Goal: Task Accomplishment & Management: Use online tool/utility

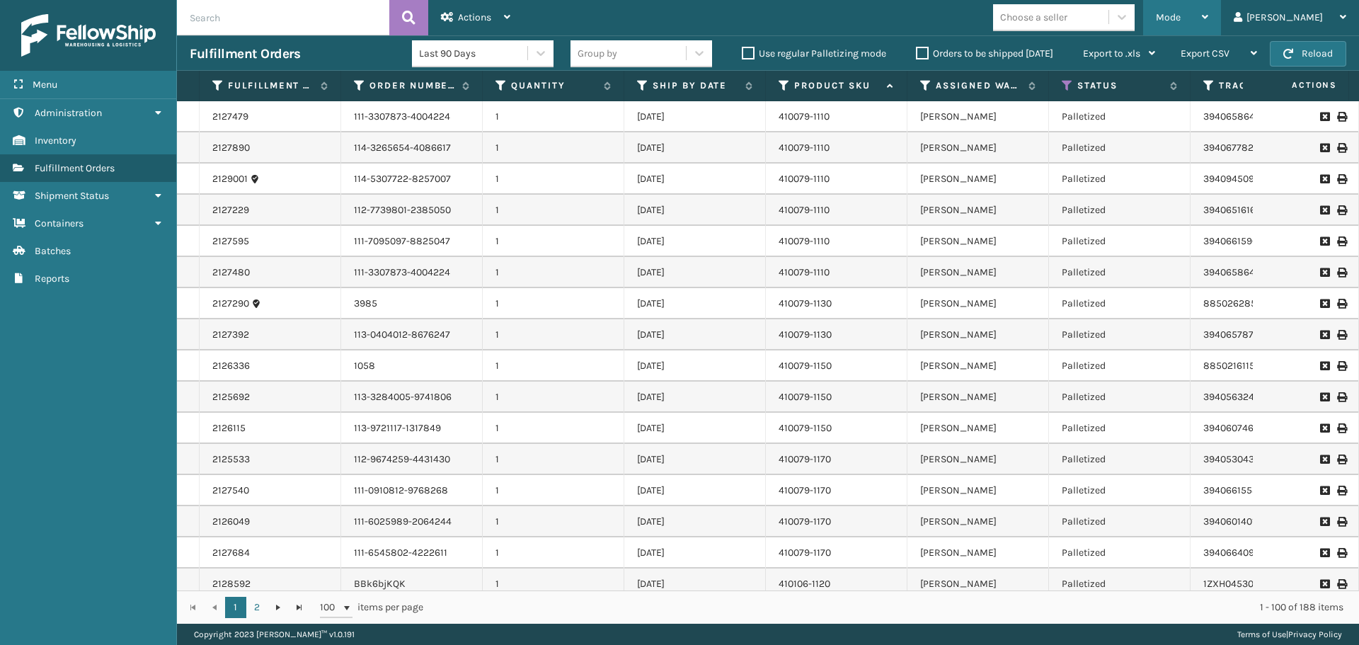
scroll to position [1359, 0]
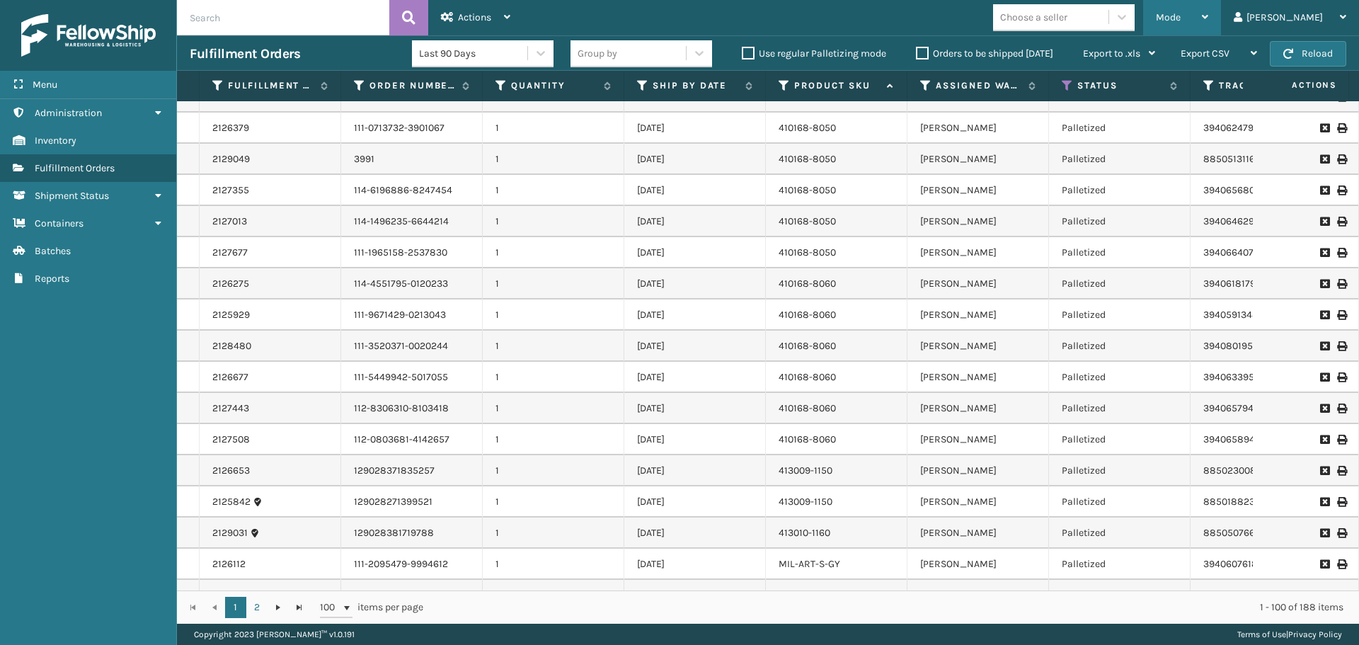
click at [1208, 6] on div "Mode" at bounding box center [1182, 17] width 52 height 35
click at [886, 11] on div "Mode Regular Mode Picking Mode Labeling Mode Exit Scan Mode Choose a seller [PE…" at bounding box center [941, 17] width 836 height 35
click at [918, 51] on label "Orders to be shipped [DATE]" at bounding box center [984, 53] width 137 height 12
click at [917, 51] on input "Orders to be shipped [DATE]" at bounding box center [916, 49] width 1 height 9
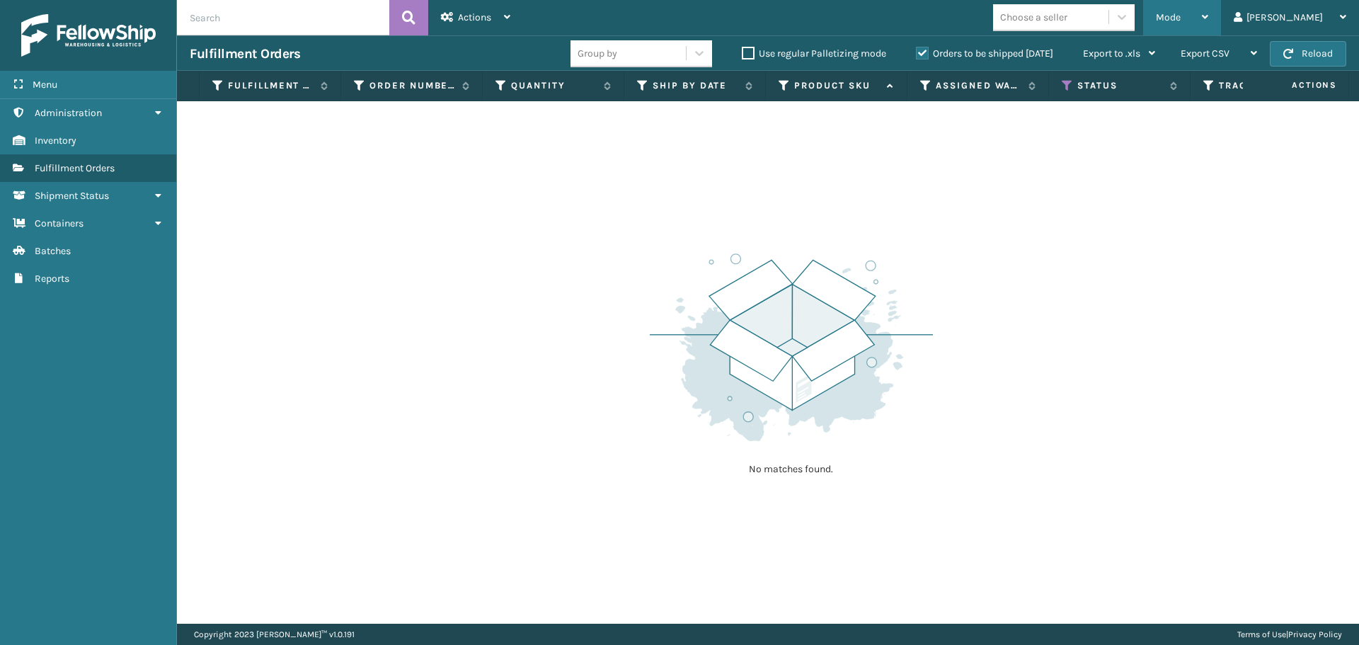
click at [1208, 21] on div "Mode" at bounding box center [1182, 17] width 52 height 35
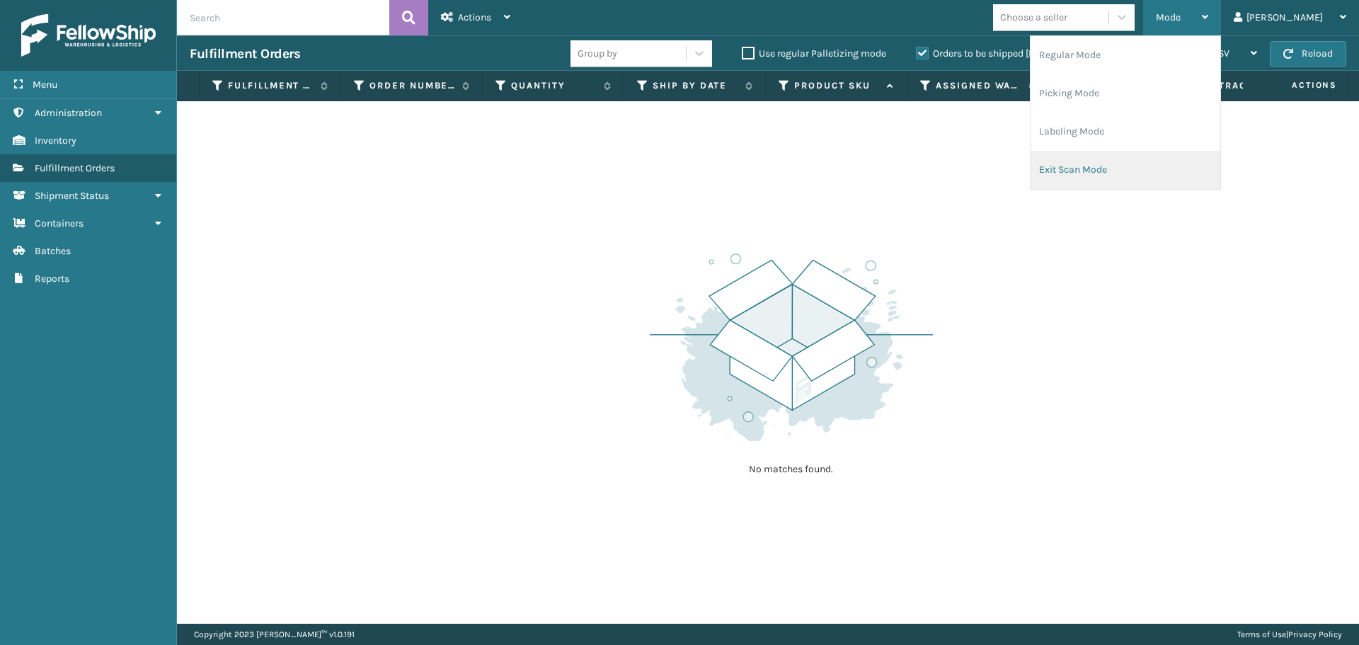
click at [1185, 154] on li "Exit Scan Mode" at bounding box center [1126, 170] width 190 height 38
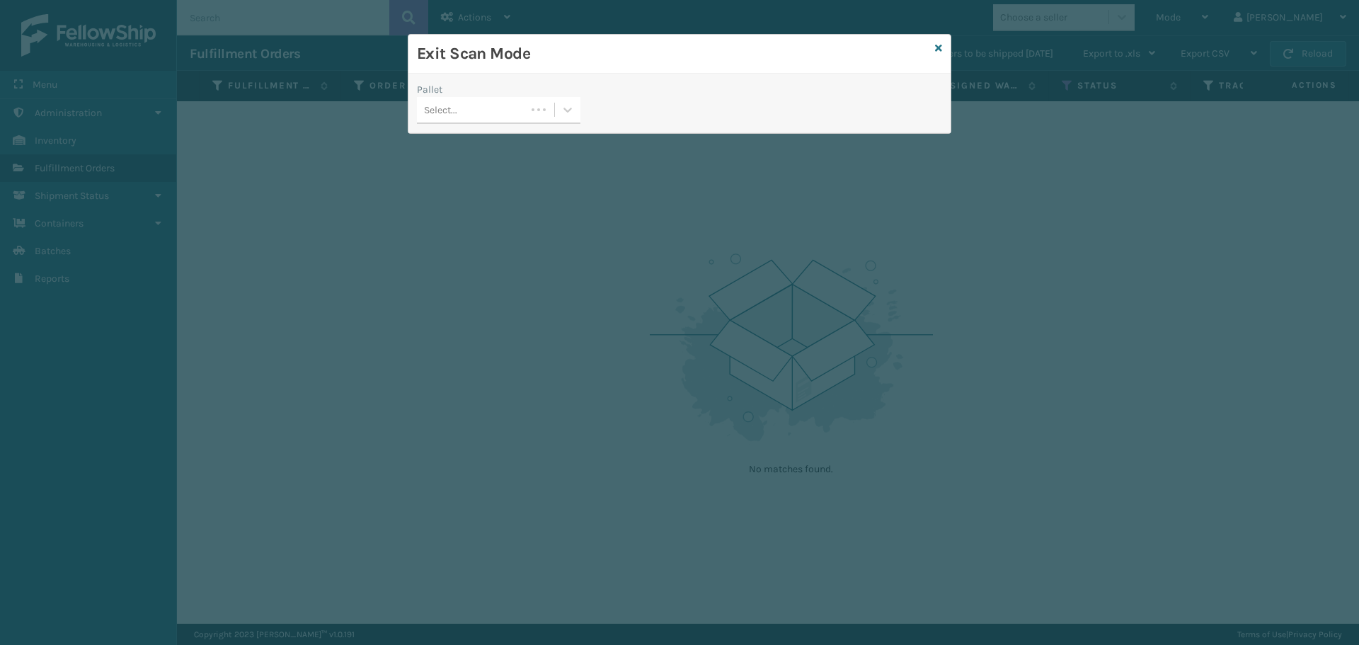
click at [526, 110] on div "Select..." at bounding box center [471, 109] width 109 height 23
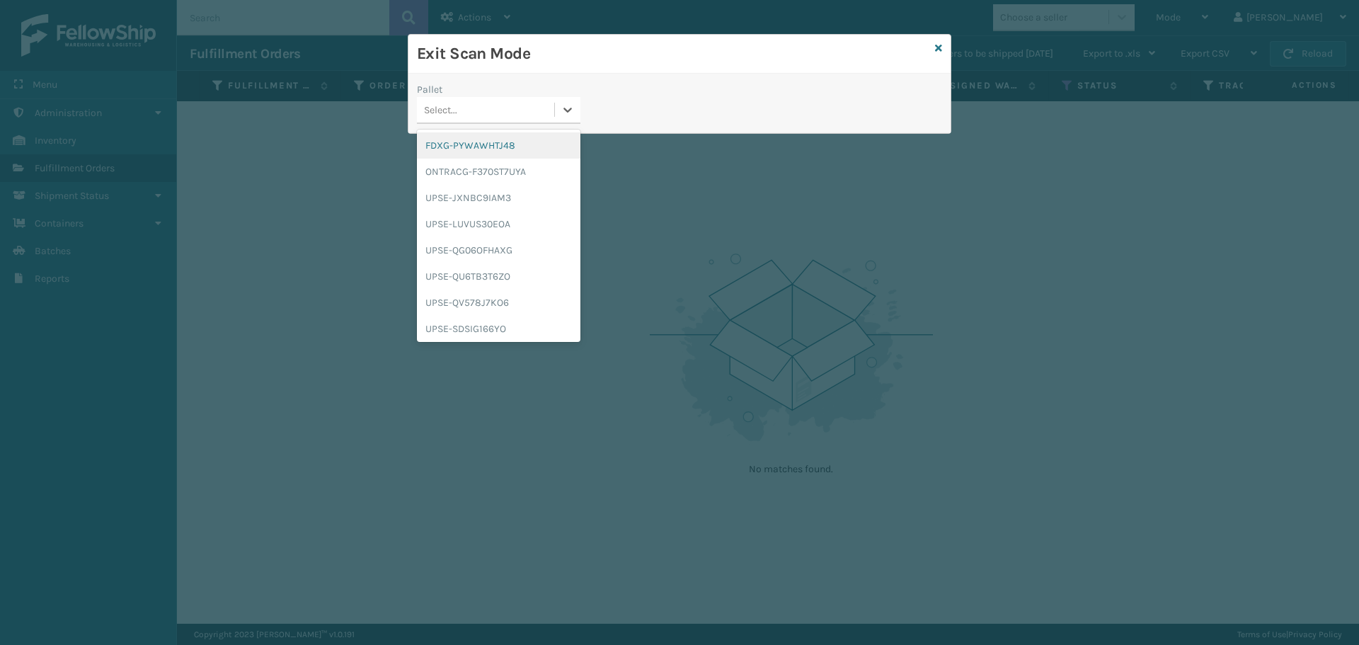
click at [492, 147] on div "FDXG-PYWAWHTJ48" at bounding box center [499, 145] width 164 height 26
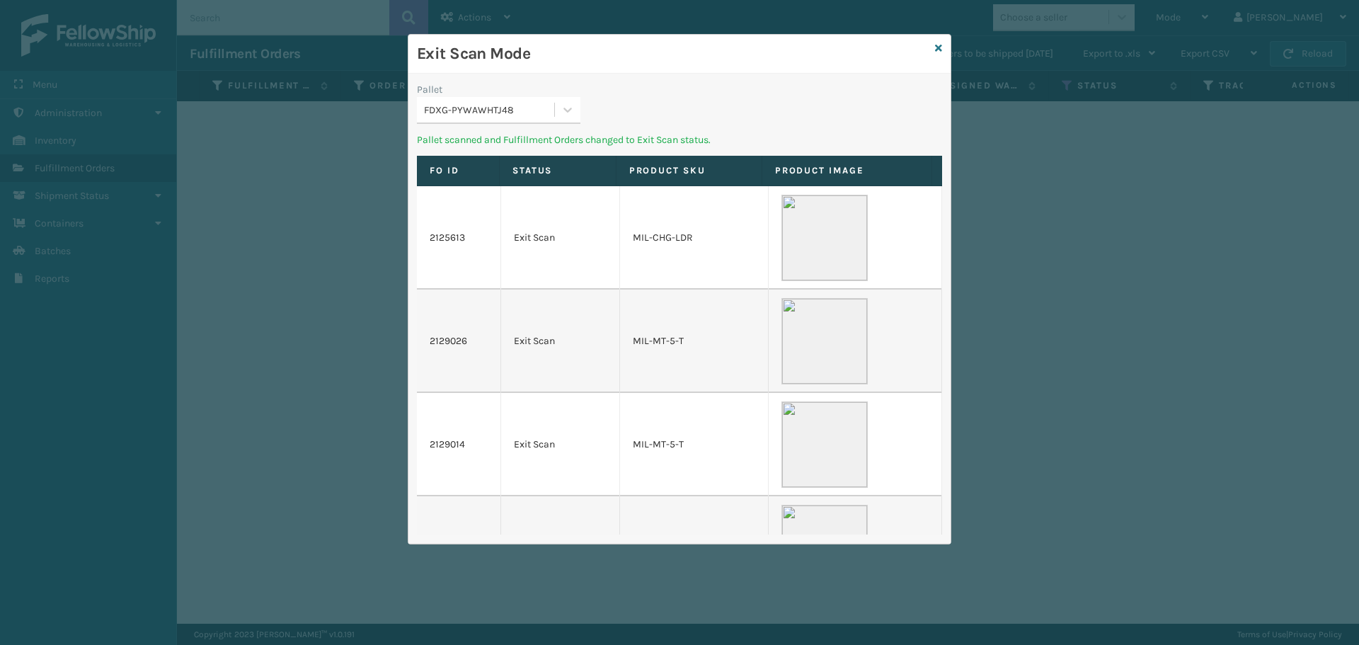
click at [551, 130] on div "Pallet FDXG-PYWAWHTJ48" at bounding box center [498, 107] width 181 height 50
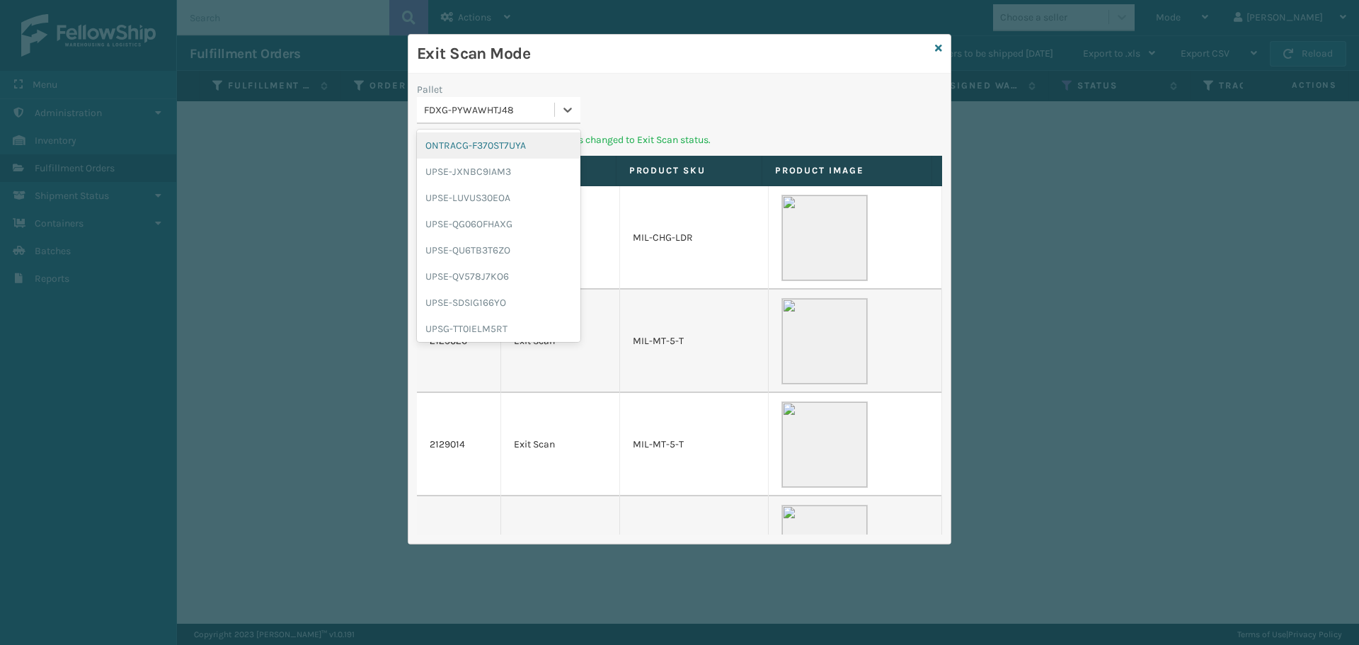
click at [552, 121] on div "FDXG-PYWAWHTJ48" at bounding box center [485, 109] width 137 height 23
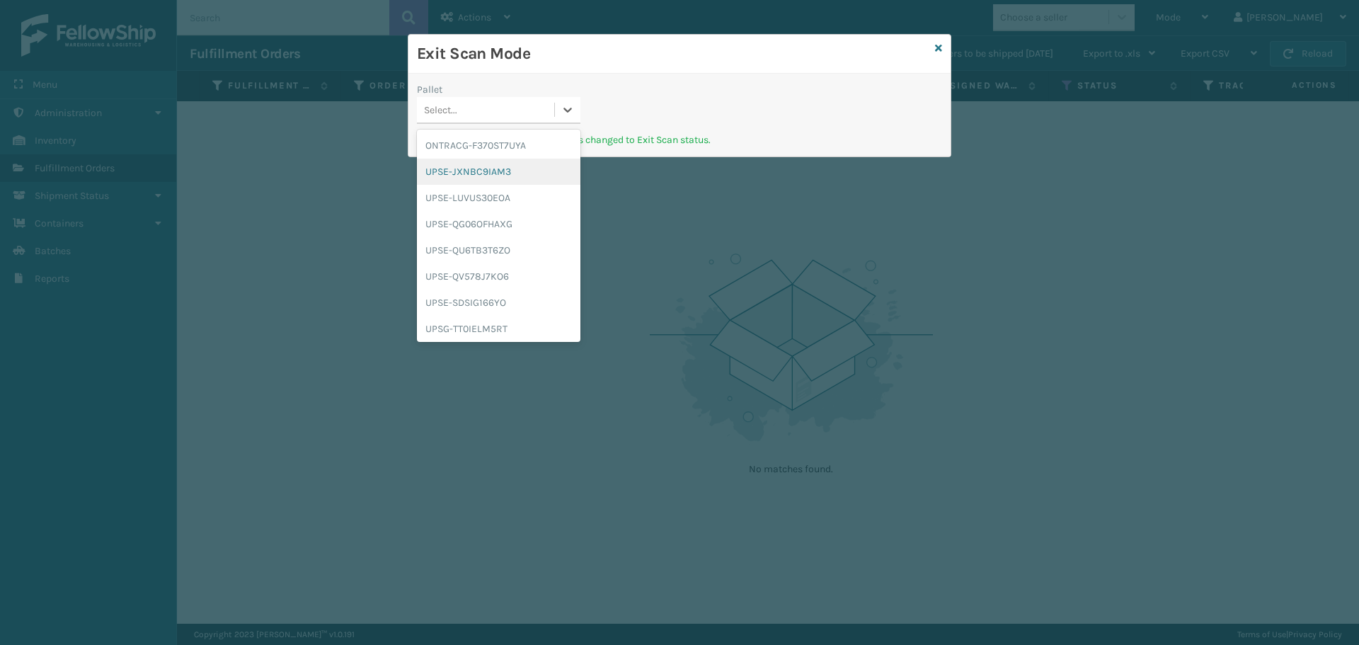
scroll to position [29, 0]
click at [508, 304] on div "UPSG-TT0IELM5RT" at bounding box center [499, 300] width 164 height 26
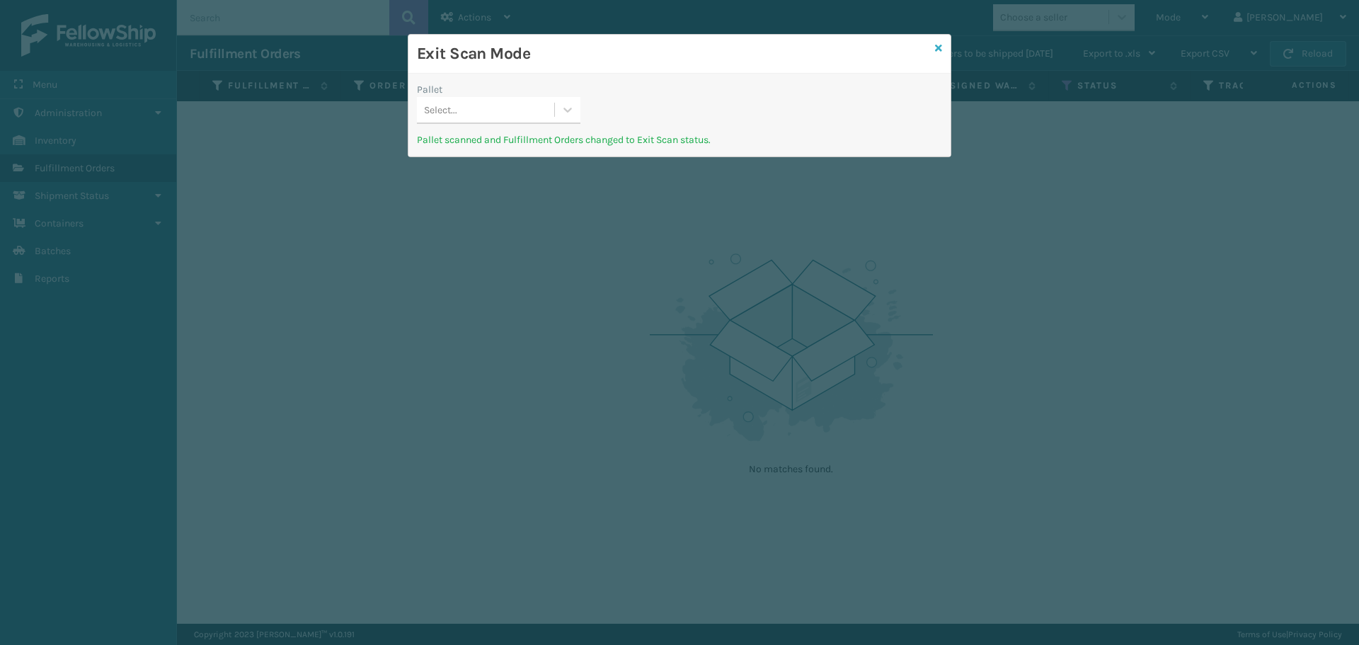
click at [941, 50] on icon at bounding box center [938, 48] width 7 height 10
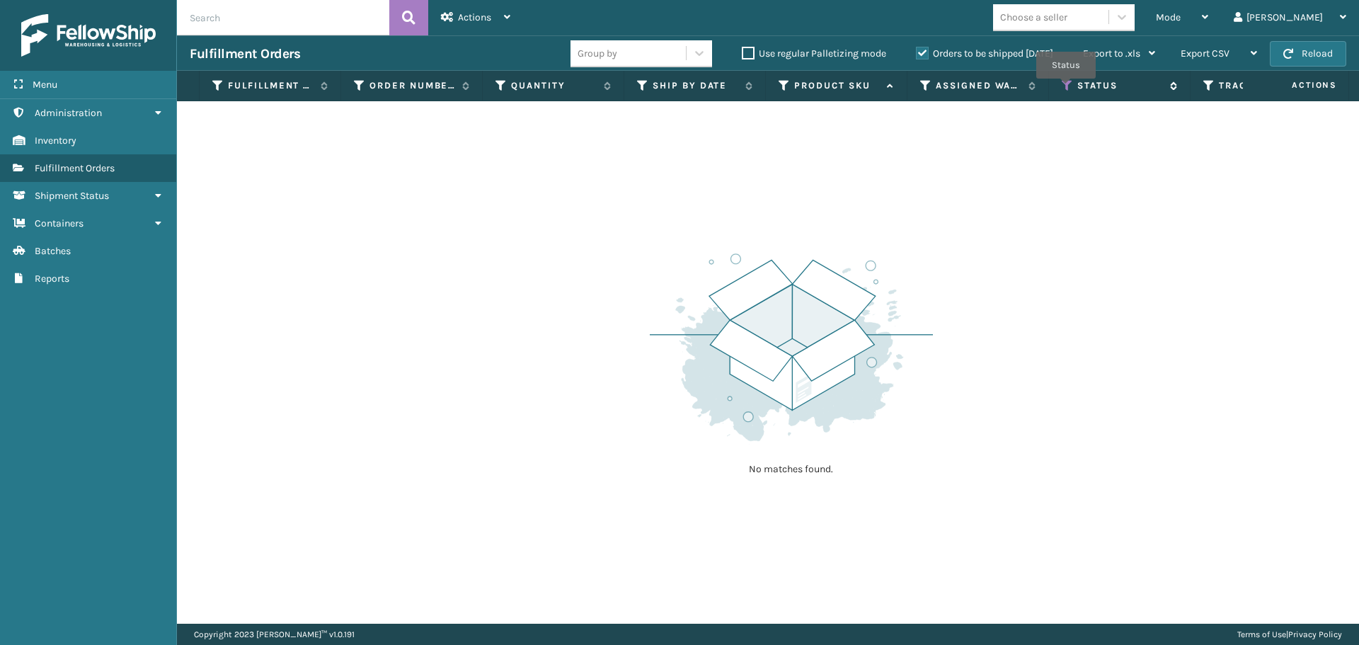
click at [1066, 88] on icon at bounding box center [1067, 85] width 11 height 13
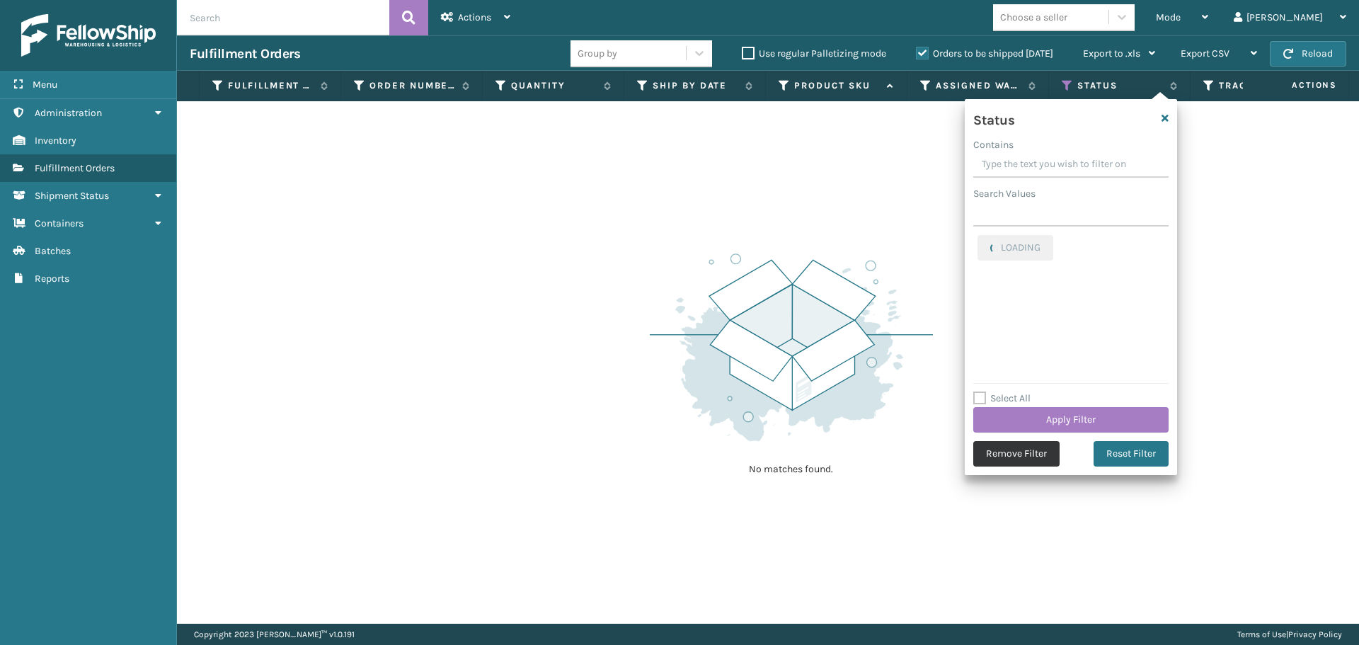
click at [1012, 455] on button "Remove Filter" at bounding box center [1016, 453] width 86 height 25
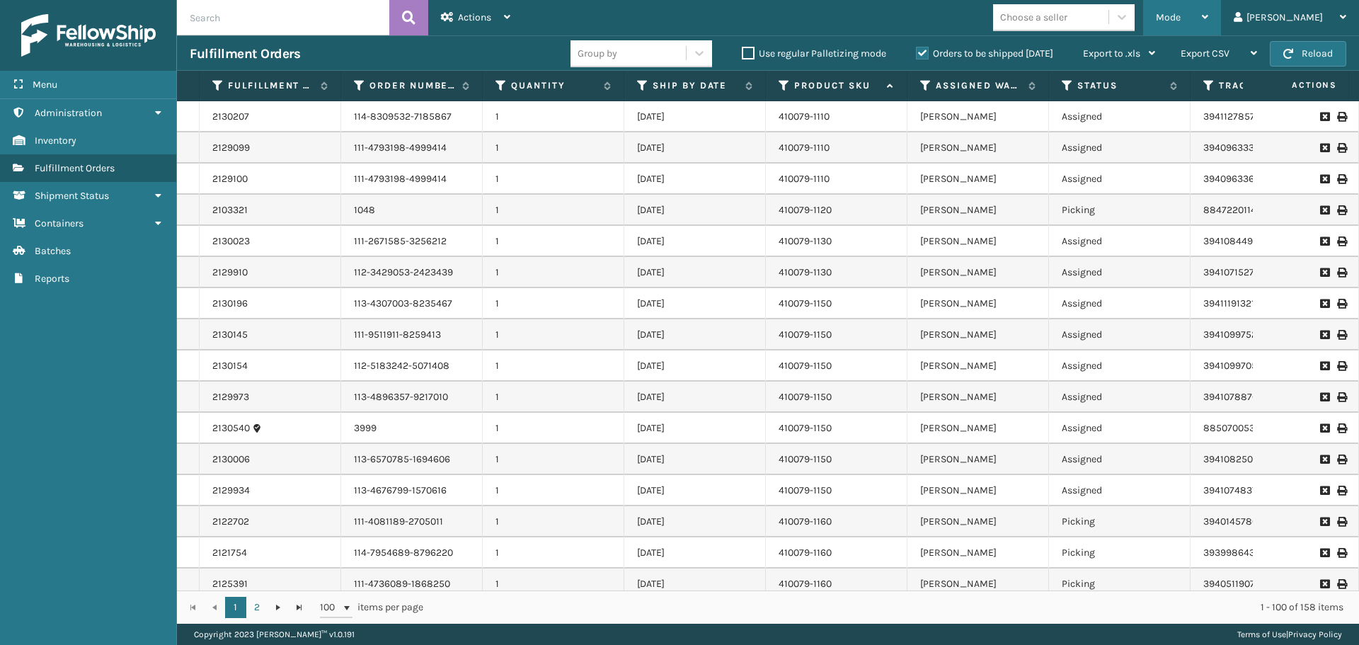
click at [1208, 26] on div "Mode" at bounding box center [1182, 17] width 52 height 35
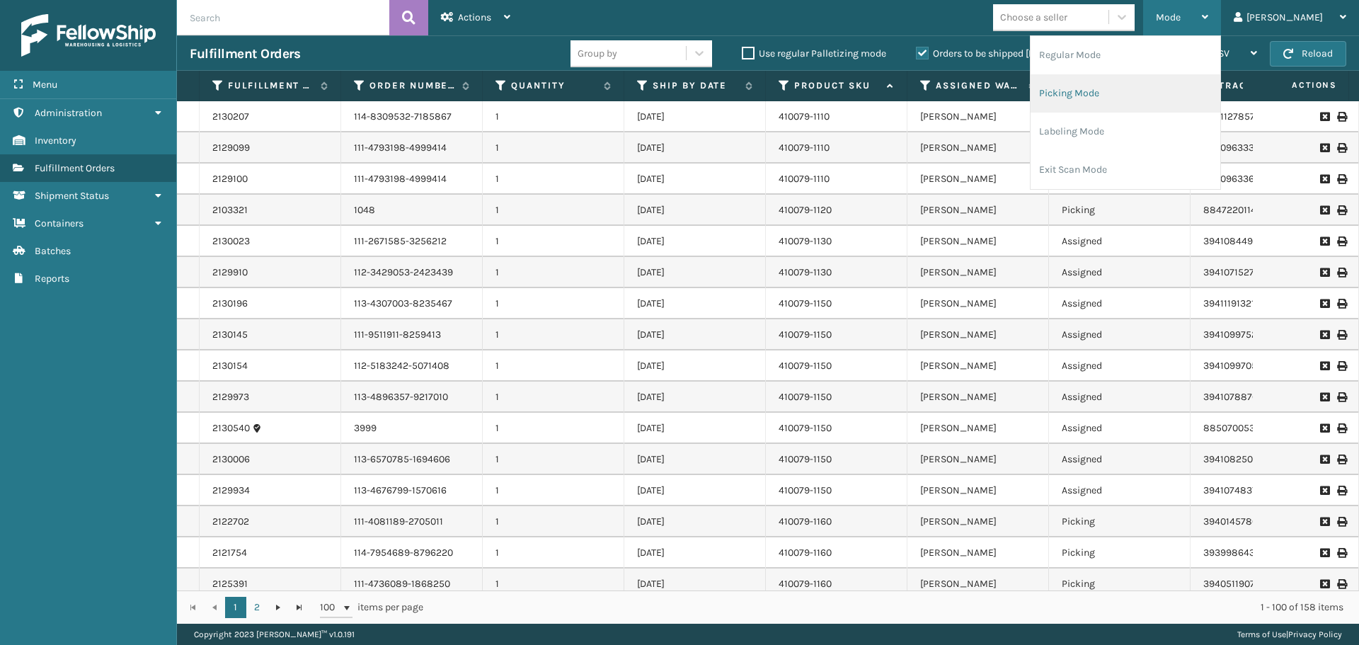
click at [1160, 98] on li "Picking Mode" at bounding box center [1126, 93] width 190 height 38
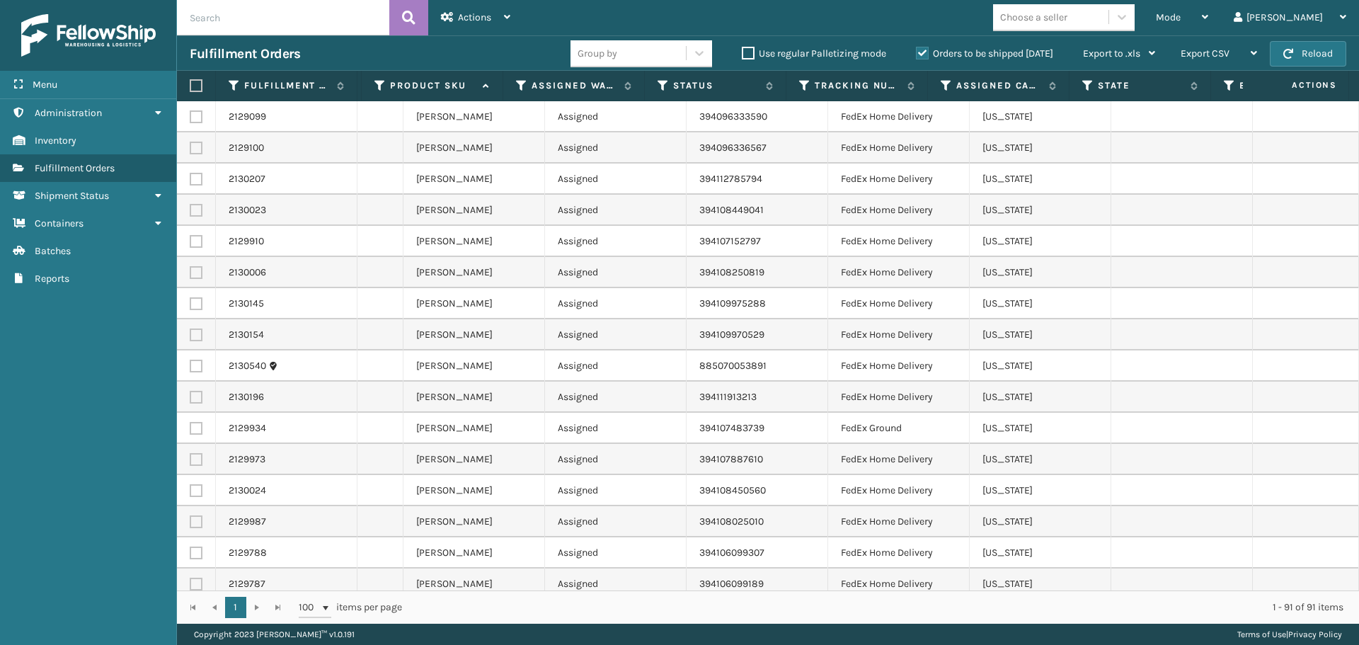
scroll to position [0, 553]
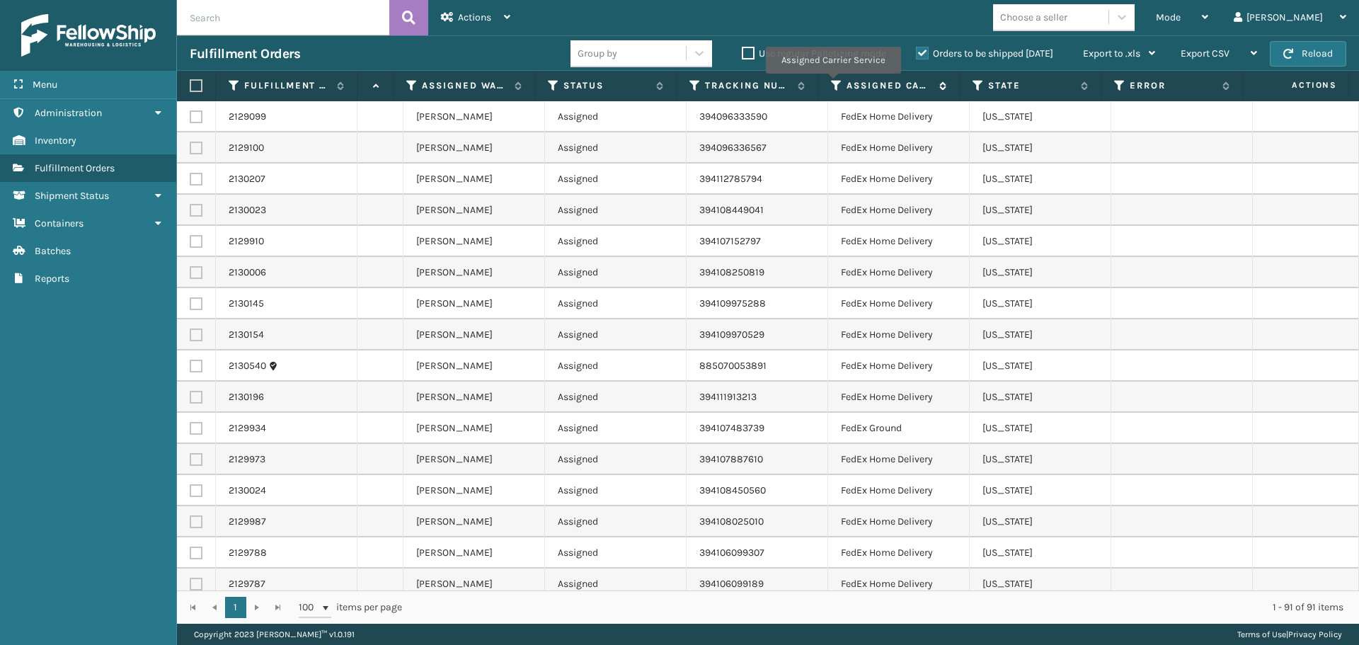
click at [833, 84] on icon at bounding box center [836, 85] width 11 height 13
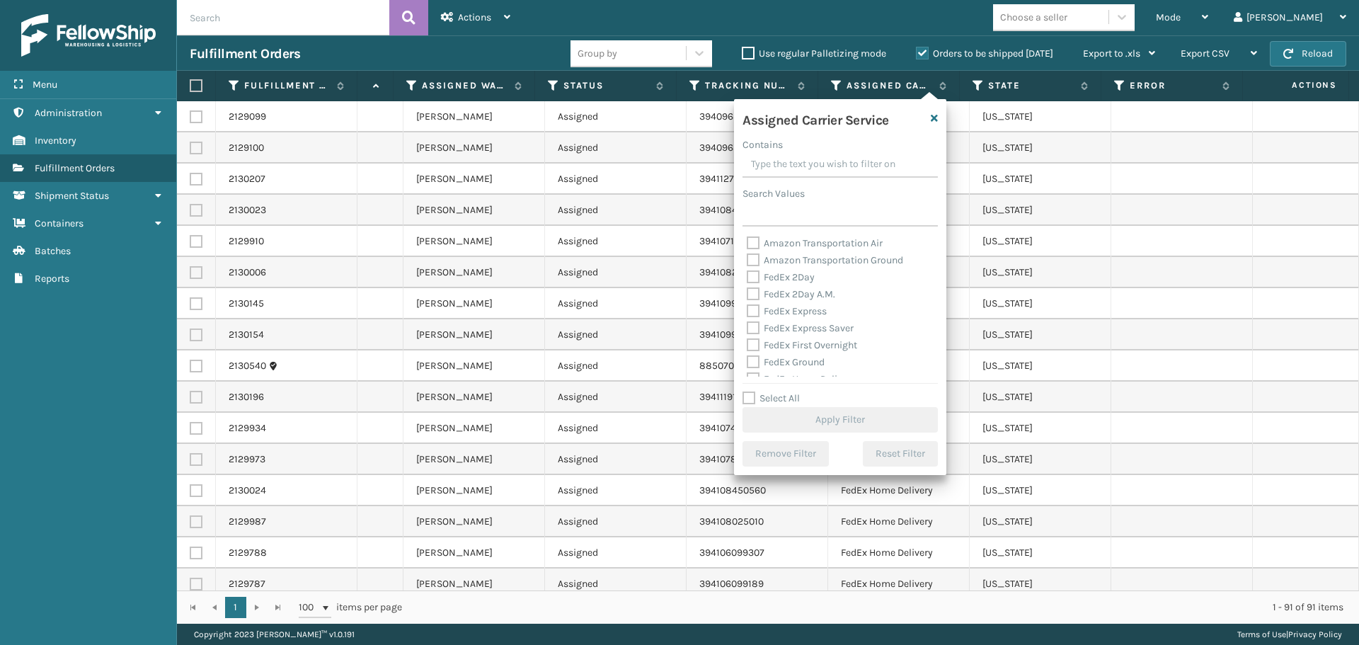
click at [789, 278] on label "FedEx 2Day" at bounding box center [781, 277] width 68 height 12
click at [748, 278] on input "FedEx 2Day" at bounding box center [747, 273] width 1 height 9
checkbox input "true"
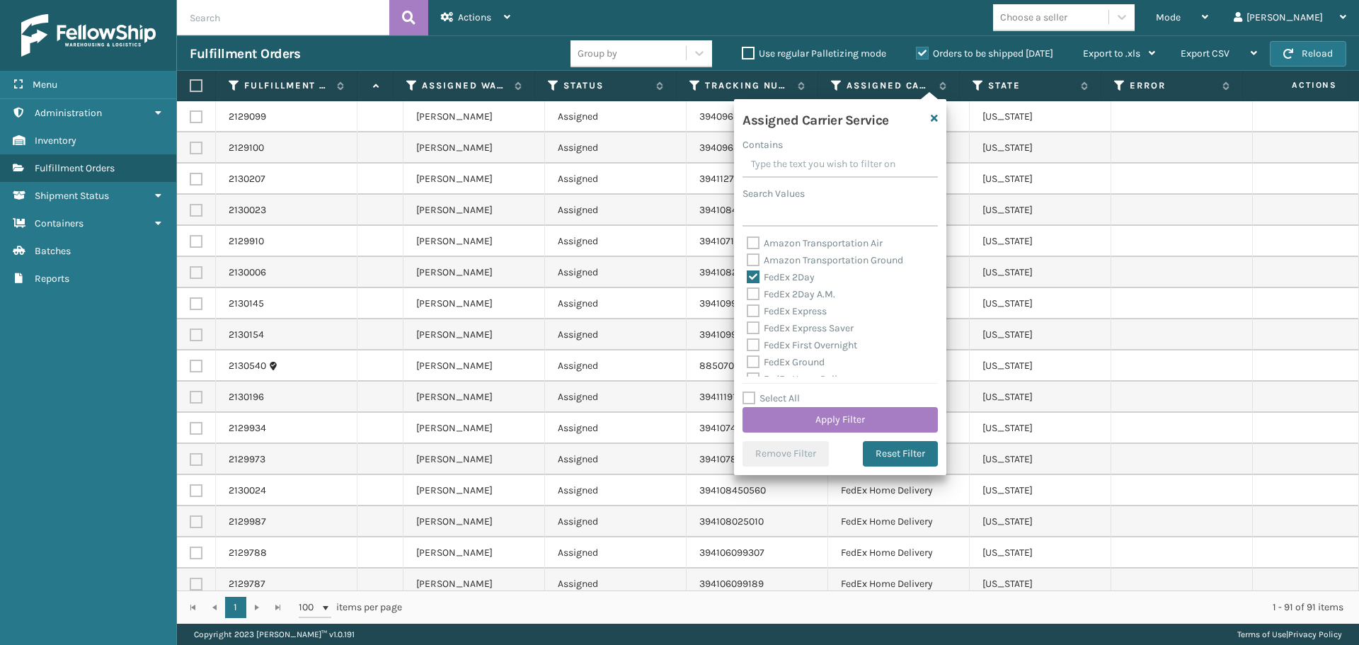
click at [795, 295] on label "FedEx 2Day A.M." at bounding box center [791, 294] width 88 height 12
click at [748, 295] on input "FedEx 2Day A.M." at bounding box center [747, 290] width 1 height 9
checkbox input "true"
click at [798, 305] on label "FedEx Express" at bounding box center [787, 311] width 80 height 12
click at [748, 305] on input "FedEx Express" at bounding box center [747, 307] width 1 height 9
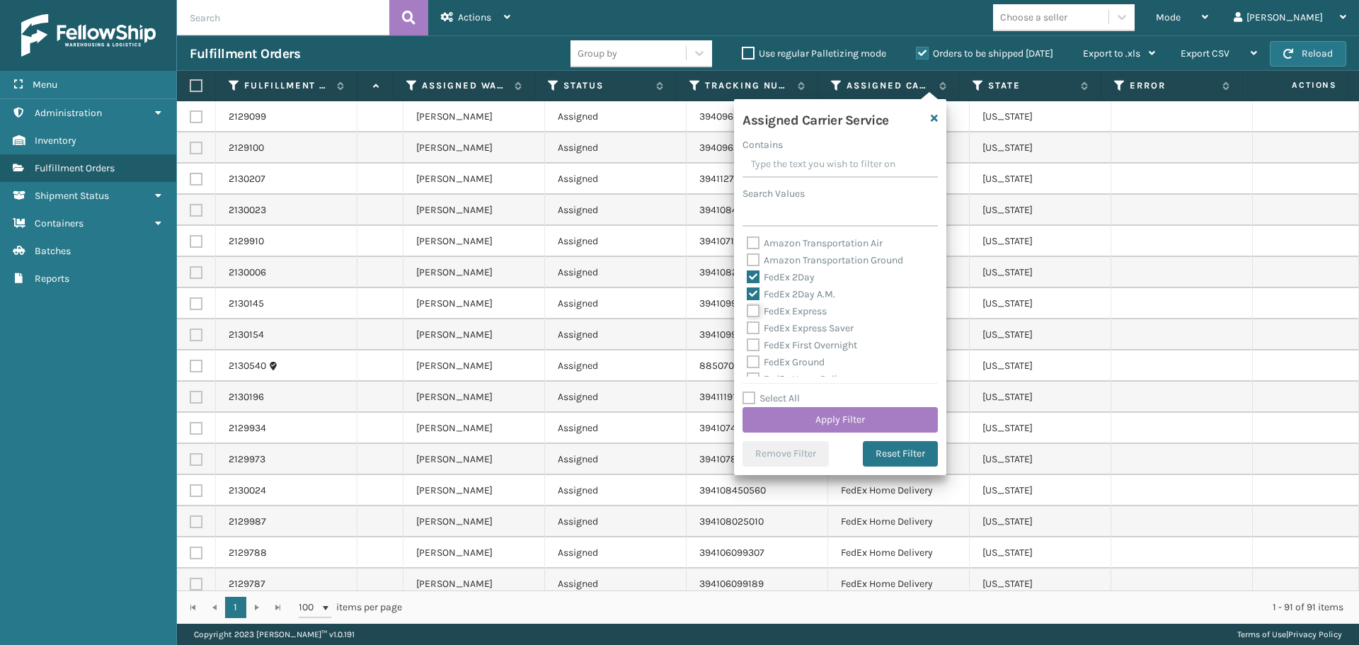
checkbox input "true"
click at [804, 321] on div "FedEx Express Saver" at bounding box center [840, 328] width 187 height 17
click at [810, 326] on label "FedEx Express Saver" at bounding box center [800, 328] width 107 height 12
click at [748, 326] on input "FedEx Express Saver" at bounding box center [747, 324] width 1 height 9
checkbox input "true"
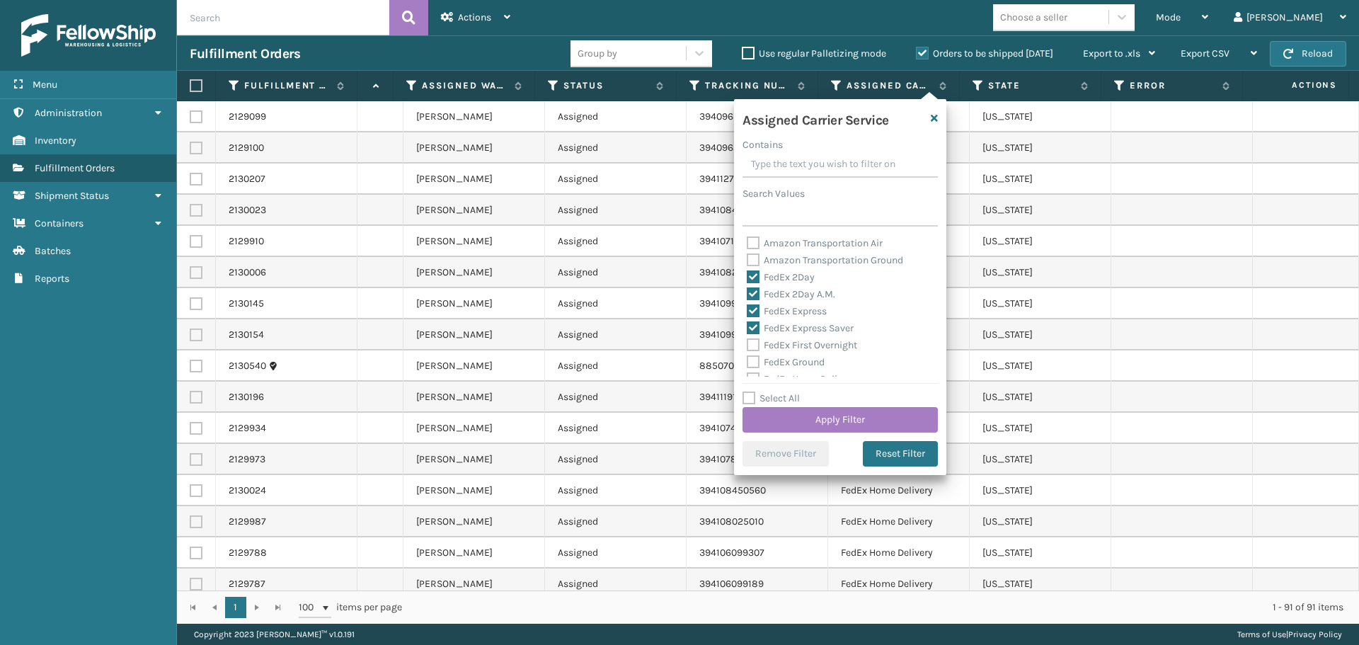
click at [814, 343] on label "FedEx First Overnight" at bounding box center [802, 345] width 110 height 12
click at [748, 343] on input "FedEx First Overnight" at bounding box center [747, 341] width 1 height 9
checkbox input "true"
click at [867, 415] on button "Apply Filter" at bounding box center [840, 419] width 195 height 25
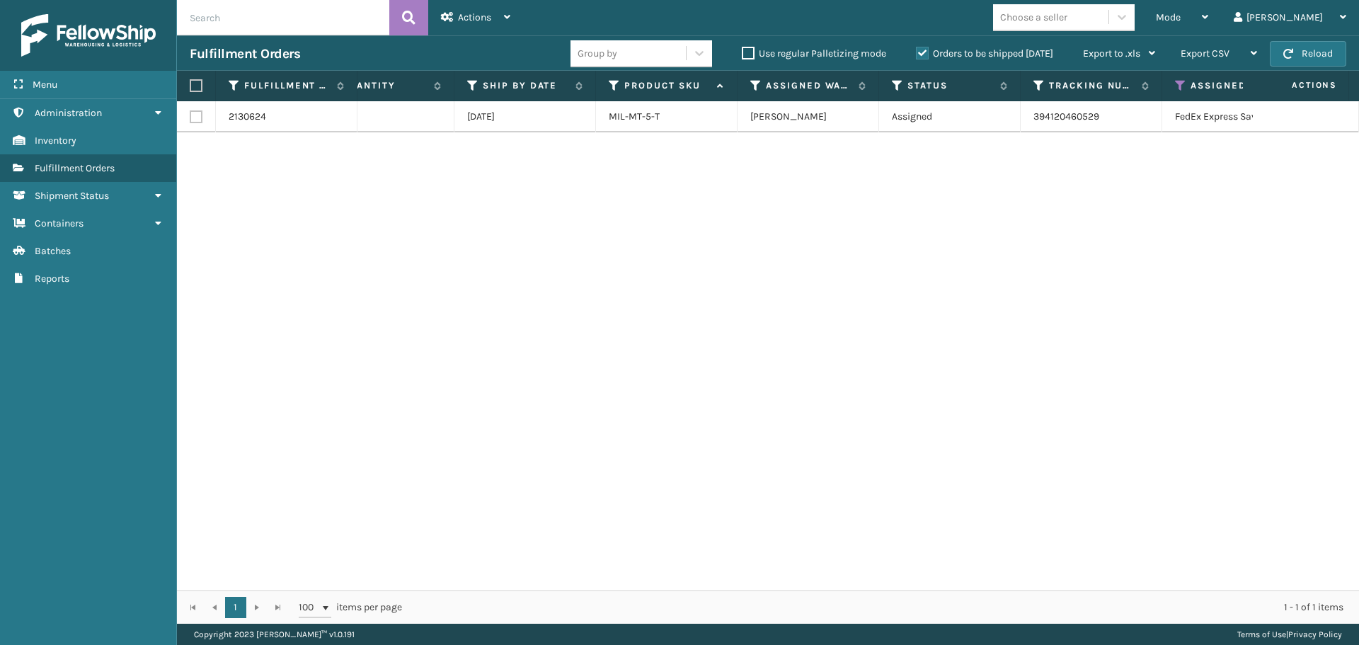
scroll to position [0, 0]
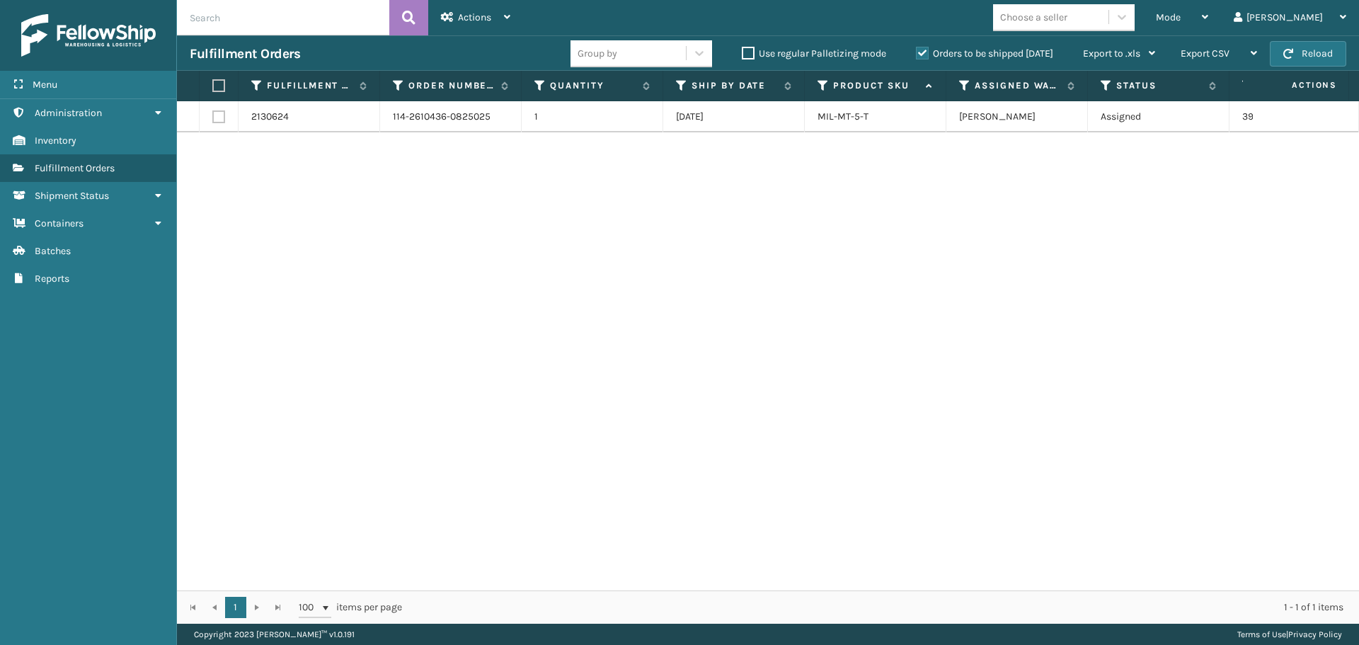
click at [218, 89] on label at bounding box center [216, 85] width 8 height 13
click at [213, 89] on input "checkbox" at bounding box center [212, 85] width 1 height 9
checkbox input "true"
click at [479, 11] on div "Actions" at bounding box center [475, 17] width 69 height 35
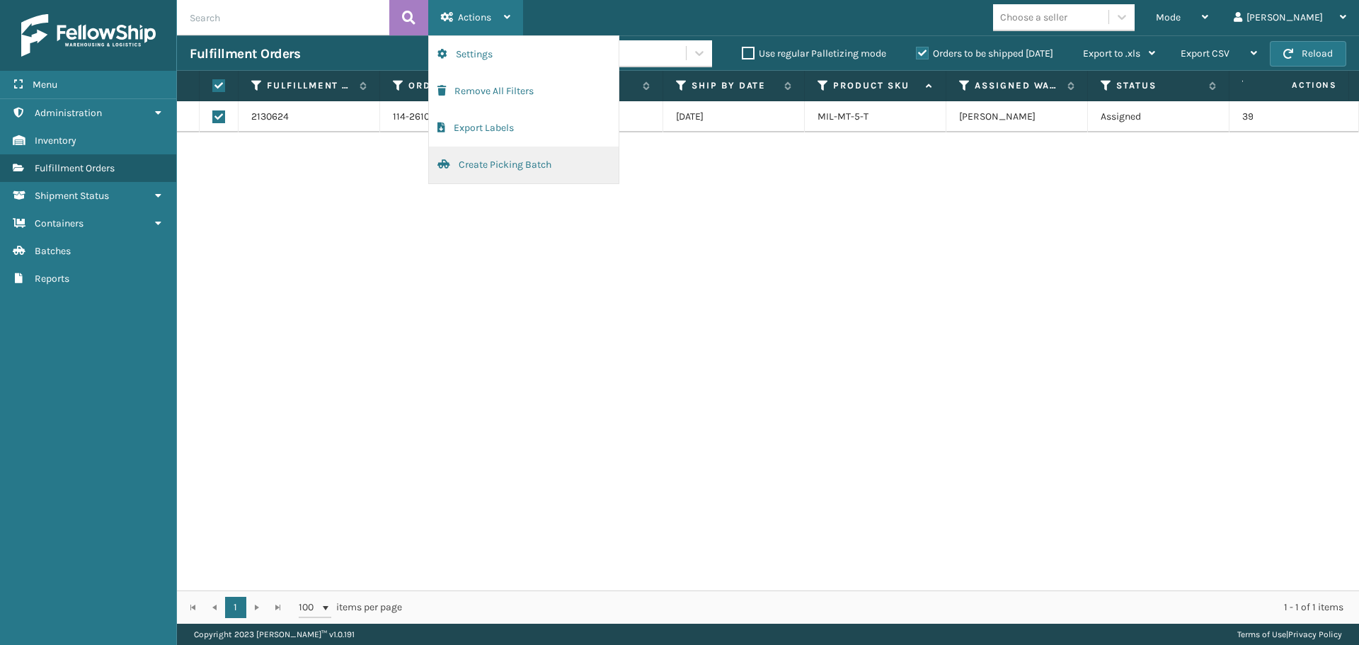
click at [547, 158] on button "Create Picking Batch" at bounding box center [524, 165] width 190 height 37
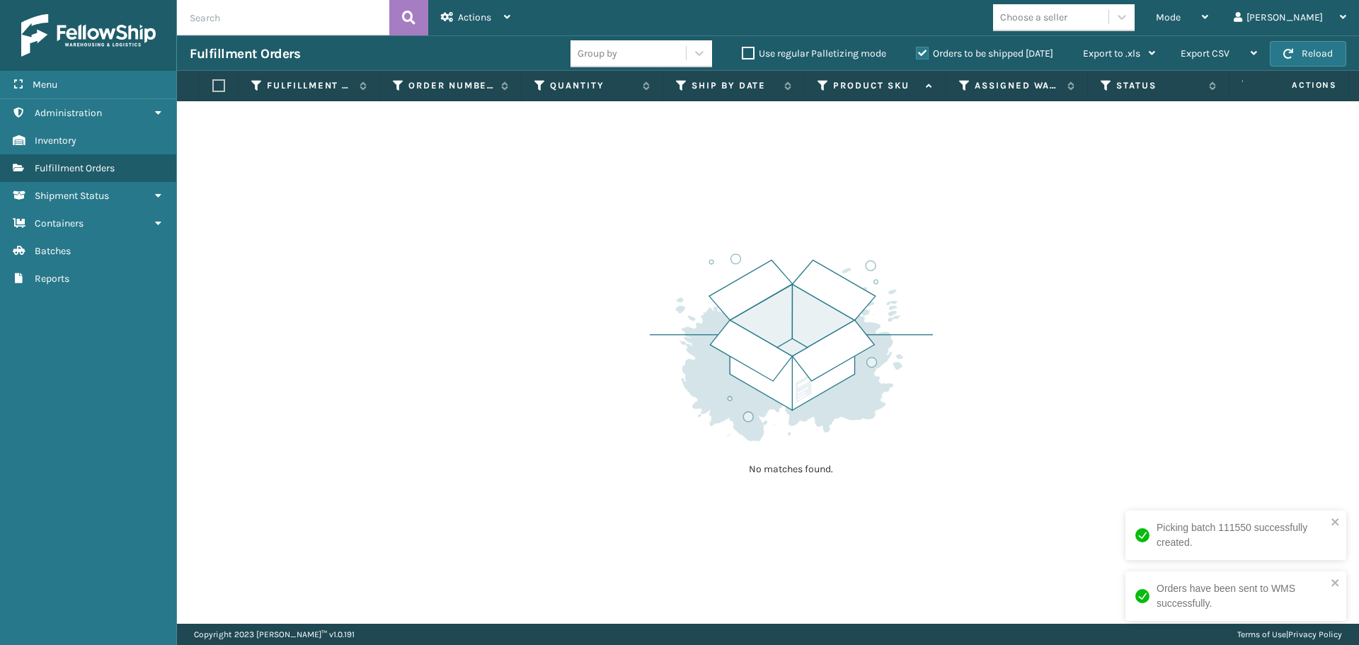
click at [819, 624] on div "Copyright 2023 Milliard™ v 1.0.191 Terms of Use | Privacy Policy" at bounding box center [768, 634] width 1182 height 21
click at [835, 79] on th "Assigned Carrier Service" at bounding box center [889, 86] width 142 height 30
click at [835, 86] on icon at bounding box center [836, 85] width 11 height 13
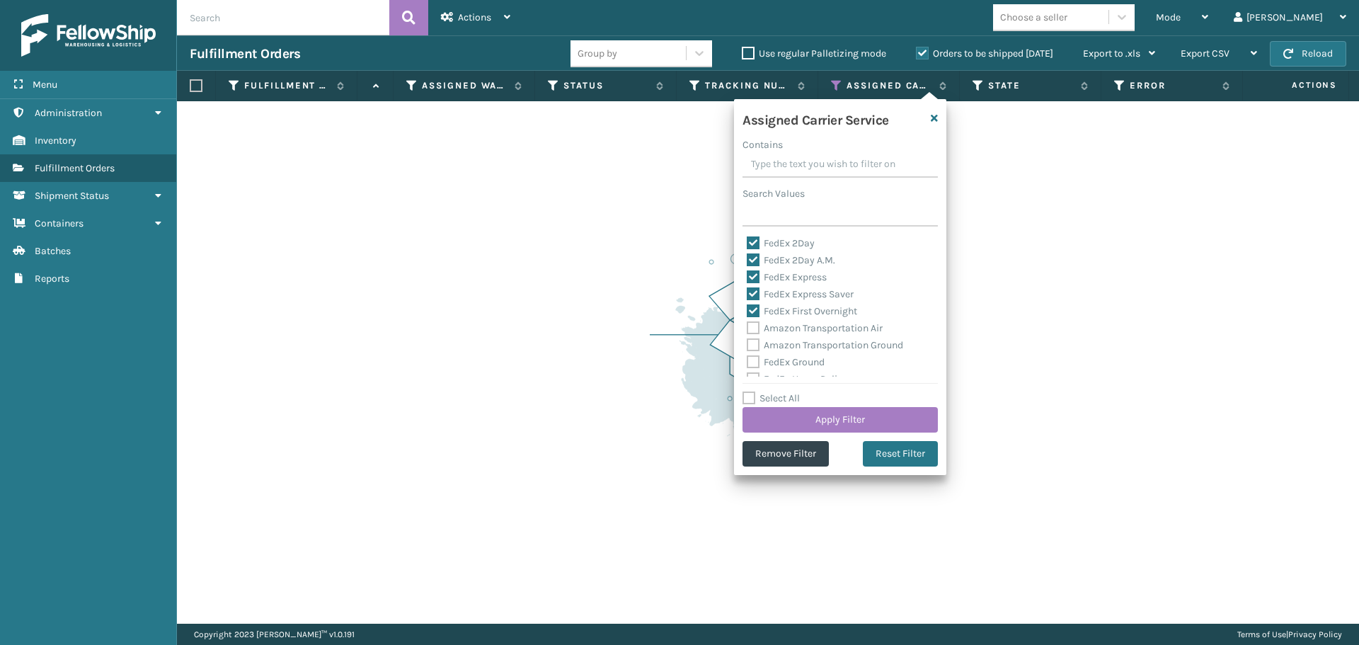
click at [810, 242] on label "FedEx 2Day" at bounding box center [781, 243] width 68 height 12
click at [748, 242] on input "FedEx 2Day" at bounding box center [747, 239] width 1 height 9
checkbox input "false"
click at [800, 260] on label "FedEx 2Day A.M." at bounding box center [791, 260] width 88 height 12
click at [748, 260] on input "FedEx 2Day A.M." at bounding box center [747, 256] width 1 height 9
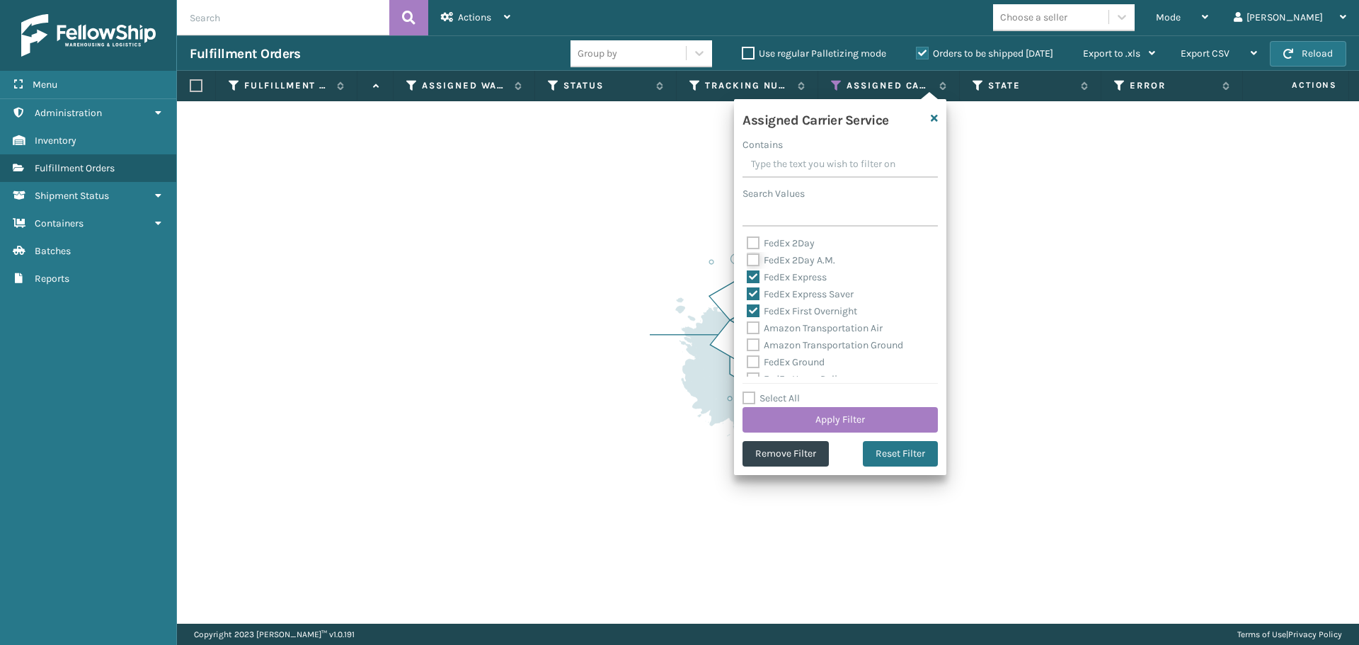
checkbox input "false"
click at [809, 275] on label "FedEx Express" at bounding box center [787, 277] width 80 height 12
click at [748, 275] on input "FedEx Express" at bounding box center [747, 273] width 1 height 9
checkbox input "false"
click at [816, 295] on label "FedEx Express Saver" at bounding box center [800, 294] width 107 height 12
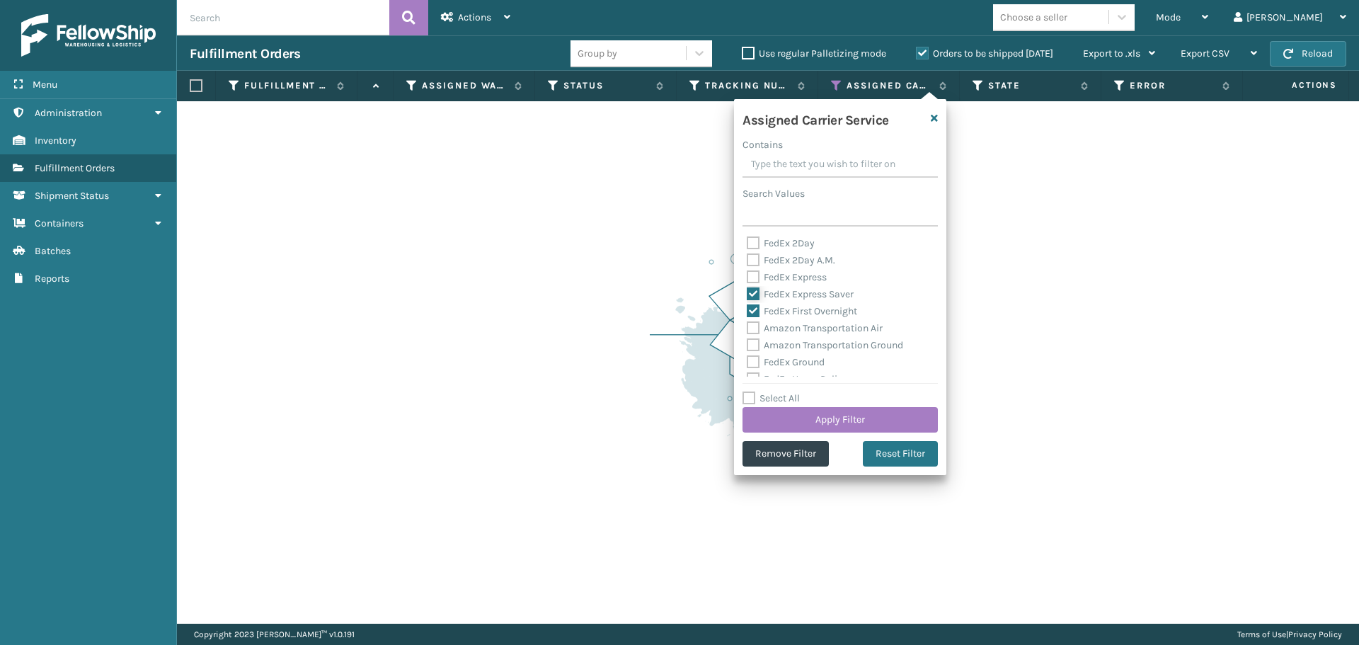
click at [748, 295] on input "FedEx Express Saver" at bounding box center [747, 290] width 1 height 9
checkbox input "false"
click at [819, 311] on label "FedEx First Overnight" at bounding box center [802, 311] width 110 height 12
click at [748, 311] on input "FedEx First Overnight" at bounding box center [747, 307] width 1 height 9
checkbox input "false"
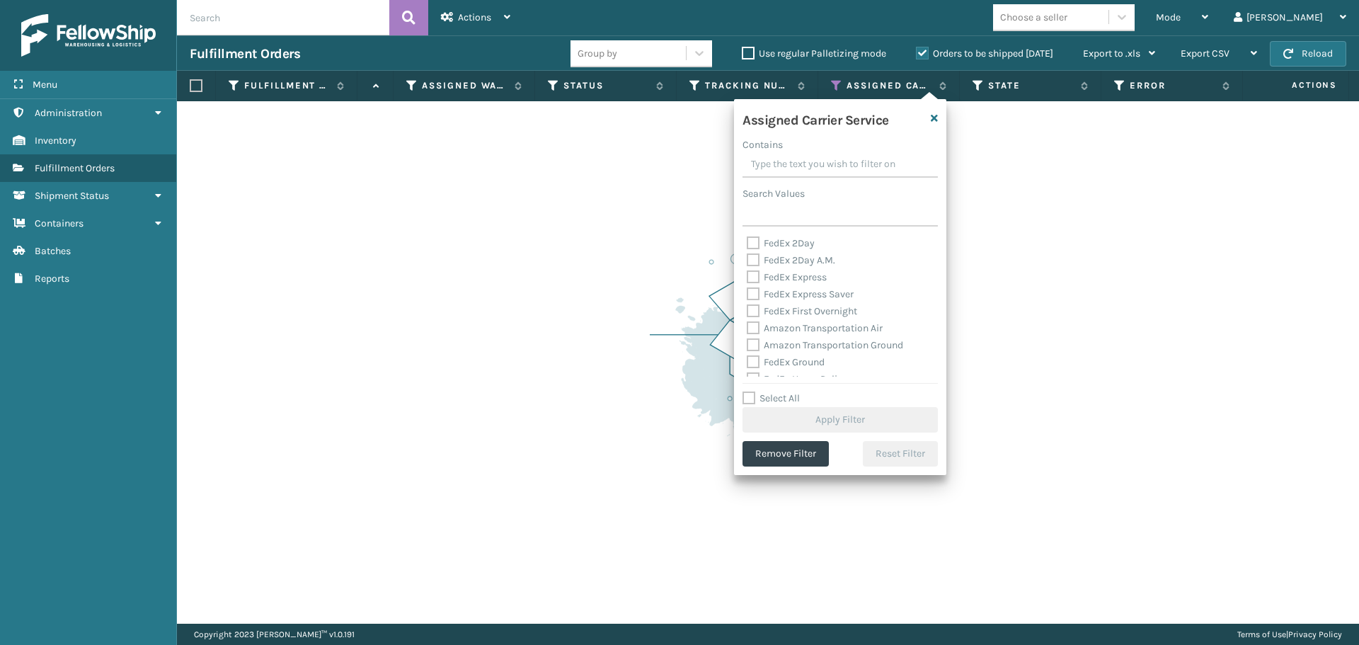
click at [931, 265] on div "FedEx 2Day FedEx 2Day A.M. FedEx Express FedEx Express Saver FedEx First Overni…" at bounding box center [840, 306] width 195 height 142
click at [806, 274] on label "UPS 2nd Day Air" at bounding box center [790, 269] width 87 height 12
click at [748, 270] on input "UPS 2nd Day Air" at bounding box center [747, 265] width 1 height 9
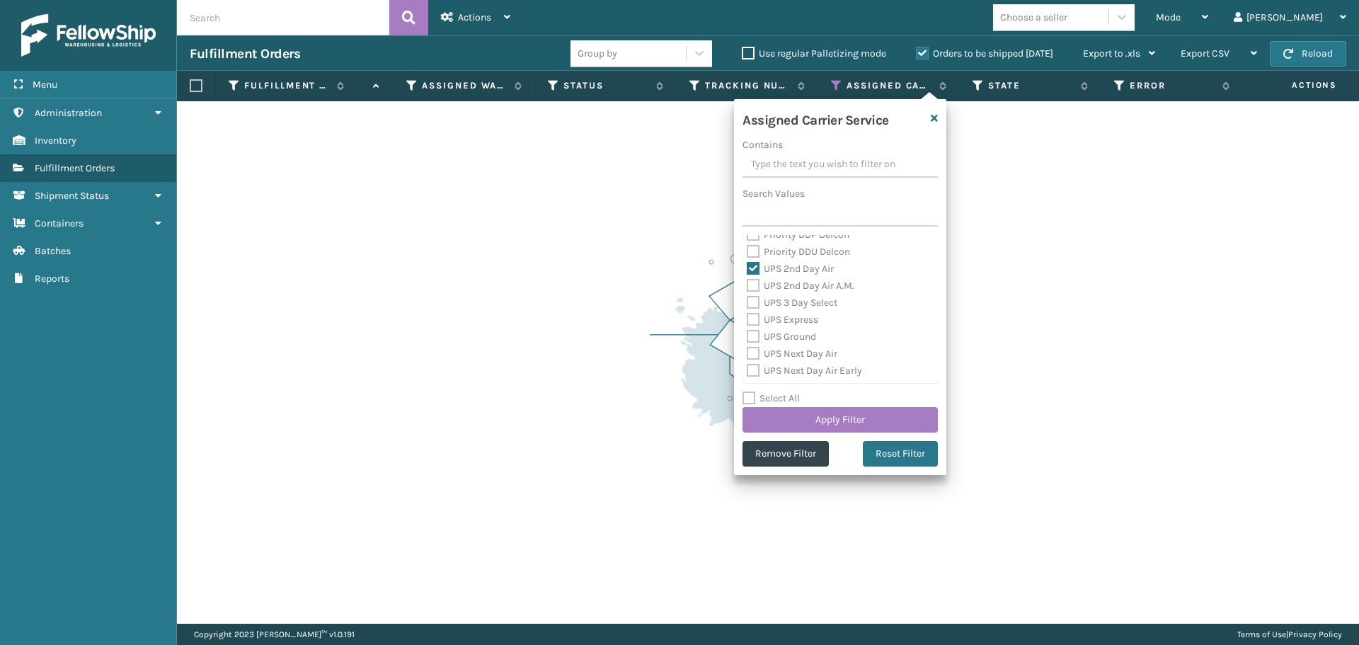
click at [811, 270] on label "UPS 2nd Day Air" at bounding box center [790, 269] width 87 height 12
click at [748, 270] on input "UPS 2nd Day Air" at bounding box center [747, 265] width 1 height 9
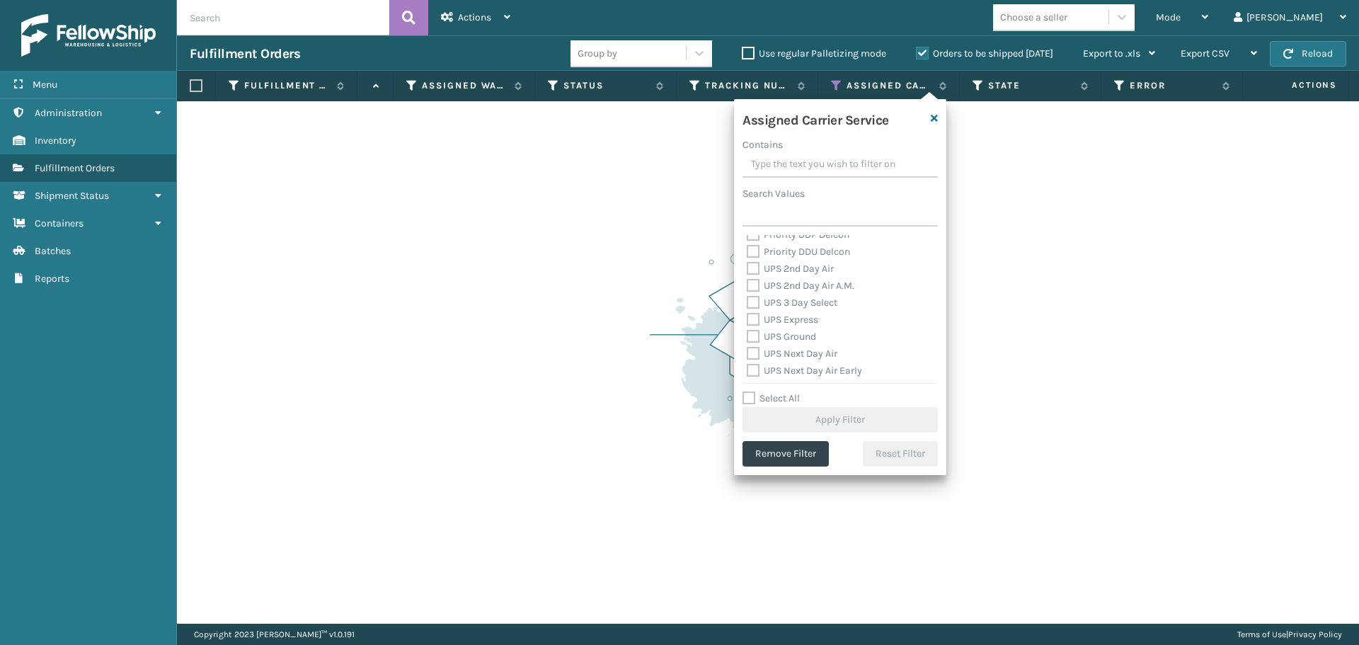
click at [822, 274] on label "UPS 2nd Day Air" at bounding box center [790, 269] width 87 height 12
click at [748, 270] on input "UPS 2nd Day Air" at bounding box center [747, 265] width 1 height 9
checkbox input "true"
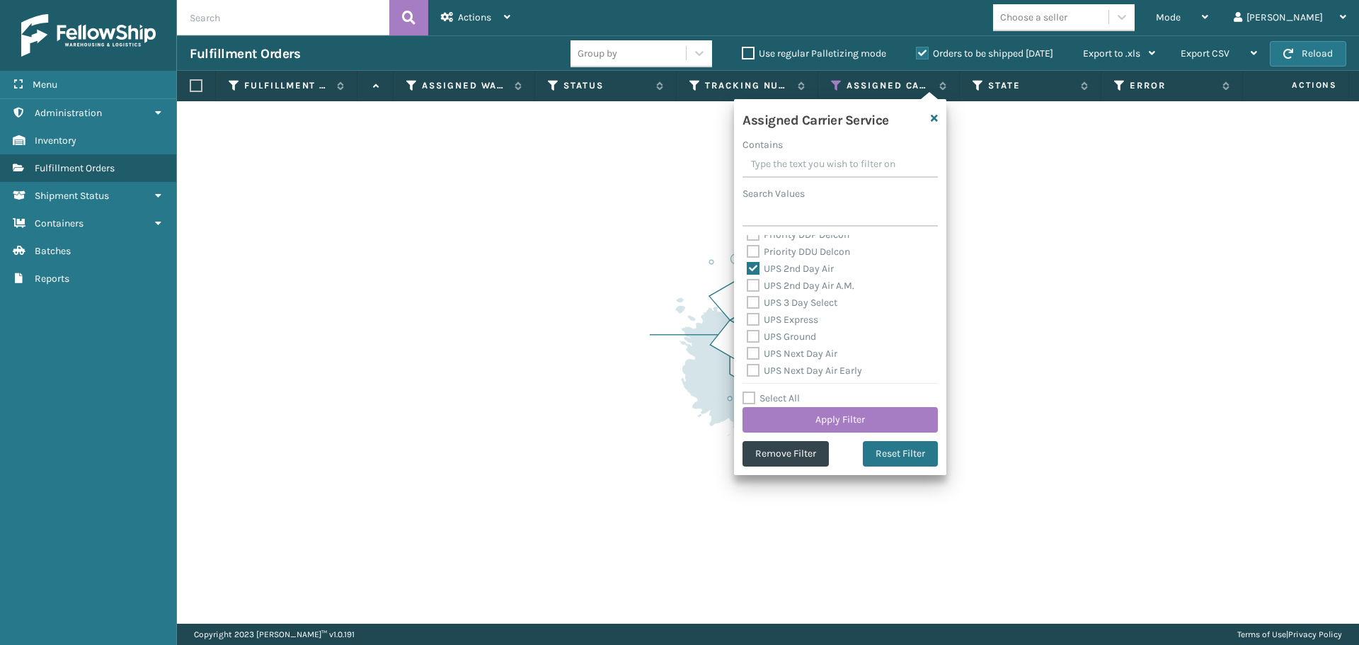
click at [828, 290] on label "UPS 2nd Day Air A.M." at bounding box center [801, 286] width 108 height 12
click at [748, 287] on input "UPS 2nd Day Air A.M." at bounding box center [747, 282] width 1 height 9
checkbox input "true"
click at [814, 302] on label "UPS 3 Day Select" at bounding box center [792, 303] width 91 height 12
click at [748, 302] on input "UPS 3 Day Select" at bounding box center [747, 299] width 1 height 9
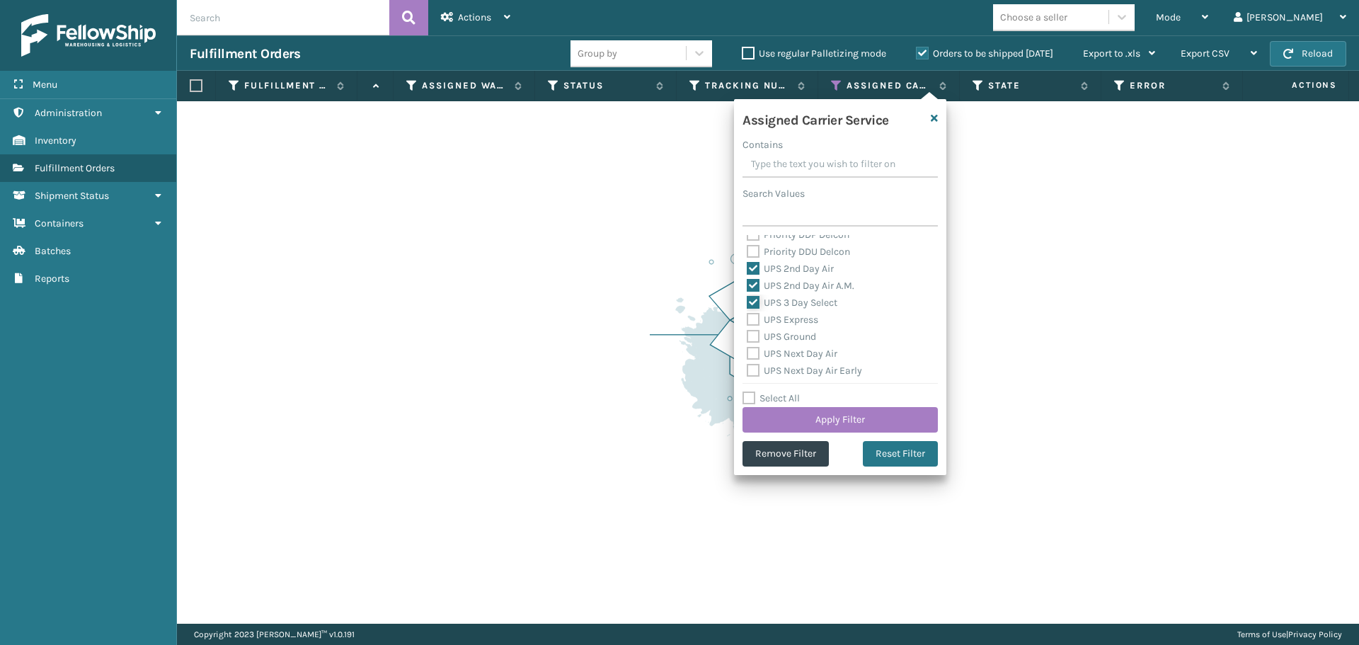
checkbox input "true"
click at [805, 320] on label "UPS Express" at bounding box center [783, 320] width 72 height 12
click at [748, 320] on input "UPS Express" at bounding box center [747, 315] width 1 height 9
checkbox input "true"
click at [816, 342] on label "UPS Ground" at bounding box center [781, 337] width 69 height 12
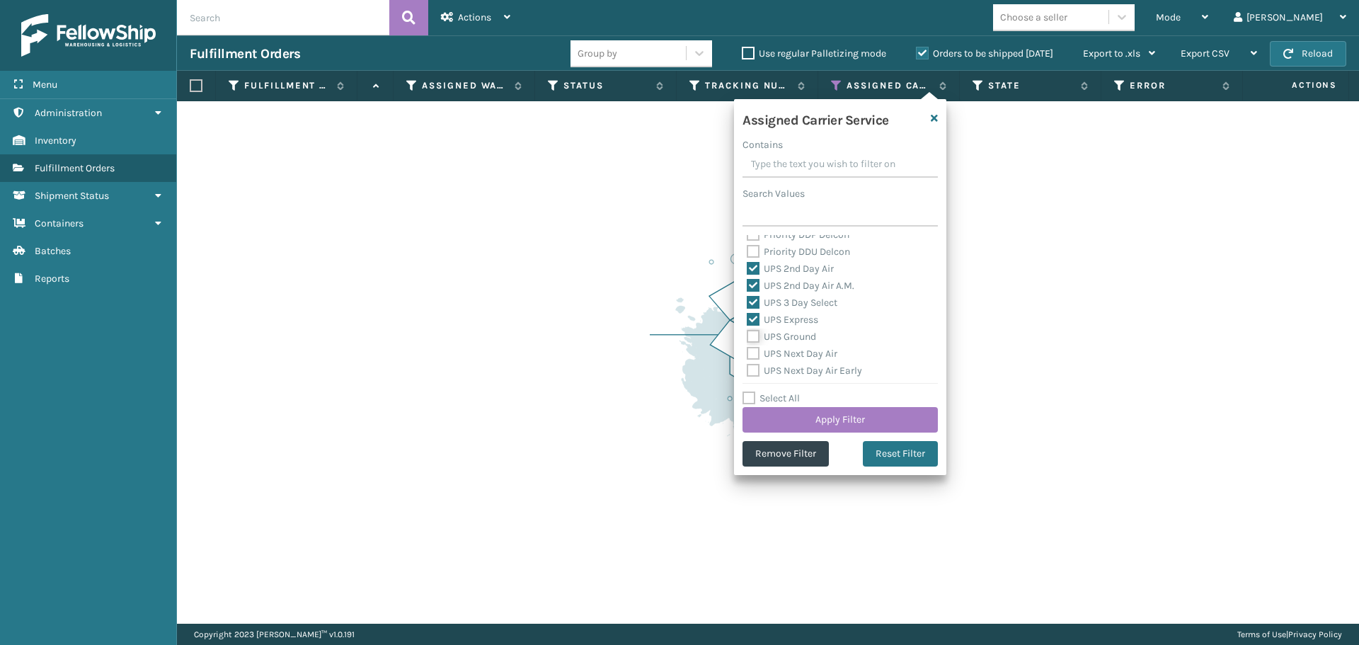
click at [748, 338] on input "UPS Ground" at bounding box center [747, 332] width 1 height 9
checkbox input "true"
click at [820, 349] on label "UPS Next Day Air" at bounding box center [792, 354] width 91 height 12
click at [748, 349] on input "UPS Next Day Air" at bounding box center [747, 349] width 1 height 9
checkbox input "true"
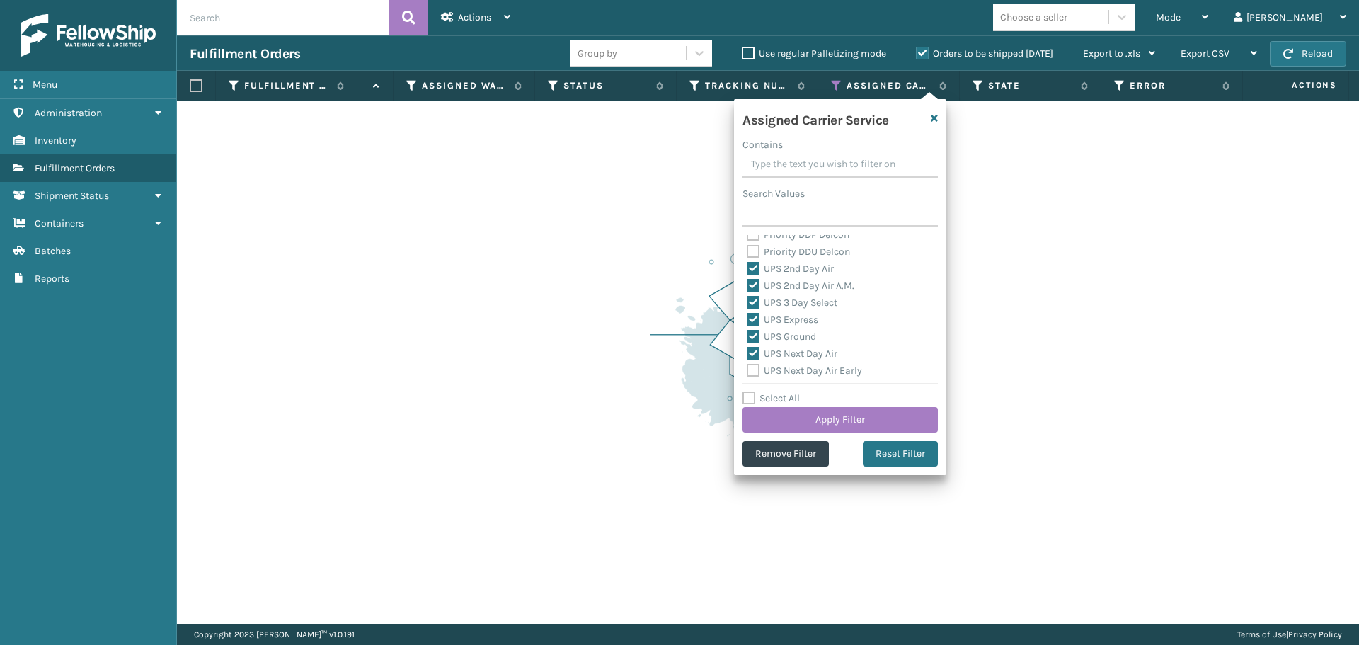
click at [831, 370] on label "UPS Next Day Air Early" at bounding box center [804, 371] width 115 height 12
click at [748, 370] on input "UPS Next Day Air Early" at bounding box center [747, 366] width 1 height 9
checkbox input "true"
click at [806, 314] on label "UPS SurePost 1LB or Greater" at bounding box center [816, 316] width 139 height 12
click at [748, 314] on input "UPS SurePost 1LB or Greater" at bounding box center [747, 312] width 1 height 9
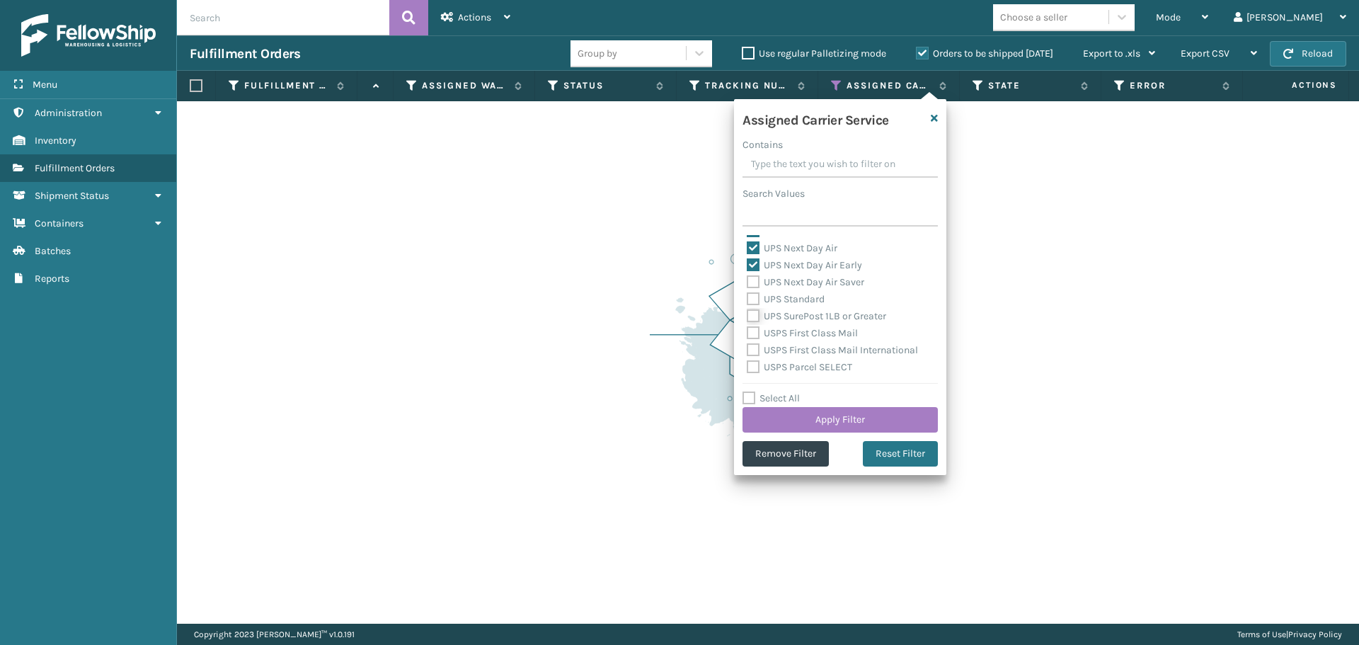
checkbox input "true"
click at [807, 299] on label "UPS Standard" at bounding box center [786, 299] width 78 height 12
click at [748, 299] on input "UPS Standard" at bounding box center [747, 295] width 1 height 9
checkbox input "true"
click at [816, 282] on label "UPS Next Day Air Saver" at bounding box center [806, 282] width 118 height 12
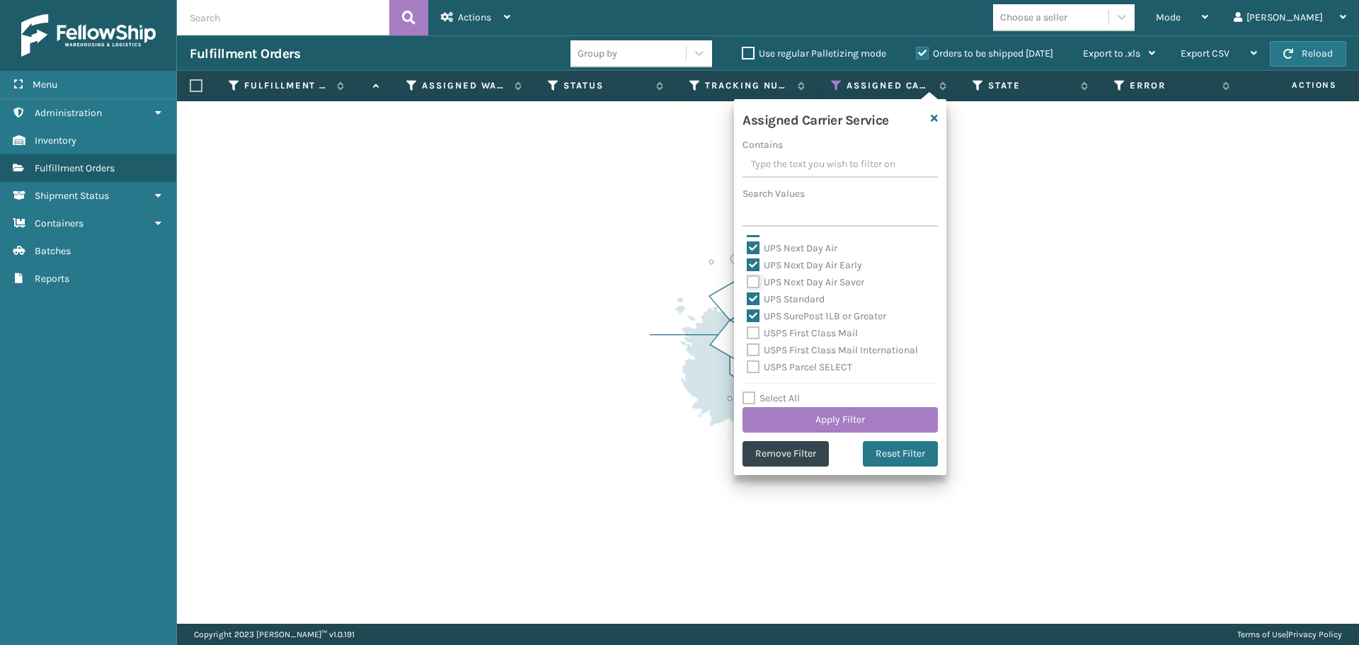
click at [748, 282] on input "UPS Next Day Air Saver" at bounding box center [747, 278] width 1 height 9
checkbox input "true"
click at [915, 416] on button "Apply Filter" at bounding box center [840, 419] width 195 height 25
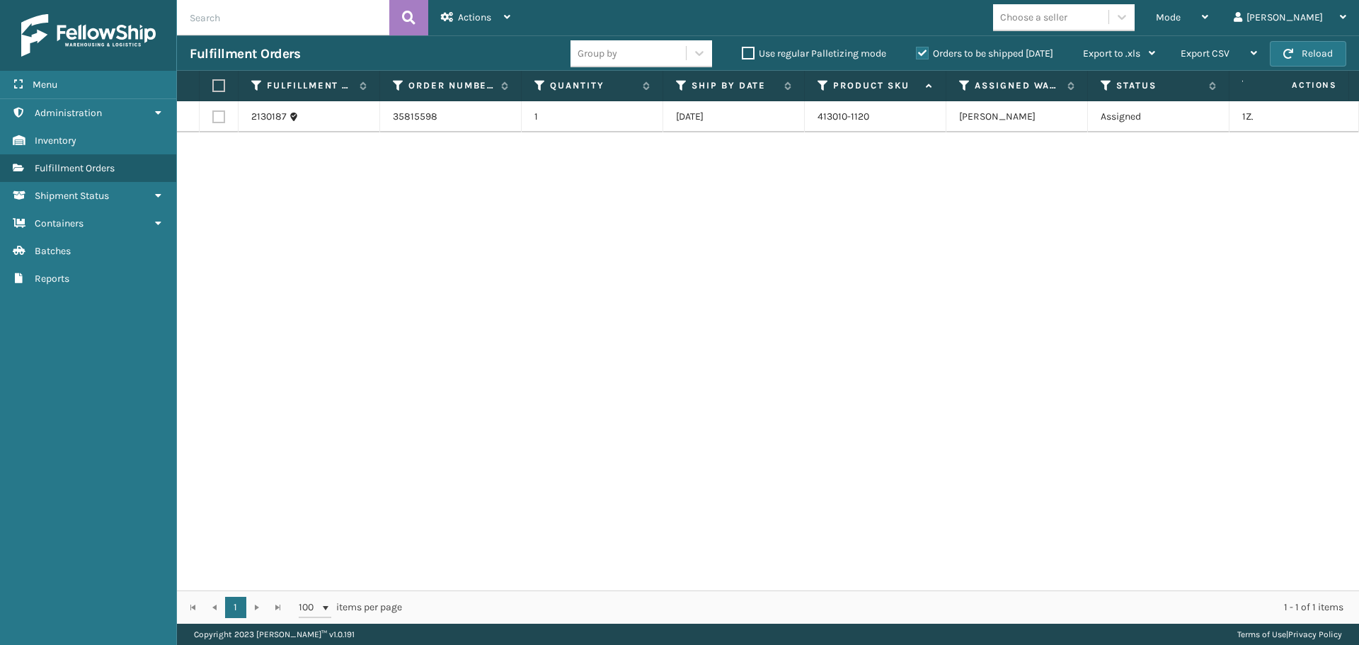
click at [212, 85] on th at bounding box center [219, 86] width 39 height 30
click at [212, 86] on label at bounding box center [216, 85] width 8 height 13
click at [212, 86] on input "checkbox" at bounding box center [212, 85] width 1 height 9
checkbox input "true"
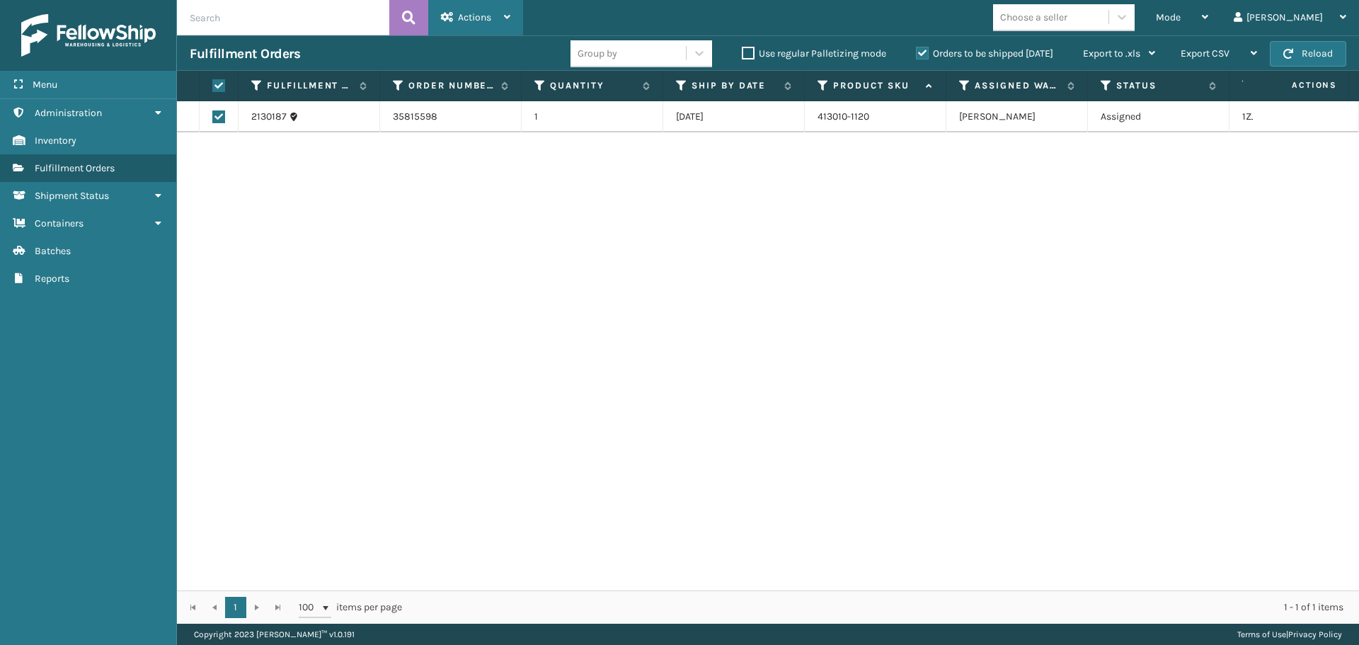
click at [441, 21] on icon at bounding box center [447, 17] width 13 height 10
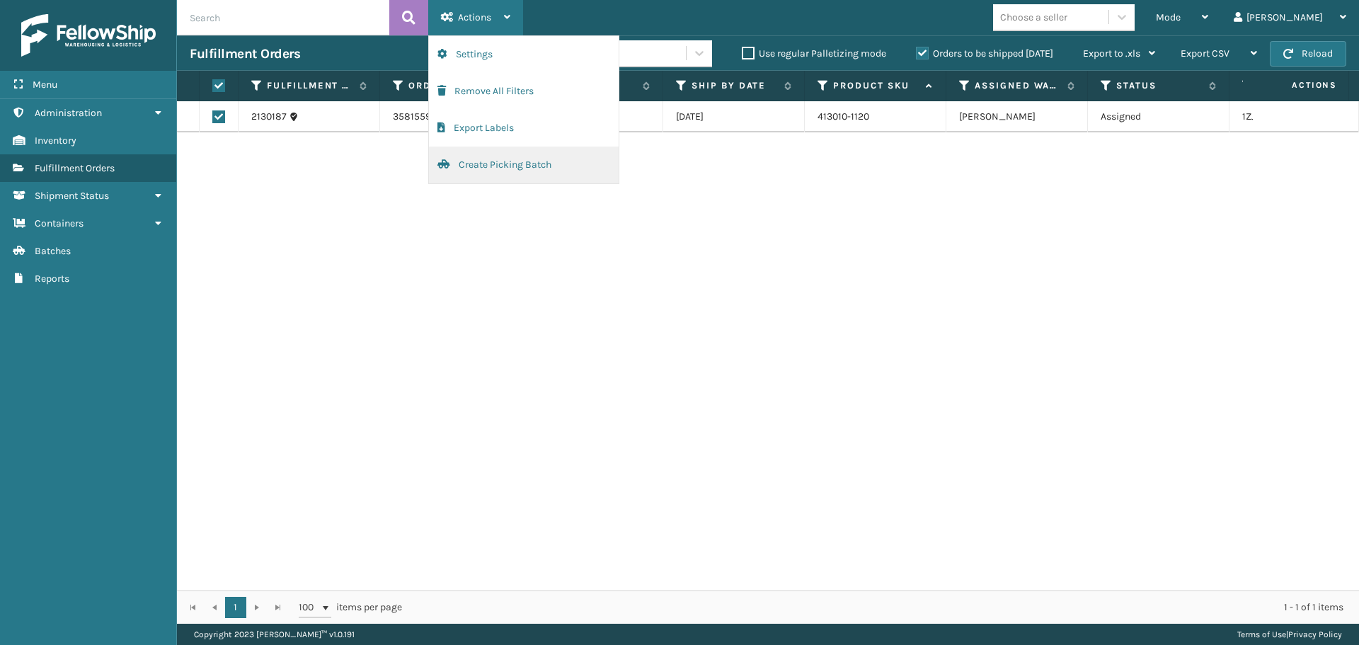
click at [503, 167] on button "Create Picking Batch" at bounding box center [524, 165] width 190 height 37
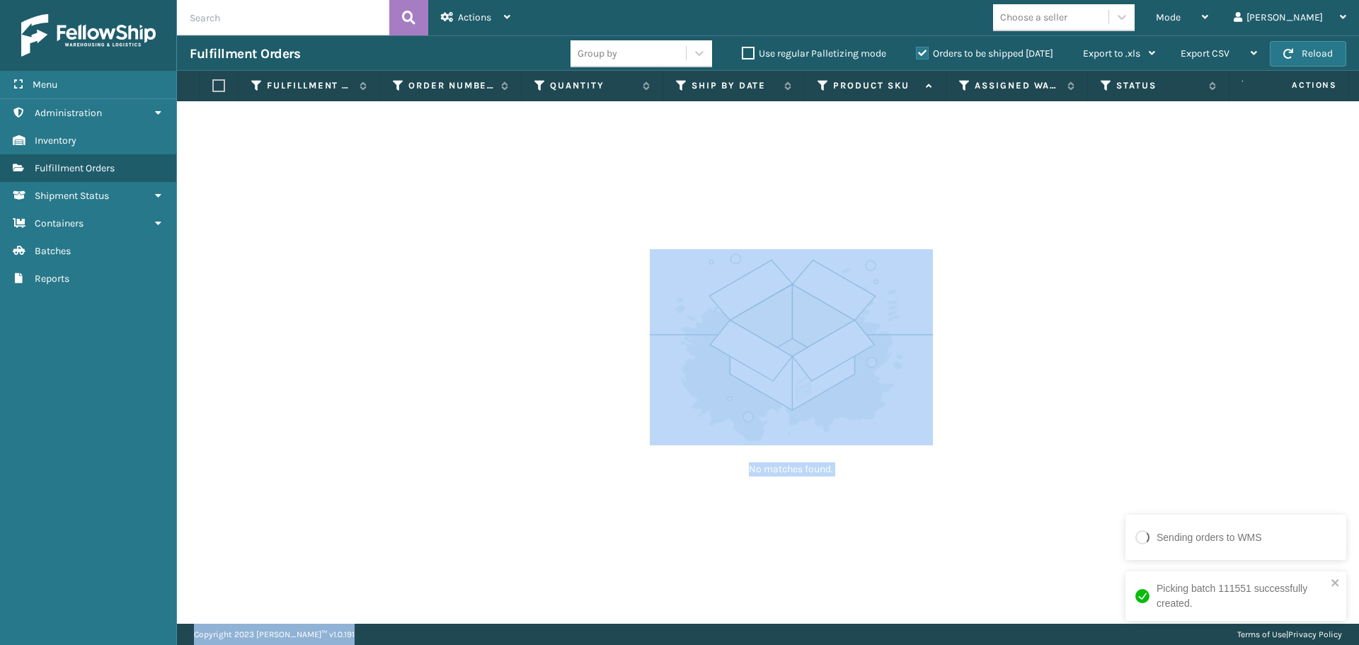
drag, startPoint x: 918, startPoint y: 625, endPoint x: 956, endPoint y: 617, distance: 39.0
click at [954, 617] on main "Actions Settings Remove All Filters Export Labels Create Picking Batch Mode Reg…" at bounding box center [768, 322] width 1182 height 645
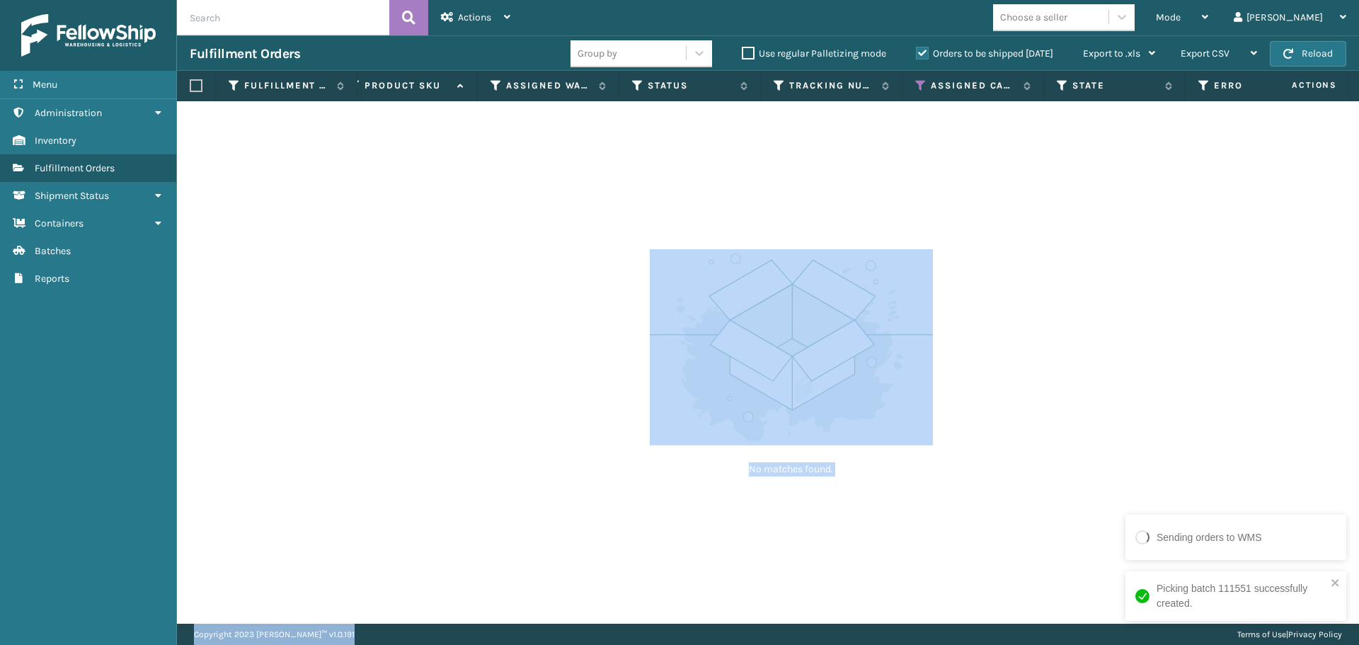
click at [1150, 328] on div "No matches found." at bounding box center [768, 362] width 1182 height 522
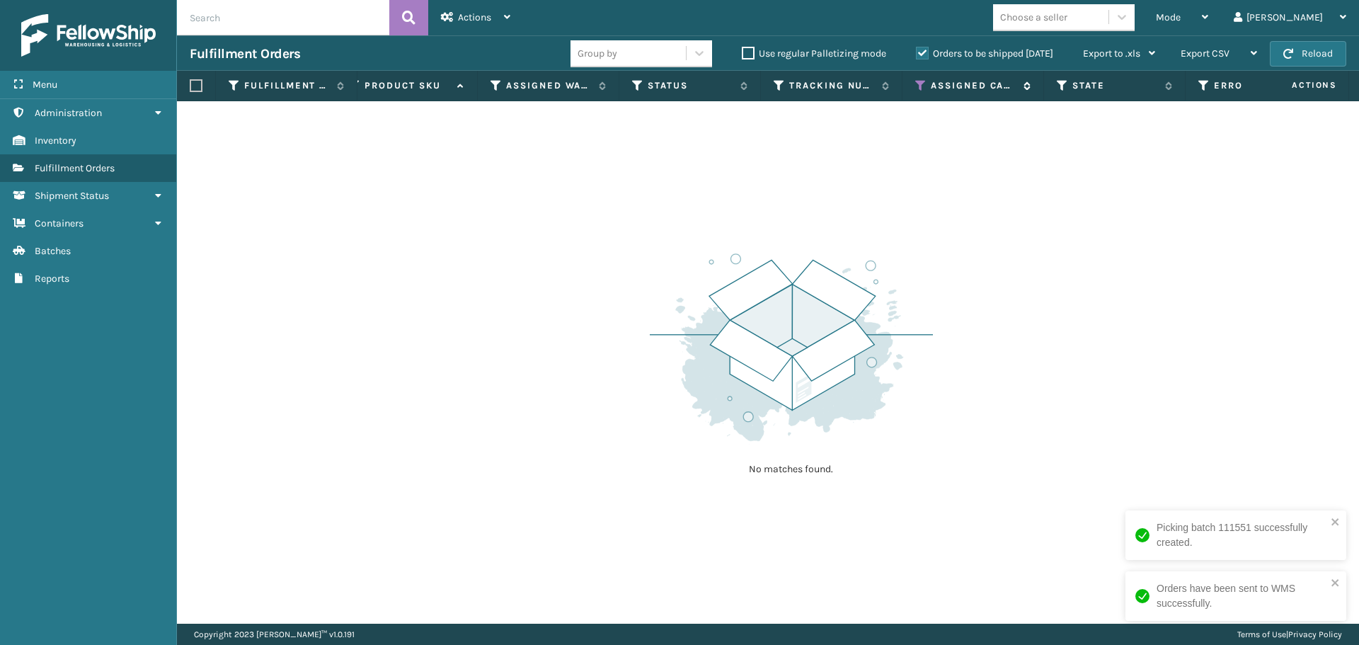
click at [916, 88] on icon at bounding box center [920, 85] width 11 height 13
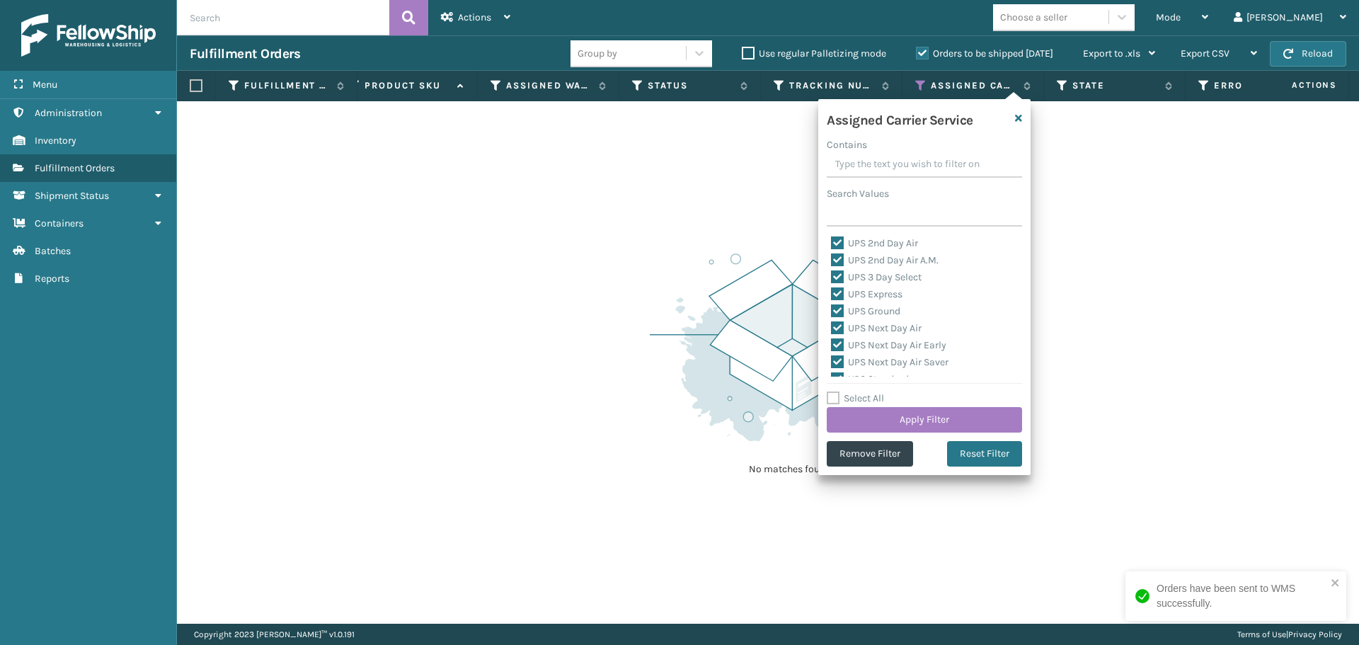
click at [892, 237] on label "UPS 2nd Day Air" at bounding box center [874, 243] width 87 height 12
click at [832, 237] on input "UPS 2nd Day Air" at bounding box center [831, 239] width 1 height 9
checkbox input "false"
click at [887, 264] on label "UPS 2nd Day Air A.M." at bounding box center [885, 260] width 108 height 12
click at [832, 261] on input "UPS 2nd Day Air A.M." at bounding box center [831, 256] width 1 height 9
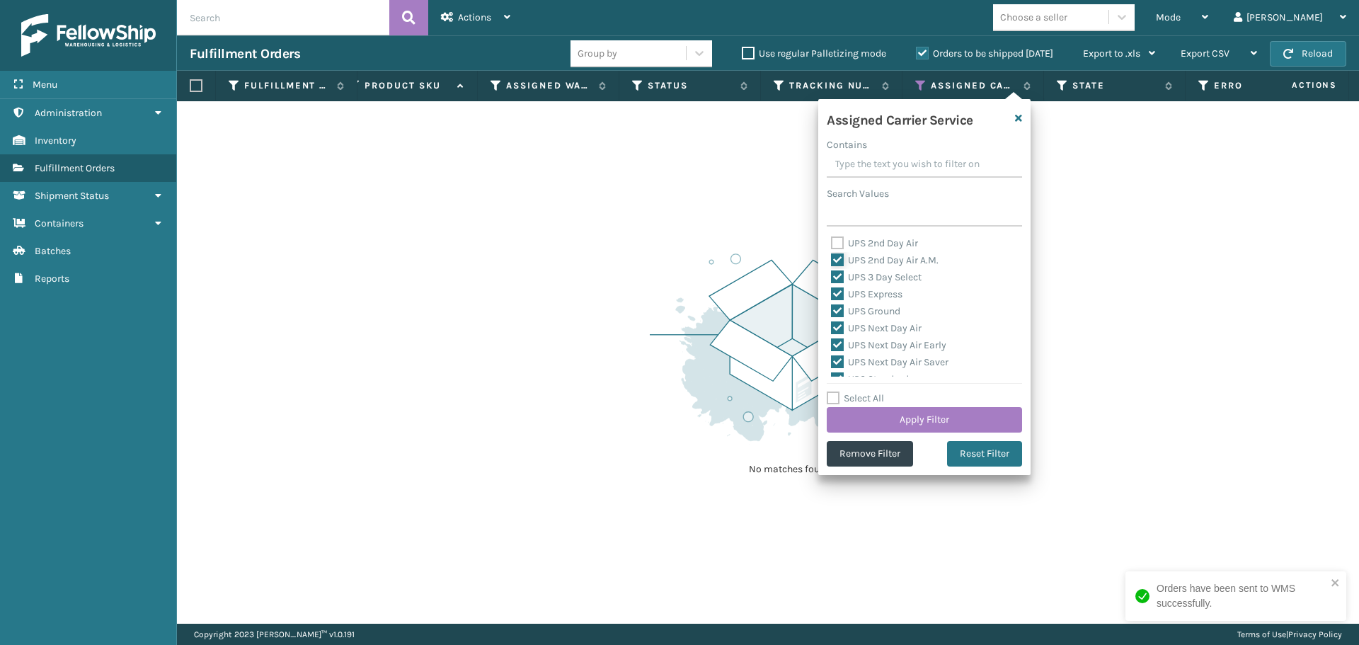
checkbox input "false"
click at [893, 274] on label "UPS 3 Day Select" at bounding box center [876, 277] width 91 height 12
click at [832, 274] on input "UPS 3 Day Select" at bounding box center [831, 273] width 1 height 9
checkbox input "false"
click at [892, 291] on label "UPS Express" at bounding box center [867, 294] width 72 height 12
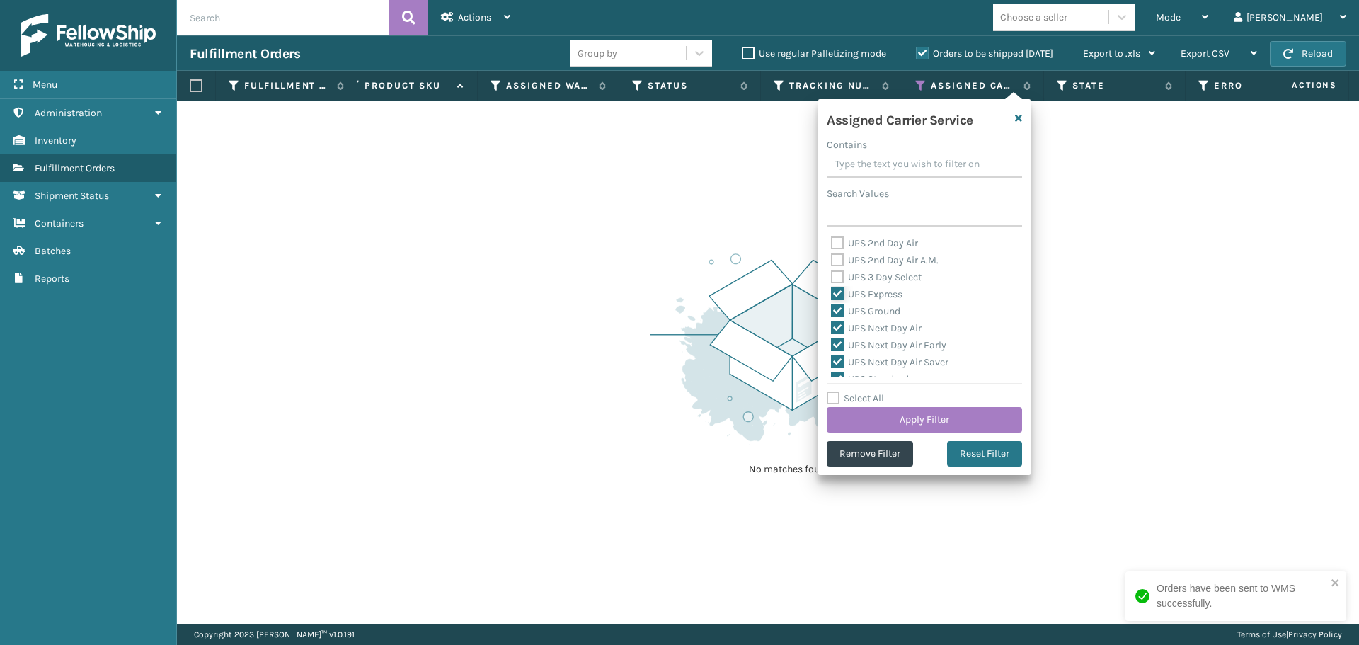
click at [832, 291] on input "UPS Express" at bounding box center [831, 290] width 1 height 9
checkbox input "false"
click at [891, 307] on label "UPS Ground" at bounding box center [865, 311] width 69 height 12
click at [832, 307] on input "UPS Ground" at bounding box center [831, 307] width 1 height 9
checkbox input "false"
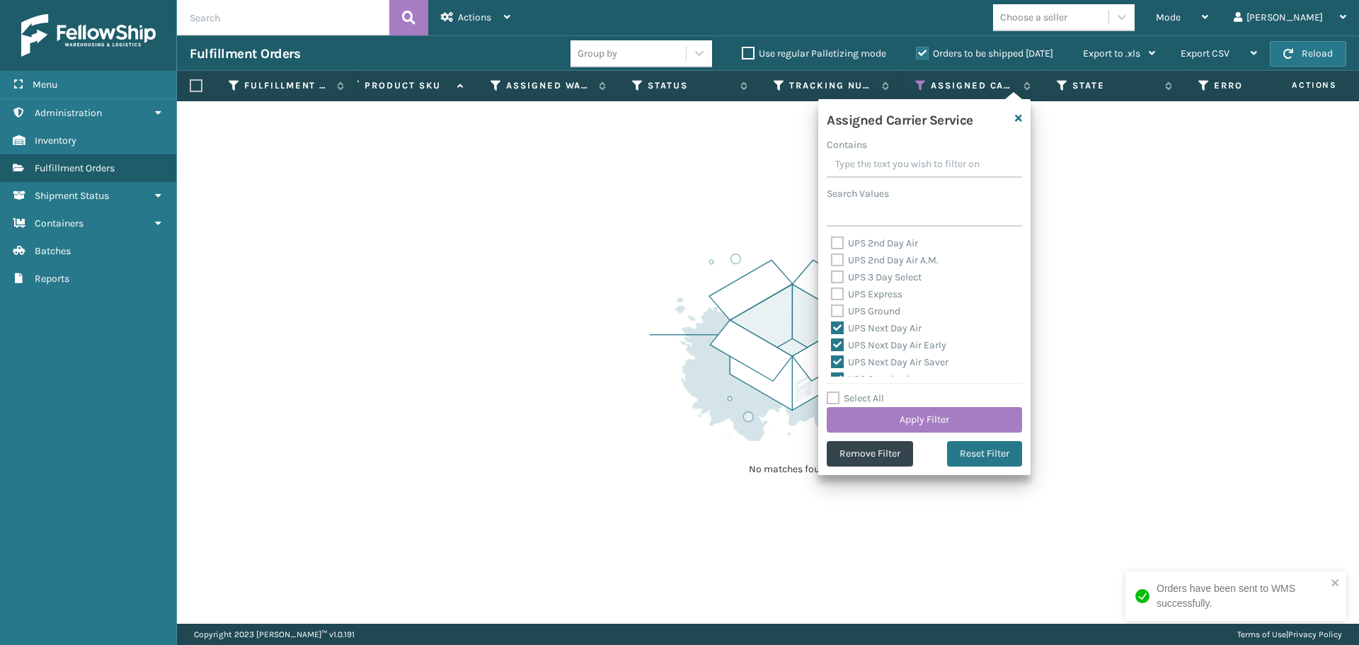
click at [891, 326] on label "UPS Next Day Air" at bounding box center [876, 328] width 91 height 12
click at [832, 326] on input "UPS Next Day Air" at bounding box center [831, 324] width 1 height 9
checkbox input "false"
click at [892, 342] on label "UPS Next Day Air Early" at bounding box center [888, 345] width 115 height 12
click at [832, 342] on input "UPS Next Day Air Early" at bounding box center [831, 341] width 1 height 9
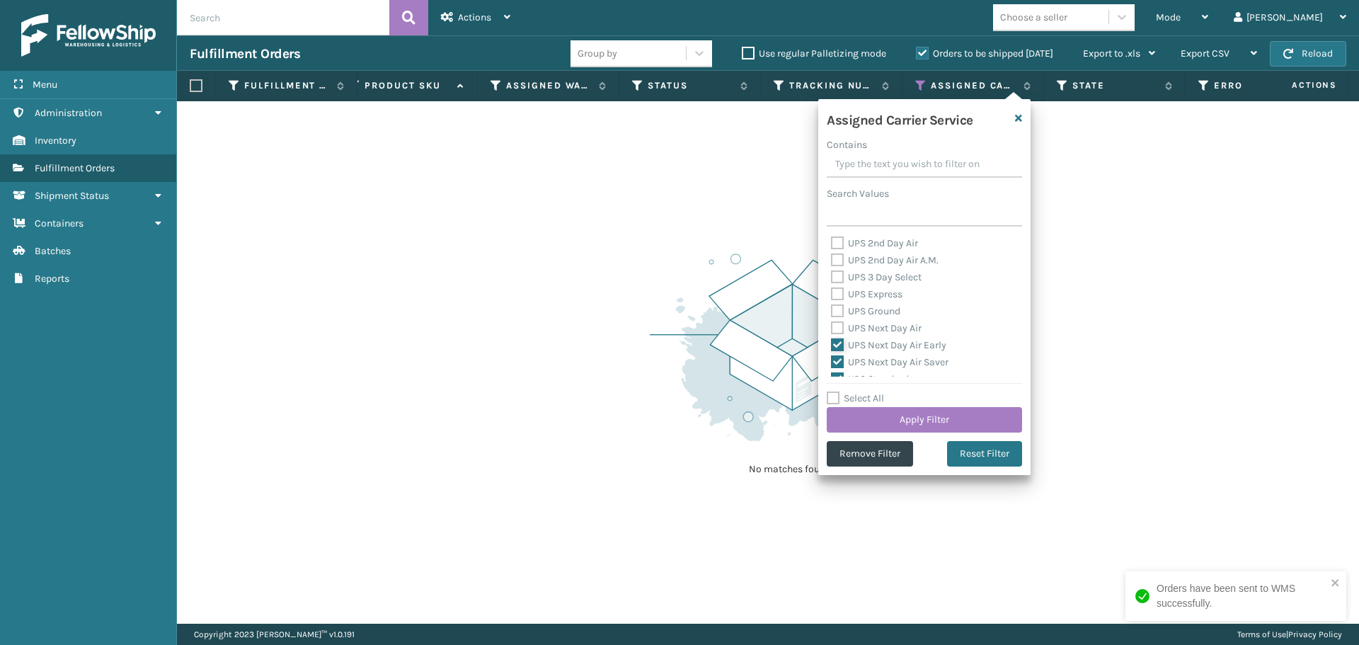
checkbox input "false"
click at [893, 367] on label "UPS Next Day Air Saver" at bounding box center [890, 362] width 118 height 12
click at [832, 363] on input "UPS Next Day Air Saver" at bounding box center [831, 358] width 1 height 9
checkbox input "false"
click at [894, 329] on label "UPS Standard" at bounding box center [870, 326] width 78 height 12
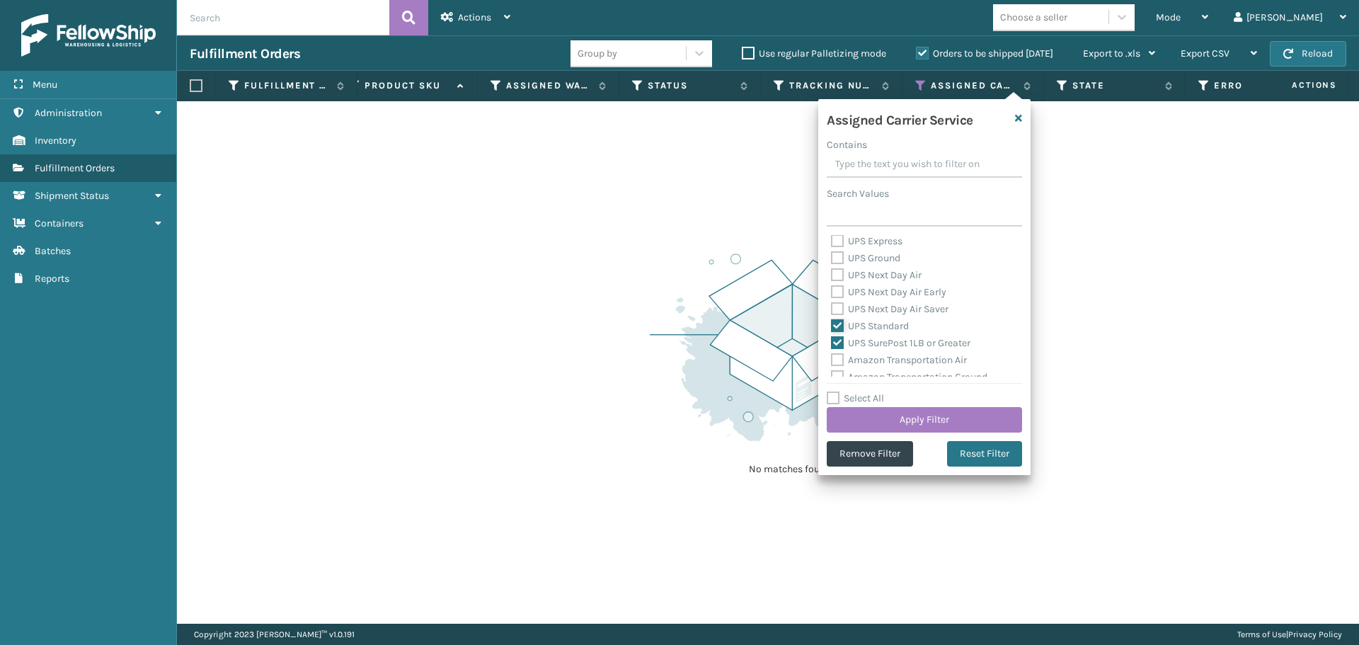
click at [832, 327] on input "UPS Standard" at bounding box center [831, 322] width 1 height 9
checkbox input "false"
click at [904, 344] on label "UPS SurePost 1LB or Greater" at bounding box center [900, 343] width 139 height 12
click at [832, 344] on input "UPS SurePost 1LB or Greater" at bounding box center [831, 339] width 1 height 9
checkbox input "false"
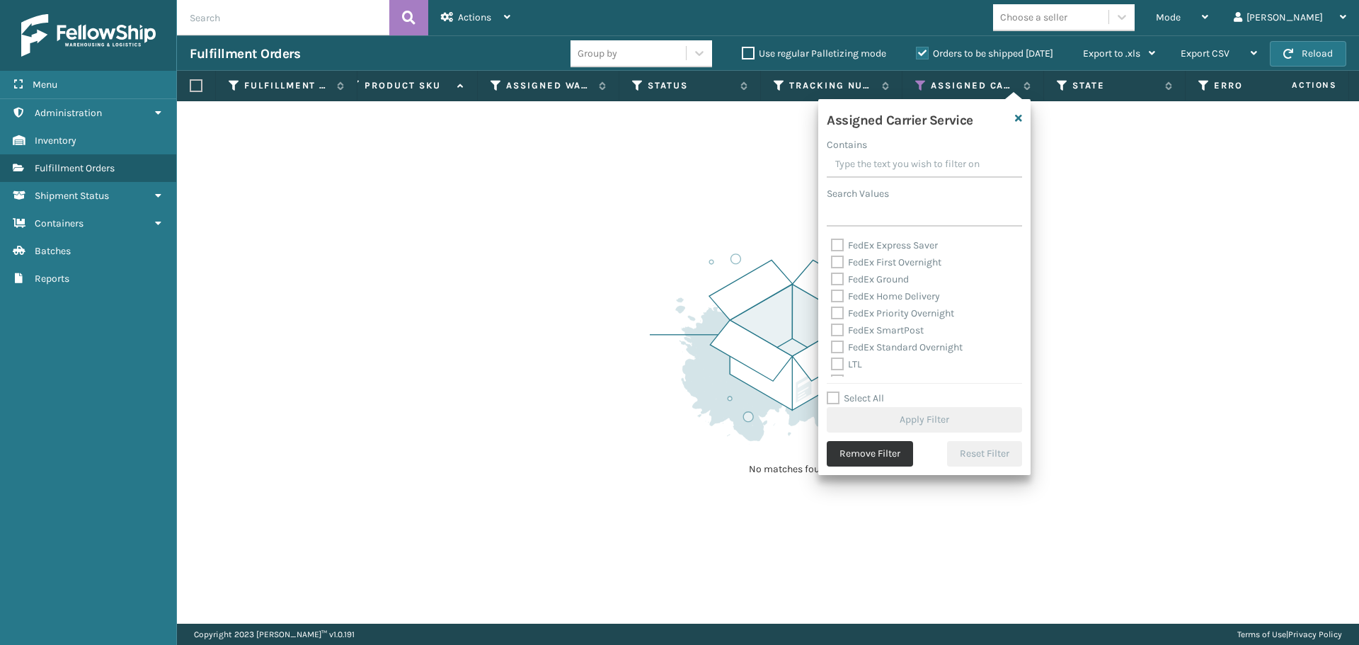
click at [880, 455] on button "Remove Filter" at bounding box center [870, 453] width 86 height 25
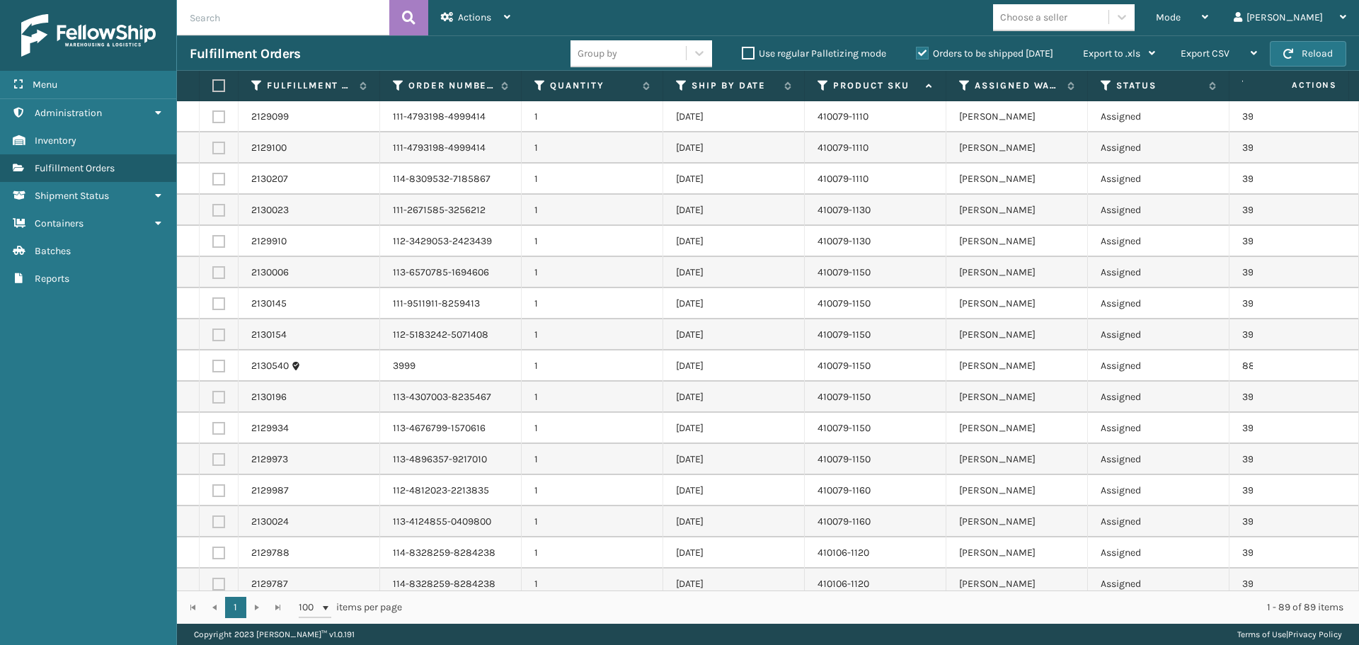
click at [211, 80] on th at bounding box center [219, 86] width 39 height 30
click at [217, 84] on label at bounding box center [216, 85] width 8 height 13
click at [213, 84] on input "checkbox" at bounding box center [212, 85] width 1 height 9
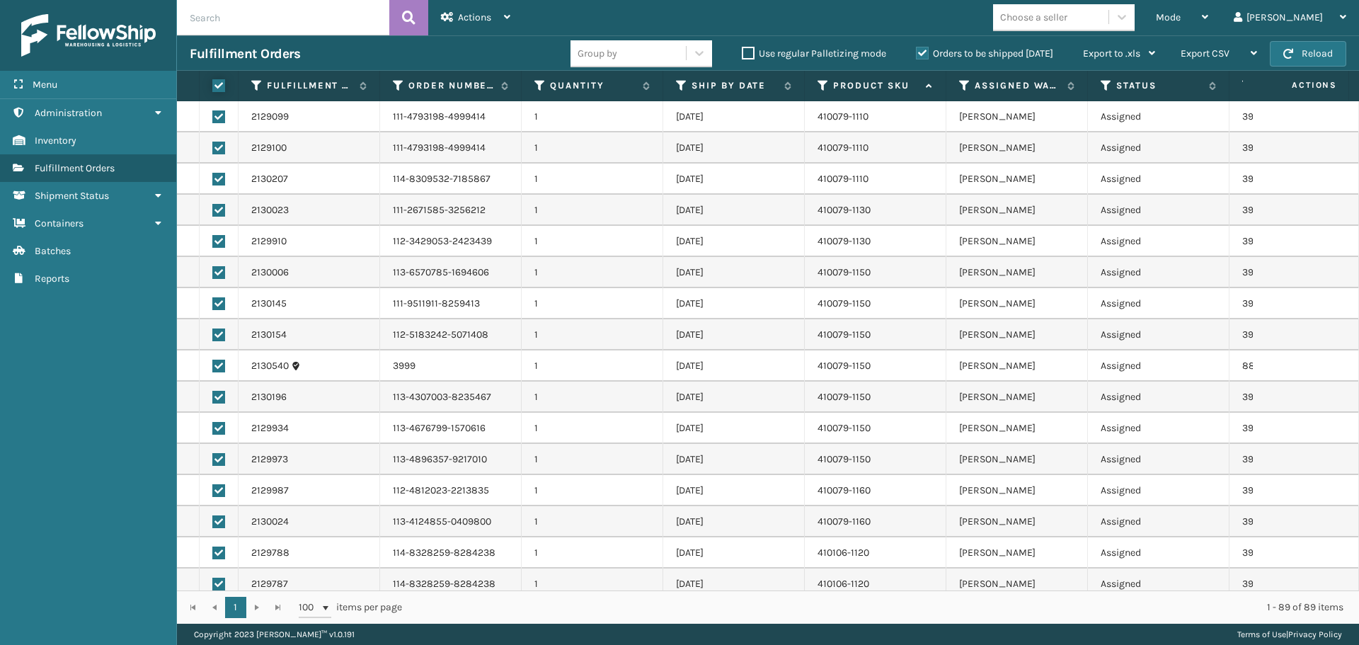
checkbox input "true"
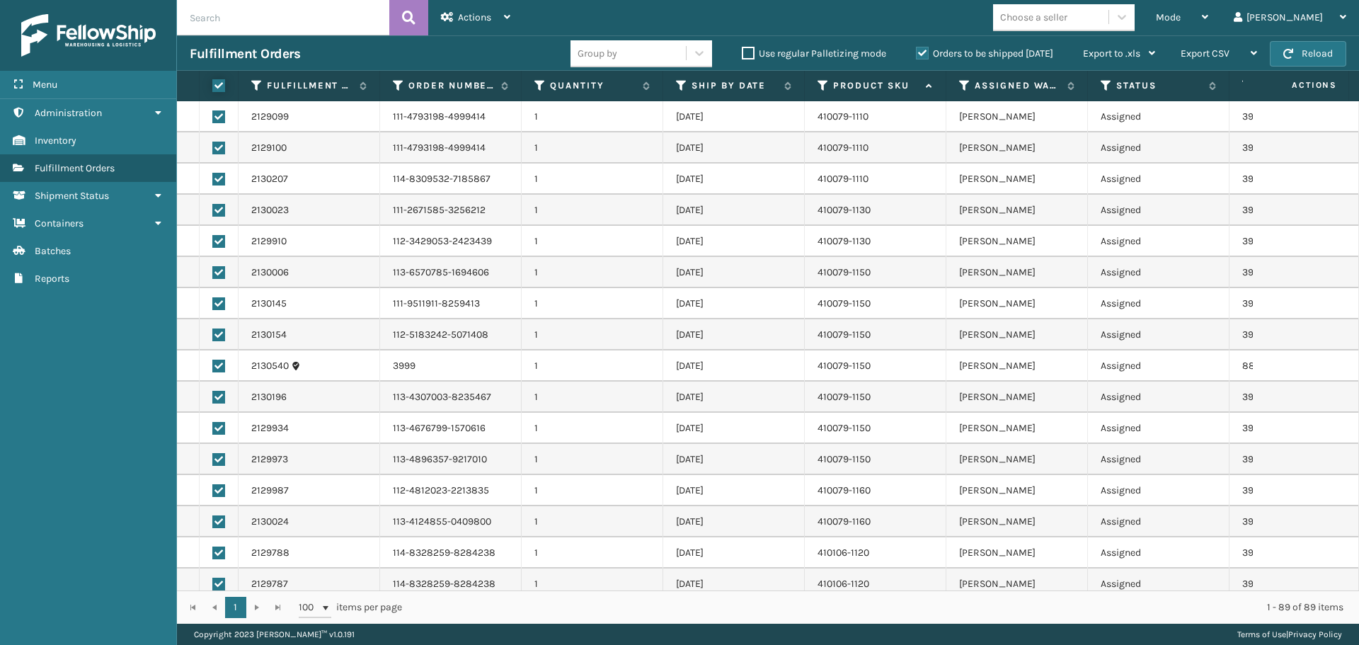
checkbox input "true"
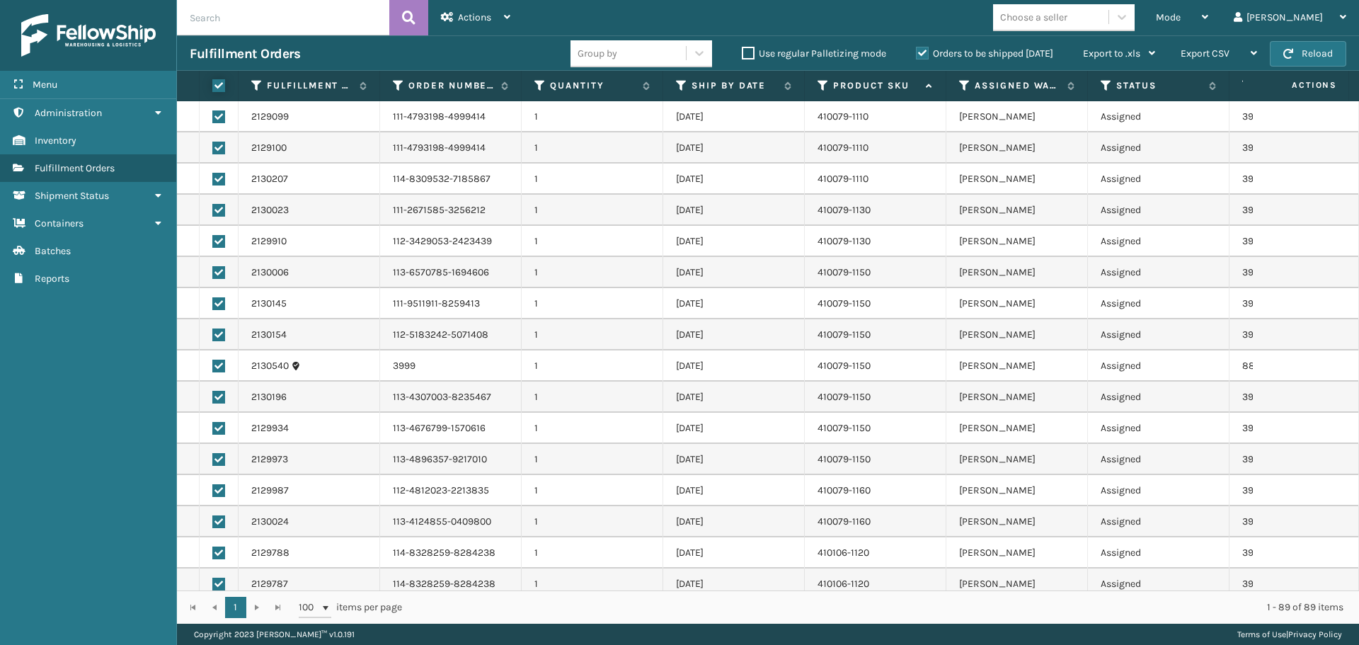
checkbox input "true"
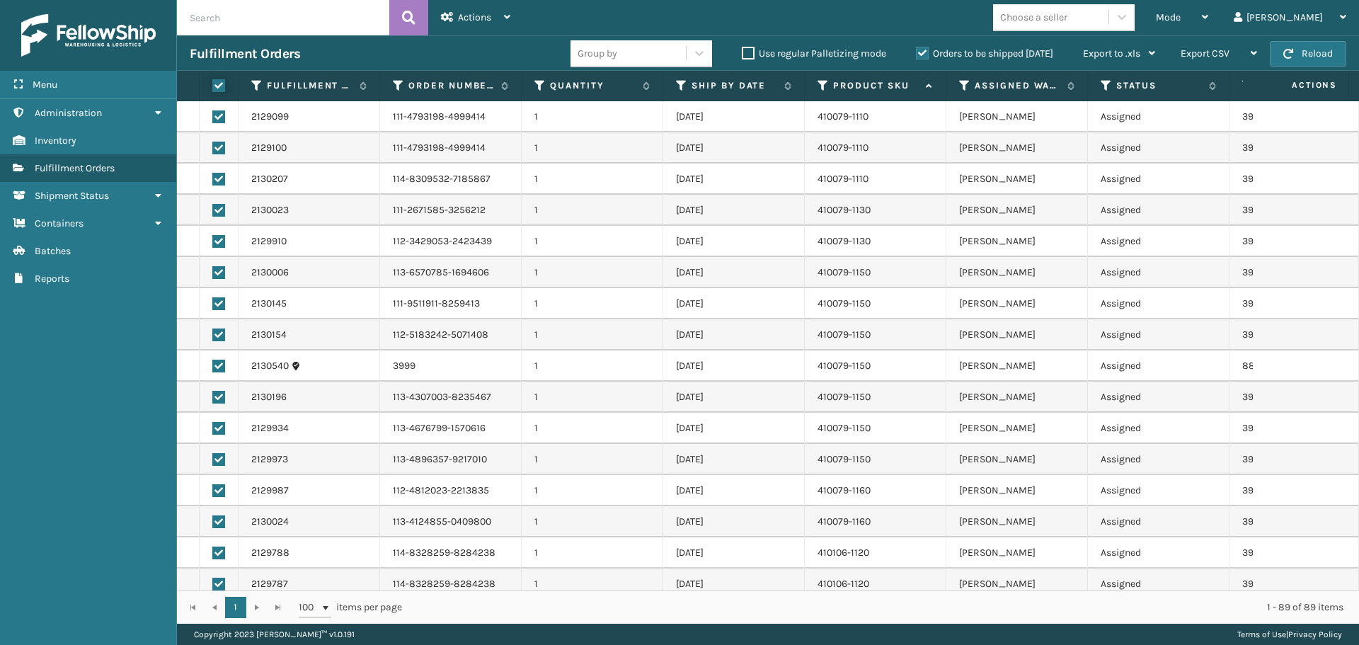
checkbox input "true"
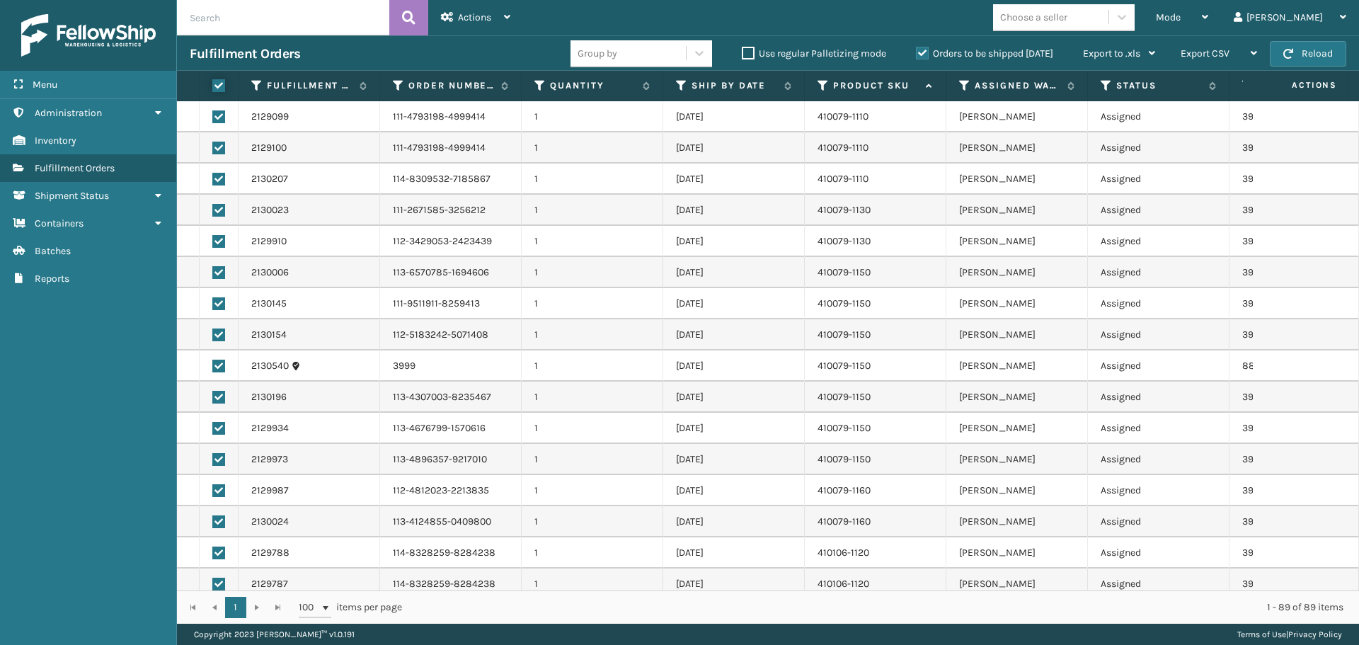
checkbox input "true"
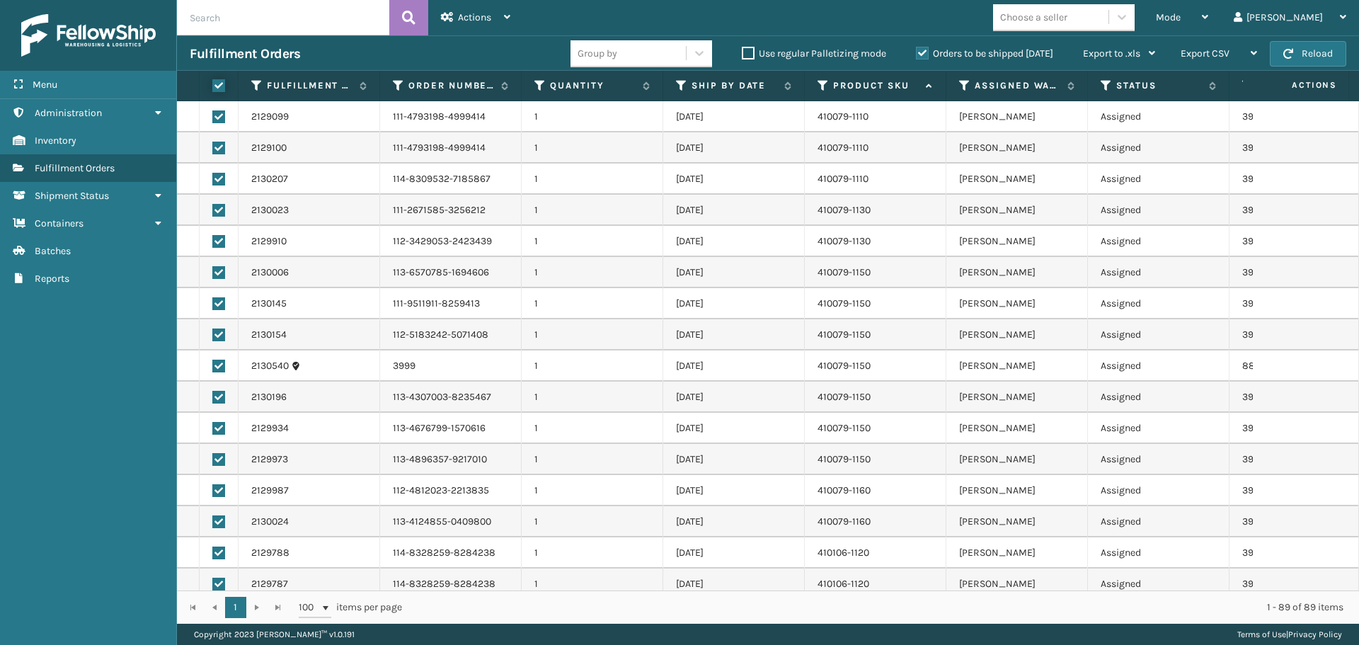
checkbox input "true"
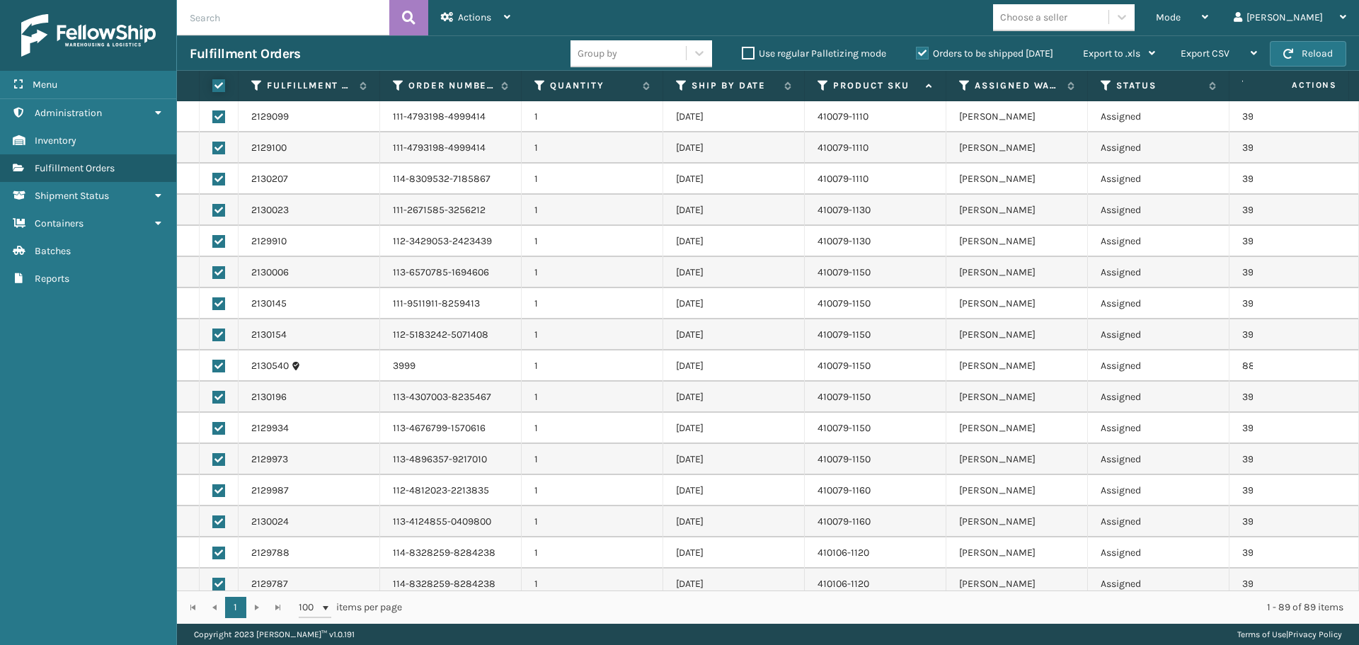
checkbox input "true"
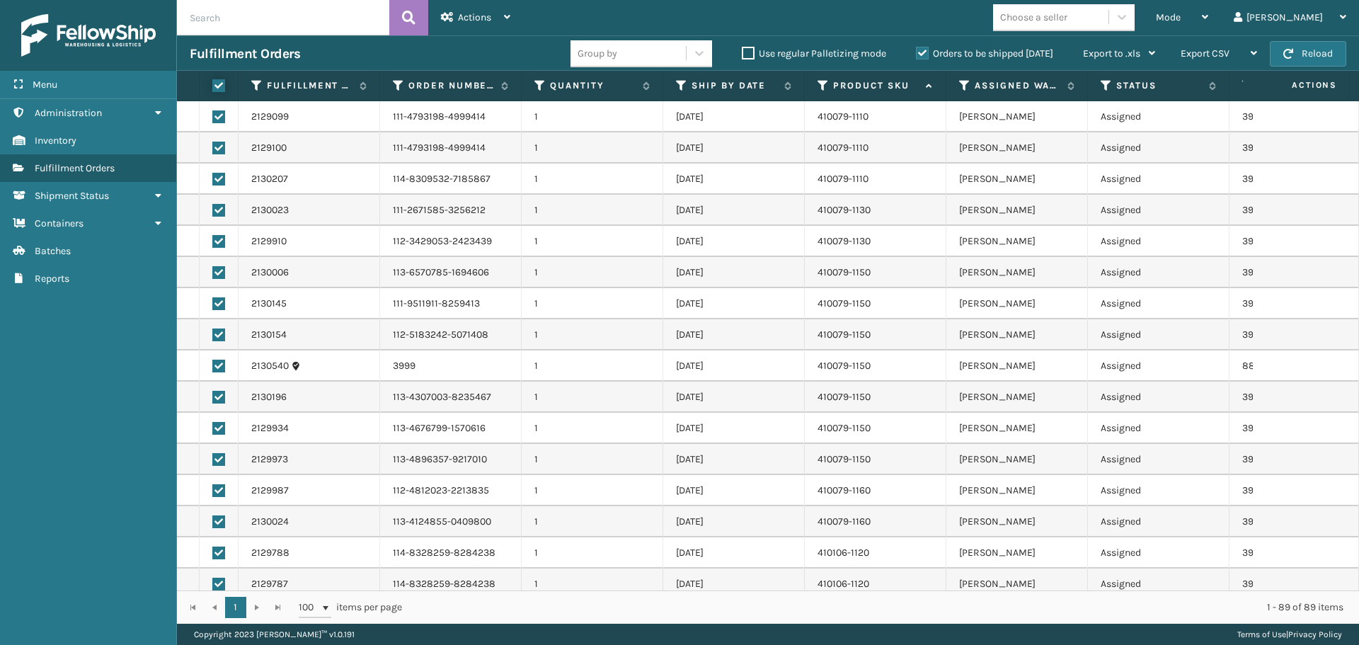
checkbox input "true"
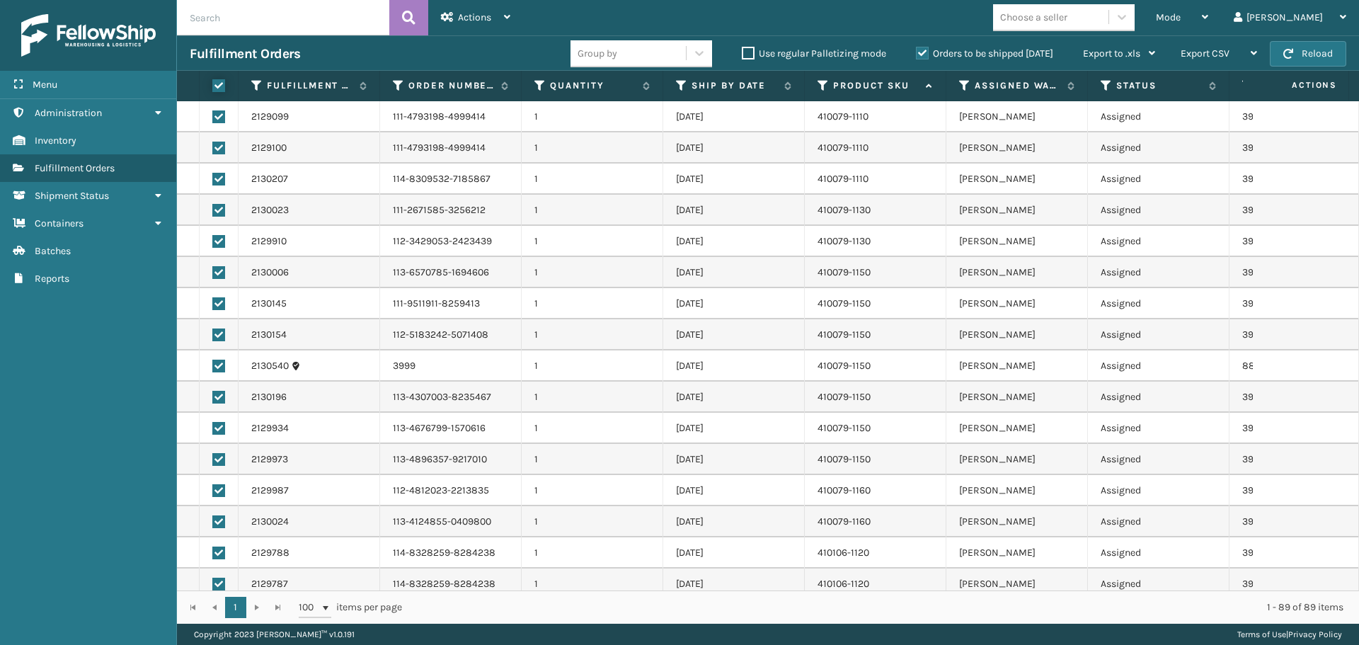
checkbox input "true"
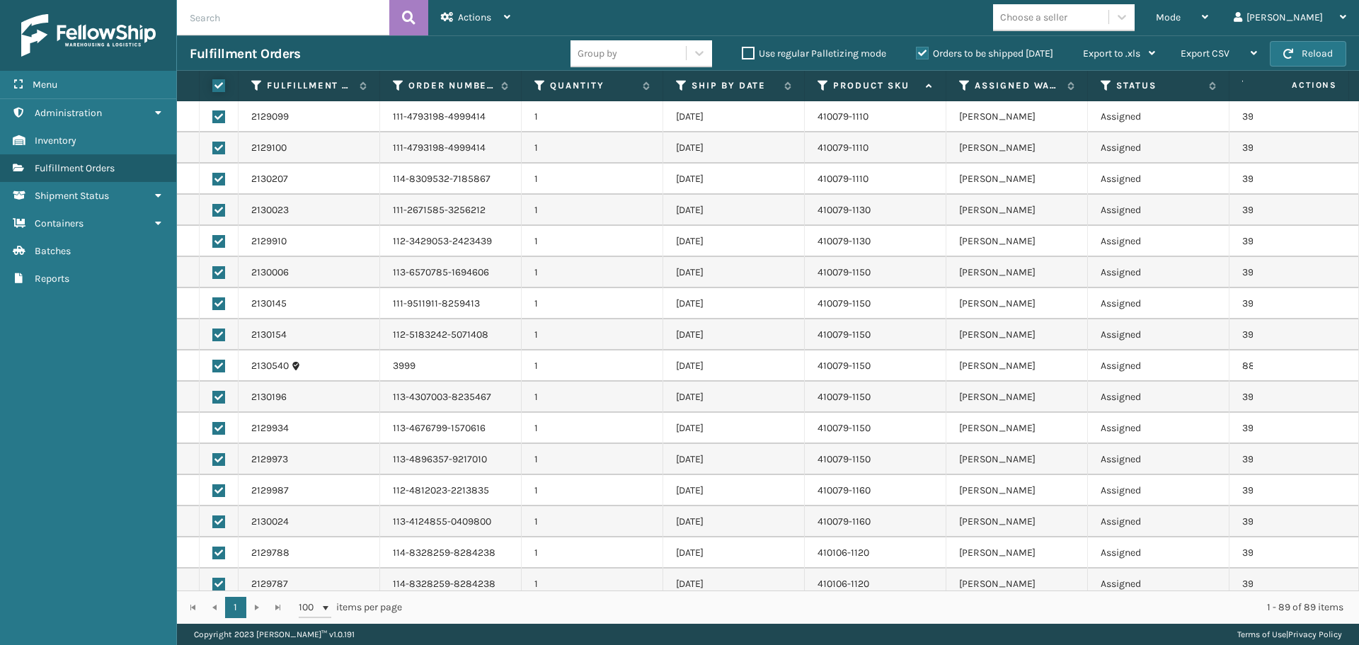
checkbox input "true"
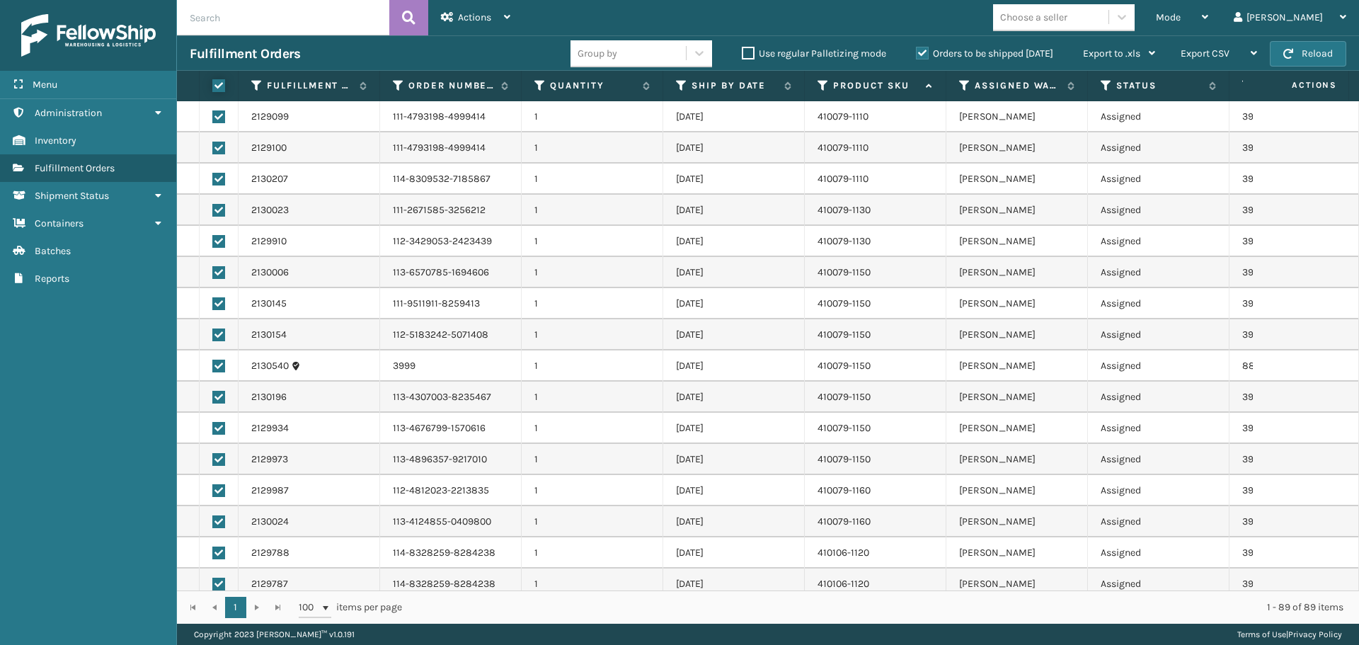
checkbox input "true"
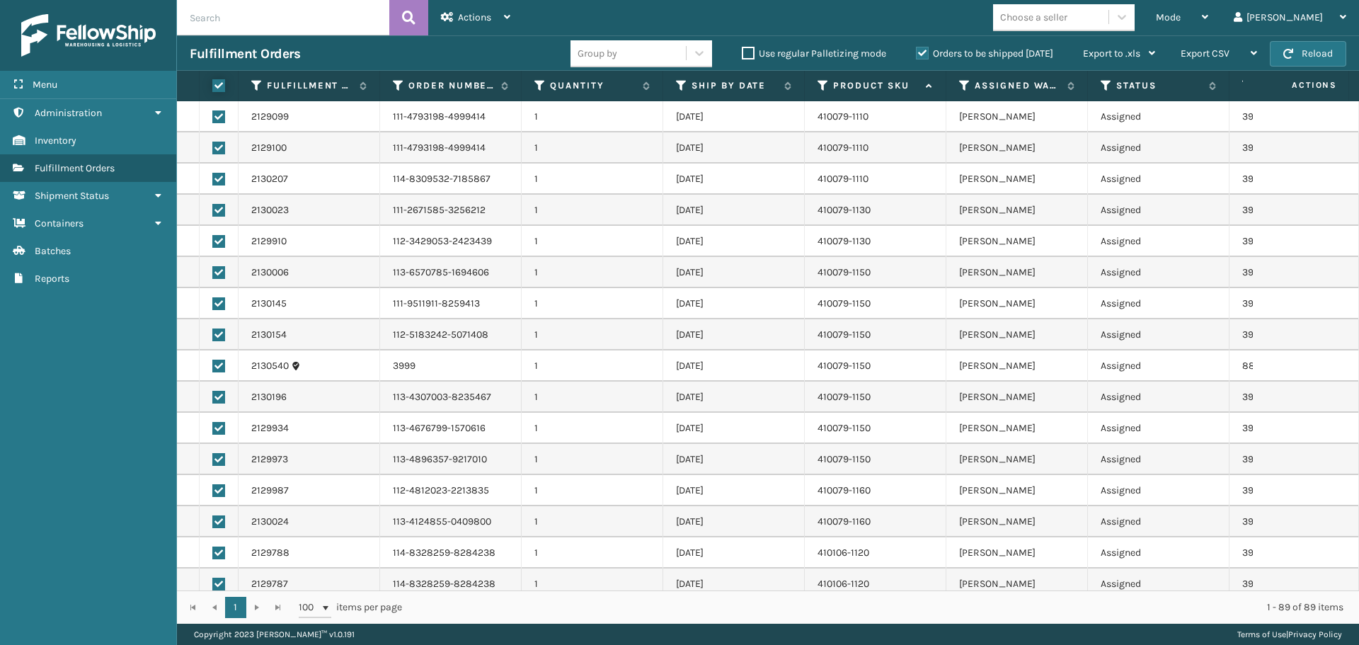
checkbox input "true"
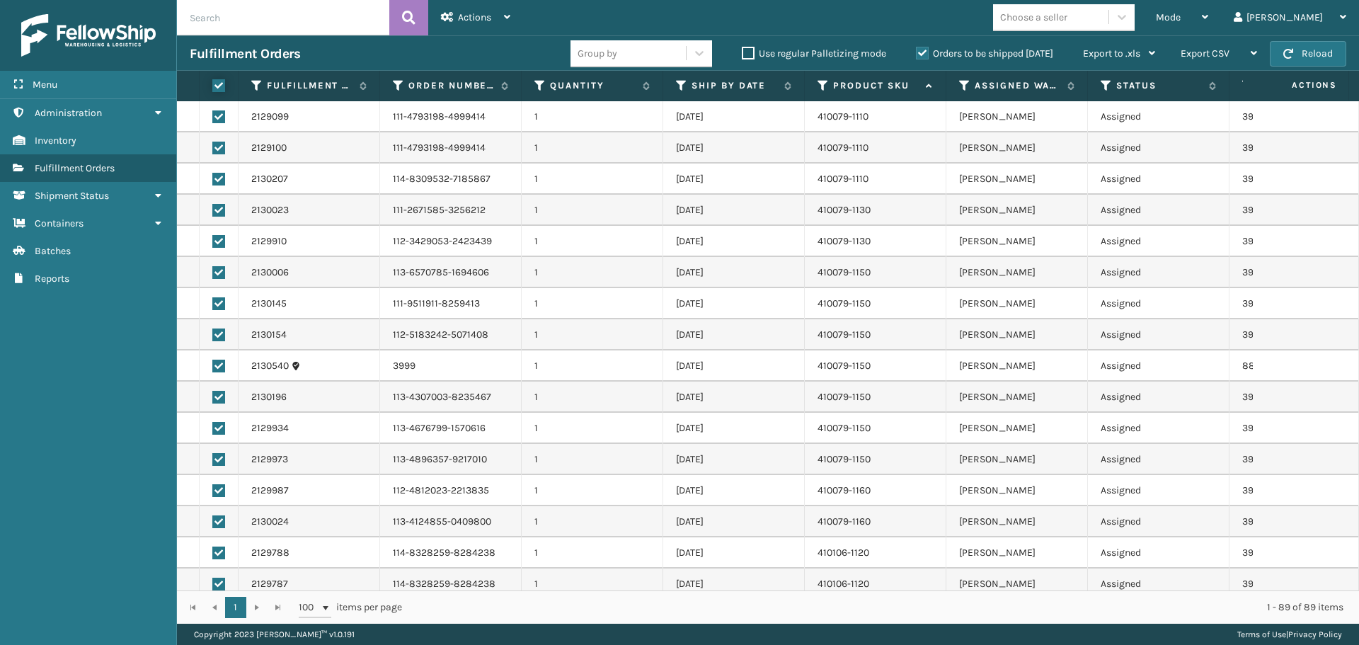
checkbox input "true"
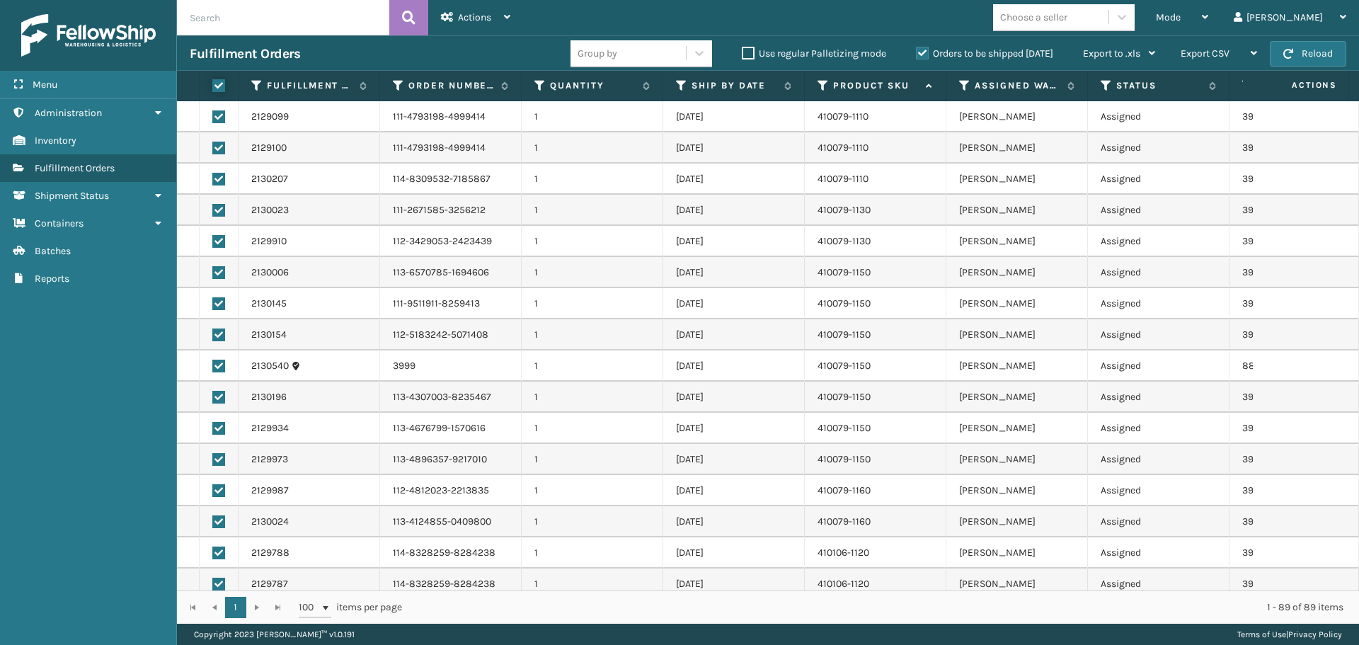
checkbox input "true"
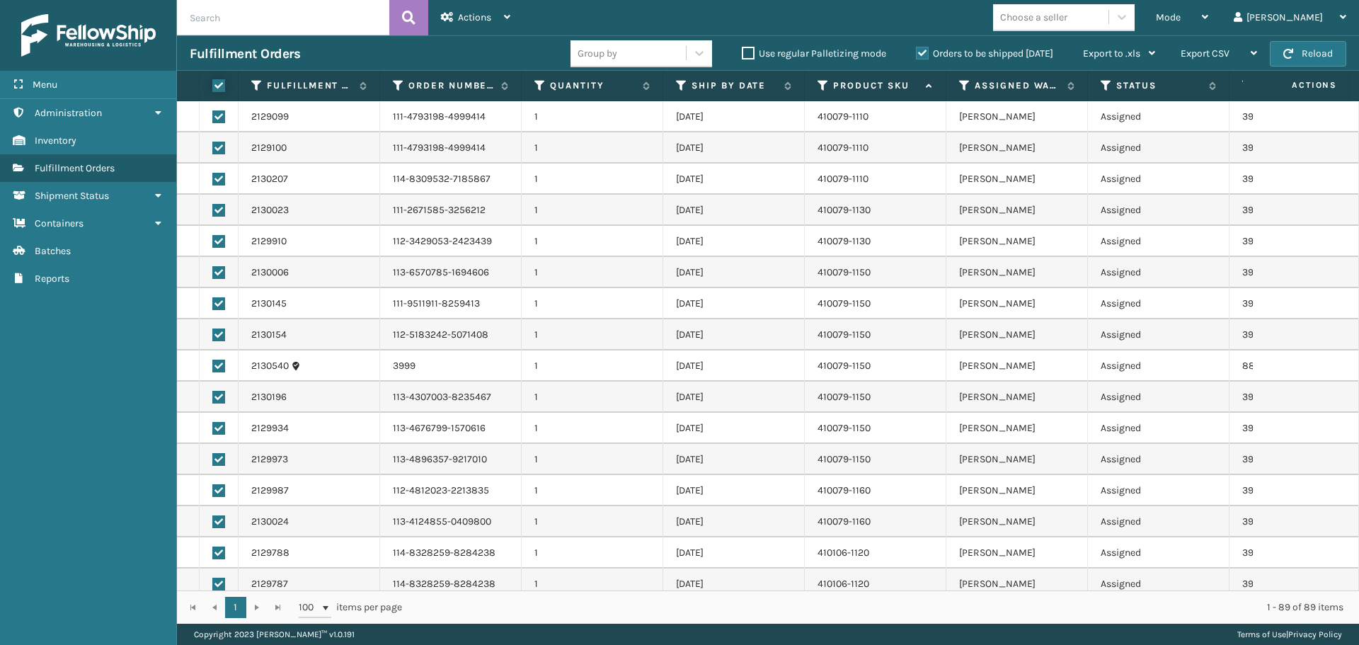
checkbox input "true"
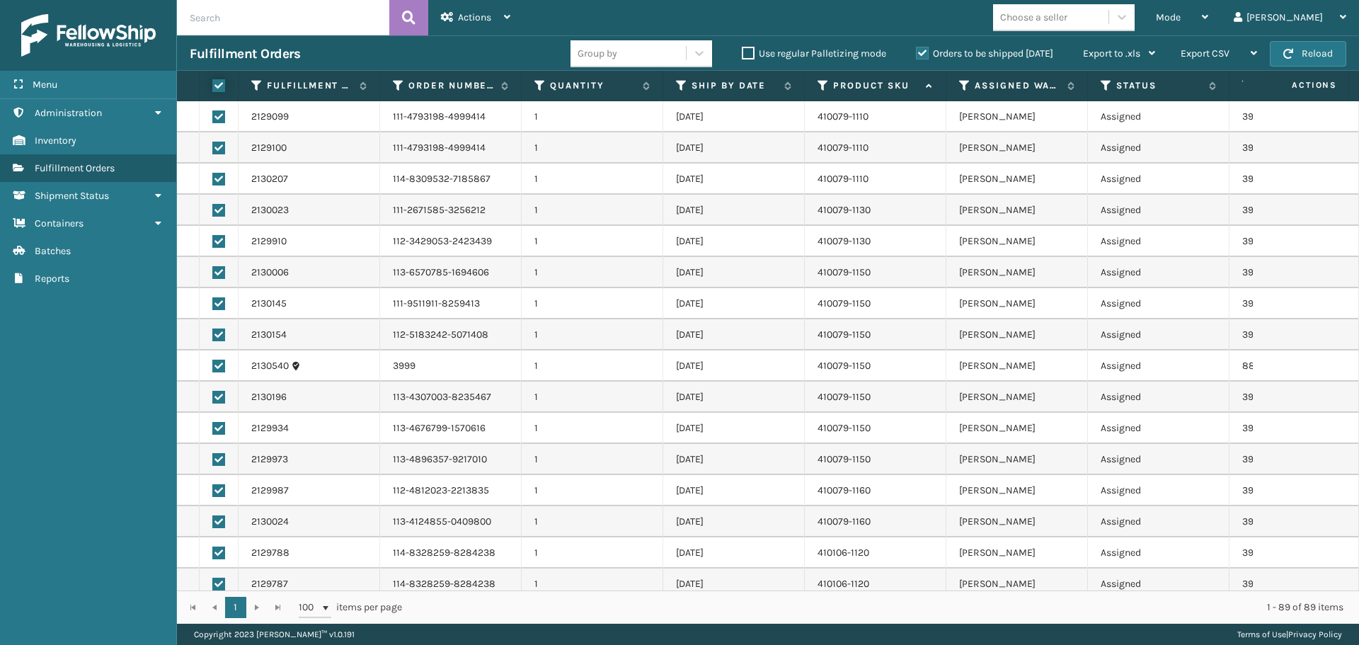
checkbox input "true"
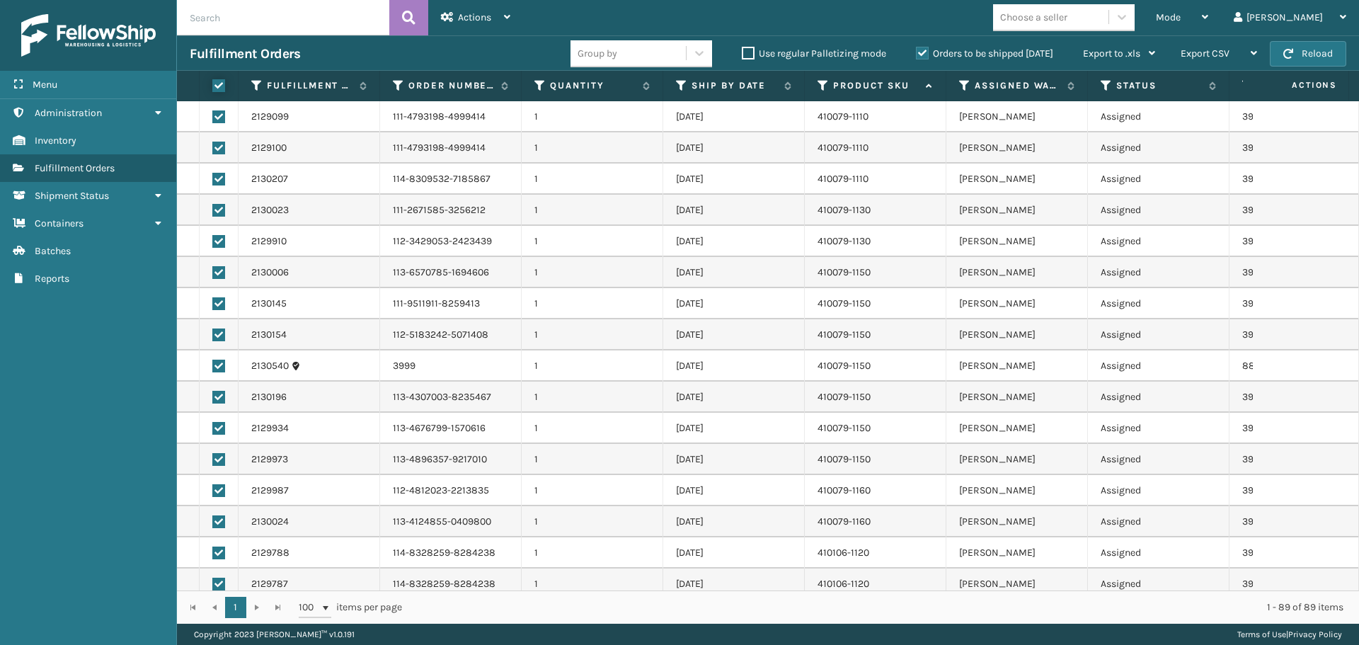
checkbox input "true"
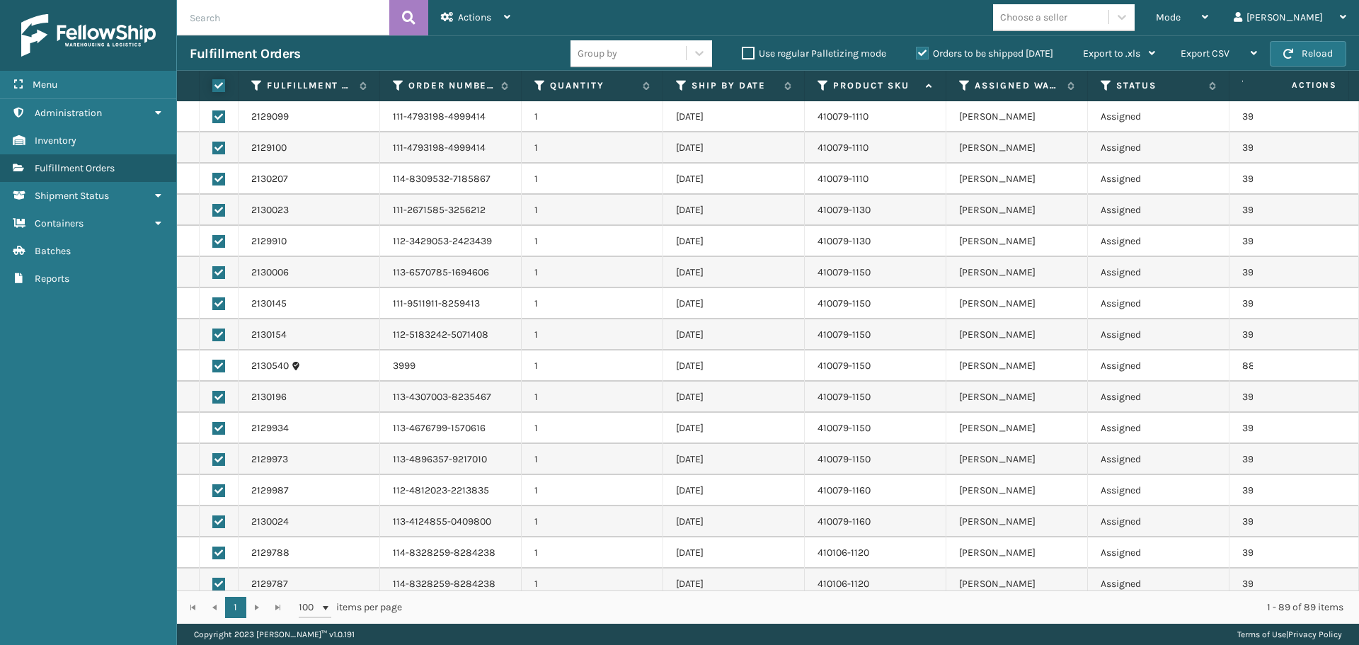
checkbox input "true"
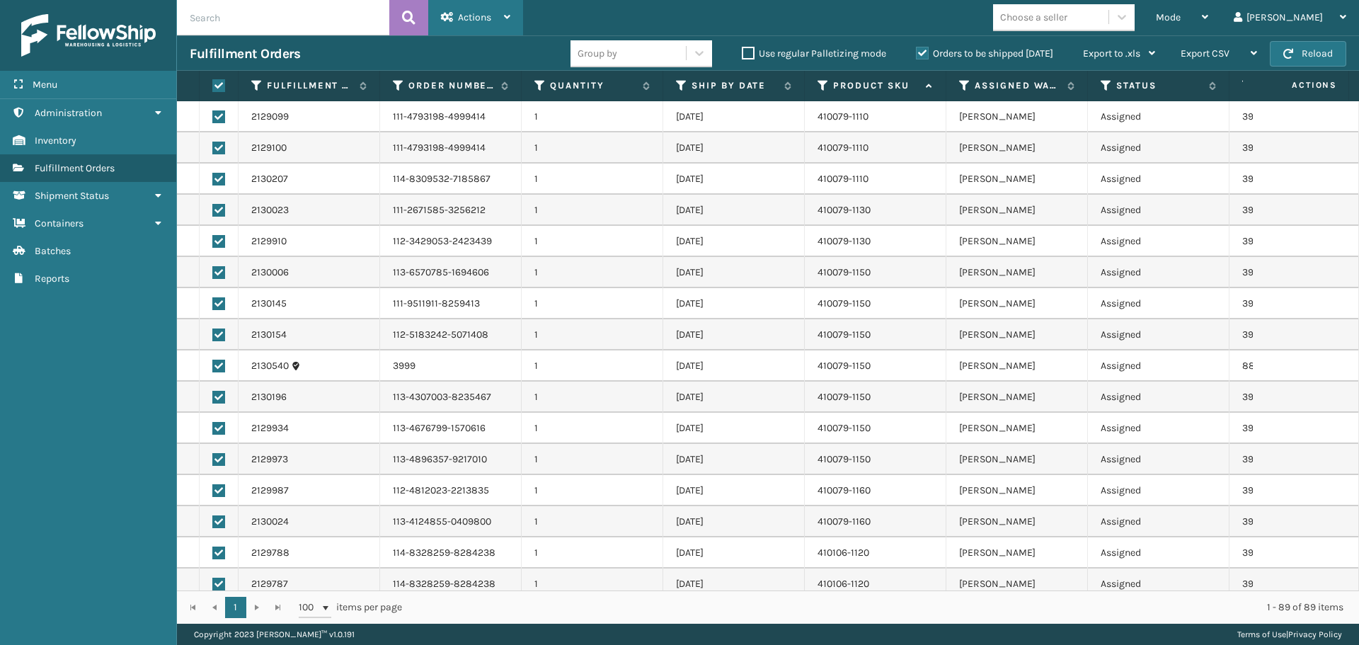
click at [502, 20] on div "Actions" at bounding box center [475, 17] width 69 height 35
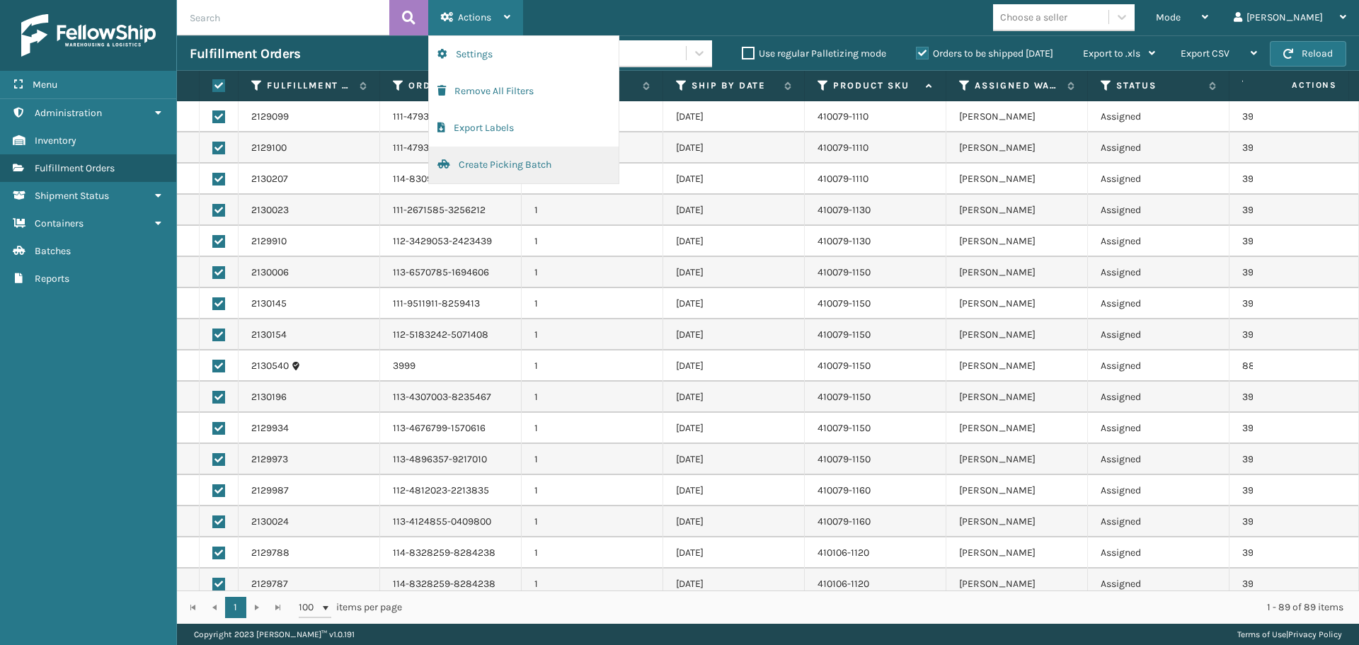
click at [570, 157] on button "Create Picking Batch" at bounding box center [524, 165] width 190 height 37
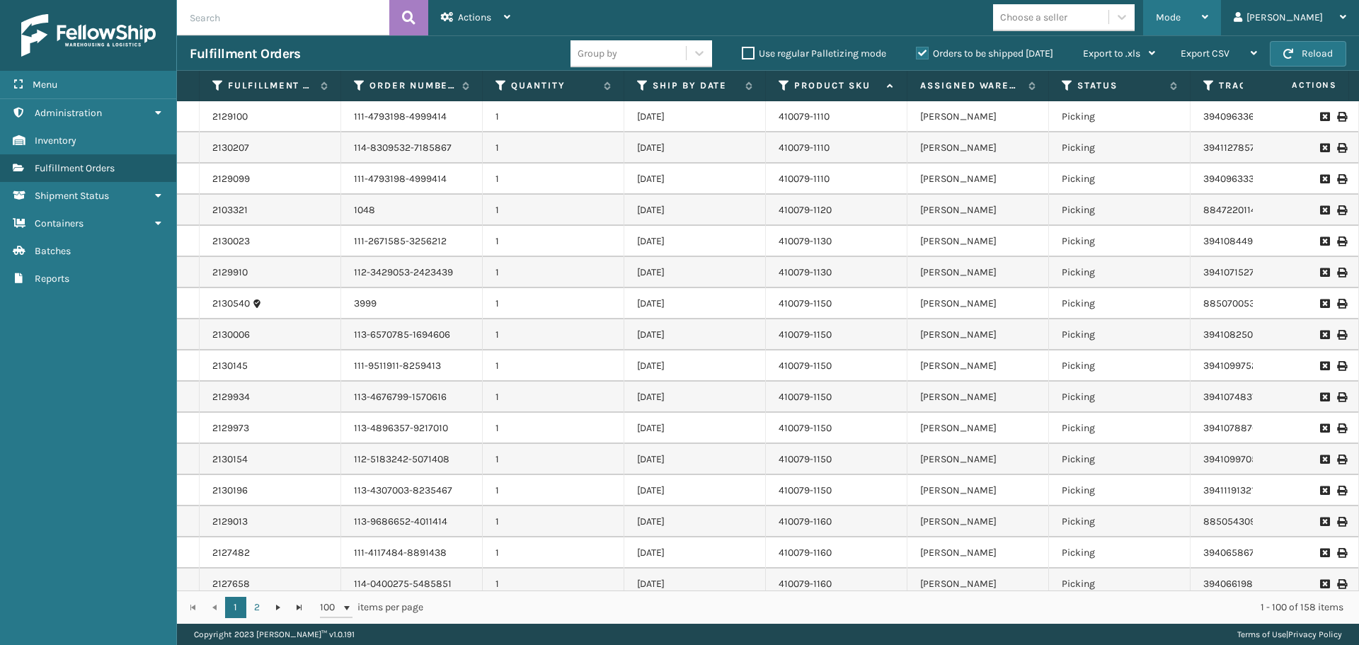
click at [1208, 29] on div "Mode" at bounding box center [1182, 17] width 52 height 35
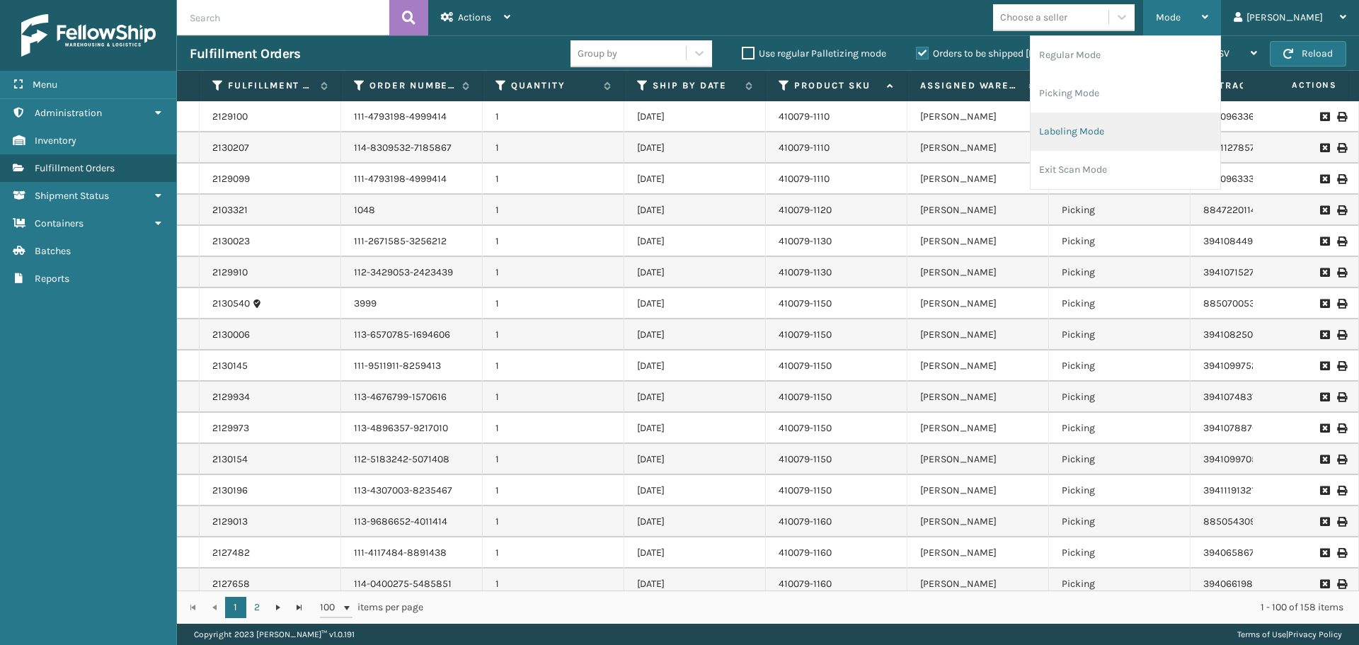
click at [1189, 126] on li "Labeling Mode" at bounding box center [1126, 132] width 190 height 38
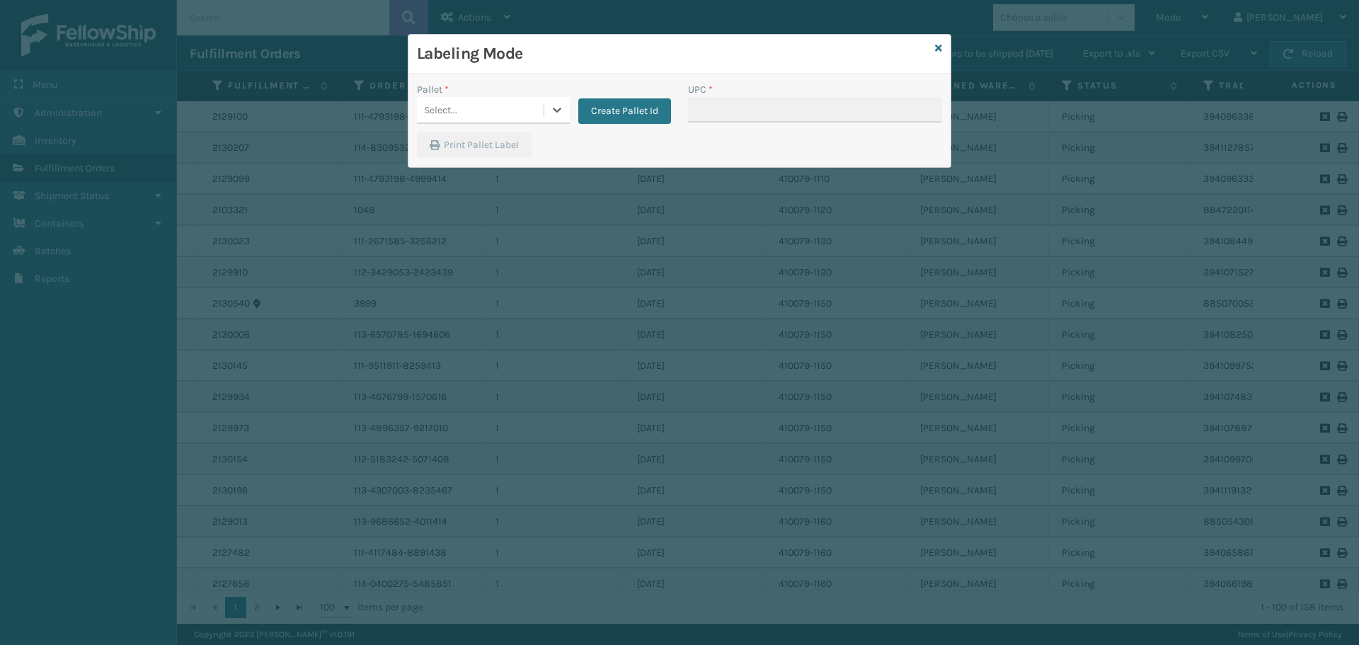
click at [472, 103] on div "Select..." at bounding box center [480, 109] width 127 height 23
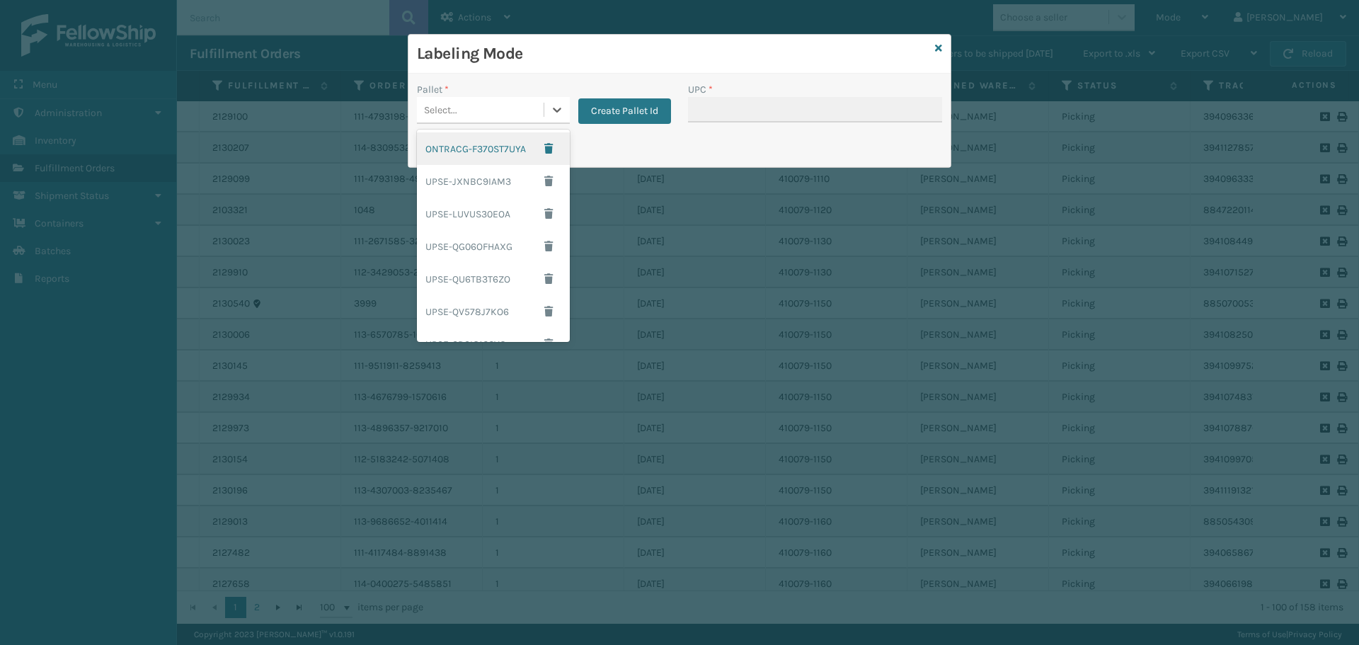
click at [625, 164] on div "Print Pallet Label" at bounding box center [679, 149] width 542 height 34
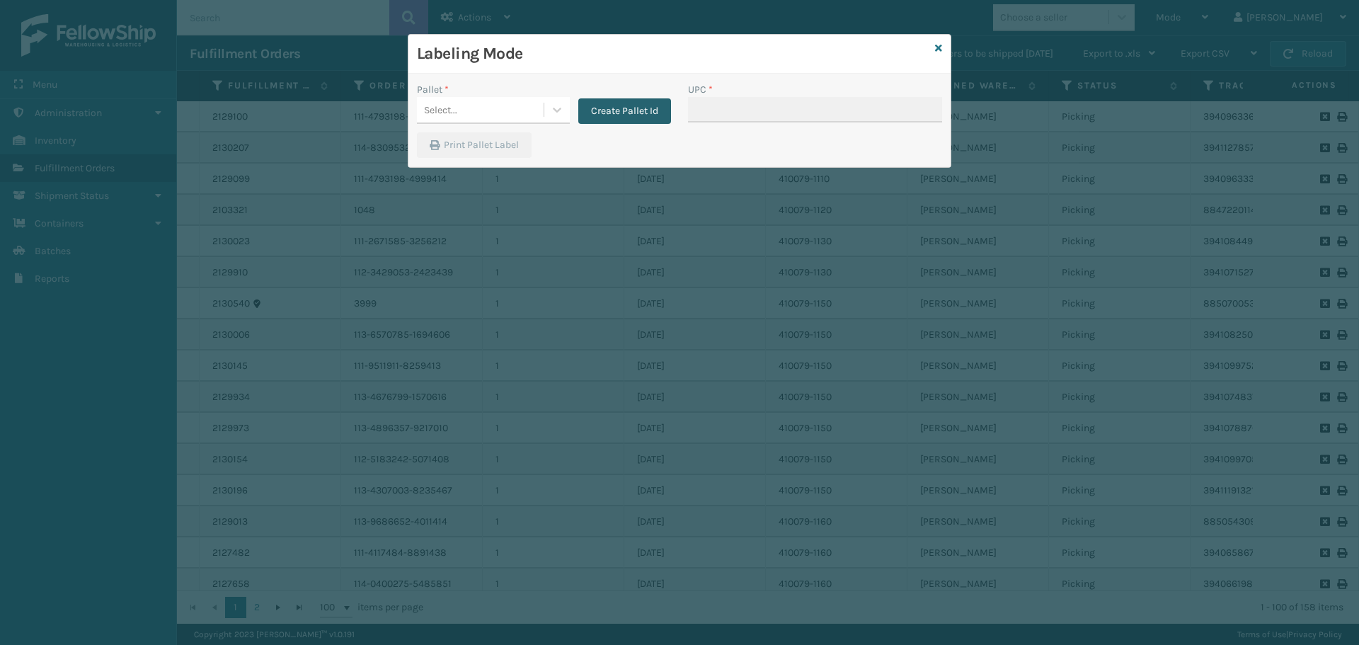
click at [635, 103] on button "Create Pallet Id" at bounding box center [624, 110] width 93 height 25
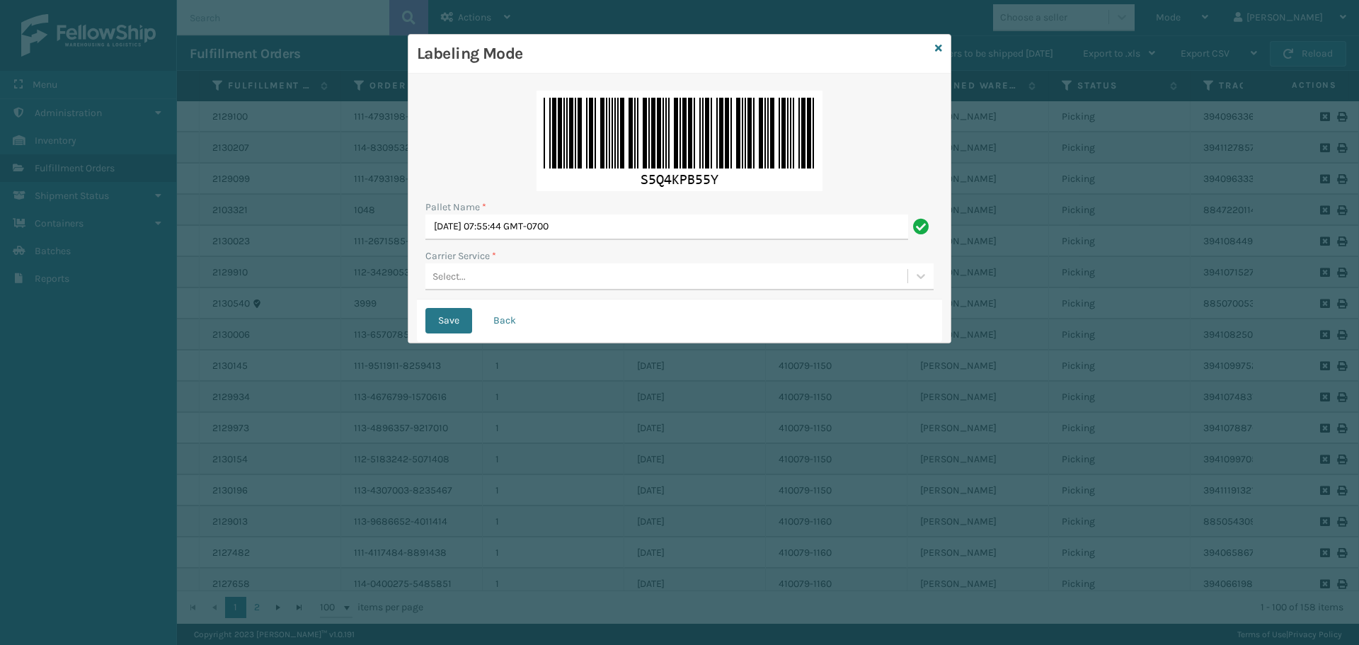
click at [604, 297] on div "Pallet Name * [DATE] 07:55:44 GMT-0700 Carrier Service * Select..." at bounding box center [679, 190] width 525 height 217
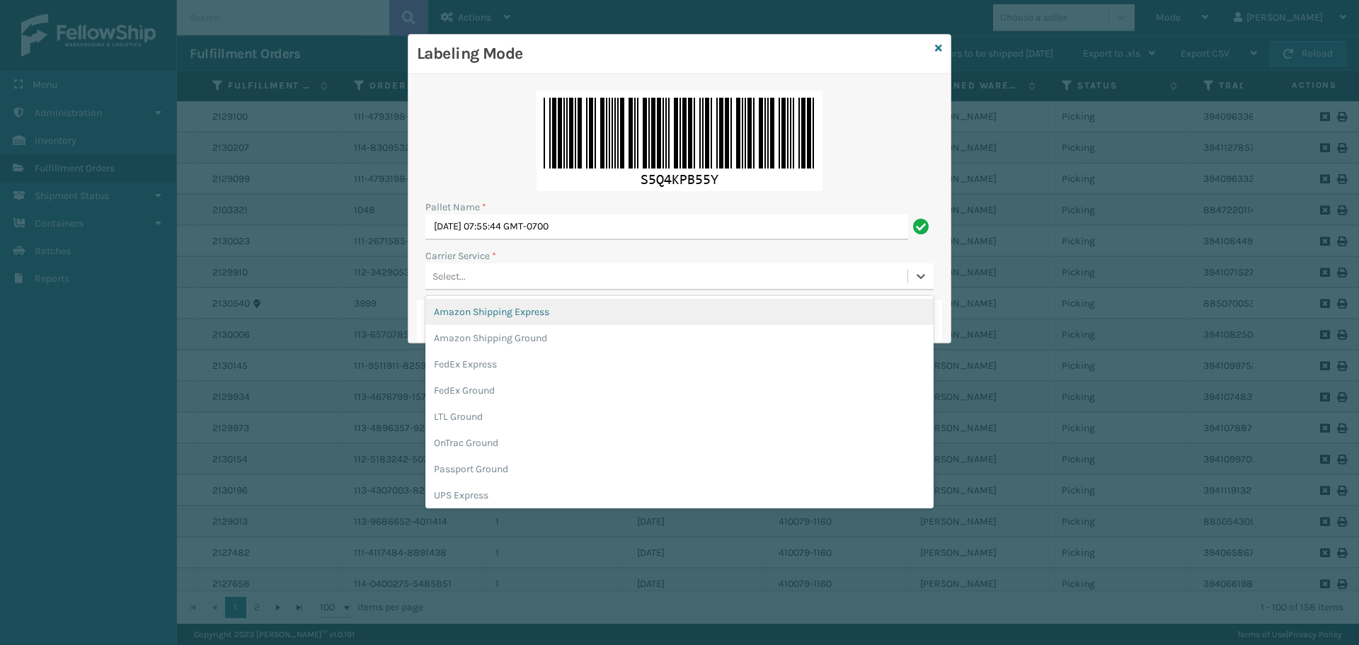
click at [619, 265] on div "Select..." at bounding box center [666, 276] width 482 height 23
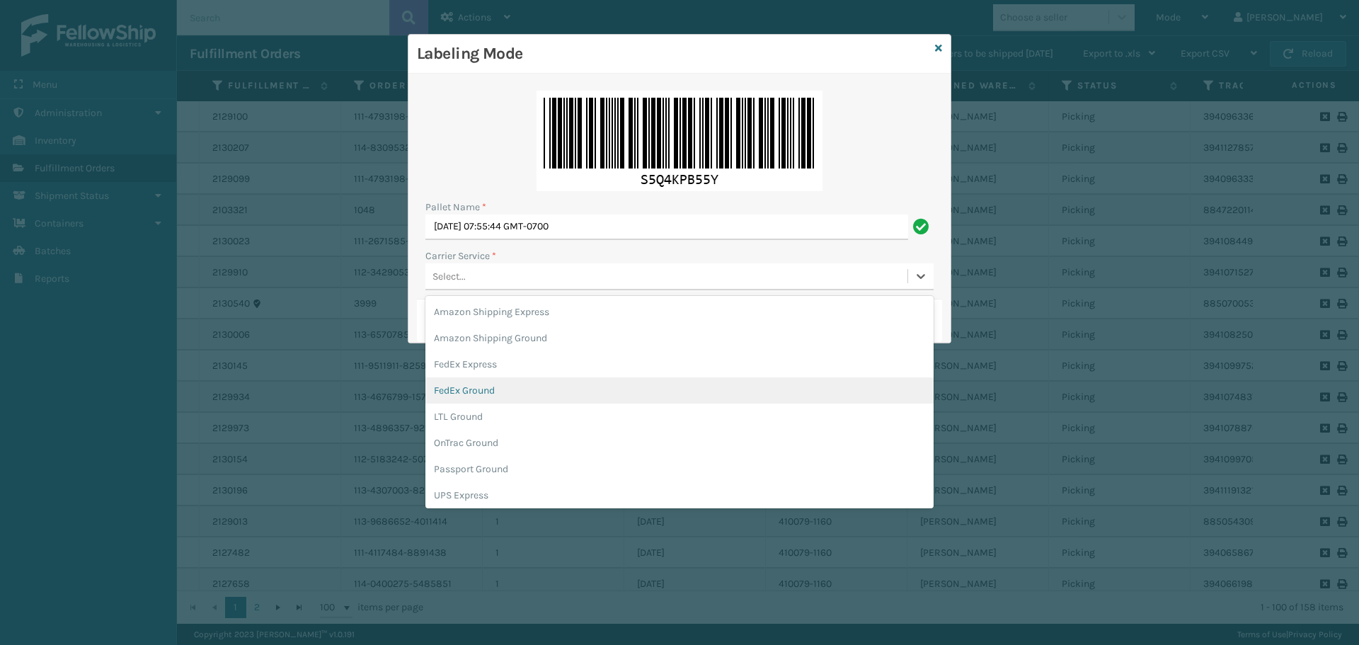
click at [515, 401] on div "FedEx Ground" at bounding box center [679, 390] width 508 height 26
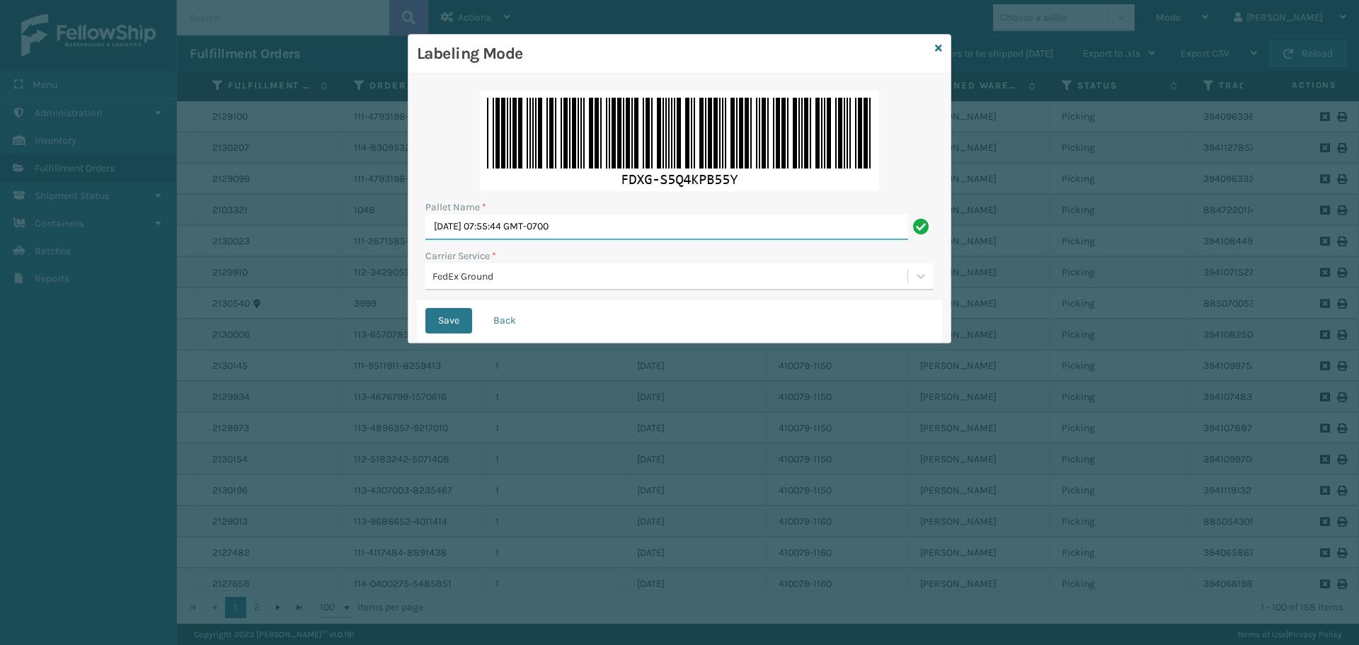
click at [587, 224] on input "[DATE] 07:55:44 GMT-0700" at bounding box center [666, 227] width 483 height 25
type input "F"
type input "T954094"
click at [425, 308] on button "Save" at bounding box center [448, 320] width 47 height 25
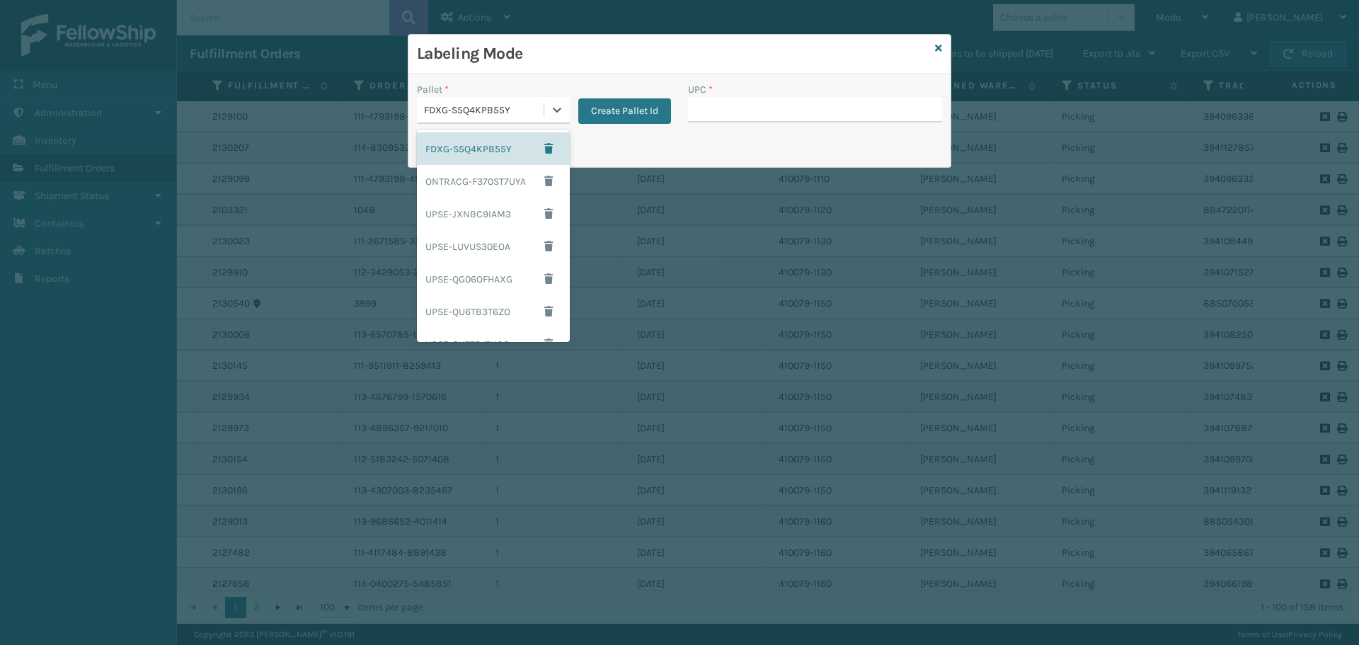
click at [531, 113] on div "FDXG-S5Q4KPB55Y" at bounding box center [484, 110] width 121 height 15
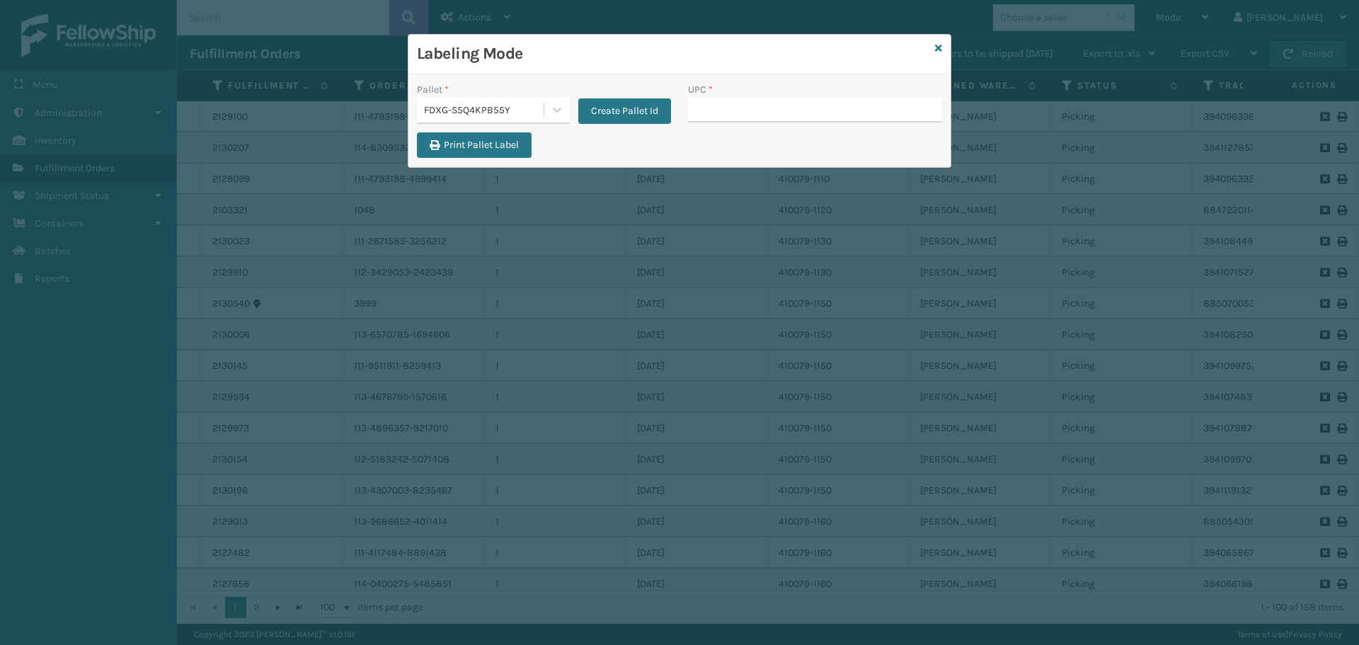
click at [627, 157] on div "Print Pallet Label" at bounding box center [679, 149] width 542 height 34
click at [651, 93] on div "Create Pallet Id" at bounding box center [620, 103] width 101 height 42
click at [646, 118] on button "Create Pallet Id" at bounding box center [624, 110] width 93 height 25
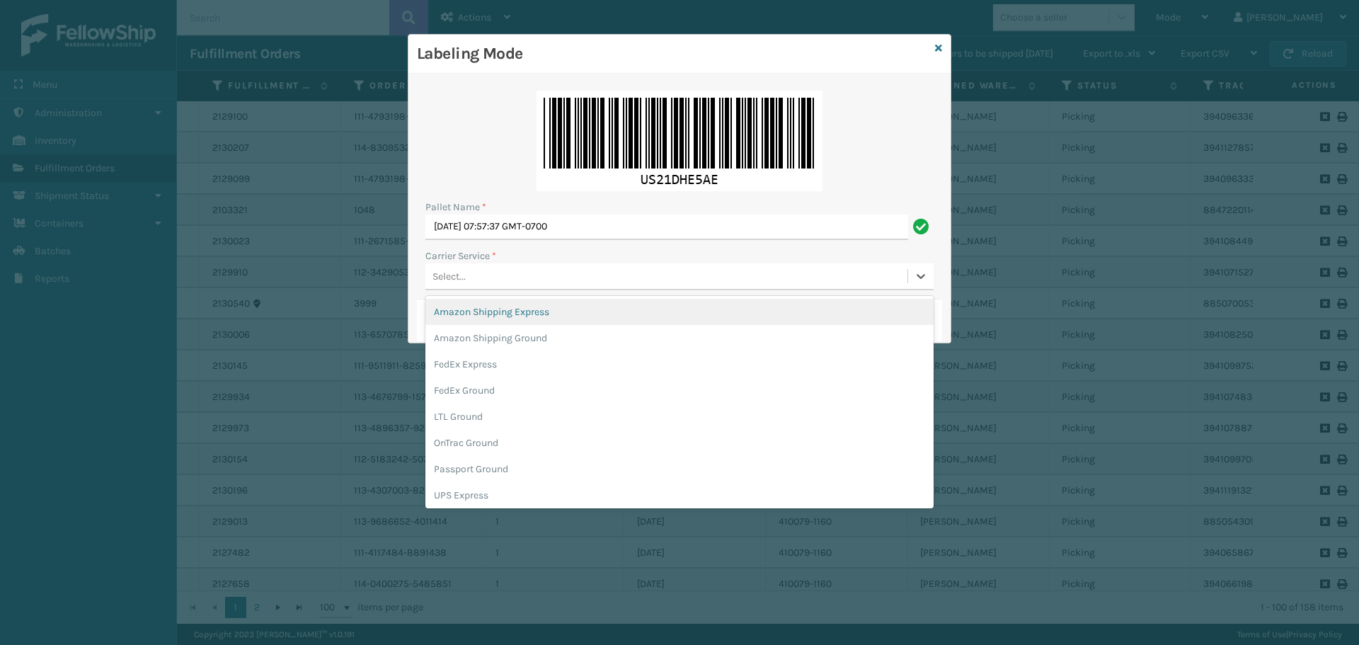
click at [622, 277] on div "Select..." at bounding box center [666, 276] width 482 height 23
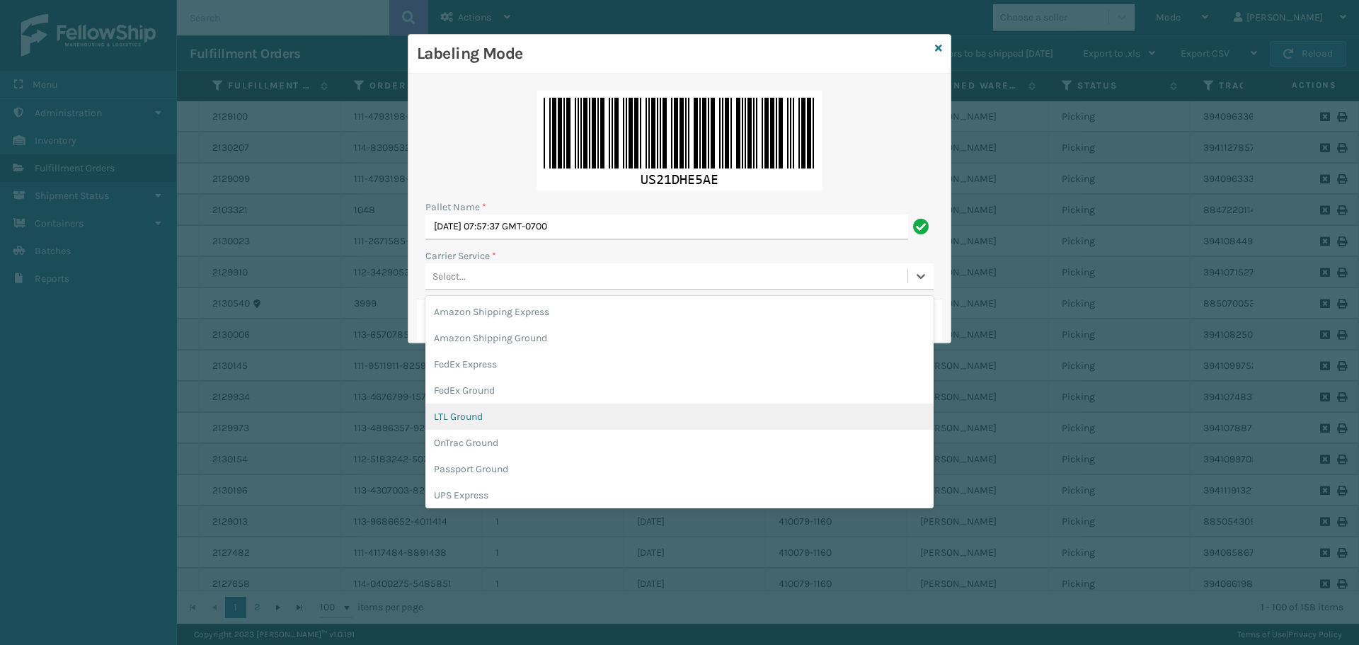
scroll to position [81, 0]
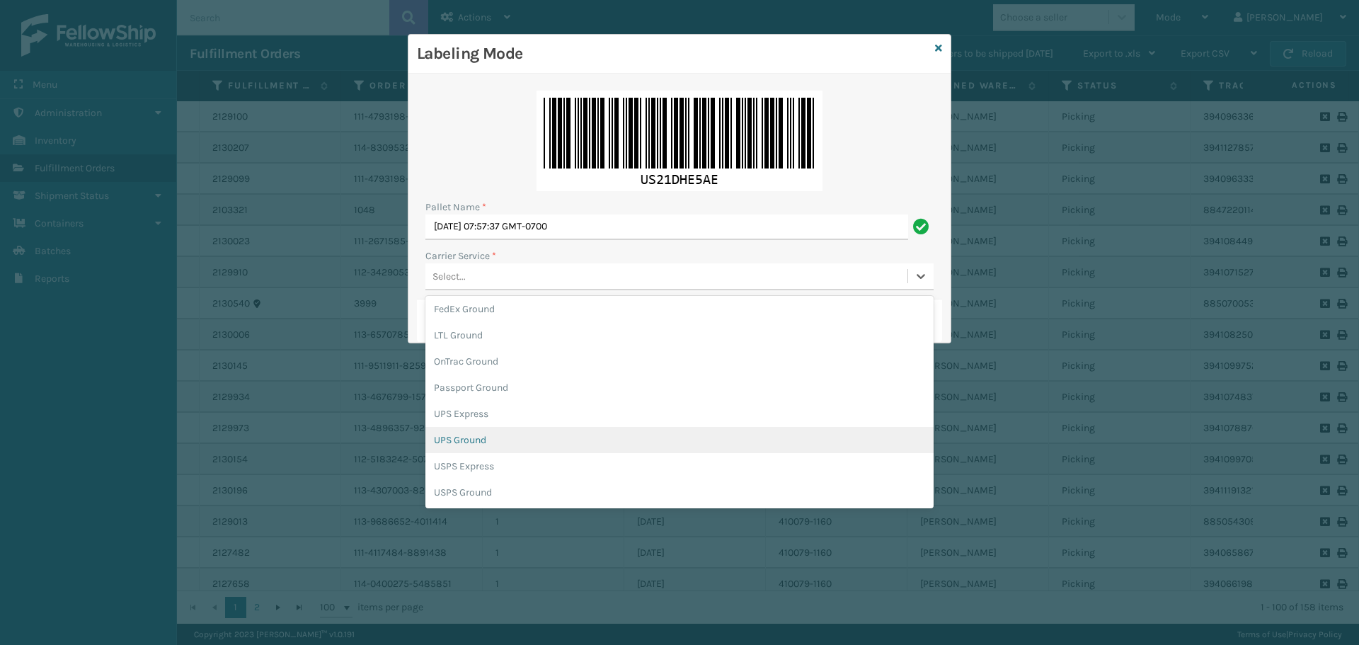
click at [495, 440] on div "UPS Ground" at bounding box center [679, 440] width 508 height 26
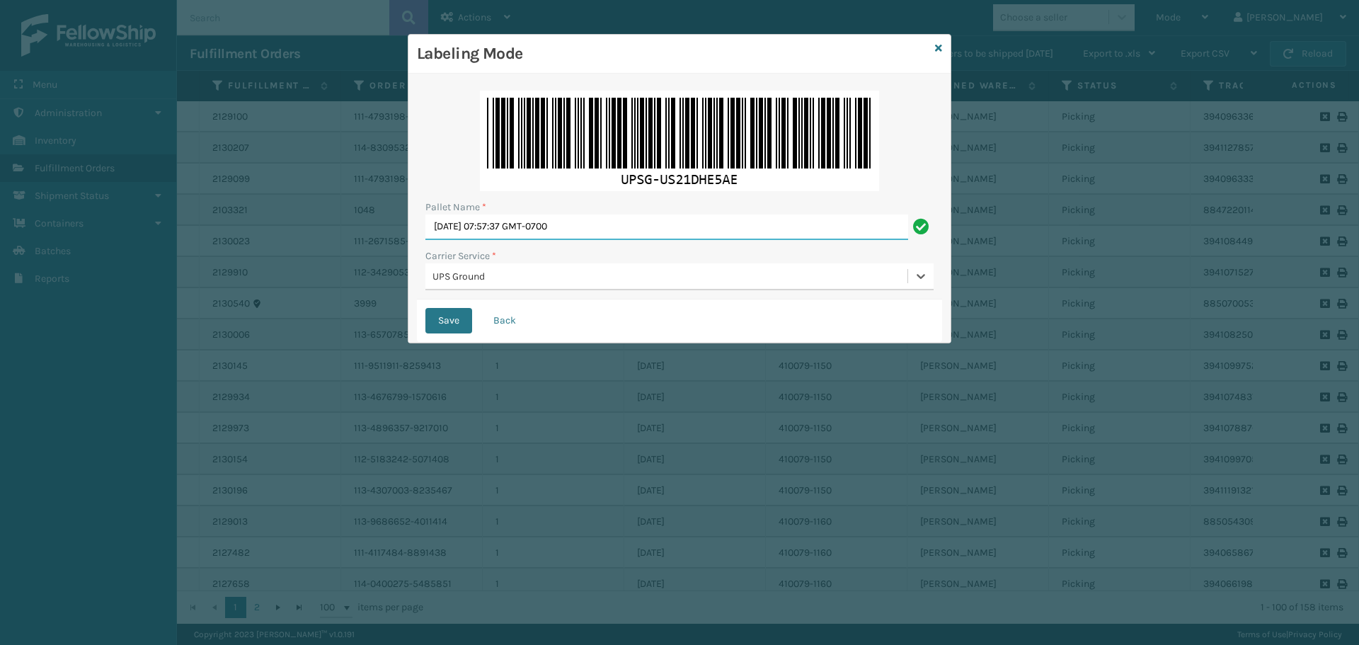
click at [617, 229] on input "[DATE] 07:57:37 GMT-0700" at bounding box center [666, 227] width 483 height 25
type input "F"
type input "BOX TRUCK"
click at [439, 326] on button "Save" at bounding box center [448, 320] width 47 height 25
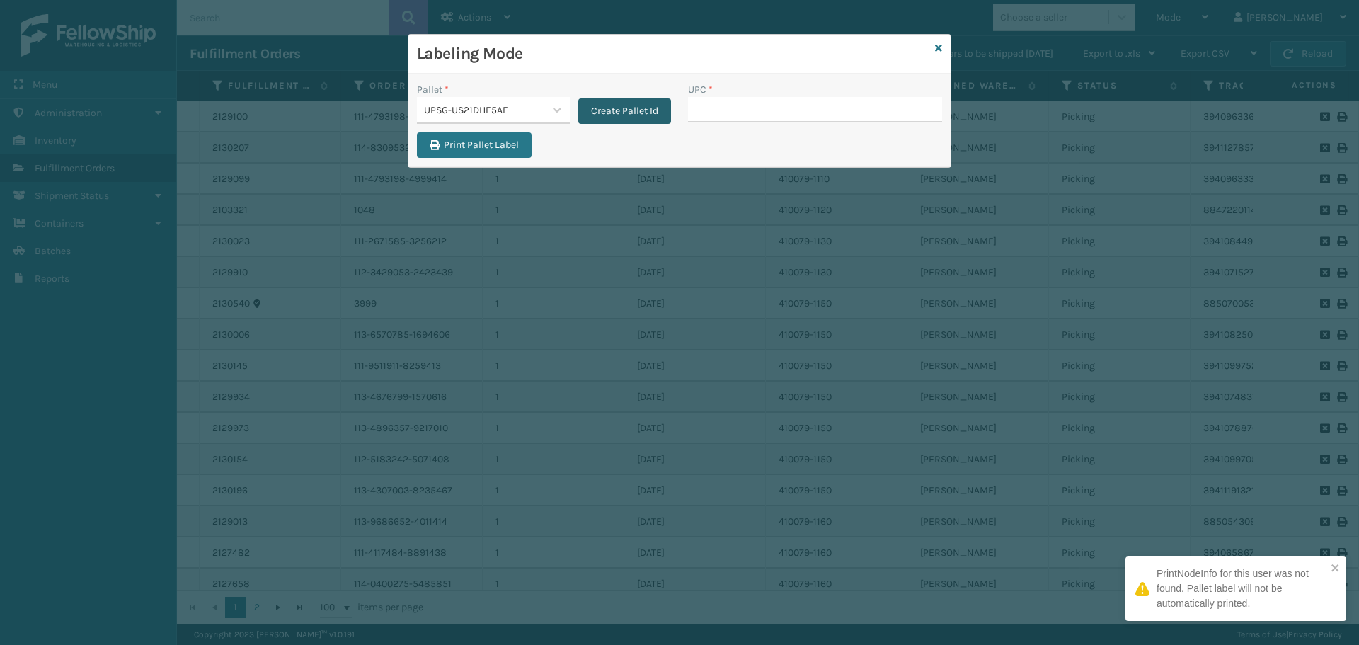
click at [632, 116] on button "Create Pallet Id" at bounding box center [624, 110] width 93 height 25
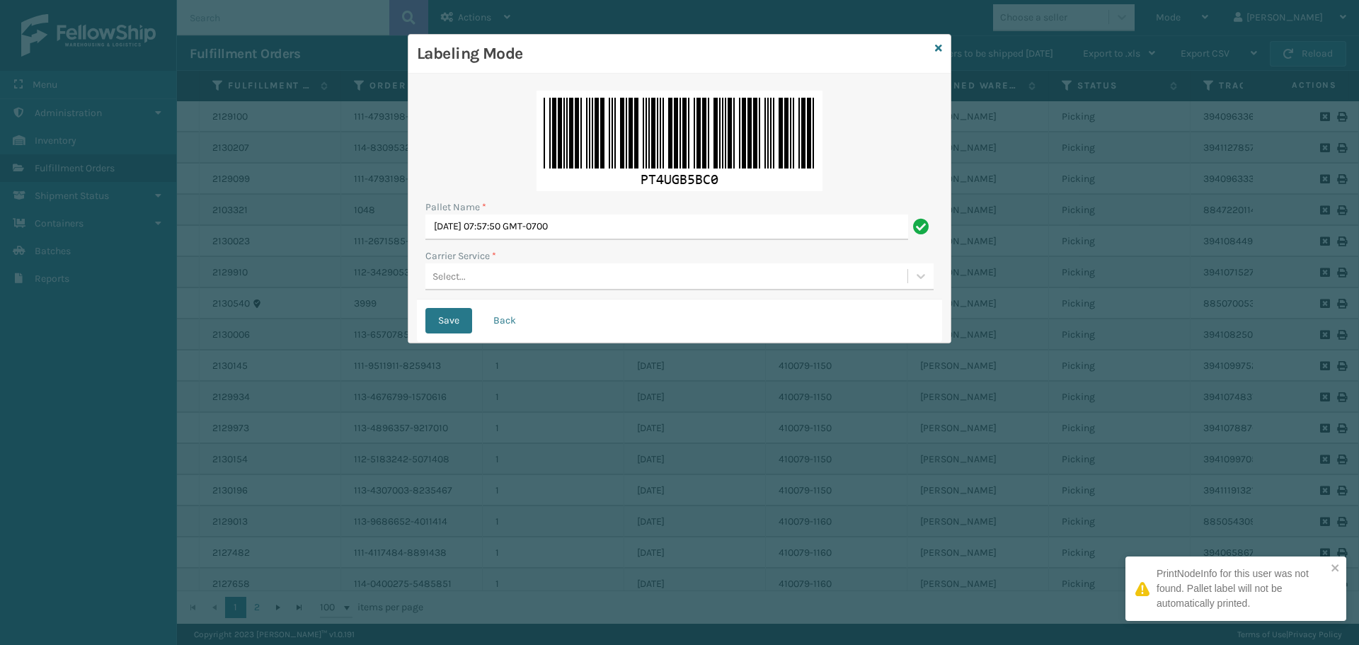
click at [578, 278] on div "Select..." at bounding box center [666, 276] width 482 height 23
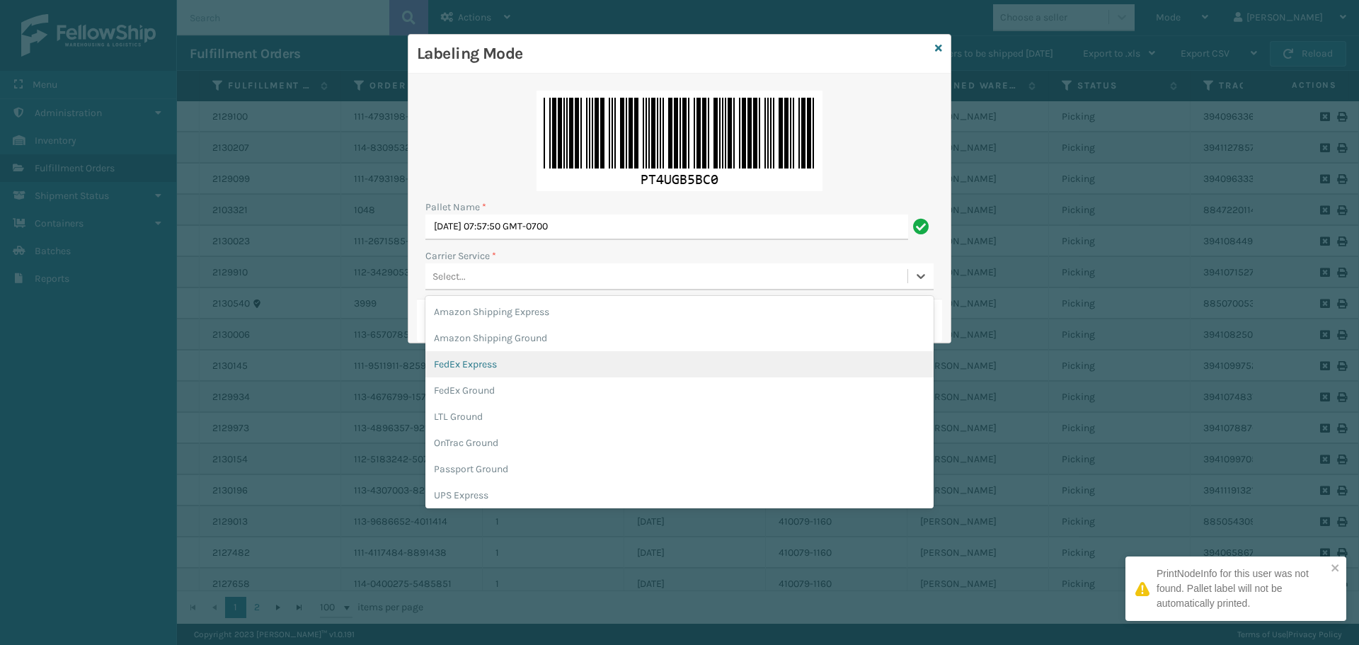
click at [671, 366] on div "FedEx Express" at bounding box center [679, 364] width 508 height 26
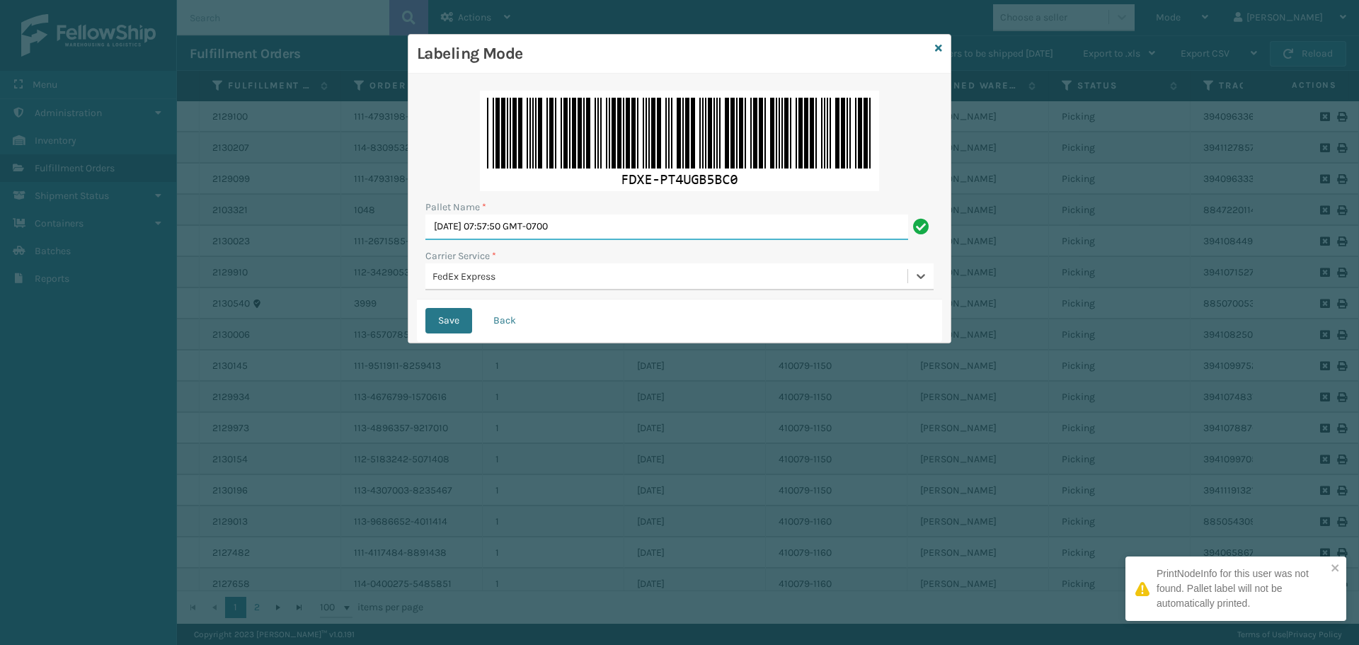
click at [785, 227] on input "[DATE] 07:57:50 GMT-0700" at bounding box center [666, 227] width 483 height 25
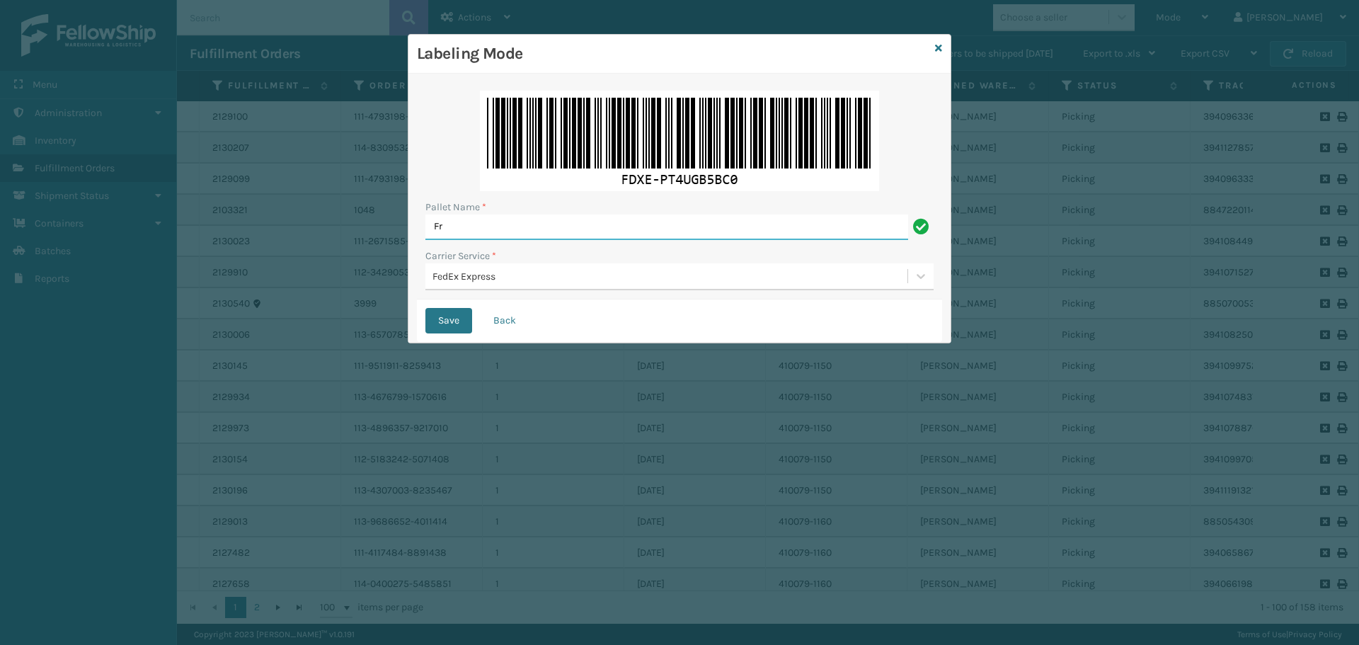
type input "F"
type input "BOX TRUCK"
click at [445, 322] on button "Save" at bounding box center [448, 320] width 47 height 25
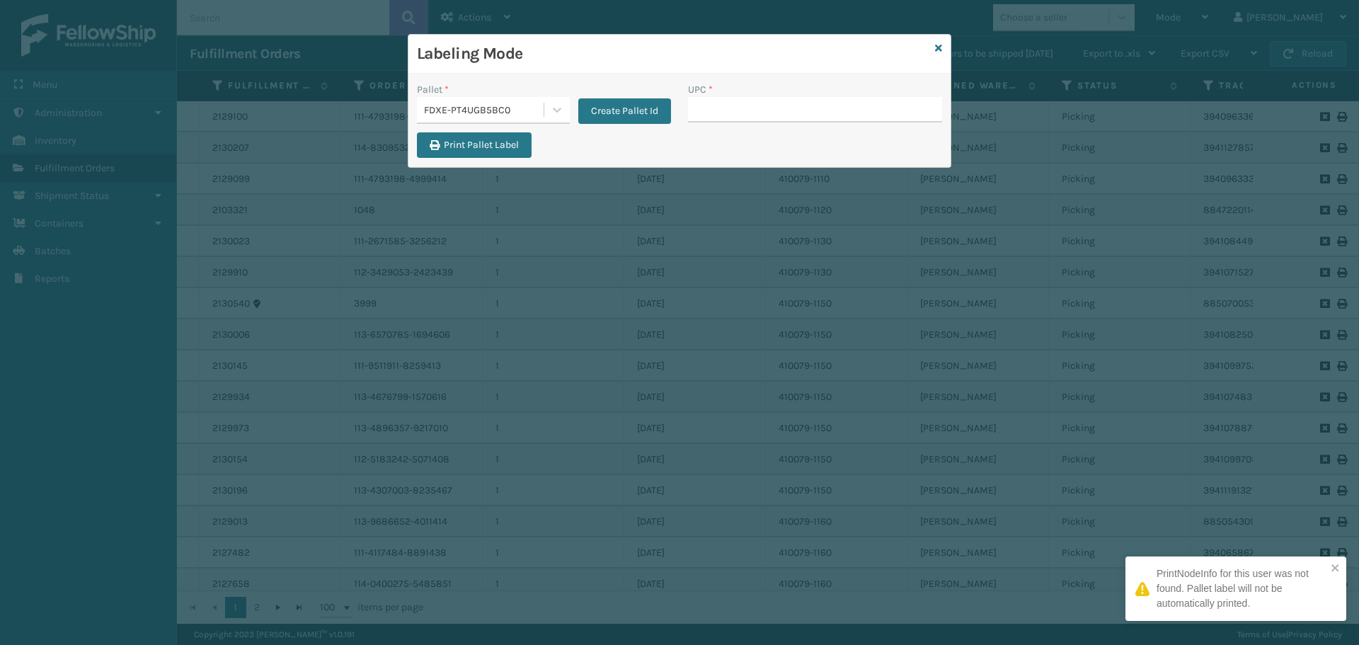
click at [541, 93] on div "Pallet *" at bounding box center [493, 89] width 153 height 15
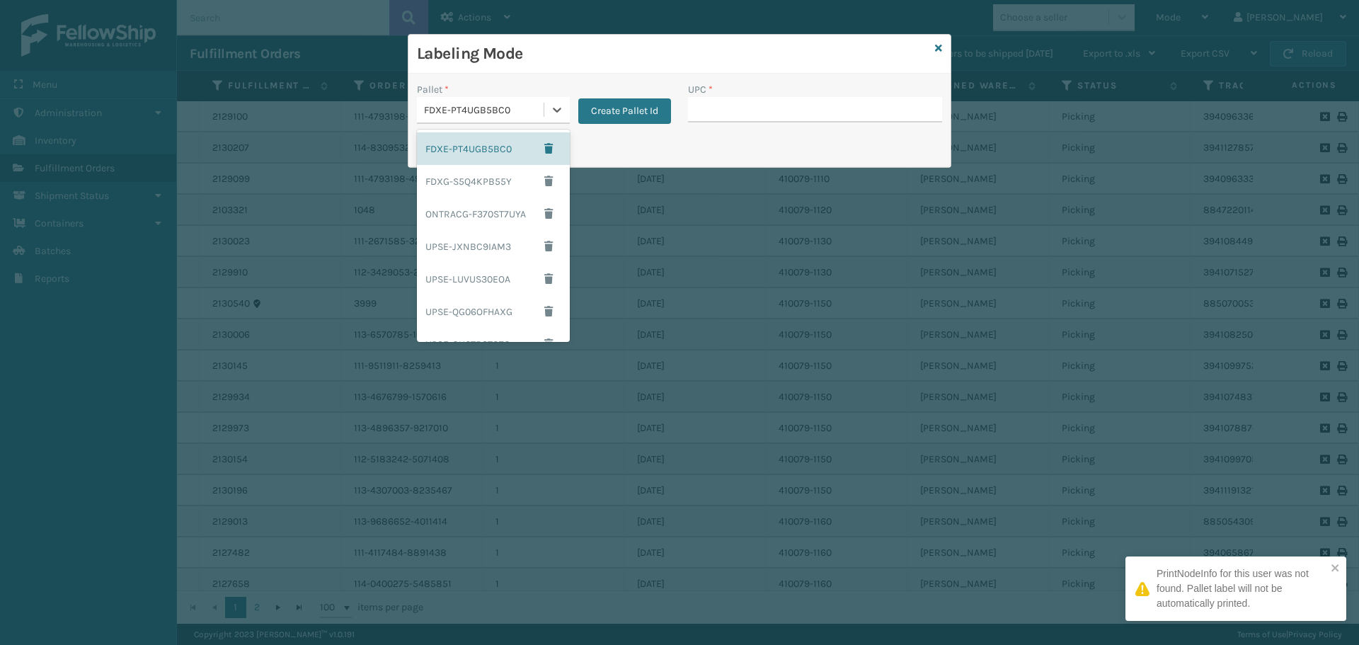
click at [542, 105] on div "FDXE-PT4UGB5BC0" at bounding box center [484, 110] width 121 height 15
click at [491, 178] on div "FDXG-S5Q4KPB55Y" at bounding box center [493, 181] width 153 height 33
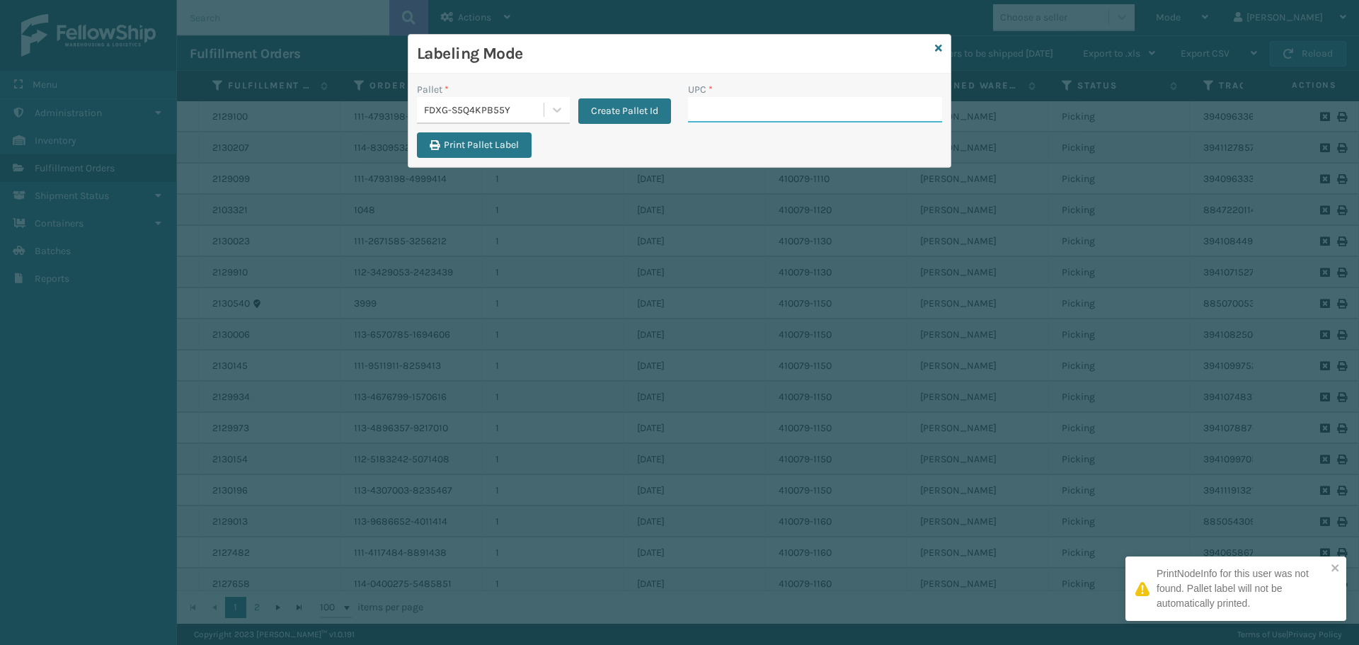
click at [717, 110] on input "UPC *" at bounding box center [815, 109] width 254 height 25
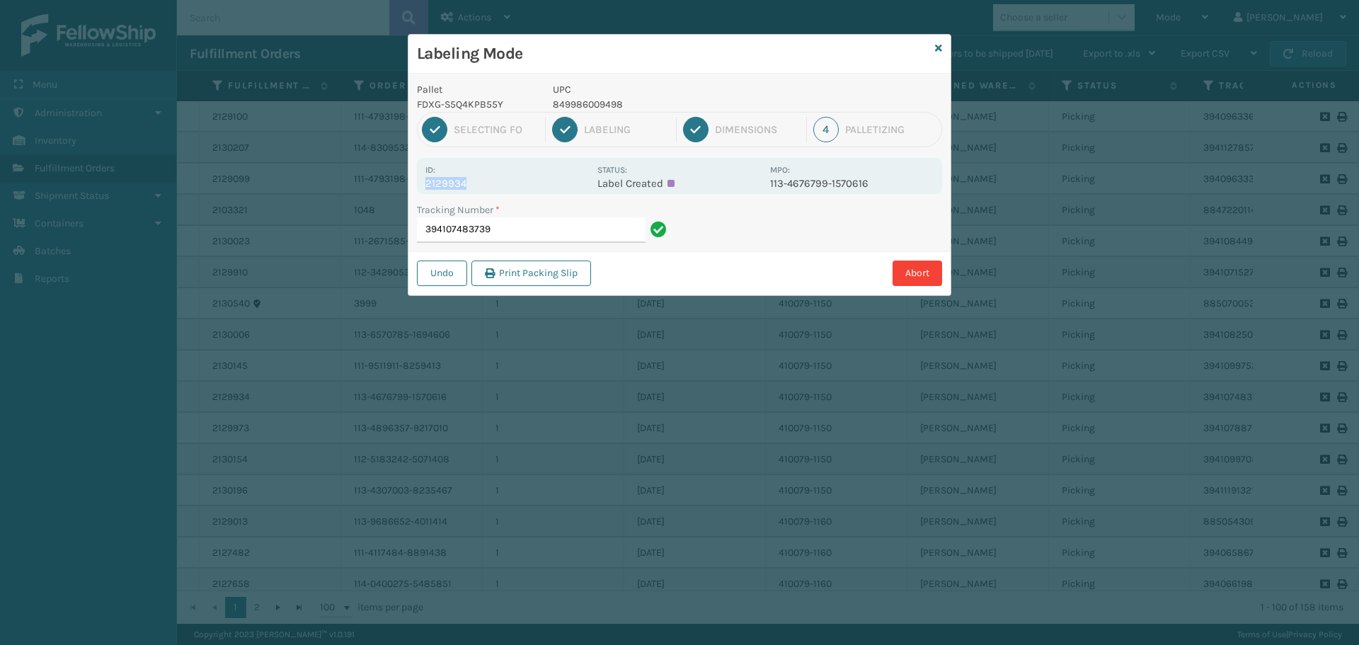
drag, startPoint x: 428, startPoint y: 183, endPoint x: 518, endPoint y: 190, distance: 90.9
click at [518, 190] on div "Id: 2129934 Status: Label Created MPO: 113-4676799-1570616" at bounding box center [679, 176] width 525 height 36
copy p "2129934"
click at [579, 222] on input "394107483739" at bounding box center [531, 229] width 229 height 25
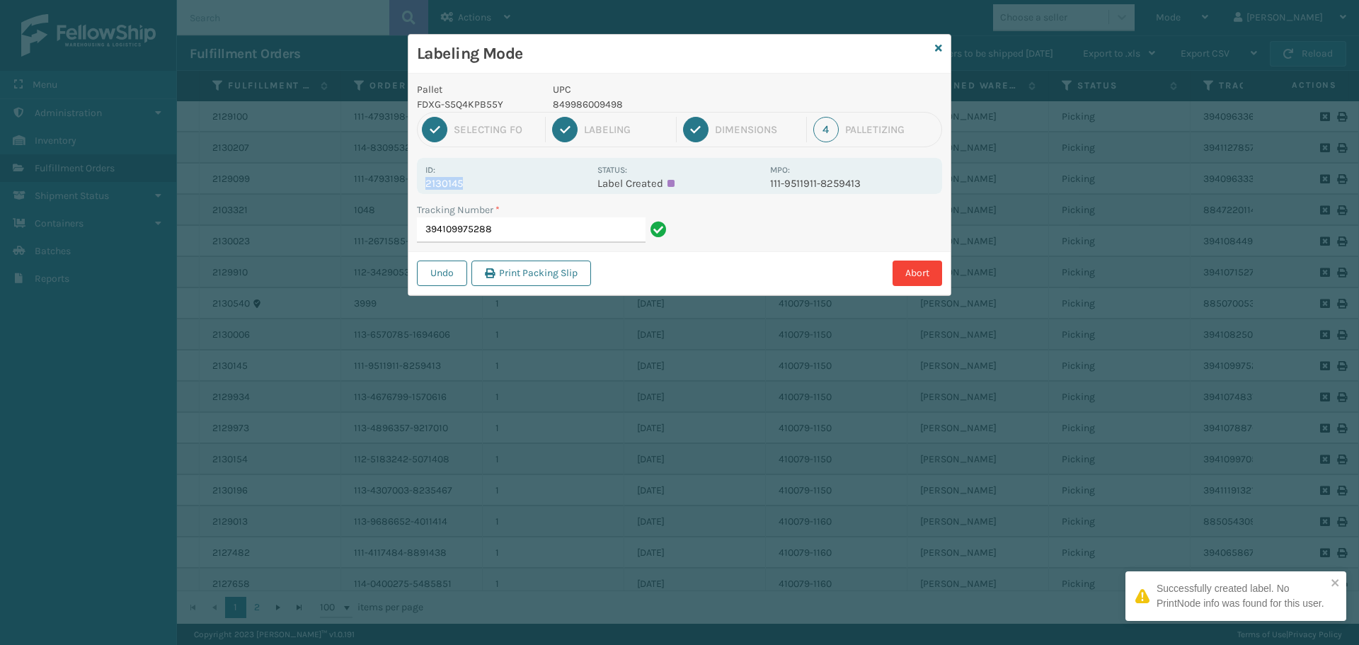
drag, startPoint x: 428, startPoint y: 183, endPoint x: 488, endPoint y: 179, distance: 59.6
click at [488, 179] on p "2130145" at bounding box center [507, 183] width 164 height 13
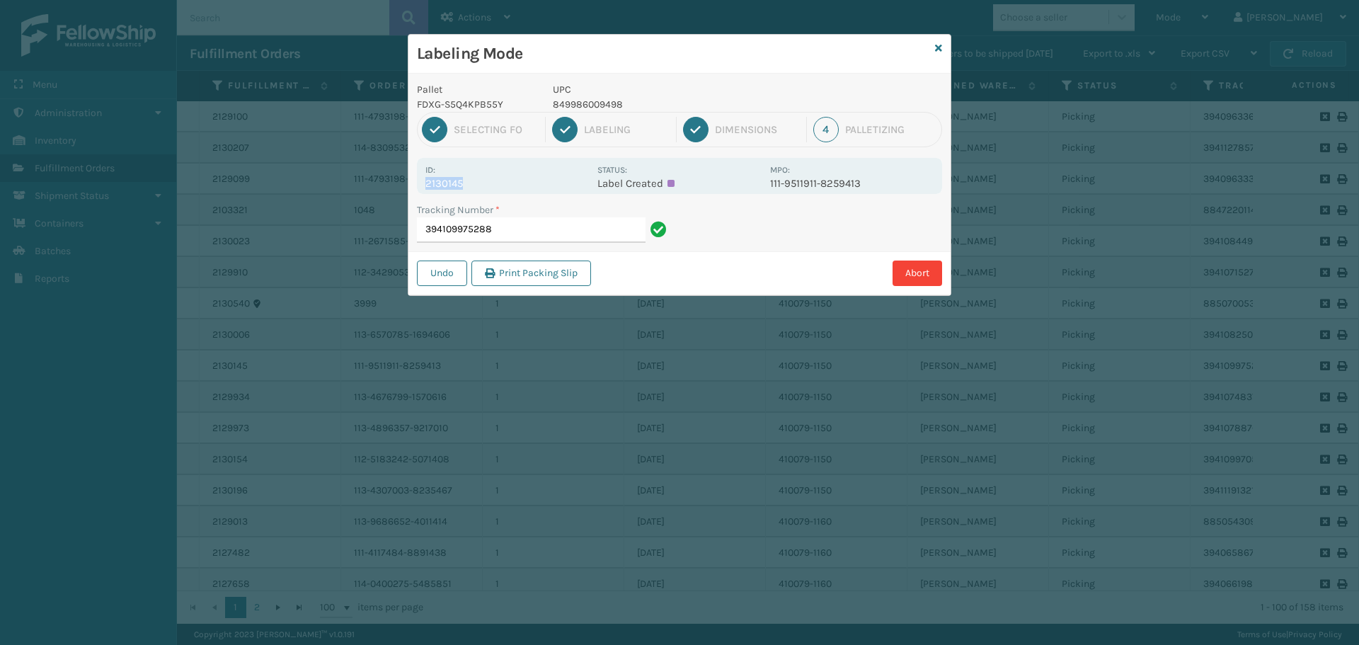
copy p "2130145"
click at [532, 231] on input "394109975288" at bounding box center [531, 229] width 229 height 25
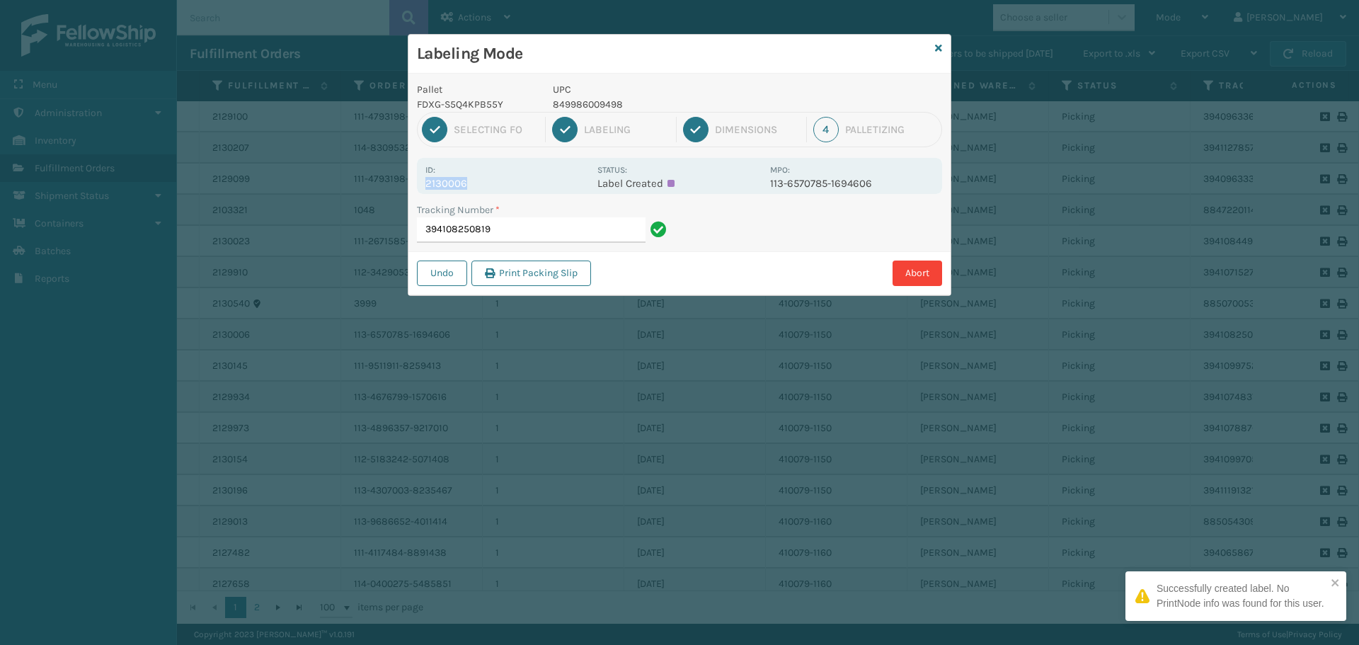
drag, startPoint x: 425, startPoint y: 180, endPoint x: 503, endPoint y: 183, distance: 78.0
click at [503, 183] on div "Id: 2130006 Status: Label Created MPO: 113-6570785-1694606" at bounding box center [679, 176] width 525 height 36
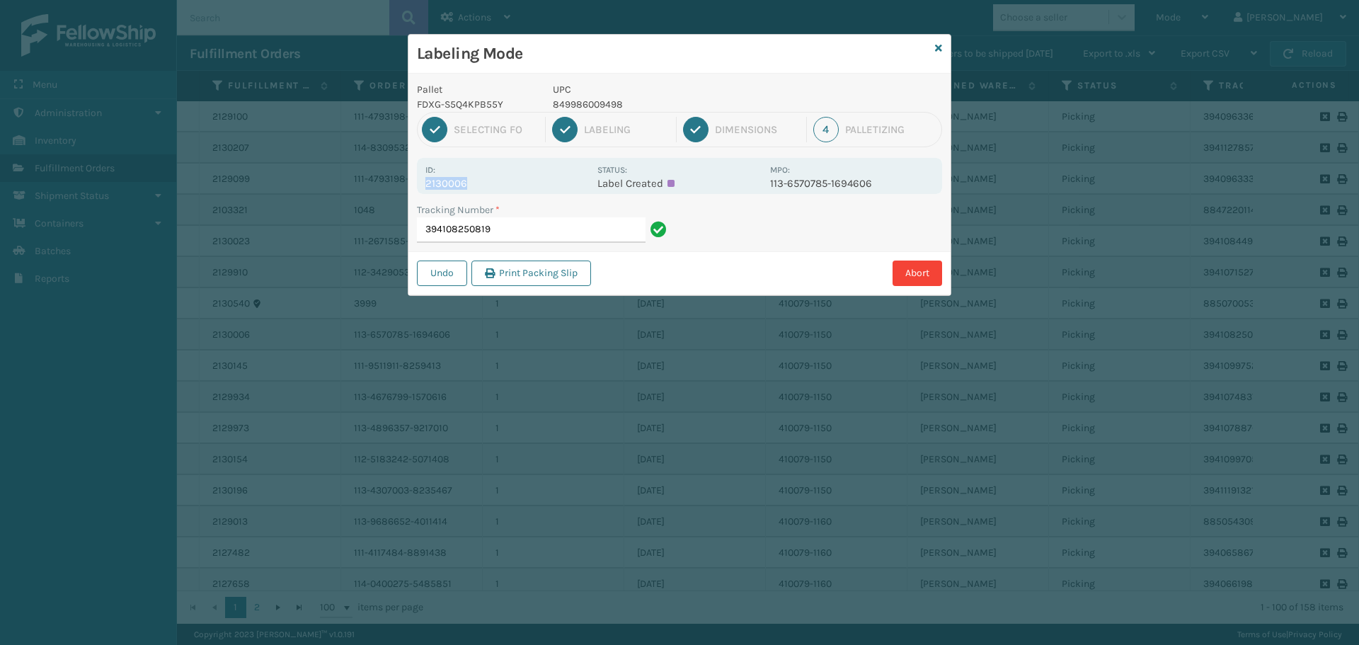
copy p "2130006"
click at [499, 231] on input "394108250819" at bounding box center [531, 229] width 229 height 25
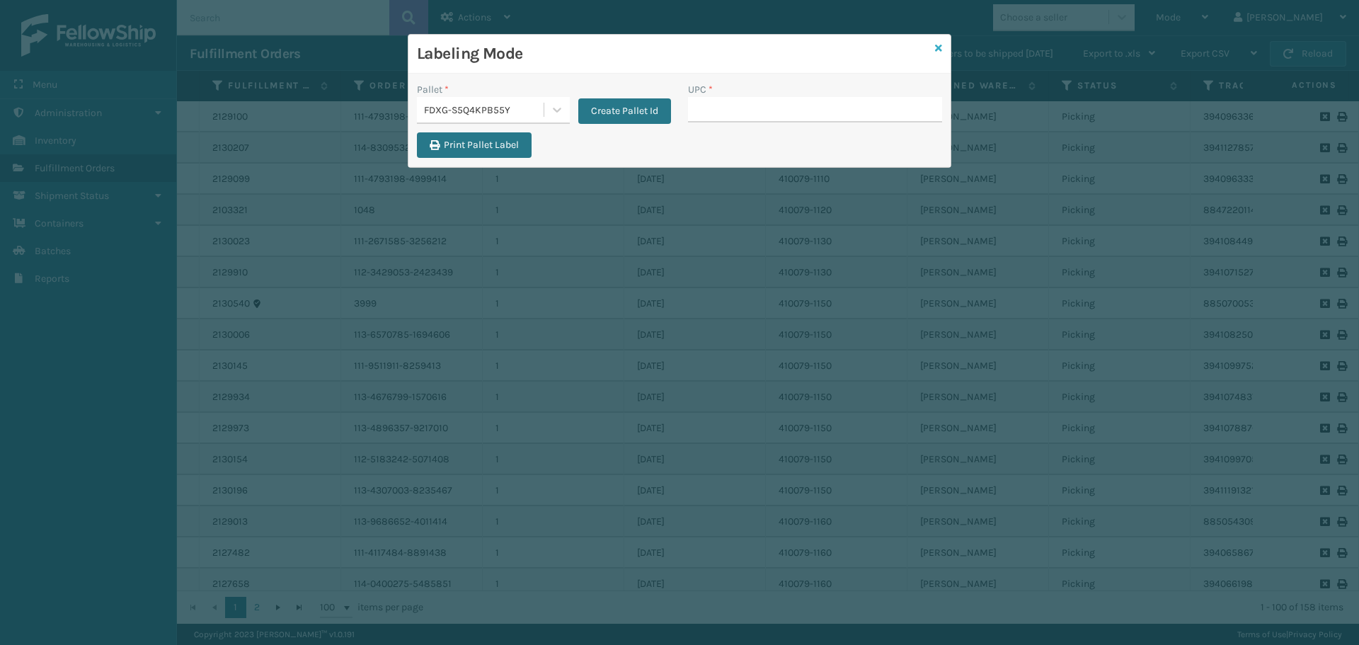
click at [939, 46] on icon at bounding box center [938, 48] width 7 height 10
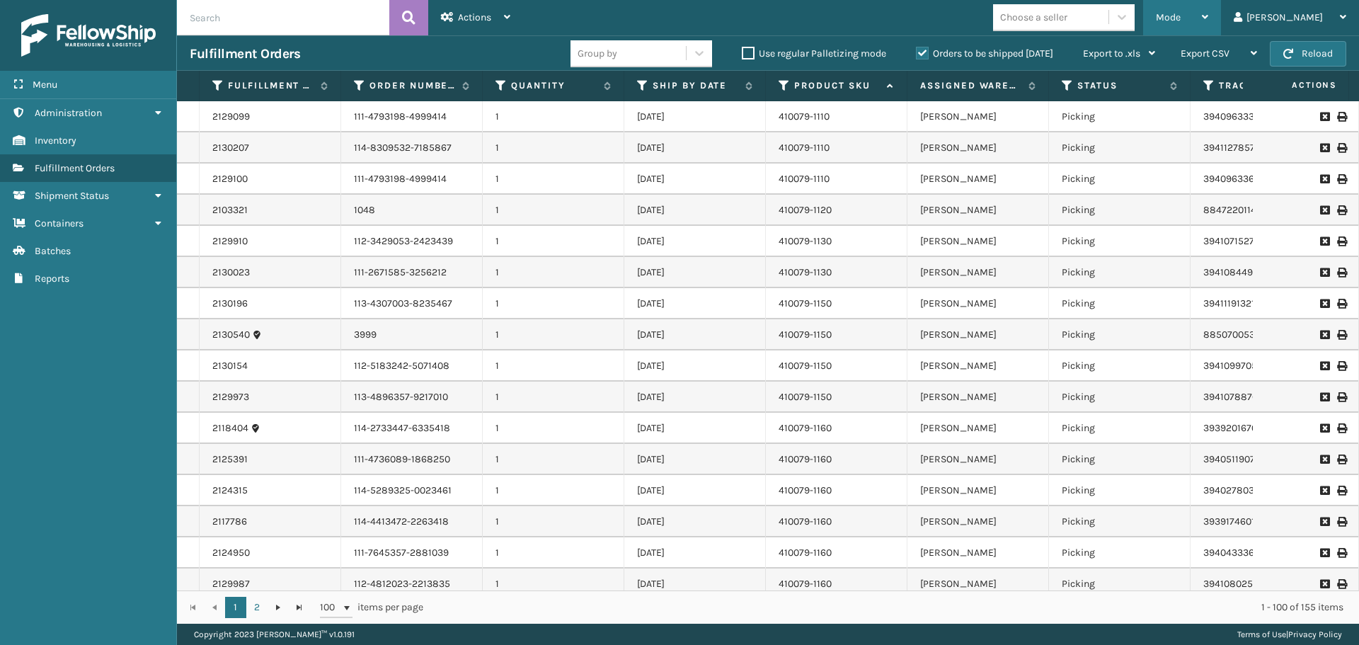
click at [1194, 3] on div "Mode Regular Mode Picking Mode Labeling Mode Exit Scan Mode" at bounding box center [1182, 17] width 78 height 35
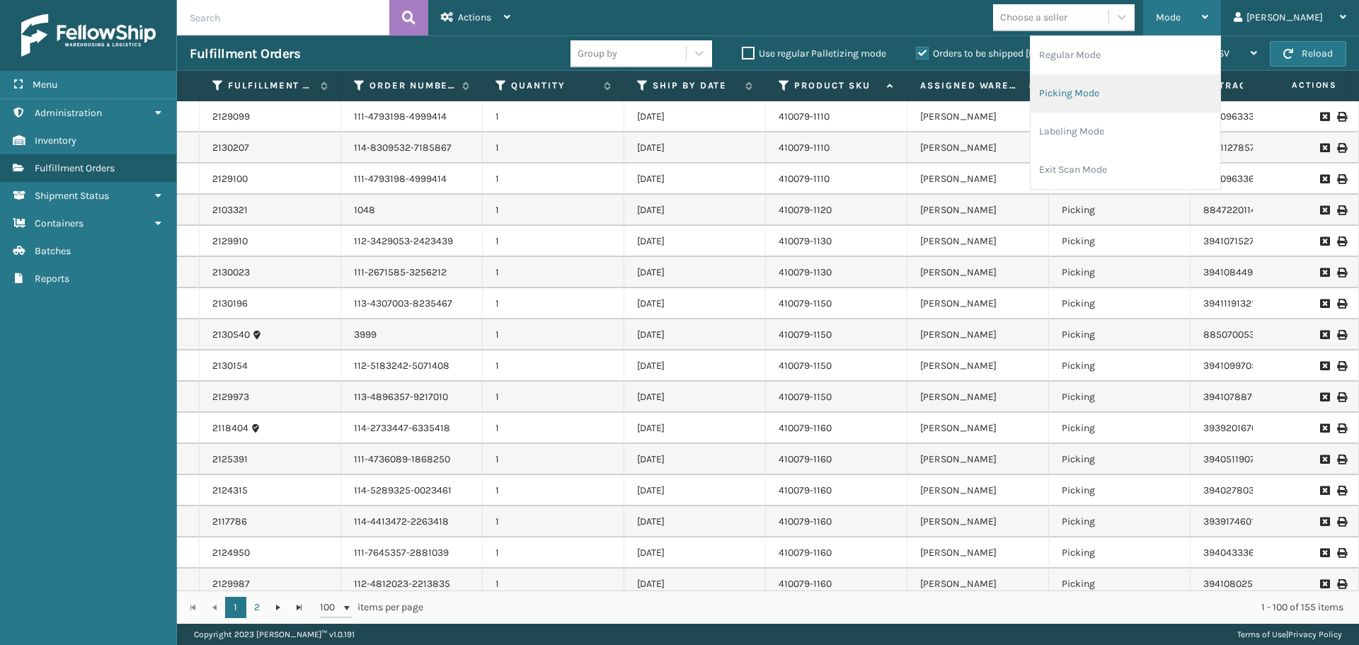
click at [1186, 104] on li "Picking Mode" at bounding box center [1126, 93] width 190 height 38
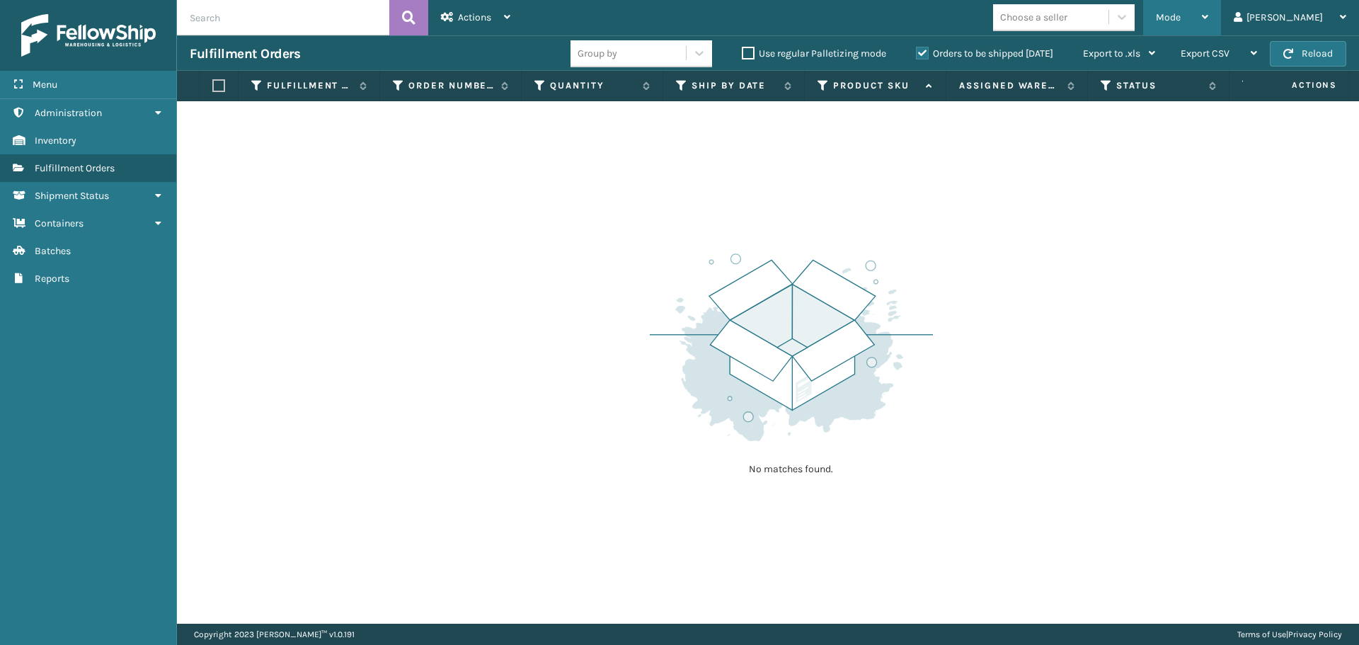
click at [1181, 16] on span "Mode" at bounding box center [1168, 17] width 25 height 12
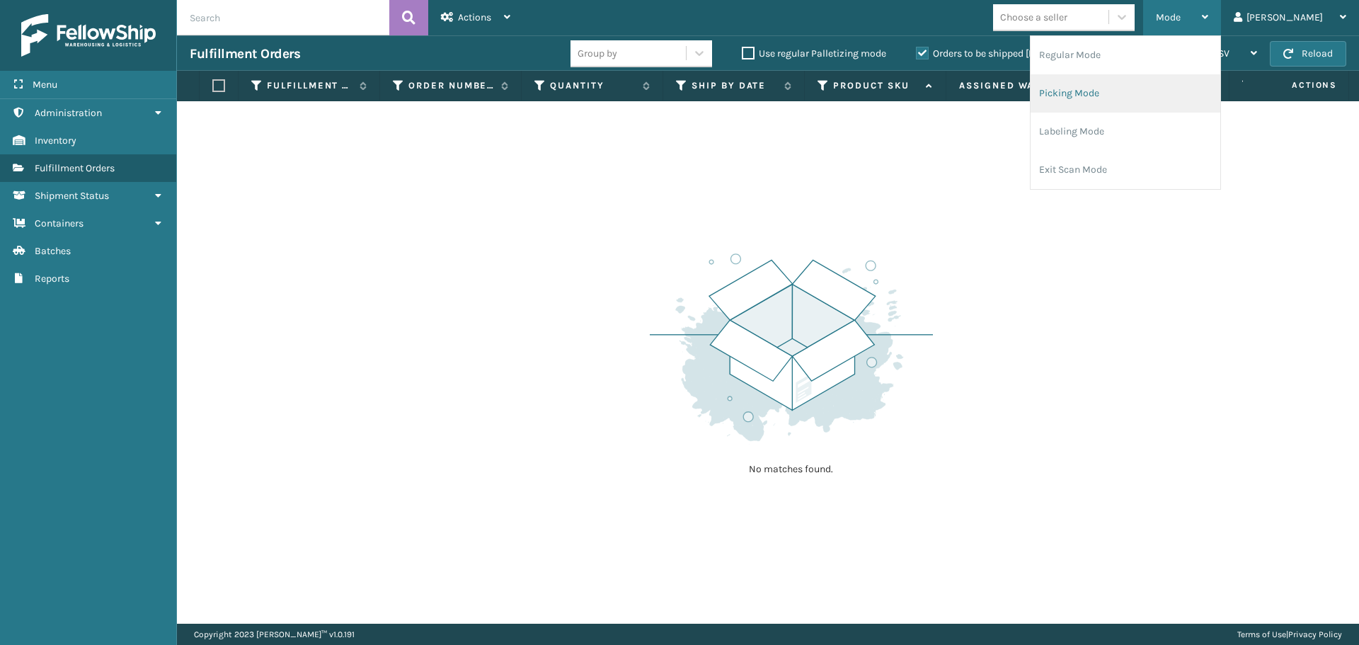
click at [1179, 87] on li "Picking Mode" at bounding box center [1126, 93] width 190 height 38
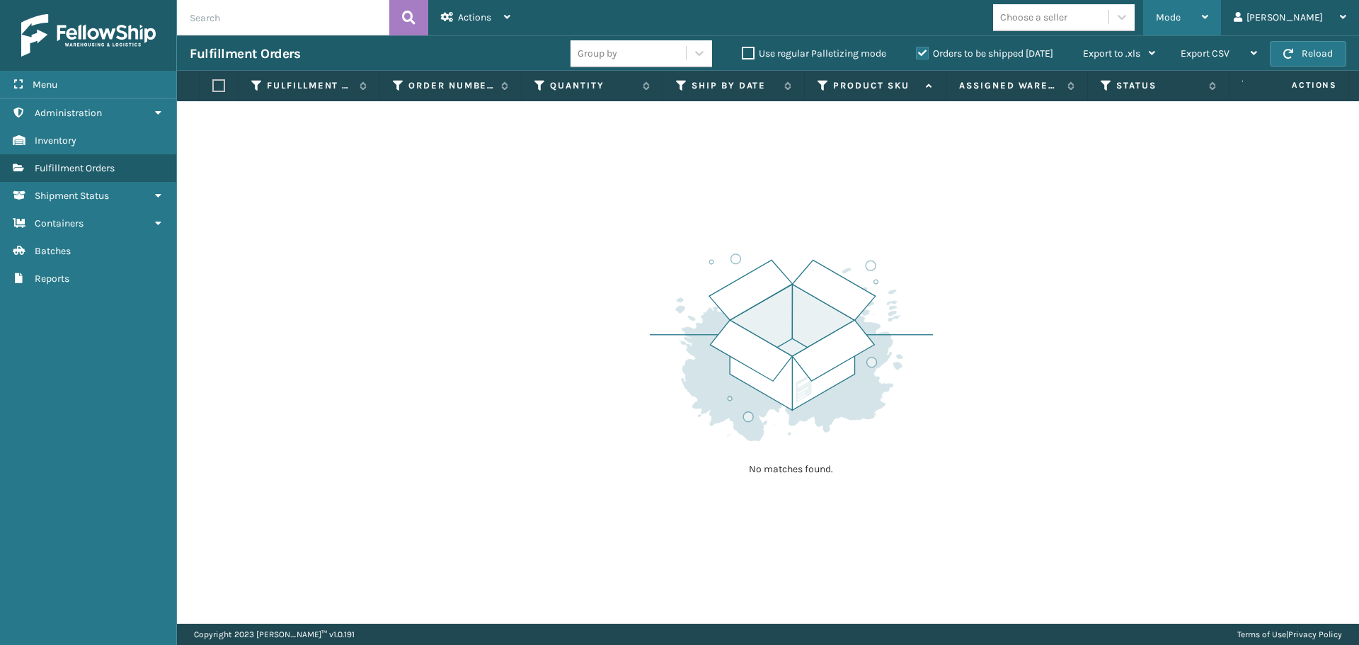
click at [1181, 22] on span "Mode" at bounding box center [1168, 17] width 25 height 12
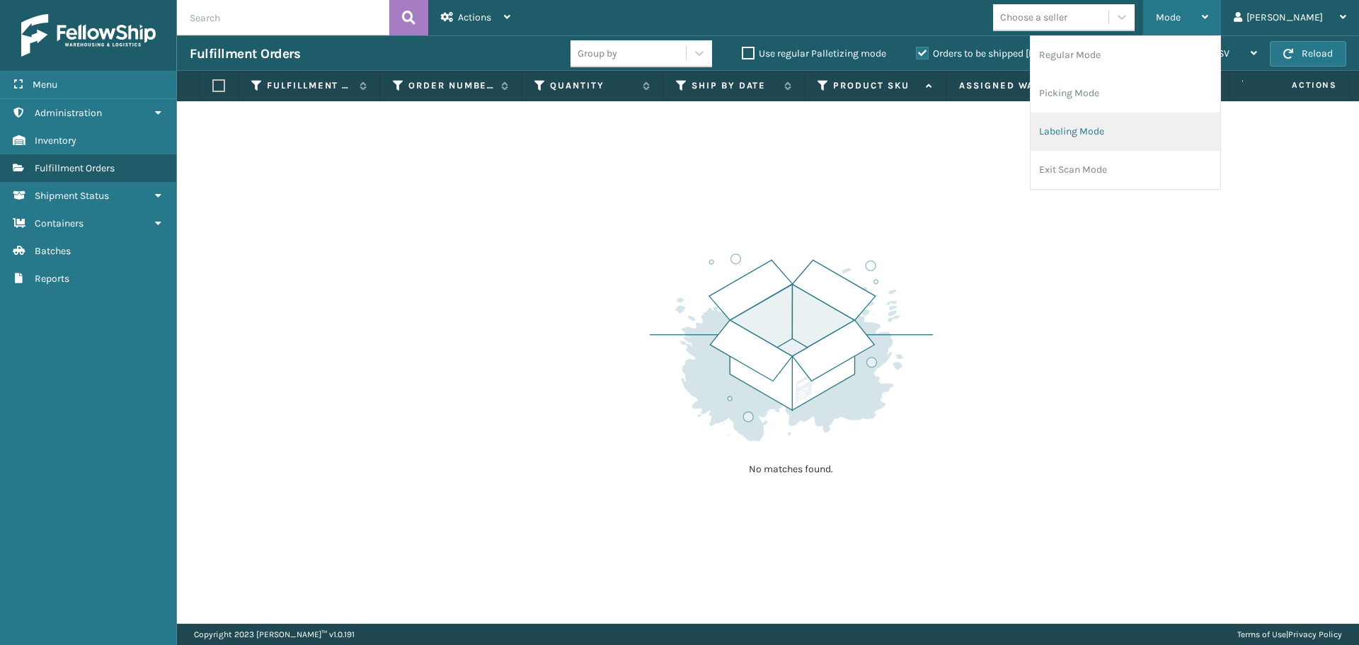
click at [1162, 122] on li "Labeling Mode" at bounding box center [1126, 132] width 190 height 38
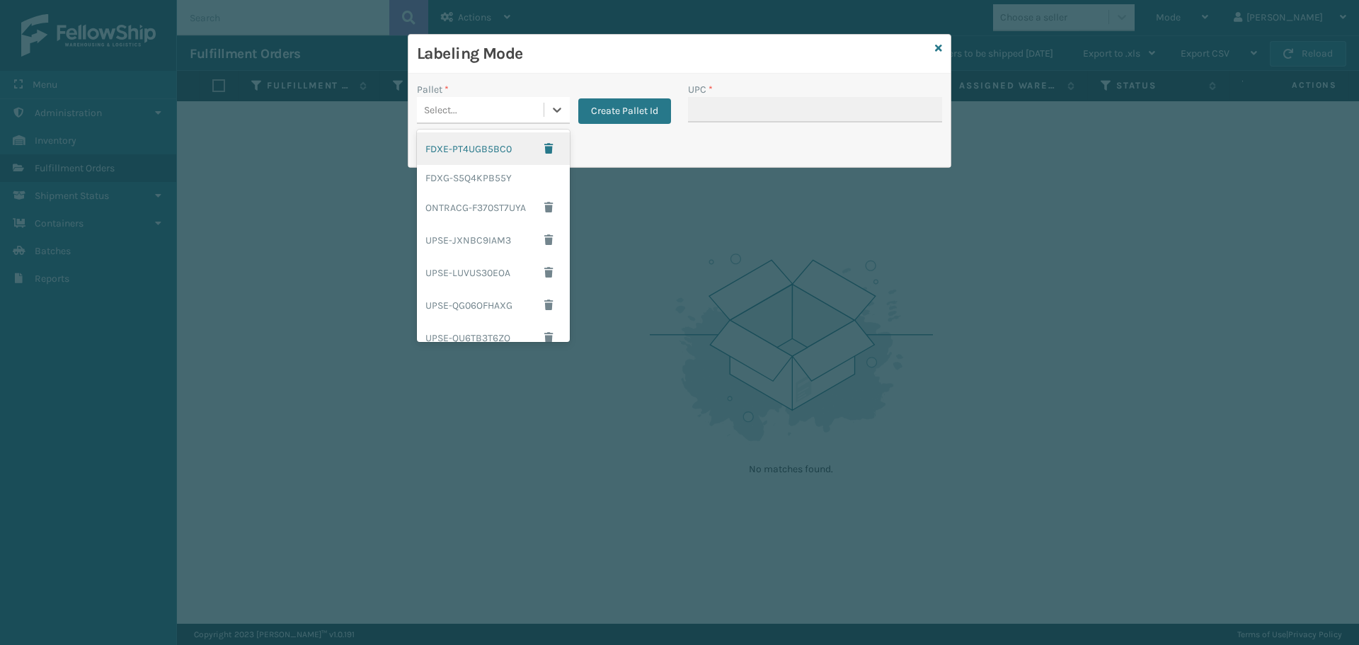
click at [527, 107] on div "Select..." at bounding box center [480, 109] width 127 height 23
click at [482, 171] on div "FDXG-S5Q4KPB55Y" at bounding box center [493, 178] width 153 height 26
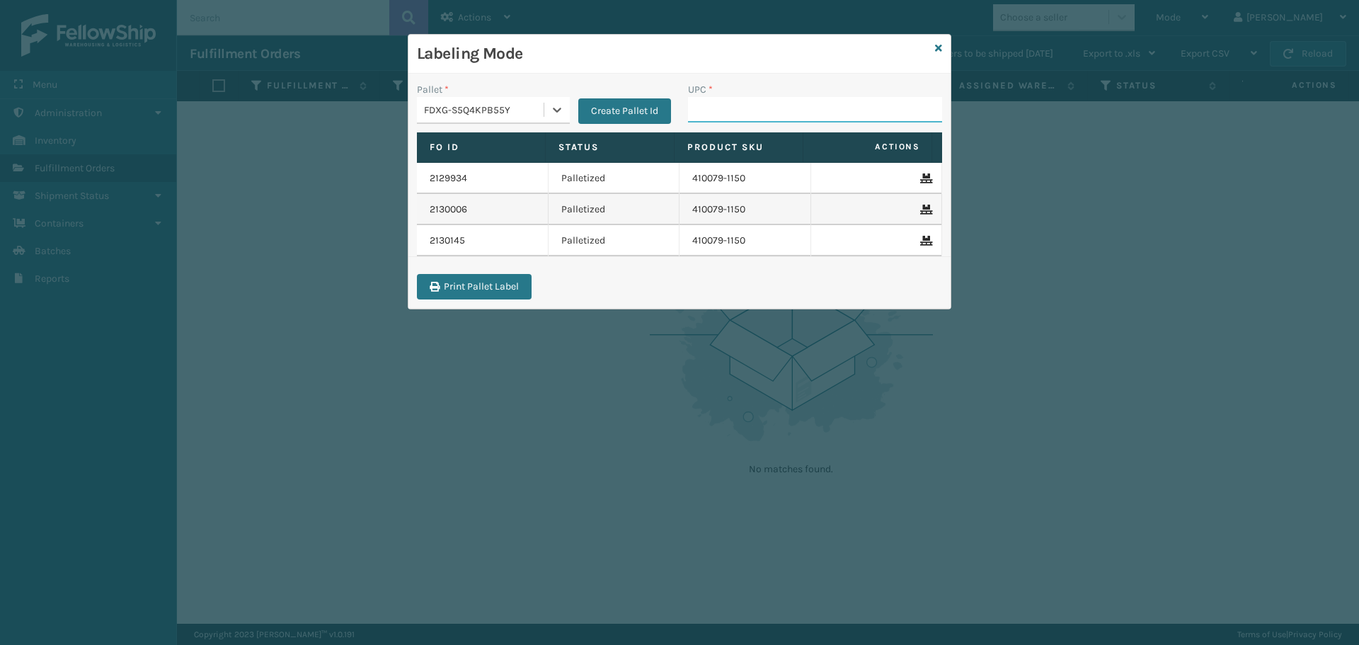
click at [716, 112] on input "UPC *" at bounding box center [815, 109] width 254 height 25
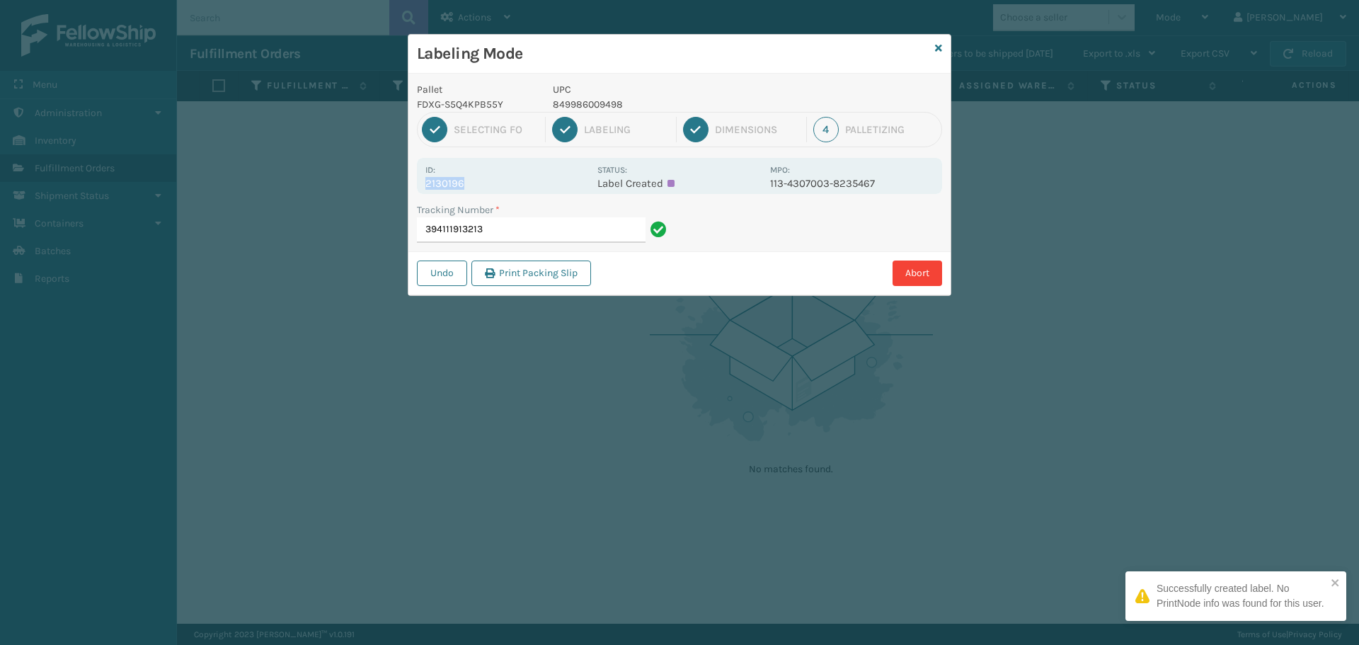
drag, startPoint x: 428, startPoint y: 185, endPoint x: 507, endPoint y: 184, distance: 79.3
click at [507, 184] on p "2130196" at bounding box center [507, 183] width 164 height 13
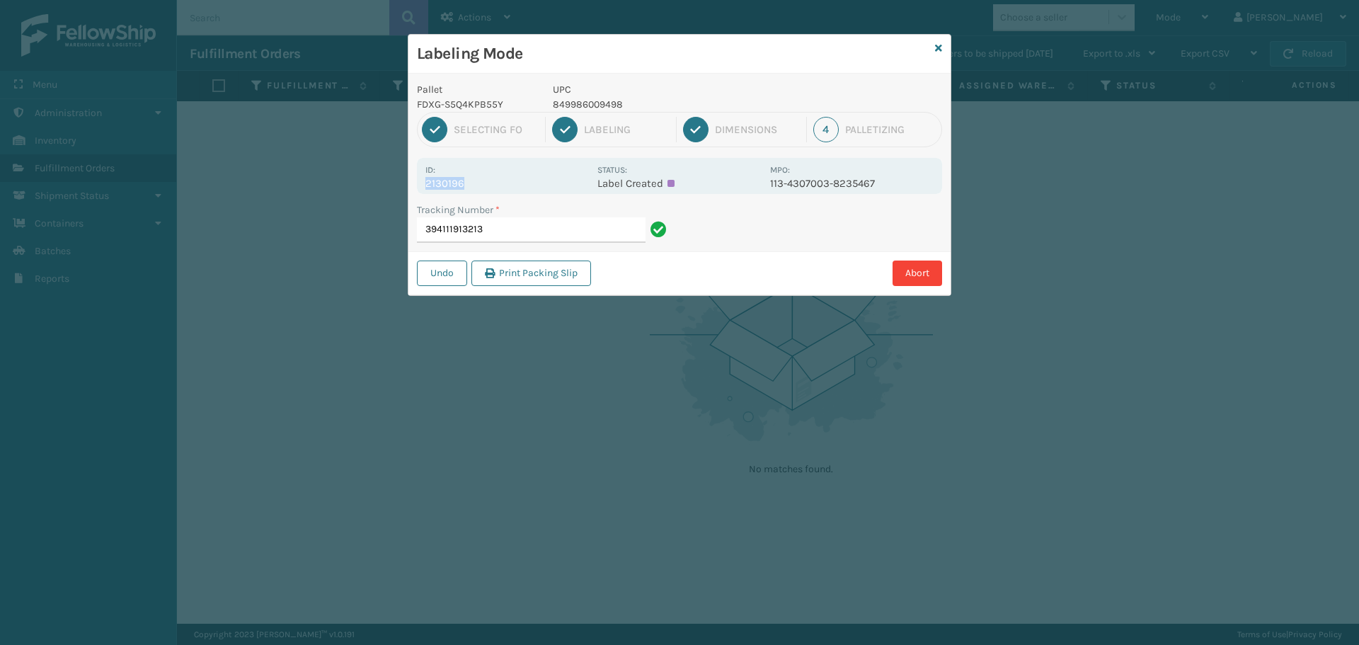
copy p "2130196"
click at [523, 225] on input "394111913213" at bounding box center [531, 229] width 229 height 25
drag, startPoint x: 427, startPoint y: 181, endPoint x: 470, endPoint y: 191, distance: 44.3
click at [470, 191] on div "Id: 2130154 Status: Label Created MPO: 112-5183242-5071408" at bounding box center [679, 176] width 525 height 36
copy p "2130154"
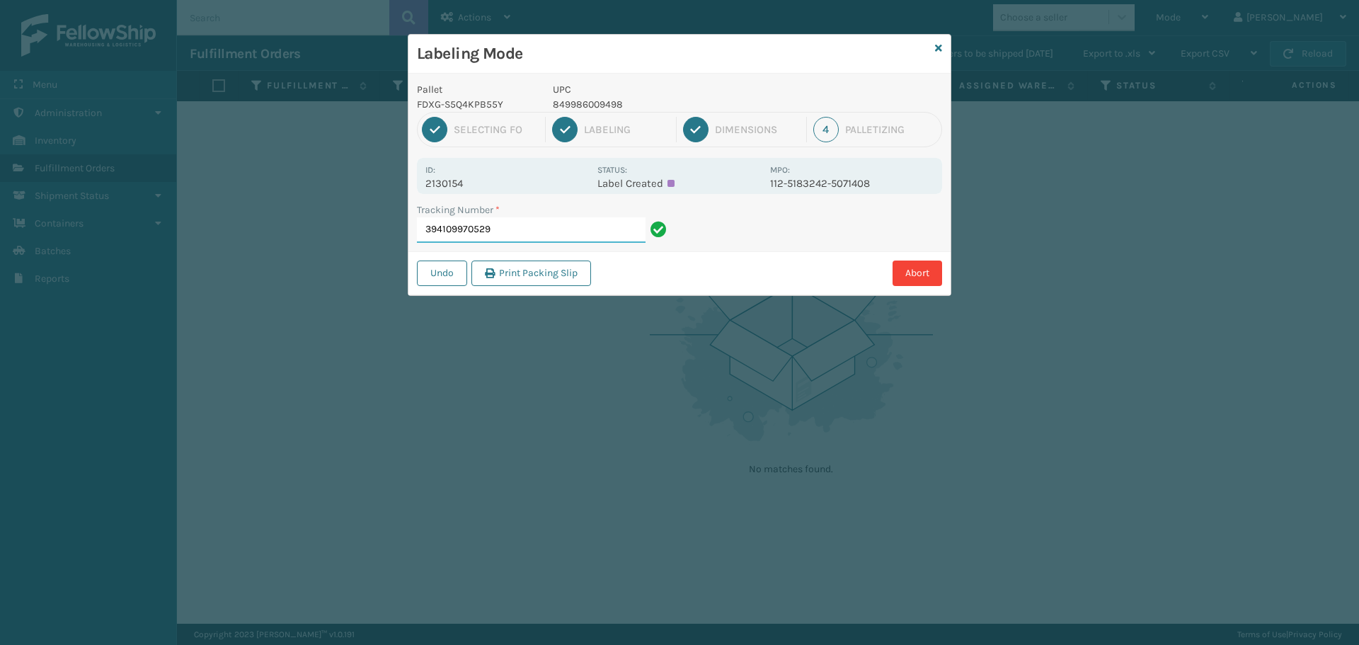
click at [627, 221] on input "394109970529" at bounding box center [531, 229] width 229 height 25
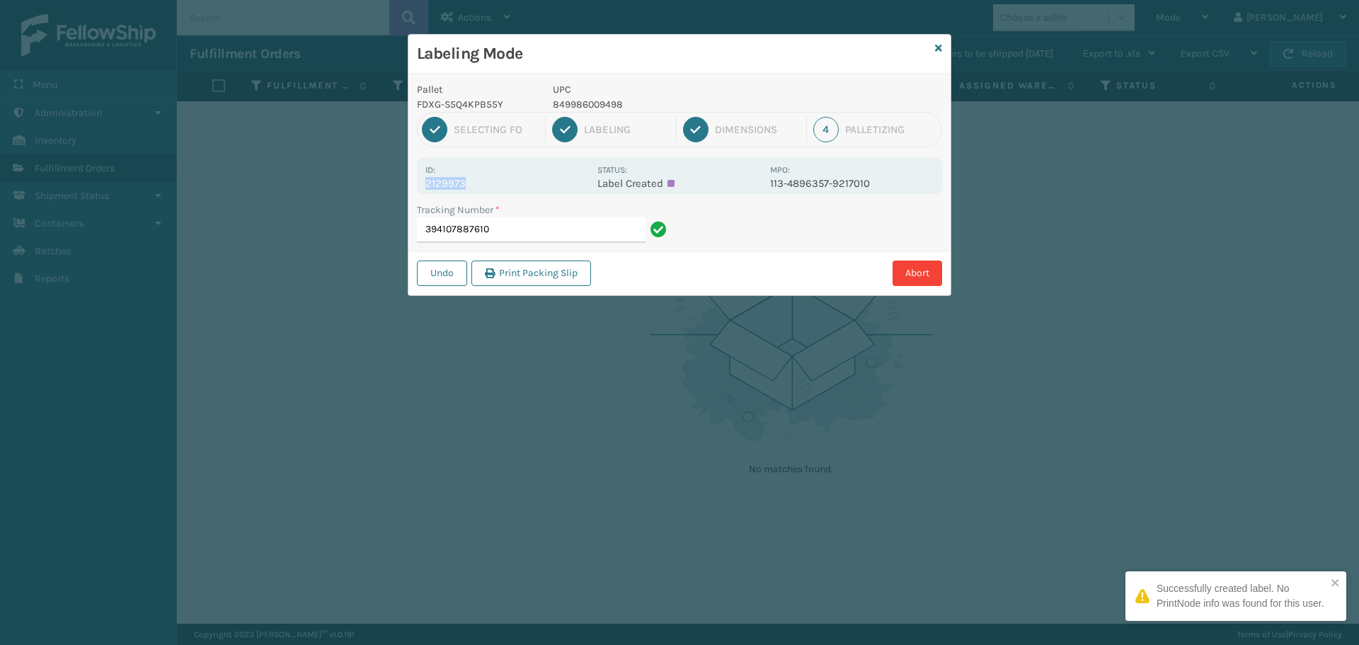
drag, startPoint x: 428, startPoint y: 184, endPoint x: 486, endPoint y: 185, distance: 58.1
click at [486, 185] on p "2129973" at bounding box center [507, 183] width 164 height 13
copy p "2129973"
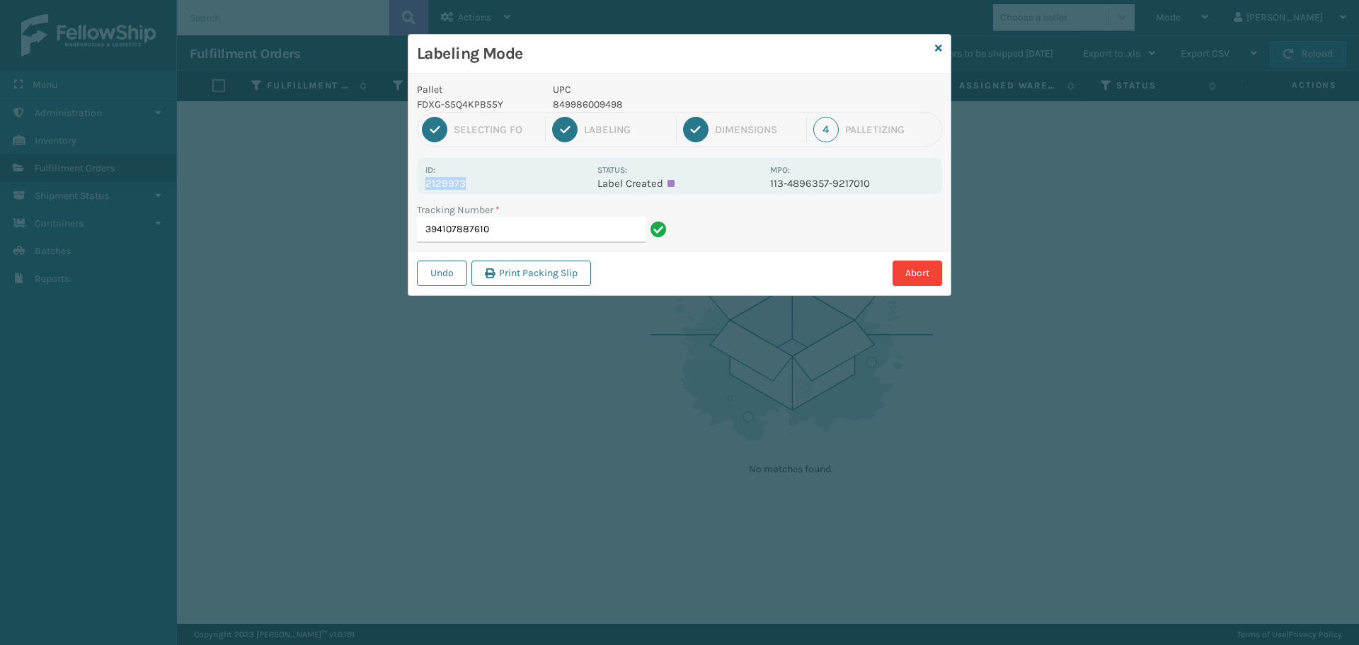
copy p "2129973"
click at [598, 229] on input "394107887610" at bounding box center [531, 229] width 229 height 25
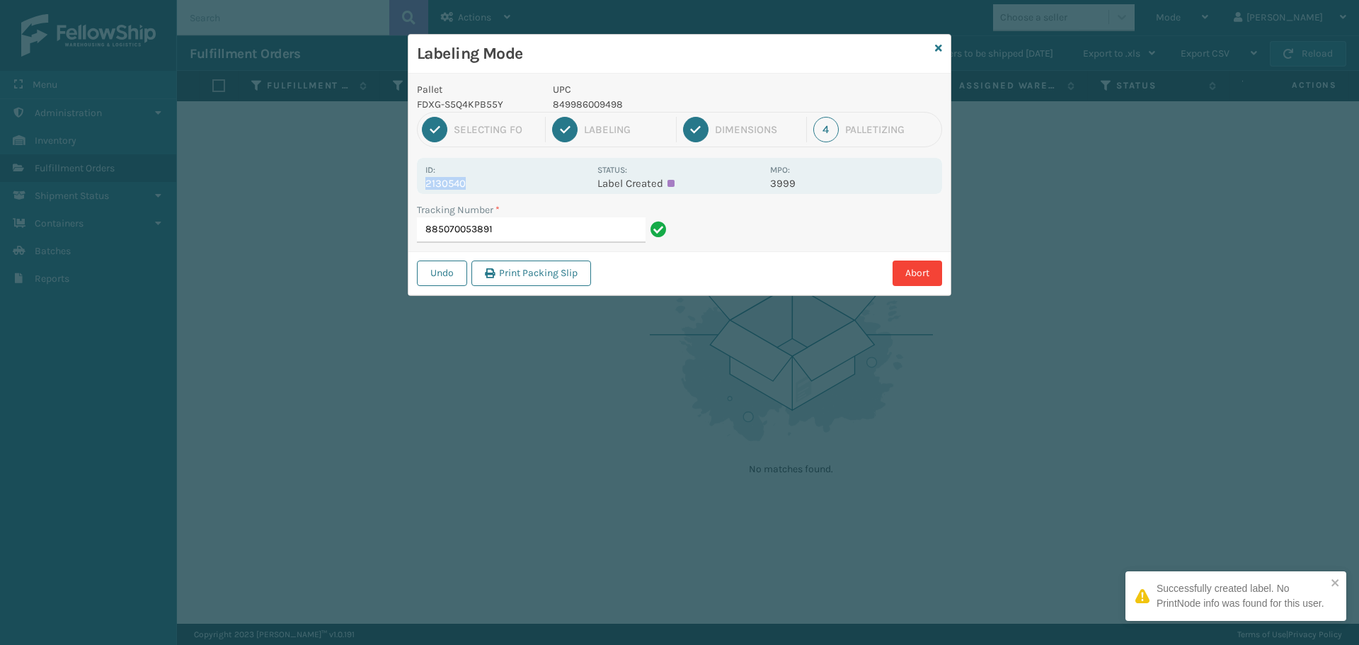
drag, startPoint x: 425, startPoint y: 183, endPoint x: 494, endPoint y: 188, distance: 68.8
click at [494, 188] on p "2130540" at bounding box center [507, 183] width 164 height 13
copy p "2130540"
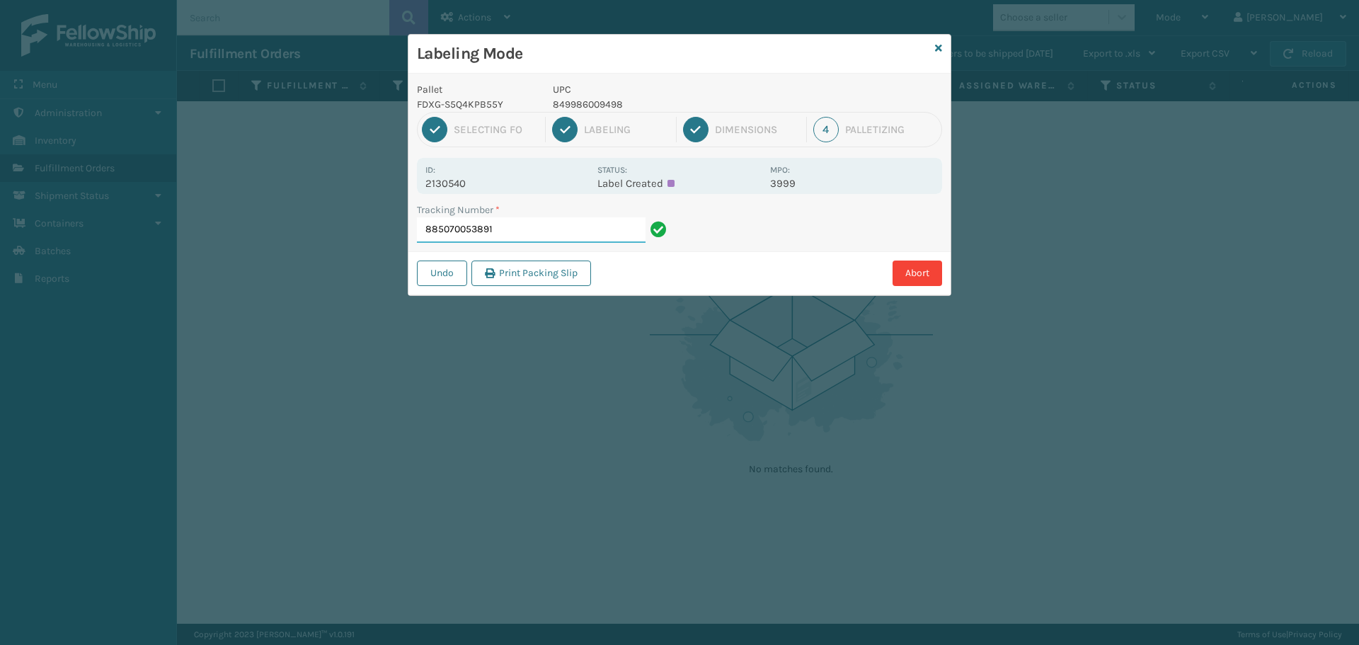
click at [547, 226] on input "885070053891" at bounding box center [531, 229] width 229 height 25
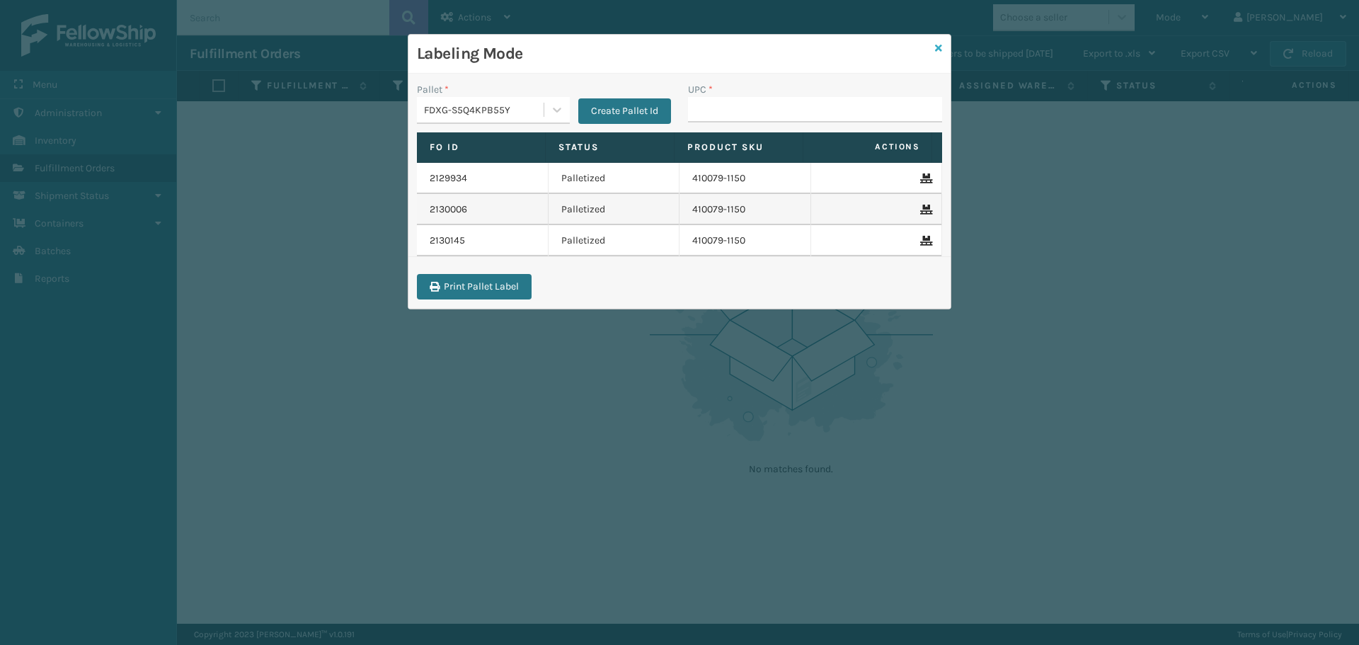
click at [935, 43] on icon at bounding box center [938, 48] width 7 height 10
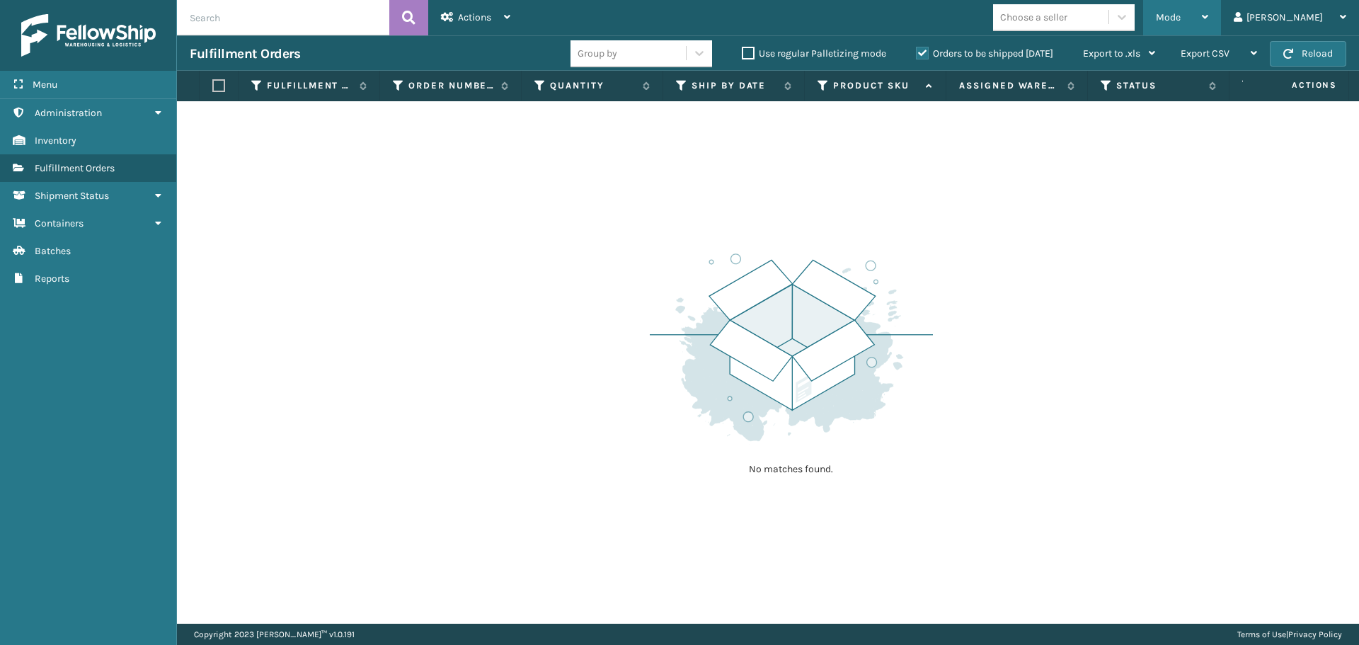
click at [1208, 17] on div "Mode" at bounding box center [1182, 17] width 52 height 35
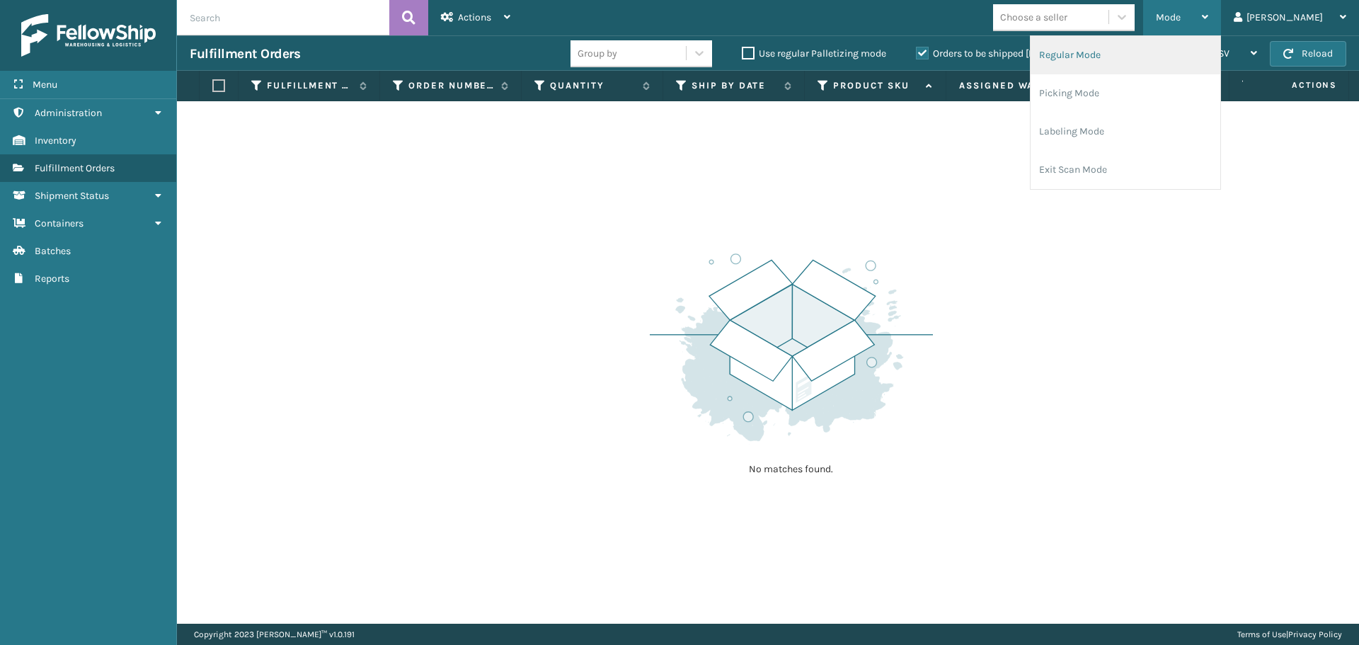
click at [1170, 57] on li "Regular Mode" at bounding box center [1126, 55] width 190 height 38
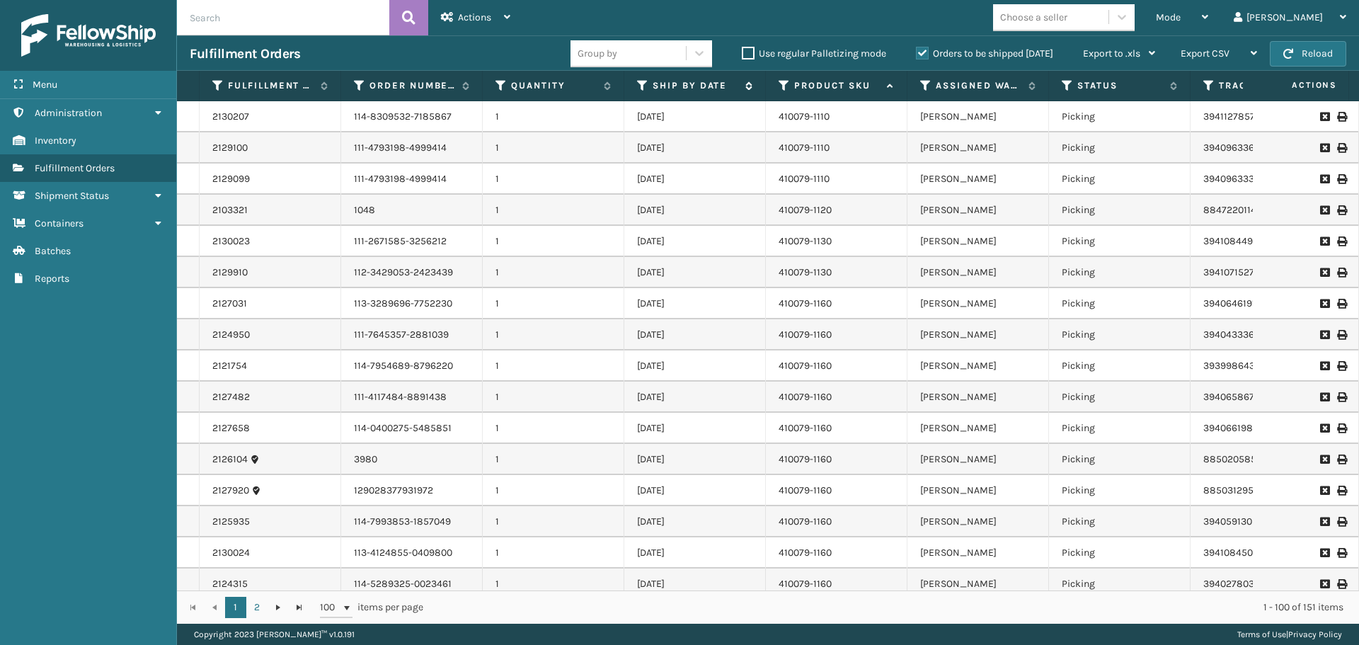
click at [642, 87] on icon at bounding box center [642, 85] width 11 height 13
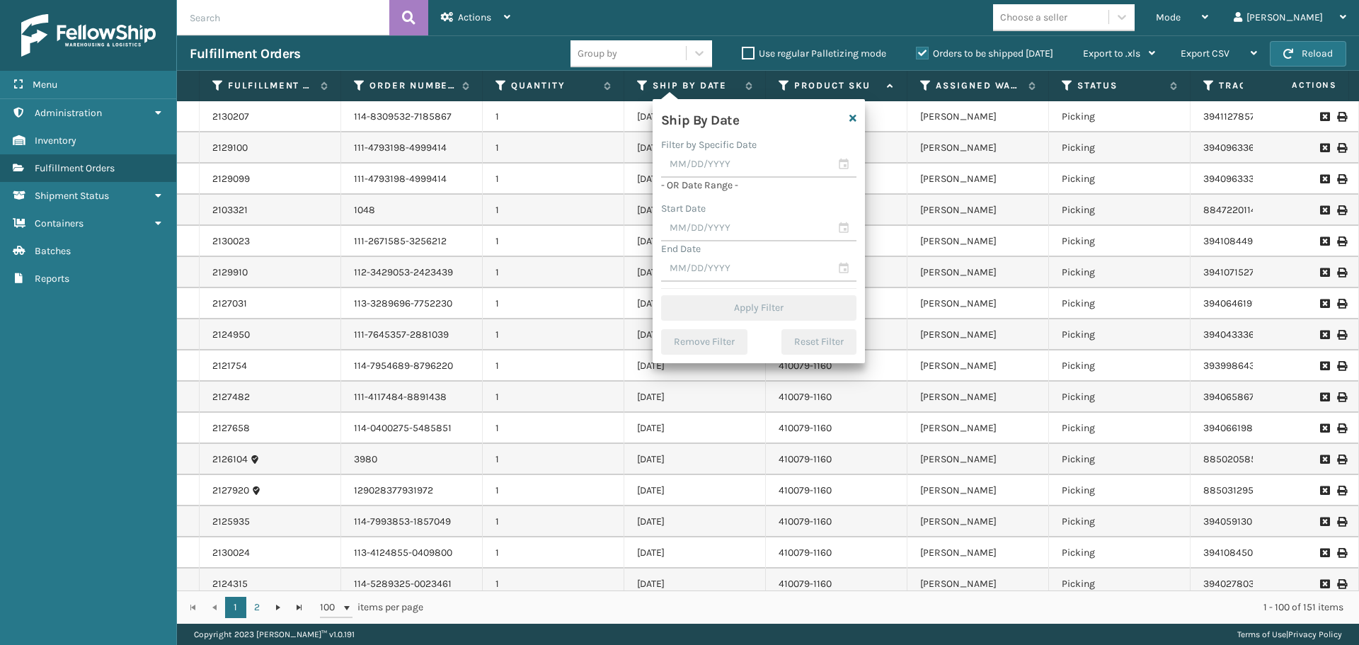
click at [728, 179] on div "- OR Date Range -" at bounding box center [758, 185] width 195 height 15
click at [779, 166] on input "text" at bounding box center [758, 164] width 195 height 25
click at [793, 265] on div "10" at bounding box center [799, 269] width 21 height 21
type input "[DATE]"
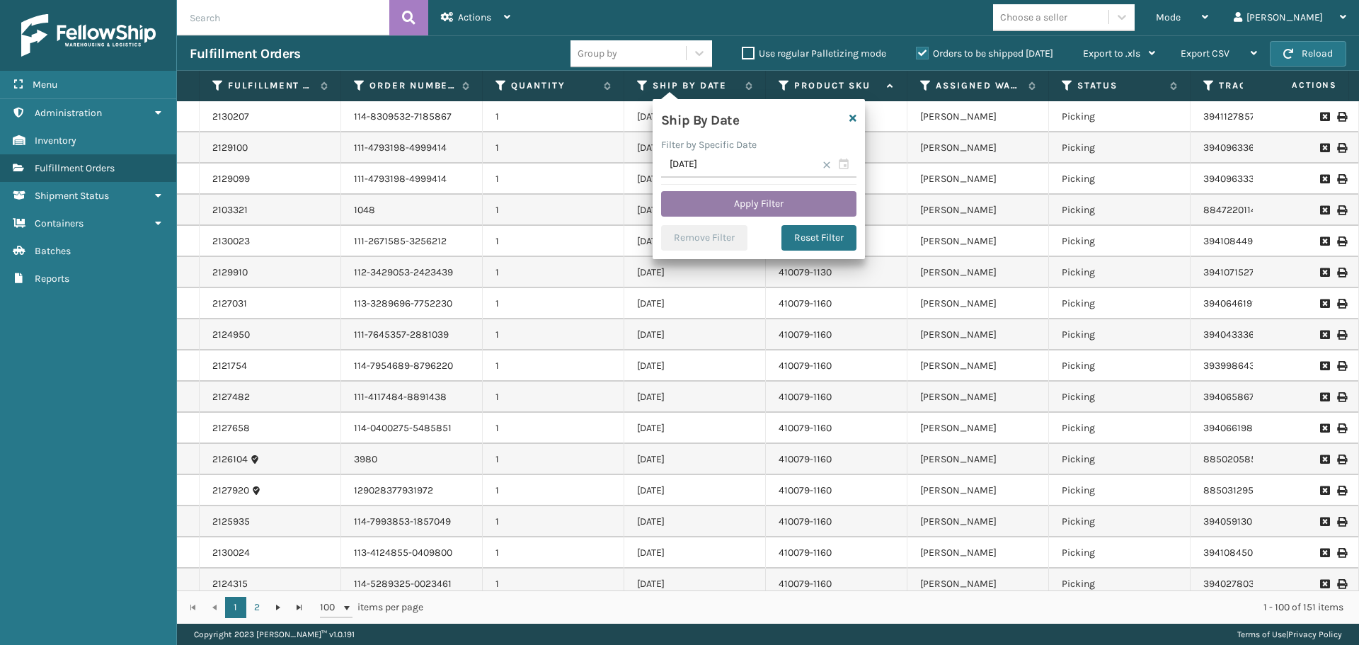
click at [777, 193] on button "Apply Filter" at bounding box center [758, 203] width 195 height 25
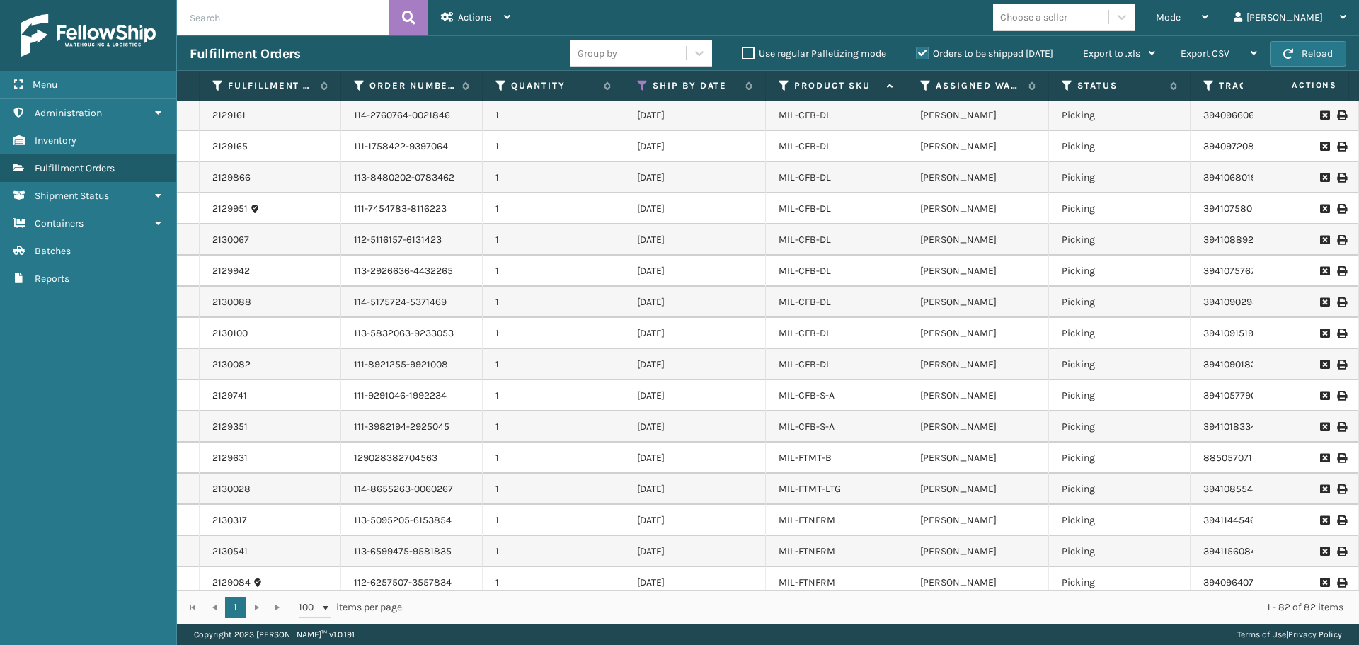
scroll to position [723, 0]
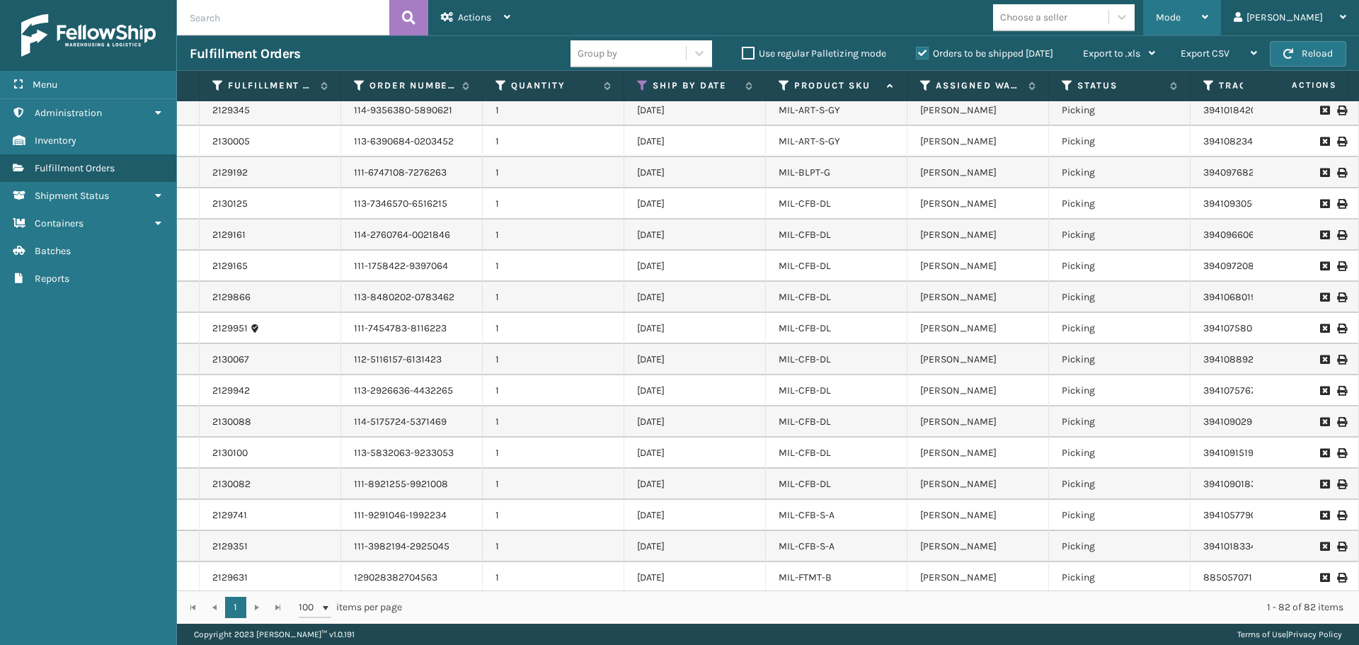
click at [1181, 21] on span "Mode" at bounding box center [1168, 17] width 25 height 12
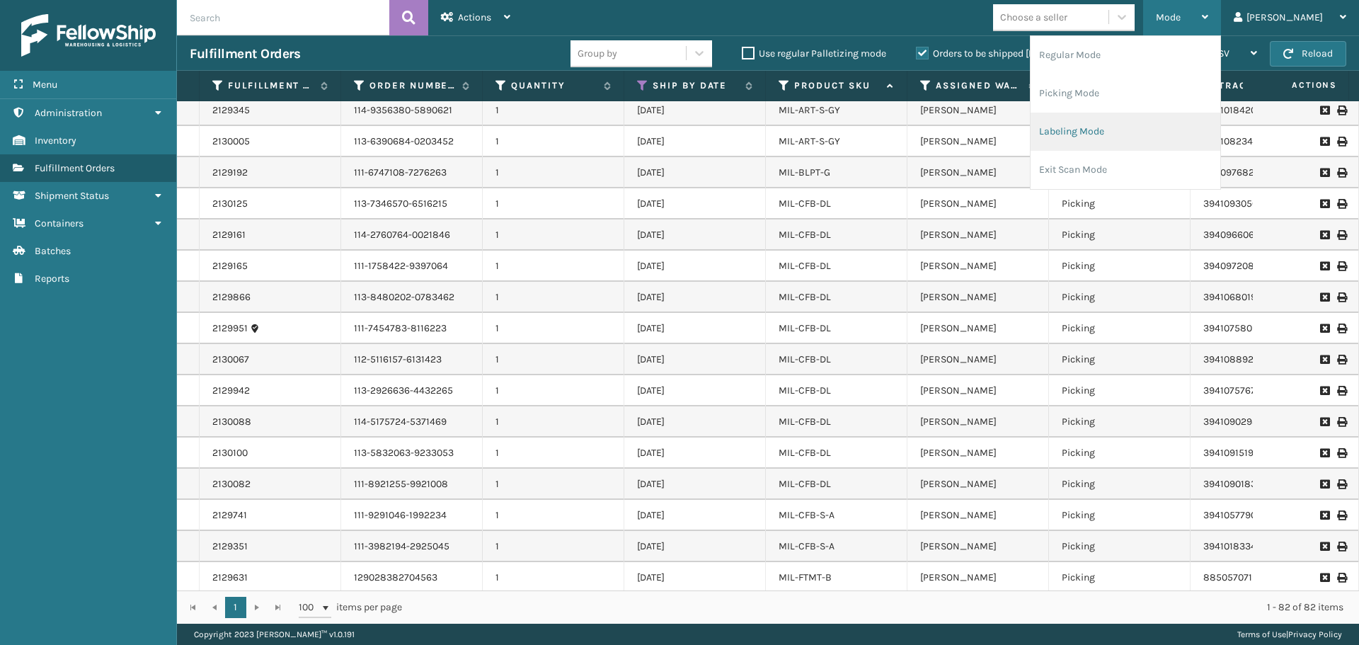
click at [1175, 147] on li "Labeling Mode" at bounding box center [1126, 132] width 190 height 38
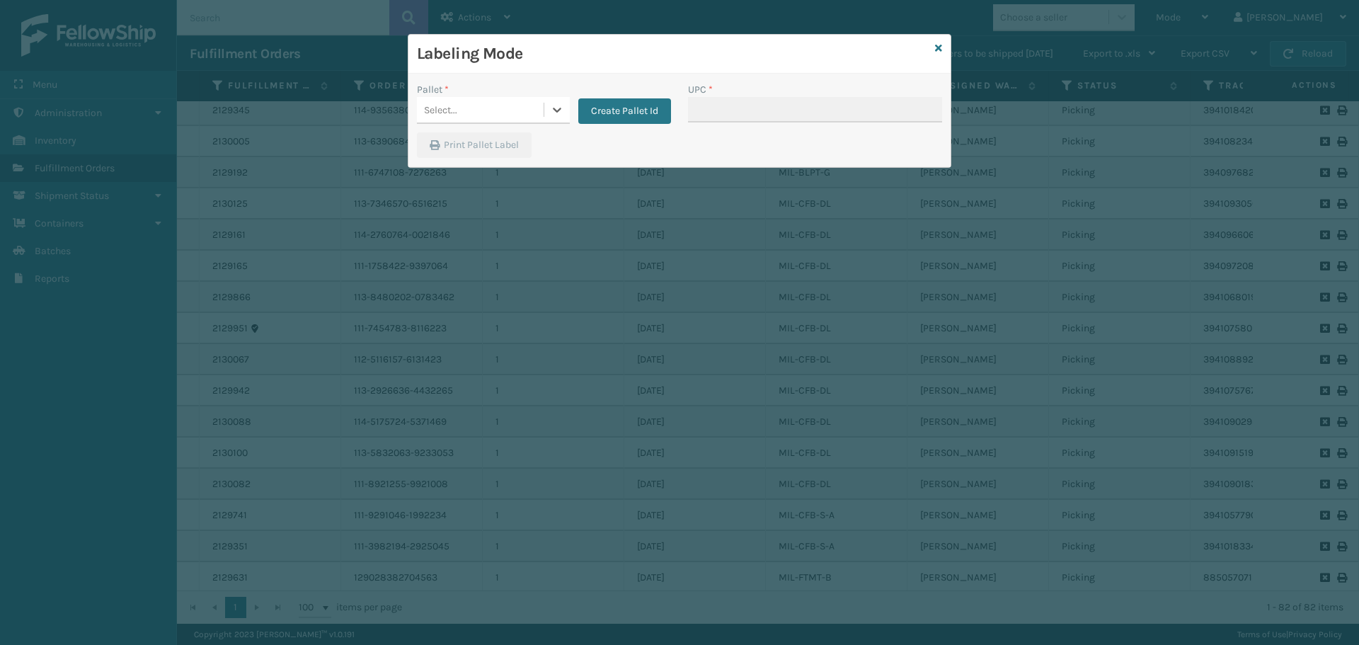
click at [537, 106] on div "Select..." at bounding box center [480, 109] width 127 height 23
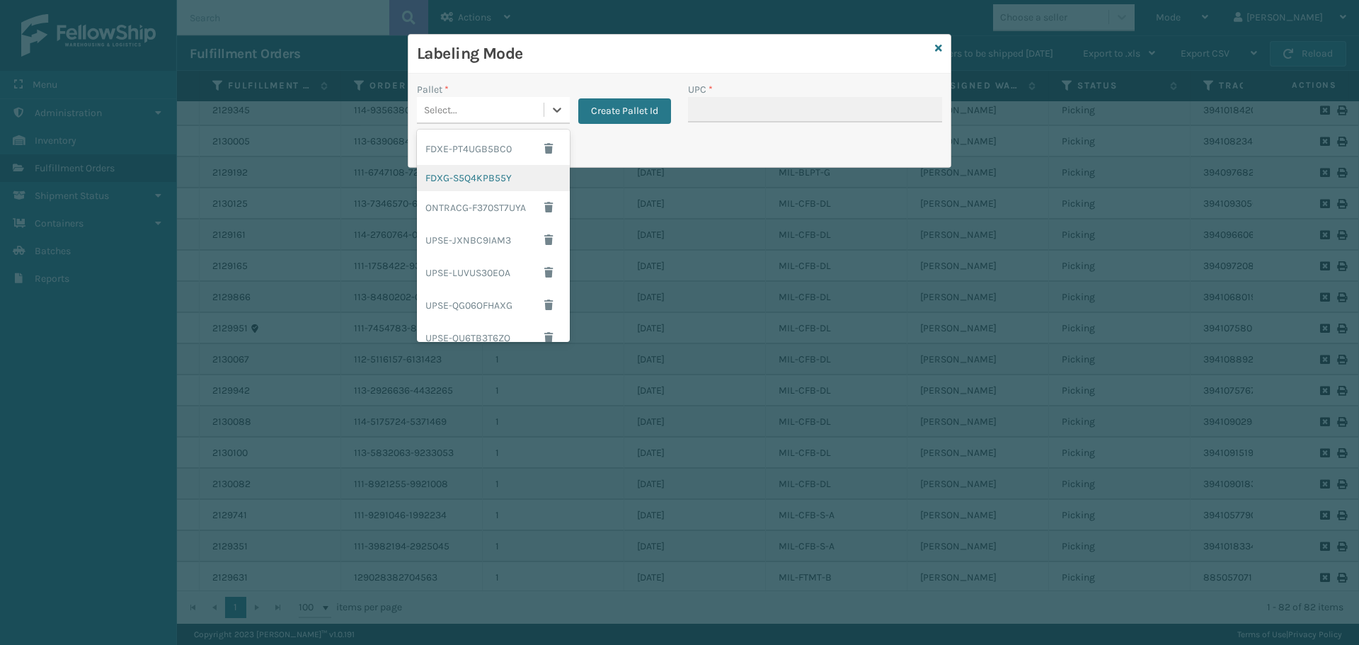
click at [496, 173] on div "FDXG-S5Q4KPB55Y" at bounding box center [493, 178] width 153 height 26
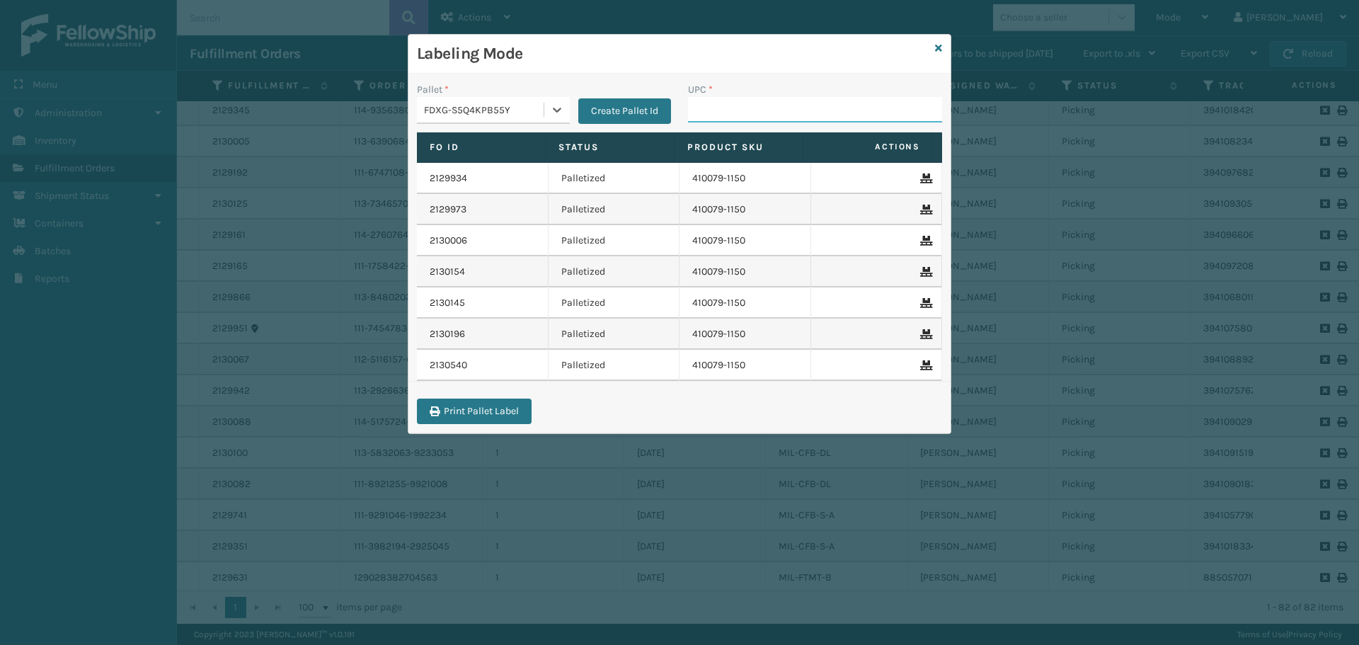
click at [783, 108] on input "UPC *" at bounding box center [815, 109] width 254 height 25
click at [939, 43] on icon at bounding box center [938, 48] width 7 height 10
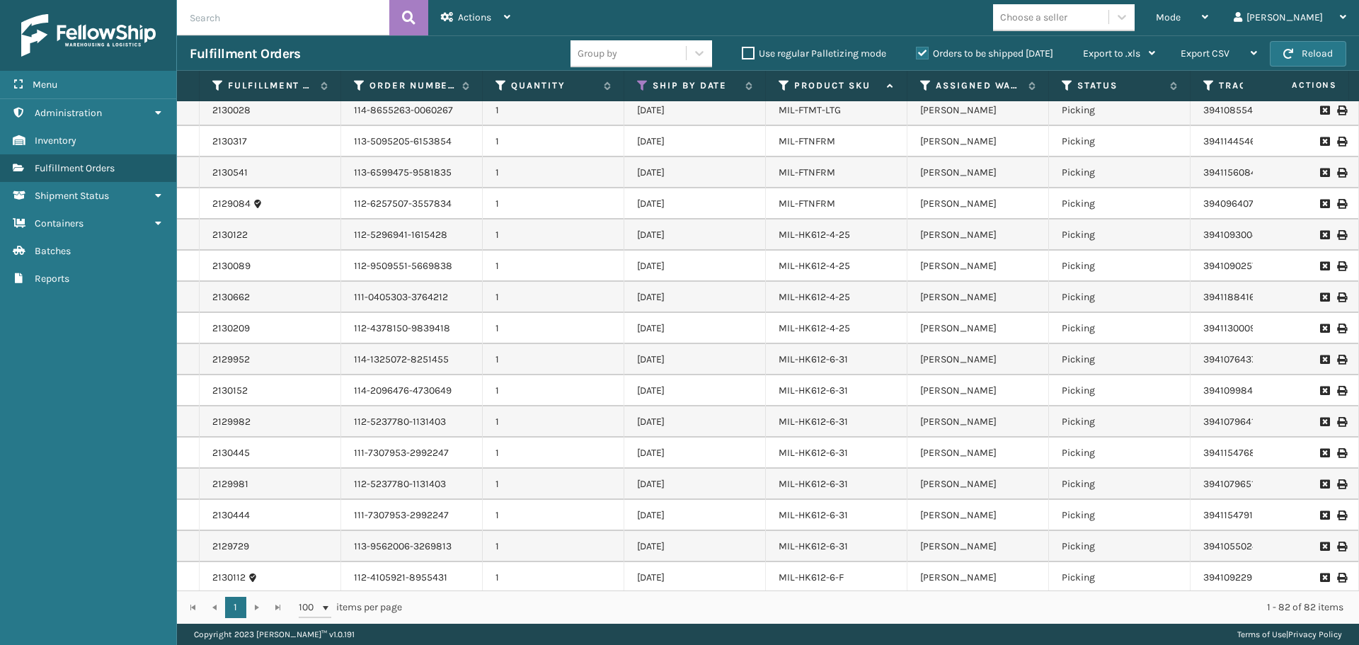
scroll to position [1213, 0]
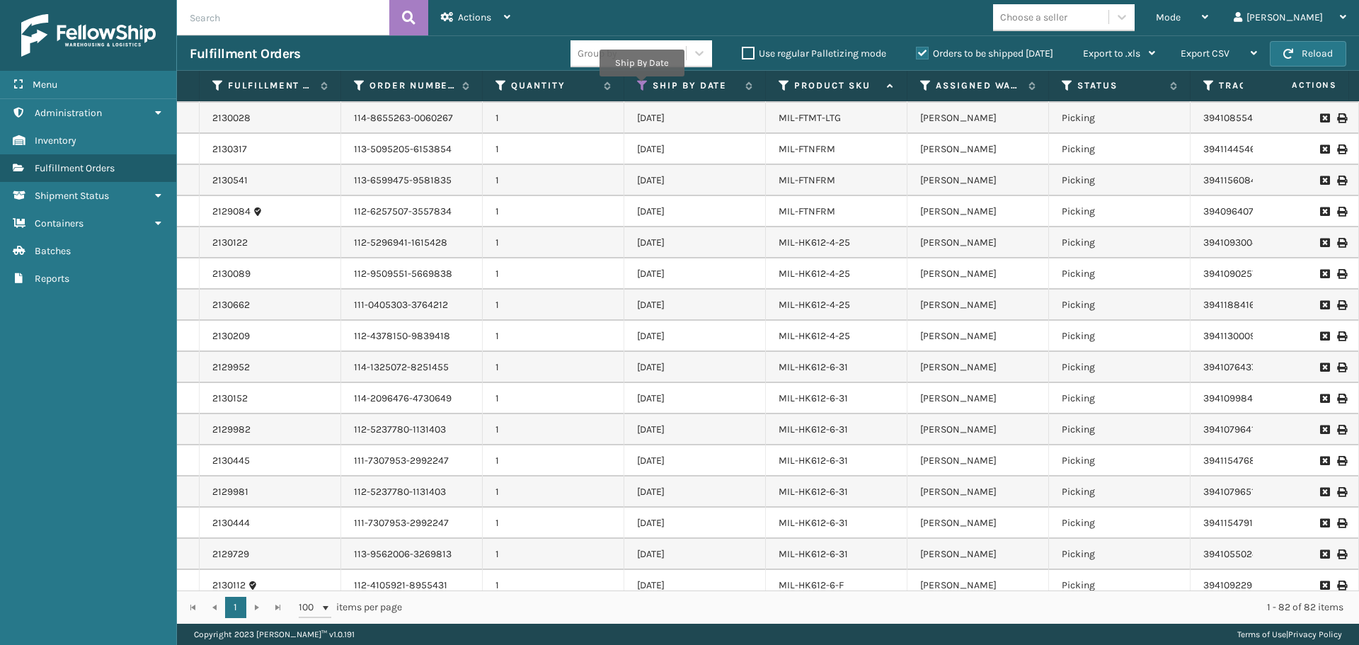
click at [641, 86] on icon at bounding box center [642, 85] width 11 height 13
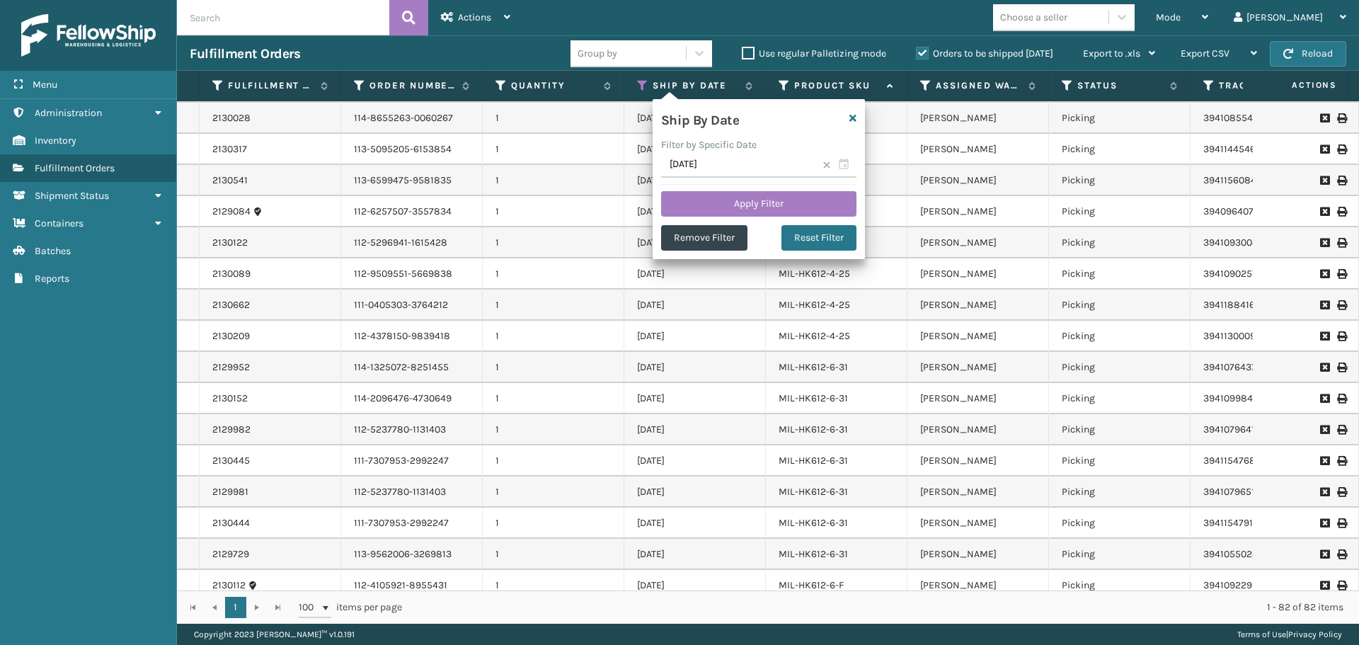
click at [695, 251] on div "Ship By Date Filter by Specific Date [DATE] Apply Filter Remove Filter Reset Fi…" at bounding box center [759, 179] width 212 height 160
click at [702, 236] on button "Remove Filter" at bounding box center [704, 237] width 86 height 25
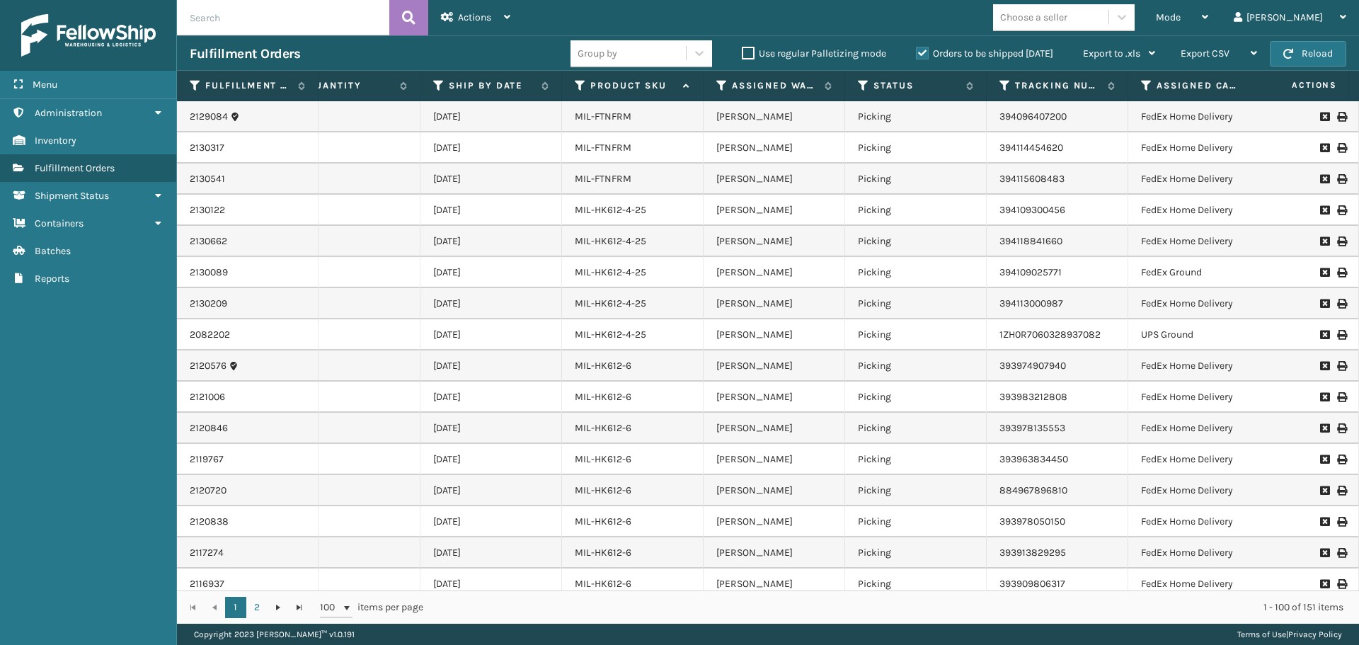
scroll to position [2144, 204]
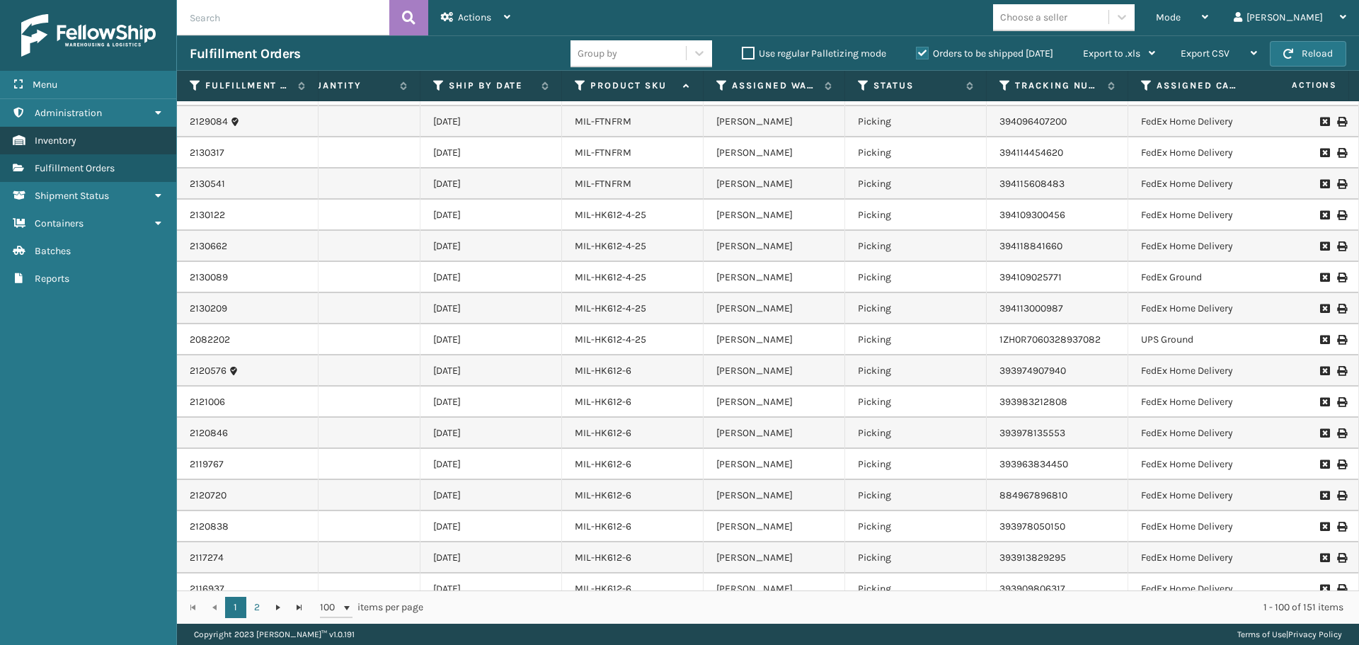
click at [98, 139] on link "Inventory" at bounding box center [88, 141] width 176 height 28
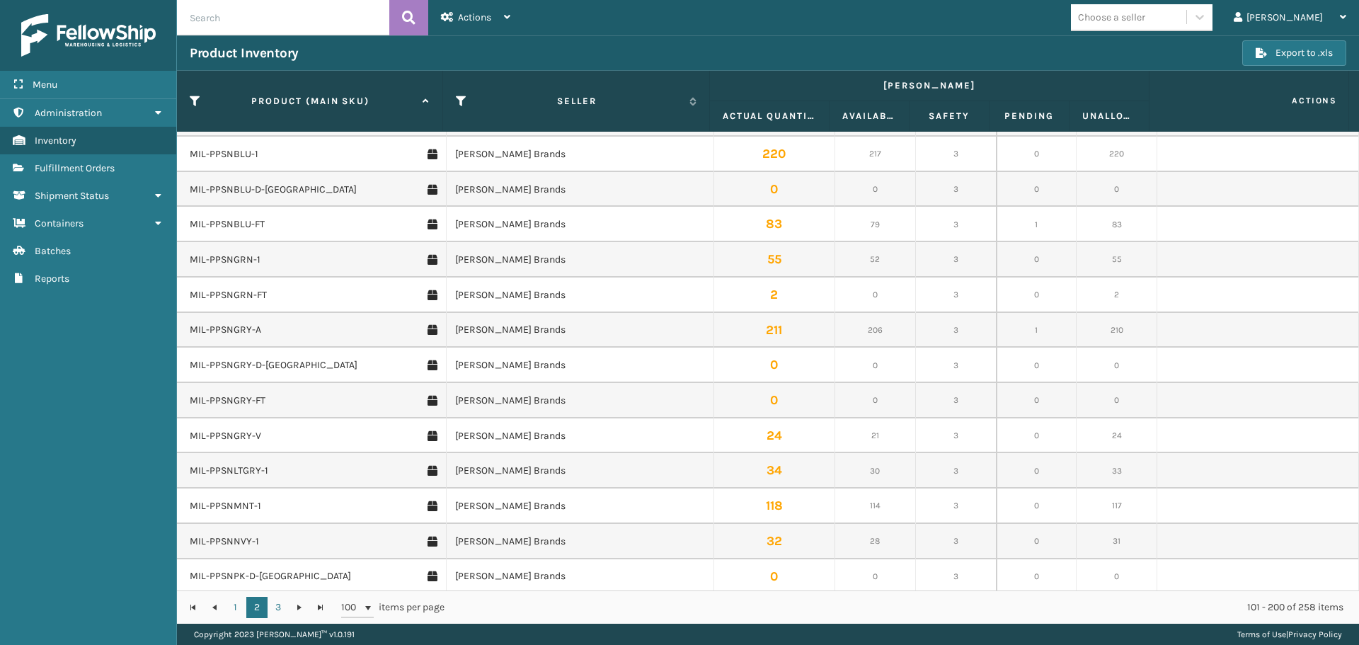
scroll to position [3060, 0]
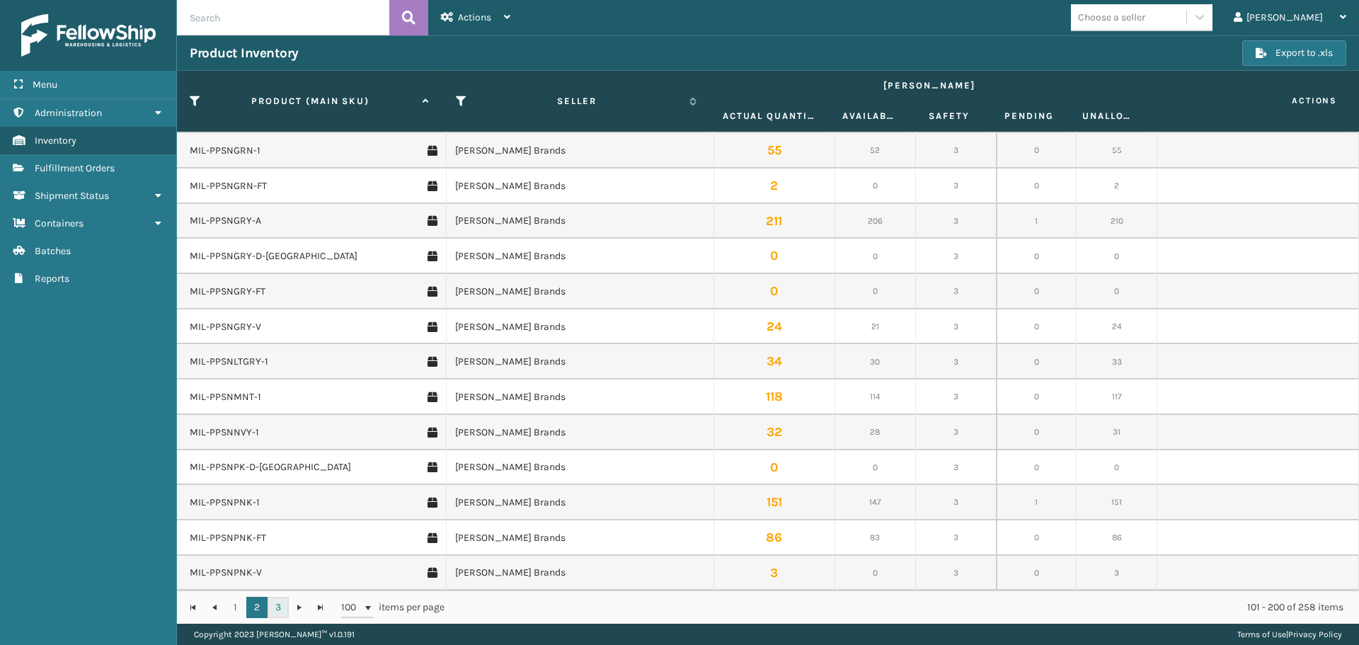
click at [274, 608] on link "3" at bounding box center [278, 607] width 21 height 21
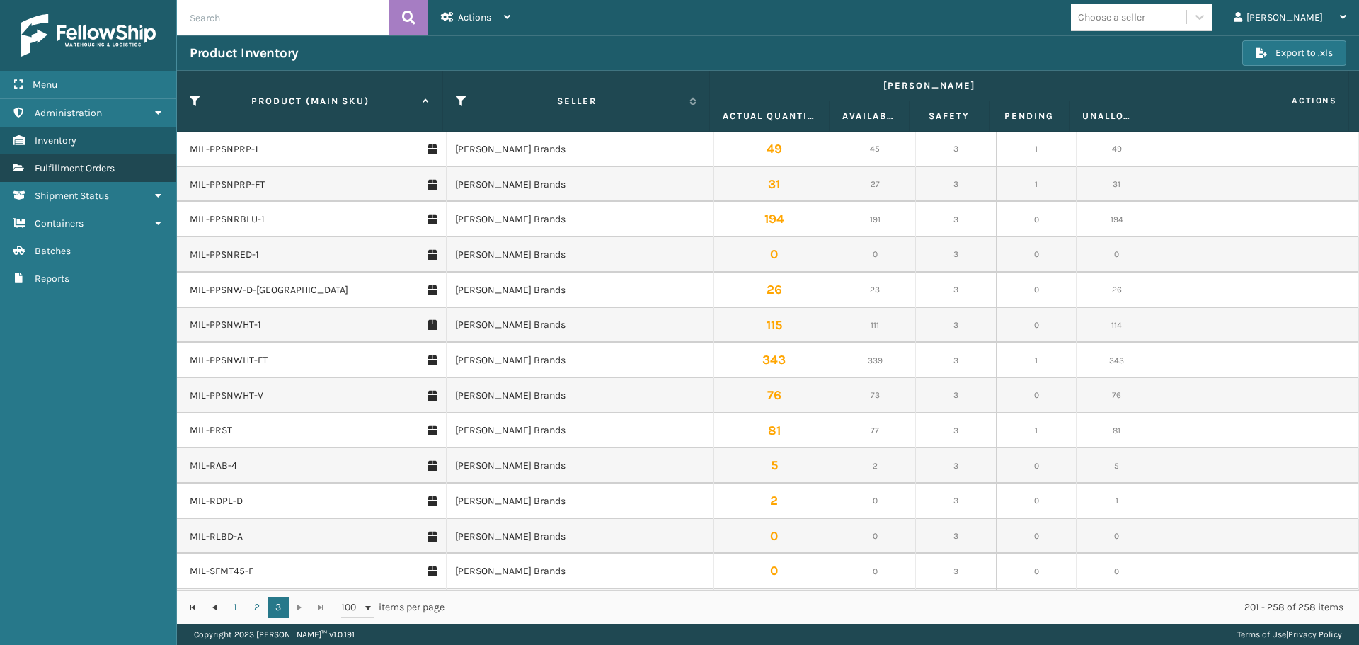
click at [103, 164] on span "Fulfillment Orders" at bounding box center [75, 168] width 80 height 12
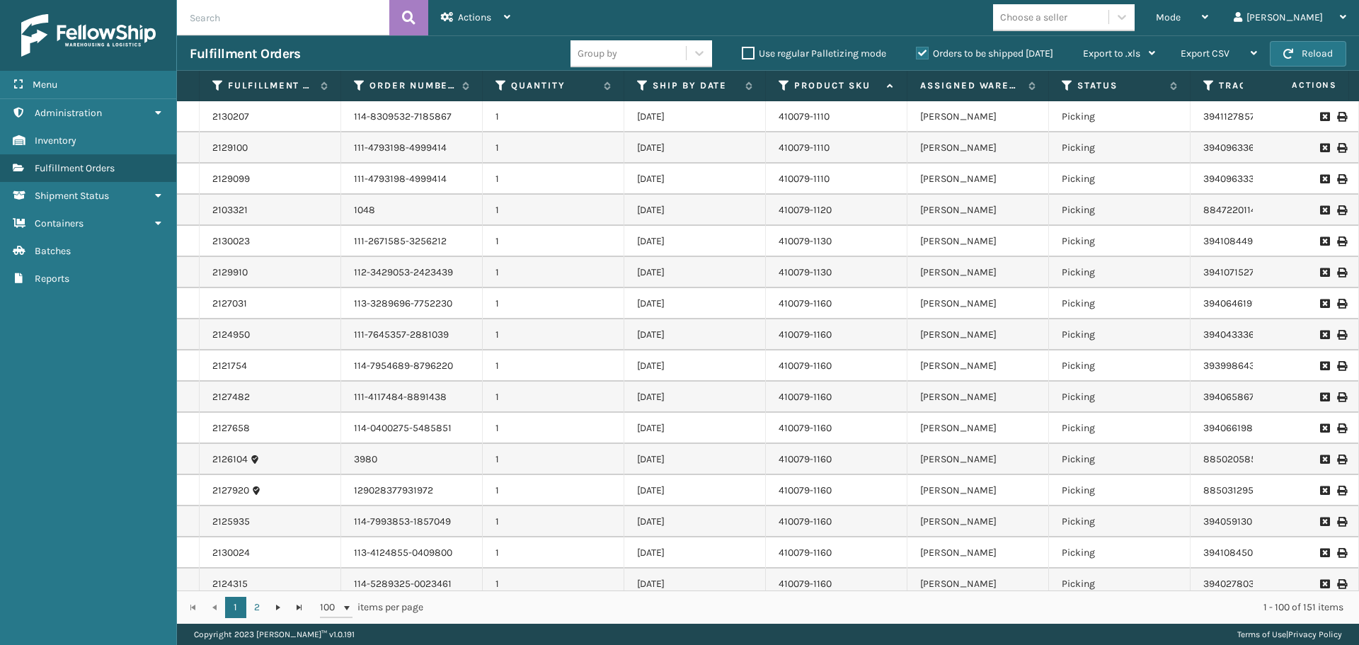
click at [925, 25] on div "Mode Regular Mode Picking Mode Labeling Mode Exit Scan Mode Choose a seller [PE…" at bounding box center [941, 17] width 836 height 35
click at [1208, 19] on div "Mode" at bounding box center [1182, 17] width 52 height 35
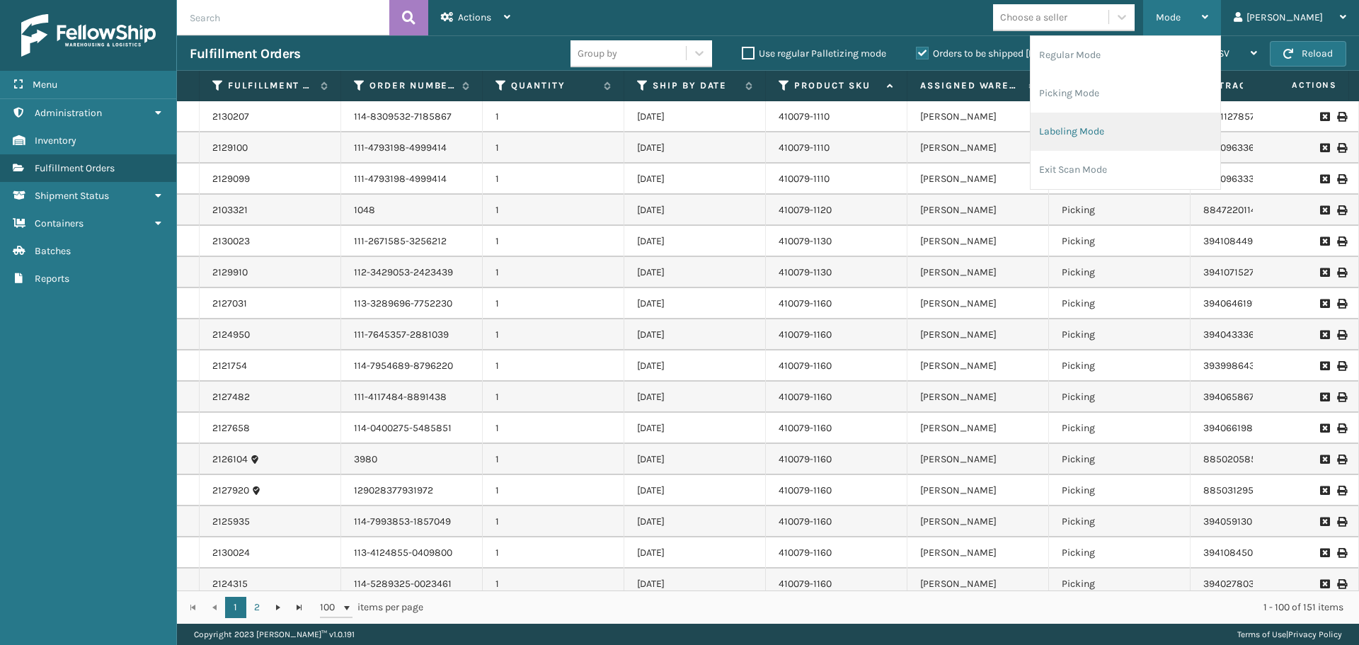
click at [1169, 139] on li "Labeling Mode" at bounding box center [1126, 132] width 190 height 38
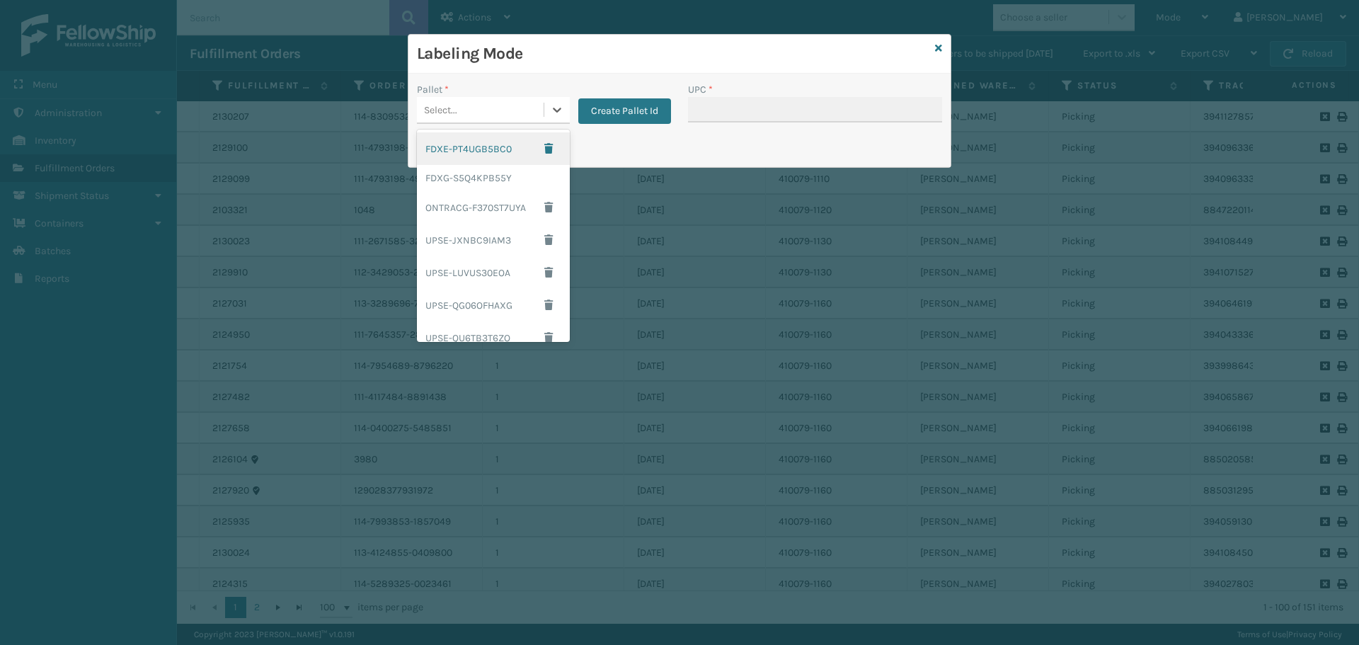
click at [455, 103] on div "Select..." at bounding box center [440, 110] width 33 height 15
click at [456, 171] on div "FDXG-S5Q4KPB55Y" at bounding box center [493, 178] width 153 height 26
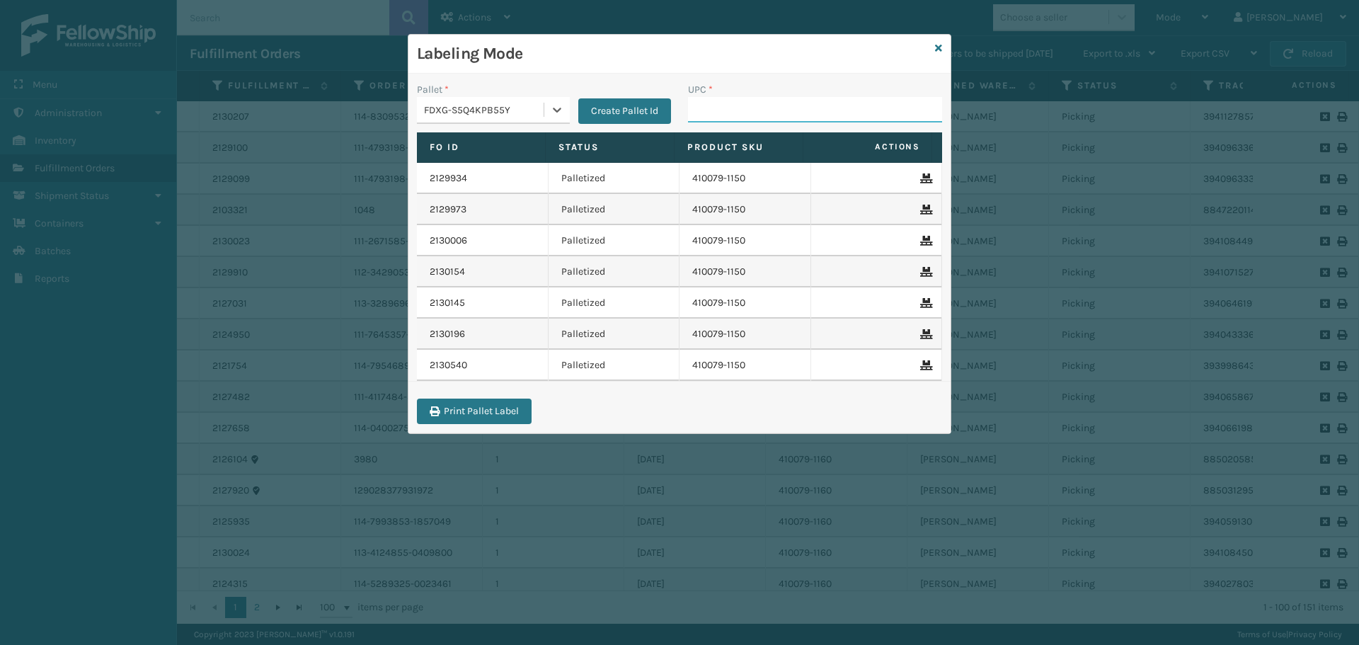
click at [726, 97] on input "UPC *" at bounding box center [815, 109] width 254 height 25
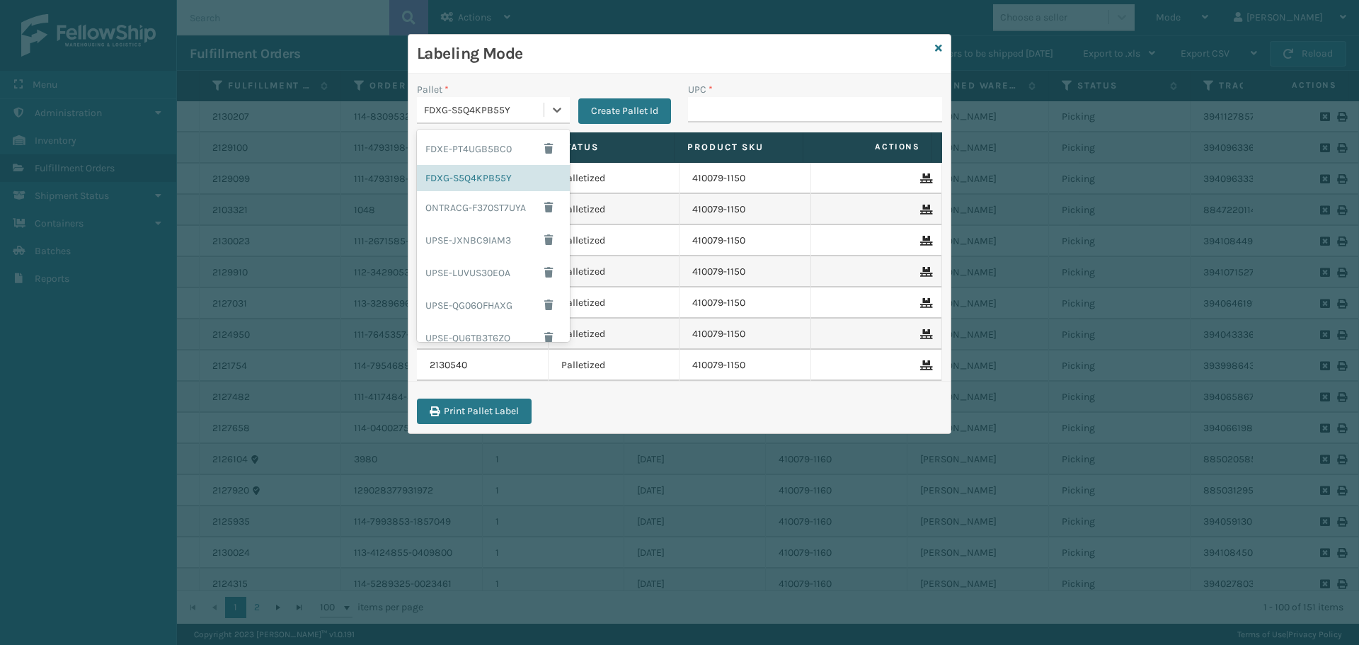
click at [458, 110] on div "FDXG-S5Q4KPB55Y" at bounding box center [484, 110] width 121 height 15
click at [488, 155] on div "FDXE-PT4UGB5BC0" at bounding box center [493, 148] width 153 height 33
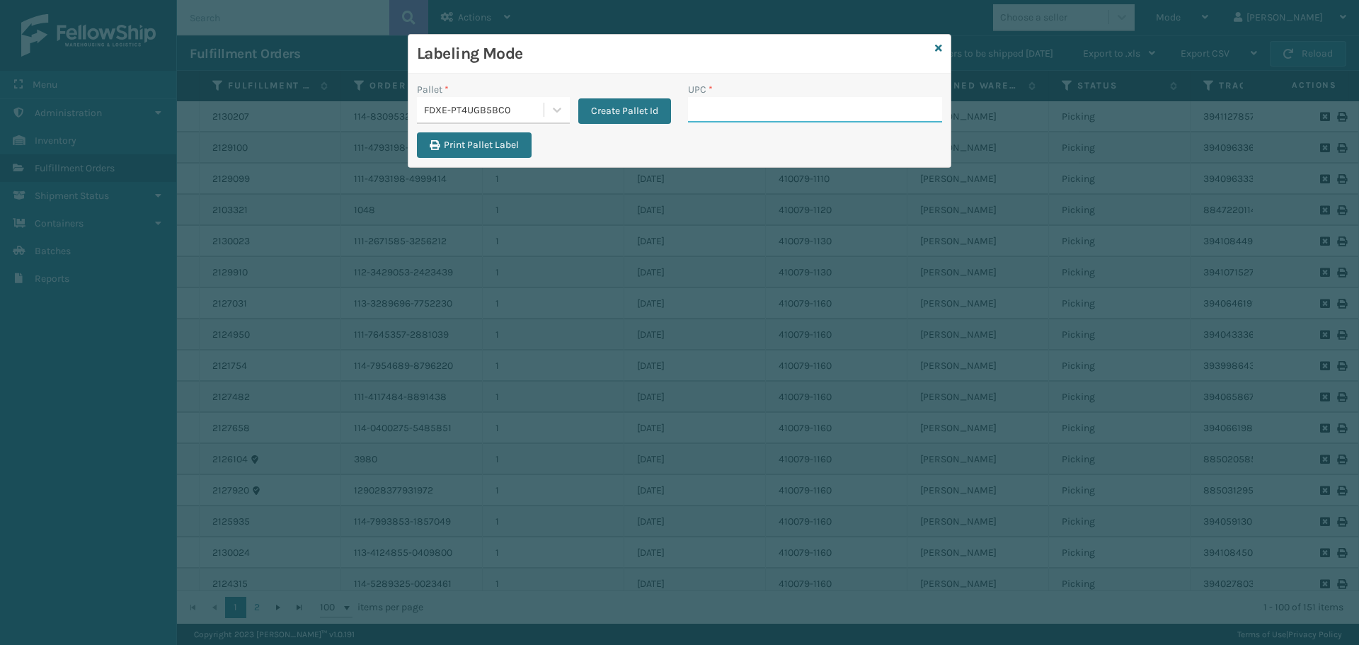
click at [705, 99] on input "UPC *" at bounding box center [815, 109] width 254 height 25
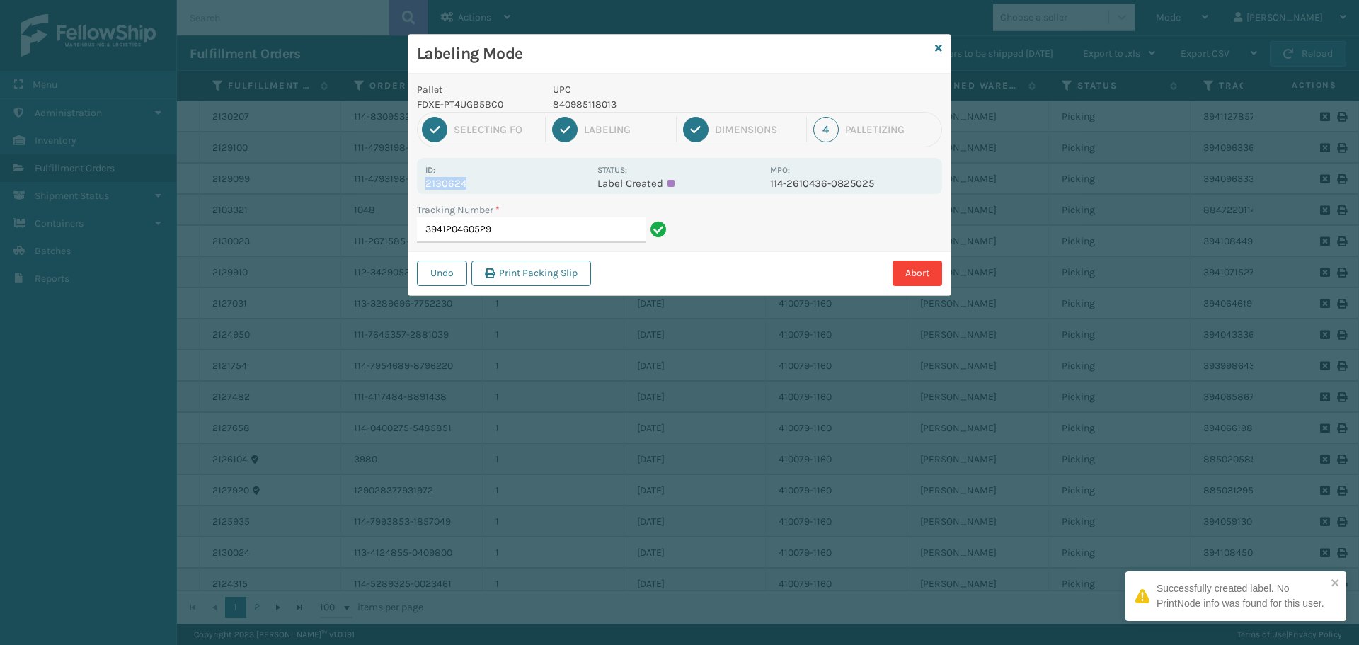
drag, startPoint x: 426, startPoint y: 186, endPoint x: 517, endPoint y: 178, distance: 91.0
click at [517, 178] on p "2130624" at bounding box center [507, 183] width 164 height 13
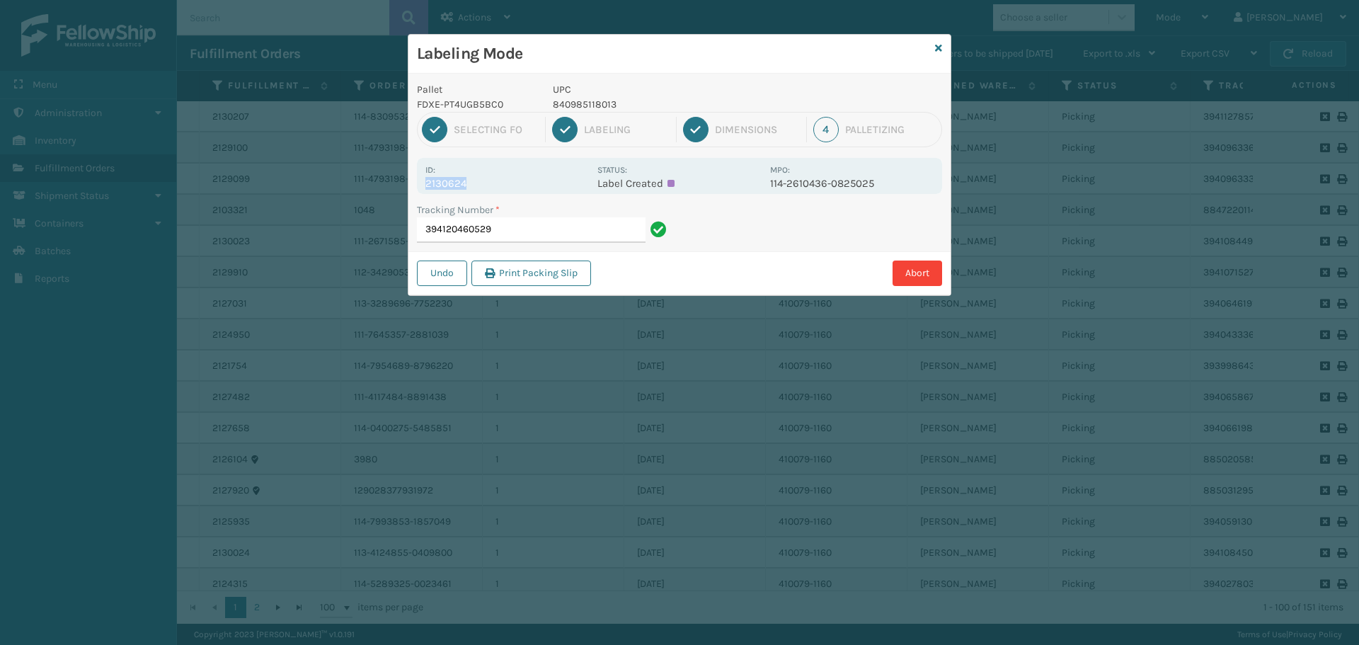
copy p "2130624"
click at [548, 220] on input "394120460529" at bounding box center [531, 229] width 229 height 25
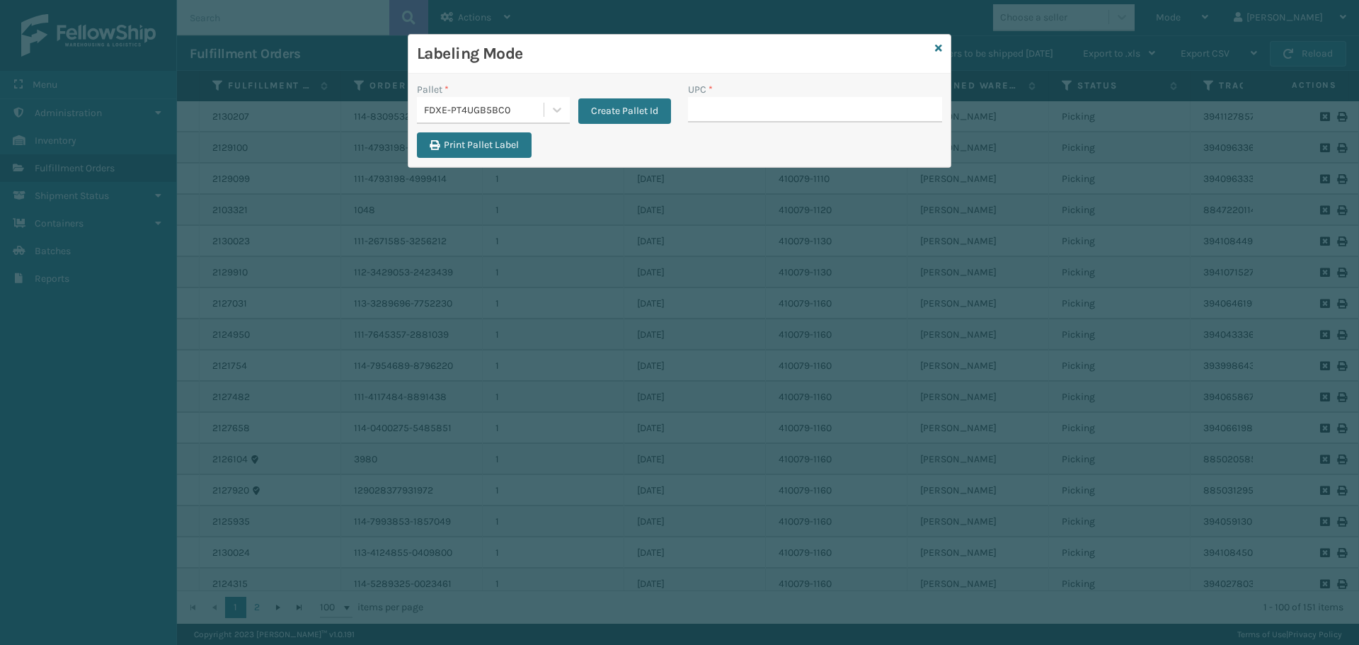
click at [503, 106] on div "FDXE-PT4UGB5BC0" at bounding box center [484, 110] width 121 height 15
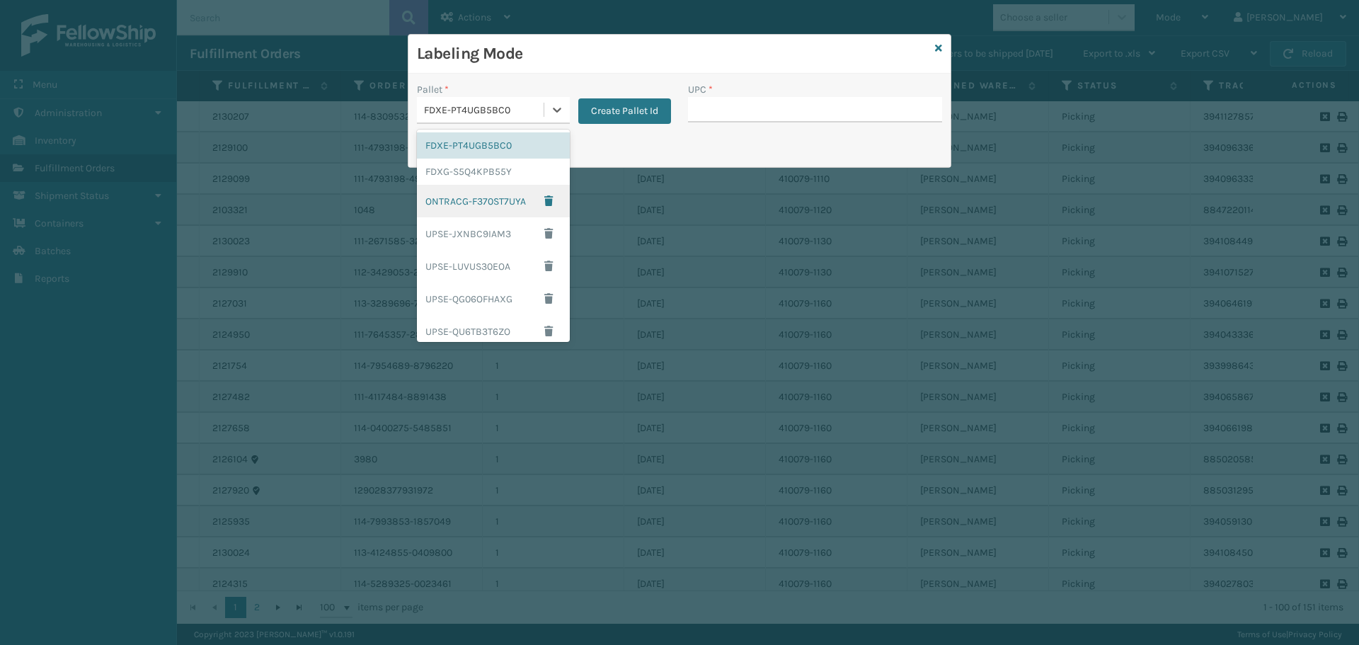
scroll to position [147, 0]
click at [470, 290] on div "UPSG-US21DHE5AE" at bounding box center [493, 290] width 153 height 33
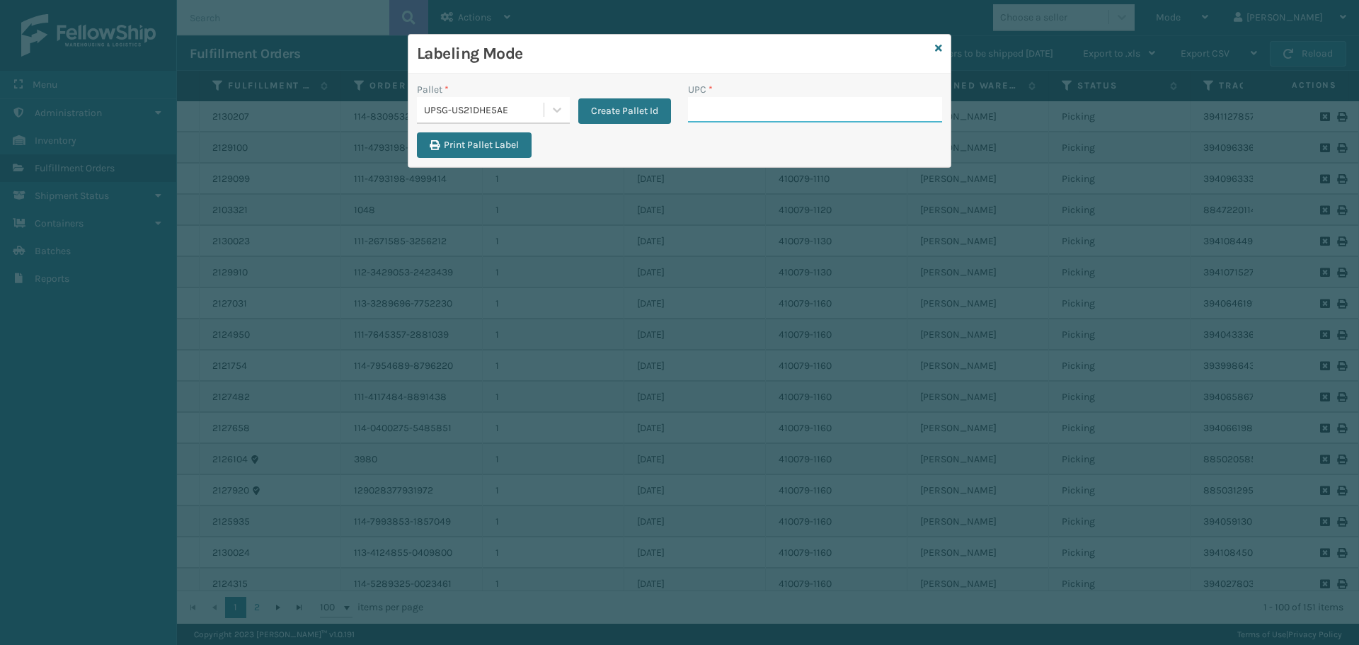
click at [762, 98] on input "UPC *" at bounding box center [815, 109] width 254 height 25
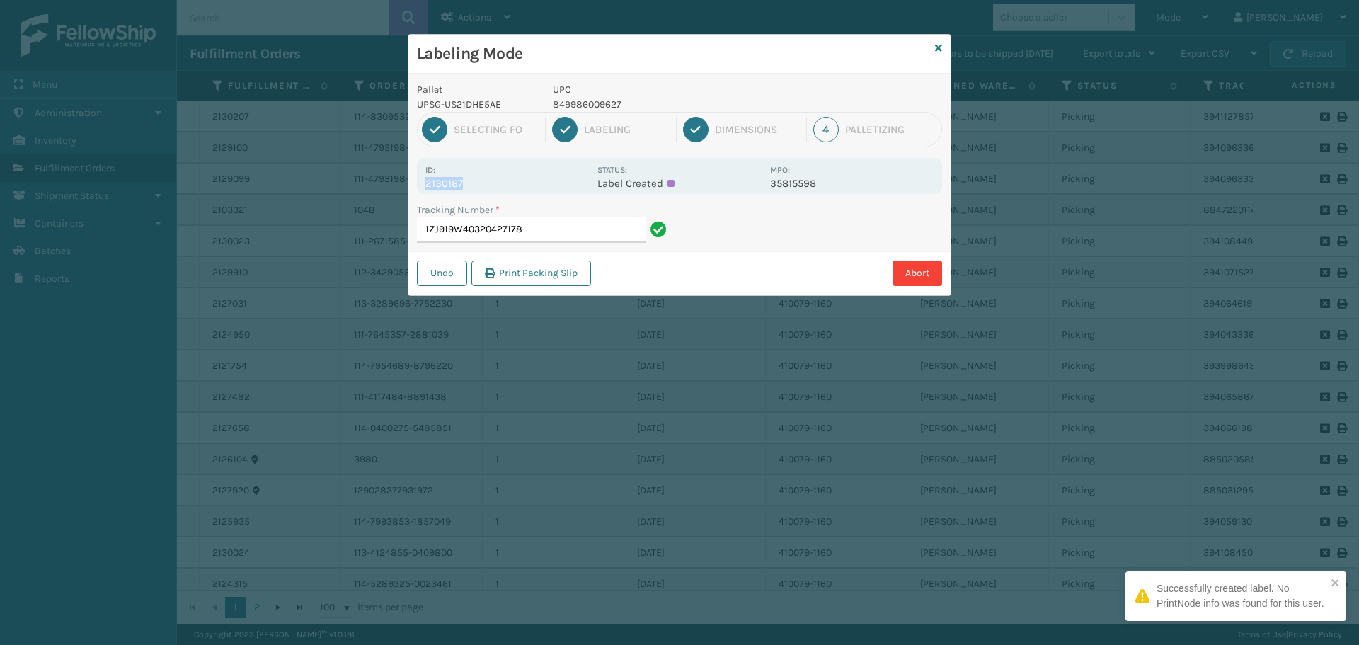
drag, startPoint x: 427, startPoint y: 186, endPoint x: 545, endPoint y: 186, distance: 118.2
click at [545, 186] on p "2130187" at bounding box center [507, 183] width 164 height 13
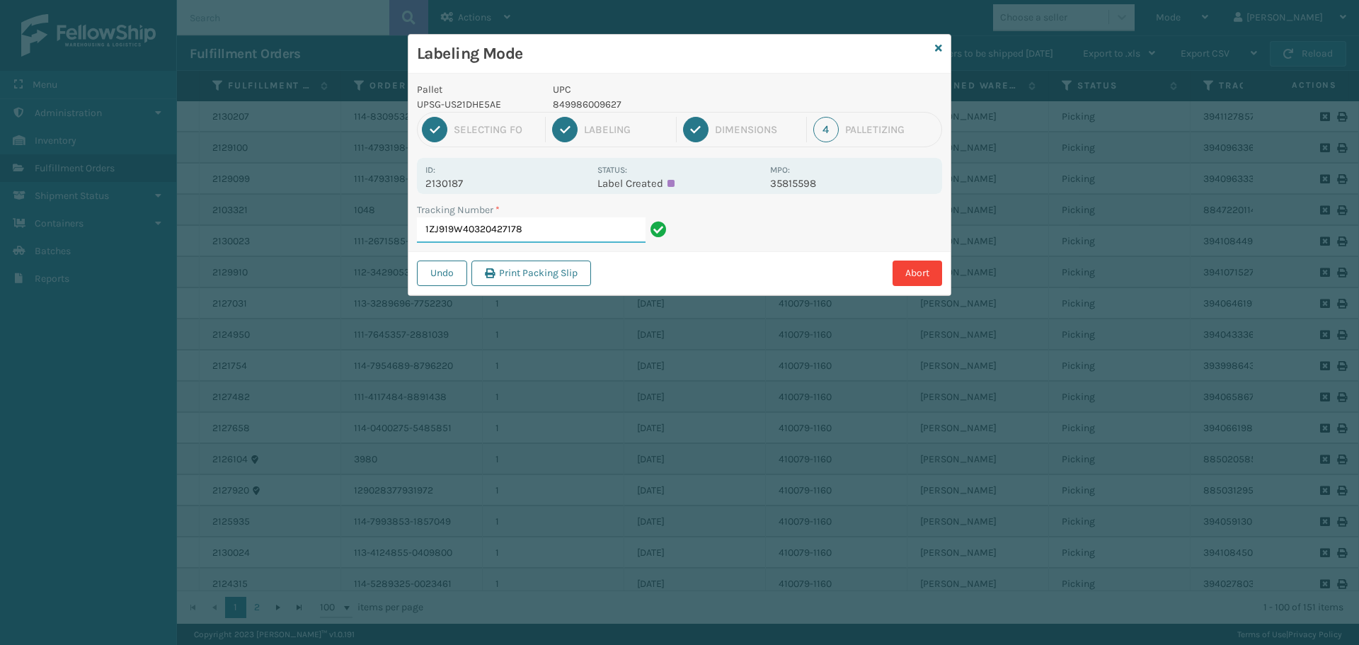
click at [568, 227] on input "1ZJ919W40320427178" at bounding box center [531, 229] width 229 height 25
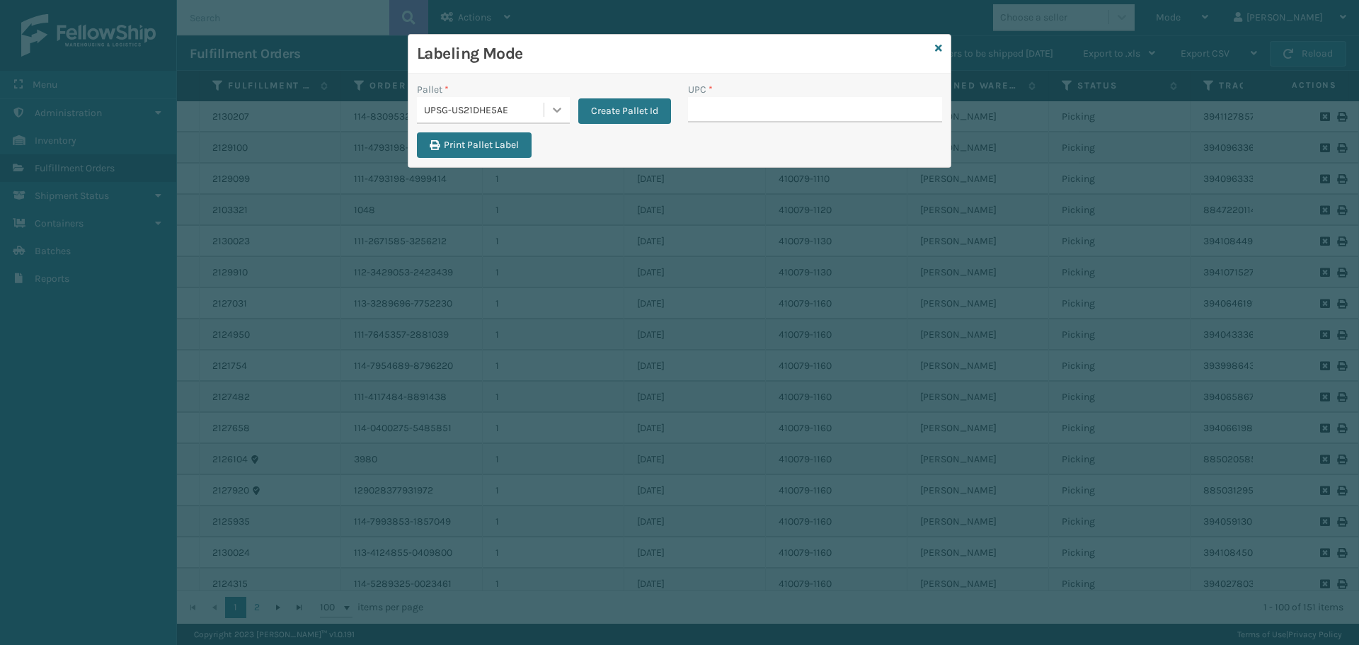
click at [559, 108] on icon at bounding box center [557, 110] width 14 height 14
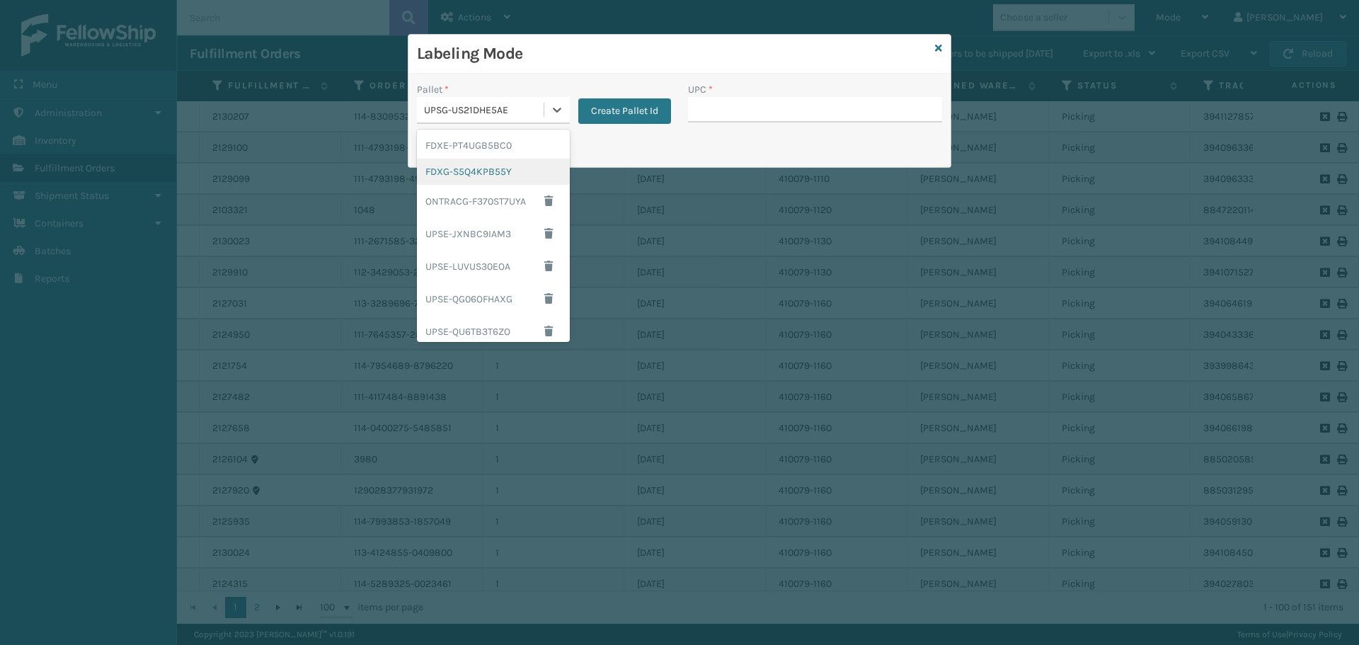
click at [522, 165] on div "FDXG-S5Q4KPB55Y" at bounding box center [493, 172] width 153 height 26
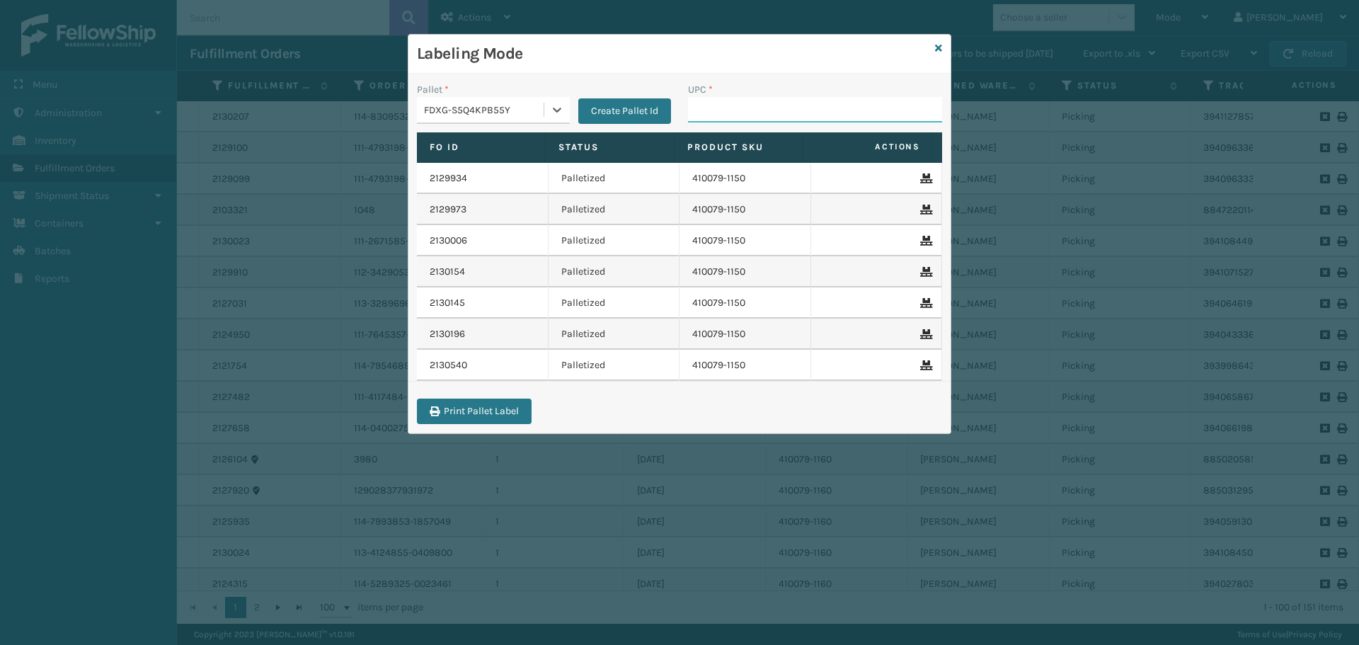
click at [712, 117] on input "UPC *" at bounding box center [815, 109] width 254 height 25
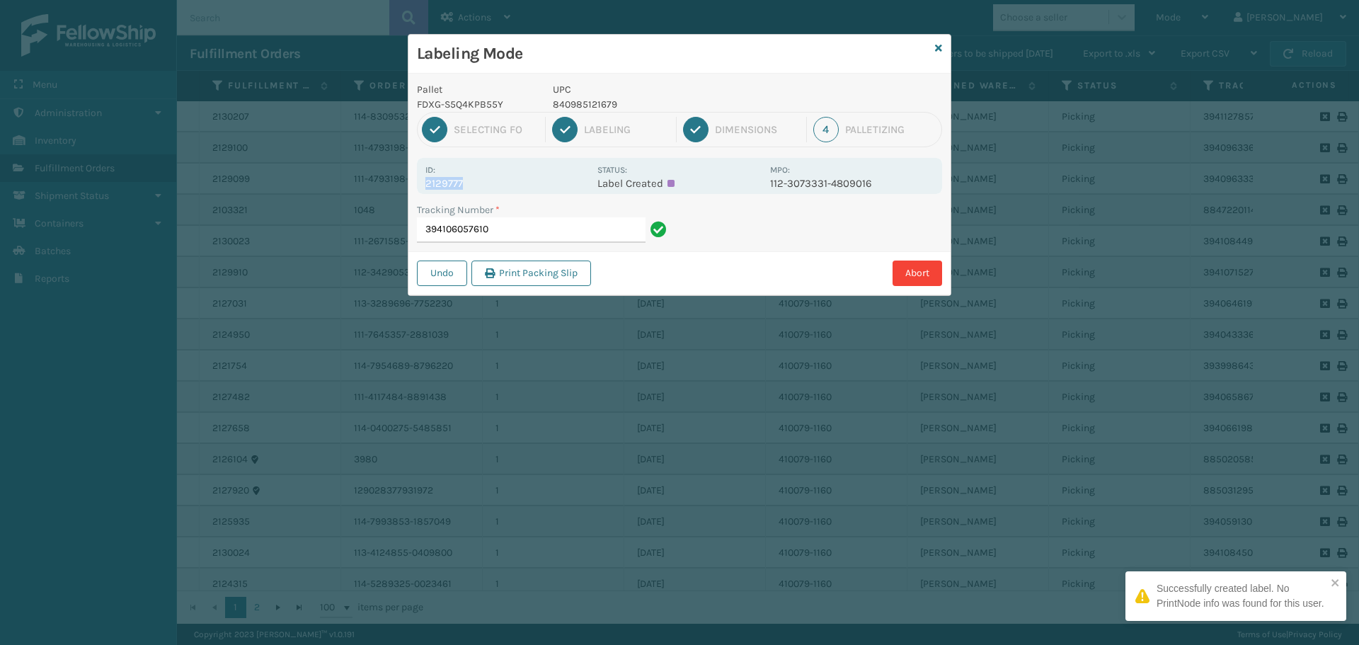
drag, startPoint x: 425, startPoint y: 183, endPoint x: 526, endPoint y: 178, distance: 100.7
click at [526, 178] on p "2129777" at bounding box center [507, 183] width 164 height 13
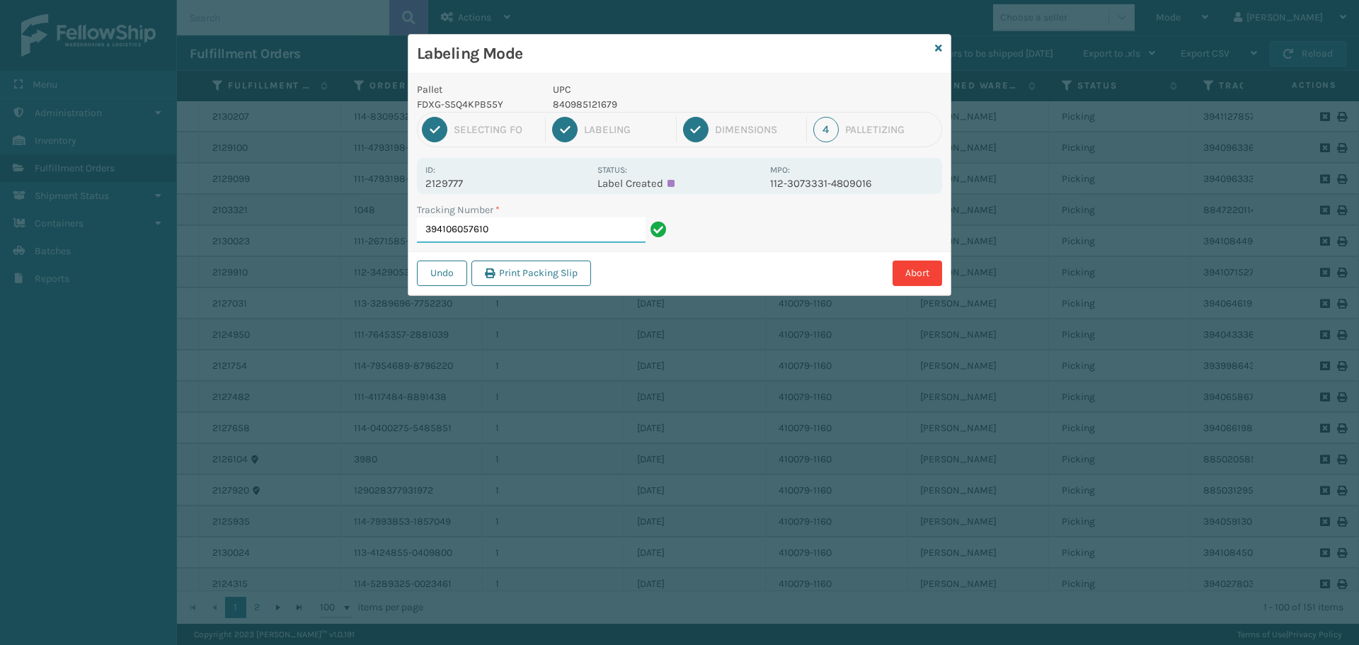
click at [532, 227] on input "394106057610" at bounding box center [531, 229] width 229 height 25
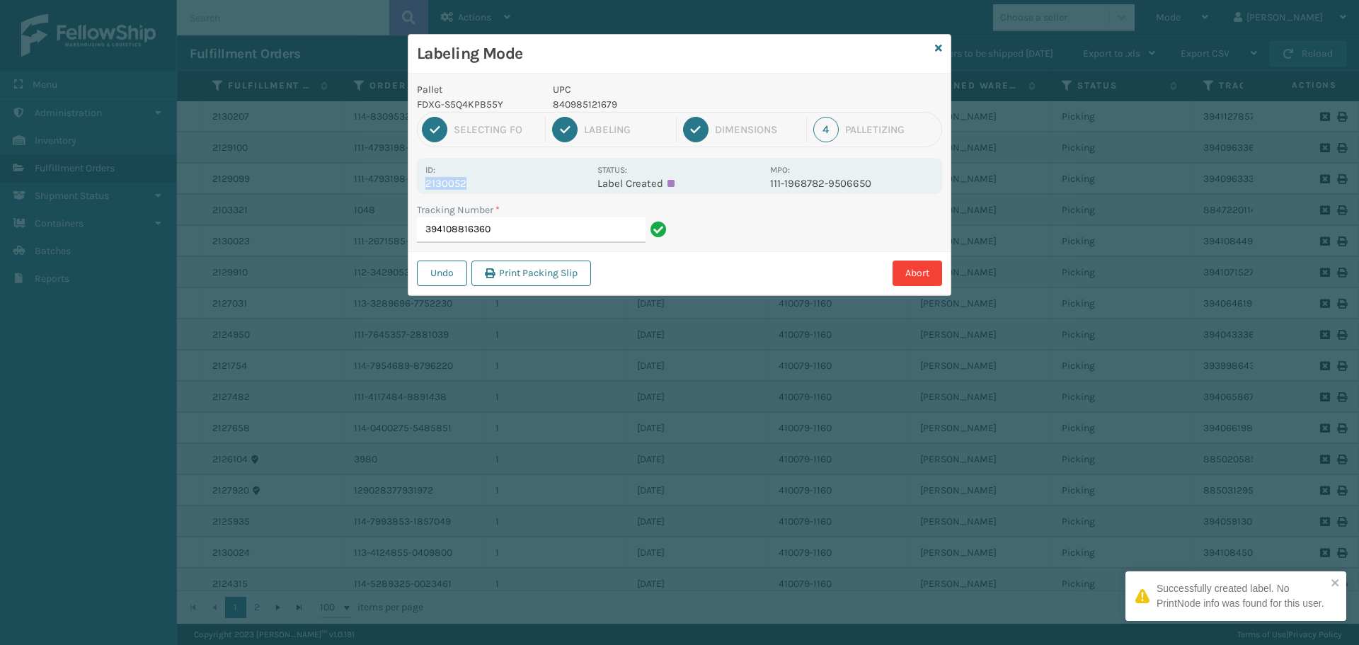
drag, startPoint x: 423, startPoint y: 186, endPoint x: 484, endPoint y: 178, distance: 62.1
click at [484, 178] on div "Id: 2130052 Status: Label Created MPO: 111-1968782-9506650" at bounding box center [679, 176] width 525 height 36
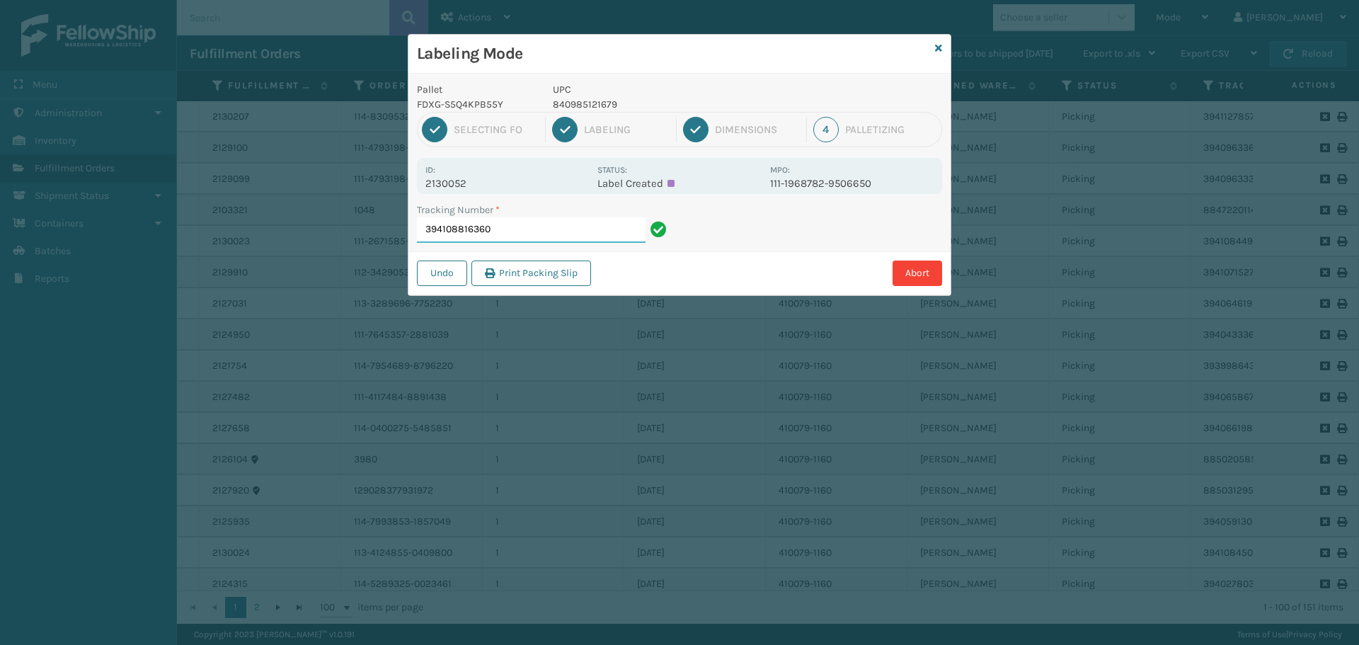
click at [628, 233] on input "394108816360" at bounding box center [531, 229] width 229 height 25
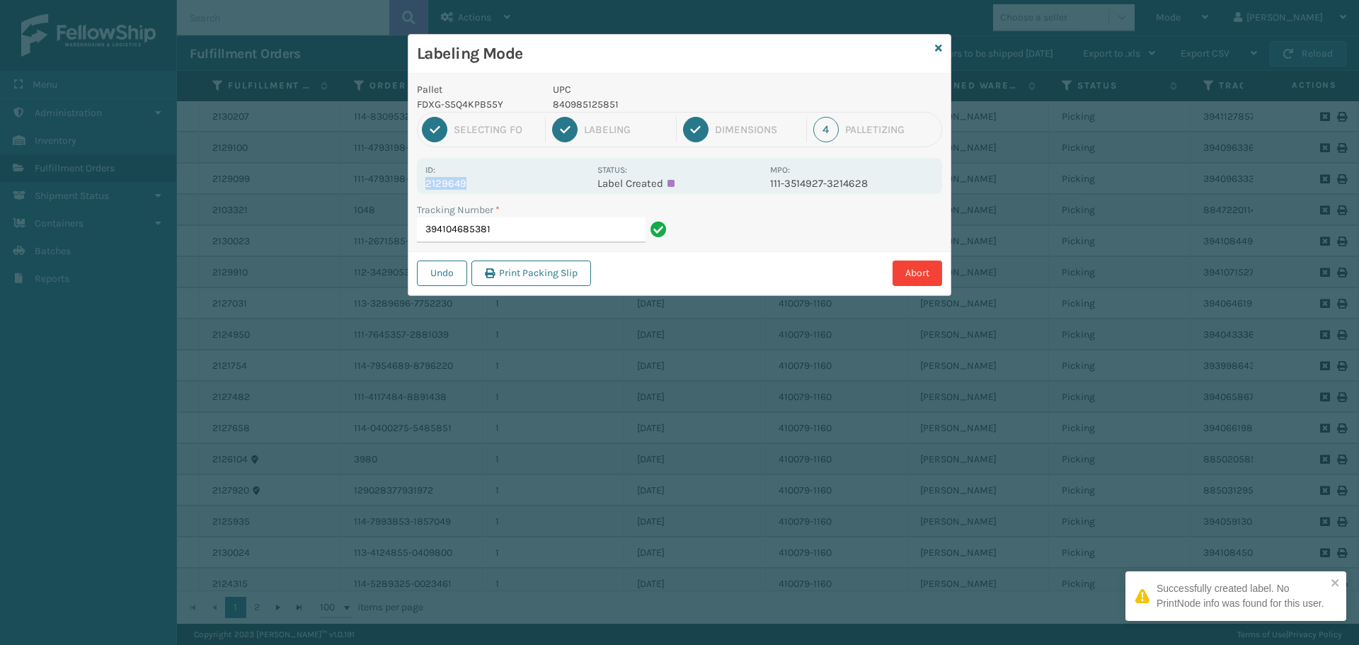
drag, startPoint x: 425, startPoint y: 183, endPoint x: 500, endPoint y: 178, distance: 74.5
click at [500, 178] on p "2129649" at bounding box center [507, 183] width 164 height 13
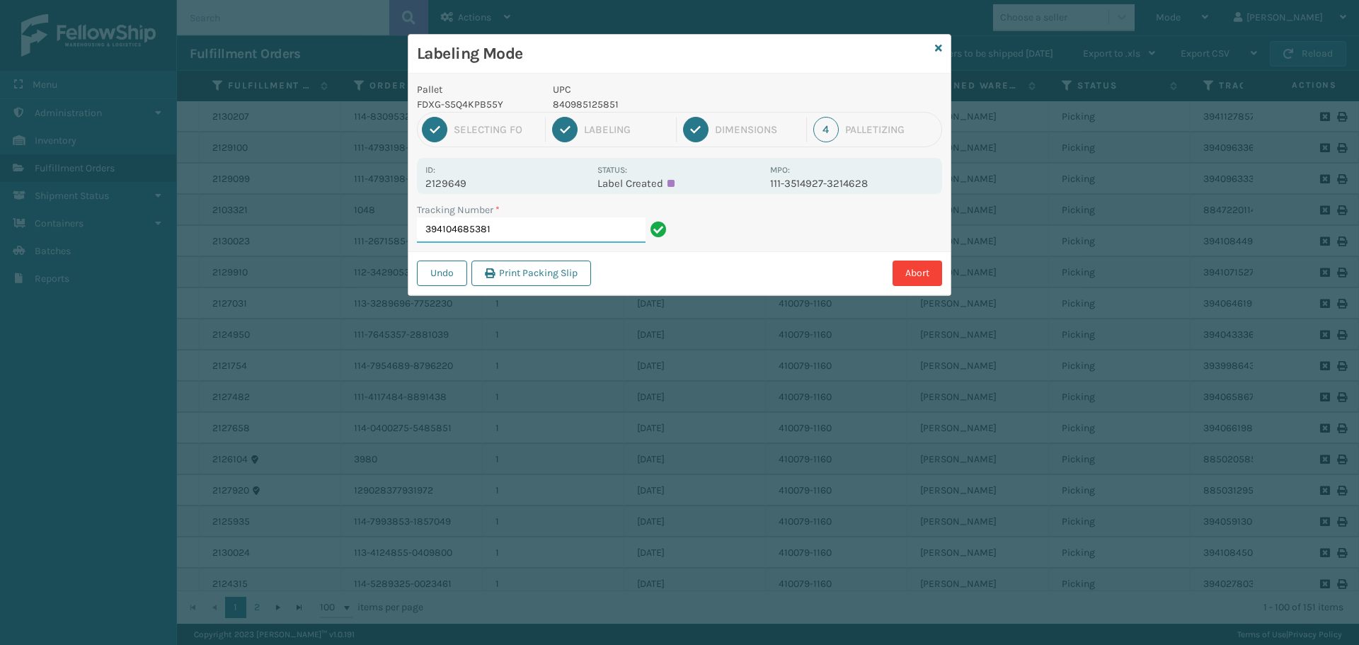
click at [540, 234] on input "394104685381" at bounding box center [531, 229] width 229 height 25
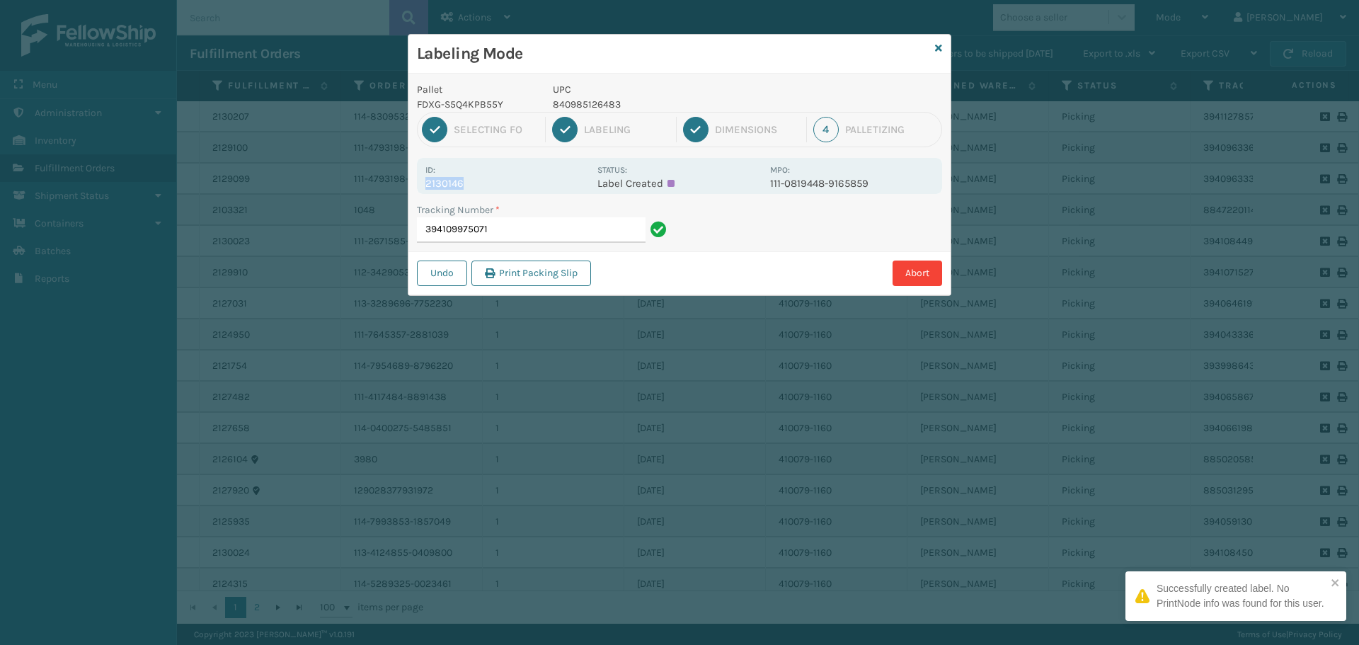
drag, startPoint x: 427, startPoint y: 185, endPoint x: 488, endPoint y: 183, distance: 60.9
click at [488, 183] on p "2130146" at bounding box center [507, 183] width 164 height 13
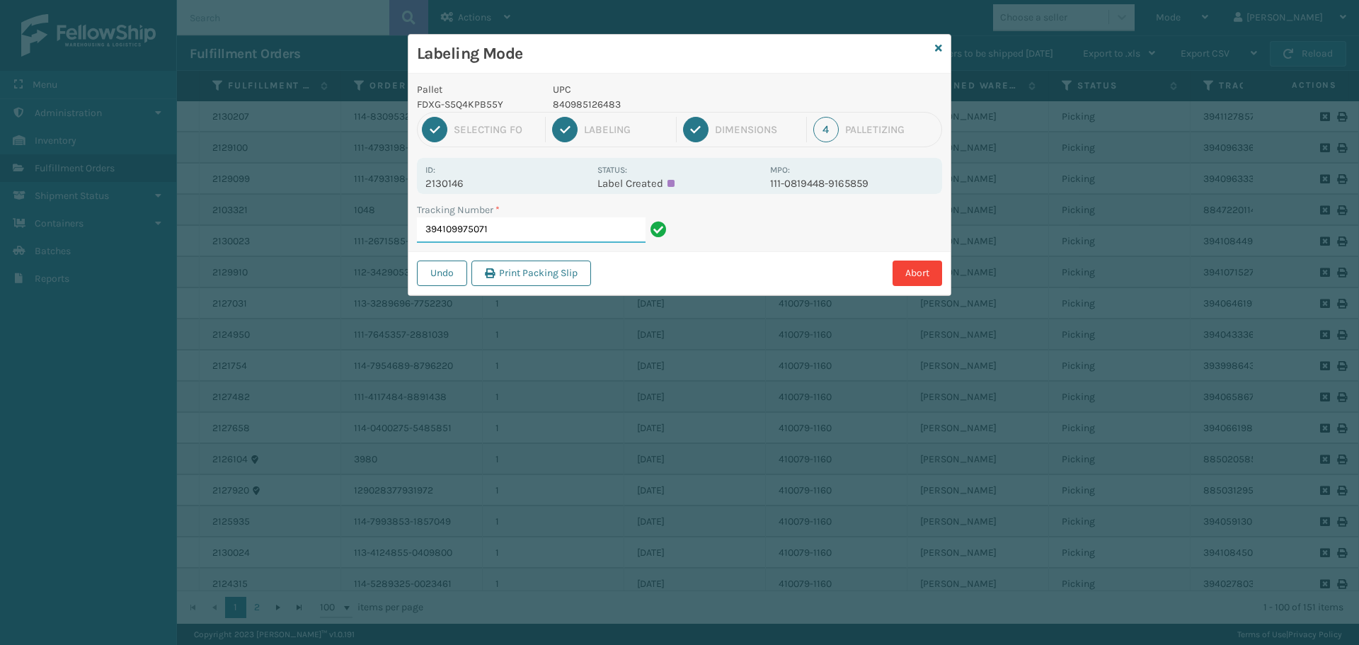
click at [549, 241] on input "394109975071" at bounding box center [531, 229] width 229 height 25
drag, startPoint x: 424, startPoint y: 180, endPoint x: 522, endPoint y: 183, distance: 97.8
click at [522, 183] on div "Id: 2130179 Status: Label Created MPO: 113-6405008-3024239" at bounding box center [679, 176] width 525 height 36
click at [534, 229] on input "394110961116" at bounding box center [531, 229] width 229 height 25
drag, startPoint x: 420, startPoint y: 181, endPoint x: 520, endPoint y: 183, distance: 100.6
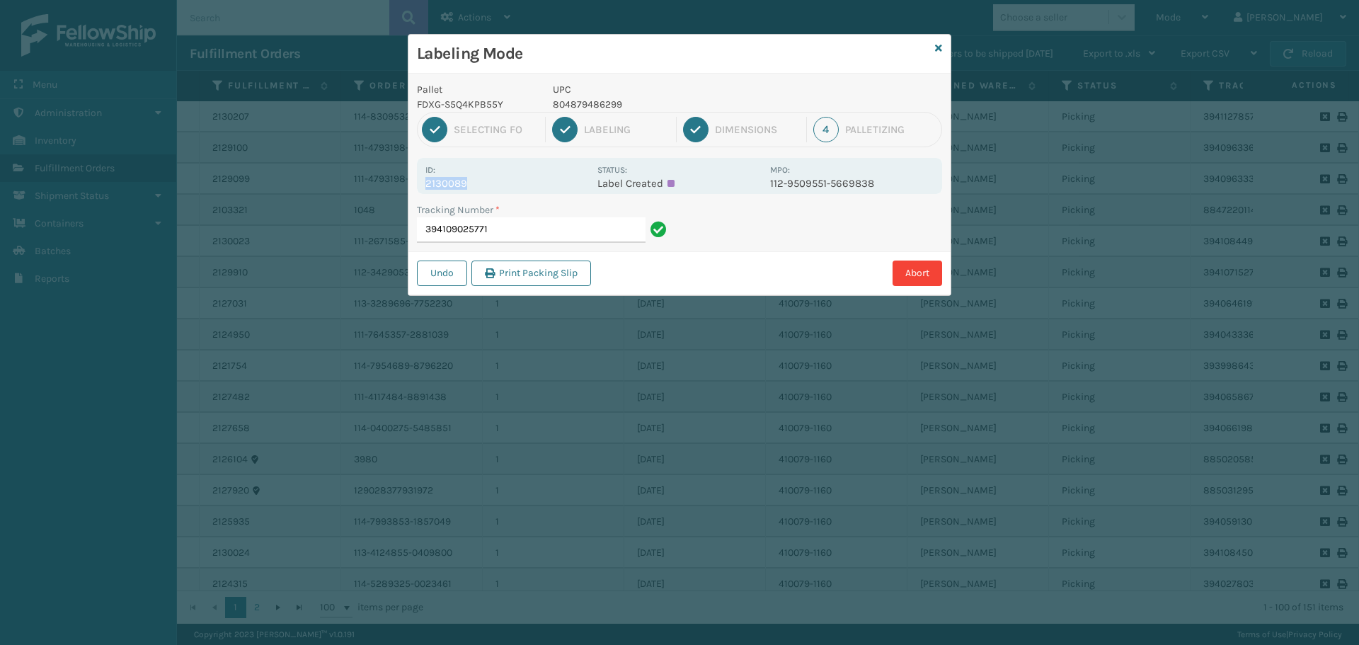
click at [520, 183] on div "Id: 2130089 Status: Label Created MPO: 112-9509551-5669838" at bounding box center [679, 176] width 525 height 36
click at [554, 226] on input "394109025771" at bounding box center [531, 229] width 229 height 25
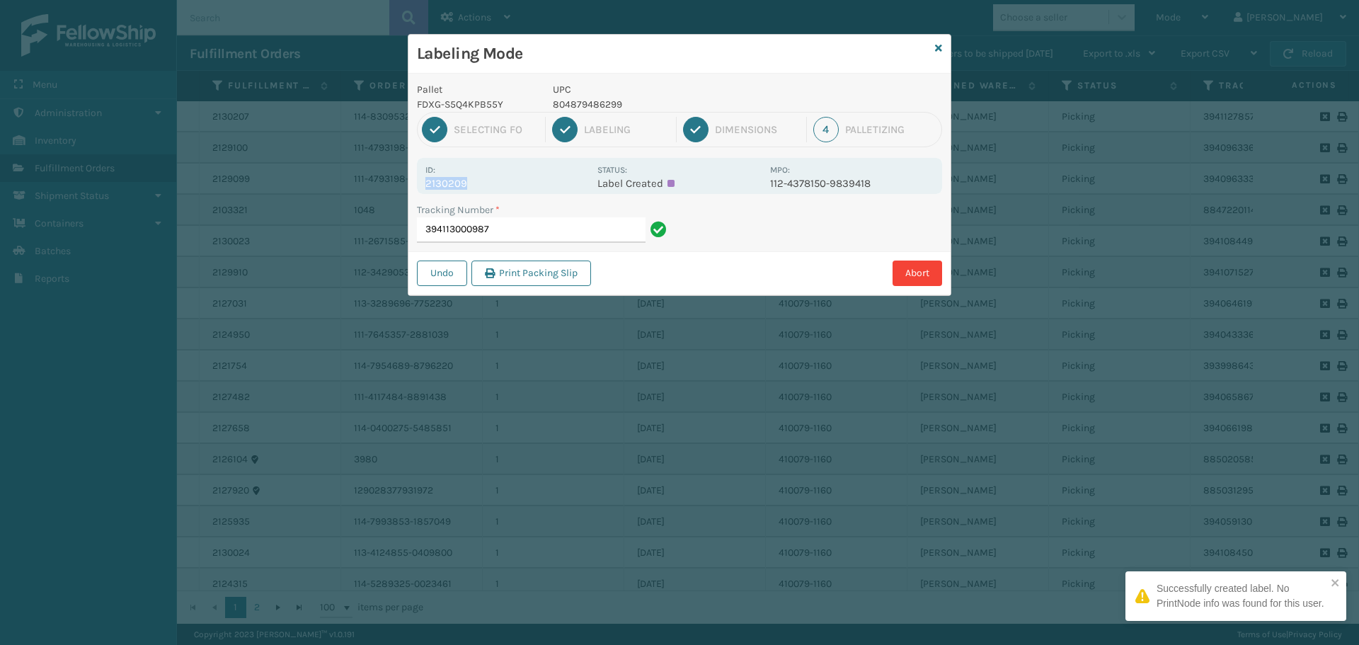
drag, startPoint x: 427, startPoint y: 181, endPoint x: 505, endPoint y: 182, distance: 78.6
click at [505, 182] on p "2130209" at bounding box center [507, 183] width 164 height 13
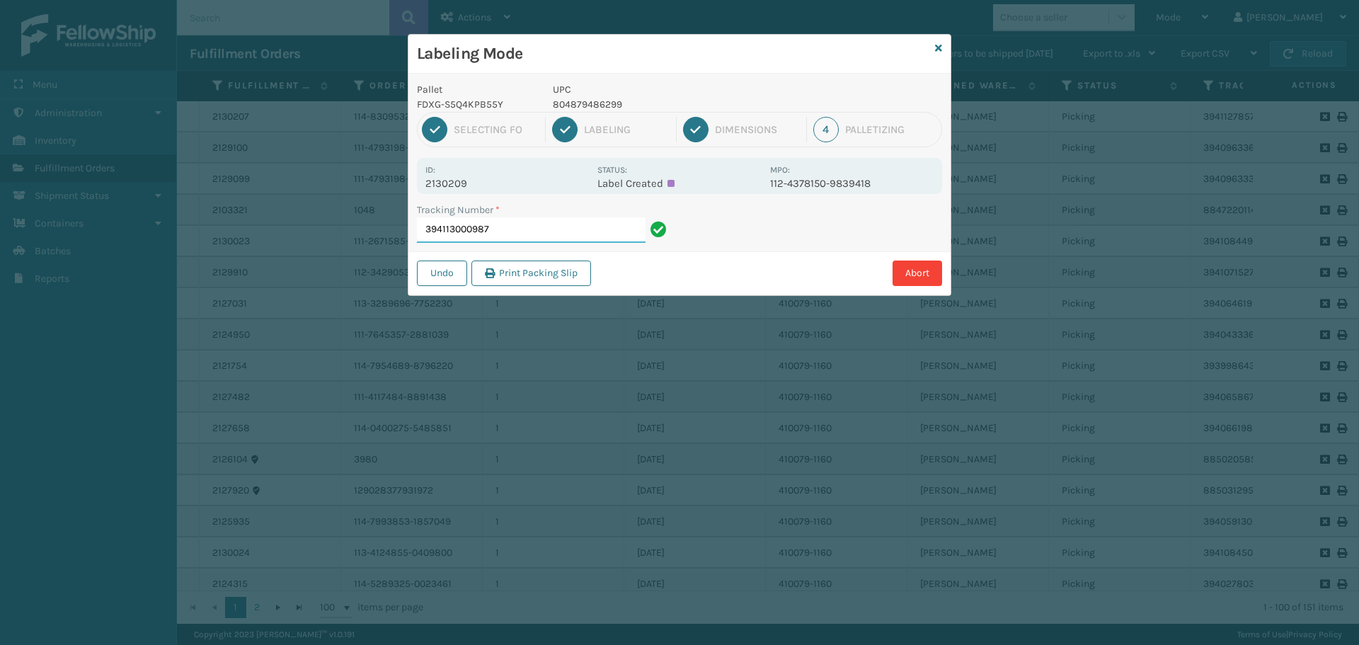
click at [528, 231] on input "394113000987" at bounding box center [531, 229] width 229 height 25
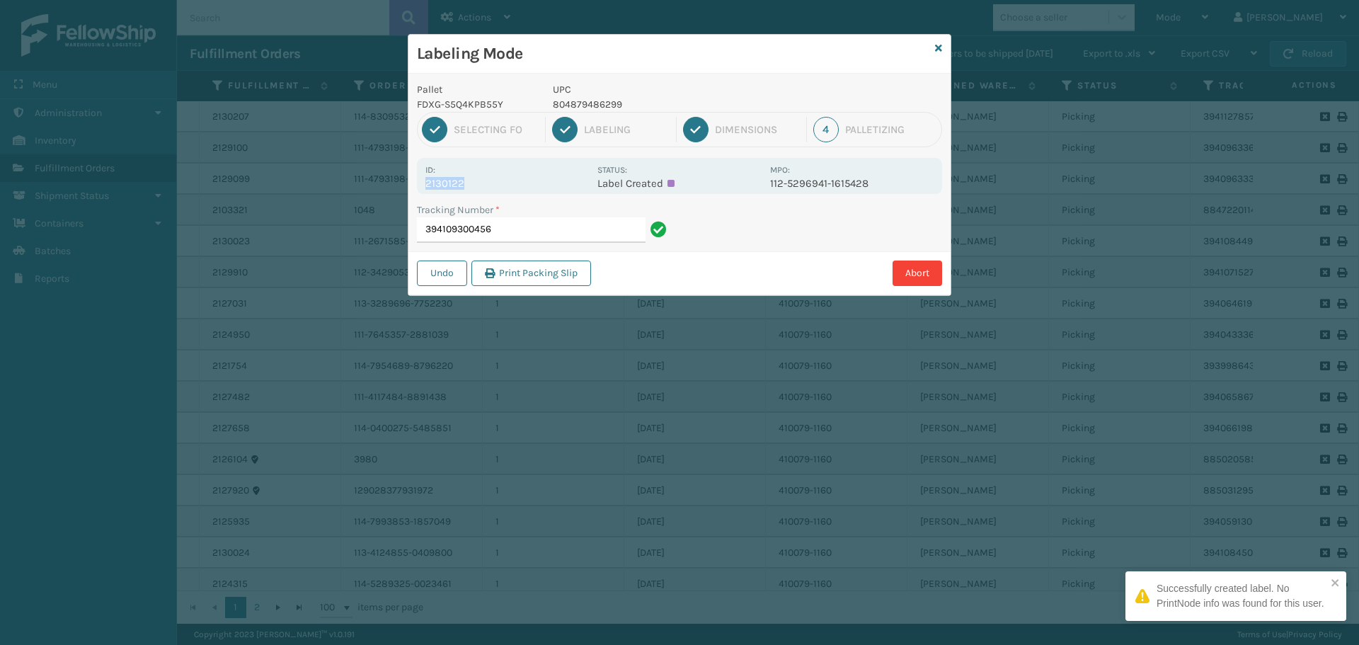
drag, startPoint x: 426, startPoint y: 179, endPoint x: 477, endPoint y: 185, distance: 51.3
click at [477, 185] on p "2130122" at bounding box center [507, 183] width 164 height 13
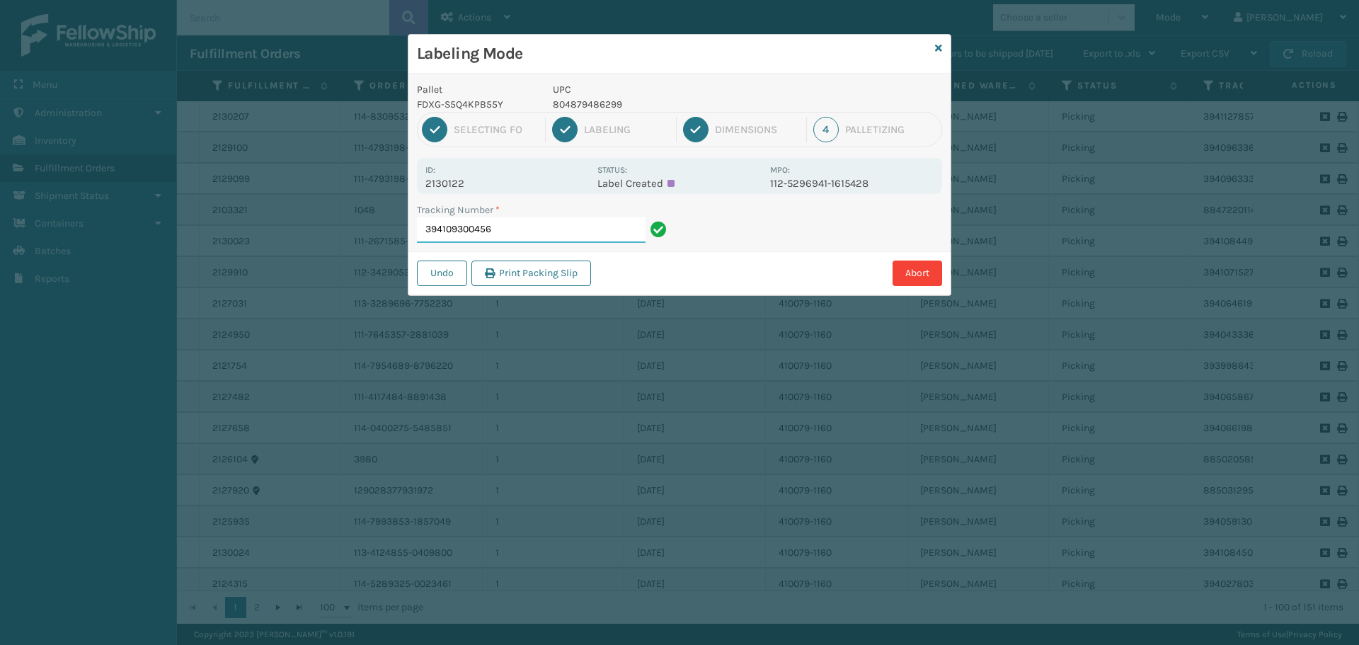
click at [552, 233] on input "394109300456" at bounding box center [531, 229] width 229 height 25
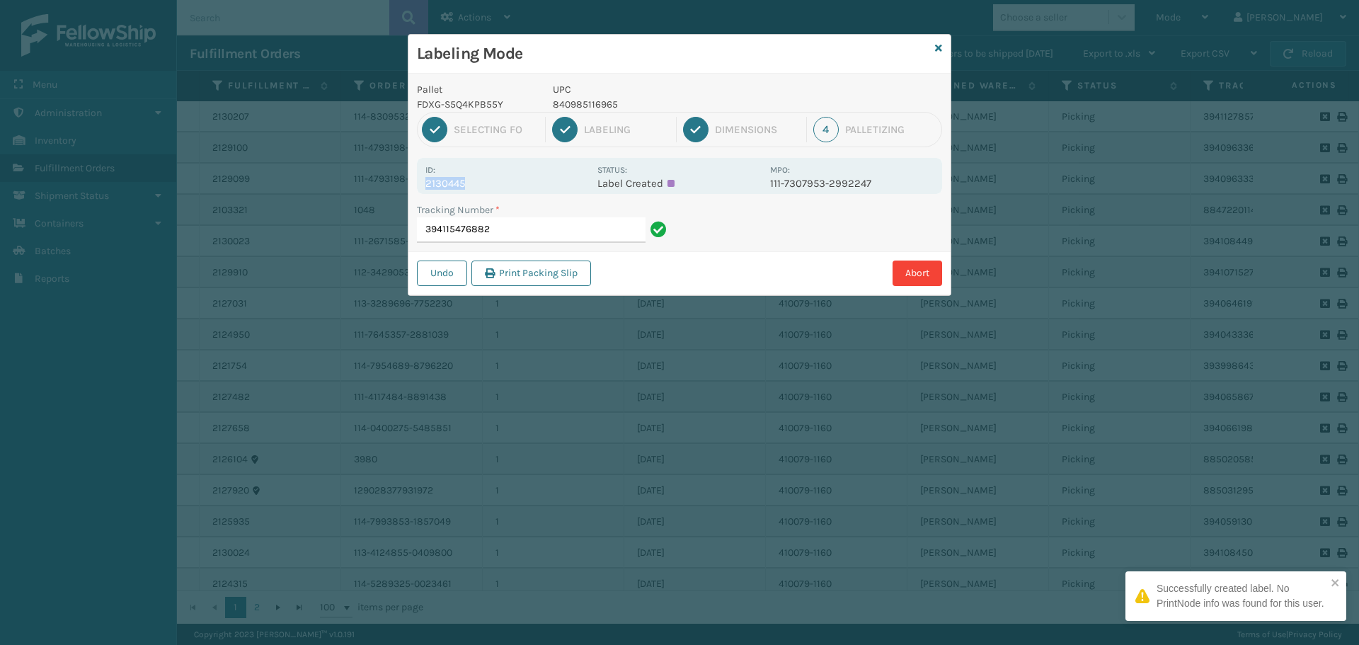
drag, startPoint x: 425, startPoint y: 183, endPoint x: 490, endPoint y: 188, distance: 64.6
click at [490, 188] on p "2130445" at bounding box center [507, 183] width 164 height 13
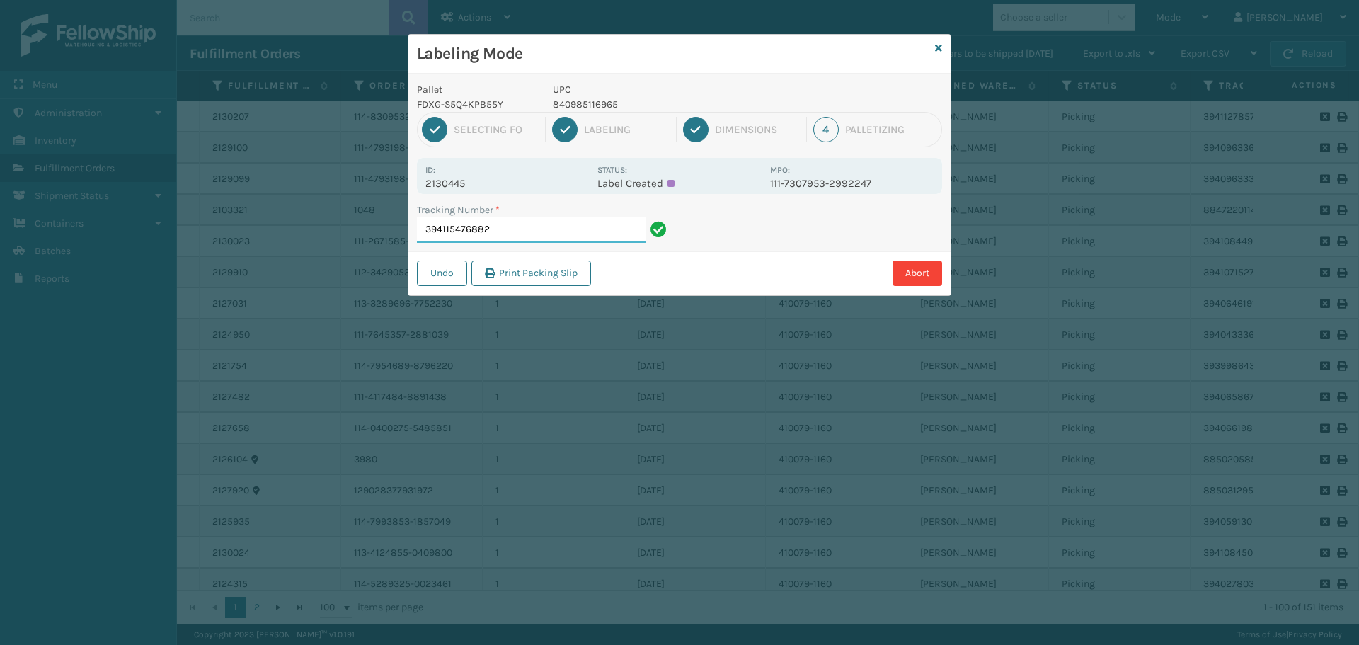
click at [568, 228] on input "394115476882" at bounding box center [531, 229] width 229 height 25
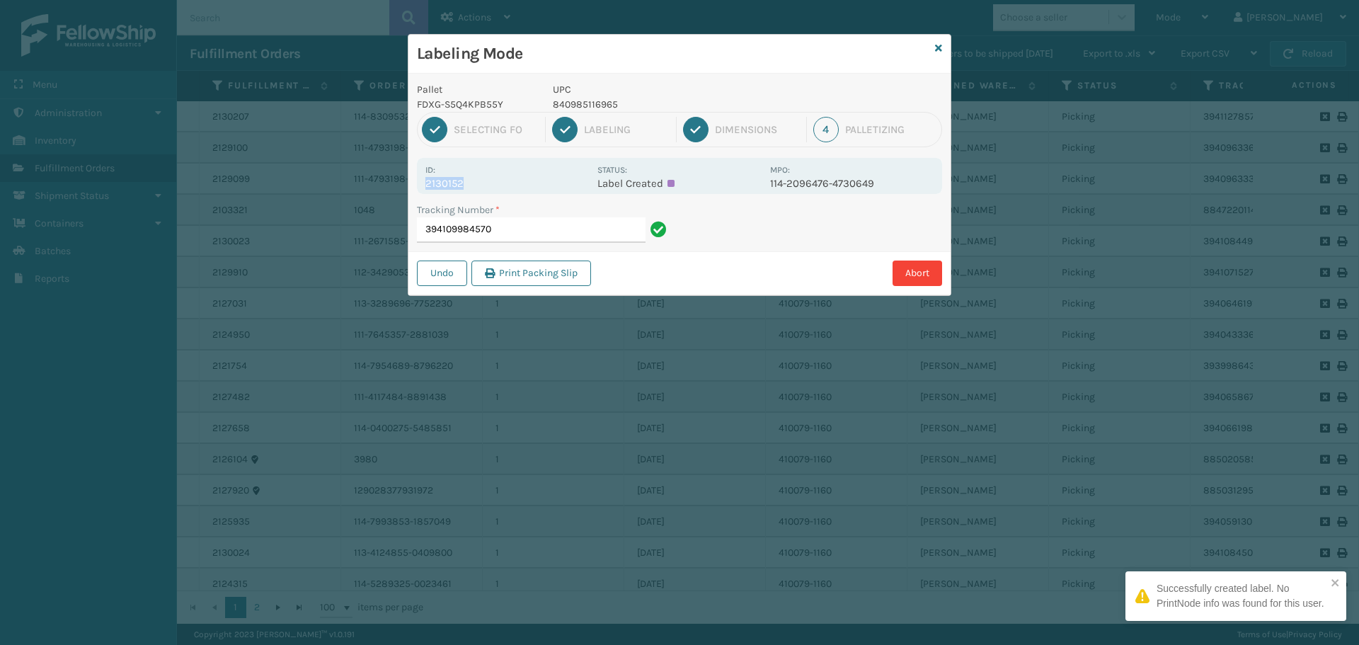
drag, startPoint x: 423, startPoint y: 182, endPoint x: 565, endPoint y: 177, distance: 141.7
click at [565, 177] on div "Id: 2130152 Status: Label Created MPO: 114-2096476-4730649" at bounding box center [679, 176] width 525 height 36
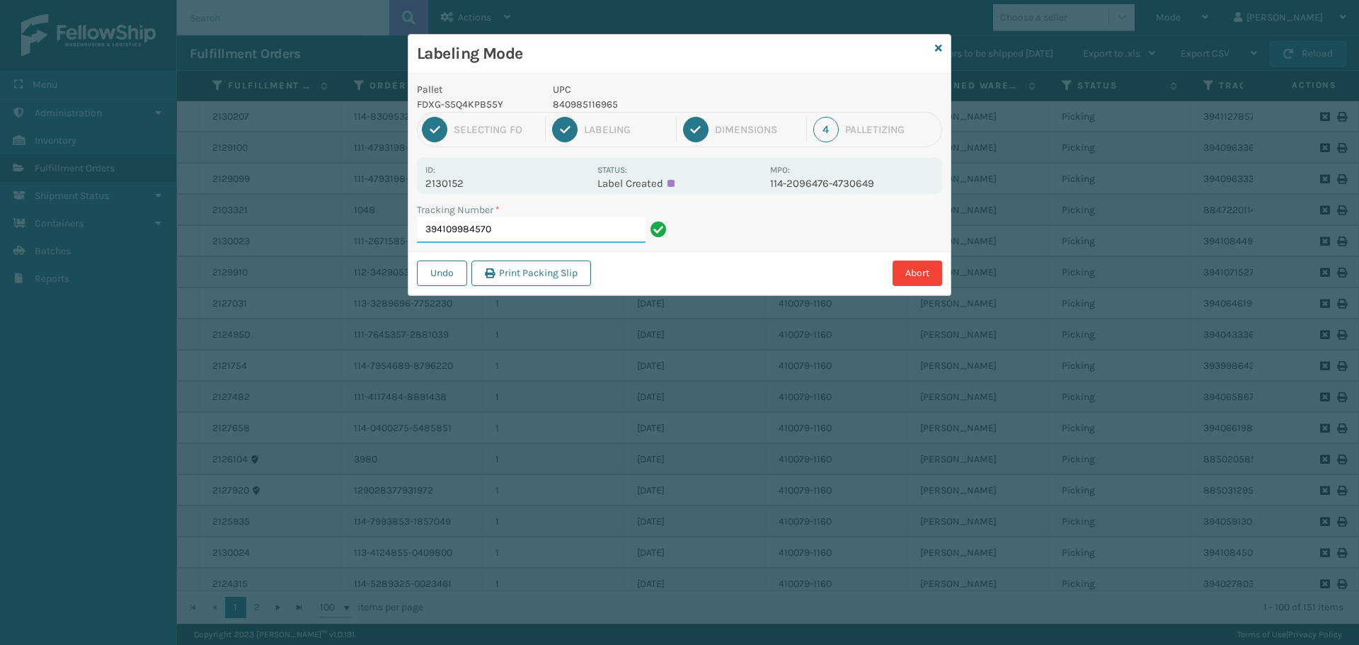
click at [533, 230] on input "394109984570" at bounding box center [531, 229] width 229 height 25
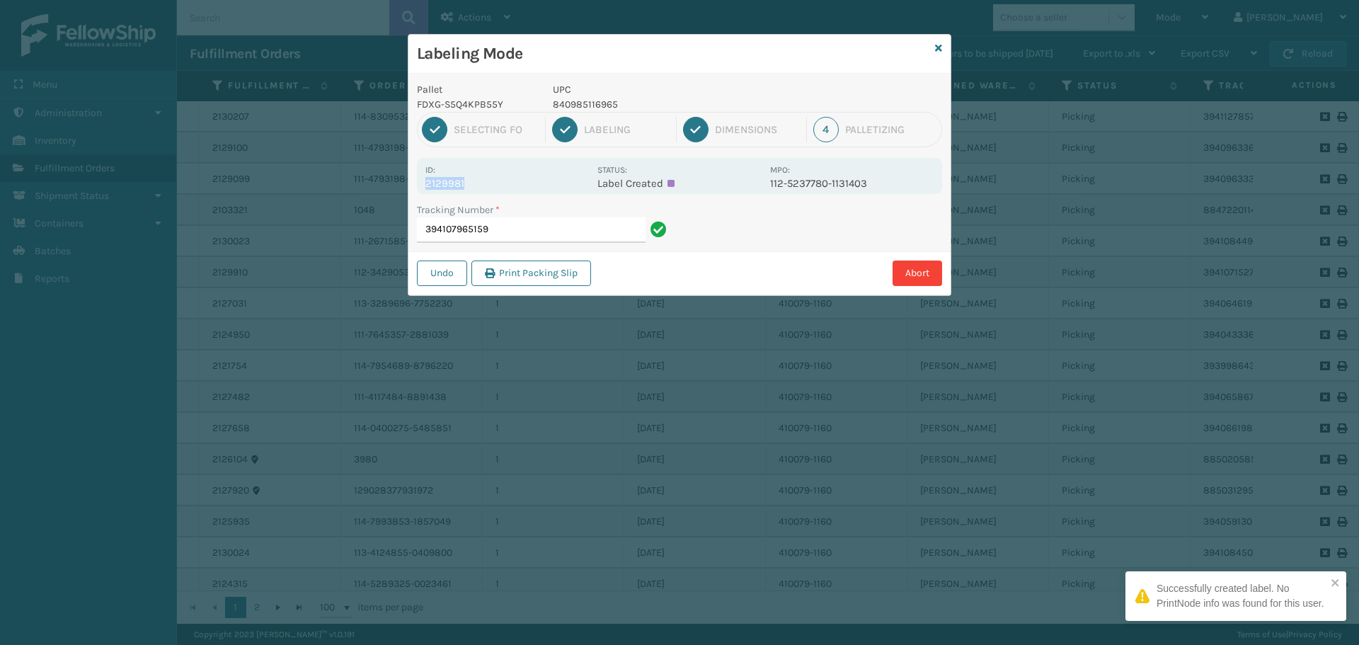
drag, startPoint x: 425, startPoint y: 182, endPoint x: 486, endPoint y: 185, distance: 61.0
click at [486, 185] on div "Id: 2129981 Status: Label Created MPO: 112-5237780-1131403" at bounding box center [679, 176] width 525 height 36
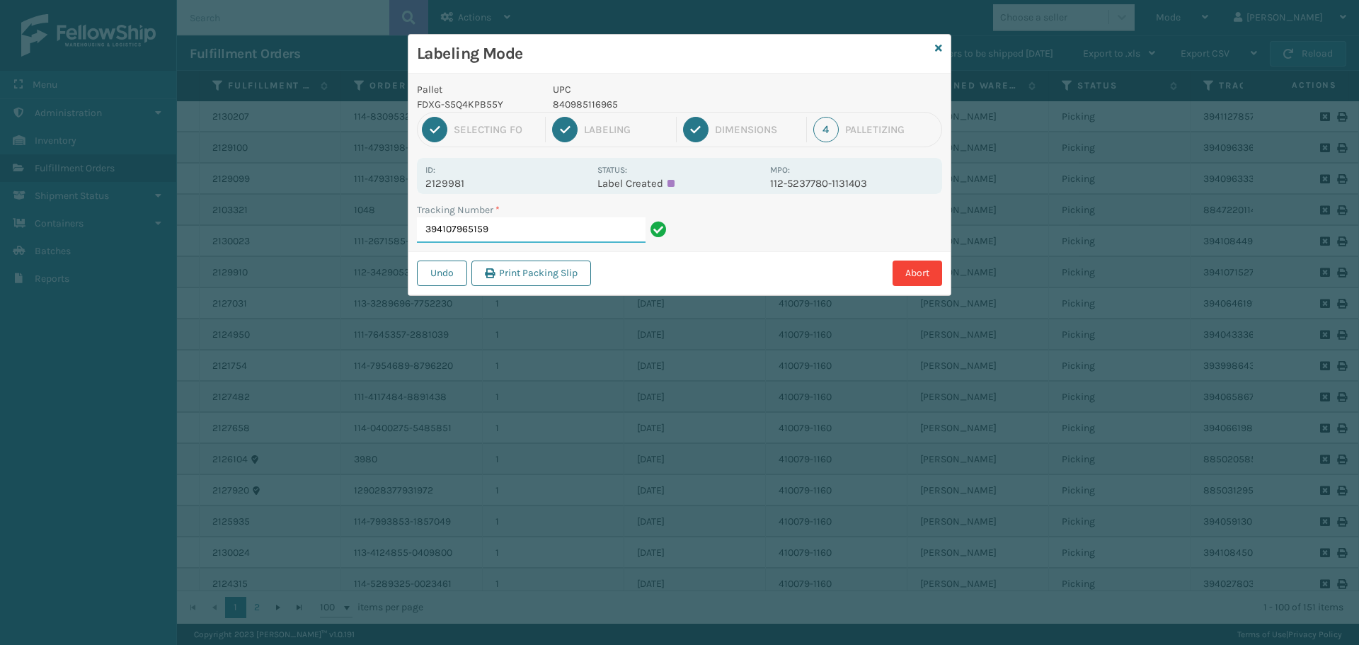
click at [539, 227] on input "394107965159" at bounding box center [531, 229] width 229 height 25
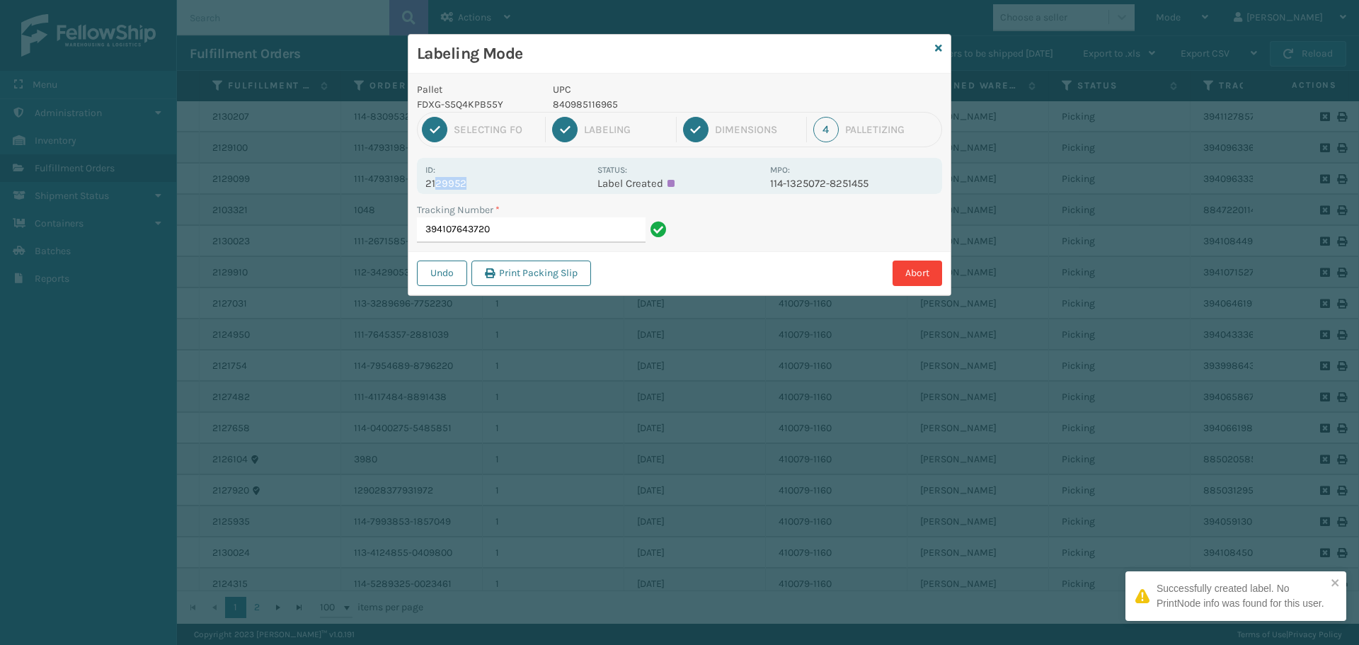
drag, startPoint x: 447, startPoint y: 184, endPoint x: 481, endPoint y: 187, distance: 33.4
click at [481, 187] on p "2129952" at bounding box center [507, 183] width 164 height 13
click at [493, 170] on div "Id: 2129952" at bounding box center [507, 176] width 164 height 28
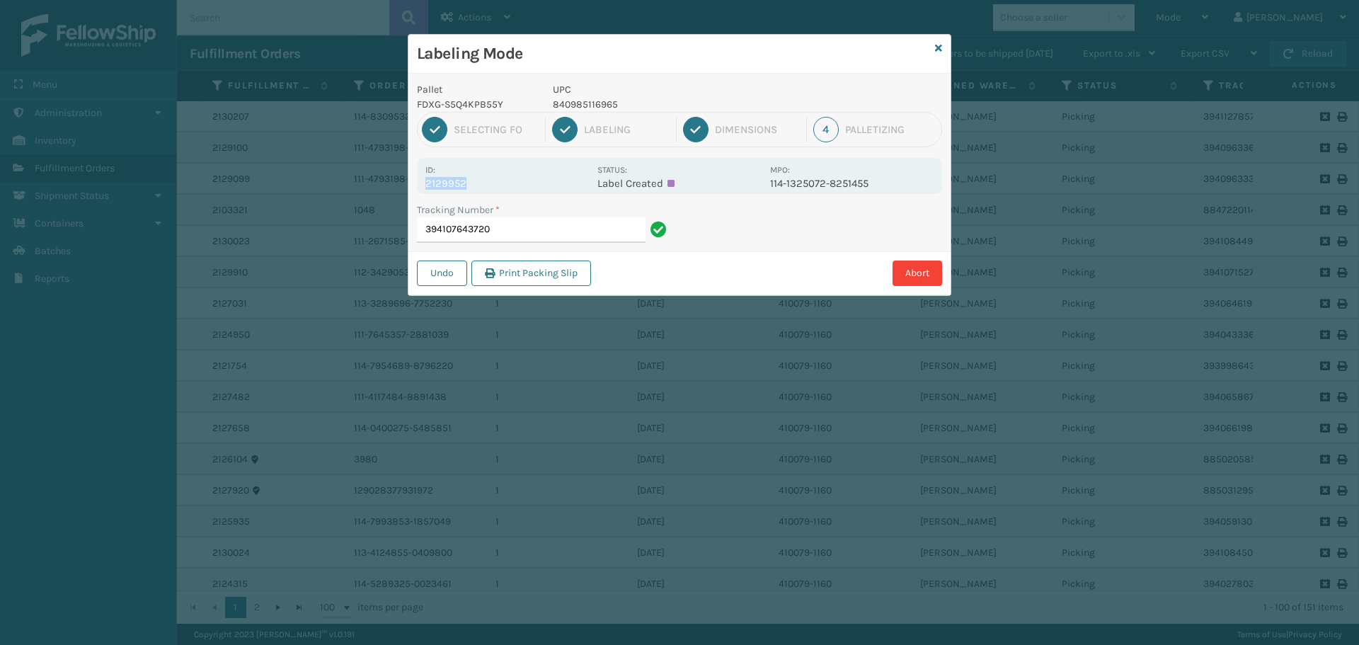
drag, startPoint x: 429, startPoint y: 183, endPoint x: 492, endPoint y: 186, distance: 63.1
click at [492, 186] on p "2129952" at bounding box center [507, 183] width 164 height 13
click at [627, 234] on input "394107643720" at bounding box center [531, 229] width 229 height 25
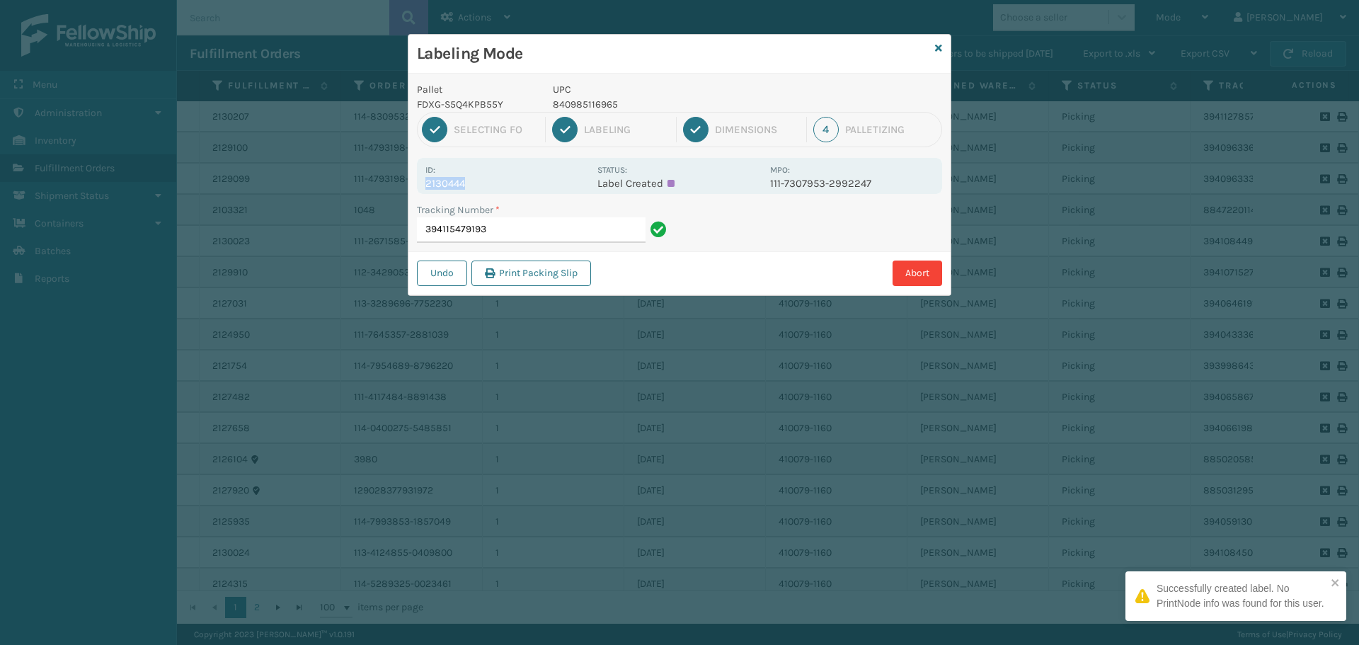
drag, startPoint x: 426, startPoint y: 181, endPoint x: 488, endPoint y: 181, distance: 62.3
click at [488, 181] on p "2130444" at bounding box center [507, 183] width 164 height 13
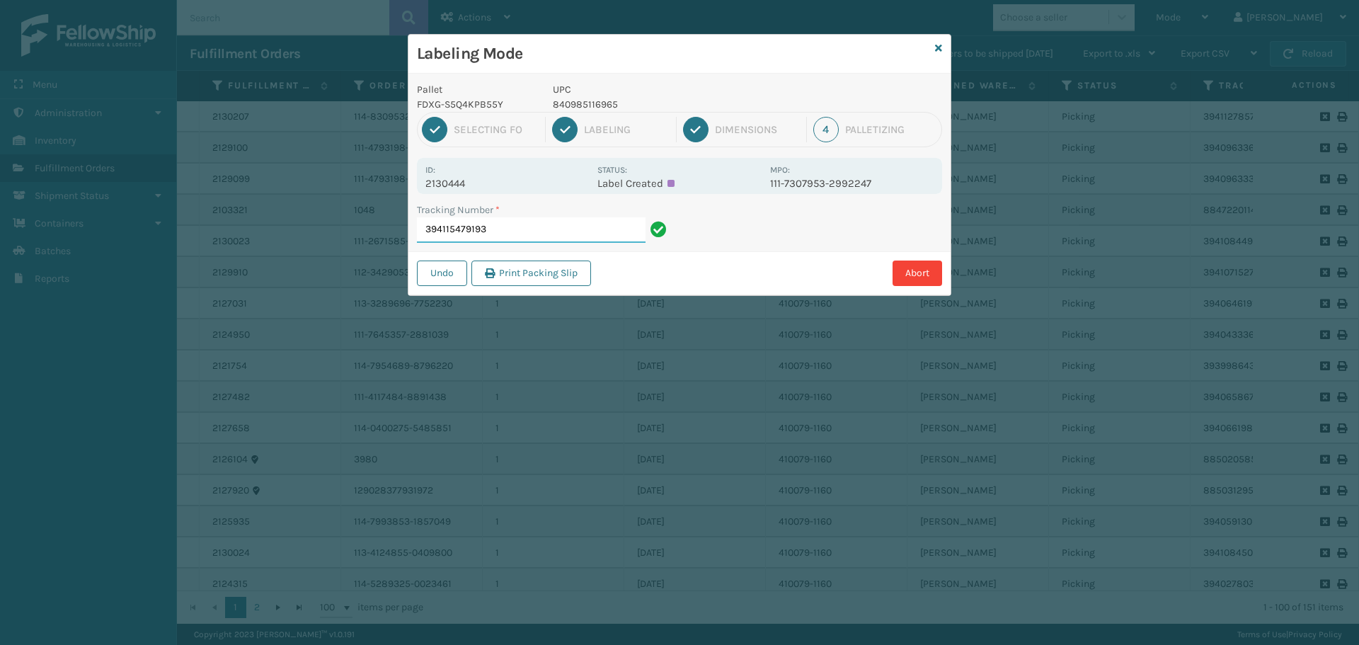
click at [564, 223] on input "394115479193" at bounding box center [531, 229] width 229 height 25
drag, startPoint x: 428, startPoint y: 185, endPoint x: 525, endPoint y: 178, distance: 97.2
click at [525, 178] on p "2129729" at bounding box center [507, 183] width 164 height 13
click at [529, 217] on div "Tracking Number *" at bounding box center [544, 209] width 254 height 15
click at [537, 234] on input "394105502470" at bounding box center [531, 229] width 229 height 25
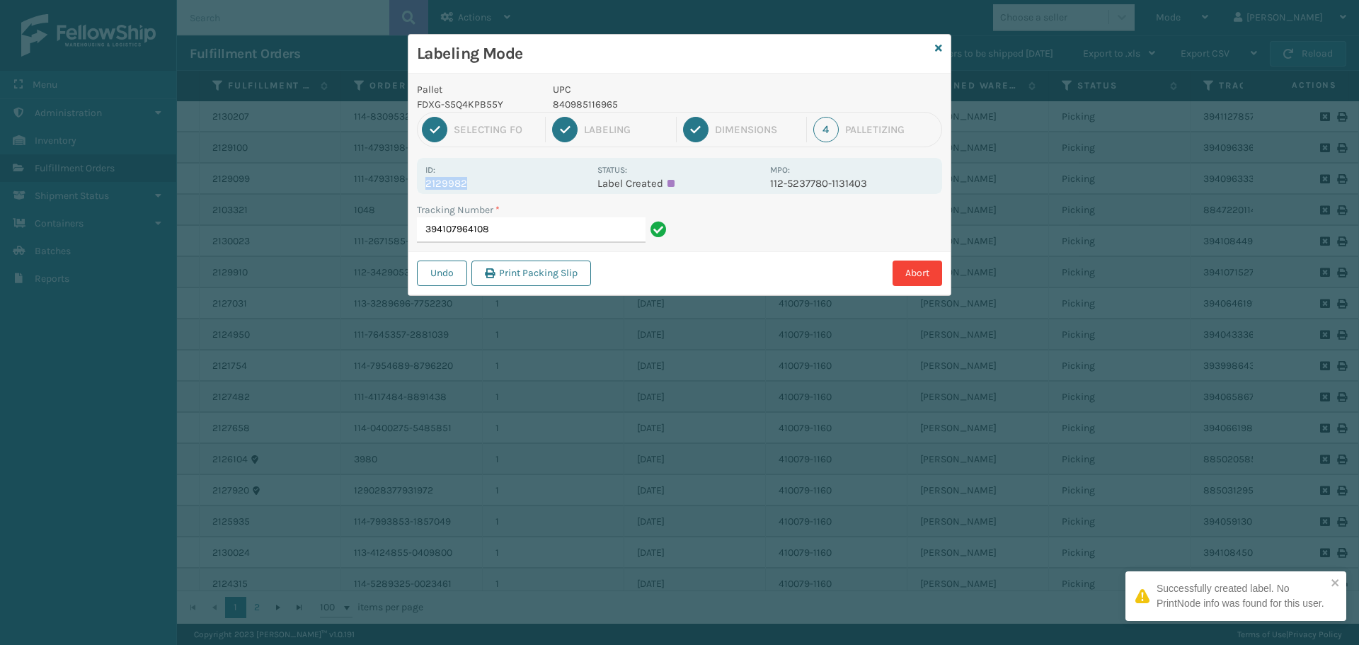
drag, startPoint x: 428, startPoint y: 183, endPoint x: 491, endPoint y: 183, distance: 62.3
click at [488, 183] on p "2129982" at bounding box center [507, 183] width 164 height 13
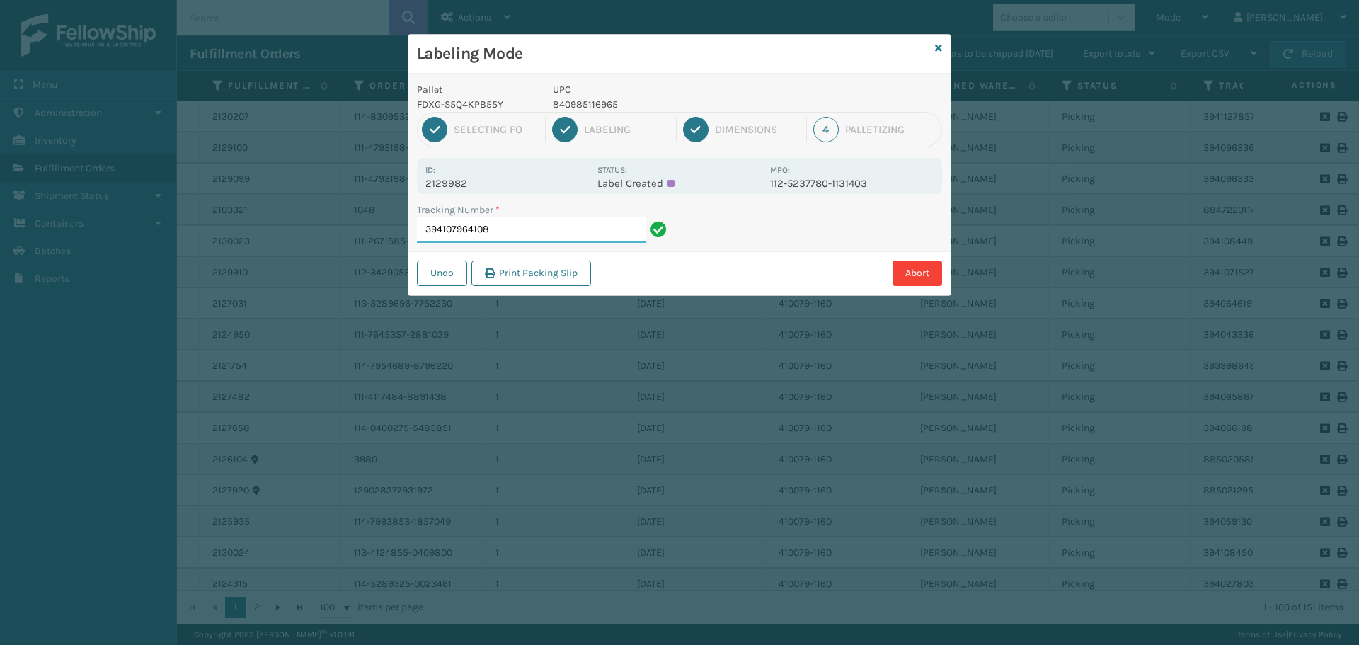
click at [524, 231] on input "394107964108" at bounding box center [531, 229] width 229 height 25
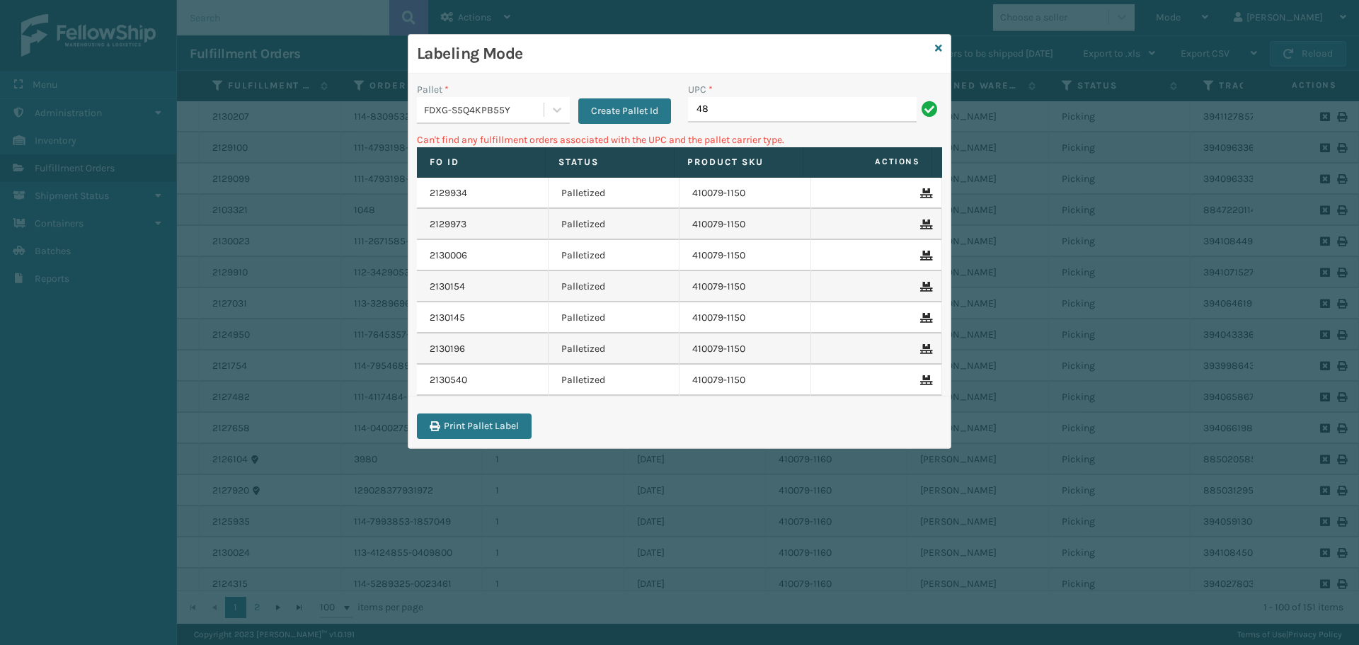
type input "4"
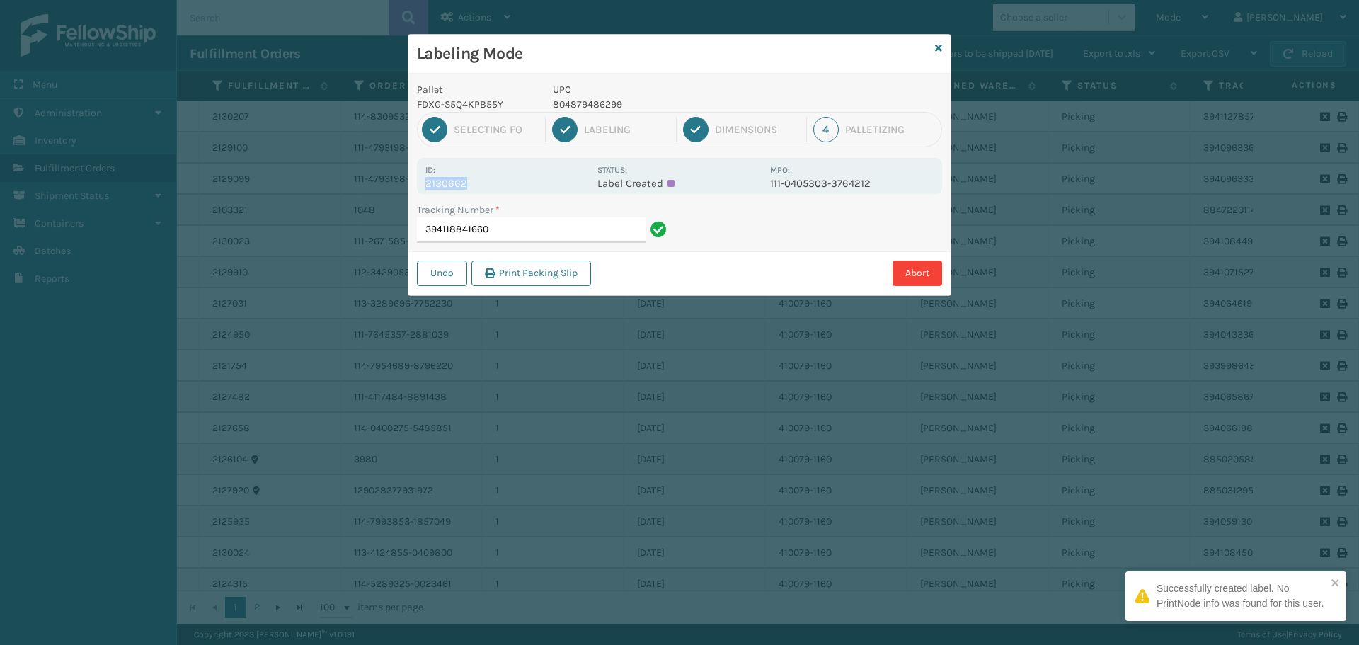
drag, startPoint x: 428, startPoint y: 185, endPoint x: 475, endPoint y: 186, distance: 47.5
click at [475, 186] on p "2130662" at bounding box center [507, 183] width 164 height 13
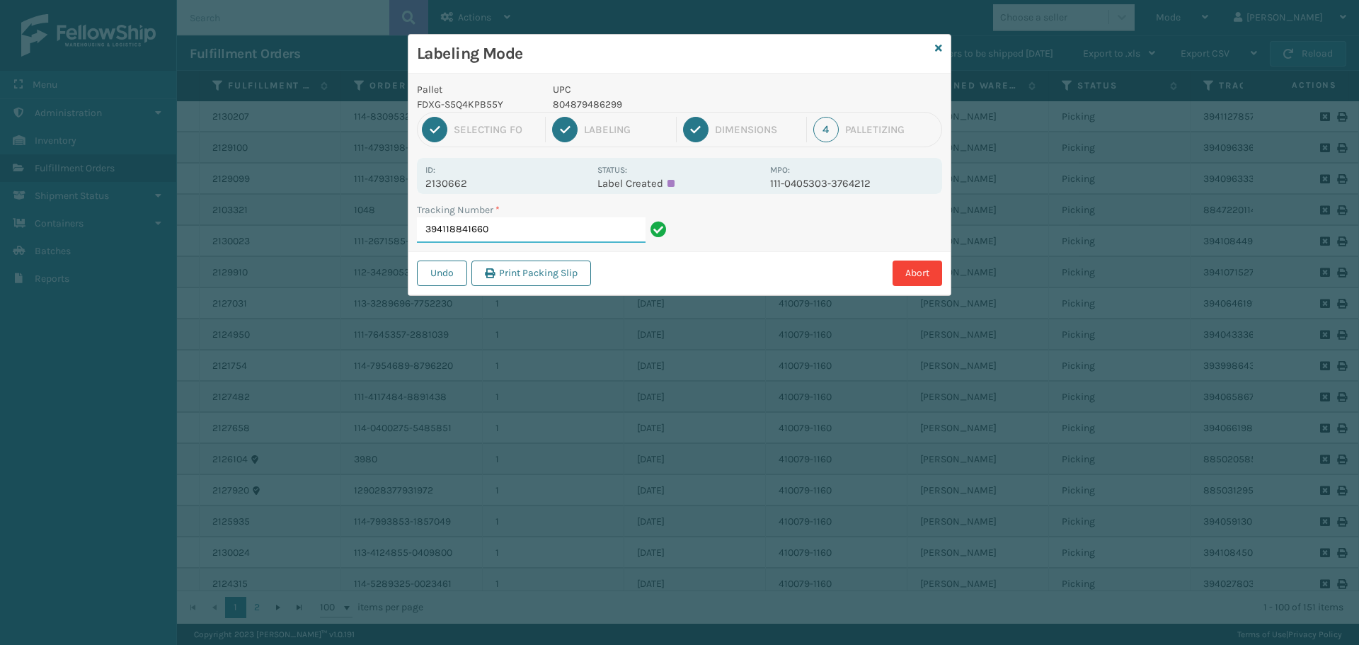
click at [521, 217] on div "Tracking Number * 394118841660" at bounding box center [544, 222] width 254 height 40
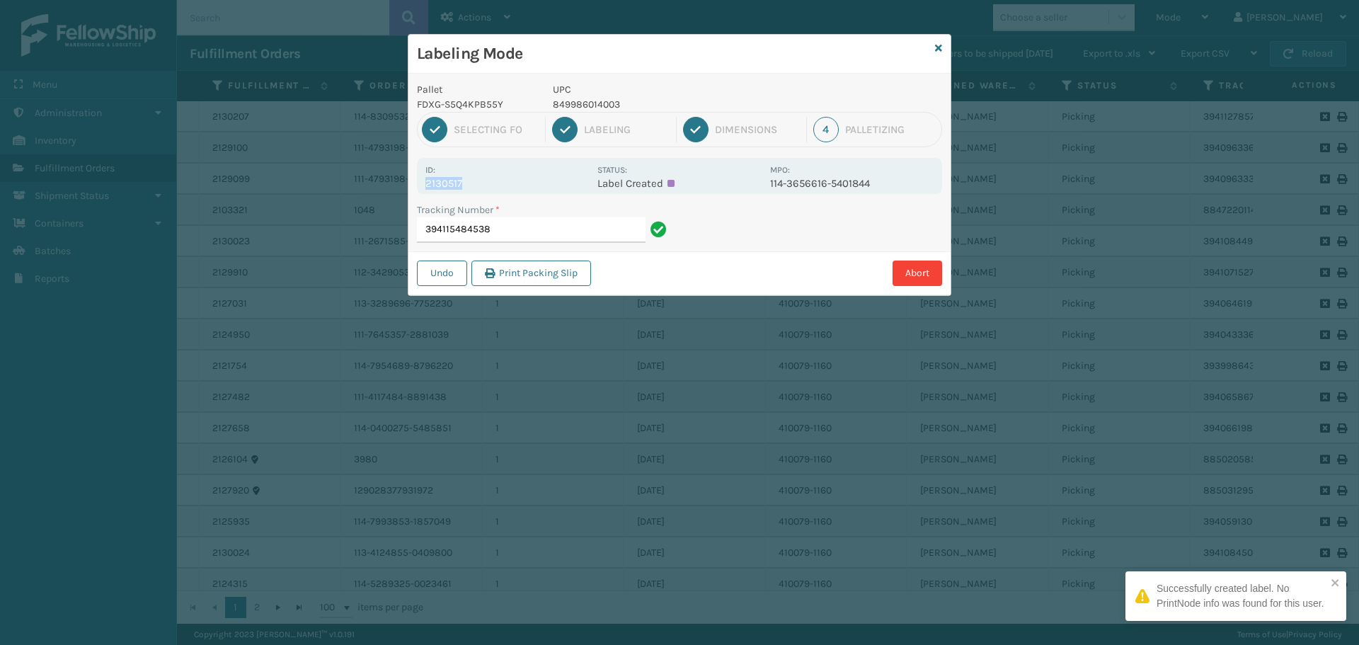
drag, startPoint x: 428, startPoint y: 181, endPoint x: 488, endPoint y: 186, distance: 61.1
click at [488, 186] on p "2130517" at bounding box center [507, 183] width 164 height 13
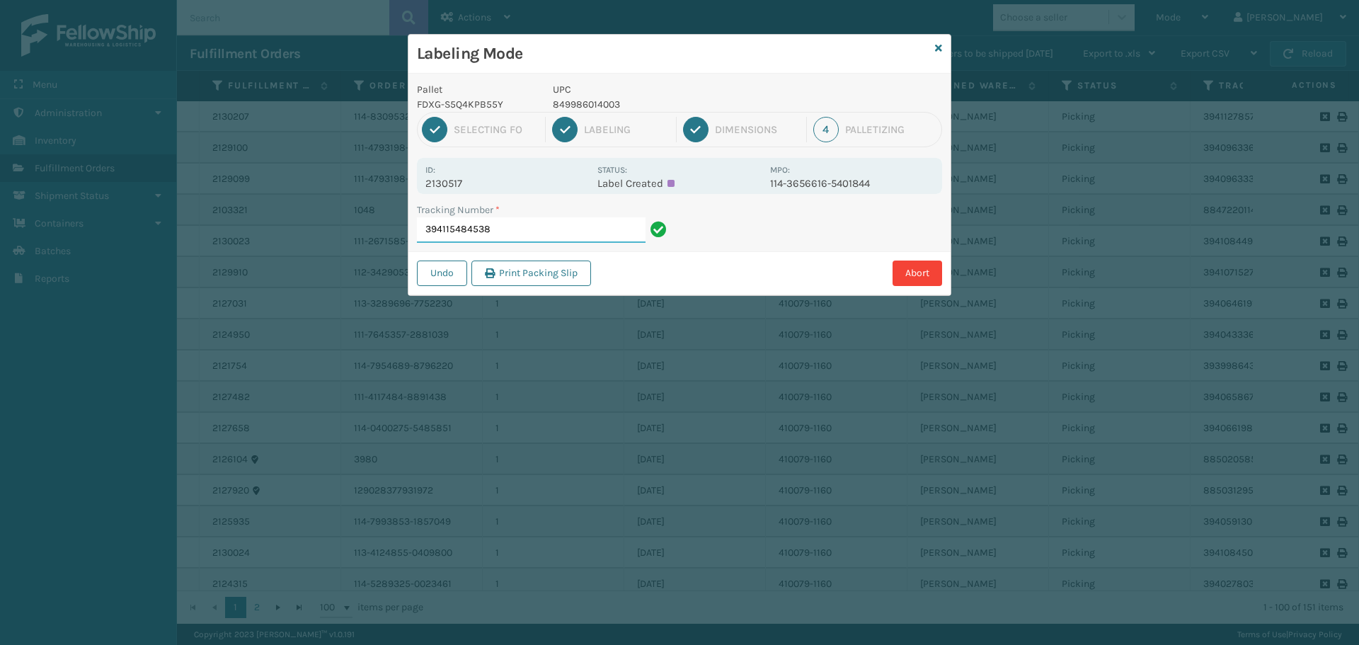
click at [528, 219] on input "394115484538" at bounding box center [531, 229] width 229 height 25
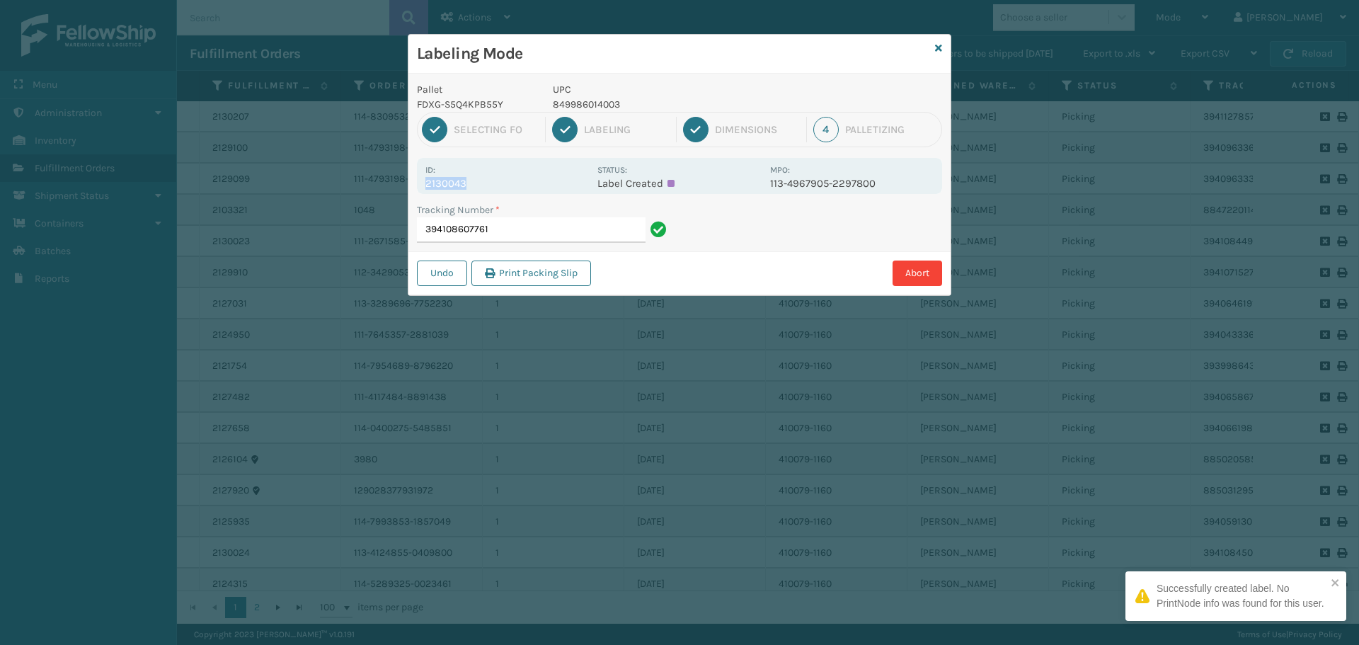
drag, startPoint x: 428, startPoint y: 182, endPoint x: 501, endPoint y: 185, distance: 72.3
click at [501, 185] on p "2130043" at bounding box center [507, 183] width 164 height 13
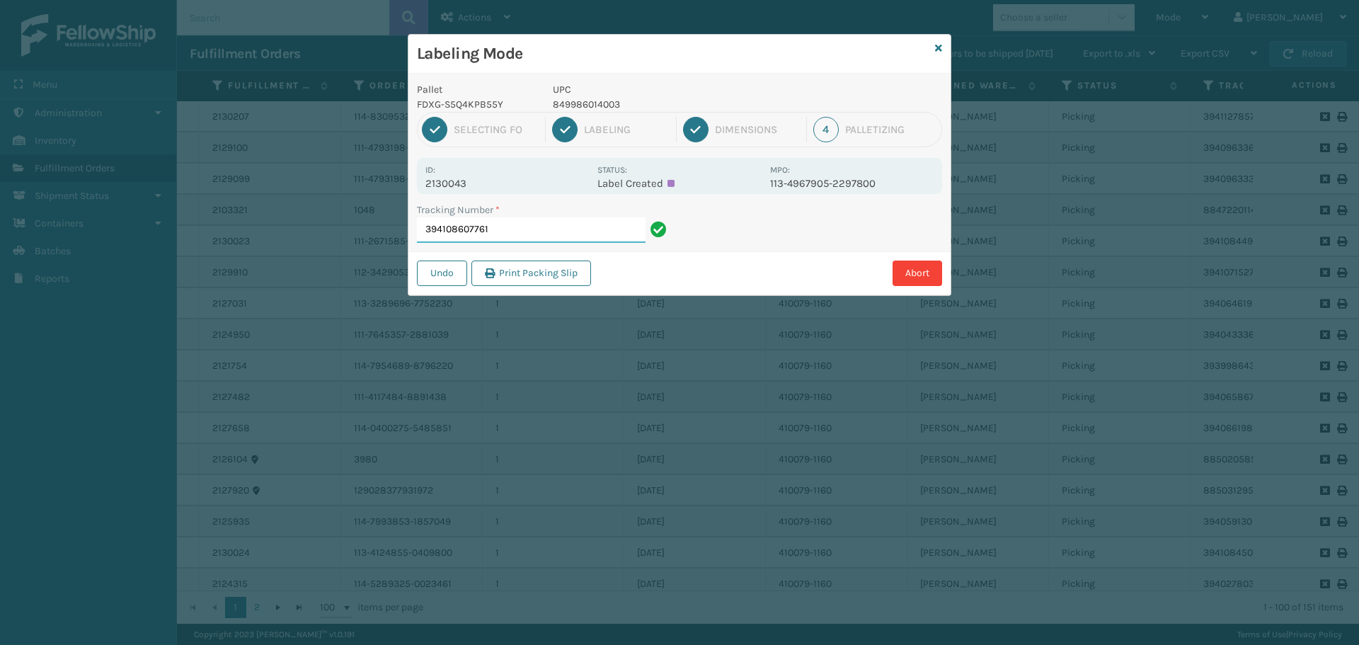
click at [531, 224] on input "394108607761" at bounding box center [531, 229] width 229 height 25
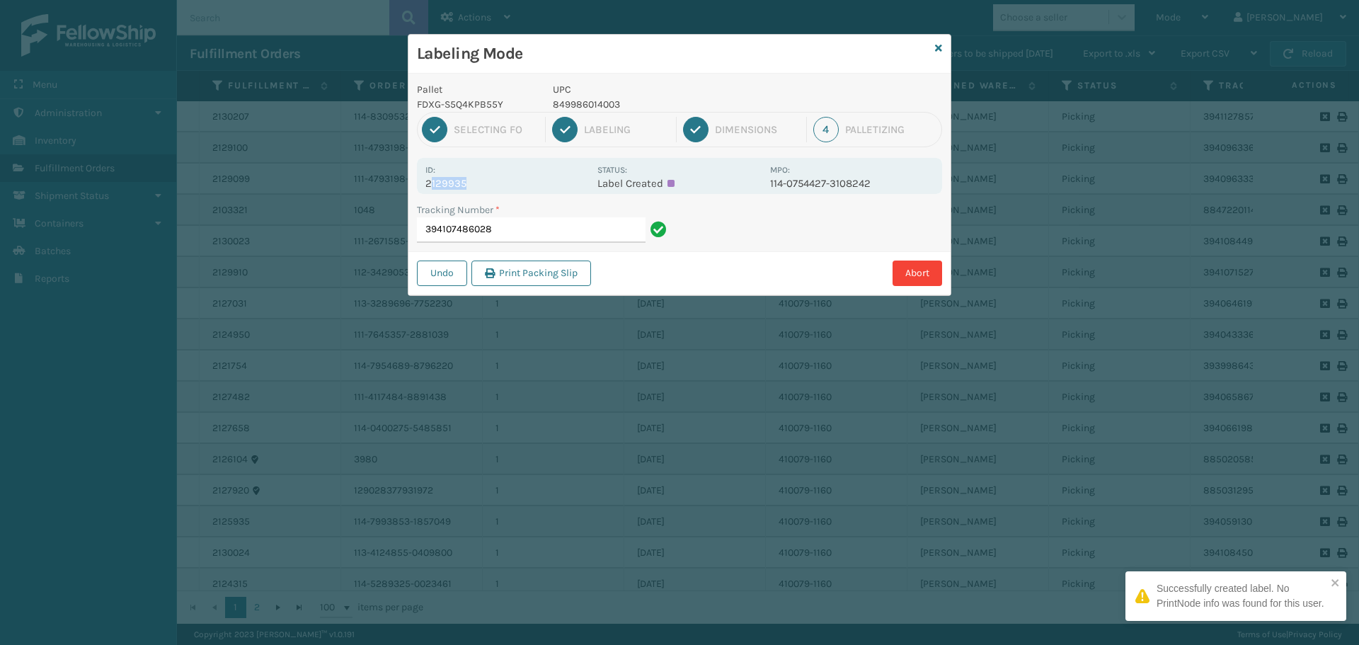
drag, startPoint x: 450, startPoint y: 188, endPoint x: 498, endPoint y: 193, distance: 48.4
click at [498, 193] on div "Id: 2129935 Status: Label Created MPO: 114-0754427-3108242" at bounding box center [679, 176] width 525 height 36
click at [498, 185] on p "2129935" at bounding box center [507, 183] width 164 height 13
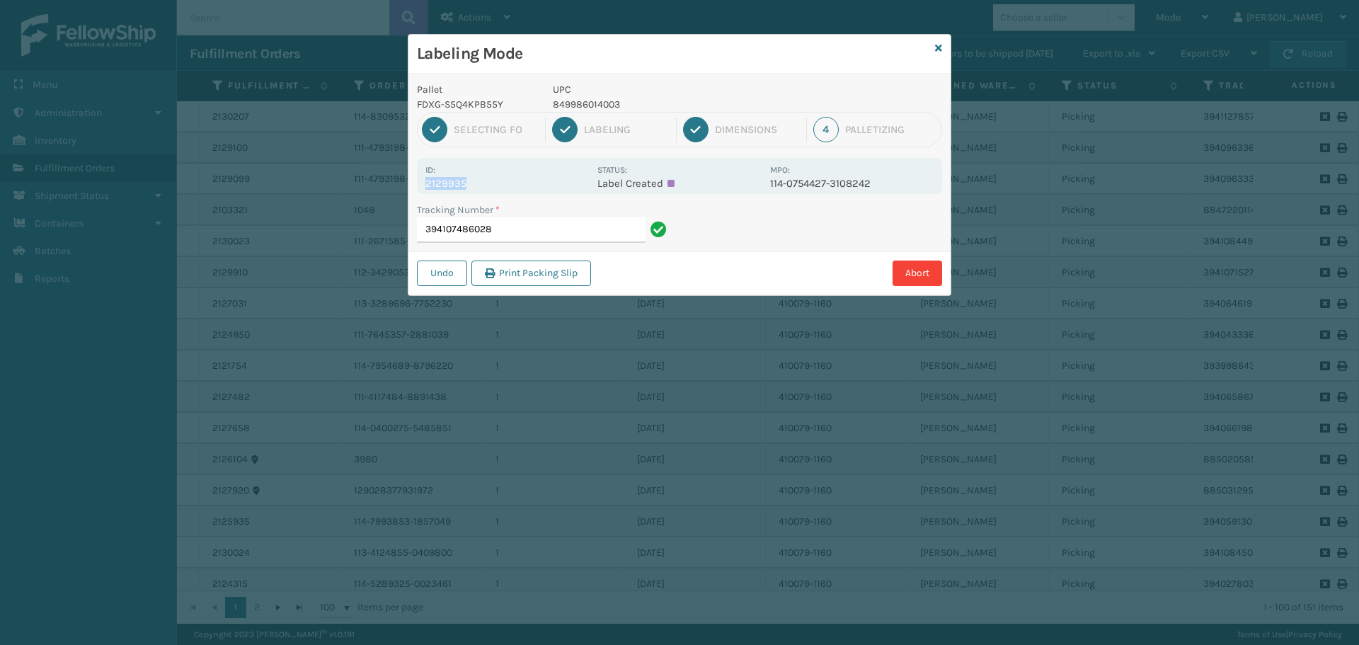
drag, startPoint x: 427, startPoint y: 185, endPoint x: 479, endPoint y: 180, distance: 52.6
click at [479, 180] on p "2129935" at bounding box center [507, 183] width 164 height 13
click at [522, 227] on input "394107486028" at bounding box center [531, 229] width 229 height 25
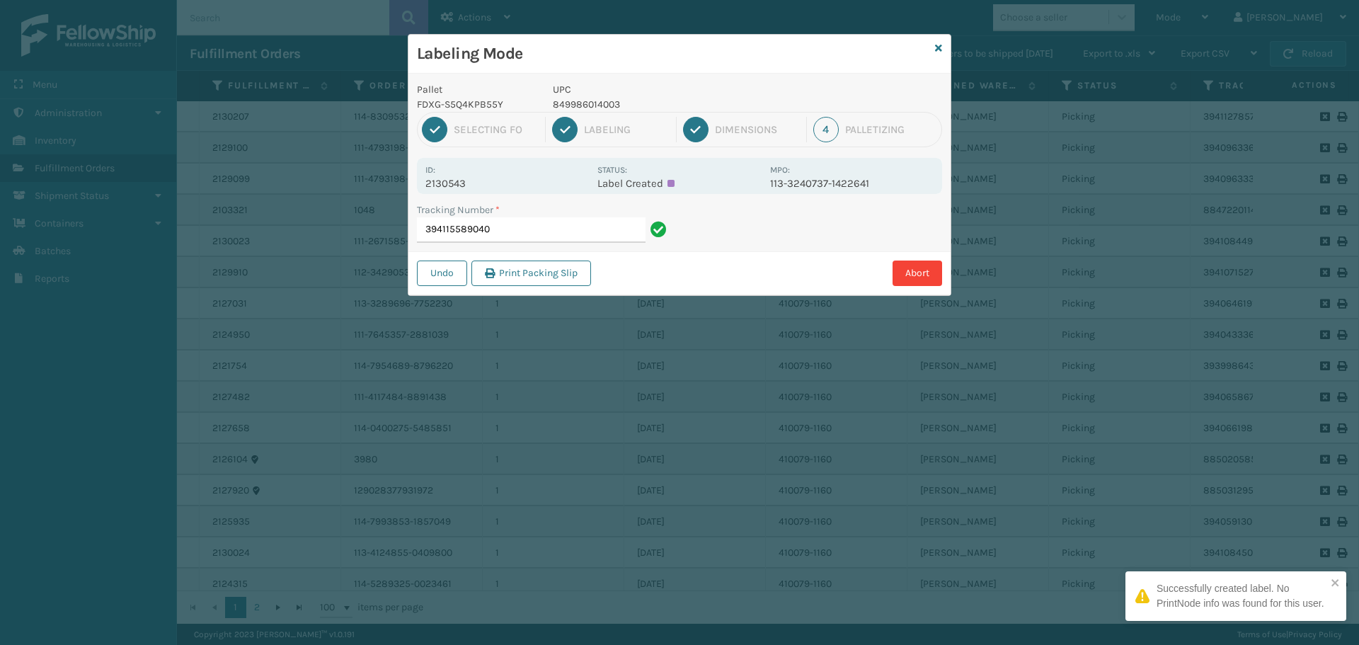
drag, startPoint x: 428, startPoint y: 184, endPoint x: 493, endPoint y: 175, distance: 65.8
click at [493, 175] on div "Id: 2130543" at bounding box center [507, 176] width 164 height 28
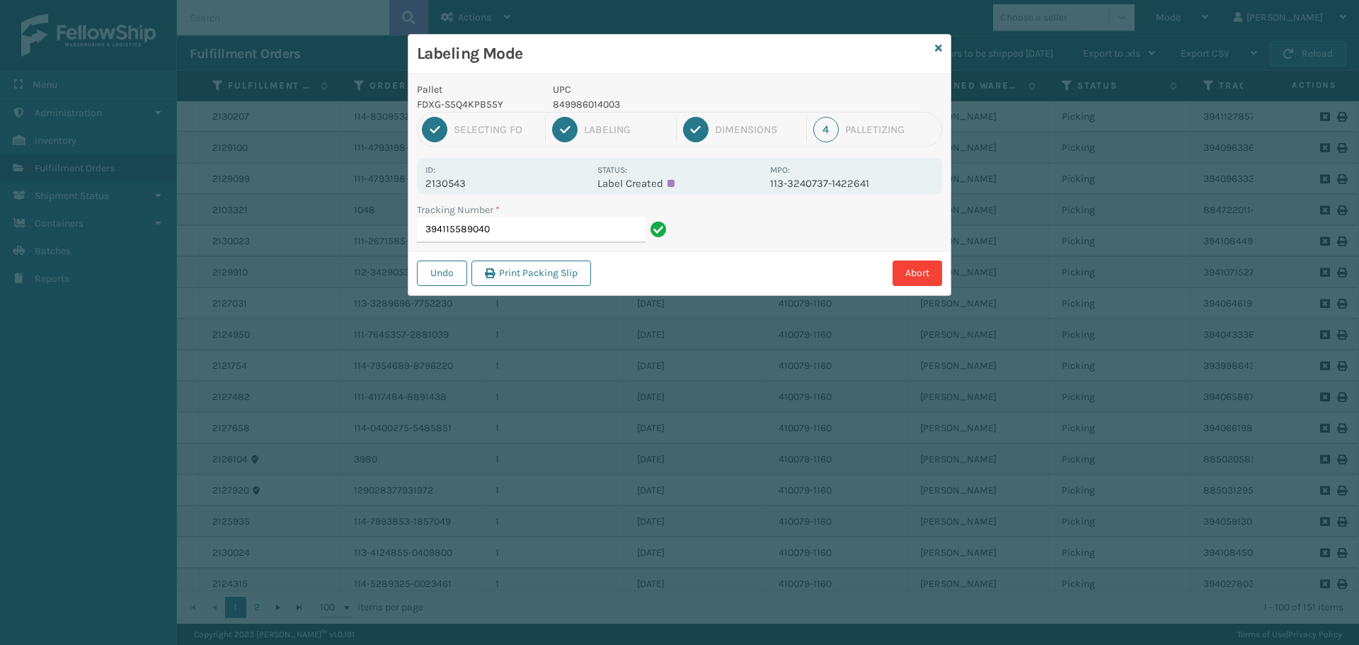
click at [500, 183] on p "2130543" at bounding box center [507, 183] width 164 height 13
drag, startPoint x: 423, startPoint y: 183, endPoint x: 493, endPoint y: 193, distance: 70.7
click at [493, 193] on div "Id: 2130543 Status: Label Created MPO: 113-3240737-1422641" at bounding box center [679, 176] width 525 height 36
click at [535, 224] on input "394115589040" at bounding box center [531, 229] width 229 height 25
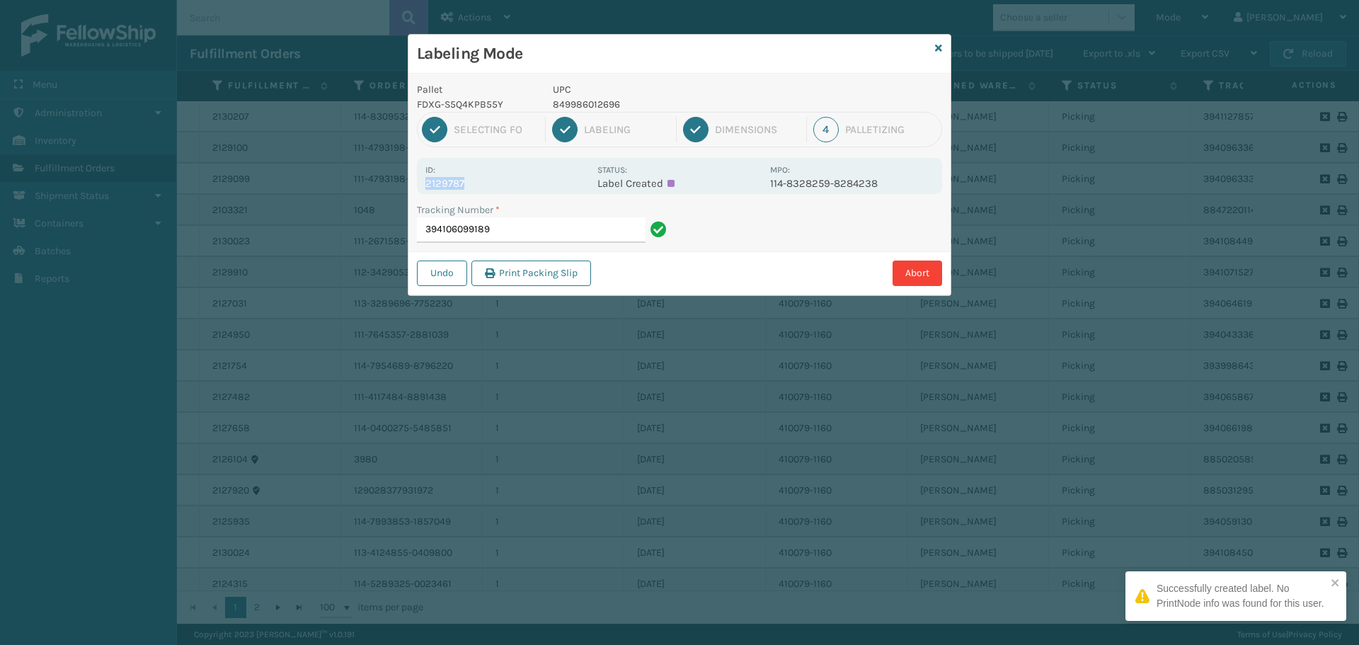
drag, startPoint x: 428, startPoint y: 186, endPoint x: 510, endPoint y: 181, distance: 83.0
click at [510, 181] on p "2129787" at bounding box center [507, 183] width 164 height 13
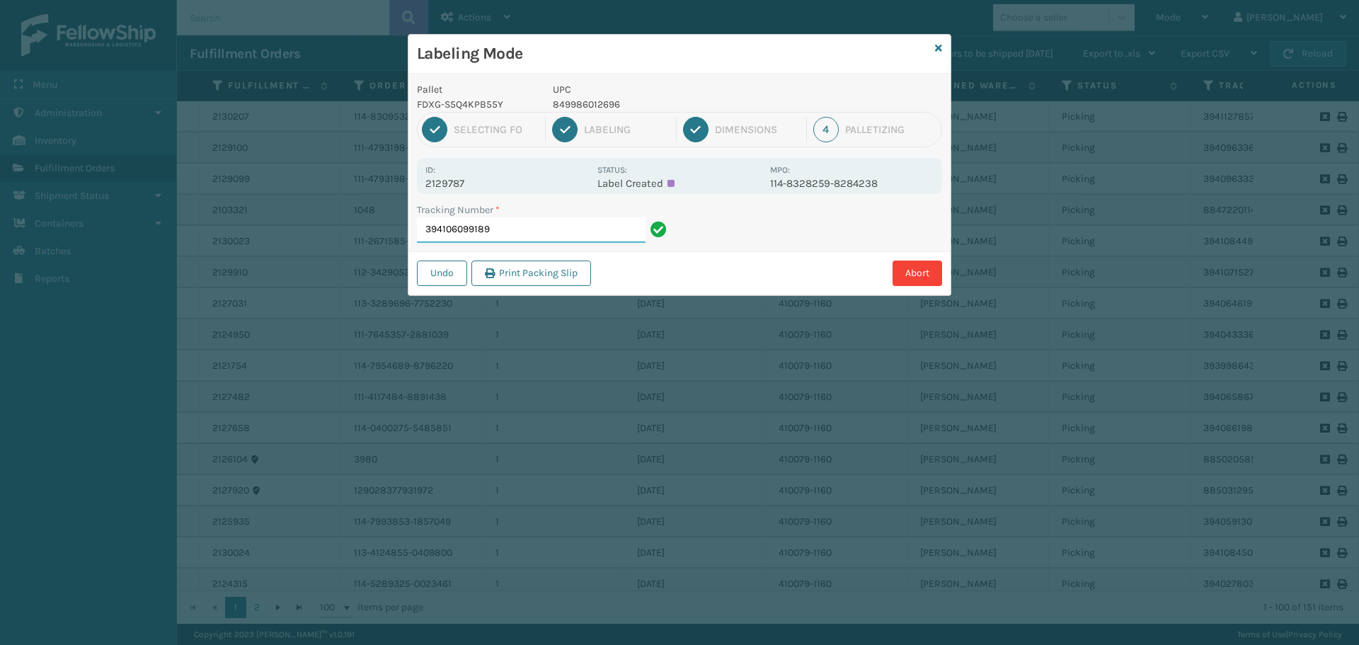
click at [523, 231] on input "394106099189" at bounding box center [531, 229] width 229 height 25
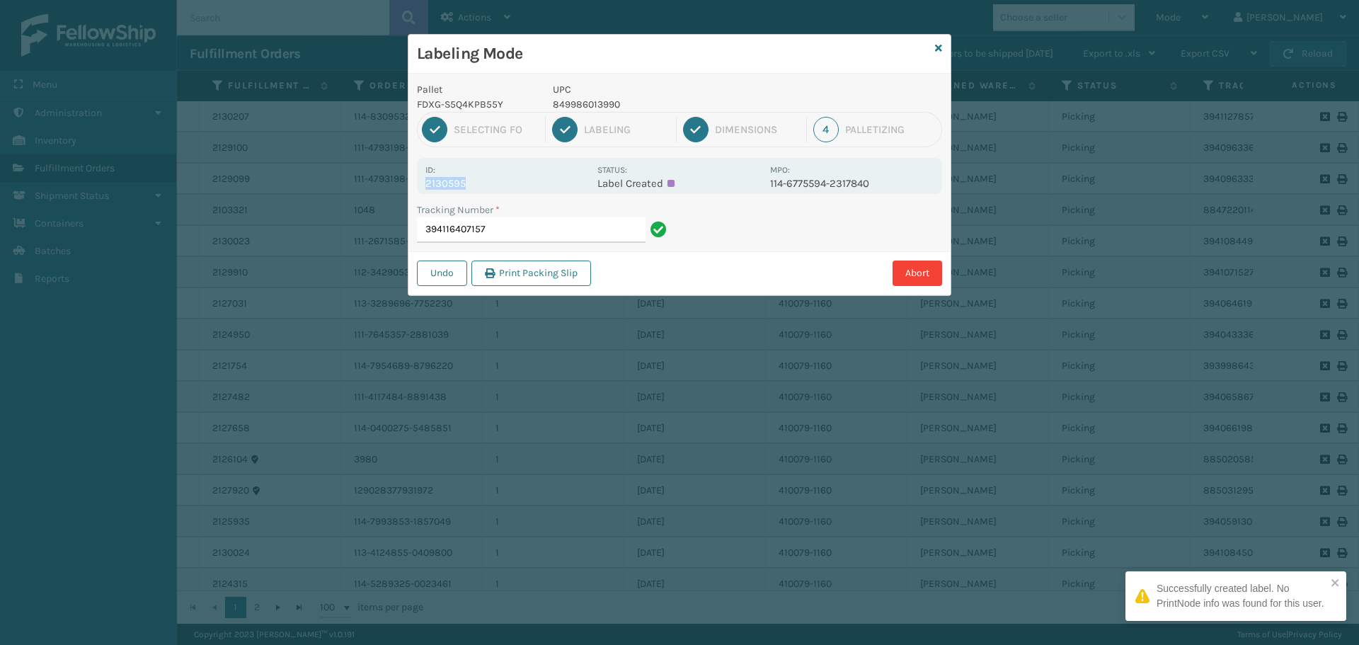
drag, startPoint x: 427, startPoint y: 185, endPoint x: 511, endPoint y: 182, distance: 84.3
click at [511, 182] on p "2130595" at bounding box center [507, 183] width 164 height 13
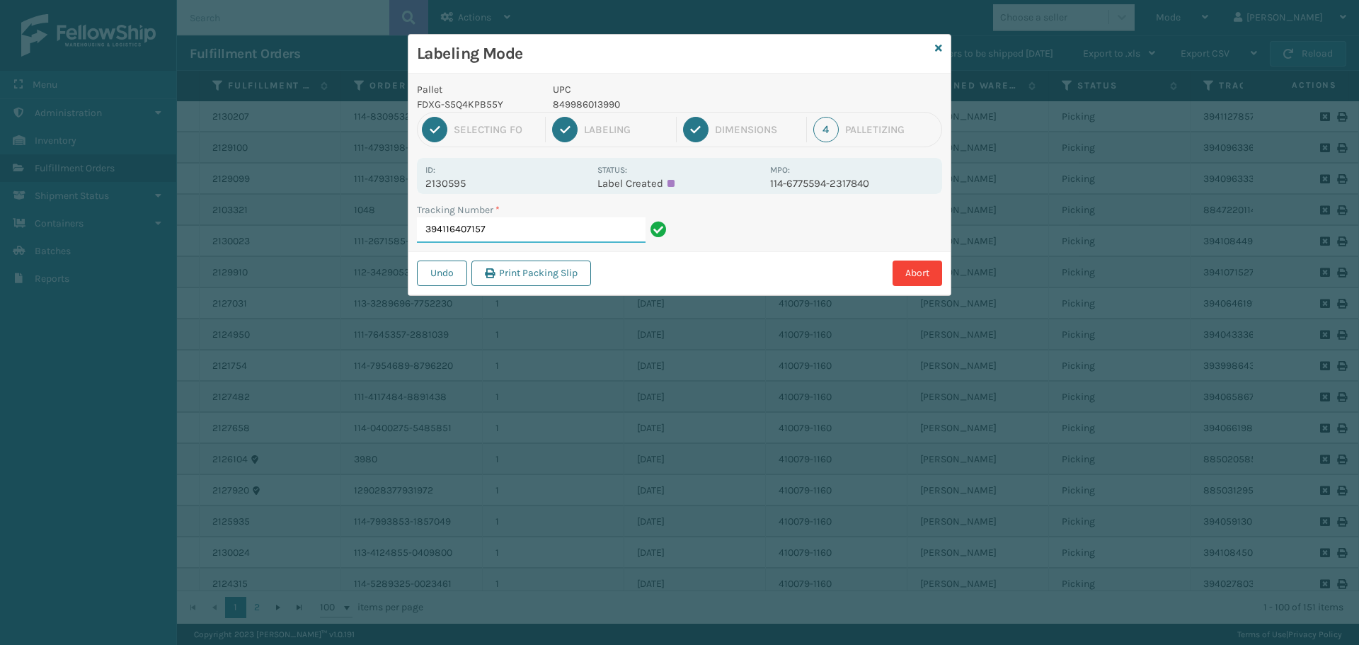
click at [534, 223] on input "394116407157" at bounding box center [531, 229] width 229 height 25
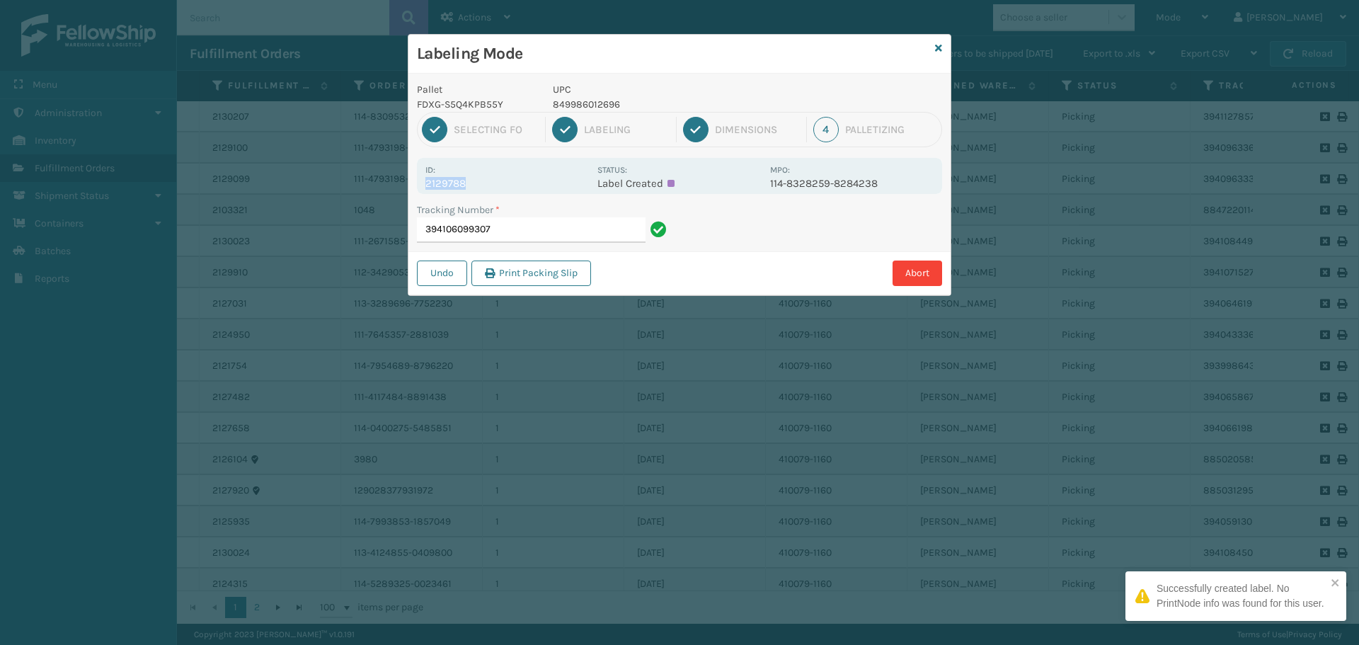
drag, startPoint x: 425, startPoint y: 183, endPoint x: 479, endPoint y: 183, distance: 53.1
click at [479, 183] on p "2129788" at bounding box center [507, 183] width 164 height 13
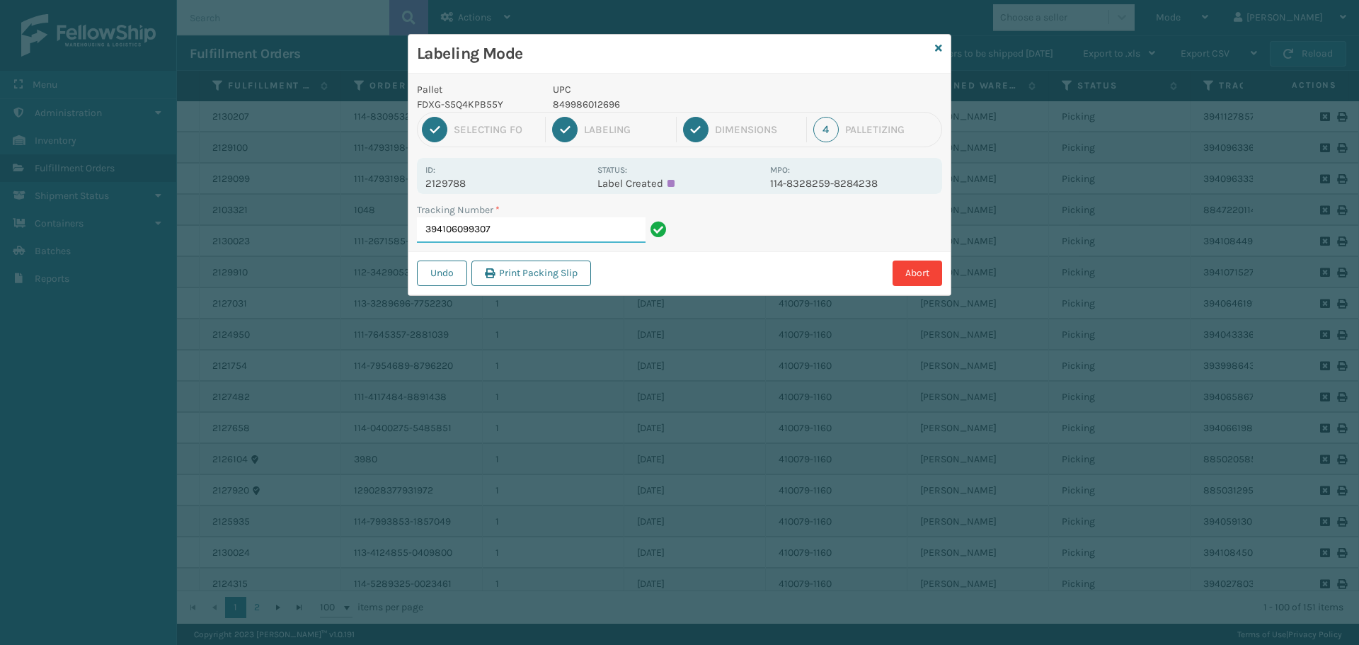
click at [524, 225] on input "394106099307" at bounding box center [531, 229] width 229 height 25
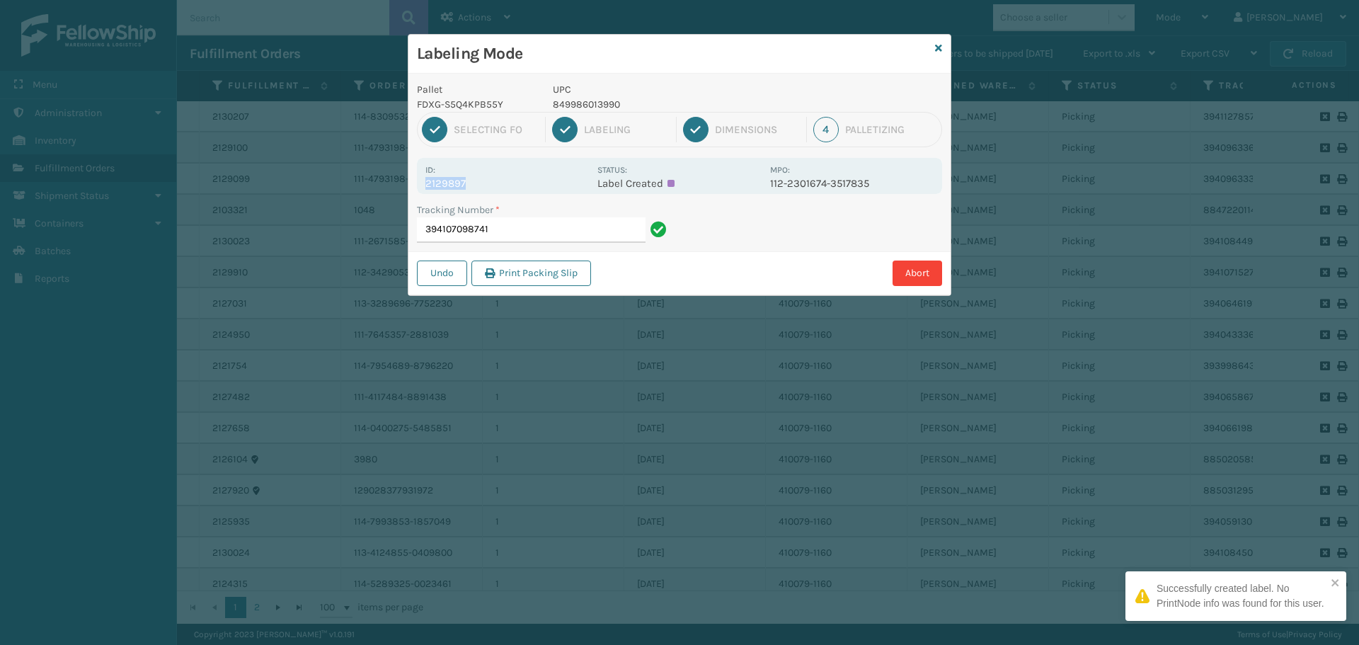
drag, startPoint x: 428, startPoint y: 185, endPoint x: 497, endPoint y: 177, distance: 69.9
click at [497, 177] on p "2129897" at bounding box center [507, 183] width 164 height 13
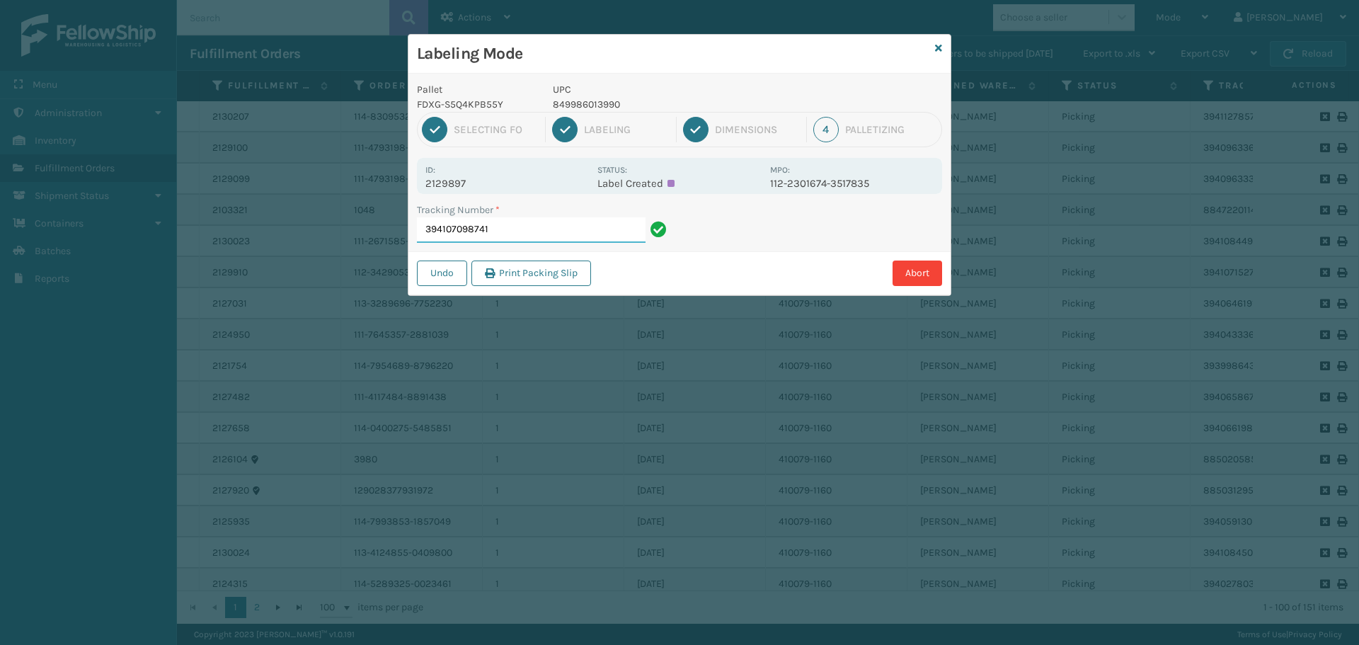
click at [616, 239] on input "394107098741" at bounding box center [531, 229] width 229 height 25
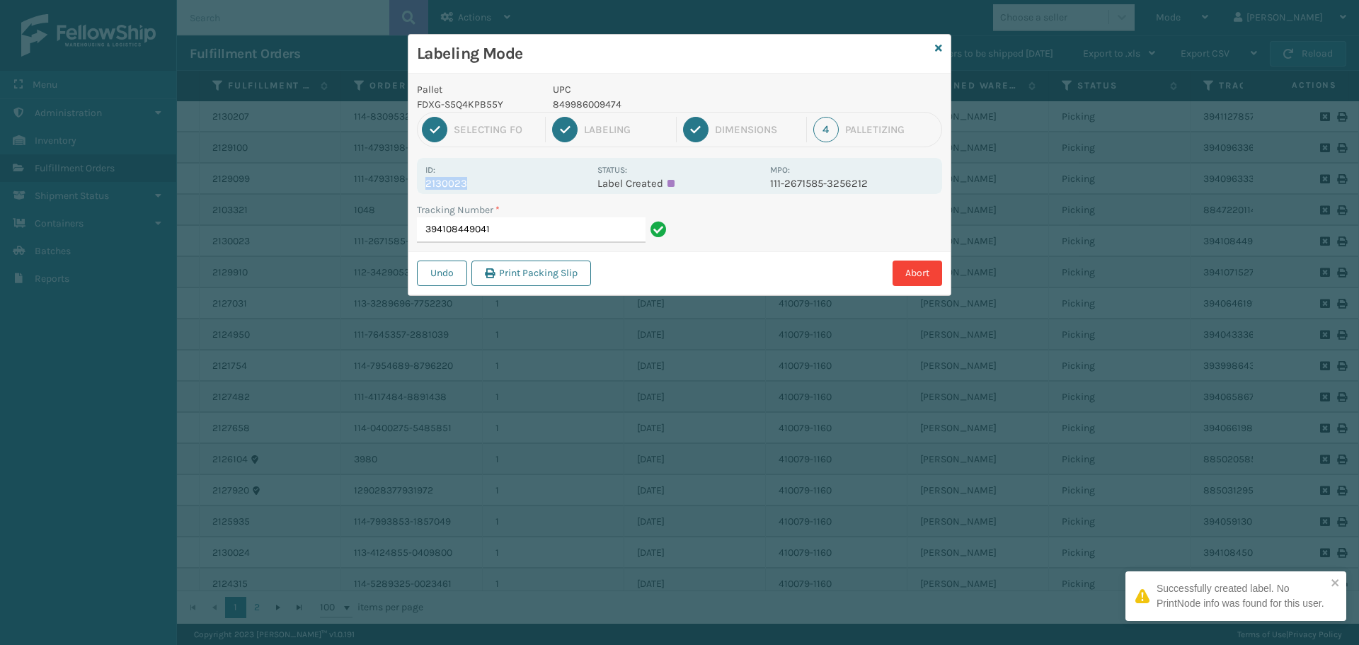
drag, startPoint x: 425, startPoint y: 185, endPoint x: 525, endPoint y: 191, distance: 99.3
click at [525, 191] on div "Id: 2130023 Status: Label Created MPO: 111-2671585-3256212" at bounding box center [679, 176] width 525 height 36
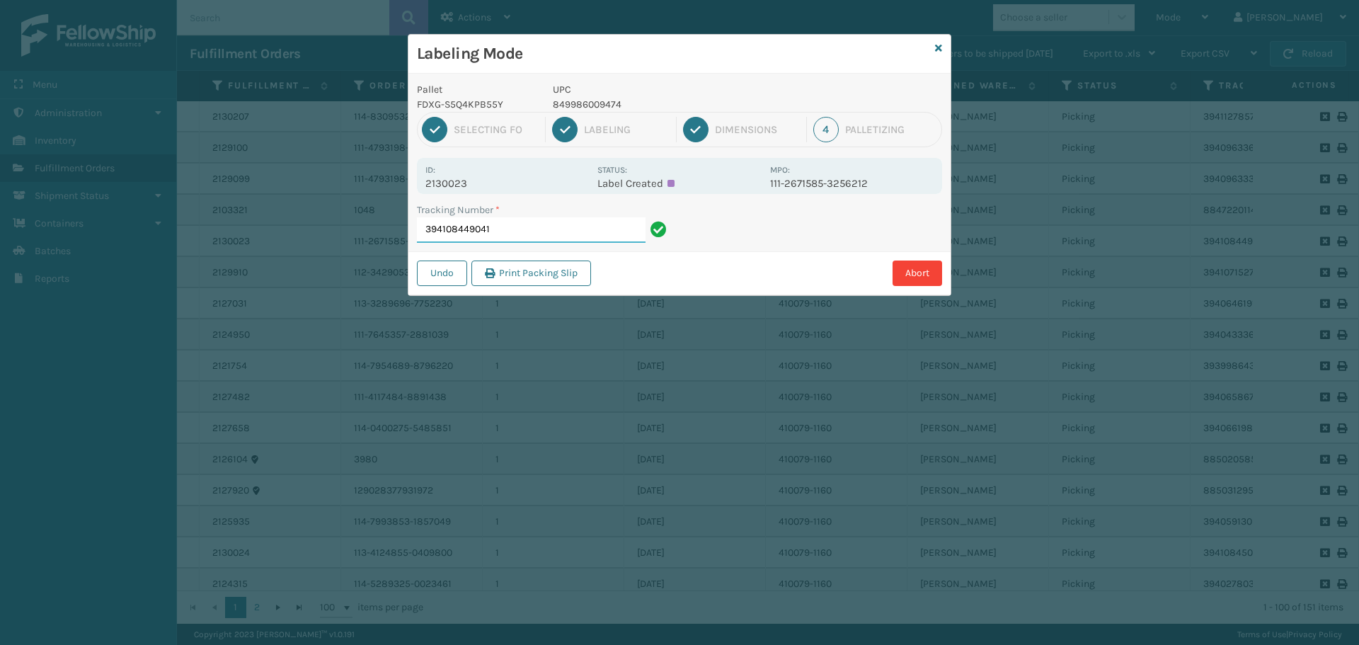
click at [603, 234] on input "394108449041" at bounding box center [531, 229] width 229 height 25
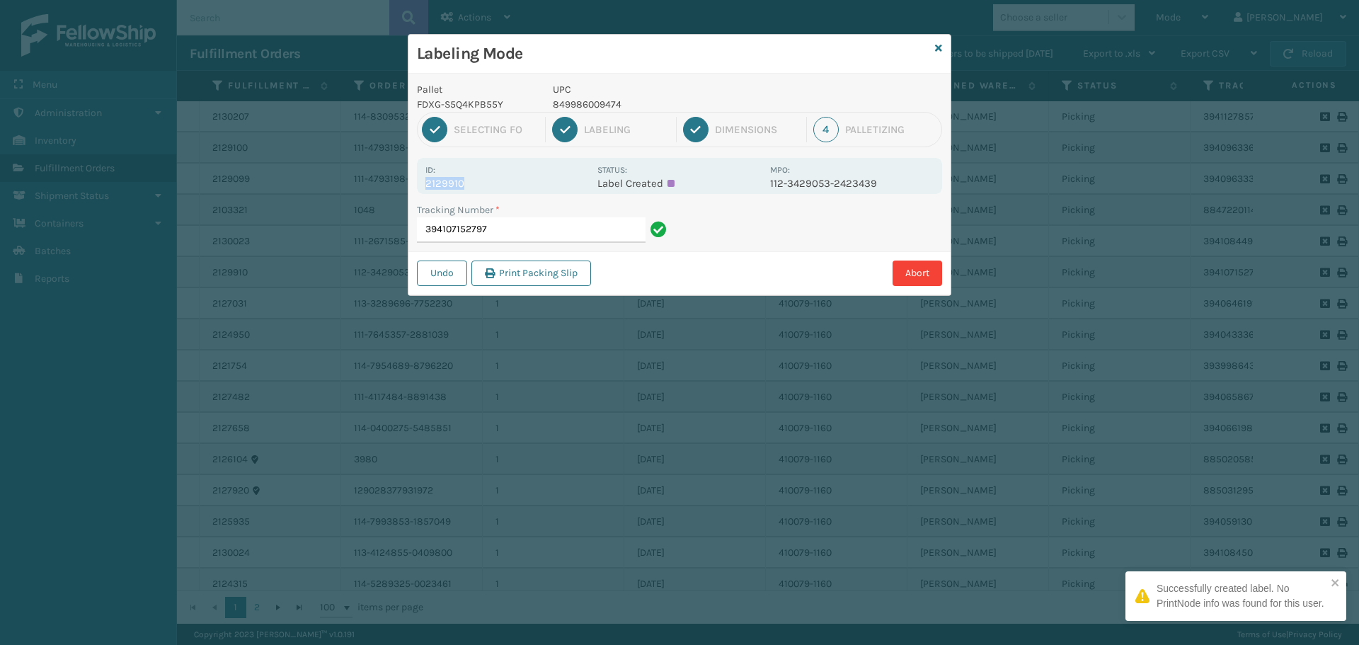
drag, startPoint x: 425, startPoint y: 184, endPoint x: 486, endPoint y: 186, distance: 60.9
click at [486, 186] on p "2129910" at bounding box center [507, 183] width 164 height 13
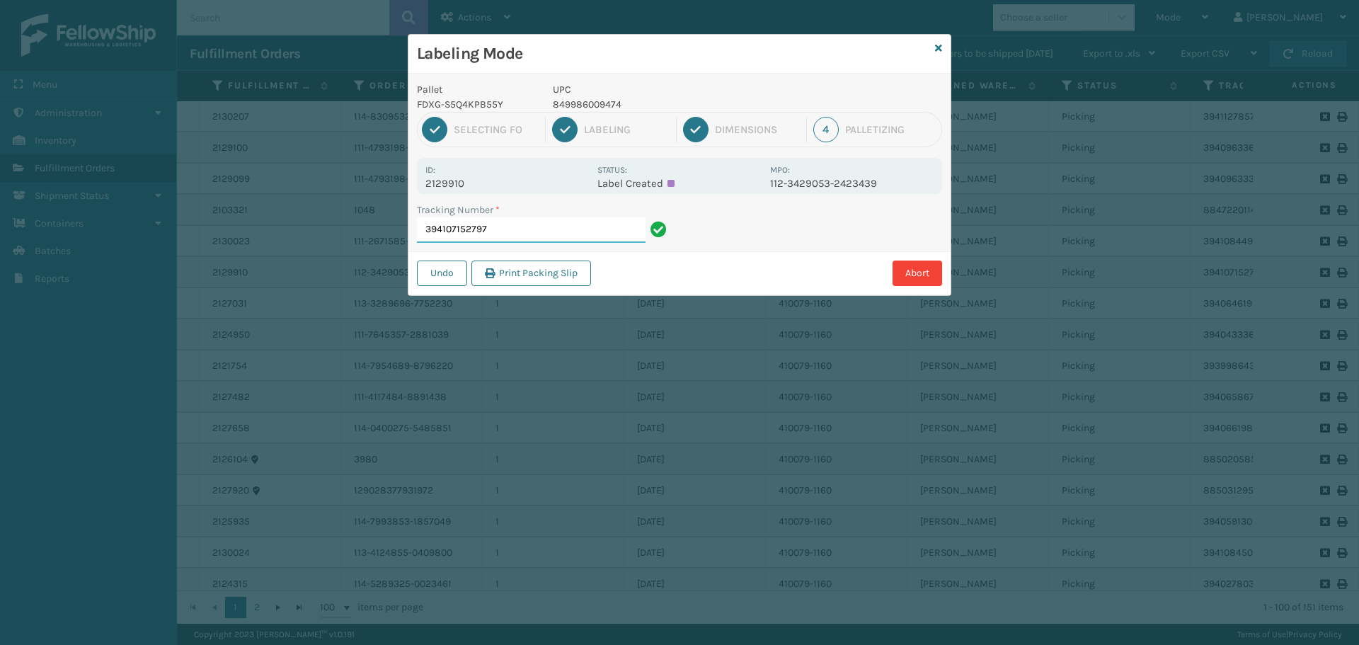
click at [539, 230] on input "394107152797" at bounding box center [531, 229] width 229 height 25
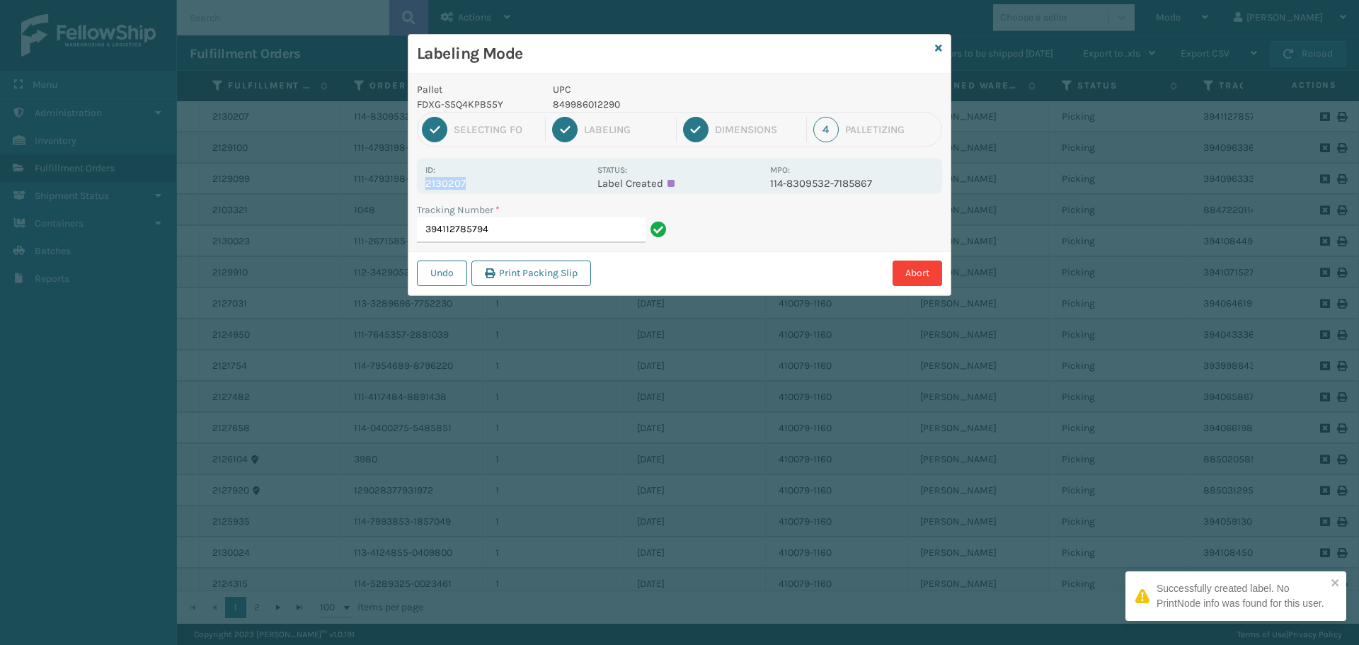
drag, startPoint x: 421, startPoint y: 185, endPoint x: 520, endPoint y: 179, distance: 98.6
click at [520, 179] on div "Id: 2130207 Status: Label Created MPO: 114-8309532-7185867" at bounding box center [679, 176] width 525 height 36
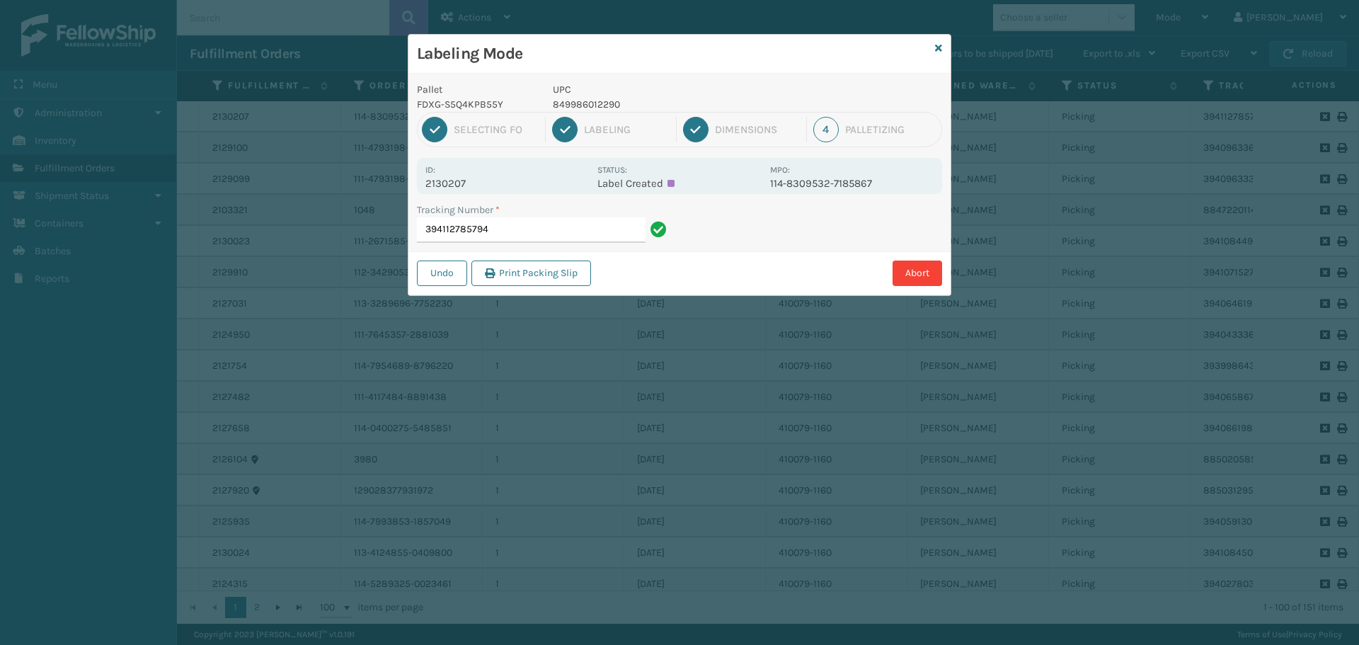
click at [551, 243] on div "Tracking Number * 394112785794" at bounding box center [543, 226] width 271 height 49
click at [560, 239] on input "394112785794" at bounding box center [531, 229] width 229 height 25
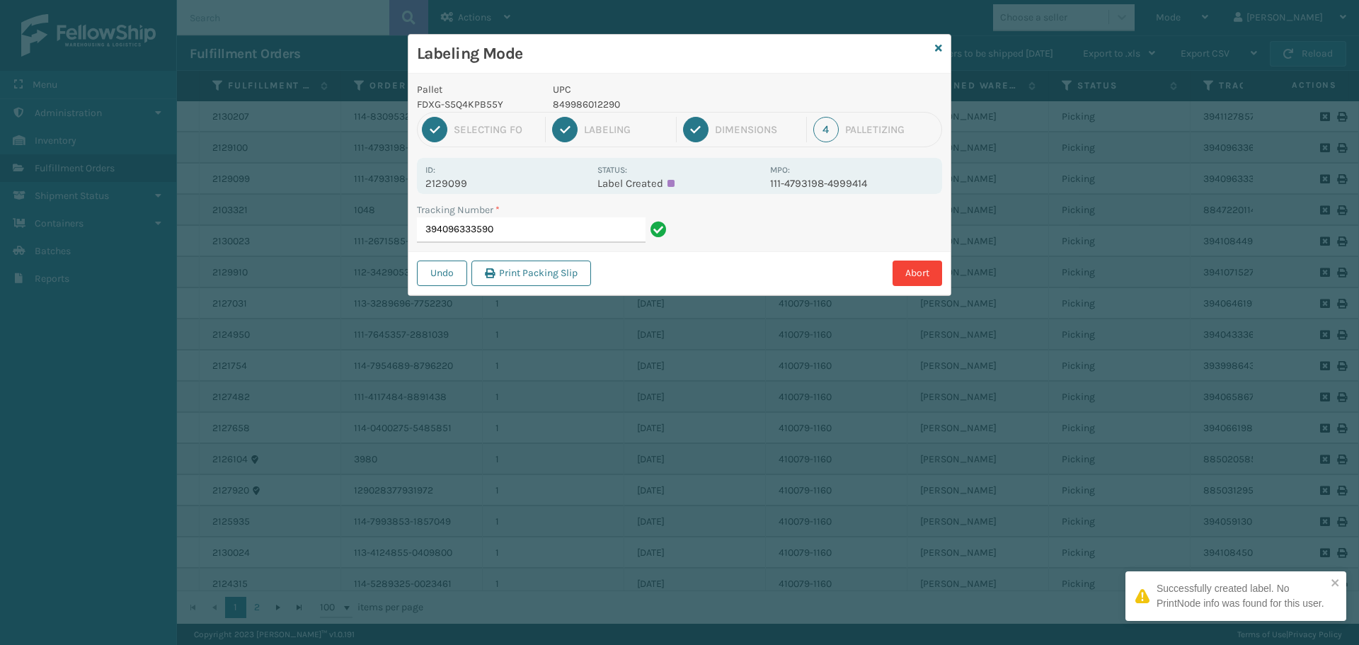
drag, startPoint x: 424, startPoint y: 178, endPoint x: 510, endPoint y: 175, distance: 85.7
click at [510, 175] on div "Id: 2129099 Status: Label Created MPO: 111-4793198-4999414" at bounding box center [679, 176] width 525 height 36
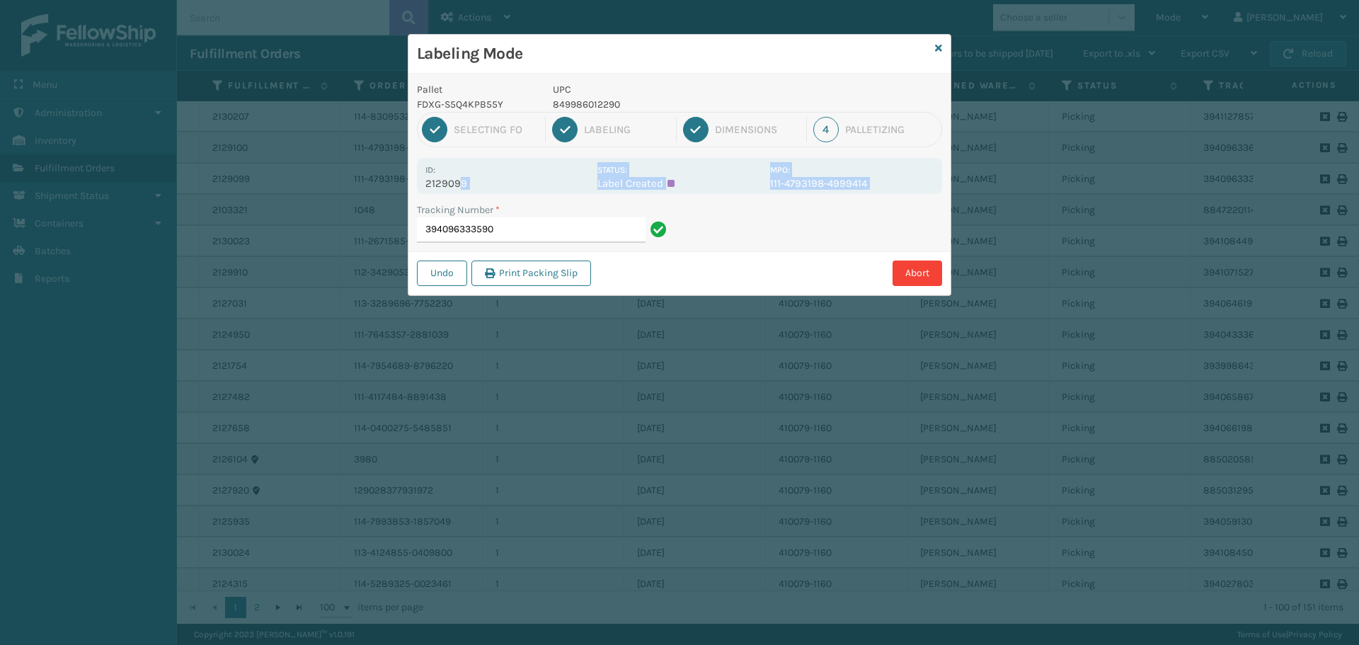
drag, startPoint x: 459, startPoint y: 187, endPoint x: 414, endPoint y: 195, distance: 46.0
click at [414, 195] on div "Pallet FDXG-S5Q4KPB55Y UPC 849986012290 1 Selecting FO 2 Labeling 3 Dimensions …" at bounding box center [679, 185] width 542 height 222
click at [428, 178] on p "2129099" at bounding box center [507, 183] width 164 height 13
drag, startPoint x: 425, startPoint y: 181, endPoint x: 529, endPoint y: 181, distance: 104.1
click at [529, 181] on div "Id: 2129099 Status: Label Created MPO: 111-4793198-4999414" at bounding box center [679, 176] width 525 height 36
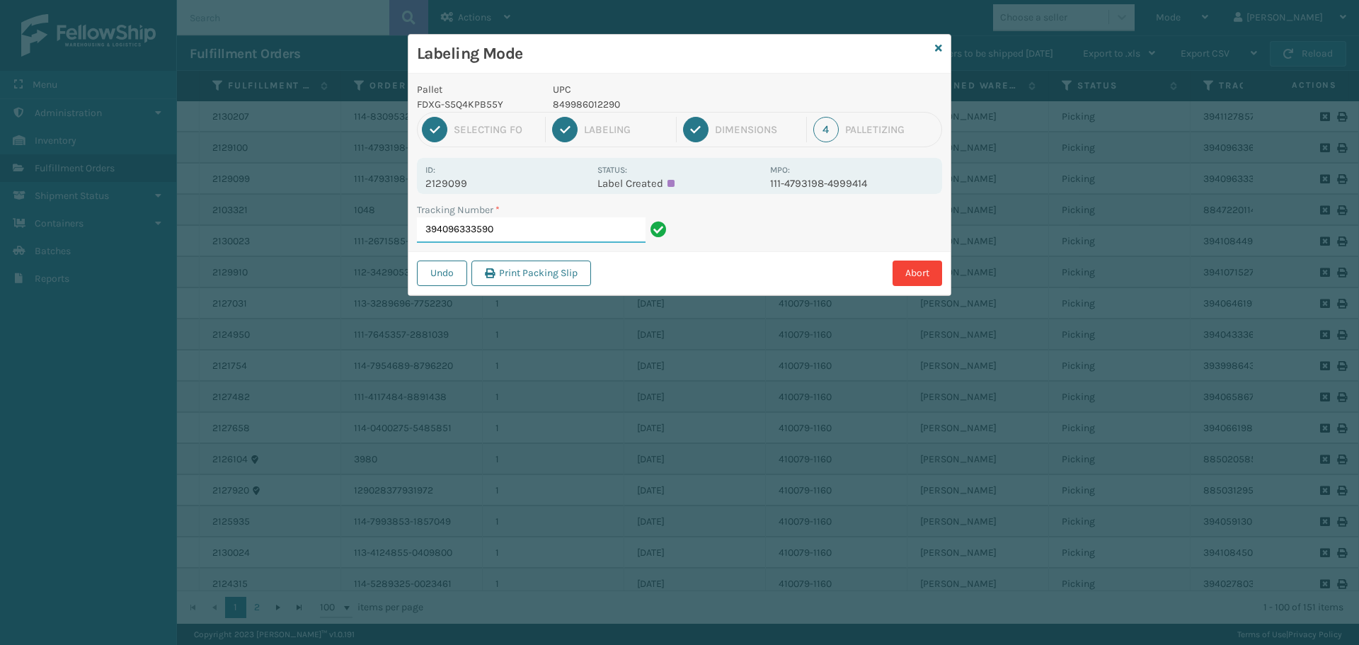
click at [544, 241] on input "394096333590" at bounding box center [531, 229] width 229 height 25
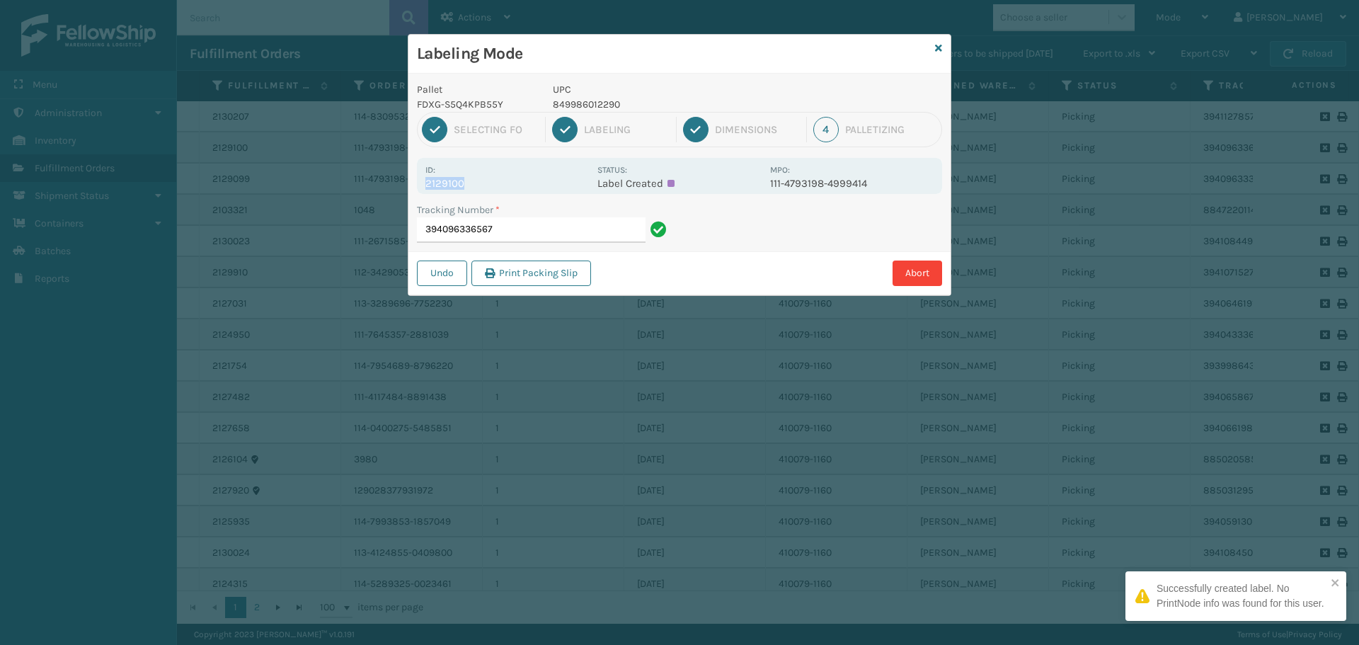
drag, startPoint x: 428, startPoint y: 181, endPoint x: 500, endPoint y: 181, distance: 71.5
click at [500, 181] on p "2129100" at bounding box center [507, 183] width 164 height 13
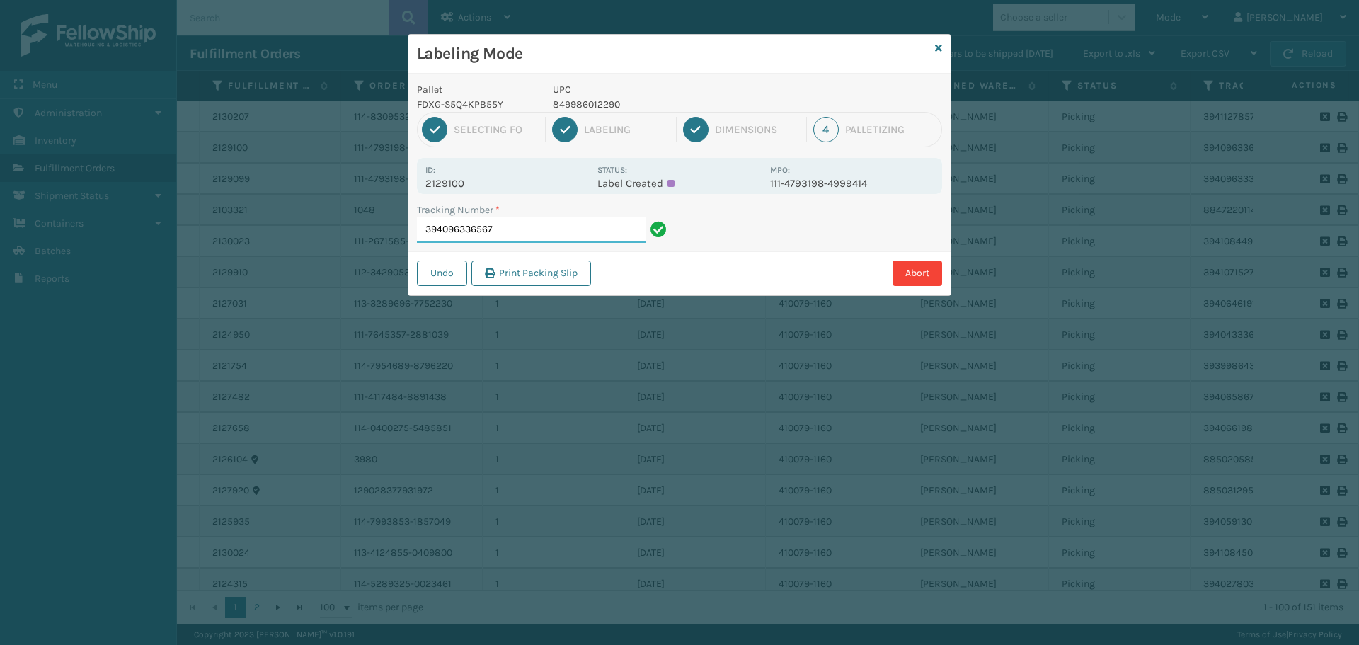
click at [515, 228] on input "394096336567" at bounding box center [531, 229] width 229 height 25
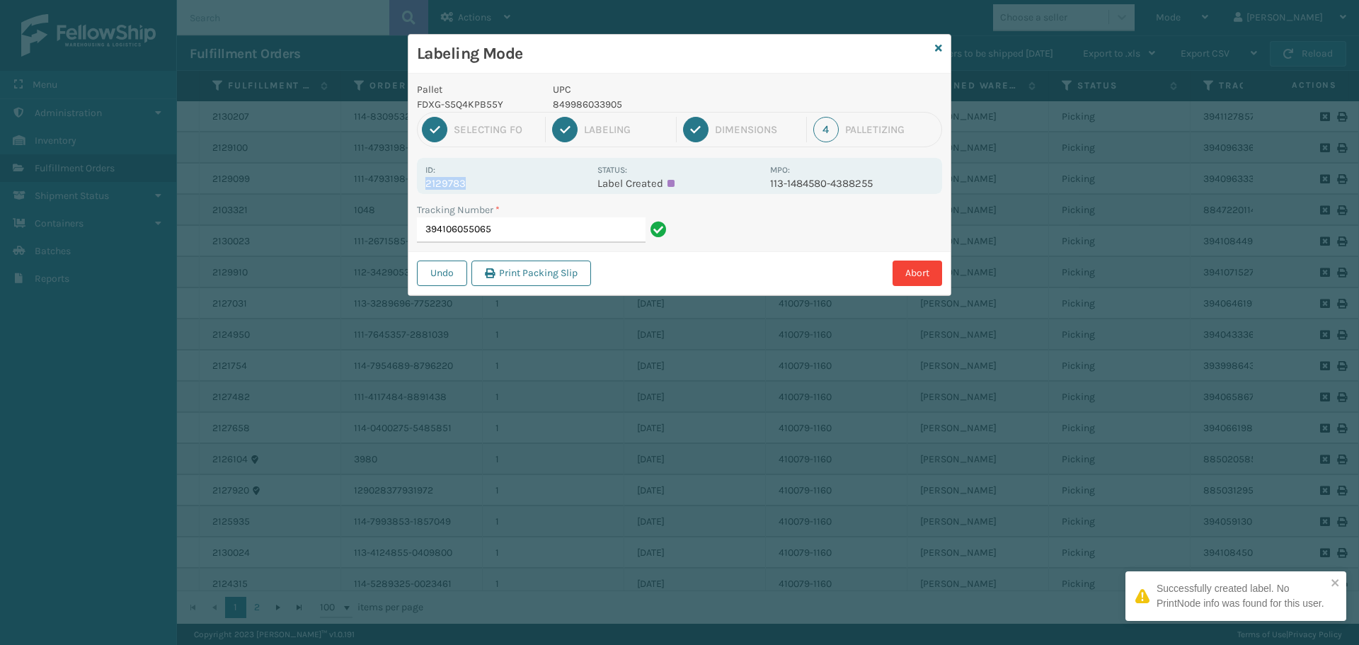
drag, startPoint x: 426, startPoint y: 183, endPoint x: 492, endPoint y: 189, distance: 66.1
click at [492, 189] on p "2129783" at bounding box center [507, 183] width 164 height 13
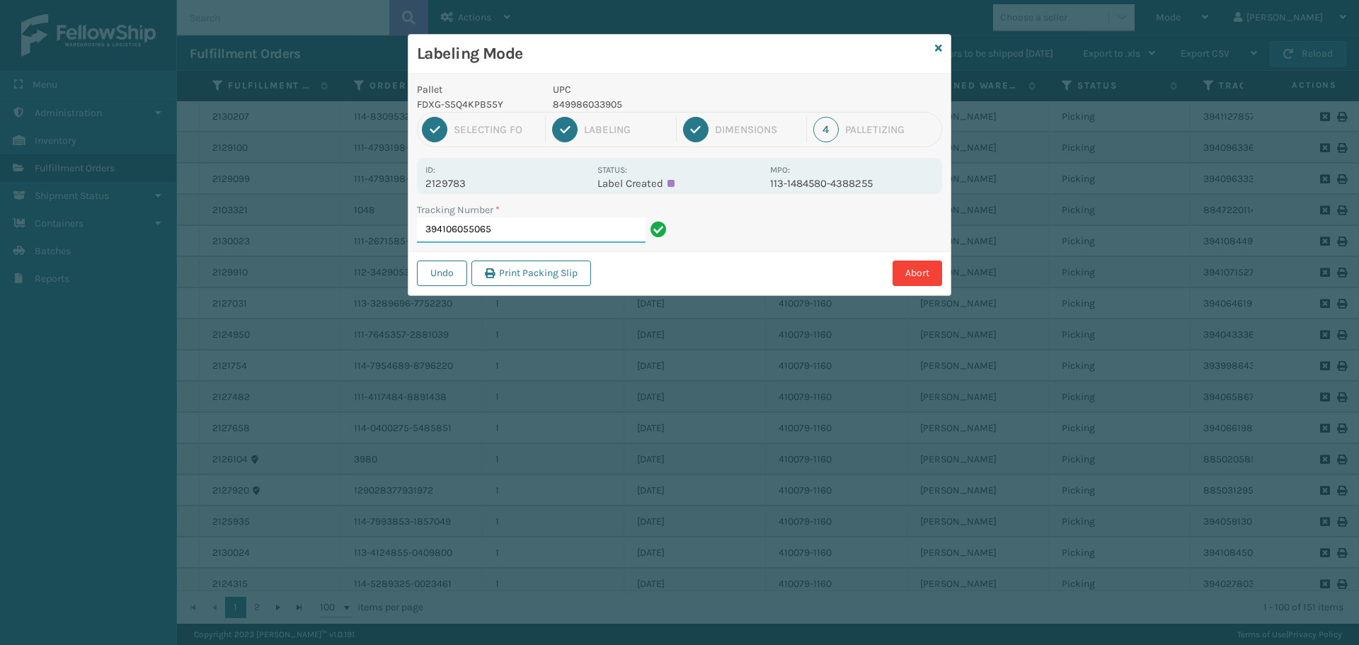
click at [532, 227] on input "394106055065" at bounding box center [531, 229] width 229 height 25
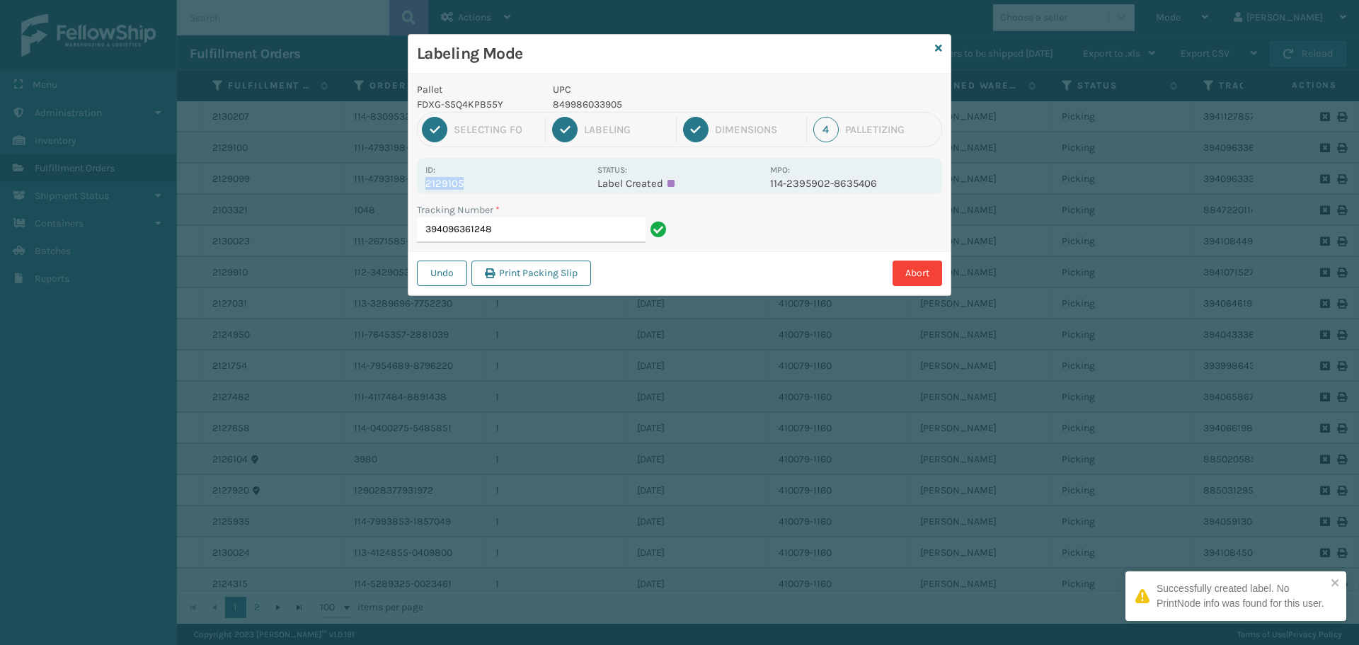
drag, startPoint x: 428, startPoint y: 186, endPoint x: 534, endPoint y: 185, distance: 106.2
click at [534, 185] on p "2129105" at bounding box center [507, 183] width 164 height 13
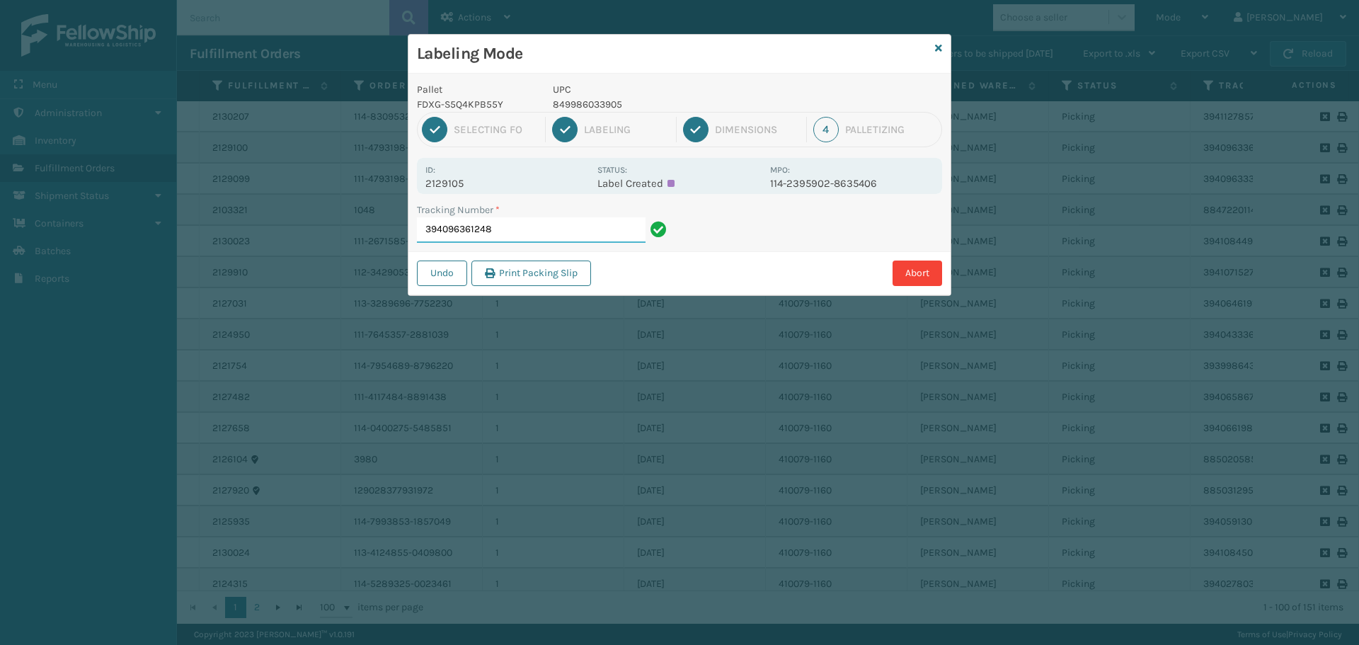
click at [559, 225] on input "394096361248" at bounding box center [531, 229] width 229 height 25
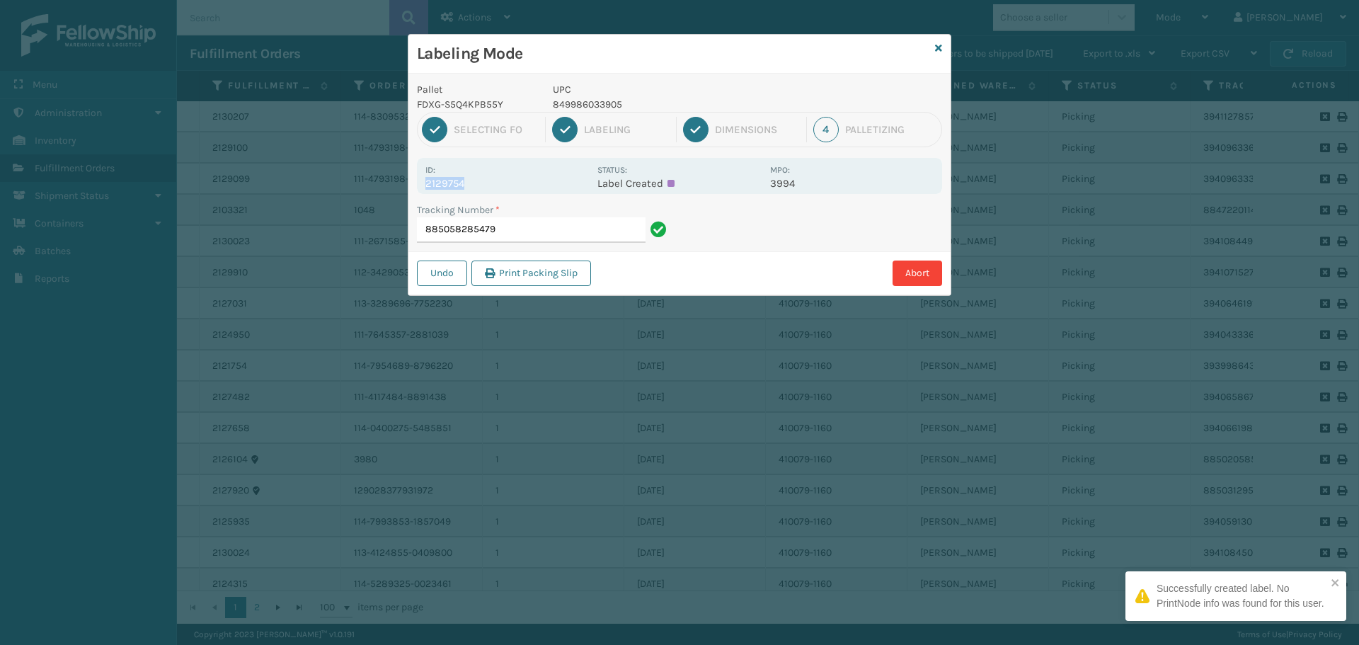
drag, startPoint x: 427, startPoint y: 180, endPoint x: 480, endPoint y: 182, distance: 53.1
click at [480, 182] on p "2129754" at bounding box center [507, 183] width 164 height 13
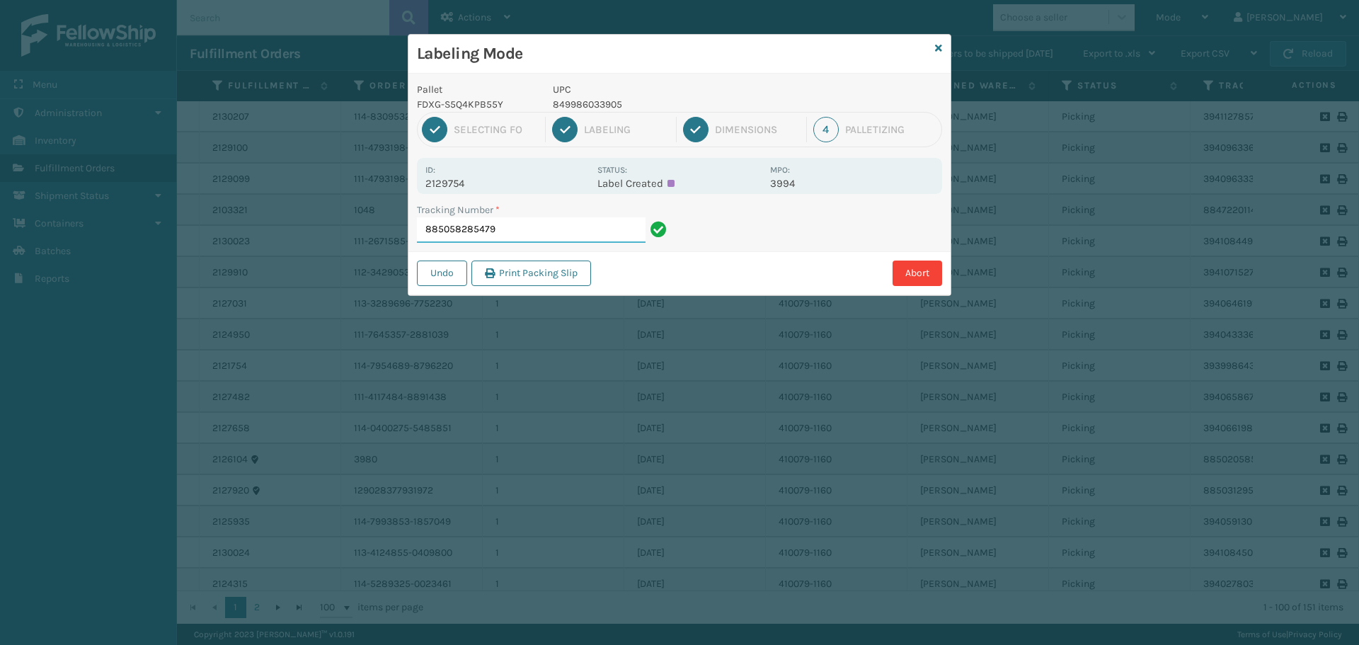
click at [605, 229] on input "885058285479" at bounding box center [531, 229] width 229 height 25
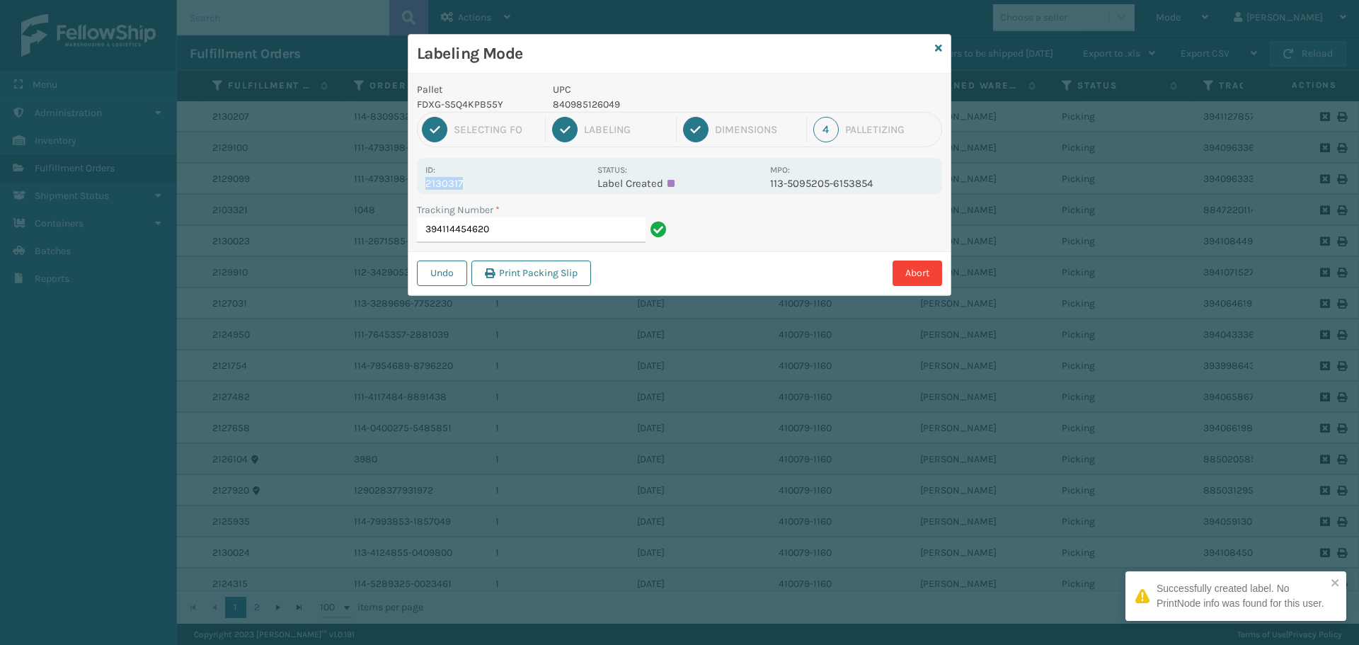
drag, startPoint x: 424, startPoint y: 183, endPoint x: 523, endPoint y: 185, distance: 99.2
click at [523, 185] on div "Id: 2130317 Status: Label Created MPO: 113-5095205-6153854" at bounding box center [679, 176] width 525 height 36
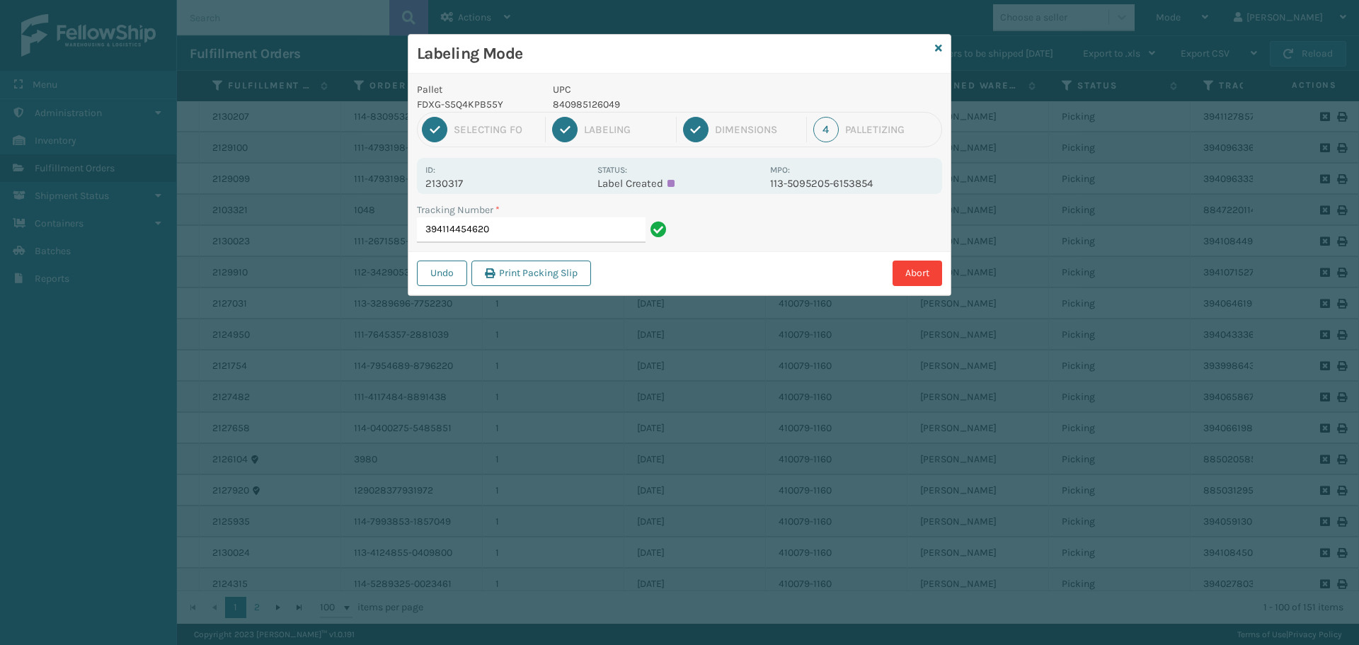
click at [568, 252] on div "Undo Print Packing Slip Abort" at bounding box center [679, 272] width 542 height 43
click at [574, 239] on input "394114454620" at bounding box center [531, 229] width 229 height 25
drag, startPoint x: 425, startPoint y: 183, endPoint x: 536, endPoint y: 187, distance: 110.5
click at [536, 187] on p "2129835" at bounding box center [507, 183] width 164 height 13
click at [536, 227] on input "394106682926" at bounding box center [531, 229] width 229 height 25
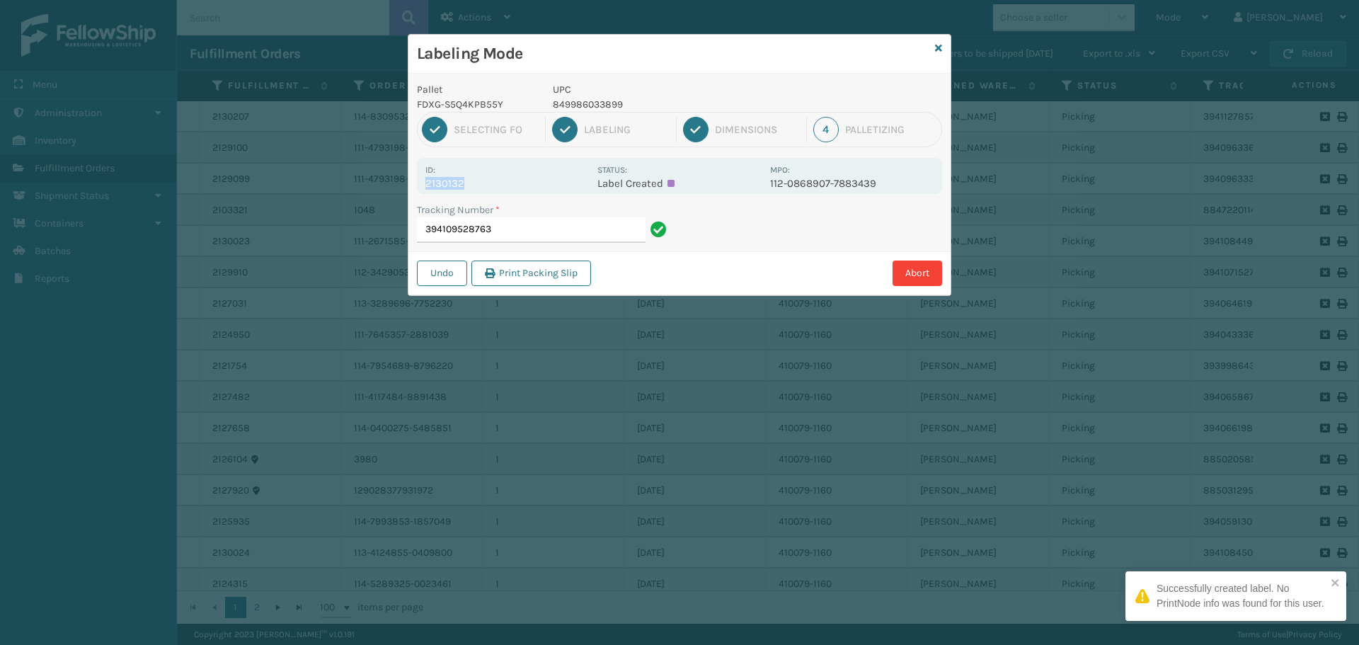
drag, startPoint x: 425, startPoint y: 181, endPoint x: 507, endPoint y: 182, distance: 81.4
click at [507, 182] on p "2130132" at bounding box center [507, 183] width 164 height 13
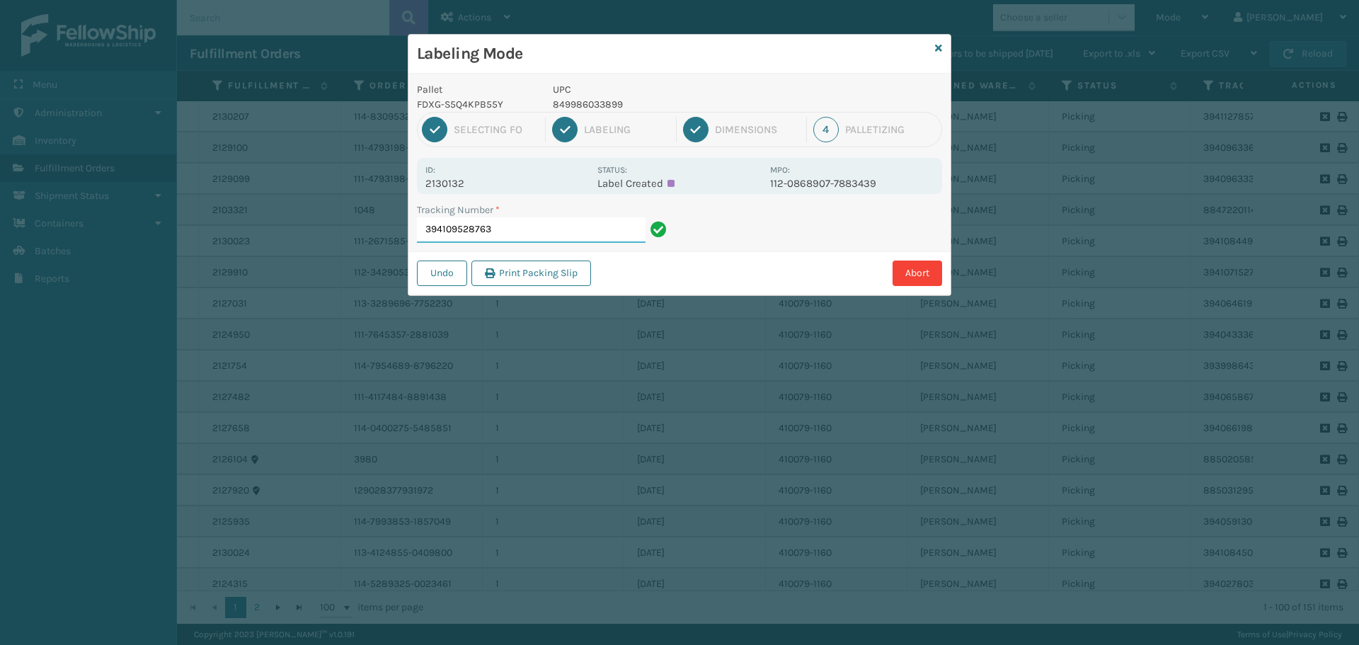
drag, startPoint x: 537, startPoint y: 225, endPoint x: 549, endPoint y: 224, distance: 12.1
click at [547, 224] on input "394109528763" at bounding box center [531, 229] width 229 height 25
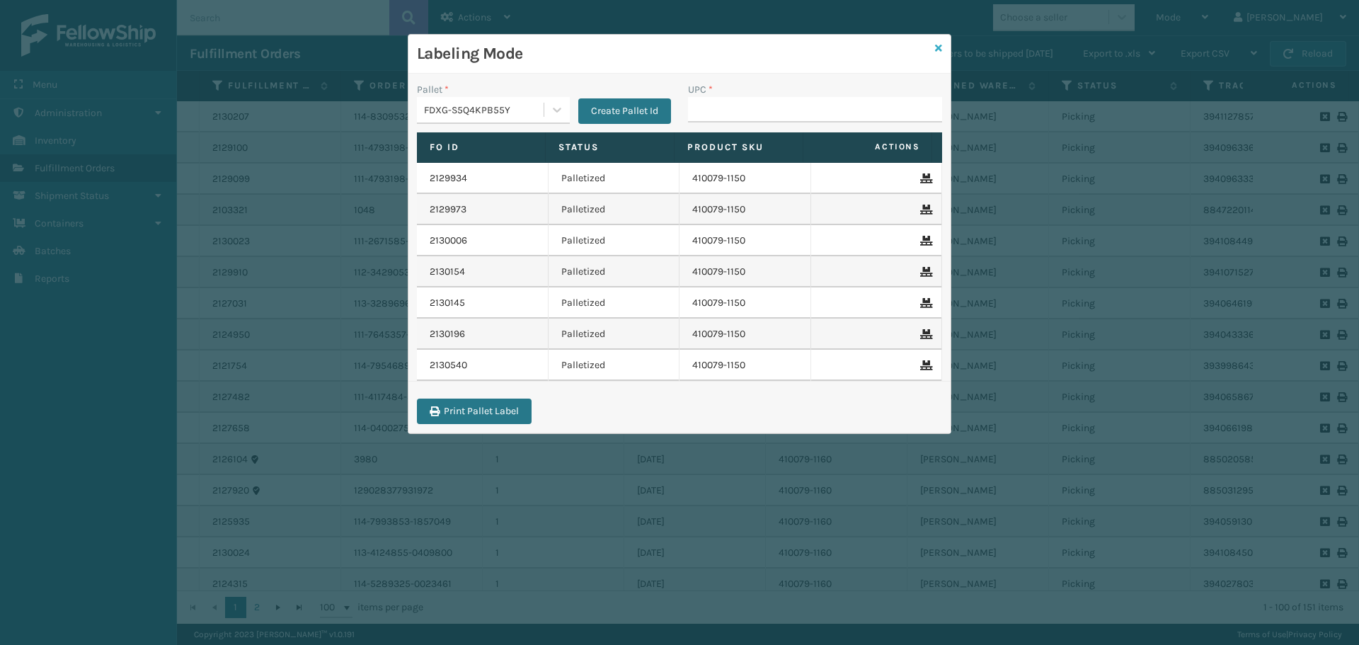
click at [941, 45] on icon at bounding box center [938, 48] width 7 height 10
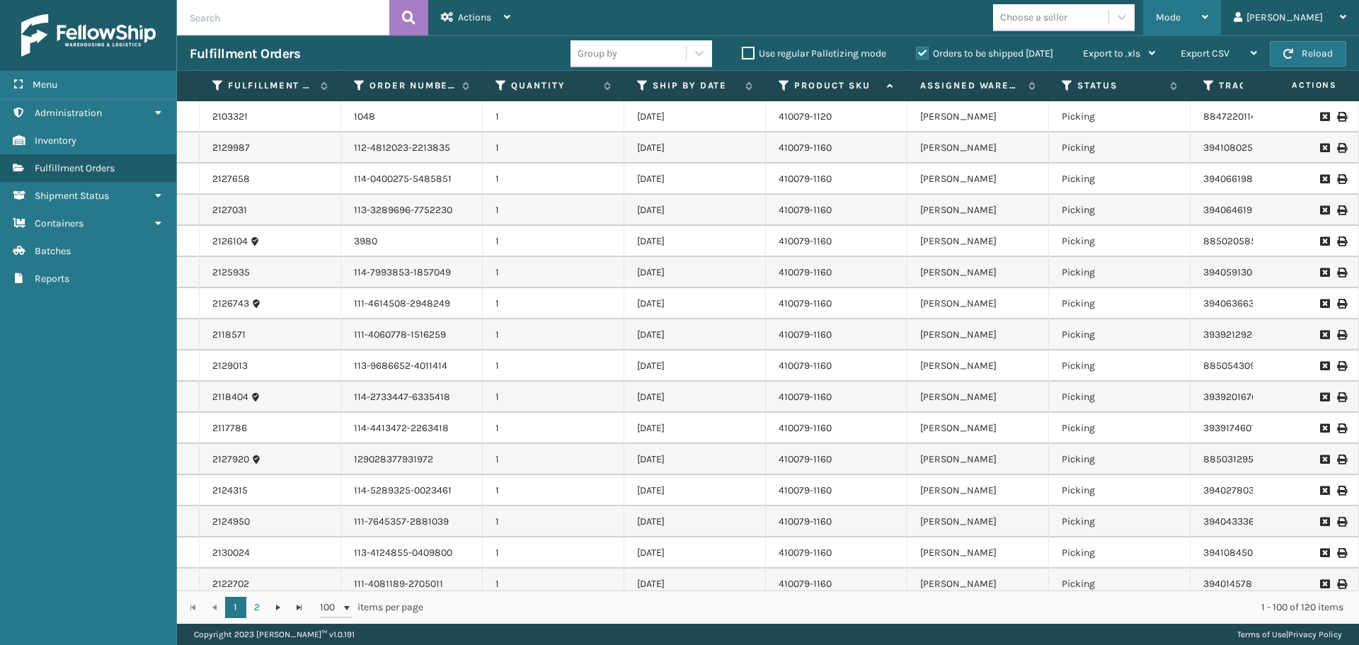
click at [1181, 21] on span "Mode" at bounding box center [1168, 17] width 25 height 12
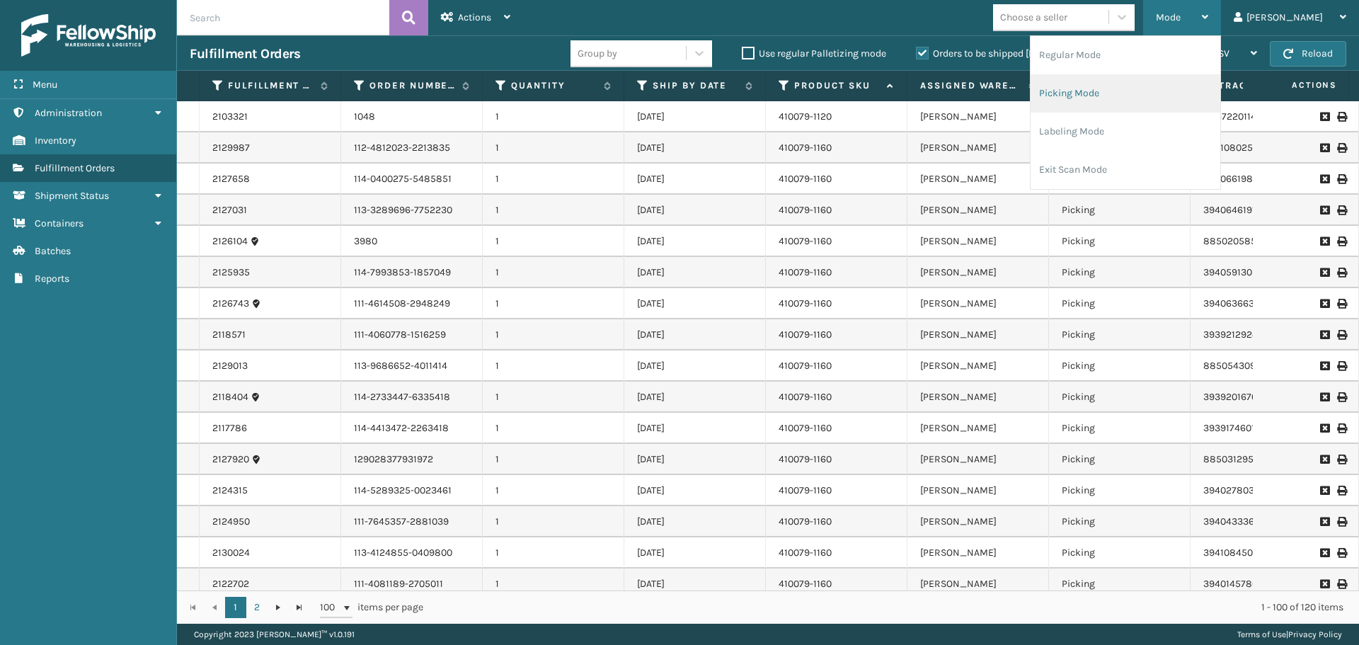
click at [1179, 92] on li "Picking Mode" at bounding box center [1126, 93] width 190 height 38
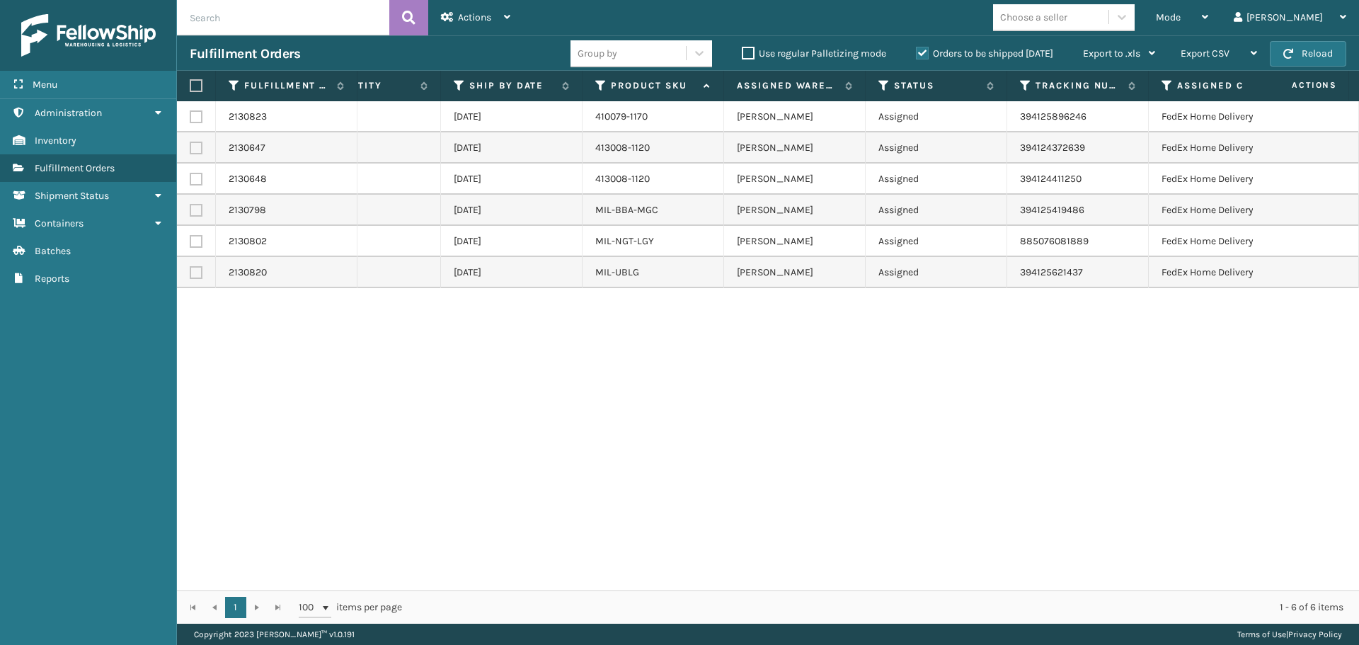
scroll to position [0, 0]
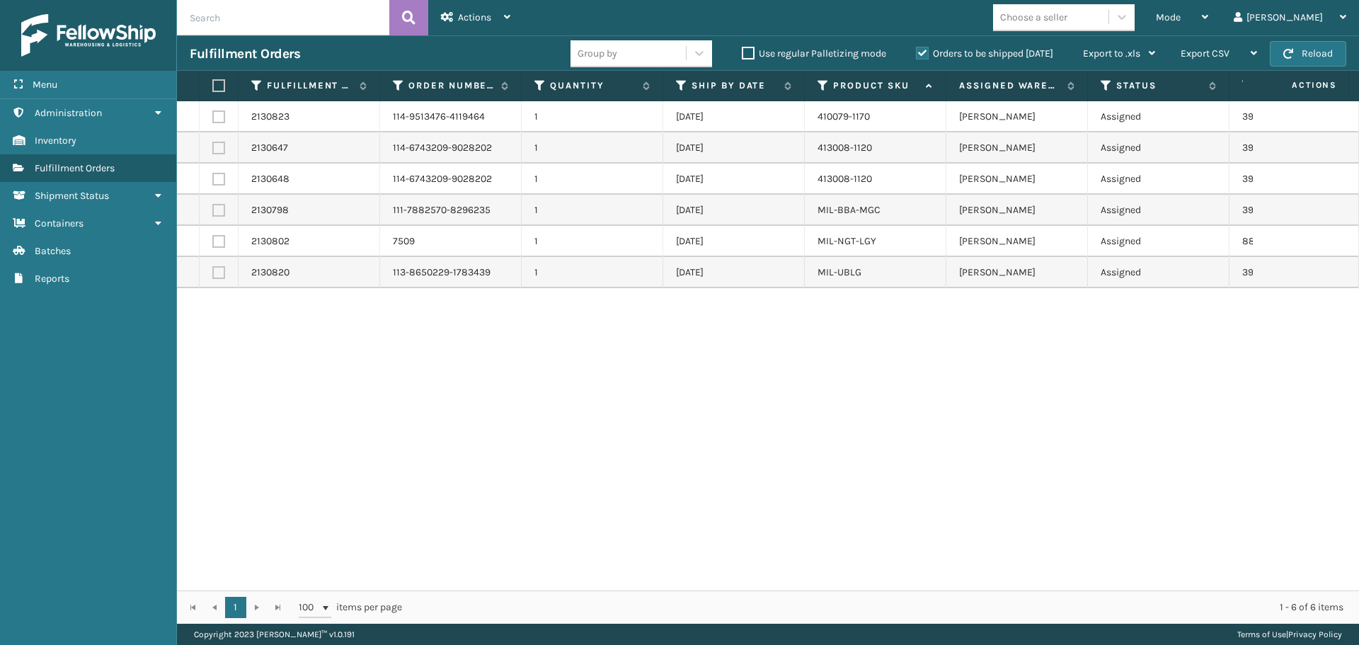
click at [221, 88] on label at bounding box center [216, 85] width 8 height 13
click at [213, 88] on input "checkbox" at bounding box center [212, 85] width 1 height 9
checkbox input "true"
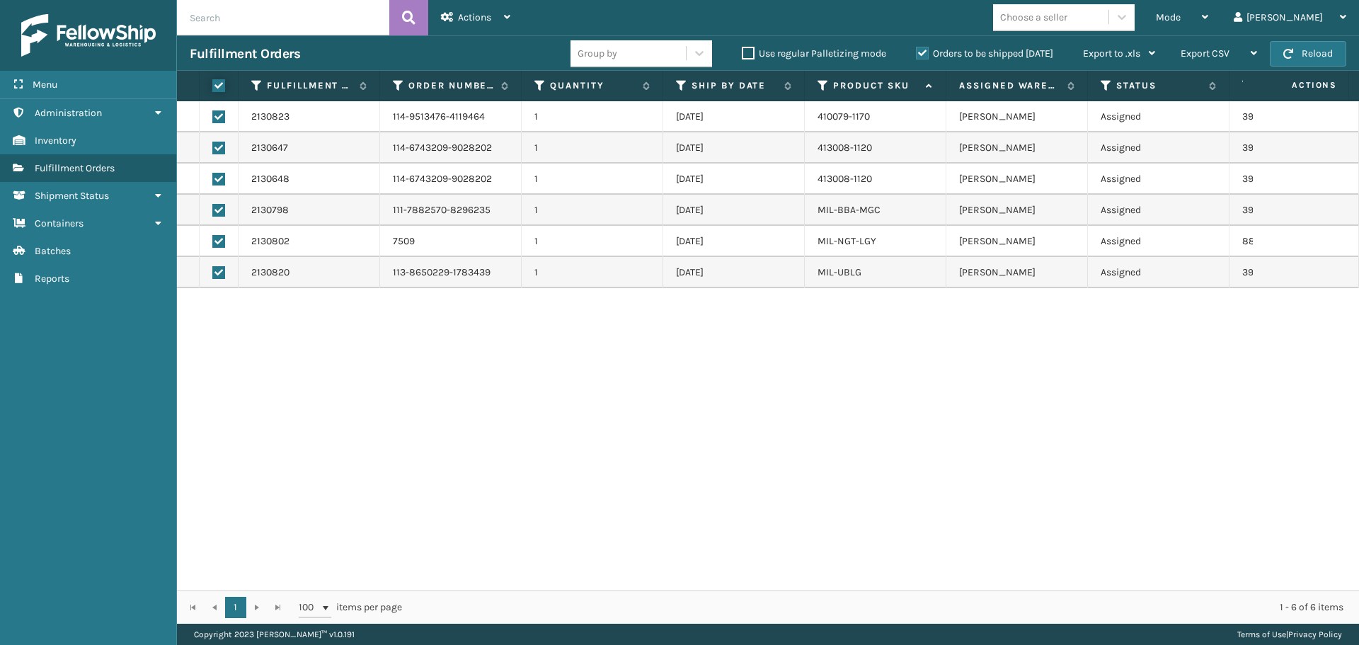
checkbox input "true"
click at [474, 24] on div "Actions" at bounding box center [475, 17] width 69 height 35
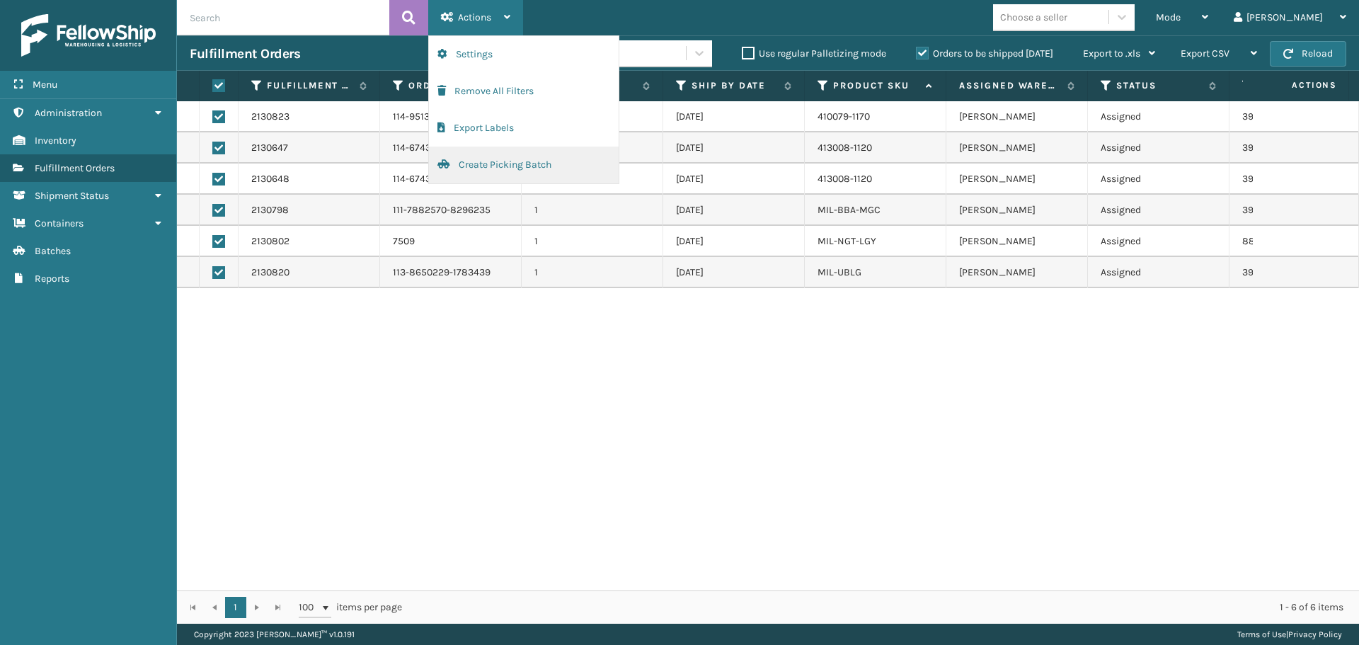
click at [508, 158] on button "Create Picking Batch" at bounding box center [524, 165] width 190 height 37
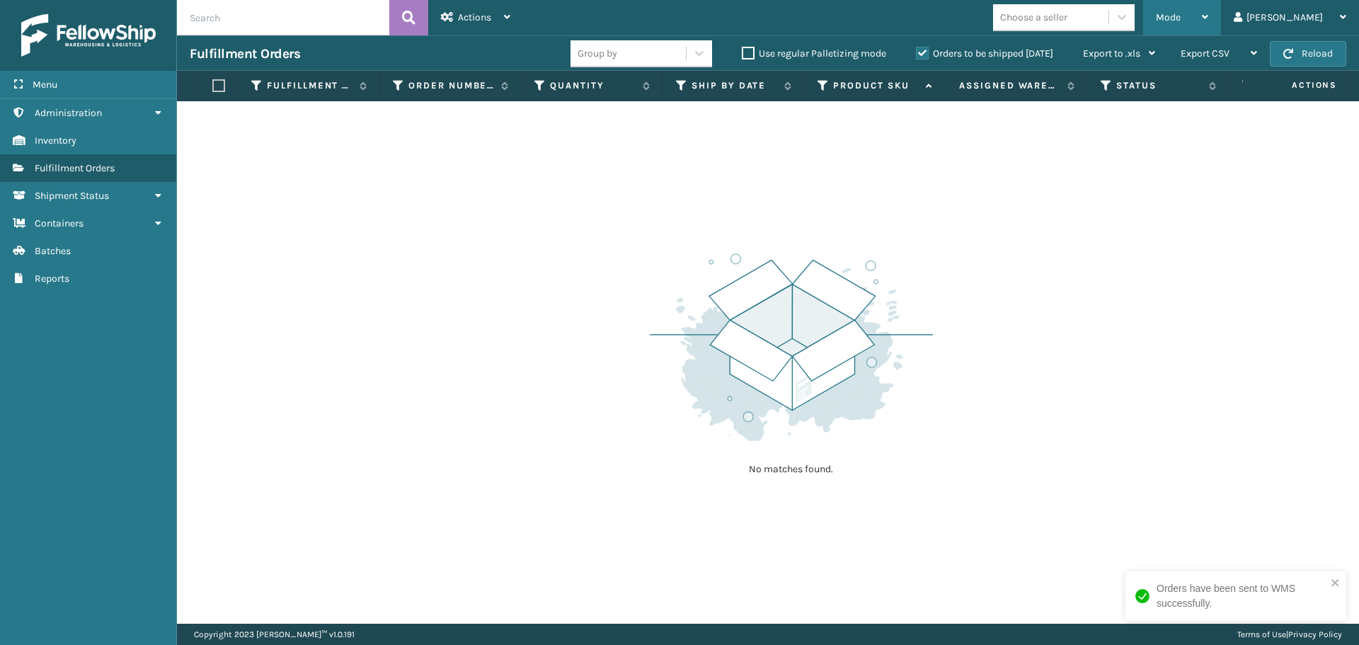
click at [1208, 29] on div "Mode" at bounding box center [1182, 17] width 52 height 35
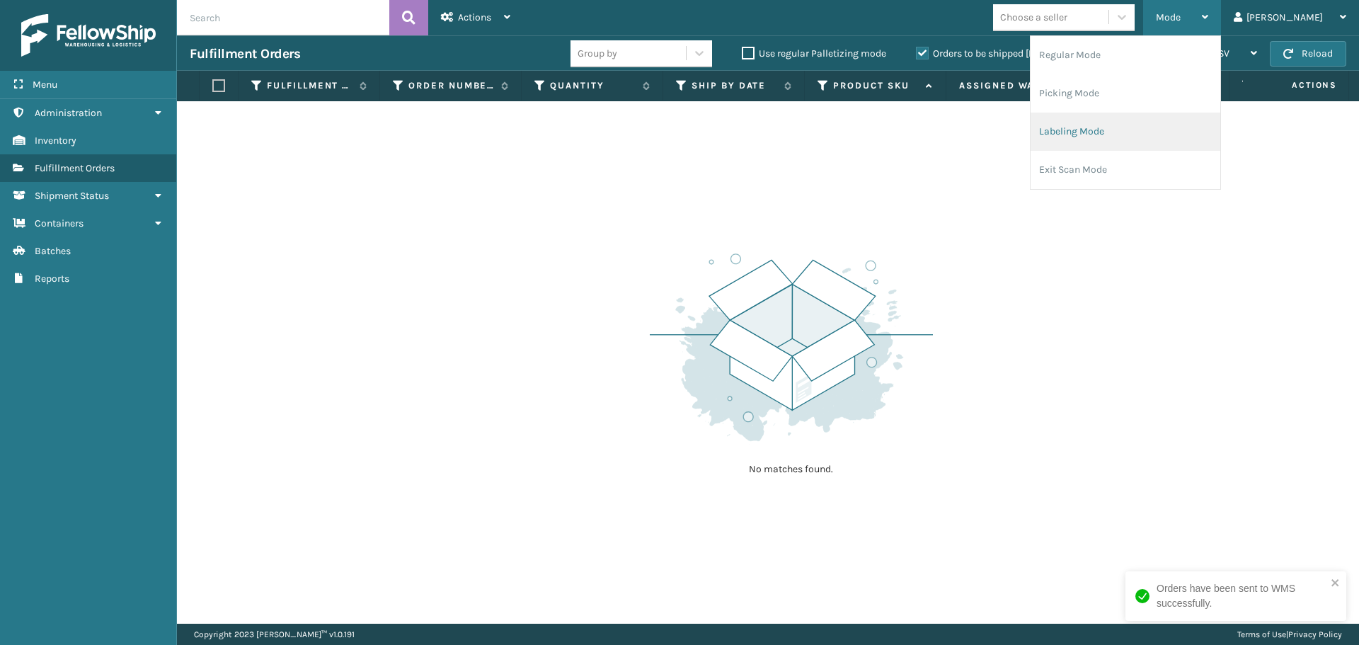
click at [1171, 118] on li "Labeling Mode" at bounding box center [1126, 132] width 190 height 38
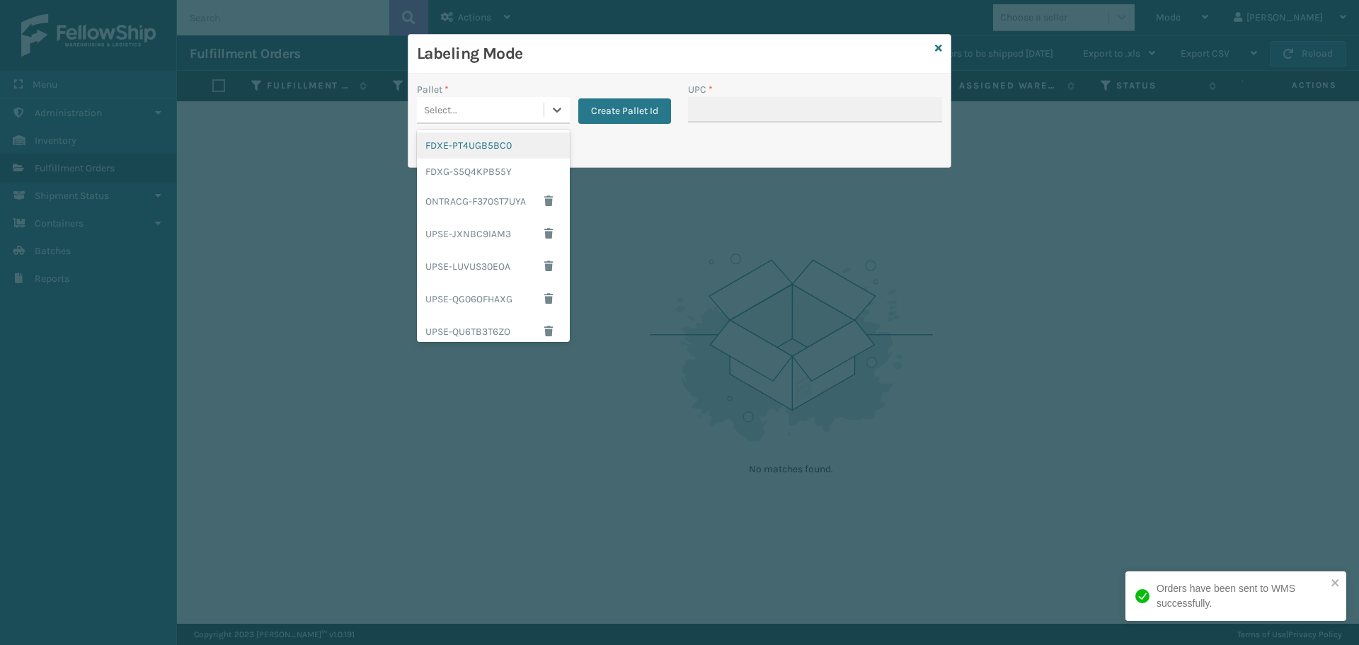
click at [515, 115] on div "Select..." at bounding box center [480, 109] width 127 height 23
click at [486, 175] on div "FDXG-S5Q4KPB55Y" at bounding box center [493, 172] width 153 height 26
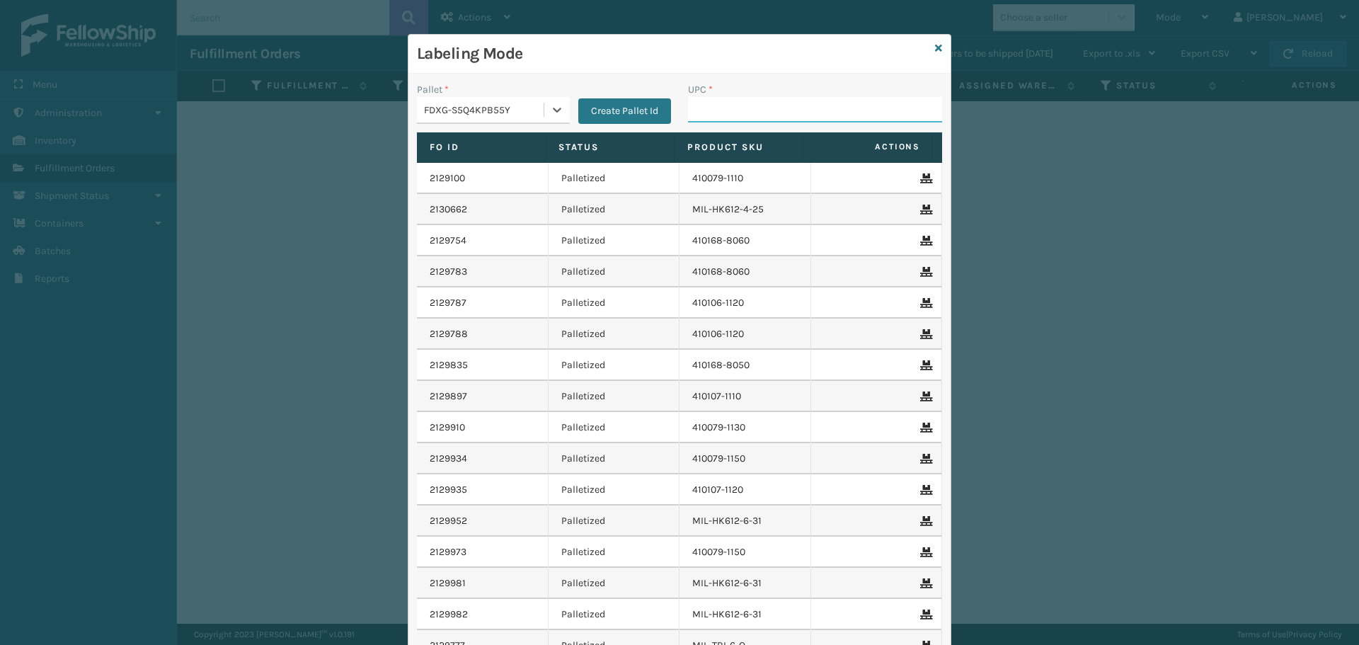
click at [707, 120] on input "UPC *" at bounding box center [815, 109] width 254 height 25
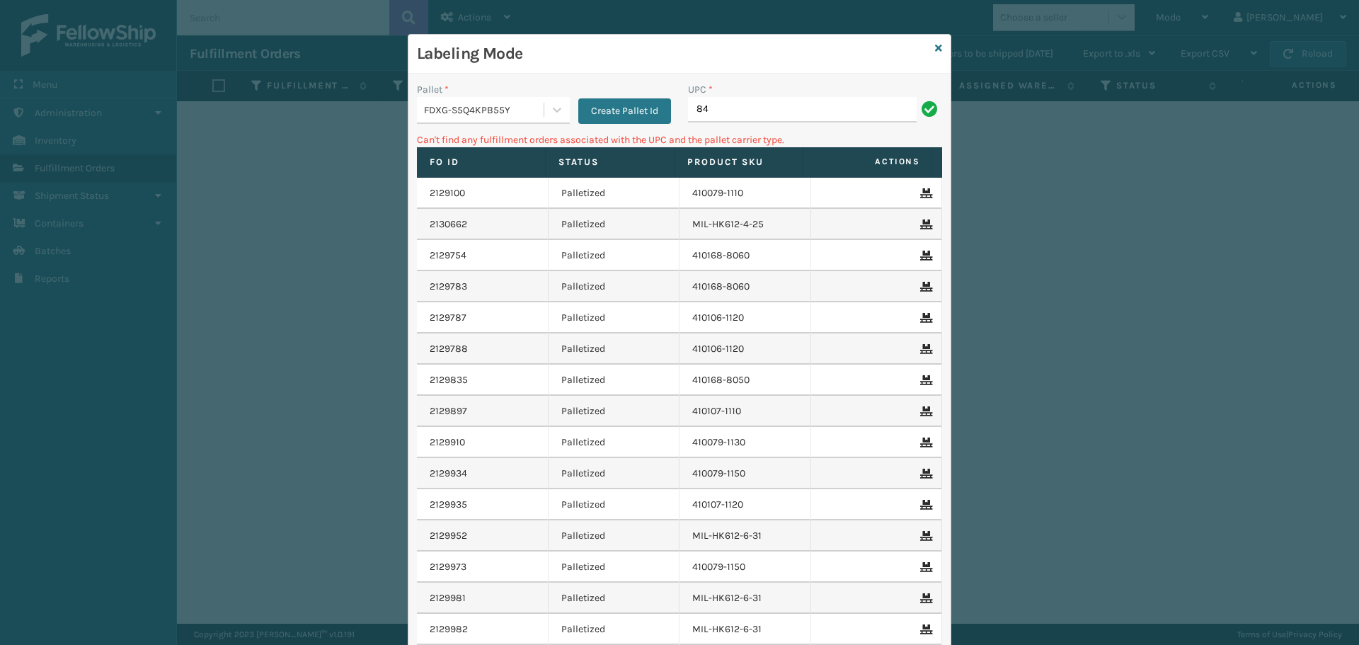
type input "8"
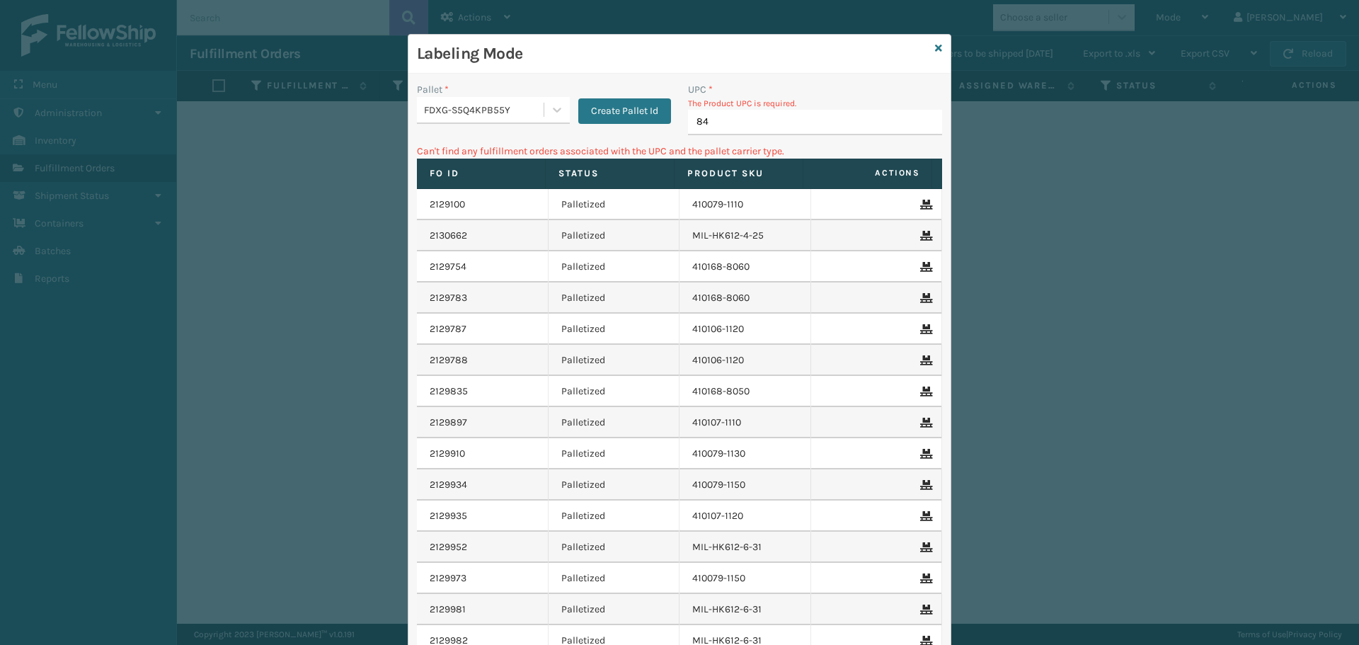
type input "840"
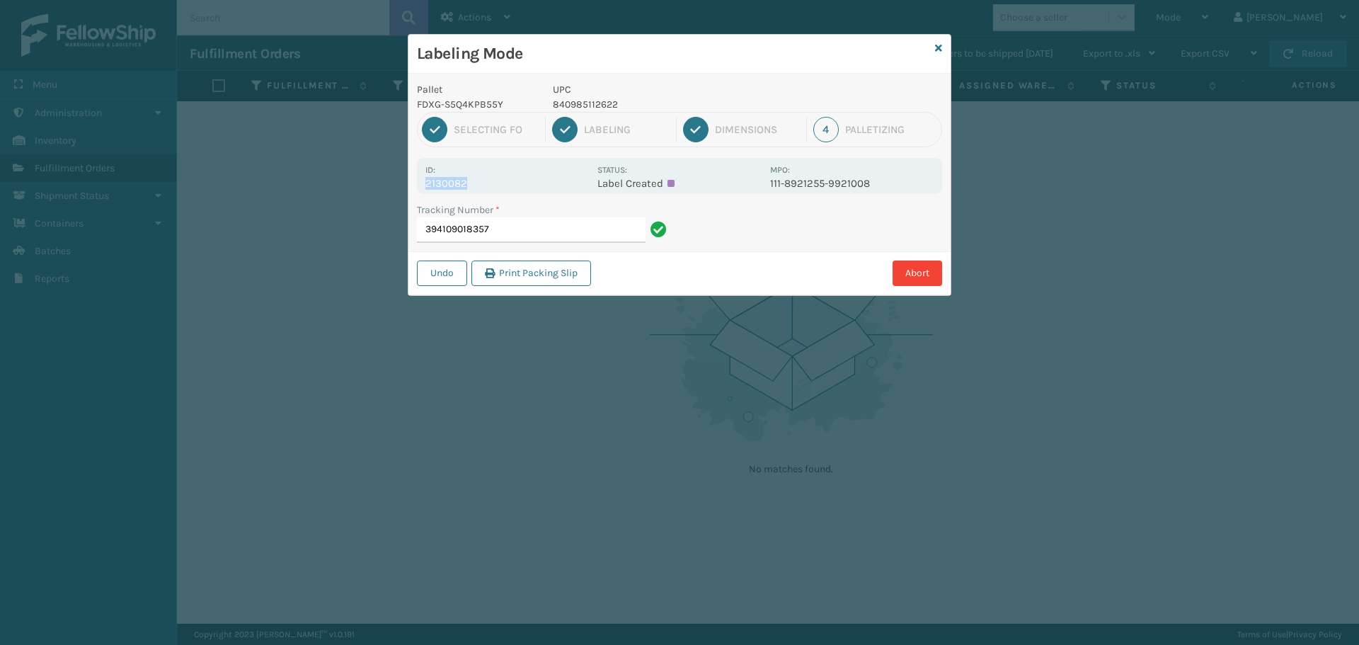
drag, startPoint x: 423, startPoint y: 184, endPoint x: 520, endPoint y: 184, distance: 97.0
click at [520, 184] on div "Id: 2130082 Status: Label Created MPO: 111-8921255-9921008" at bounding box center [679, 176] width 525 height 36
click at [561, 232] on input "394109018357" at bounding box center [531, 229] width 229 height 25
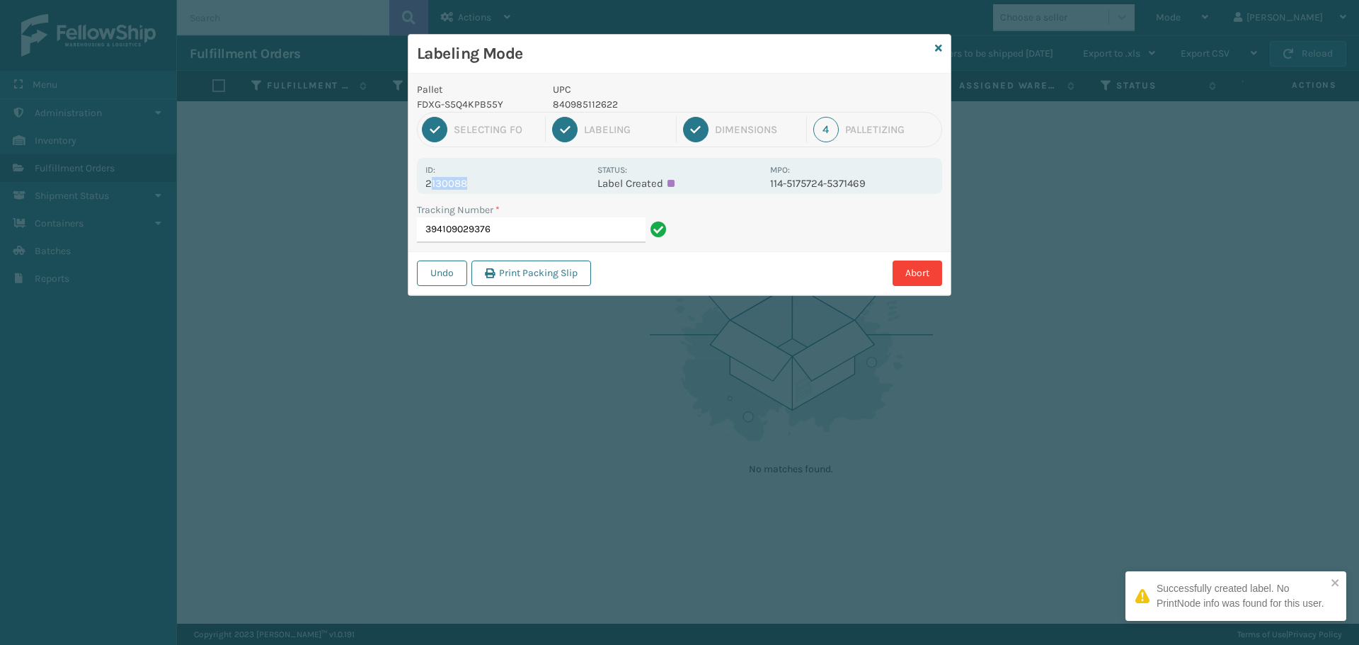
drag, startPoint x: 429, startPoint y: 183, endPoint x: 505, endPoint y: 186, distance: 75.8
click at [505, 186] on p "2130088" at bounding box center [507, 183] width 164 height 13
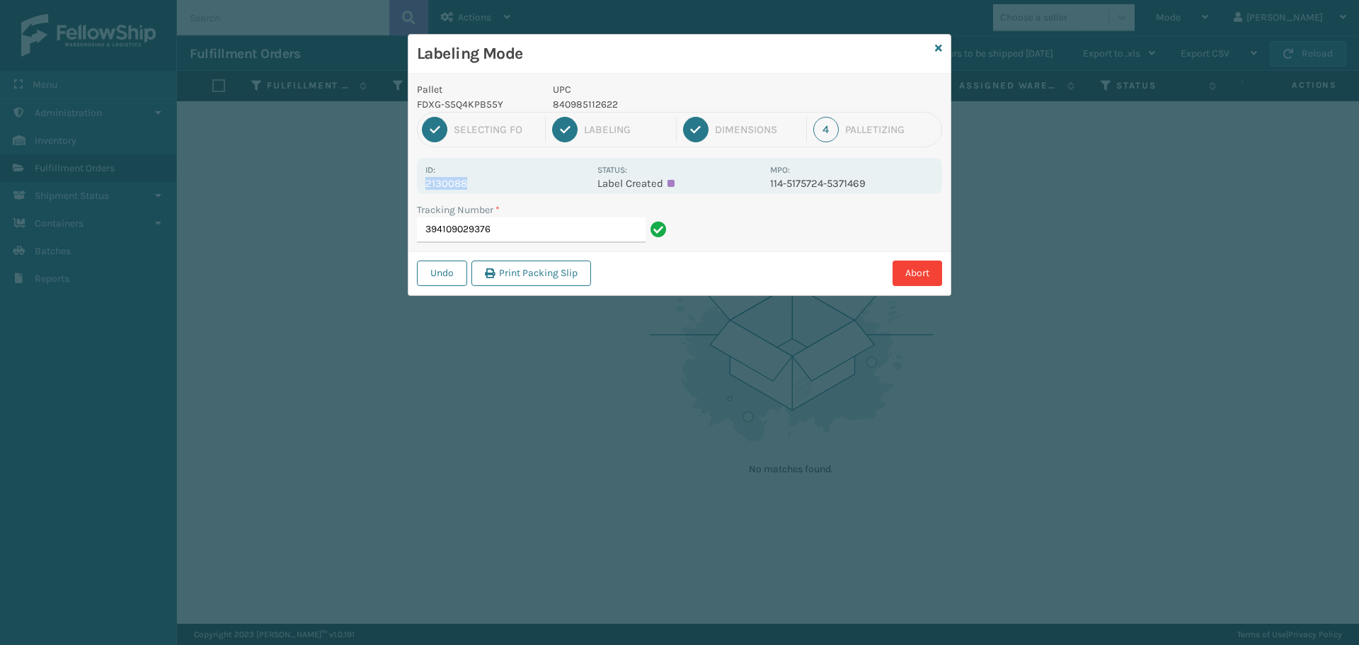
drag, startPoint x: 424, startPoint y: 184, endPoint x: 495, endPoint y: 181, distance: 70.9
click at [495, 181] on div "Id: 2130088 Status: Label Created MPO: 114-5175724-5371469" at bounding box center [679, 176] width 525 height 36
click at [522, 227] on input "394109029376" at bounding box center [531, 229] width 229 height 25
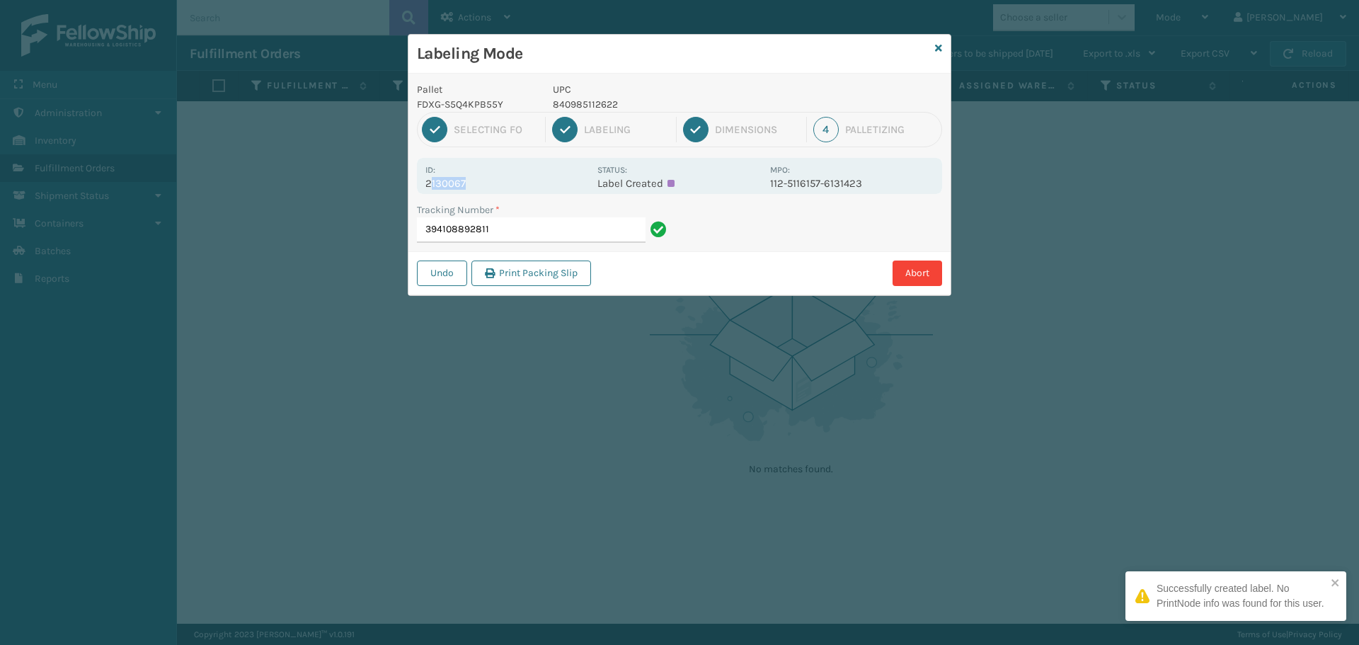
drag, startPoint x: 429, startPoint y: 179, endPoint x: 531, endPoint y: 181, distance: 102.0
click at [531, 181] on p "2130067" at bounding box center [507, 183] width 164 height 13
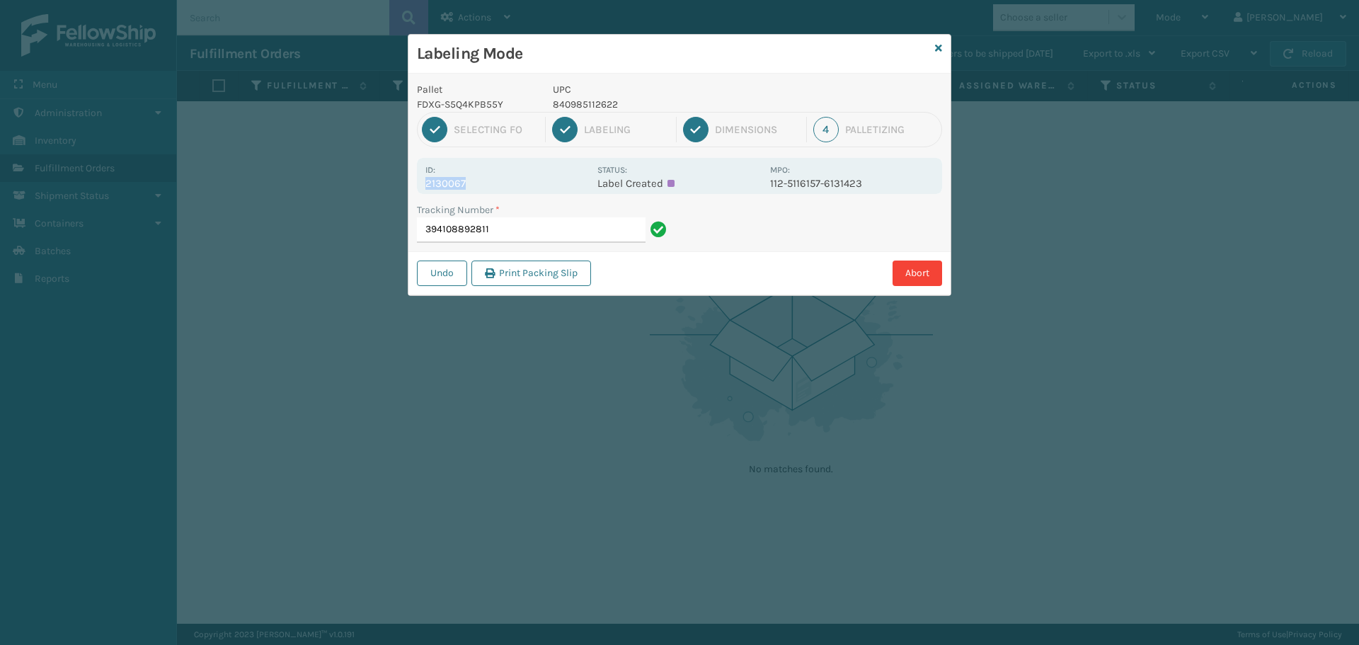
drag, startPoint x: 427, startPoint y: 181, endPoint x: 488, endPoint y: 181, distance: 61.6
click at [488, 183] on p "2130067" at bounding box center [507, 183] width 164 height 13
click at [509, 215] on div "Tracking Number *" at bounding box center [544, 209] width 254 height 15
click at [552, 236] on input "394108892811" at bounding box center [531, 229] width 229 height 25
drag, startPoint x: 425, startPoint y: 185, endPoint x: 489, endPoint y: 190, distance: 63.9
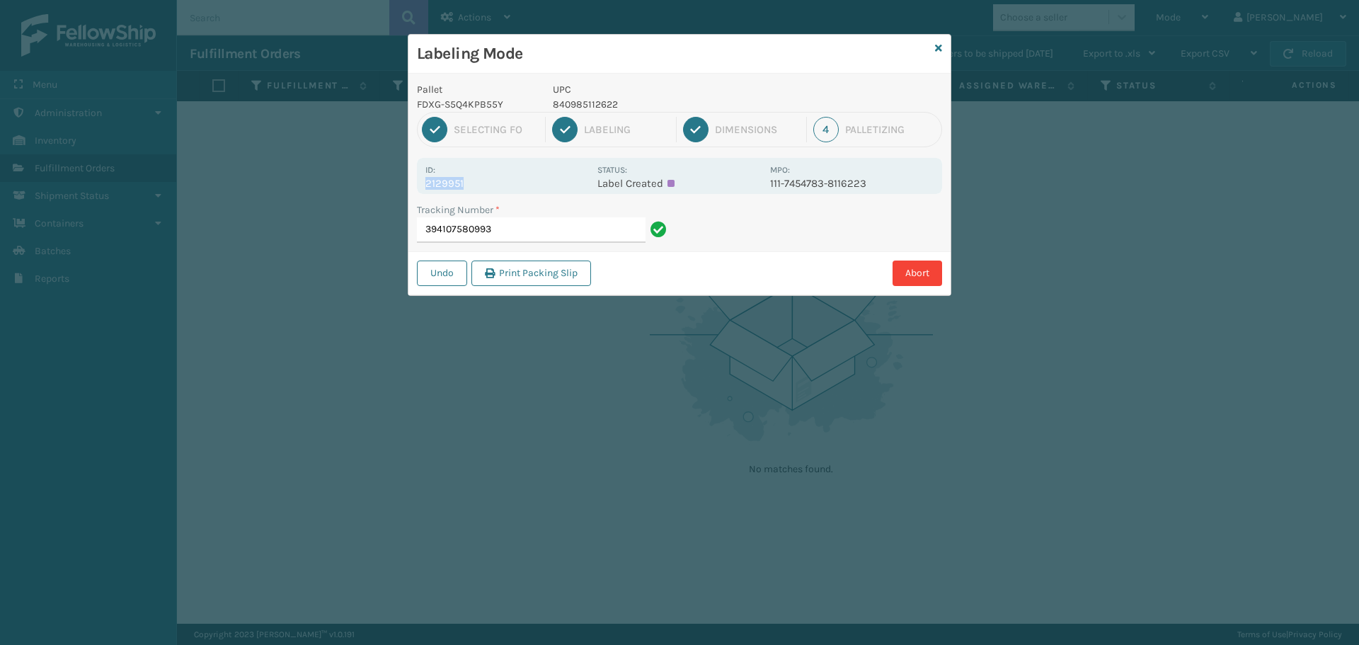
click at [489, 190] on div "Id: 2129951 Status: Label Created MPO: 111-7454783-8116223" at bounding box center [679, 176] width 525 height 36
click at [551, 231] on input "394107580993" at bounding box center [531, 229] width 229 height 25
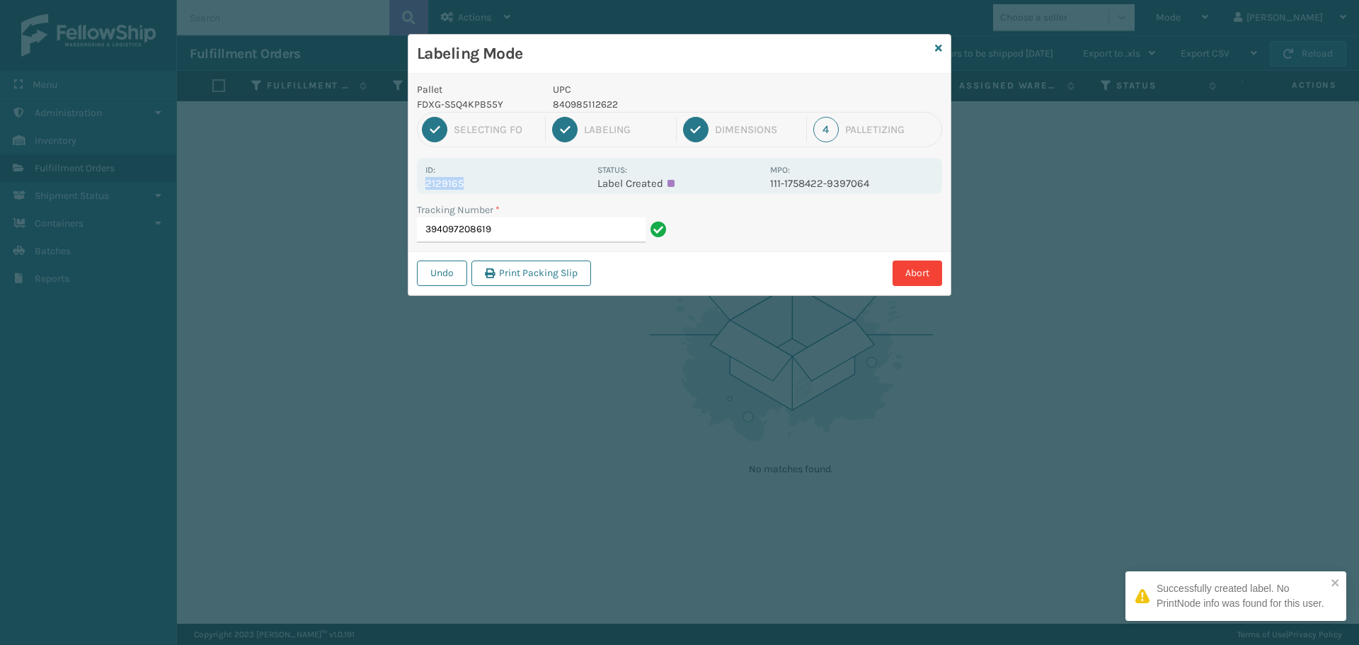
drag, startPoint x: 425, startPoint y: 185, endPoint x: 505, endPoint y: 180, distance: 80.9
click at [510, 179] on div "Id: 2129165 Status: Label Created MPO: 111-1758422-9397064" at bounding box center [679, 176] width 525 height 36
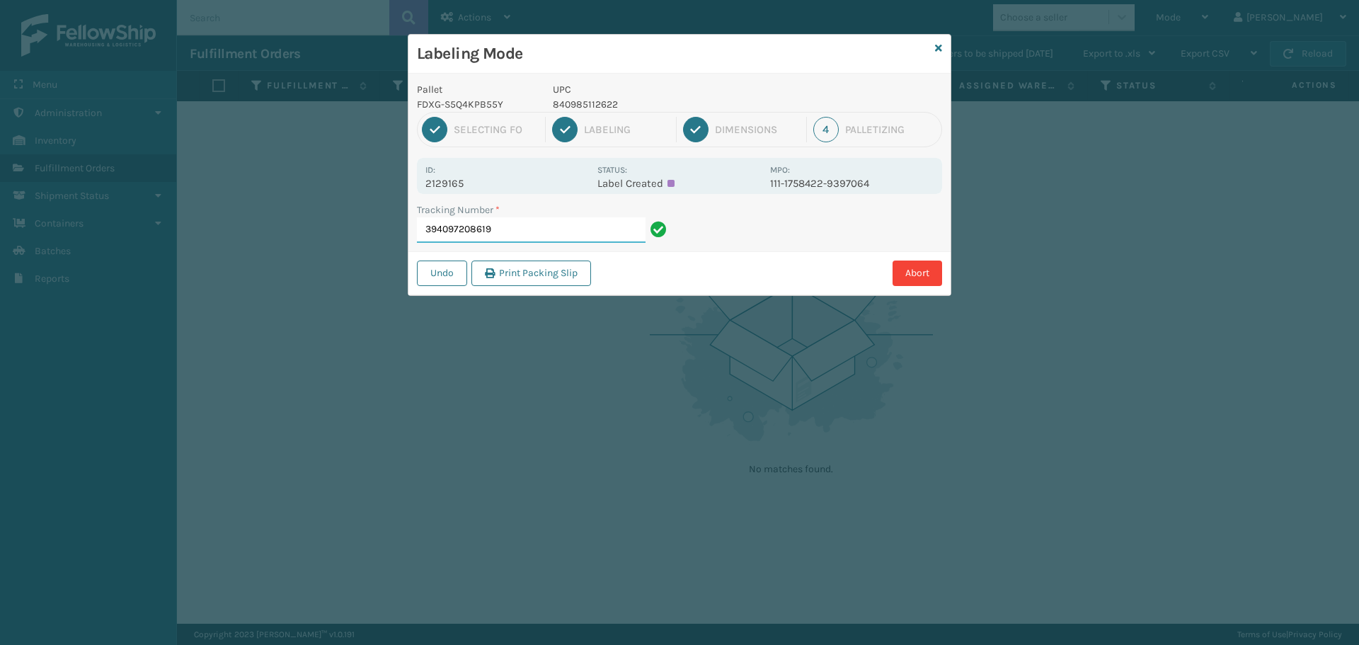
click at [528, 227] on input "394097208619" at bounding box center [531, 229] width 229 height 25
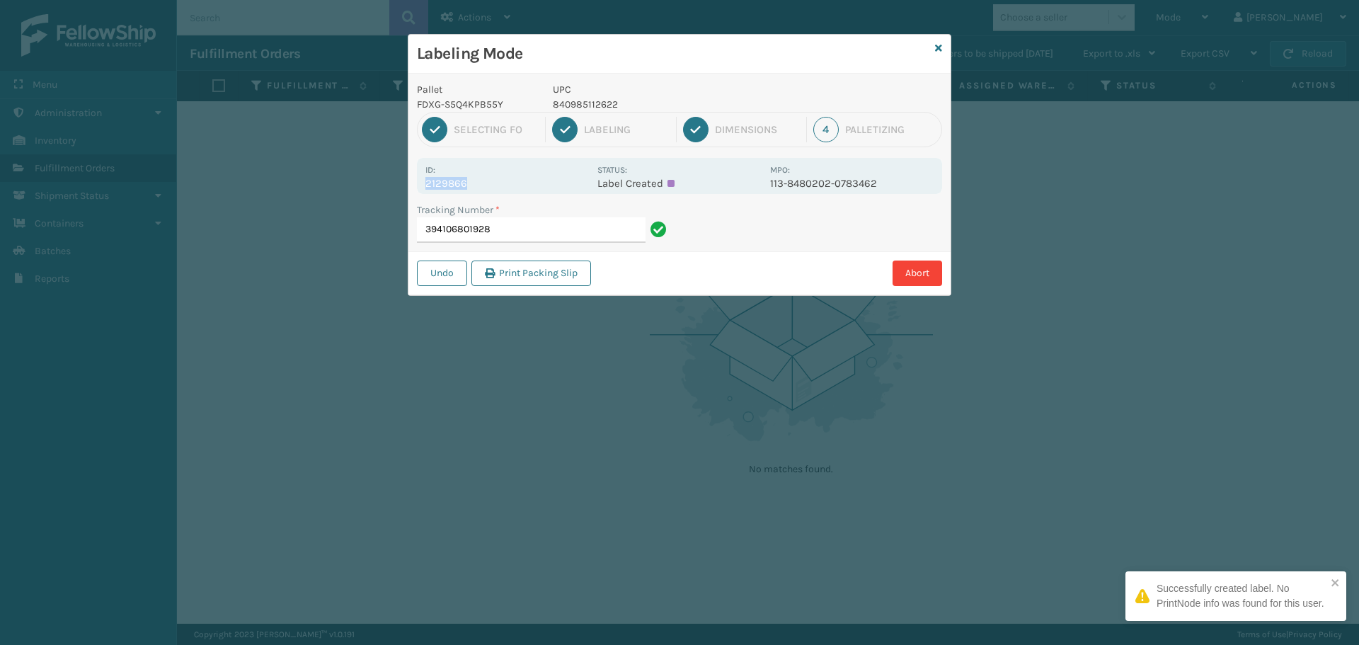
drag, startPoint x: 425, startPoint y: 183, endPoint x: 501, endPoint y: 183, distance: 75.0
click at [501, 183] on p "2129866" at bounding box center [507, 183] width 164 height 13
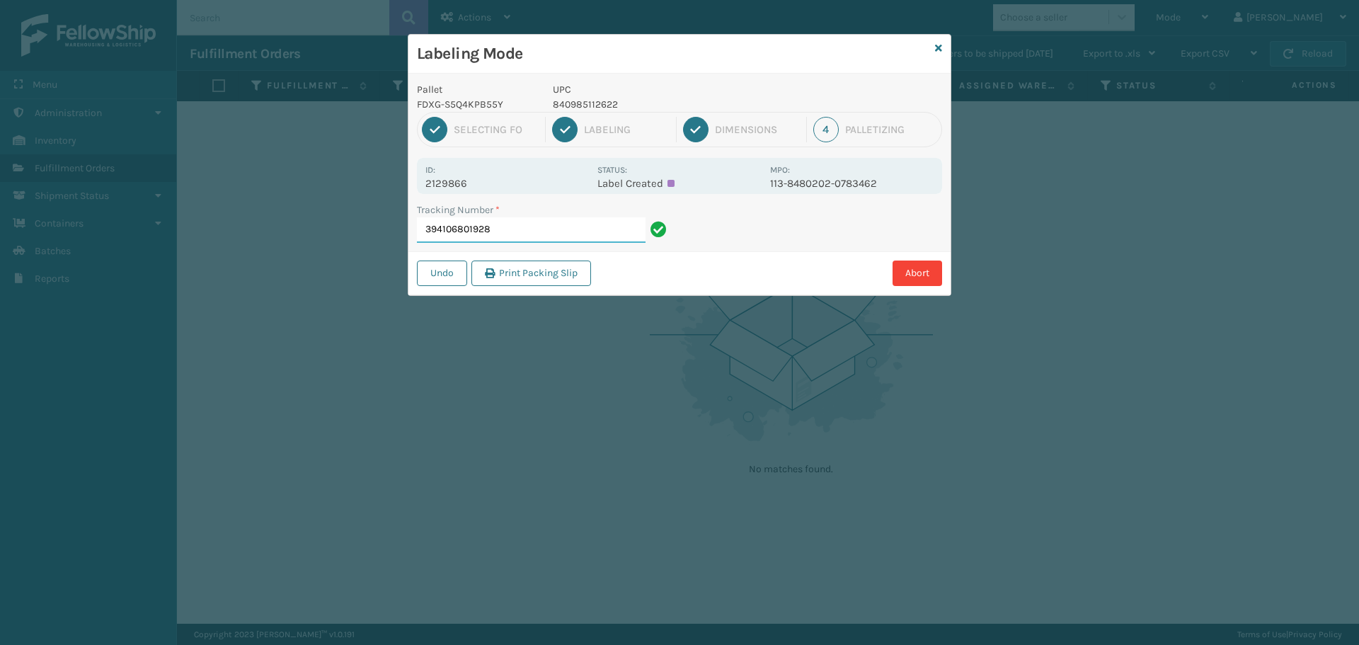
click at [545, 222] on input "394106801928" at bounding box center [531, 229] width 229 height 25
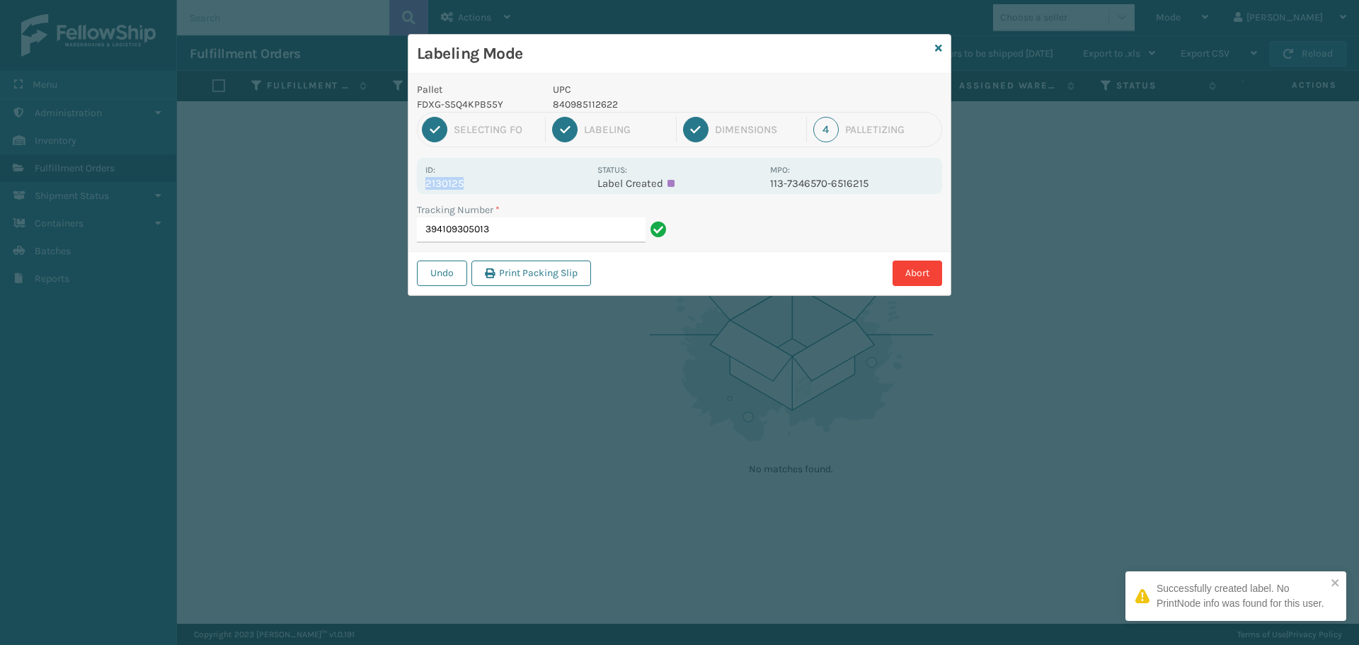
drag, startPoint x: 428, startPoint y: 184, endPoint x: 478, endPoint y: 181, distance: 49.7
click at [478, 181] on p "2130125" at bounding box center [507, 183] width 164 height 13
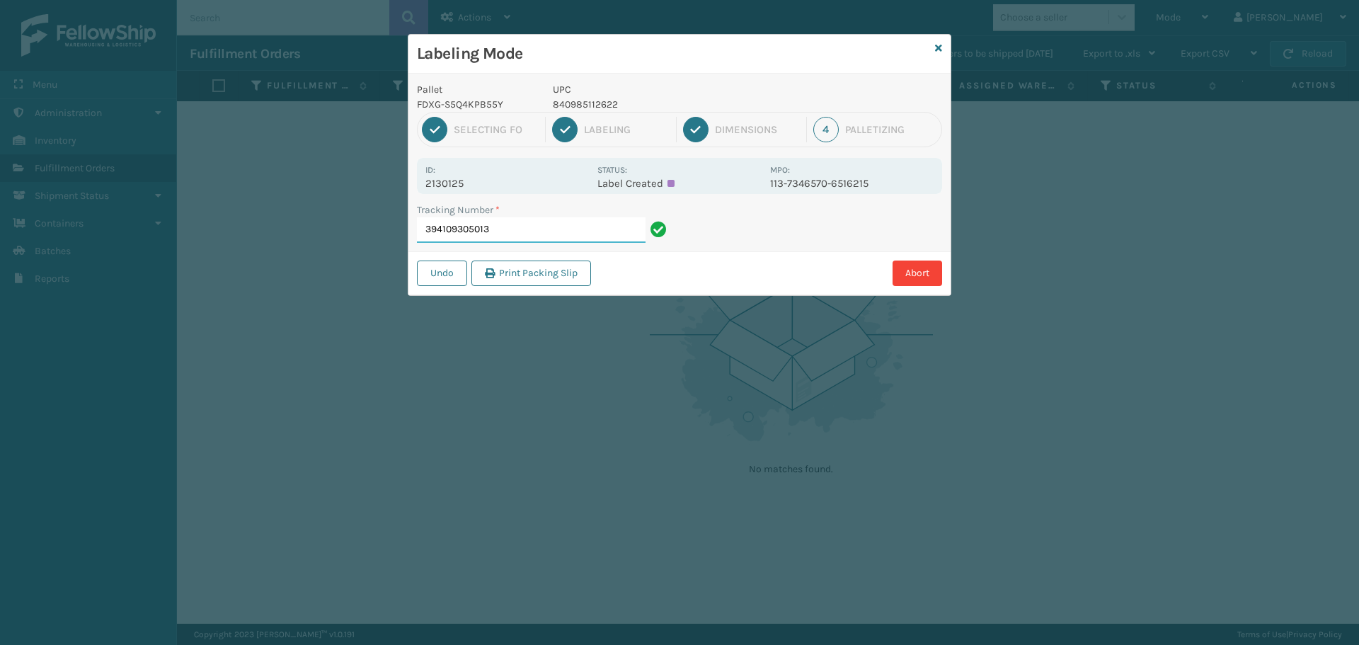
click at [573, 235] on input "394109305013" at bounding box center [531, 229] width 229 height 25
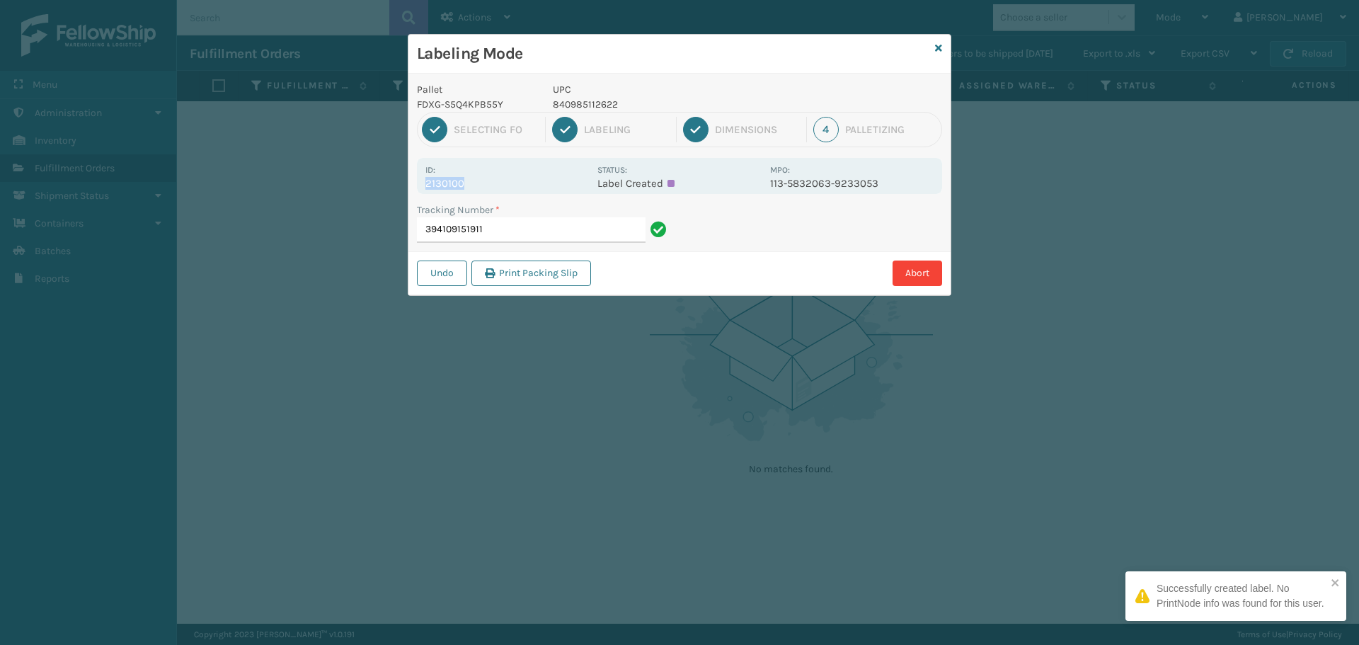
drag, startPoint x: 428, startPoint y: 186, endPoint x: 505, endPoint y: 183, distance: 77.2
click at [505, 183] on p "2130100" at bounding box center [507, 183] width 164 height 13
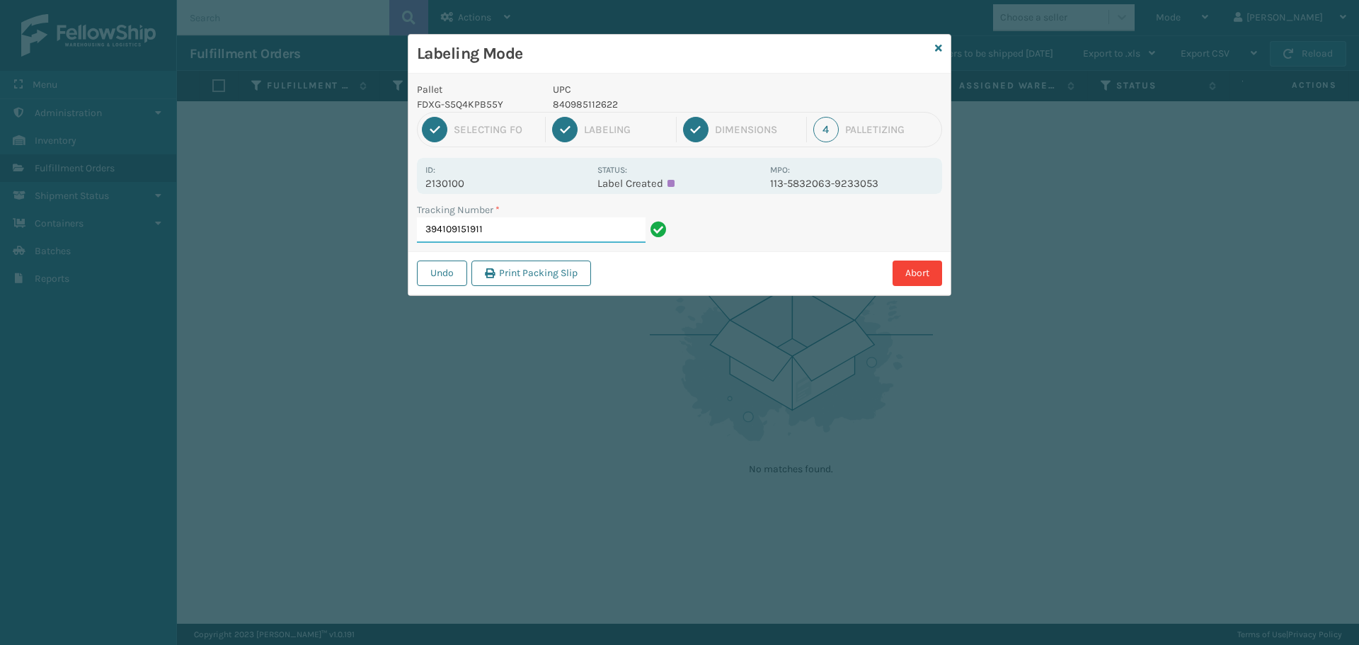
click at [526, 220] on input "394109151911" at bounding box center [531, 229] width 229 height 25
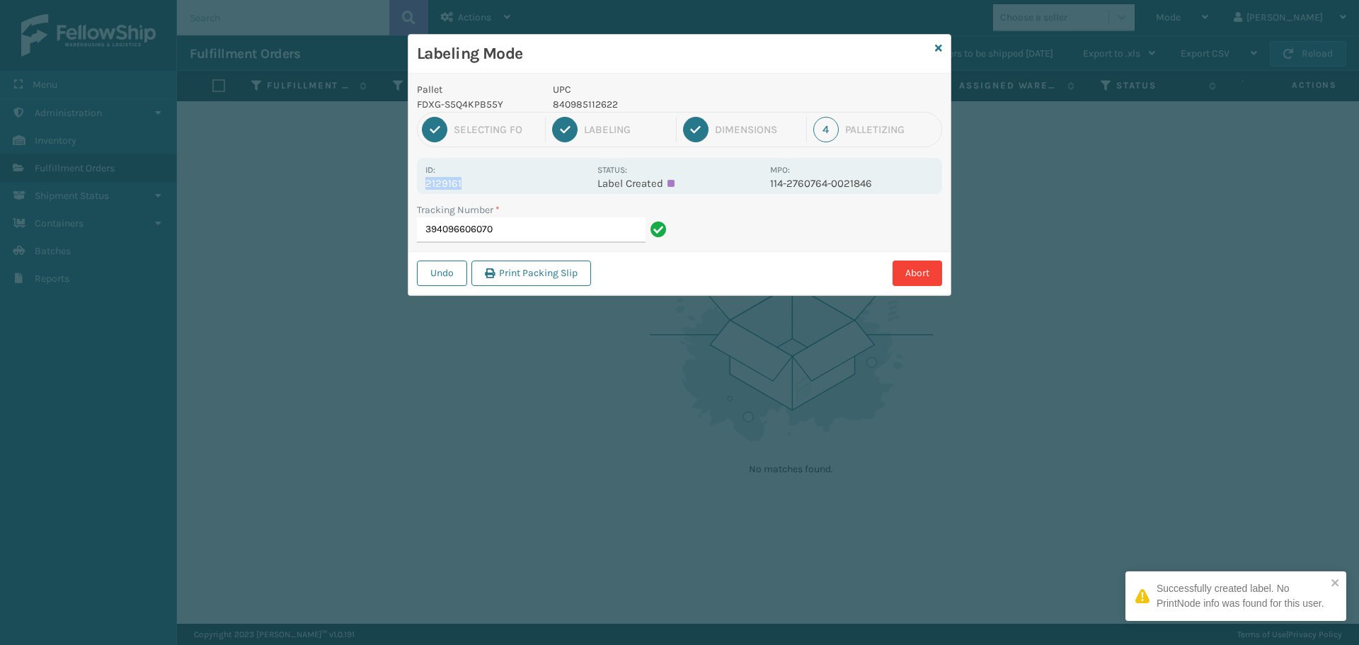
drag, startPoint x: 425, startPoint y: 181, endPoint x: 484, endPoint y: 183, distance: 58.8
click at [484, 183] on p "2129161" at bounding box center [507, 183] width 164 height 13
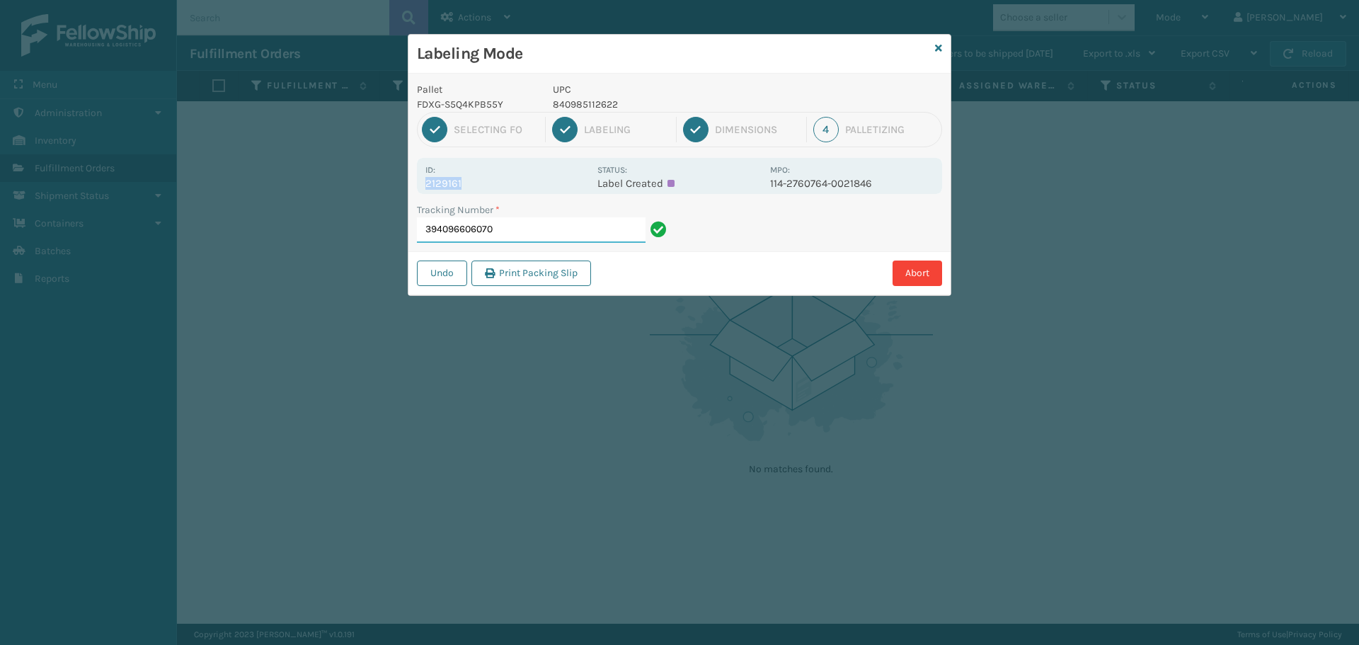
click at [540, 231] on input "394096606070" at bounding box center [531, 229] width 229 height 25
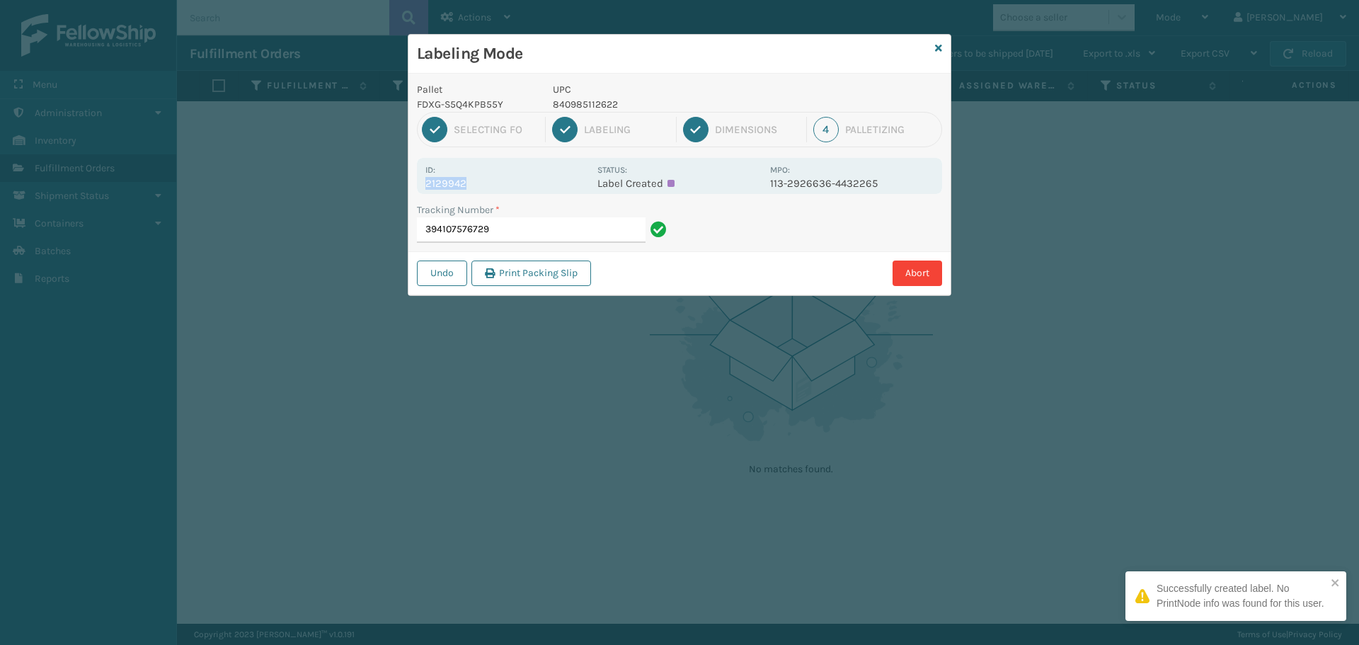
drag, startPoint x: 424, startPoint y: 180, endPoint x: 498, endPoint y: 181, distance: 74.3
click at [498, 181] on div "Id: 2129942 Status: Label Created MPO: 113-2926636-4432265" at bounding box center [679, 176] width 525 height 36
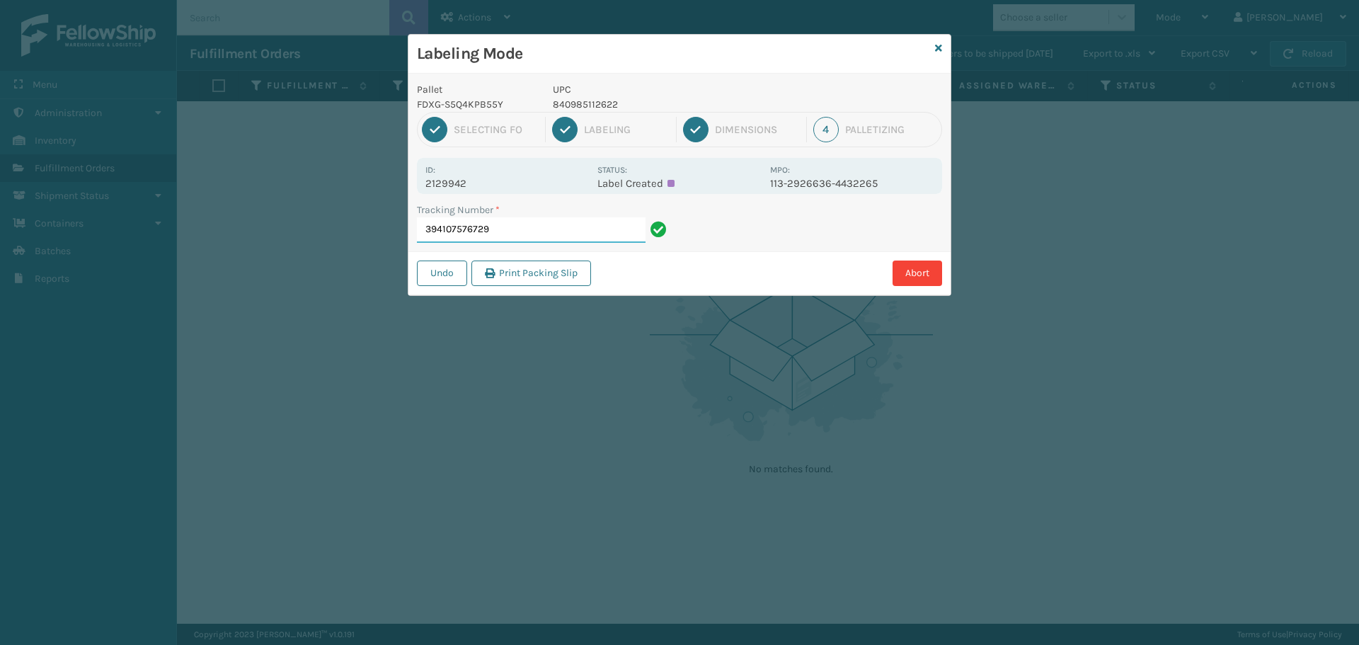
click at [537, 231] on input "394107576729" at bounding box center [531, 229] width 229 height 25
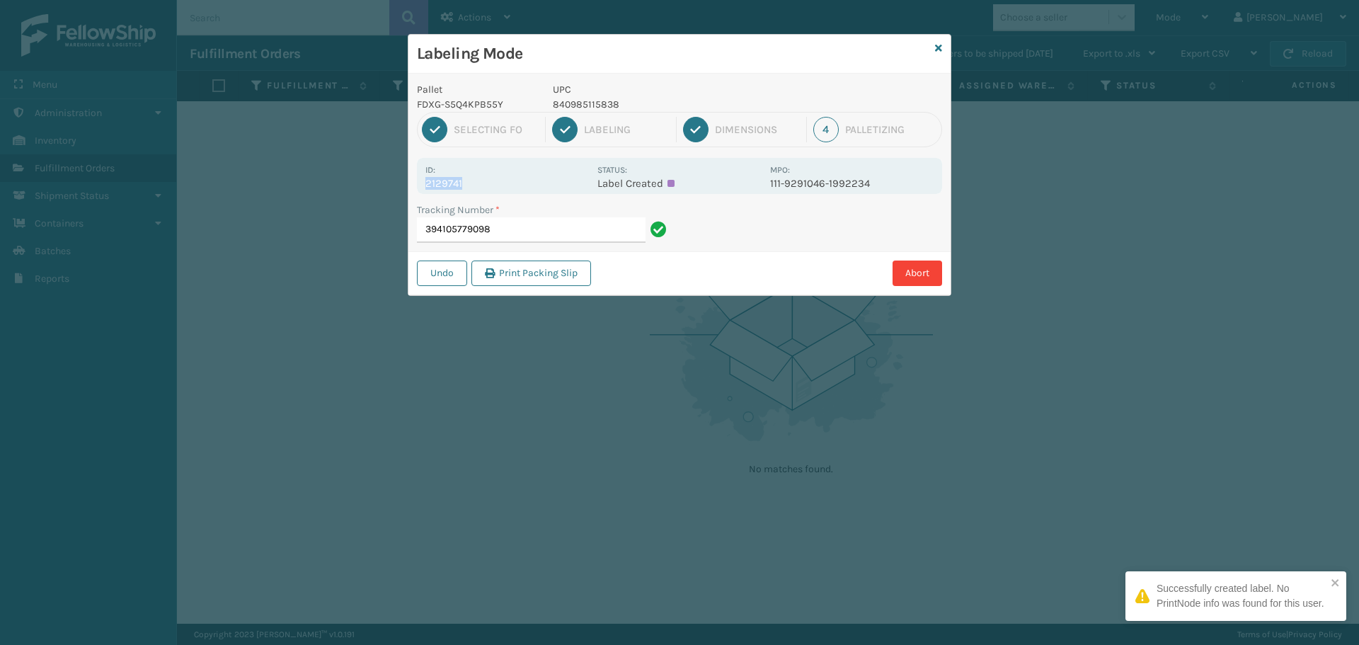
drag, startPoint x: 428, startPoint y: 183, endPoint x: 514, endPoint y: 183, distance: 85.7
click at [514, 183] on p "2129741" at bounding box center [507, 183] width 164 height 13
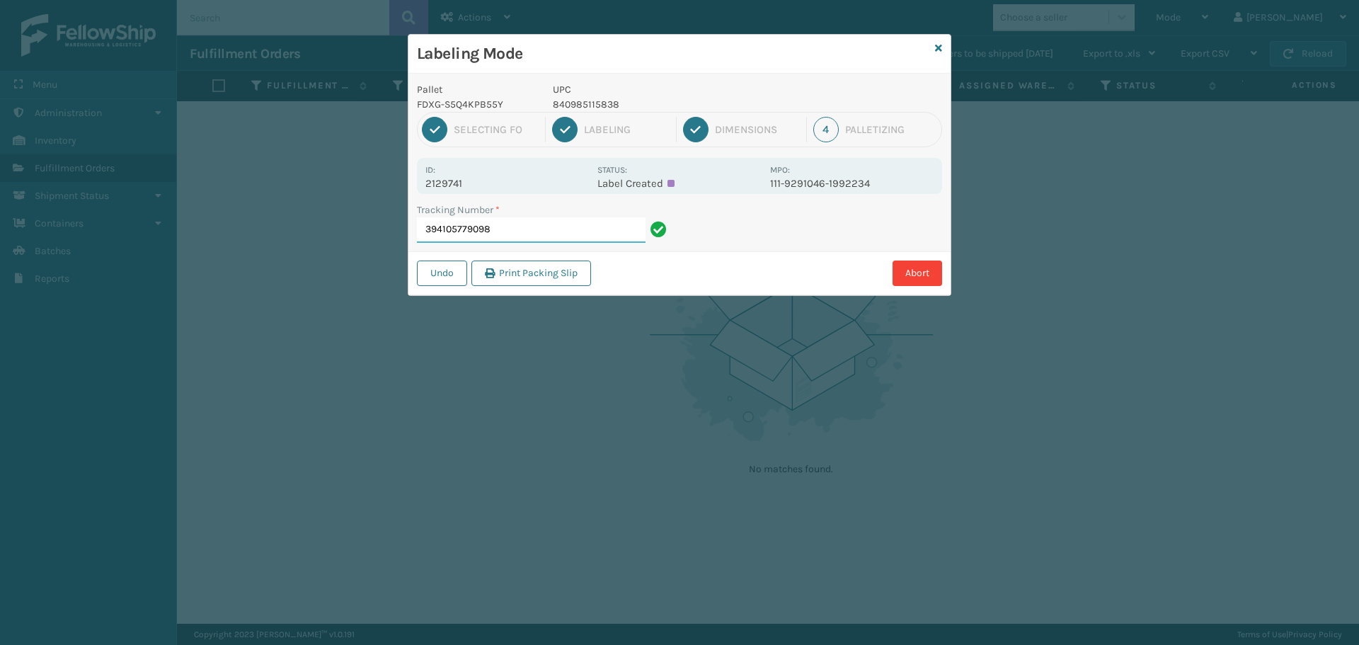
click at [545, 231] on input "394105779098" at bounding box center [531, 229] width 229 height 25
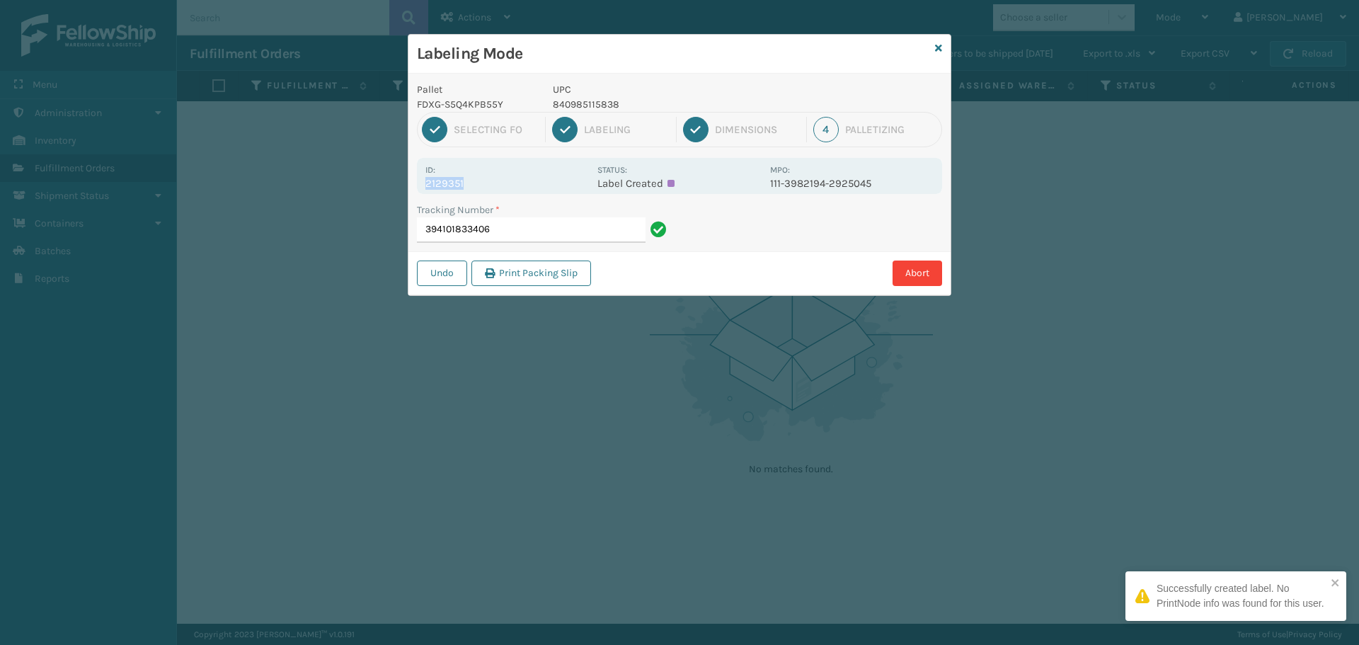
drag, startPoint x: 424, startPoint y: 183, endPoint x: 508, endPoint y: 178, distance: 83.6
click at [508, 178] on div "Id: 2129351 Status: Label Created MPO: 111-3982194-2925045" at bounding box center [679, 176] width 525 height 36
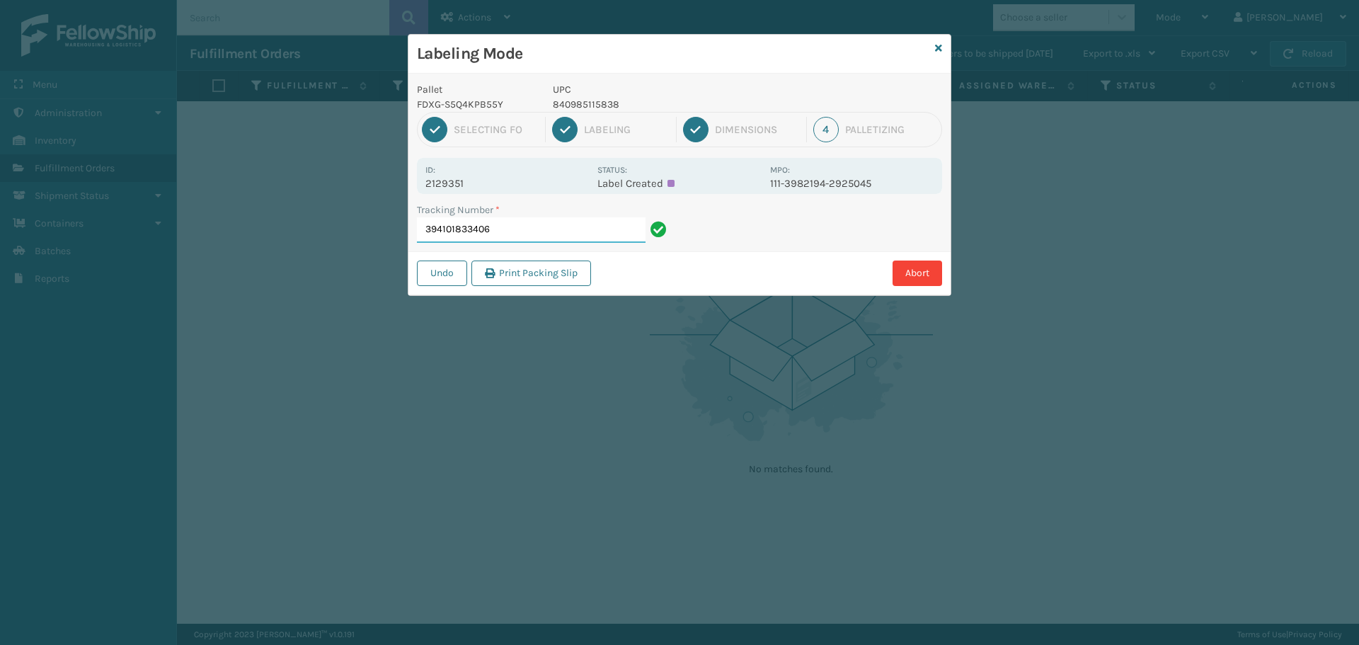
click at [555, 222] on input "394101833406" at bounding box center [531, 229] width 229 height 25
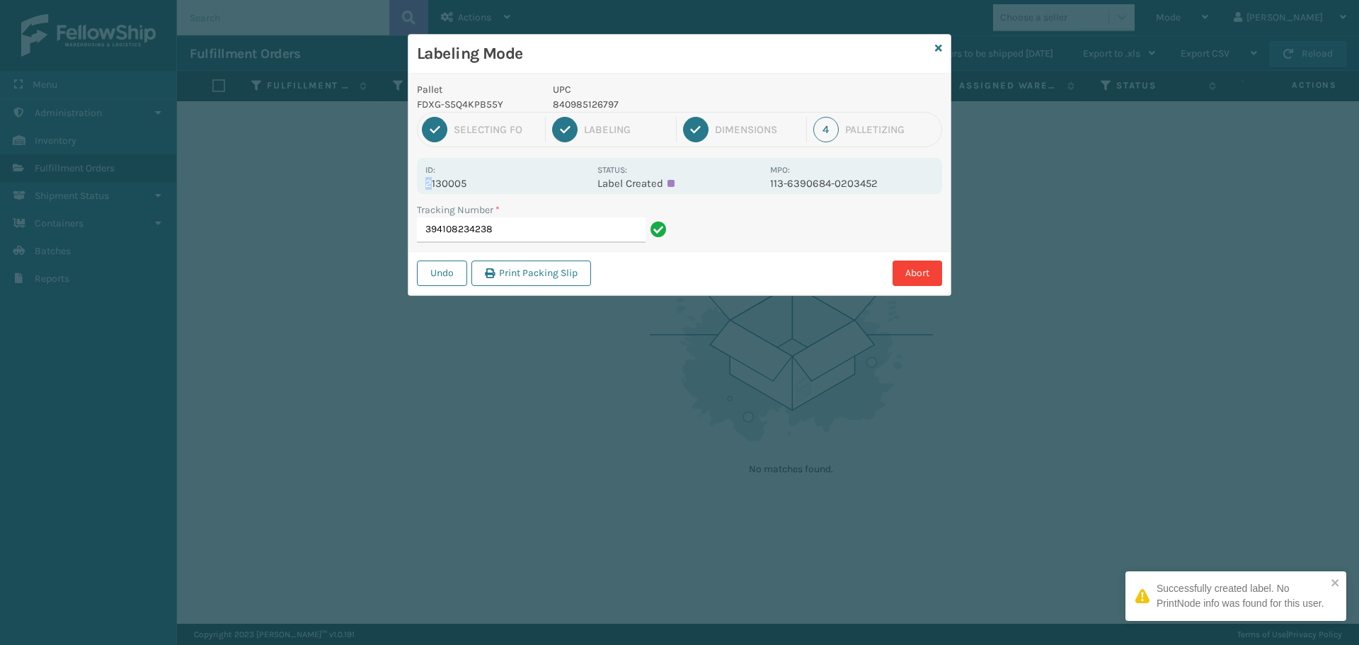
drag, startPoint x: 429, startPoint y: 183, endPoint x: 487, endPoint y: 173, distance: 59.0
click at [487, 173] on div "Id: 2130005" at bounding box center [507, 176] width 164 height 28
click at [490, 172] on div "Id: 2130005" at bounding box center [507, 176] width 164 height 28
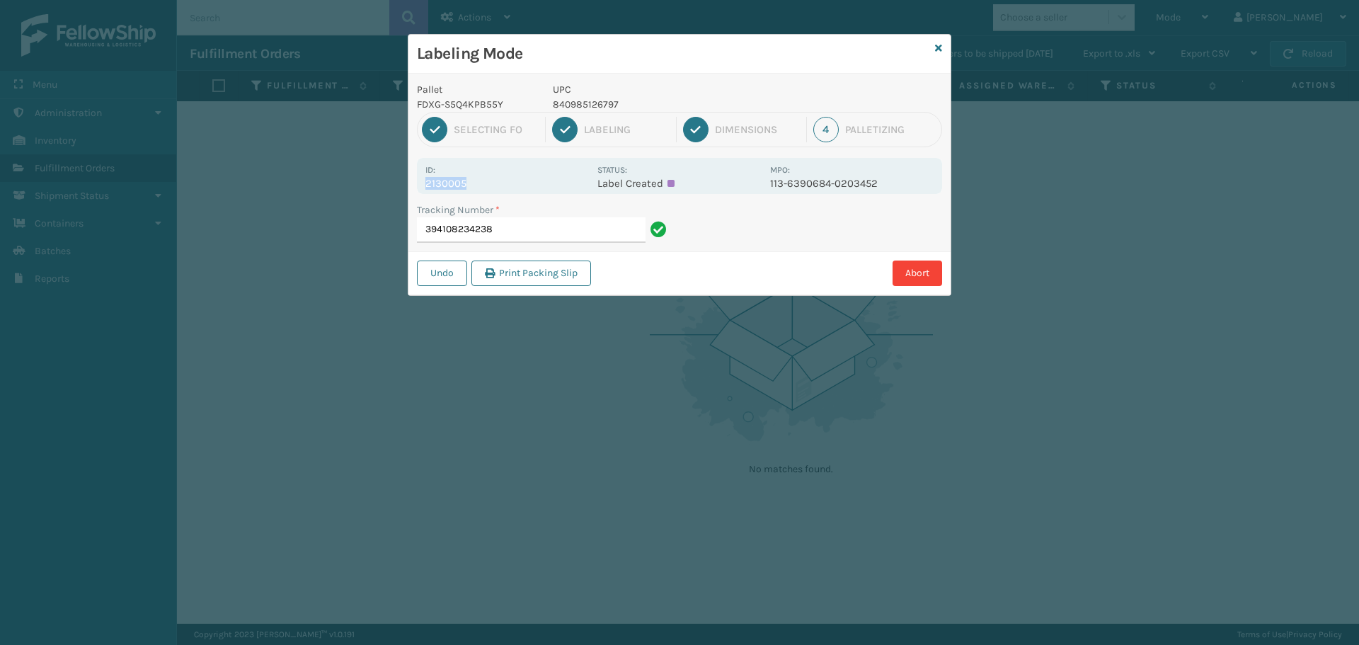
drag, startPoint x: 469, startPoint y: 181, endPoint x: 409, endPoint y: 189, distance: 60.0
click at [409, 189] on div "Pallet FDXG-S5Q4KPB55Y UPC 840985126797 1 Selecting FO 2 Labeling 3 Dimensions …" at bounding box center [679, 185] width 542 height 222
click at [505, 231] on input "394108234238" at bounding box center [531, 229] width 229 height 25
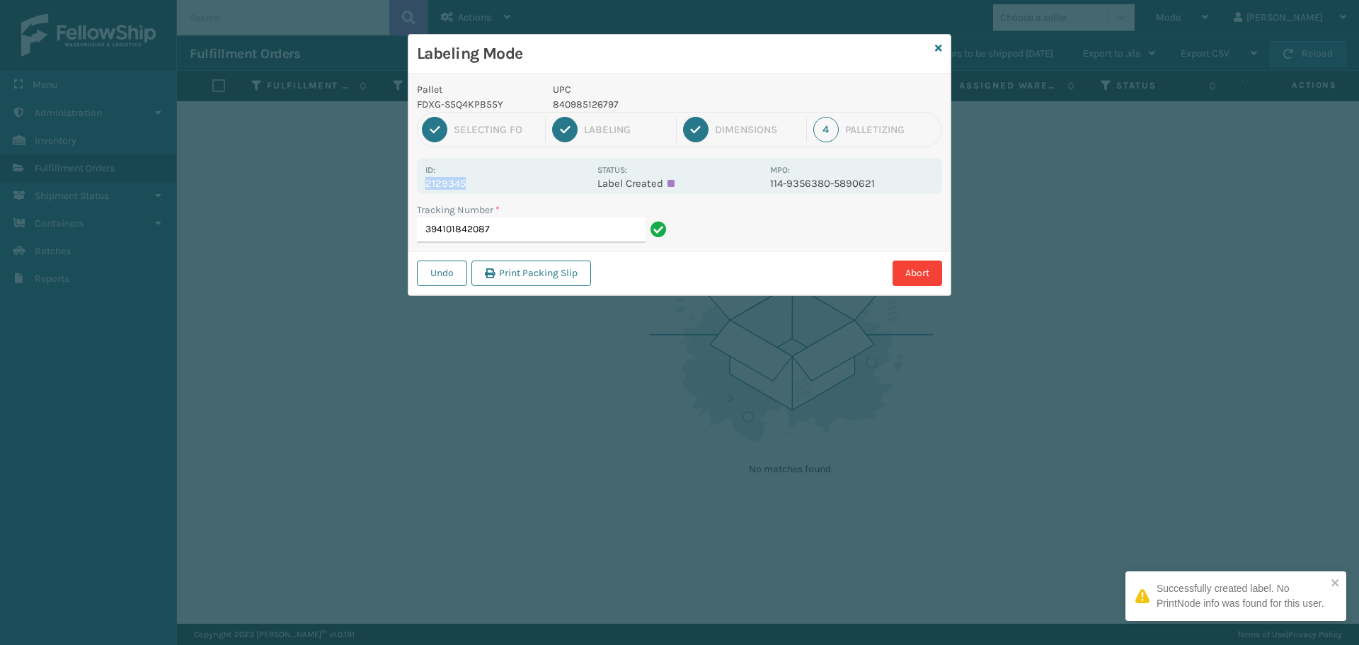
drag, startPoint x: 424, startPoint y: 185, endPoint x: 544, endPoint y: 178, distance: 119.9
click at [544, 178] on div "Id: 2129345 Status: Label Created MPO: 114-9356380-5890621" at bounding box center [679, 176] width 525 height 36
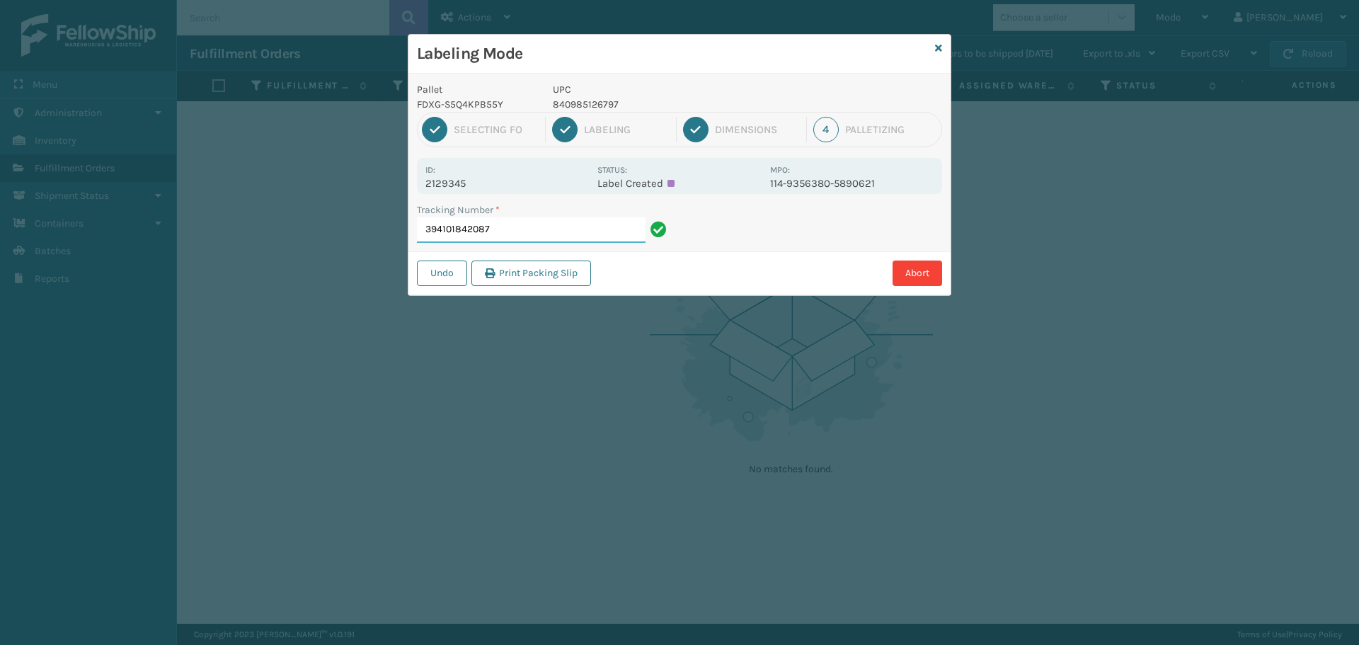
click at [497, 224] on input "394101842087" at bounding box center [531, 229] width 229 height 25
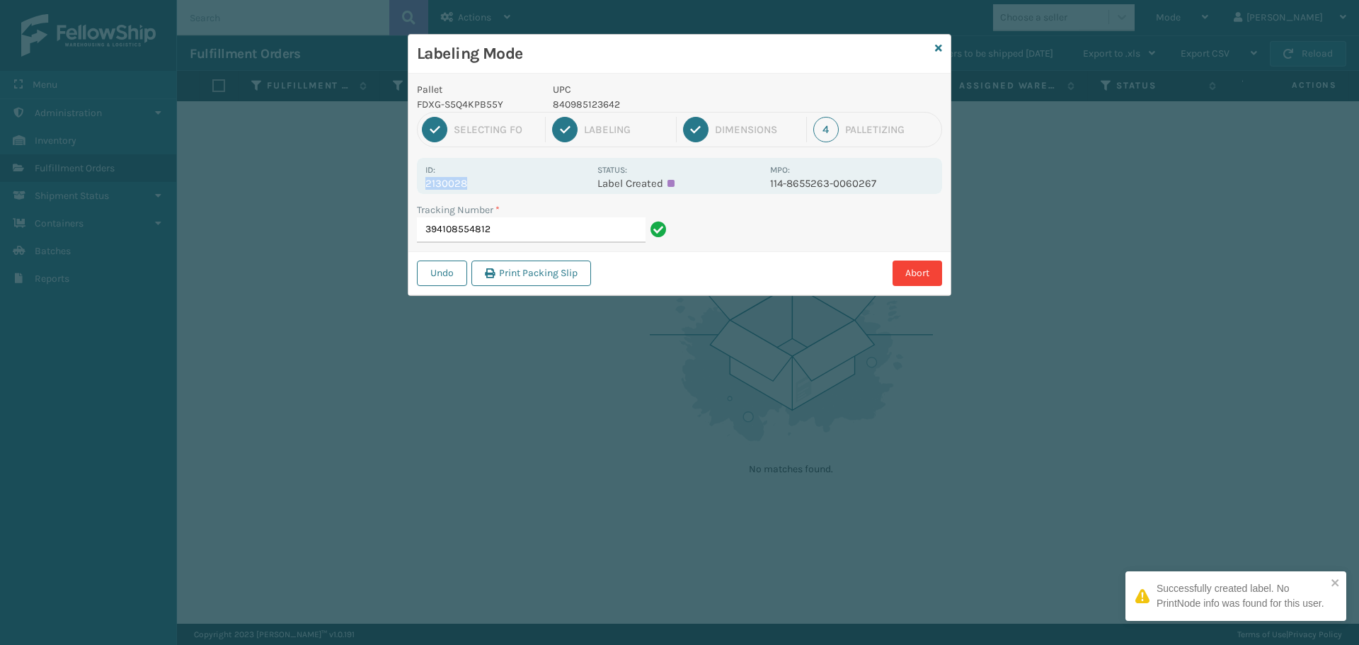
drag, startPoint x: 423, startPoint y: 184, endPoint x: 527, endPoint y: 186, distance: 103.4
click at [527, 186] on div "Id: 2130028 Status: Label Created MPO: 114-8655263-0060267" at bounding box center [679, 176] width 525 height 36
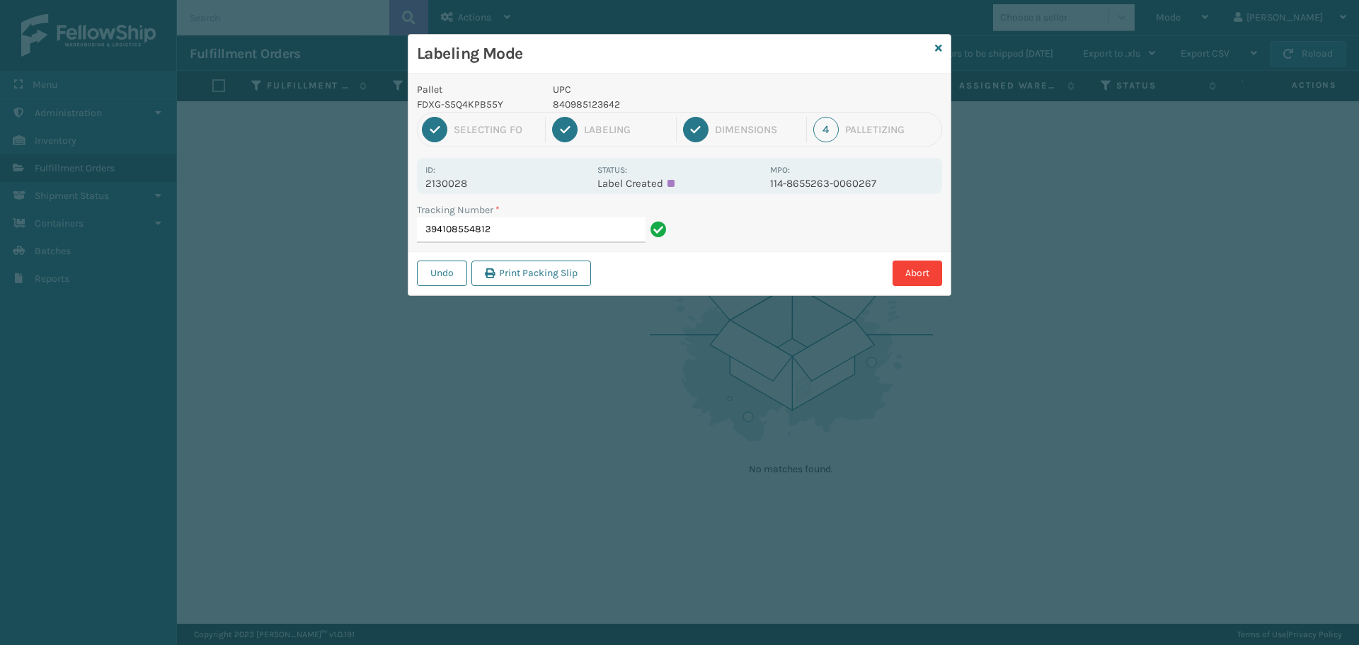
click at [568, 217] on div "Tracking Number *" at bounding box center [544, 209] width 254 height 15
click at [566, 222] on input "394108554812" at bounding box center [531, 229] width 229 height 25
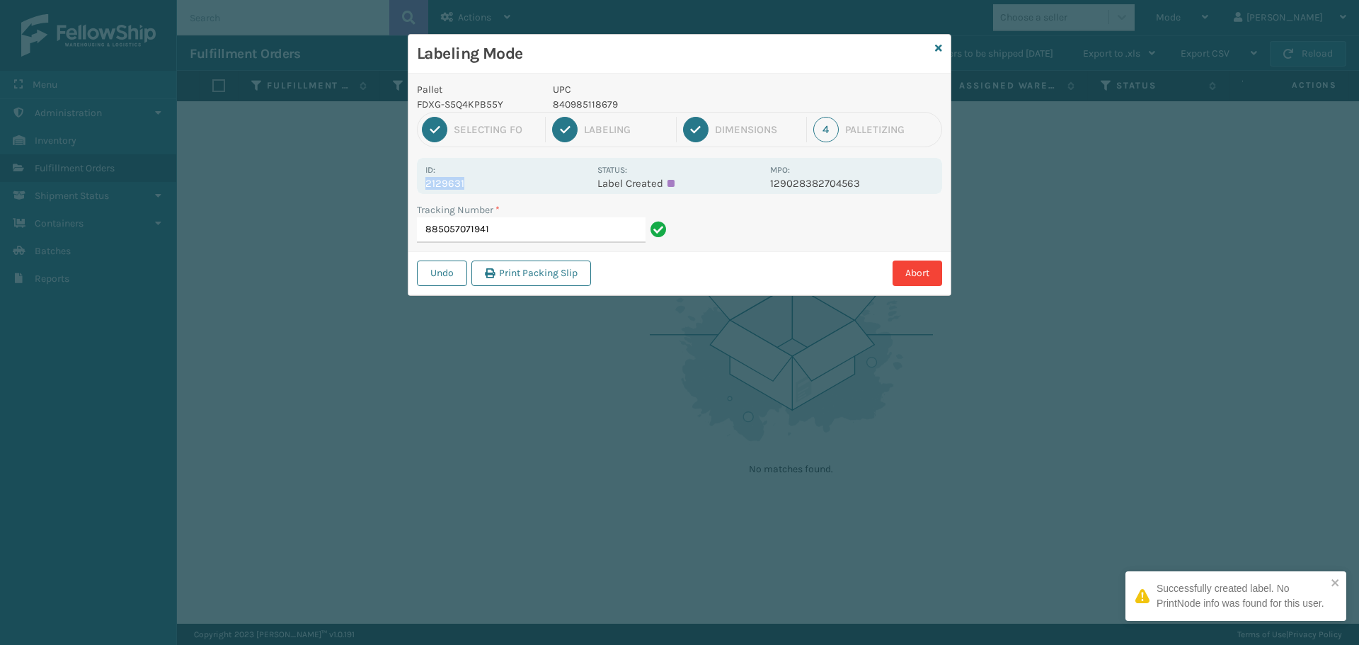
drag, startPoint x: 427, startPoint y: 188, endPoint x: 544, endPoint y: 187, distance: 117.5
click at [544, 187] on p "2129631" at bounding box center [507, 183] width 164 height 13
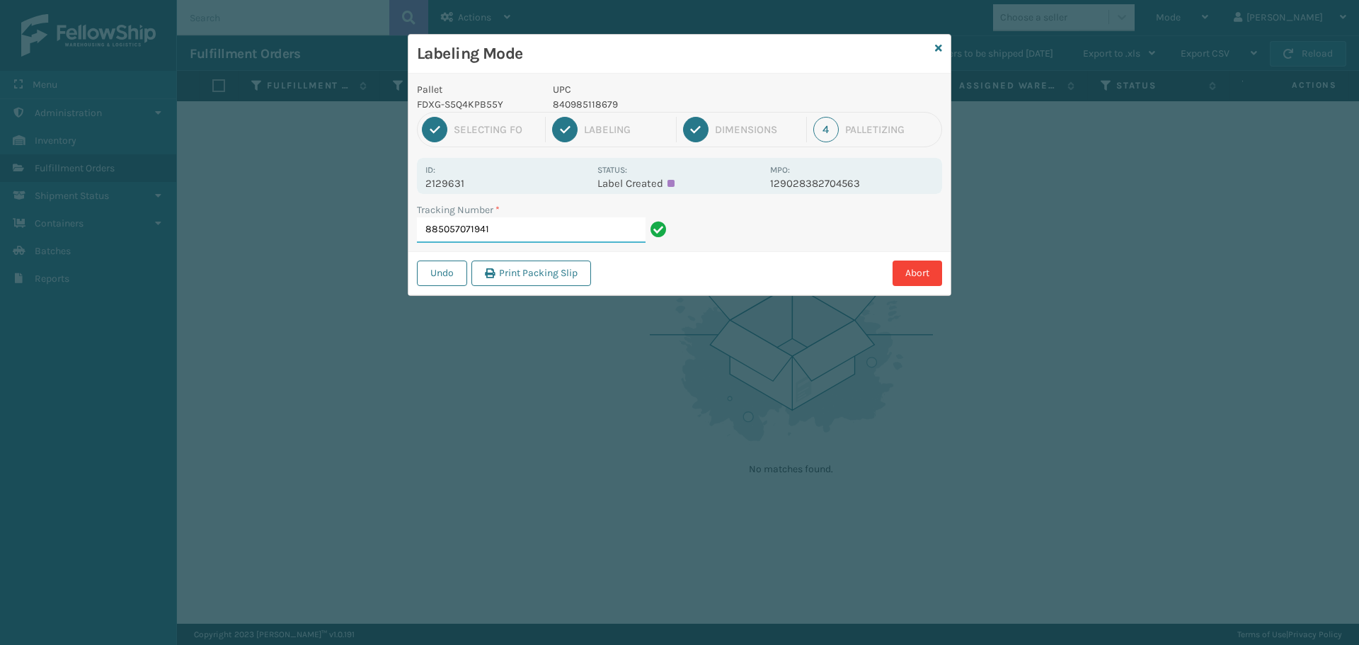
click at [577, 222] on input "885057071941" at bounding box center [531, 229] width 229 height 25
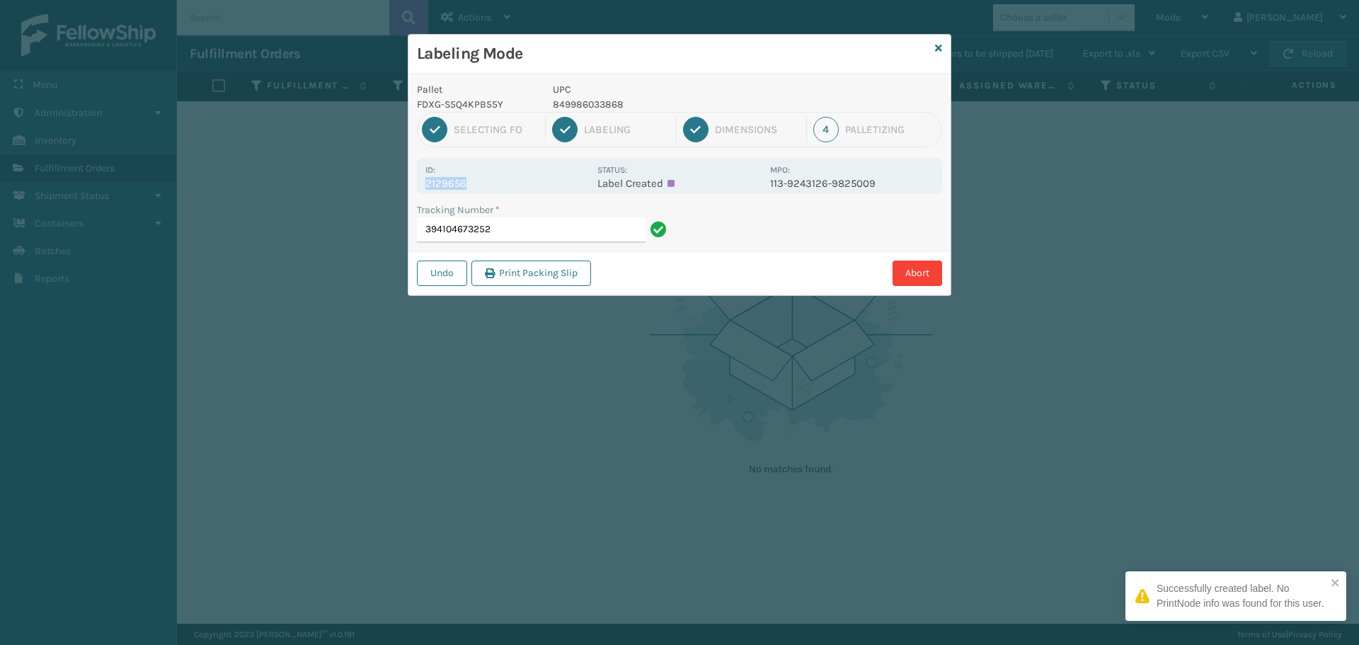
drag, startPoint x: 424, startPoint y: 181, endPoint x: 511, endPoint y: 181, distance: 87.1
click at [511, 181] on div "Id: 2129656 Status: Label Created MPO: 113-9243126-9825009" at bounding box center [679, 176] width 525 height 36
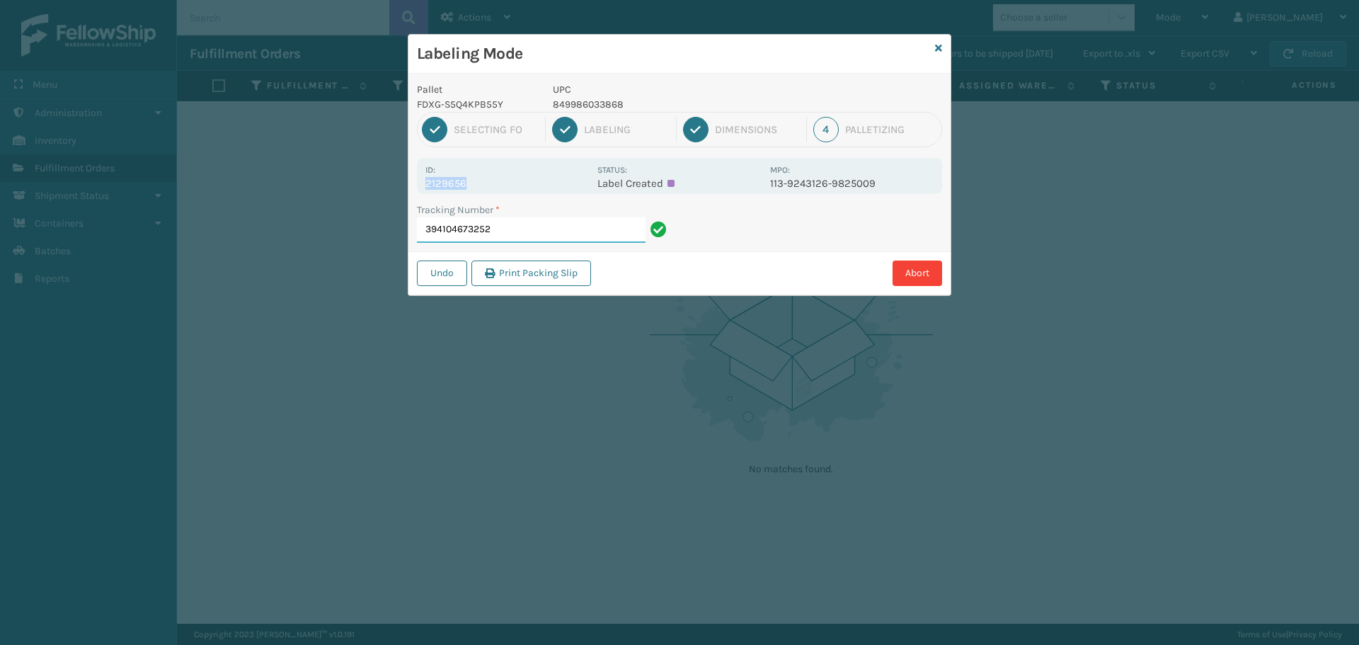
click at [542, 227] on input "394104673252" at bounding box center [531, 229] width 229 height 25
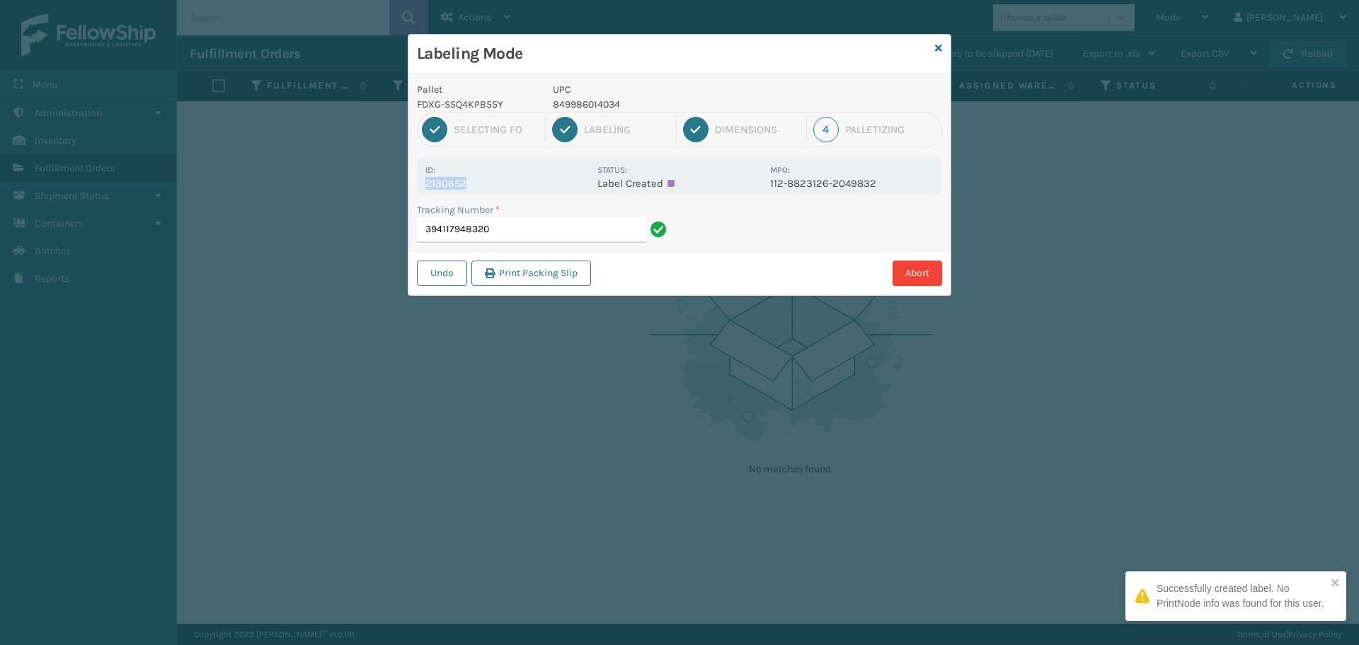
drag, startPoint x: 424, startPoint y: 185, endPoint x: 570, endPoint y: 184, distance: 145.8
click at [566, 184] on div "Id: 2130652 Status: Label Created MPO: 112-8823126-2049832" at bounding box center [679, 176] width 525 height 36
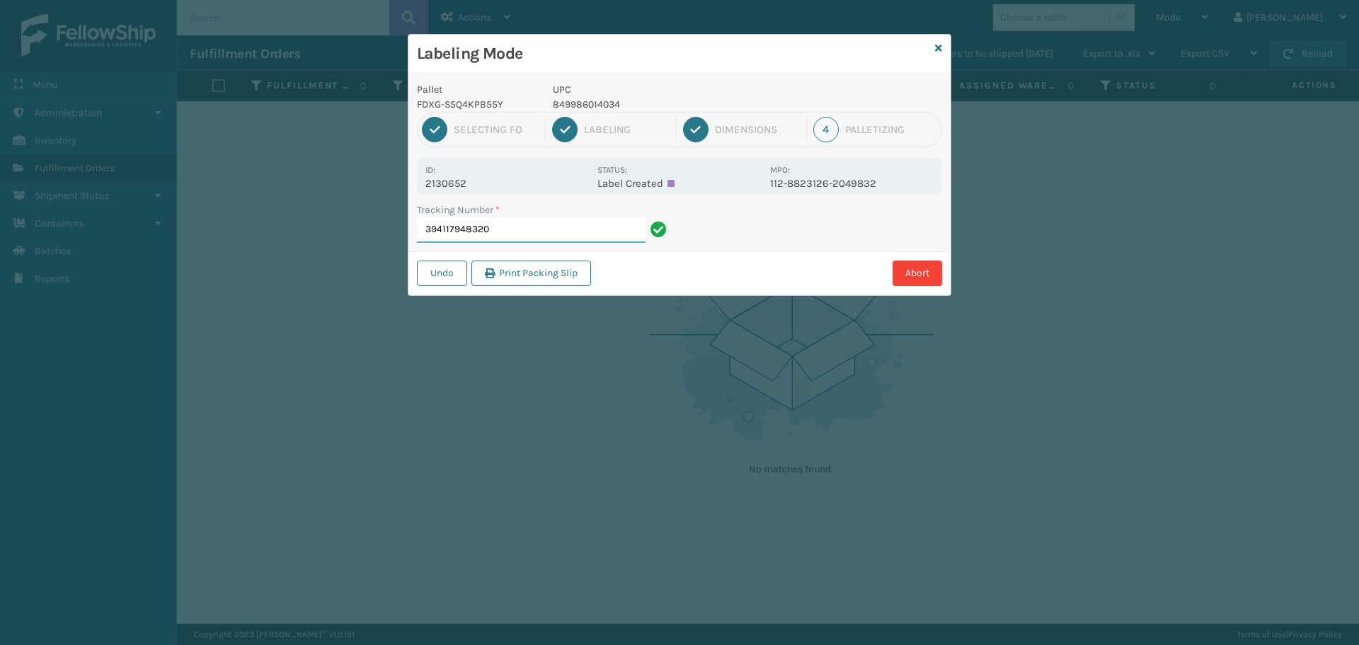
click at [564, 234] on input "394117948320" at bounding box center [531, 229] width 229 height 25
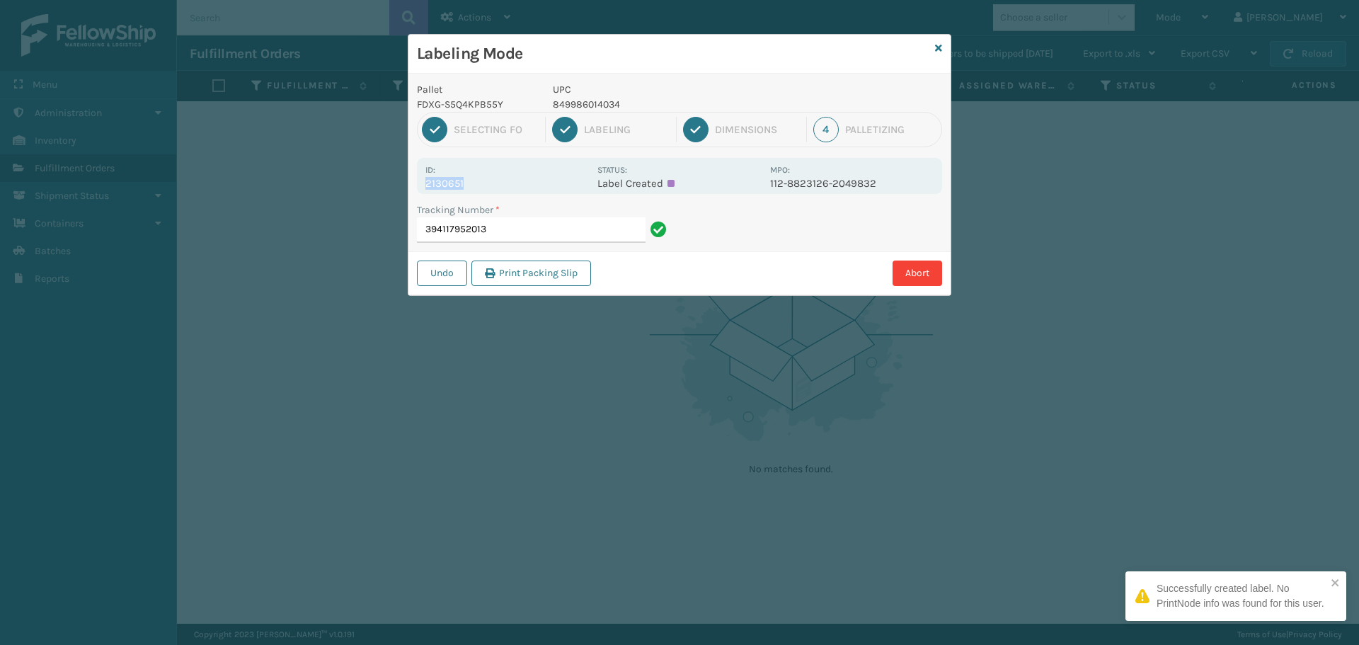
drag, startPoint x: 425, startPoint y: 185, endPoint x: 476, endPoint y: 185, distance: 50.3
click at [476, 185] on p "2130651" at bounding box center [507, 183] width 164 height 13
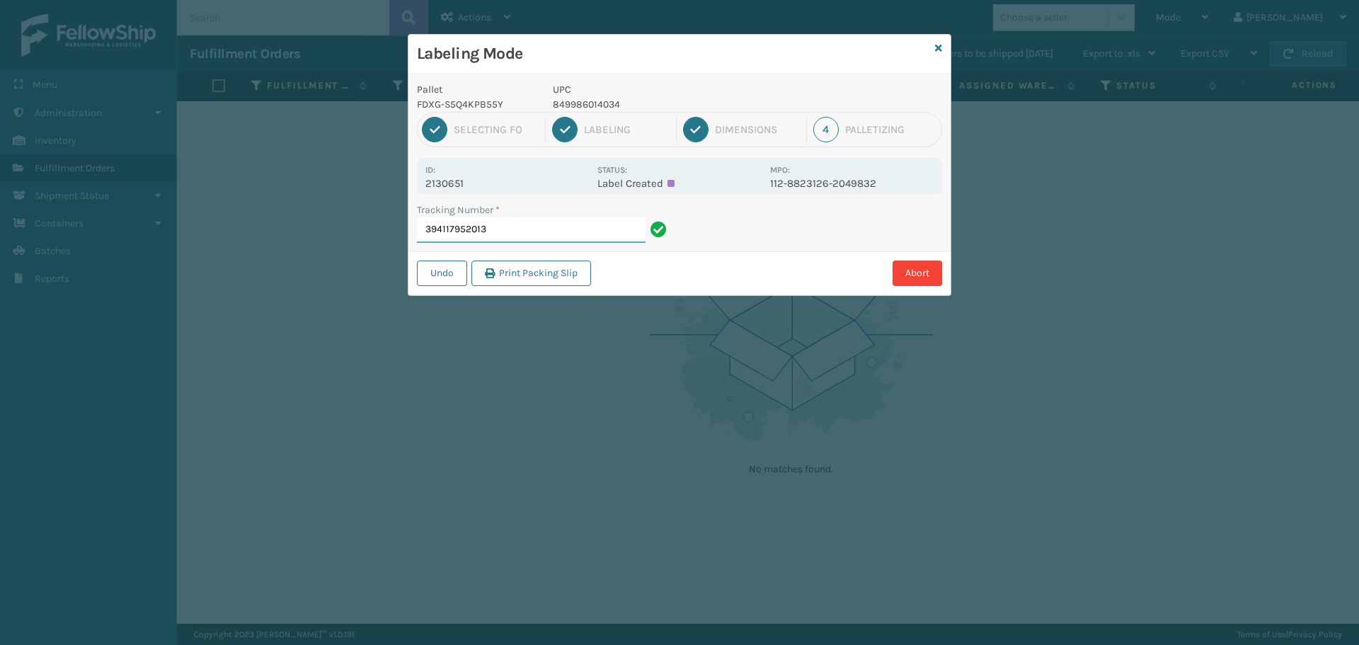
click at [549, 224] on input "394117952013" at bounding box center [531, 229] width 229 height 25
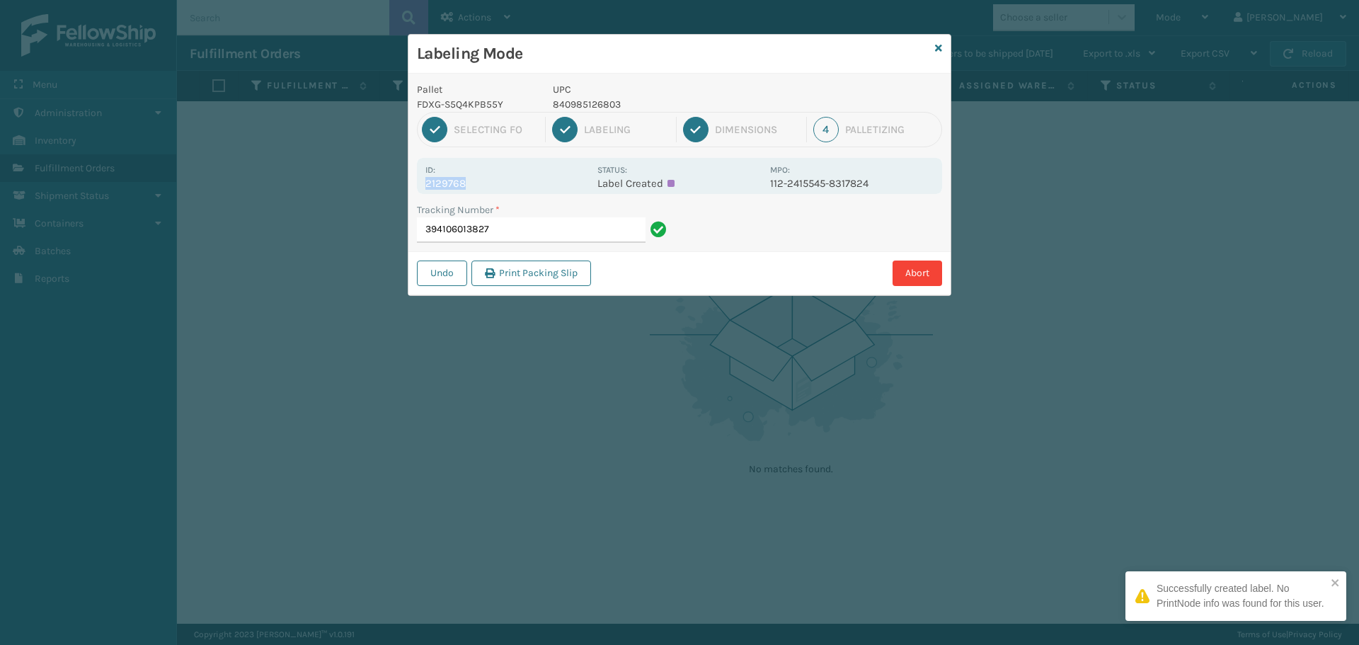
drag, startPoint x: 428, startPoint y: 181, endPoint x: 554, endPoint y: 178, distance: 126.0
click at [554, 178] on p "2129768" at bounding box center [507, 183] width 164 height 13
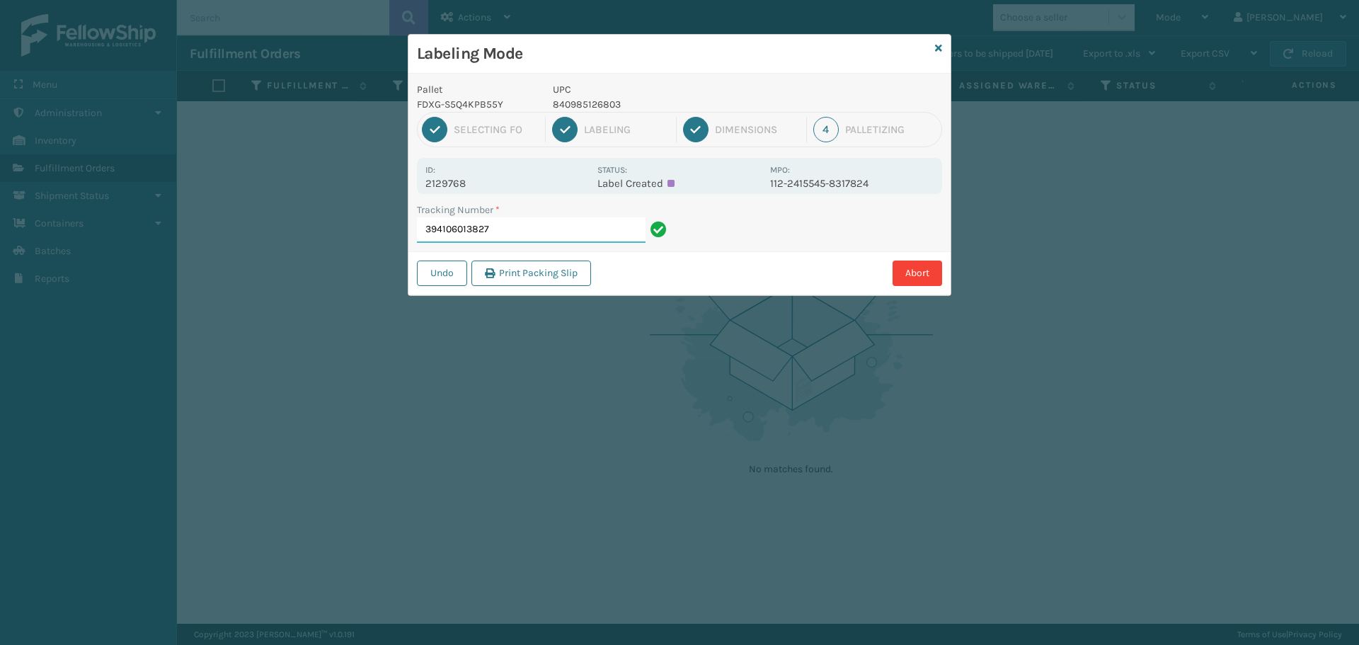
click at [551, 224] on input "394106013827" at bounding box center [531, 229] width 229 height 25
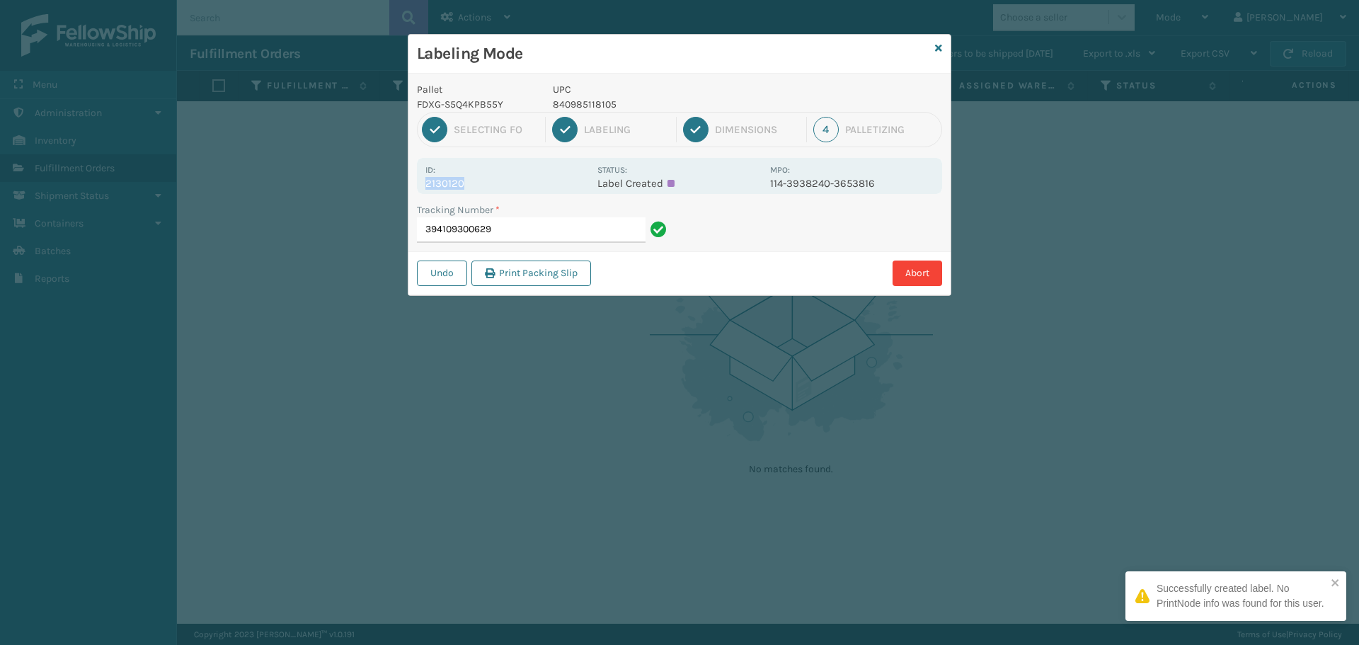
drag, startPoint x: 428, startPoint y: 181, endPoint x: 500, endPoint y: 185, distance: 71.6
click at [500, 185] on p "2130120" at bounding box center [507, 183] width 164 height 13
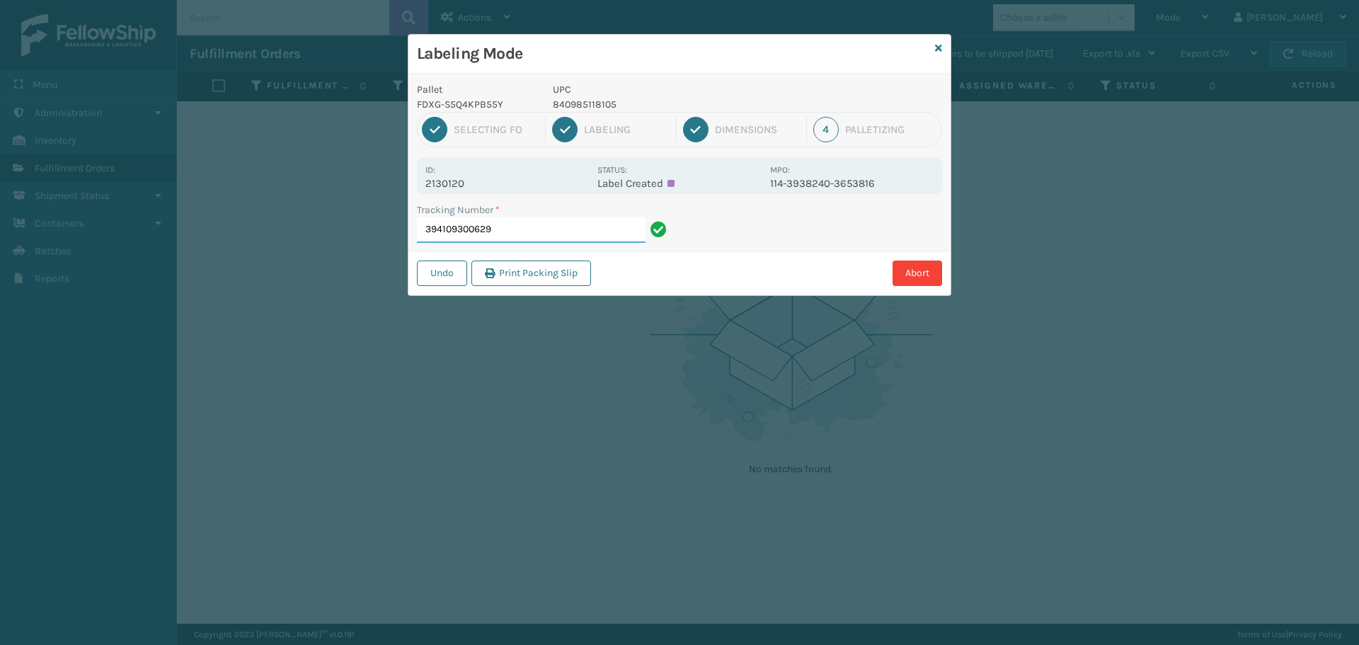
click at [532, 235] on input "394109300629" at bounding box center [531, 229] width 229 height 25
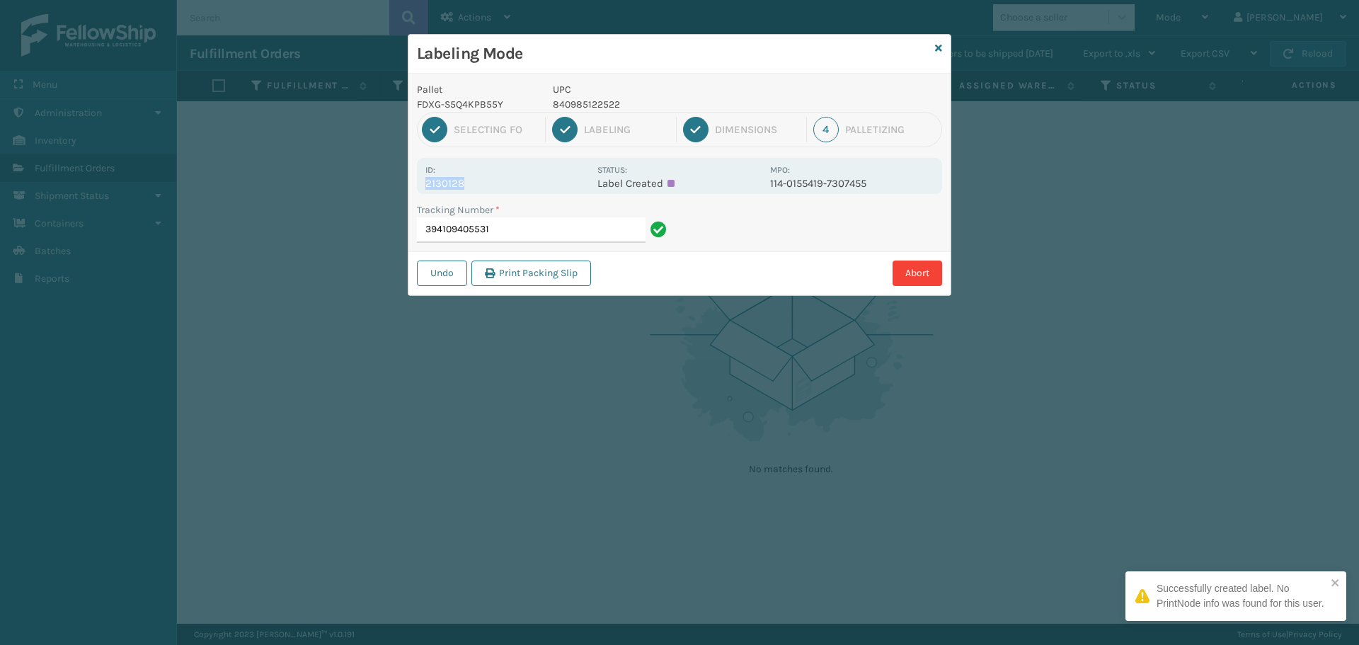
drag, startPoint x: 425, startPoint y: 179, endPoint x: 509, endPoint y: 184, distance: 84.4
click at [509, 184] on div "Id: 2130128 Status: Label Created MPO: 114-0155419-7307455" at bounding box center [679, 176] width 525 height 36
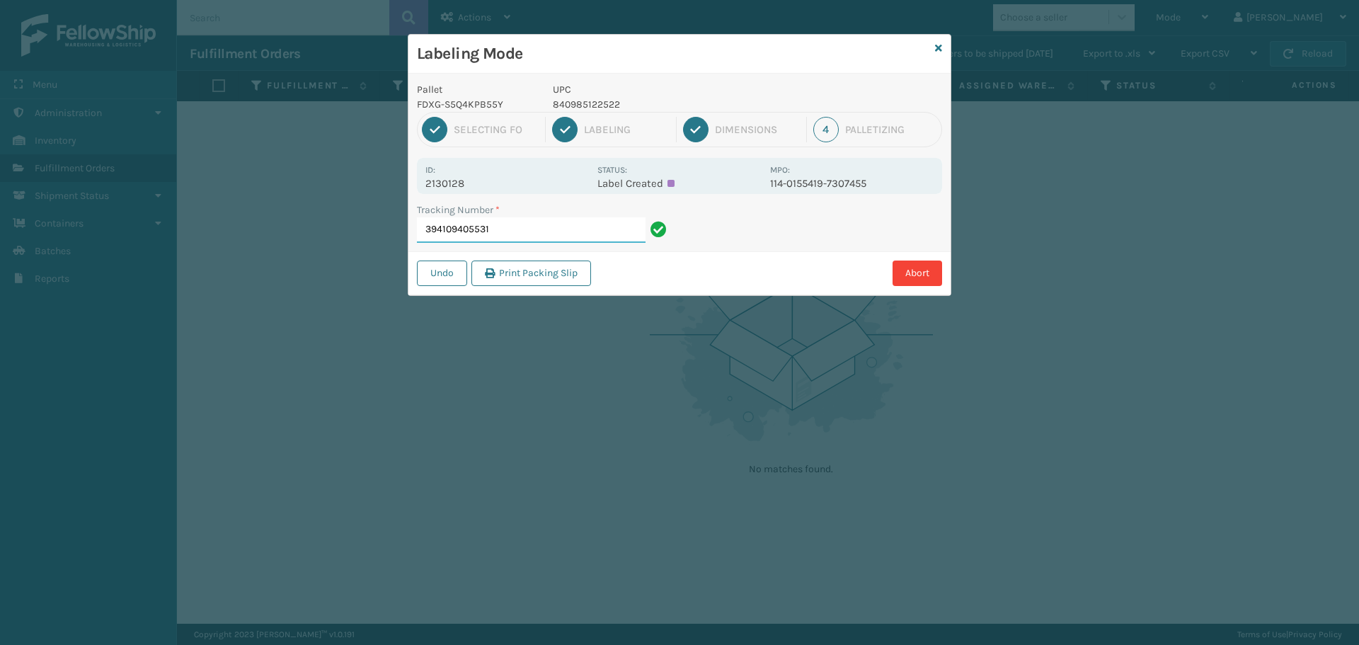
click at [554, 234] on input "394109405531" at bounding box center [531, 229] width 229 height 25
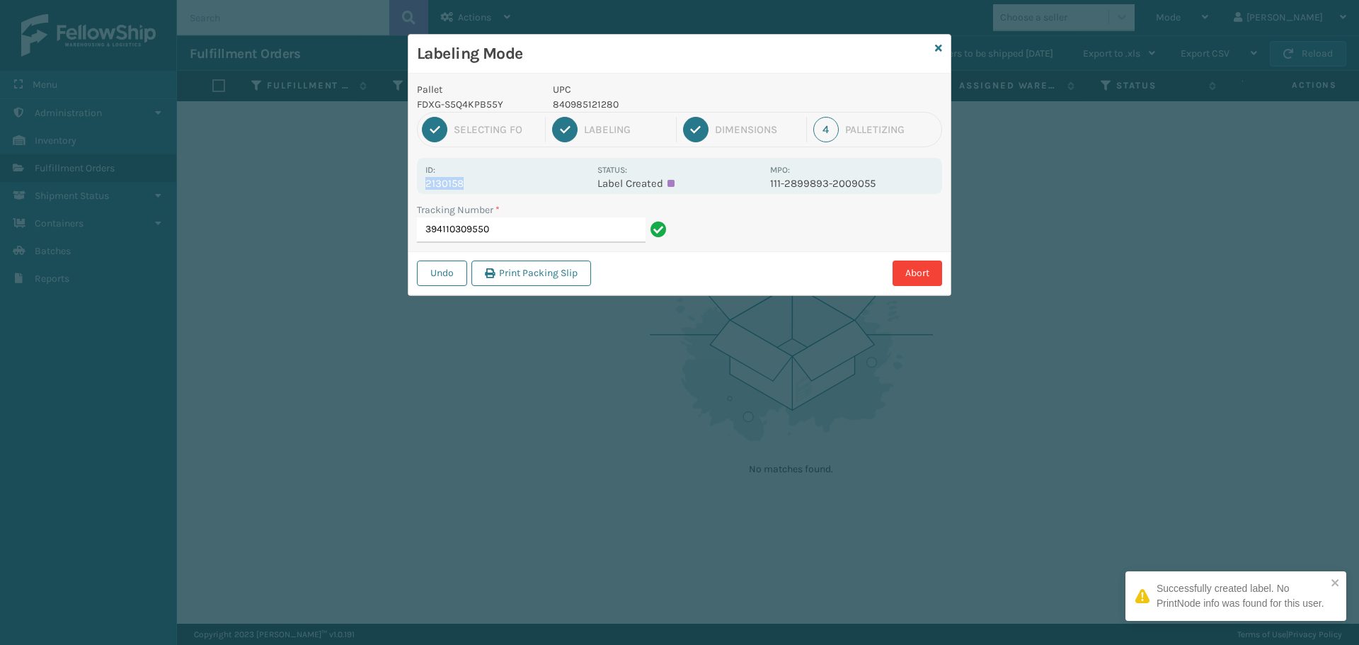
drag, startPoint x: 425, startPoint y: 184, endPoint x: 492, endPoint y: 184, distance: 67.3
click at [492, 184] on div "Id: 2130158 Status: Label Created MPO: 111-2899893-2009055" at bounding box center [679, 176] width 525 height 36
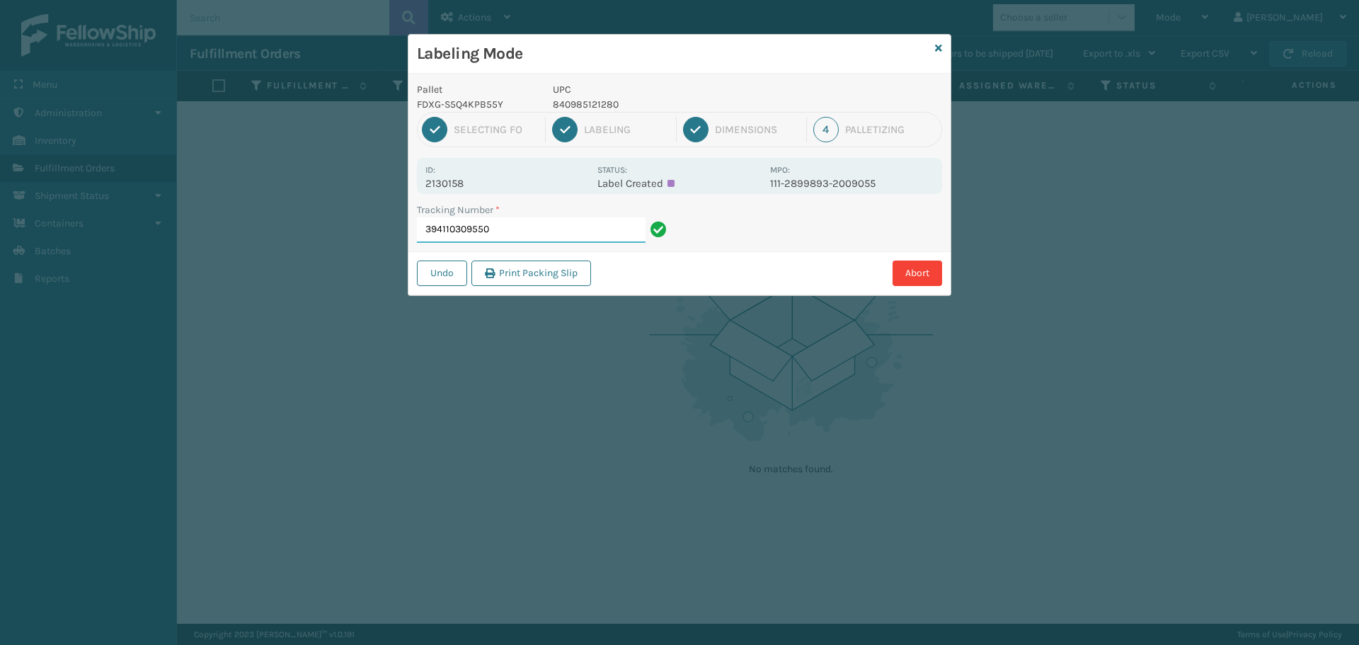
click at [505, 223] on input "394110309550" at bounding box center [531, 229] width 229 height 25
drag, startPoint x: 427, startPoint y: 183, endPoint x: 510, endPoint y: 188, distance: 83.7
click at [510, 188] on p "2129655" at bounding box center [507, 183] width 164 height 13
click at [590, 218] on input "394104670621" at bounding box center [531, 229] width 229 height 25
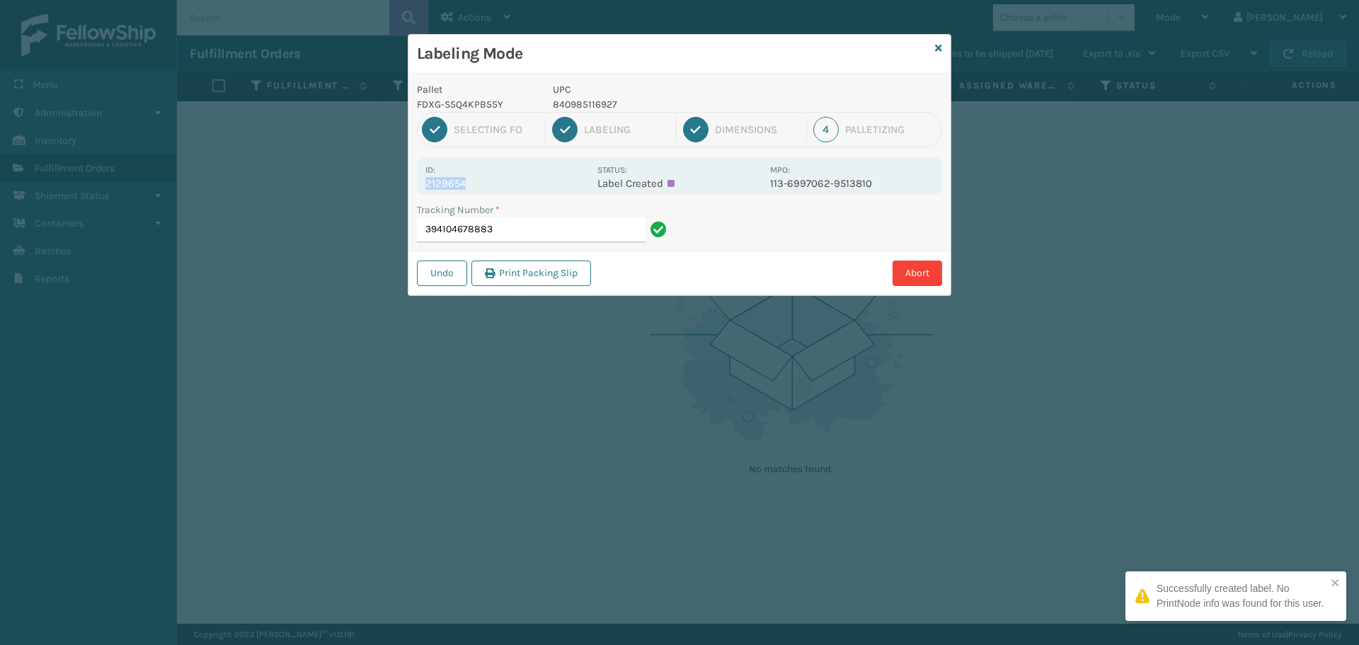
drag, startPoint x: 426, startPoint y: 185, endPoint x: 495, endPoint y: 178, distance: 69.0
click at [495, 178] on p "2129654" at bounding box center [507, 183] width 164 height 13
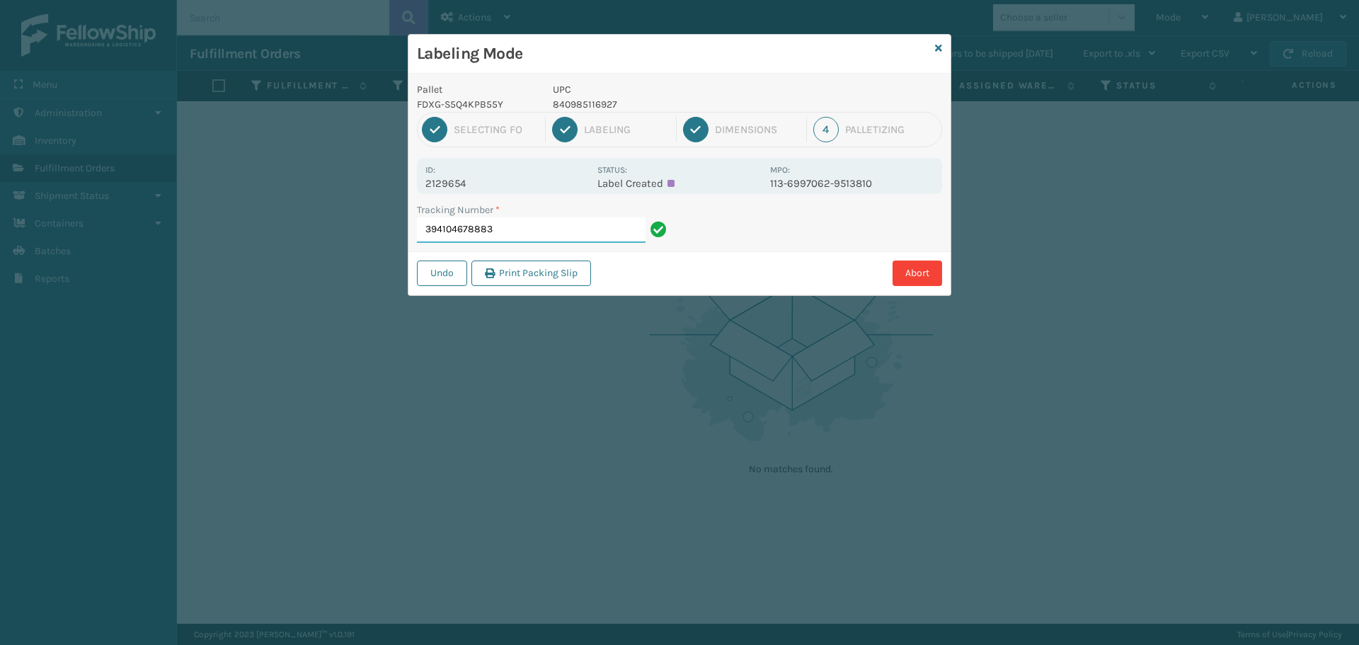
click at [531, 229] on input "394104678883" at bounding box center [531, 229] width 229 height 25
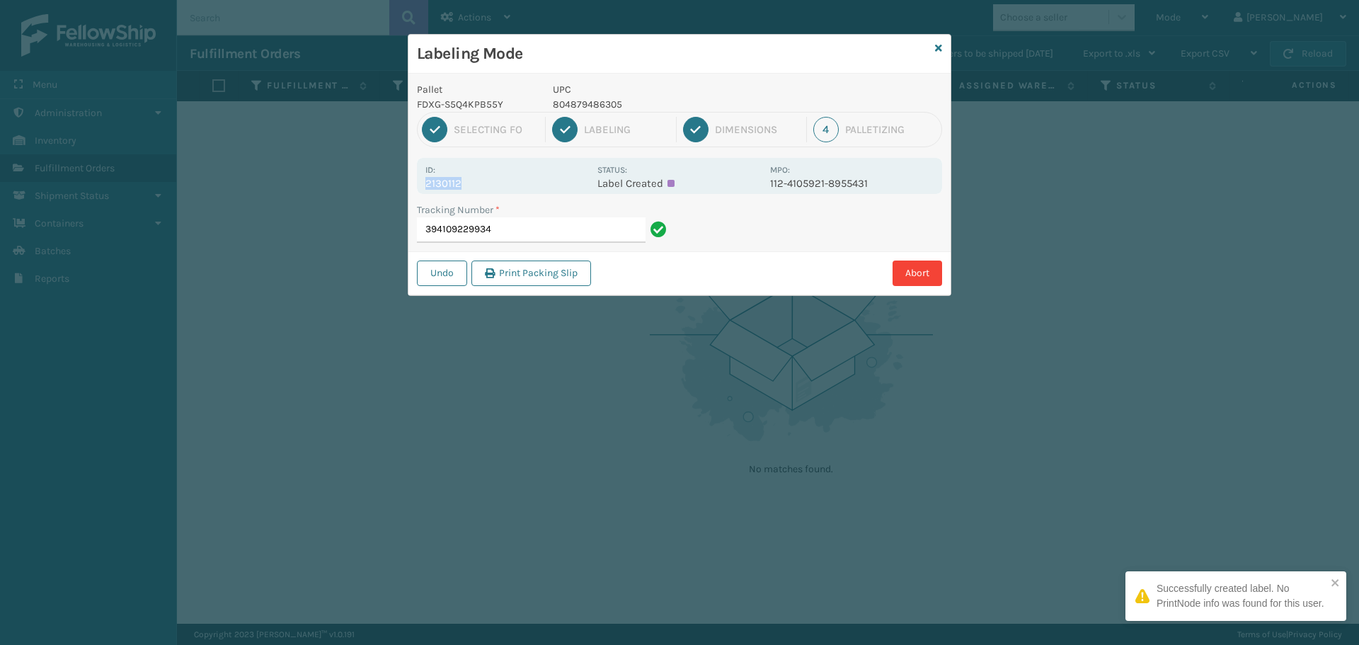
drag, startPoint x: 425, startPoint y: 183, endPoint x: 542, endPoint y: 182, distance: 116.8
click at [540, 183] on div "Id: 2130112 Status: Label Created MPO: 112-4105921-8955431" at bounding box center [679, 176] width 525 height 36
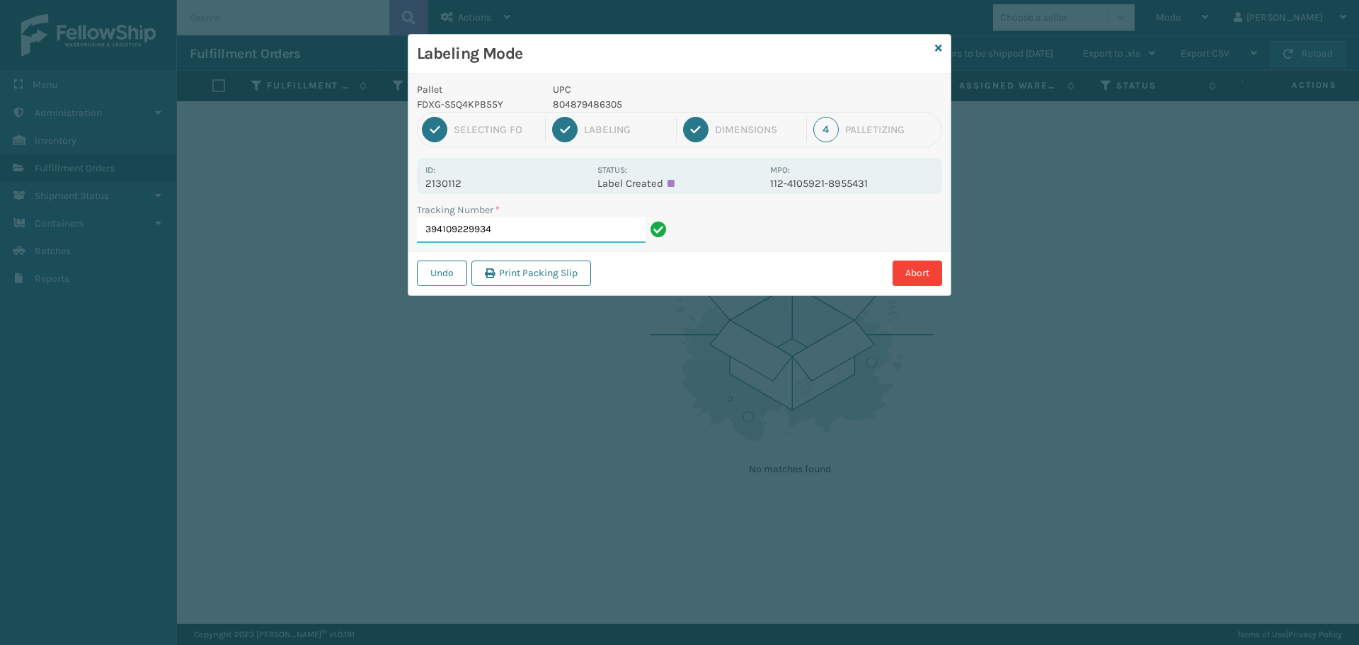
click at [590, 240] on input "394109229934" at bounding box center [531, 229] width 229 height 25
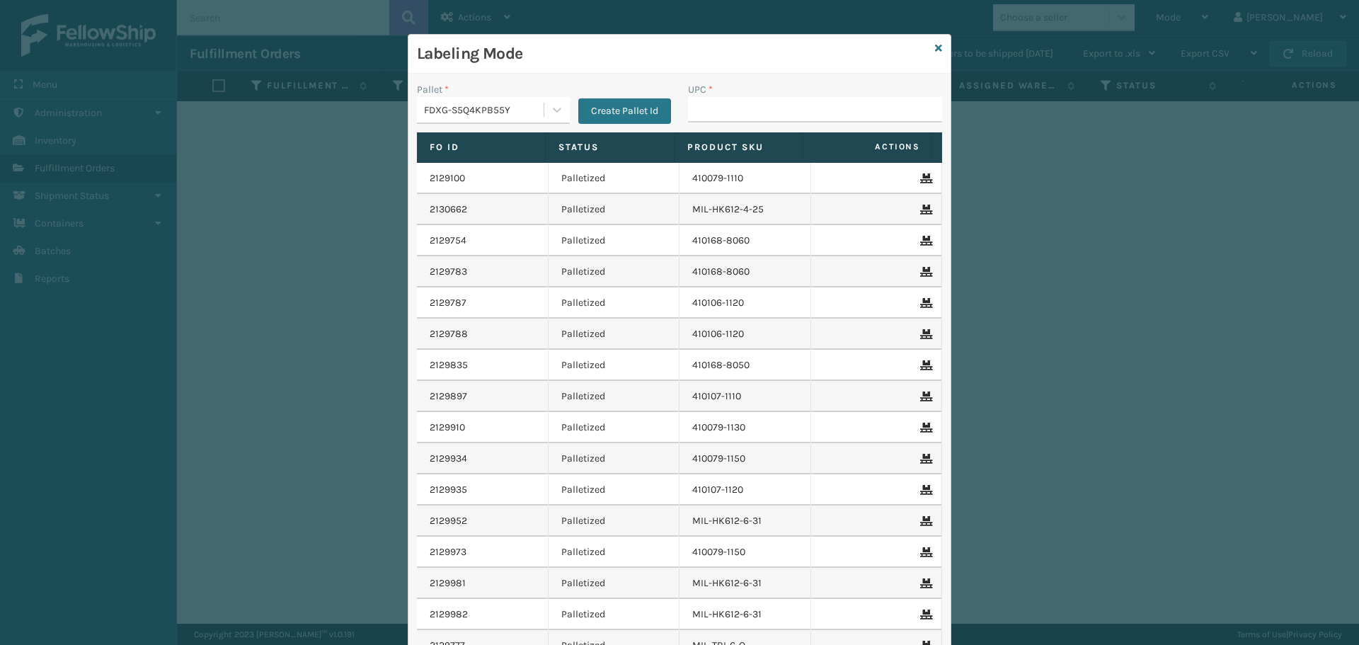
click at [929, 52] on div "Labeling Mode" at bounding box center [679, 54] width 542 height 39
click at [935, 52] on icon at bounding box center [938, 48] width 7 height 10
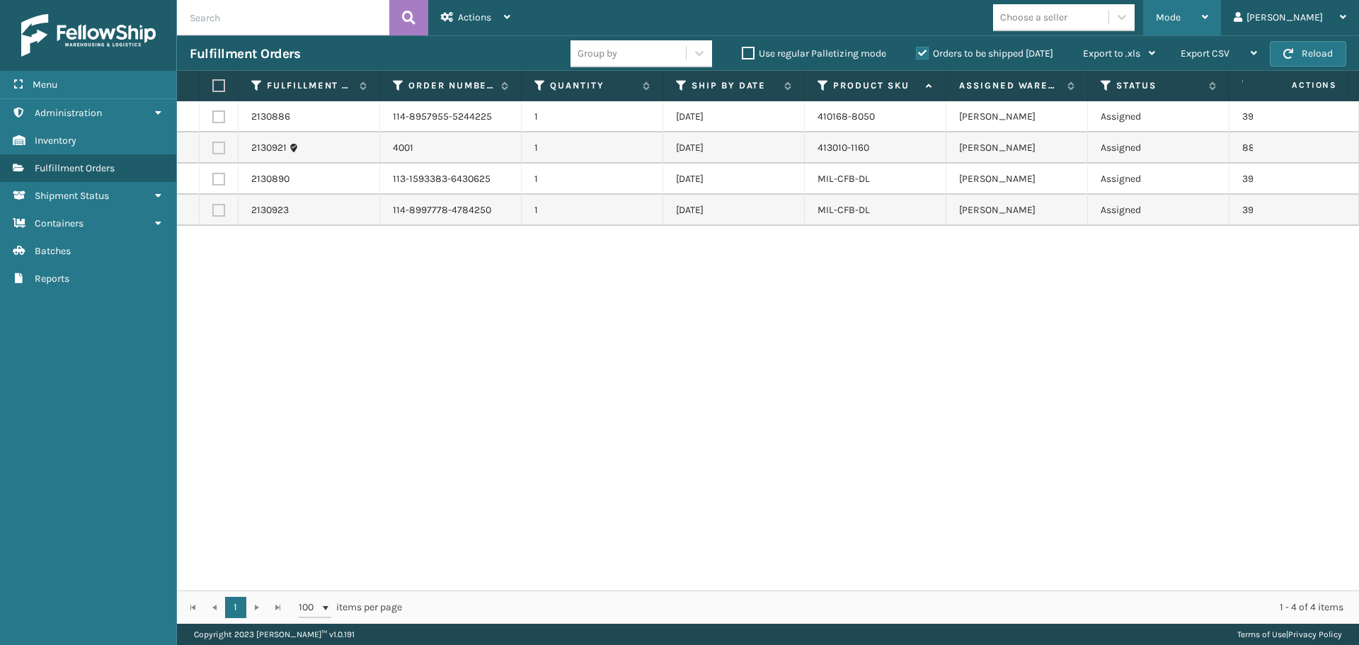
drag, startPoint x: 1218, startPoint y: 28, endPoint x: 1202, endPoint y: 42, distance: 21.0
click at [1208, 28] on div "Mode" at bounding box center [1182, 17] width 52 height 35
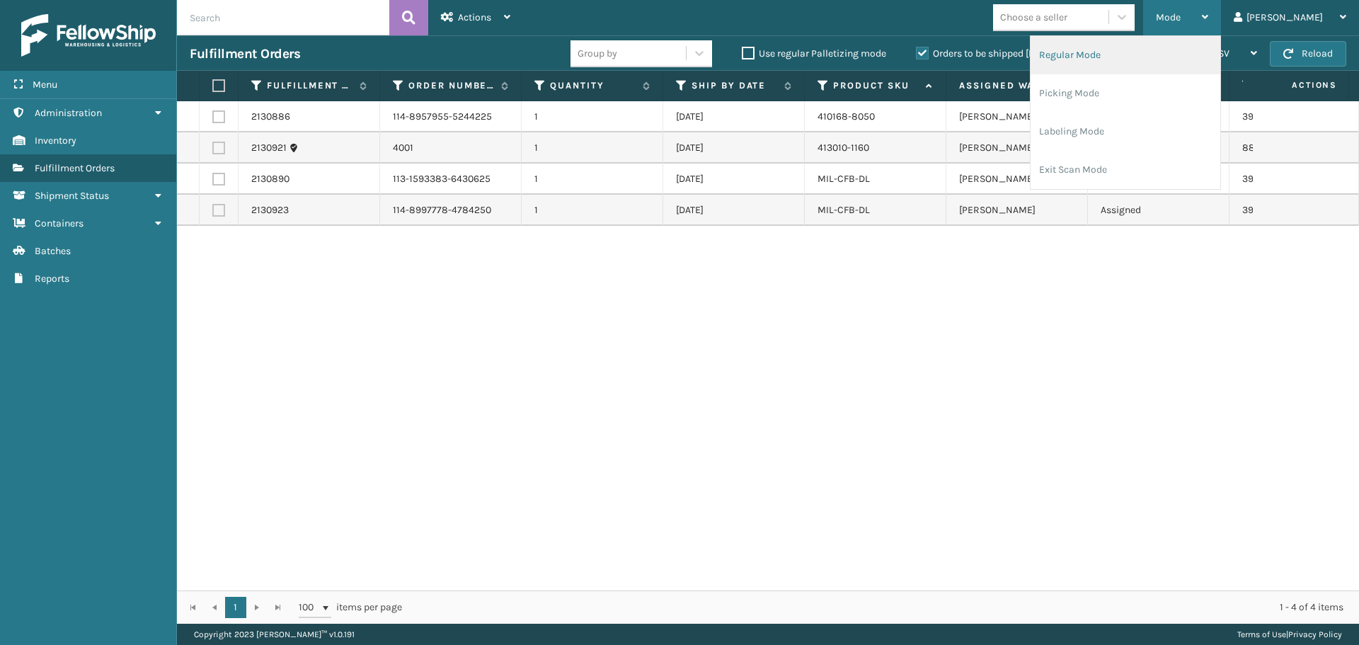
click at [1151, 61] on li "Regular Mode" at bounding box center [1126, 55] width 190 height 38
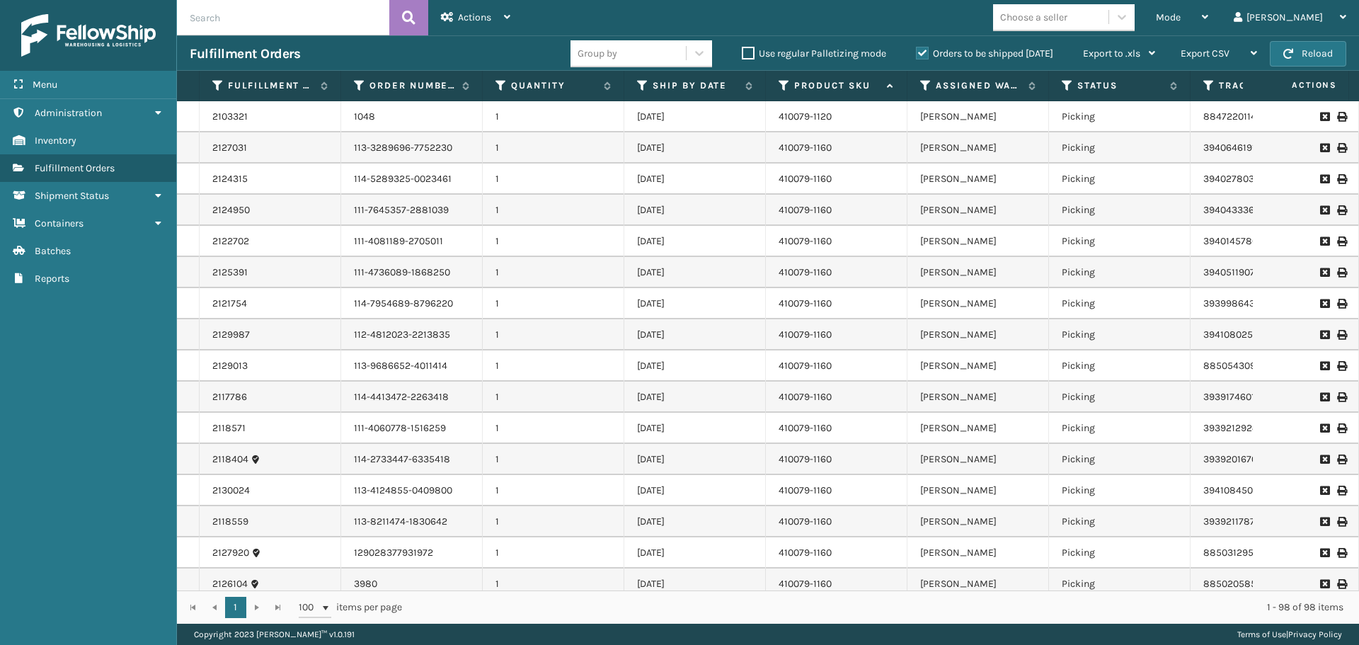
click at [925, 59] on div "Orders to be shipped [DATE]" at bounding box center [986, 53] width 167 height 17
click at [921, 50] on label "Orders to be shipped [DATE]" at bounding box center [984, 53] width 137 height 12
click at [917, 50] on input "Orders to be shipped [DATE]" at bounding box center [916, 49] width 1 height 9
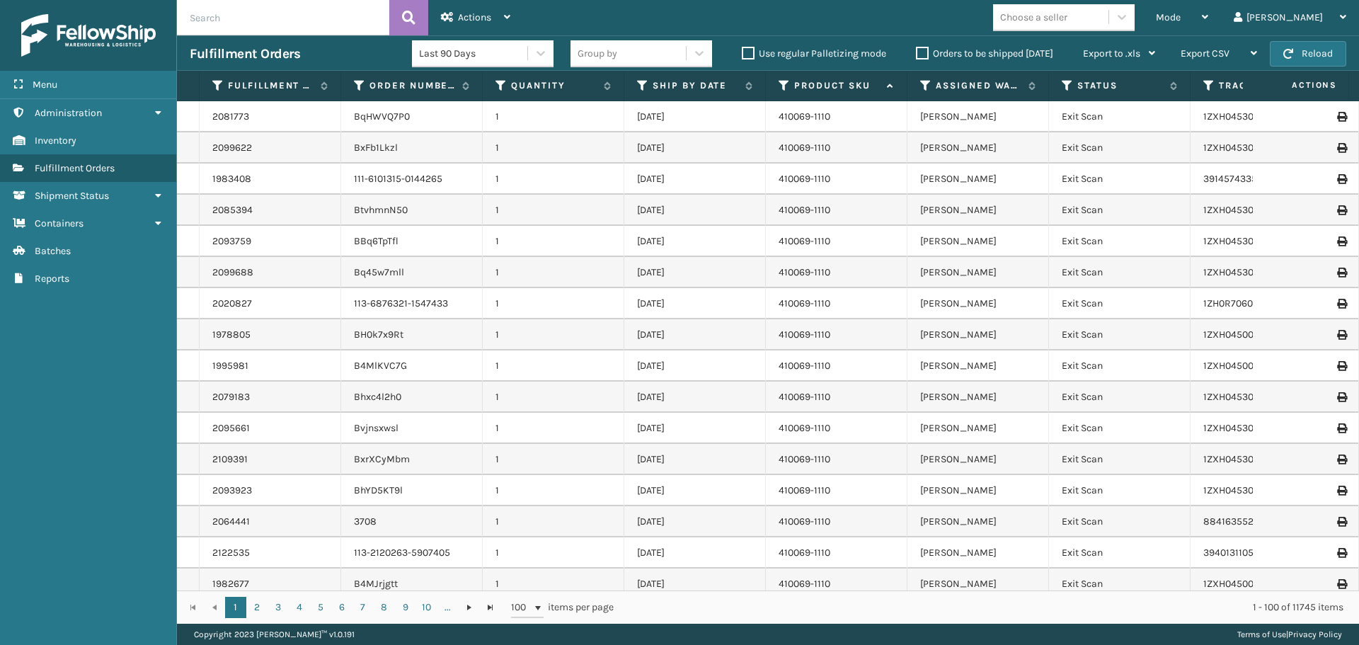
click at [326, 23] on input "text" at bounding box center [283, 17] width 212 height 35
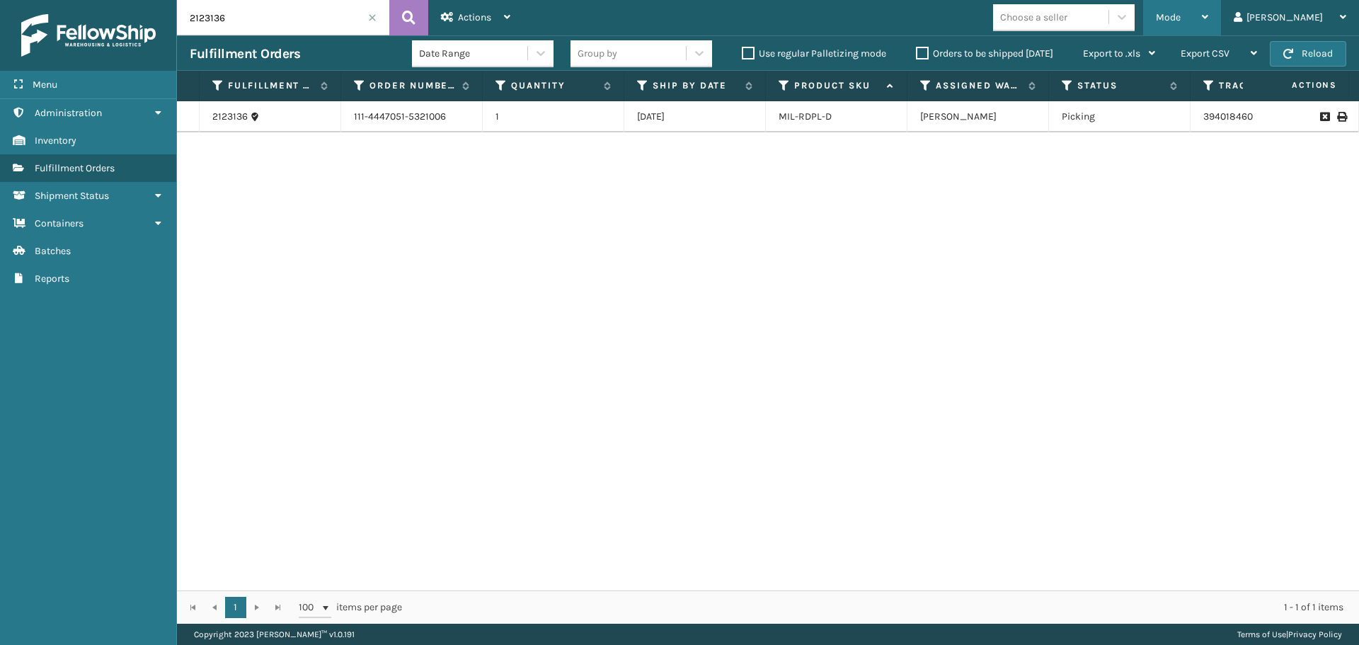
click at [1181, 16] on span "Mode" at bounding box center [1168, 17] width 25 height 12
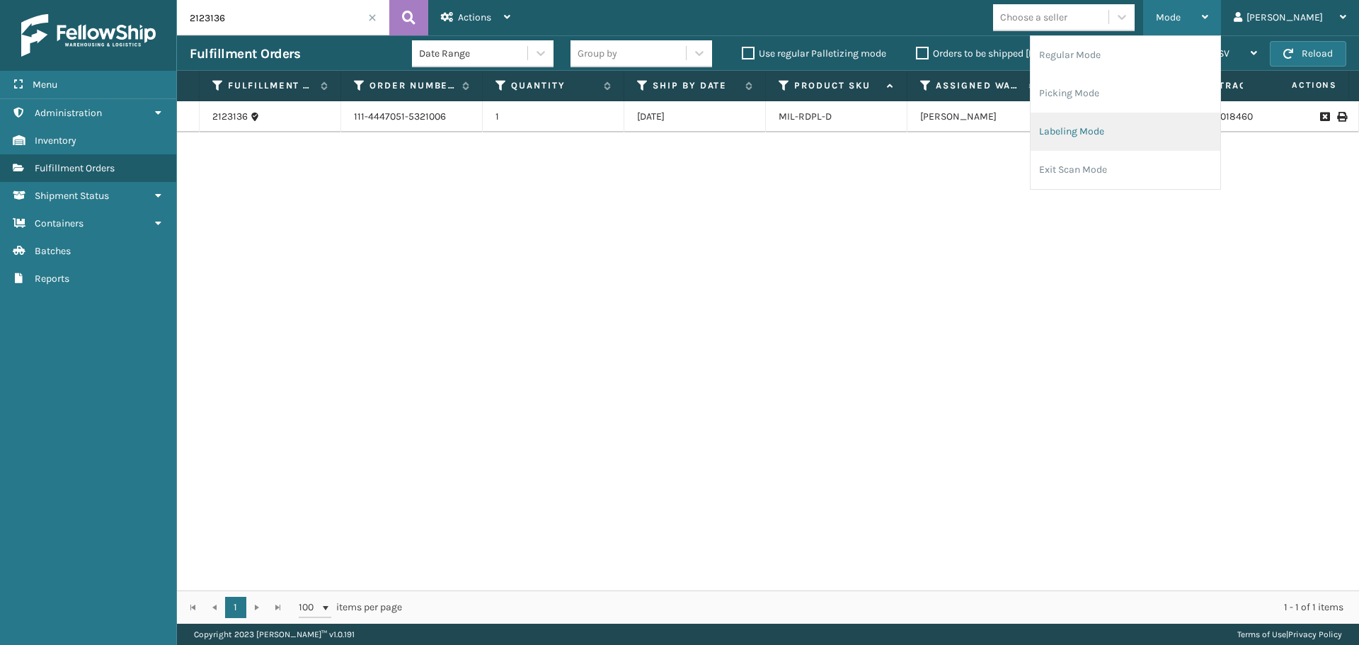
click at [1126, 130] on li "Labeling Mode" at bounding box center [1126, 132] width 190 height 38
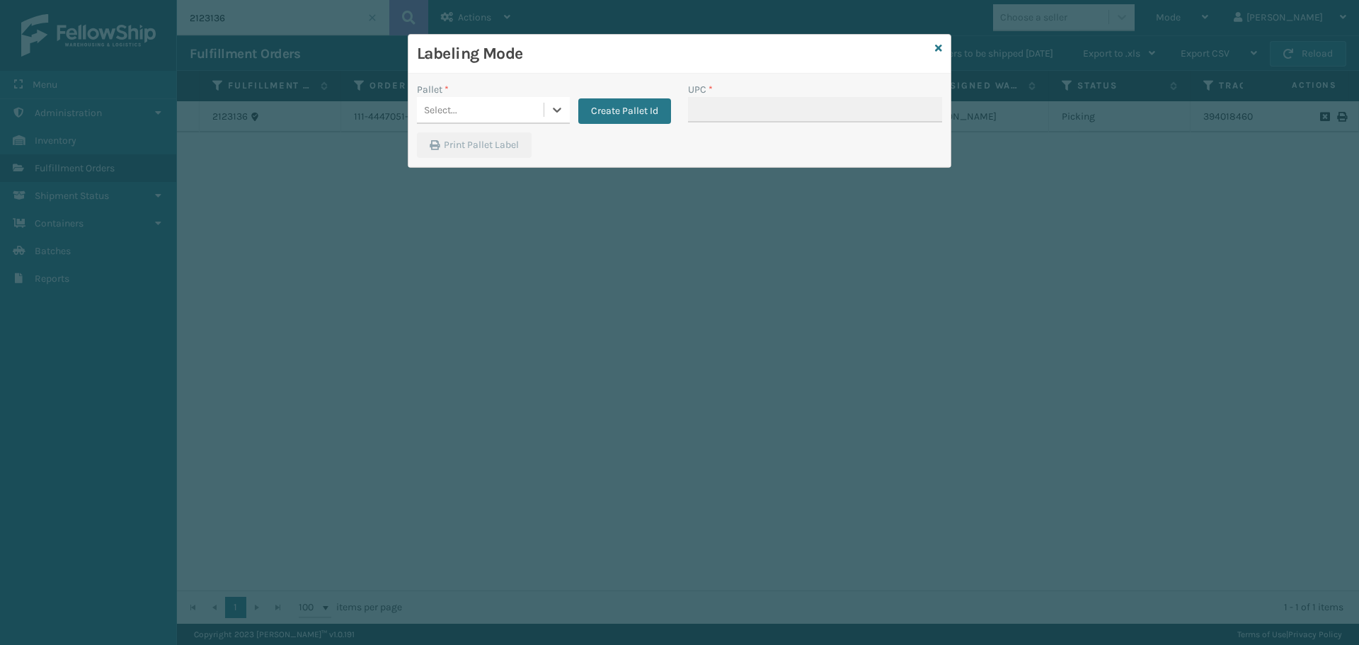
click at [499, 118] on div "Select..." at bounding box center [480, 109] width 127 height 23
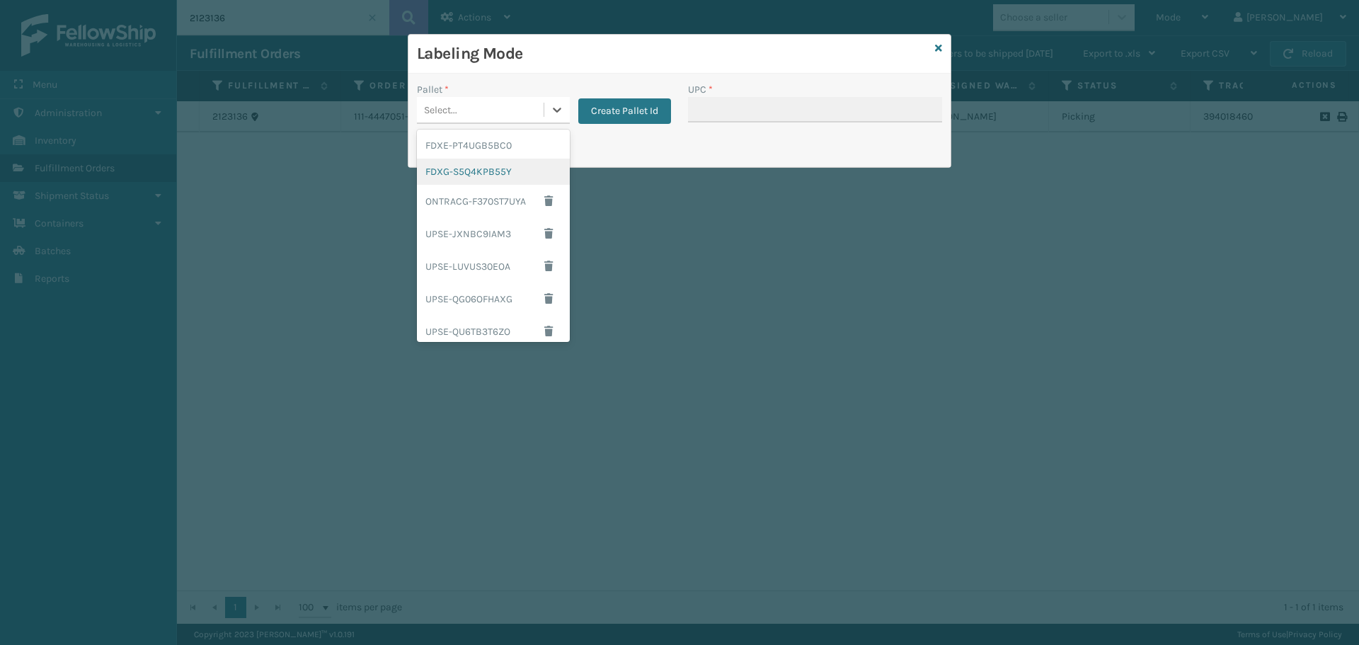
click at [493, 175] on div "FDXG-S5Q4KPB55Y" at bounding box center [493, 172] width 153 height 26
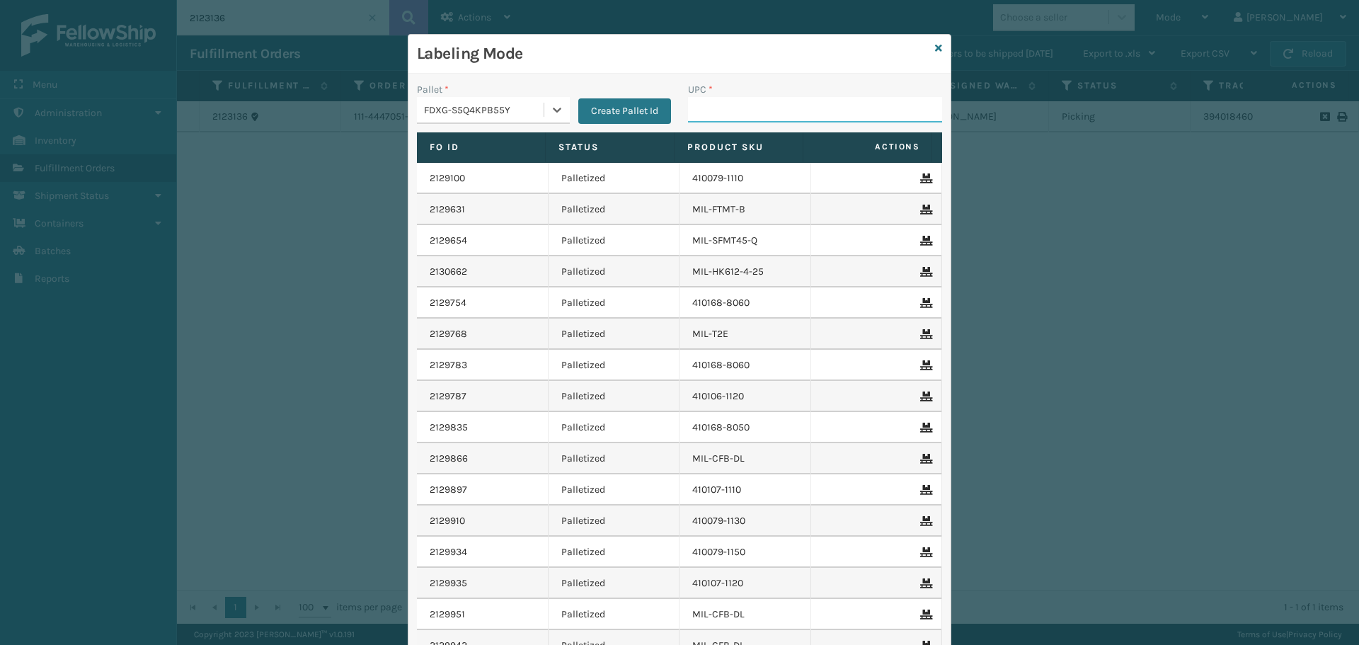
click at [714, 115] on input "UPC *" at bounding box center [815, 109] width 254 height 25
click at [935, 46] on icon at bounding box center [938, 48] width 7 height 10
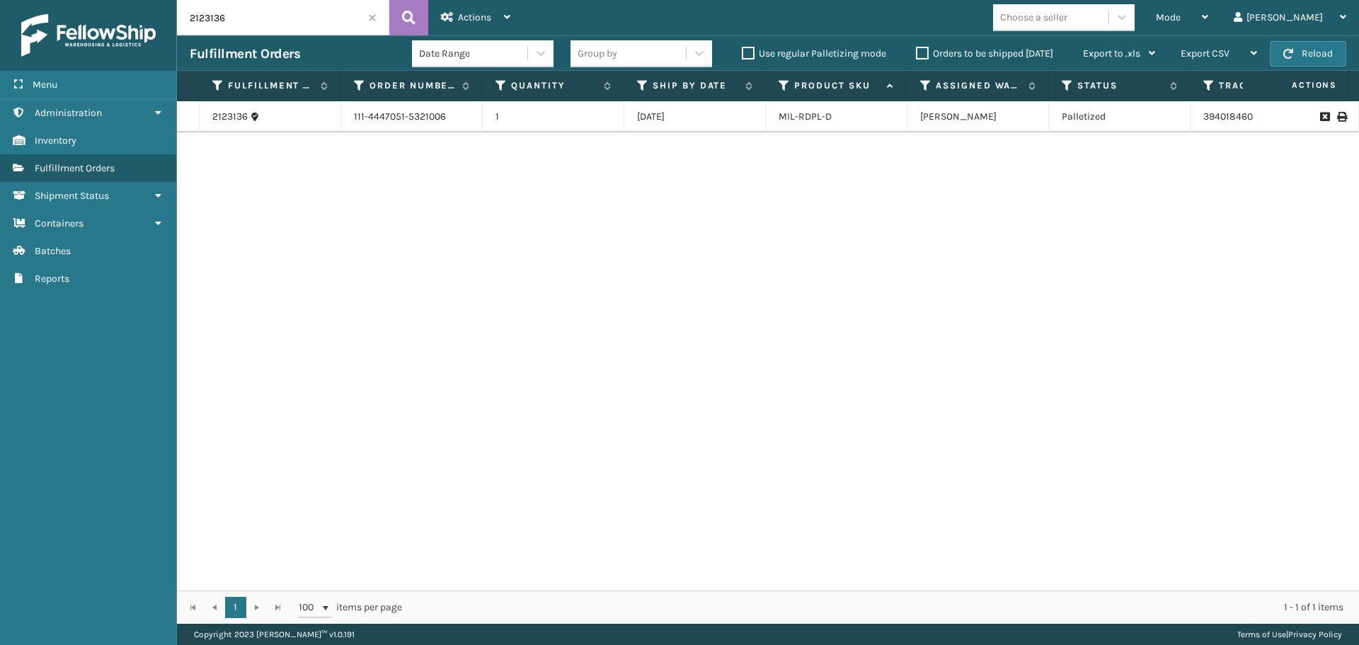
click at [317, 23] on input "2123136" at bounding box center [283, 17] width 212 height 35
type input "2126314"
click at [1181, 11] on span "Mode" at bounding box center [1168, 17] width 25 height 12
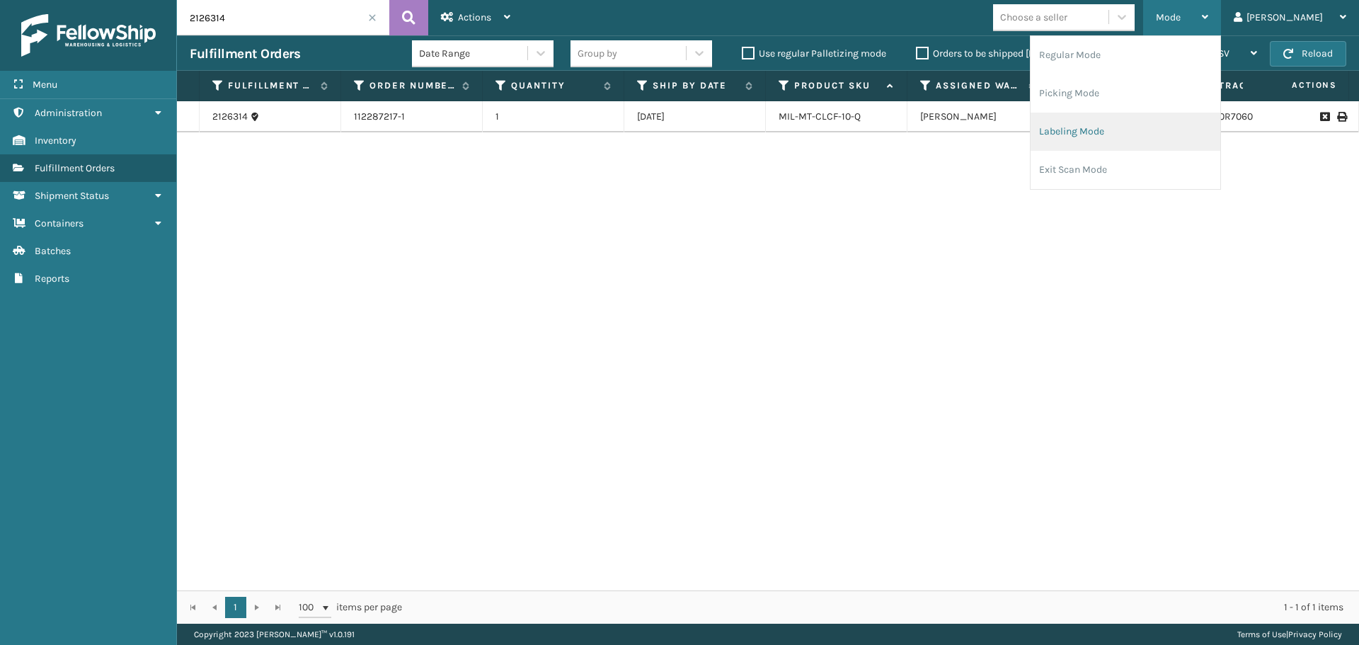
click at [1158, 119] on li "Labeling Mode" at bounding box center [1126, 132] width 190 height 38
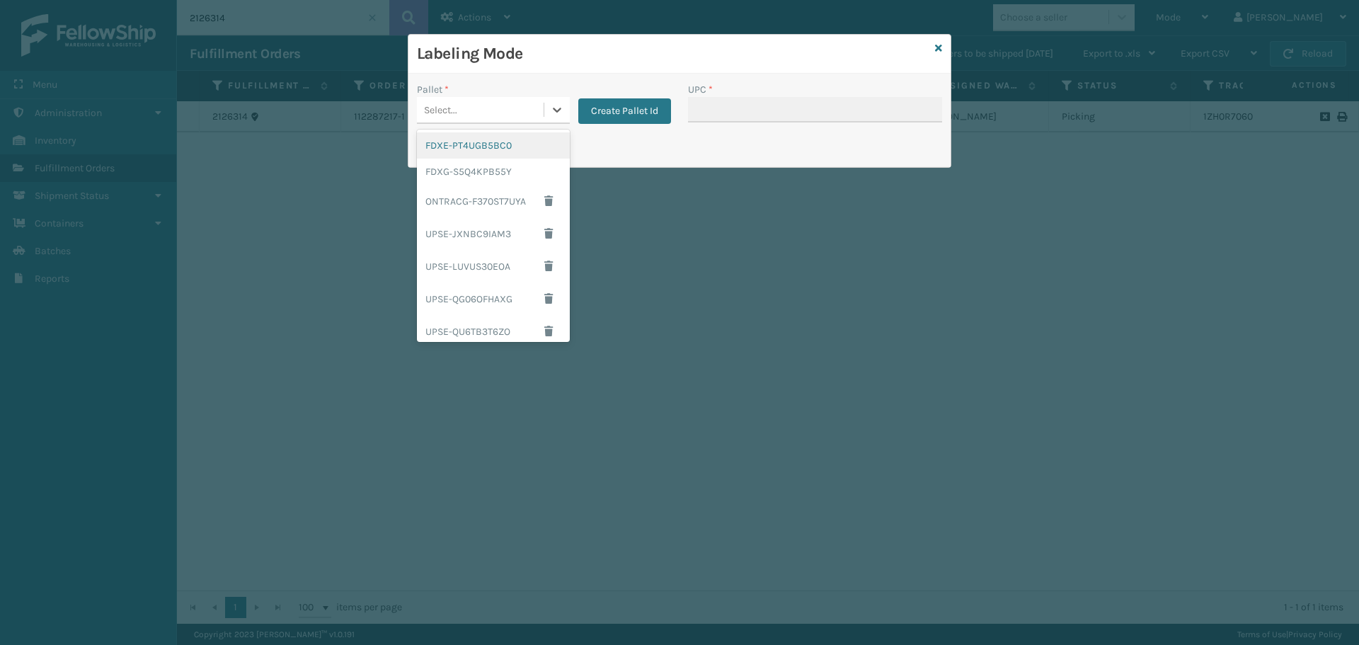
click at [491, 110] on div "Select..." at bounding box center [480, 109] width 127 height 23
click at [501, 302] on div "UPSG-US21DHE5AE" at bounding box center [493, 293] width 153 height 26
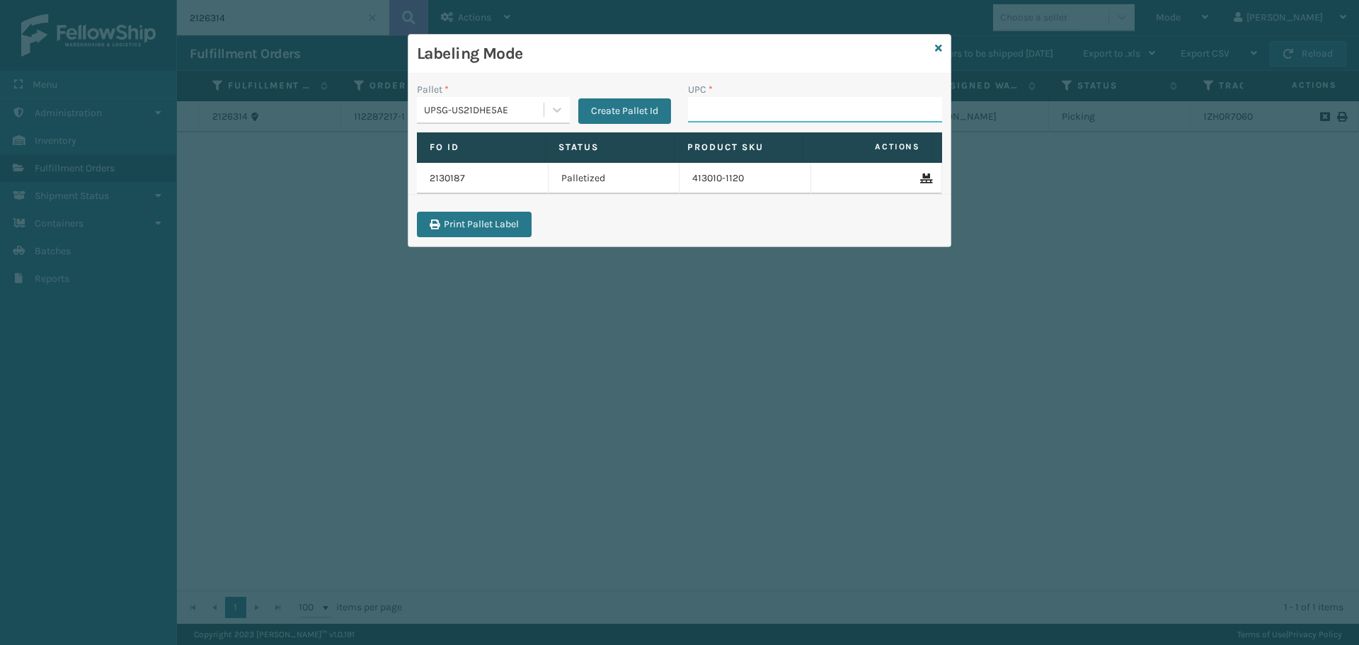
click at [777, 116] on input "UPC *" at bounding box center [815, 109] width 254 height 25
click at [484, 108] on div "UPSG-US21DHE5AE" at bounding box center [484, 110] width 121 height 15
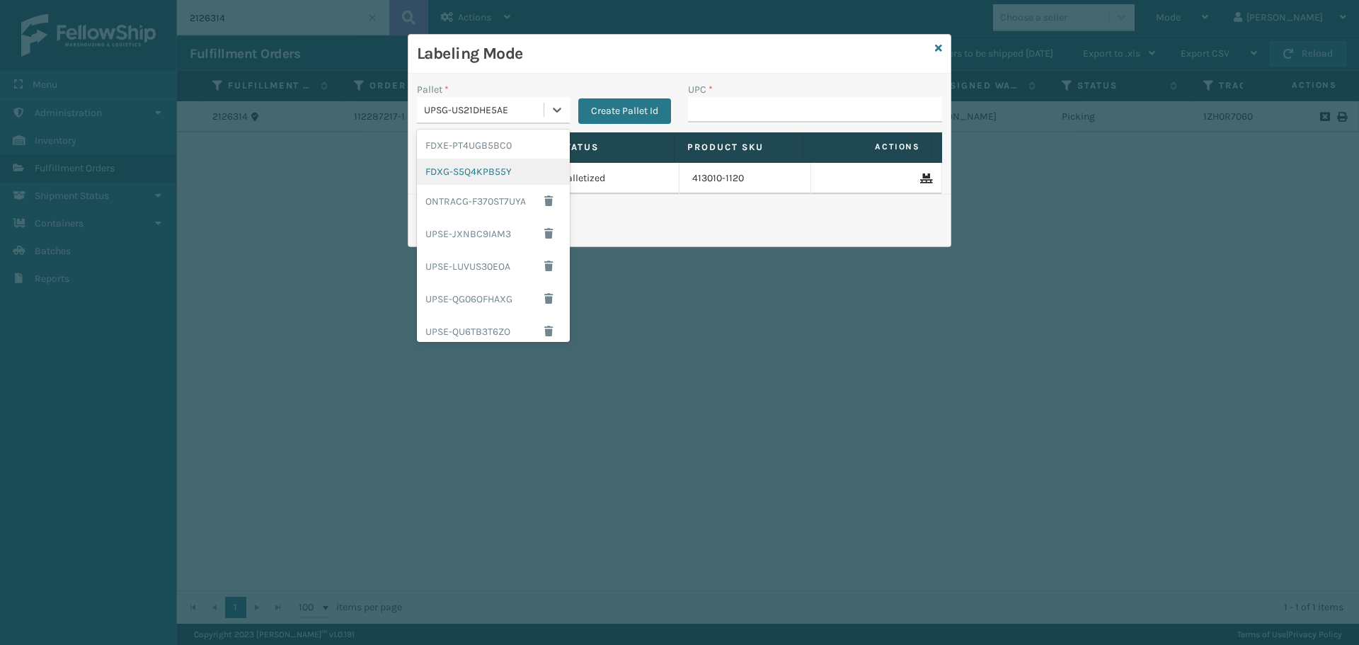
click at [487, 167] on div "FDXG-S5Q4KPB55Y" at bounding box center [493, 172] width 153 height 26
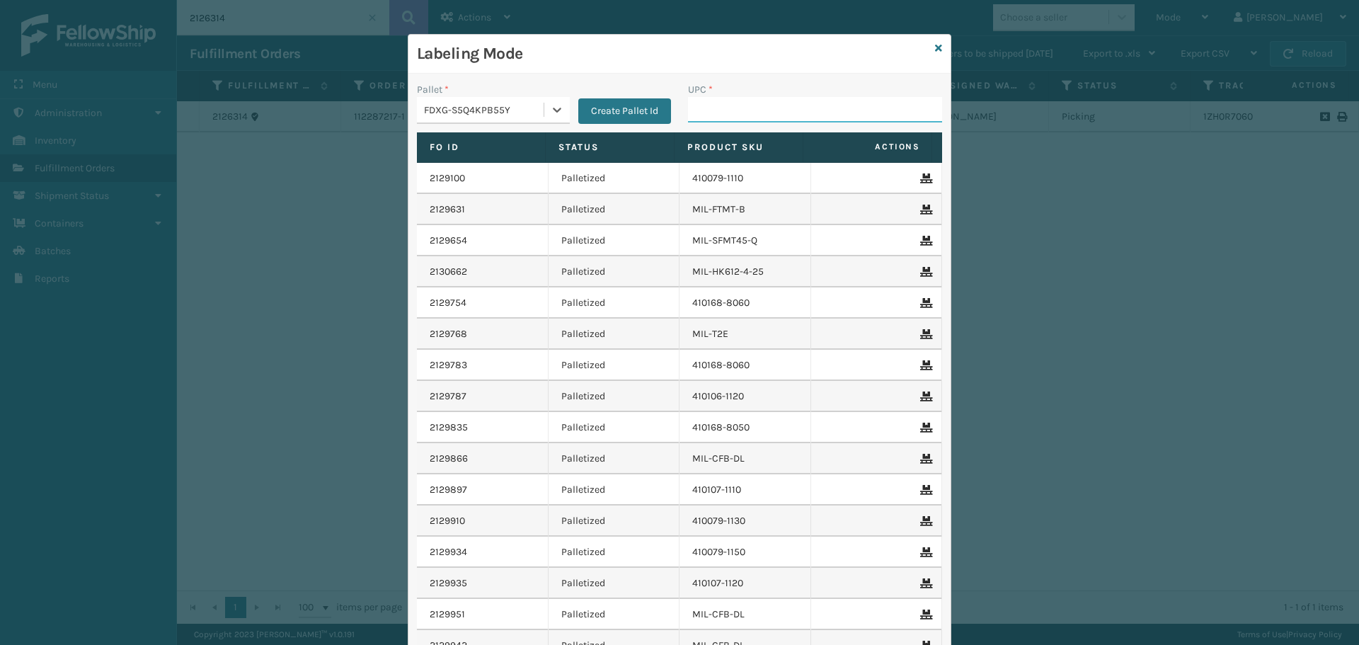
click at [767, 117] on input "UPC *" at bounding box center [815, 109] width 254 height 25
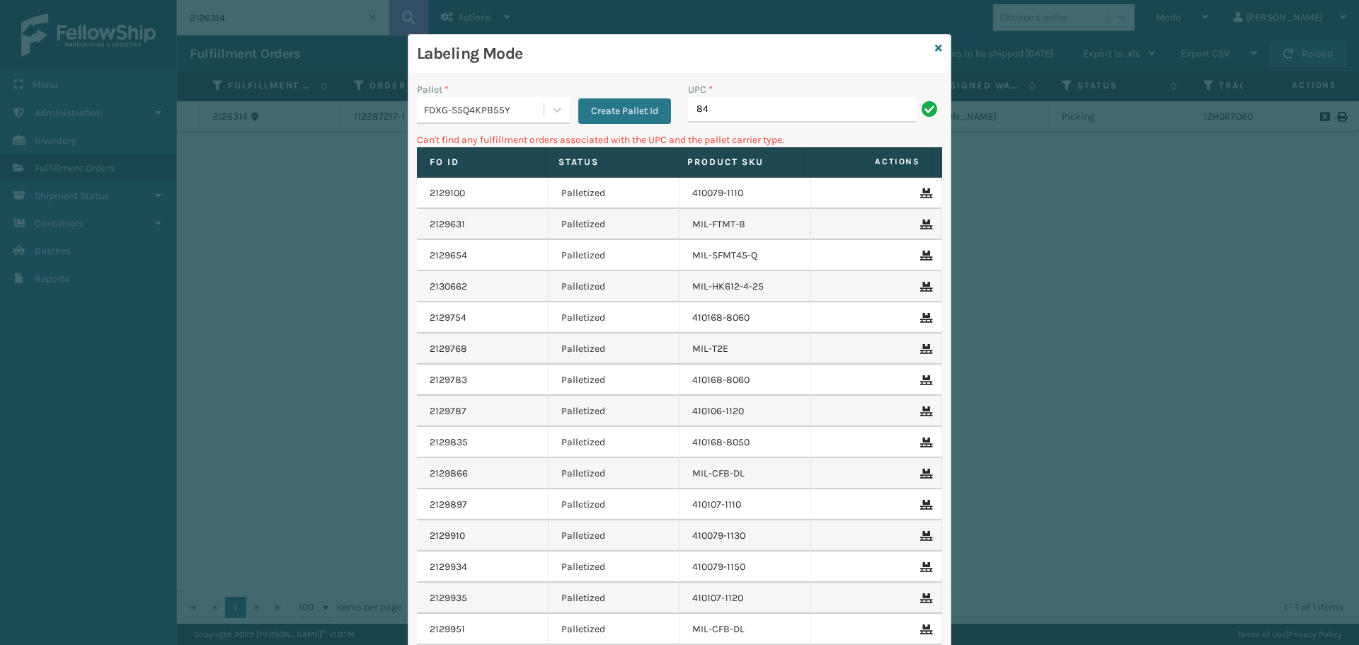
type input "8"
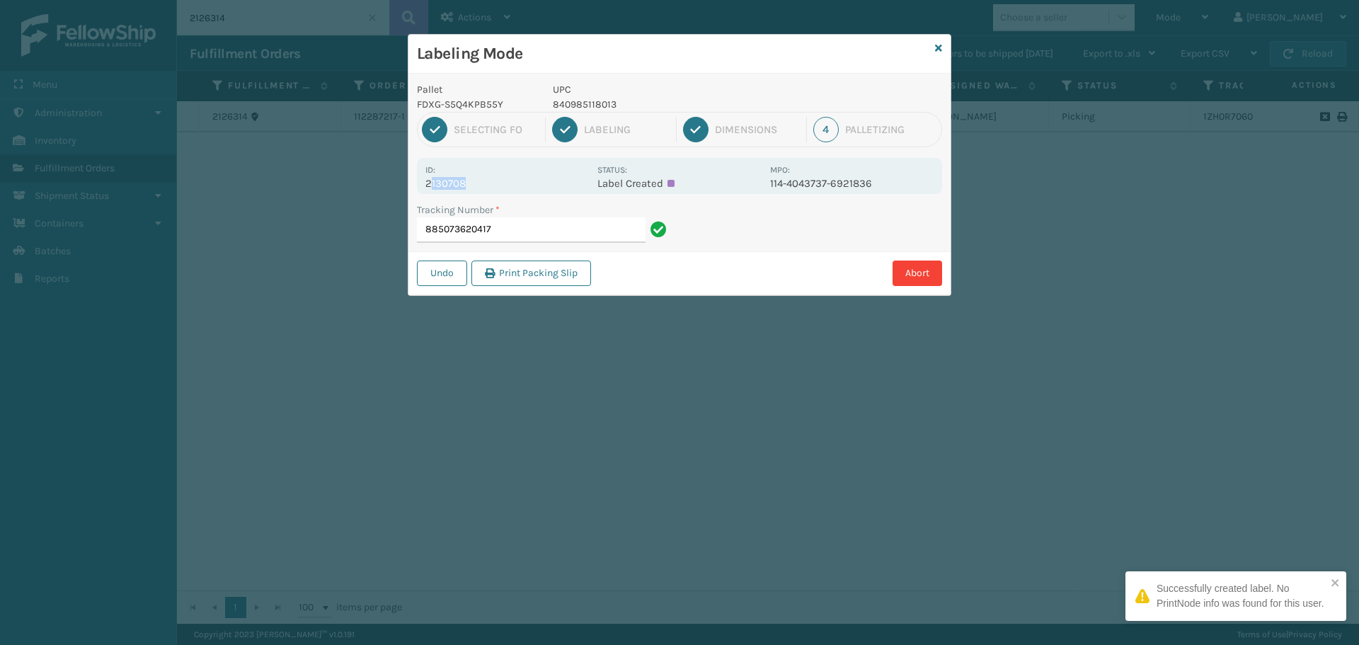
drag, startPoint x: 438, startPoint y: 185, endPoint x: 489, endPoint y: 184, distance: 51.0
click at [489, 184] on p "2130708" at bounding box center [507, 183] width 164 height 13
click at [506, 170] on div "Id: 2130708" at bounding box center [507, 176] width 164 height 28
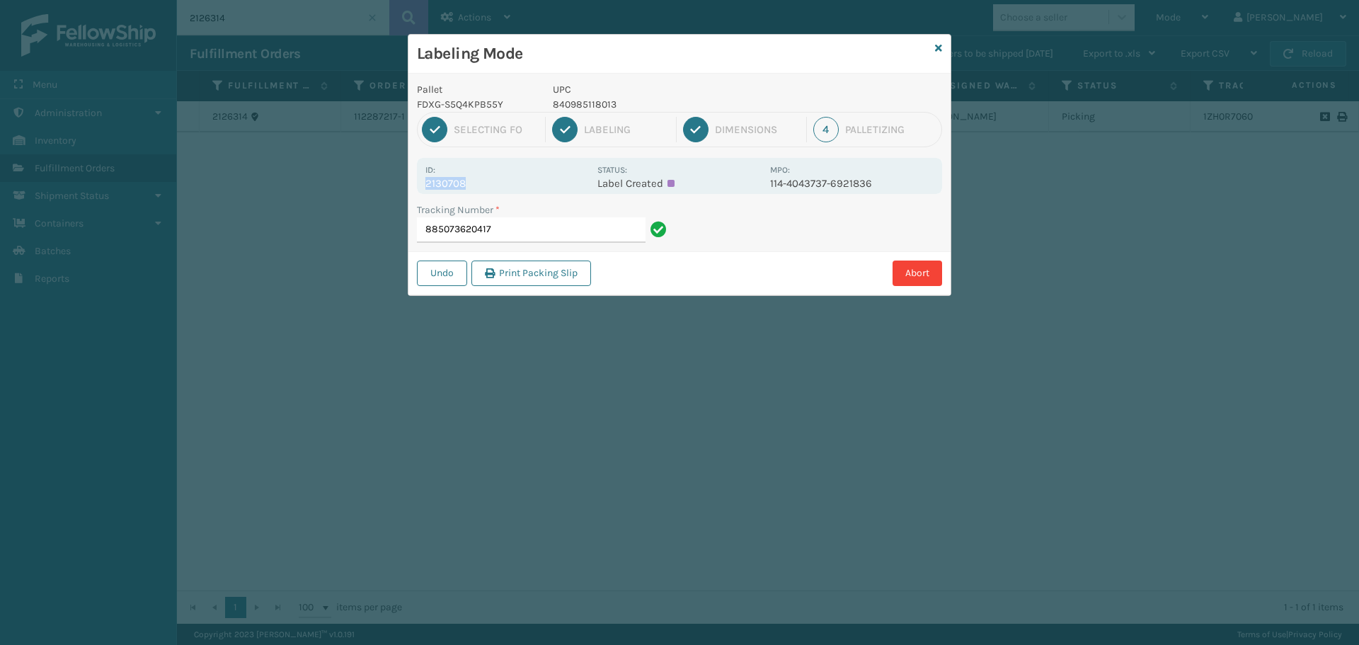
drag, startPoint x: 476, startPoint y: 183, endPoint x: 408, endPoint y: 193, distance: 68.0
click at [408, 193] on div "Pallet FDXG-S5Q4KPB55Y UPC 840985118013 1 Selecting FO 2 Labeling 3 Dimensions …" at bounding box center [679, 185] width 542 height 222
click at [544, 228] on input "885073620417" at bounding box center [531, 229] width 229 height 25
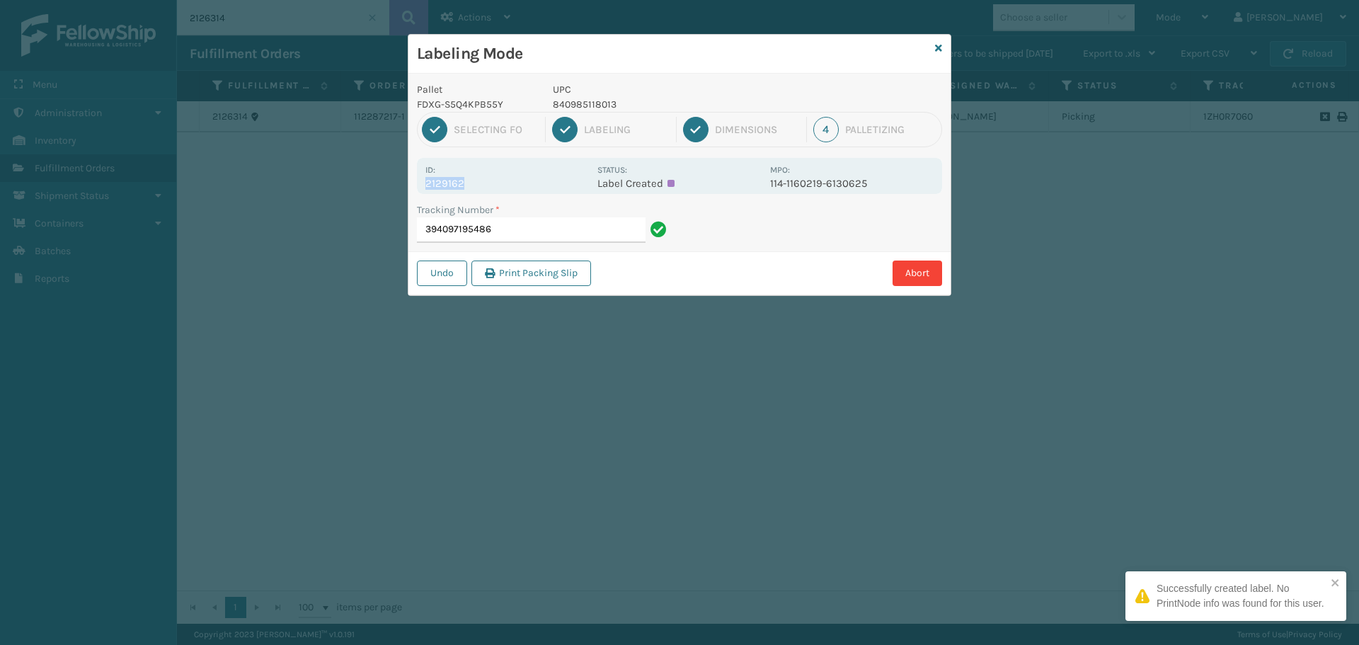
drag, startPoint x: 427, startPoint y: 183, endPoint x: 474, endPoint y: 178, distance: 47.0
click at [474, 178] on p "2129162" at bounding box center [507, 183] width 164 height 13
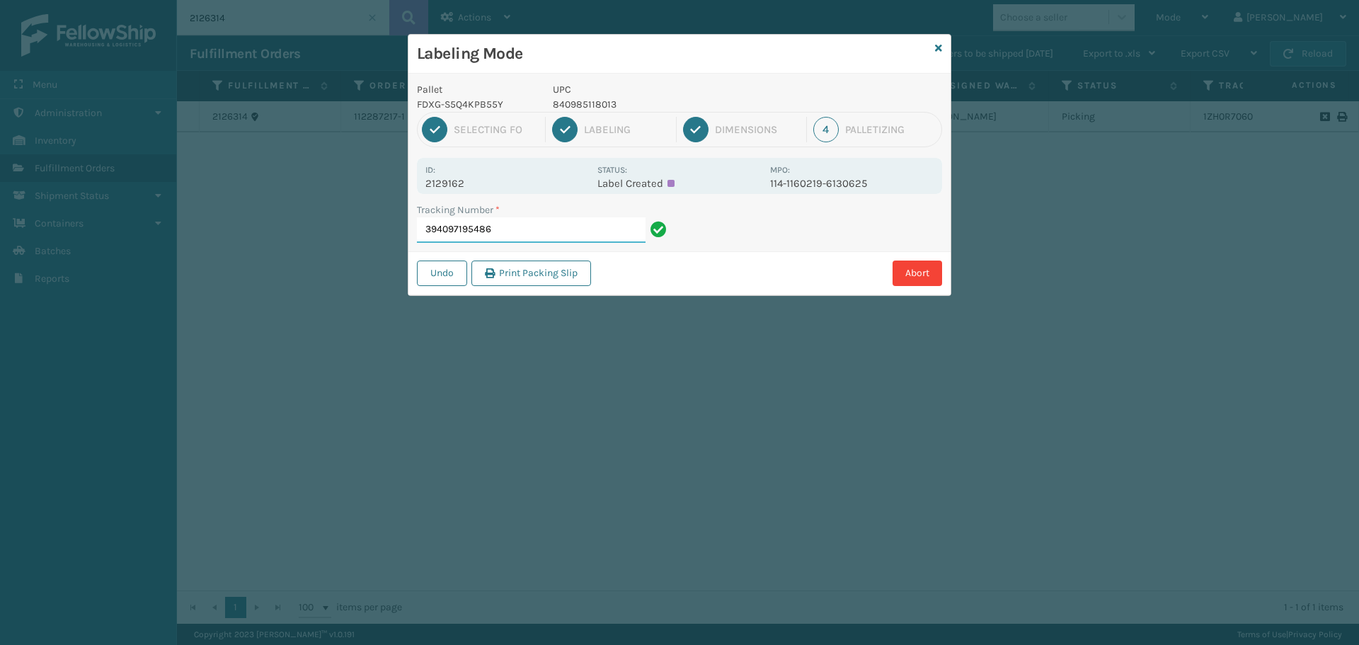
click at [514, 226] on input "394097195486" at bounding box center [531, 229] width 229 height 25
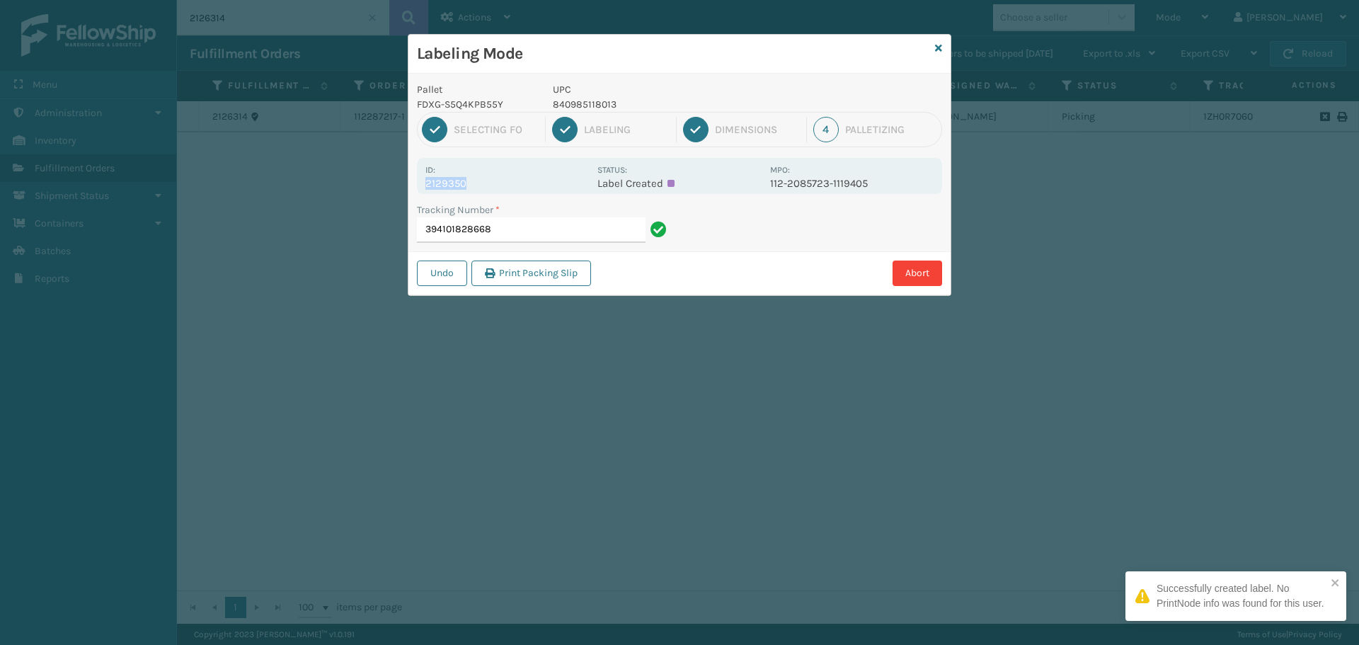
drag, startPoint x: 428, startPoint y: 179, endPoint x: 488, endPoint y: 184, distance: 59.7
click at [488, 184] on p "2129350" at bounding box center [507, 183] width 164 height 13
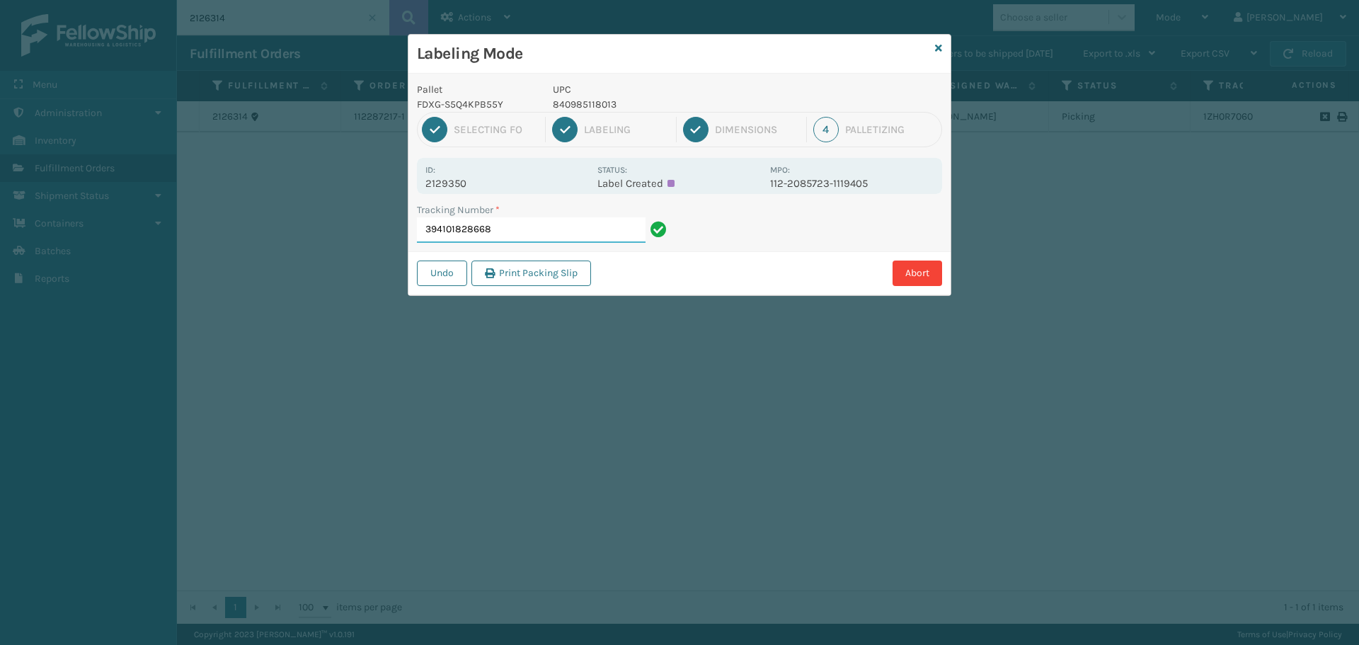
click at [513, 221] on input "394101828668" at bounding box center [531, 229] width 229 height 25
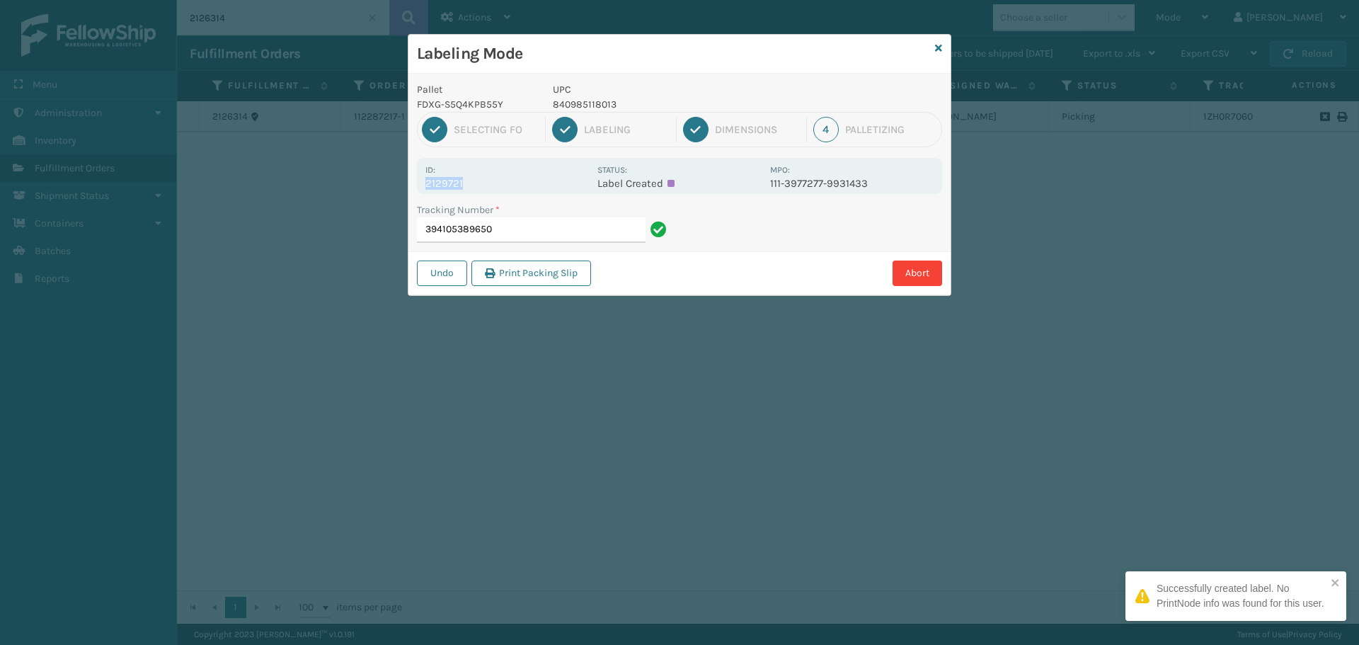
drag, startPoint x: 425, startPoint y: 181, endPoint x: 486, endPoint y: 184, distance: 60.9
click at [486, 184] on div "Id: 2129721 Status: Label Created MPO: 111-3977277-9931433" at bounding box center [679, 176] width 525 height 36
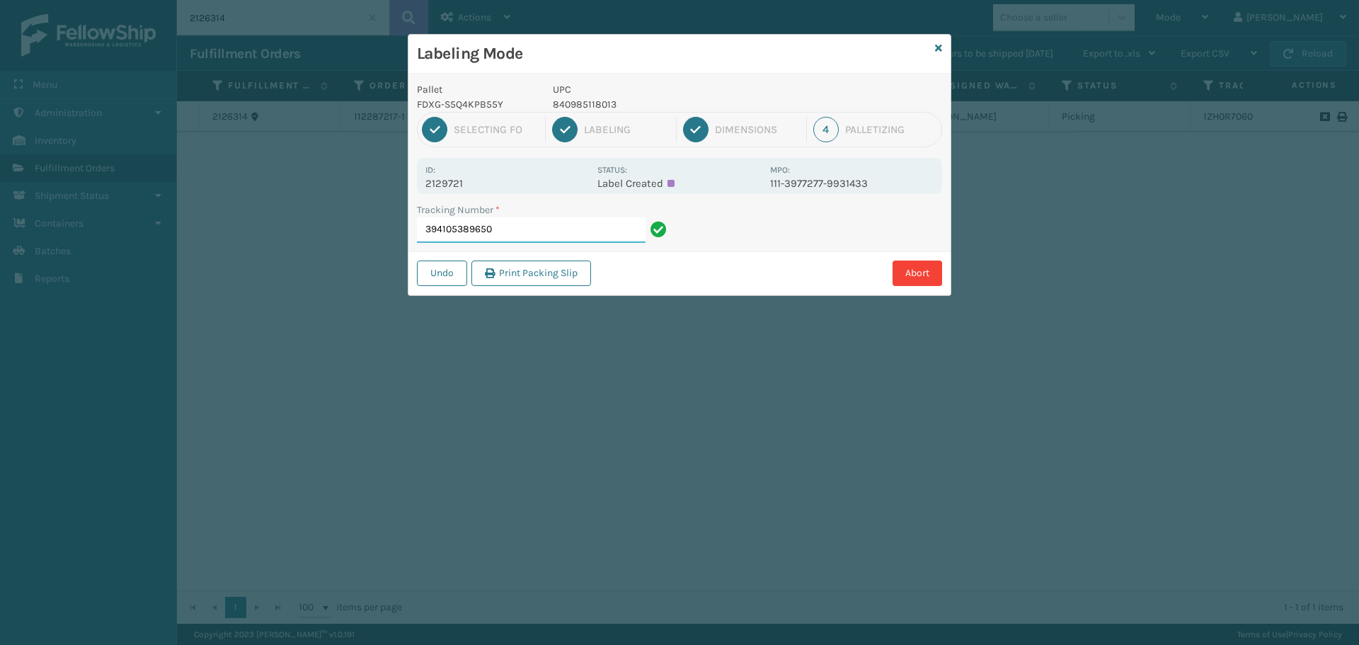
click at [585, 232] on input "394105389650" at bounding box center [531, 229] width 229 height 25
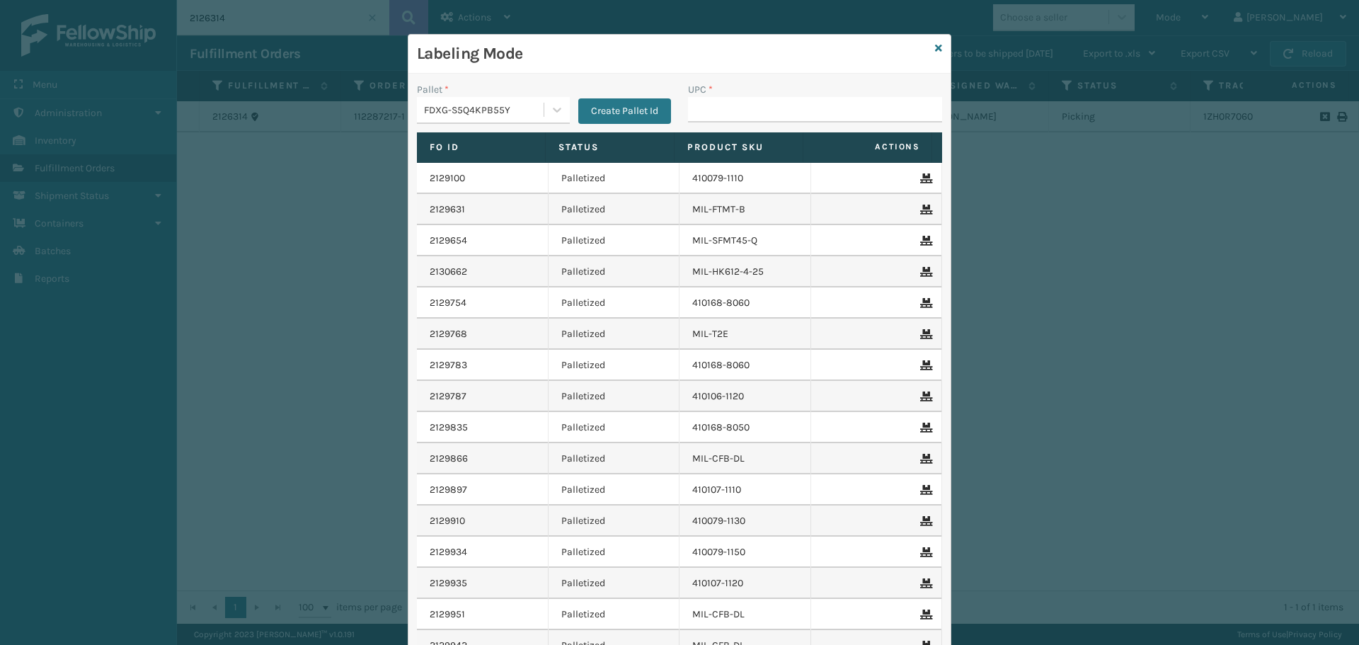
click at [941, 54] on div "Labeling Mode" at bounding box center [679, 54] width 542 height 39
click at [939, 54] on div "Labeling Mode" at bounding box center [679, 54] width 542 height 39
click at [935, 47] on icon at bounding box center [938, 48] width 7 height 10
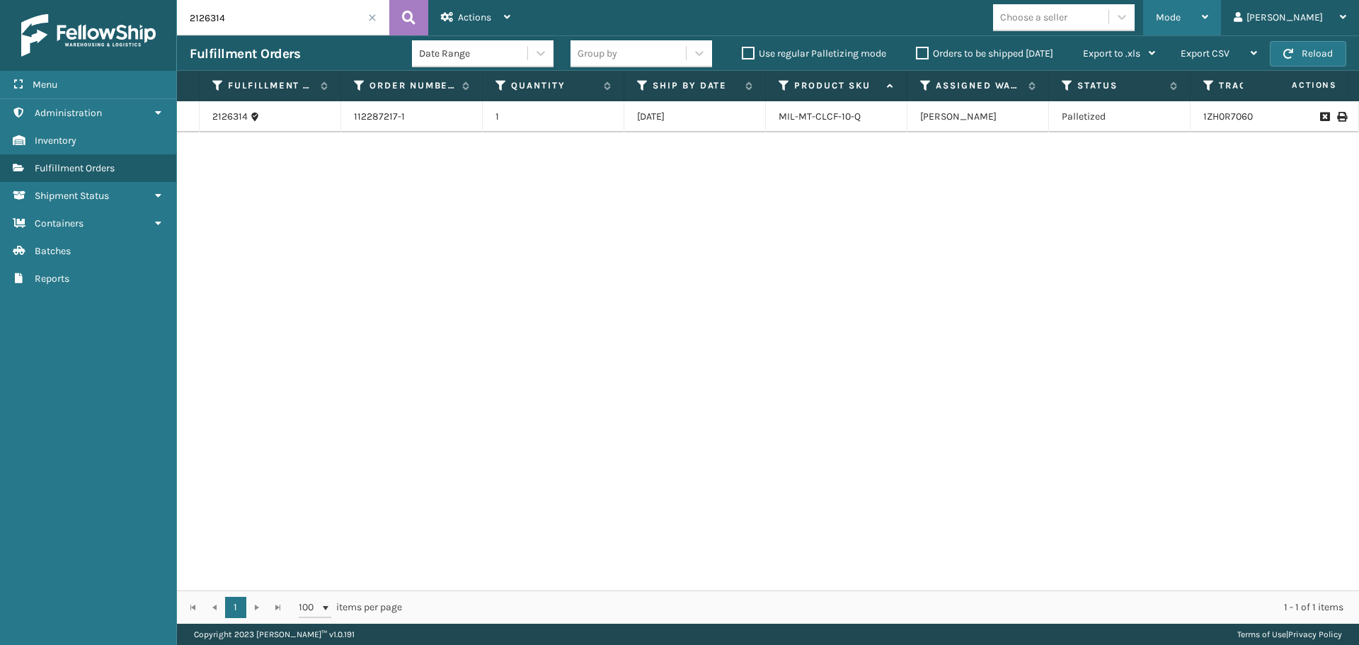
click at [1208, 23] on div "Mode" at bounding box center [1182, 17] width 52 height 35
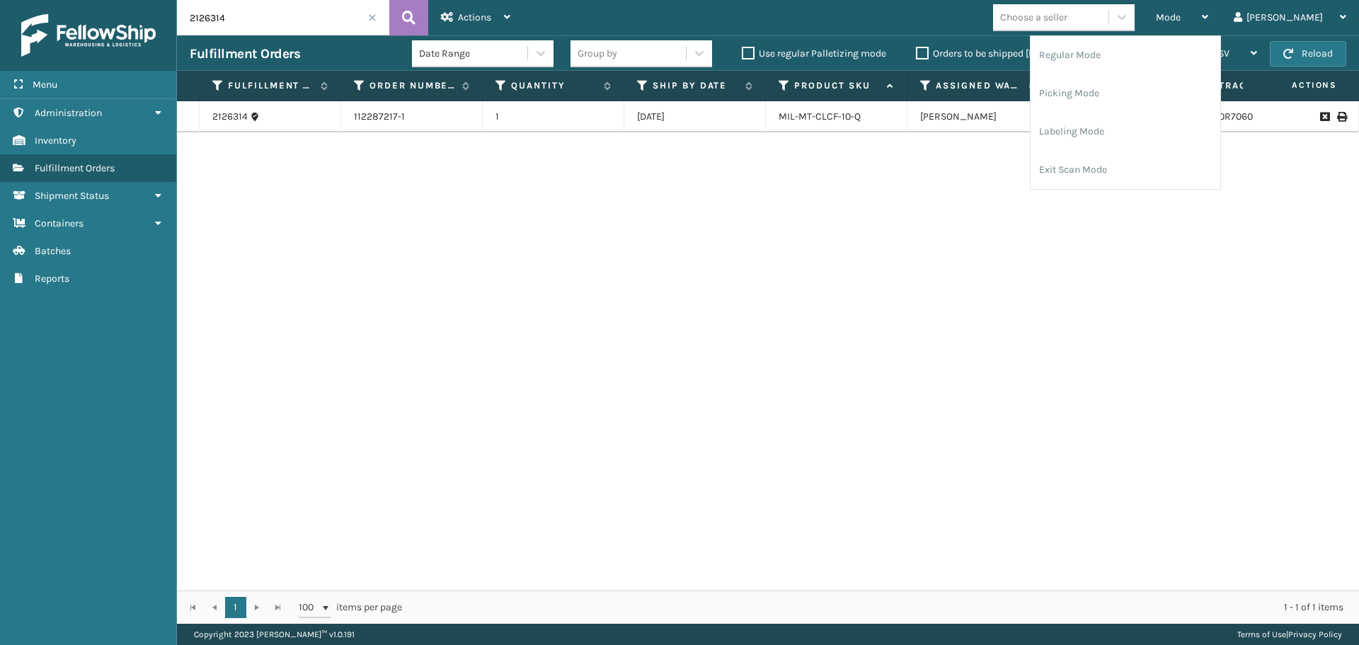
click at [921, 53] on label "Orders to be shipped [DATE]" at bounding box center [984, 53] width 137 height 12
click at [917, 53] on input "Orders to be shipped [DATE]" at bounding box center [916, 49] width 1 height 9
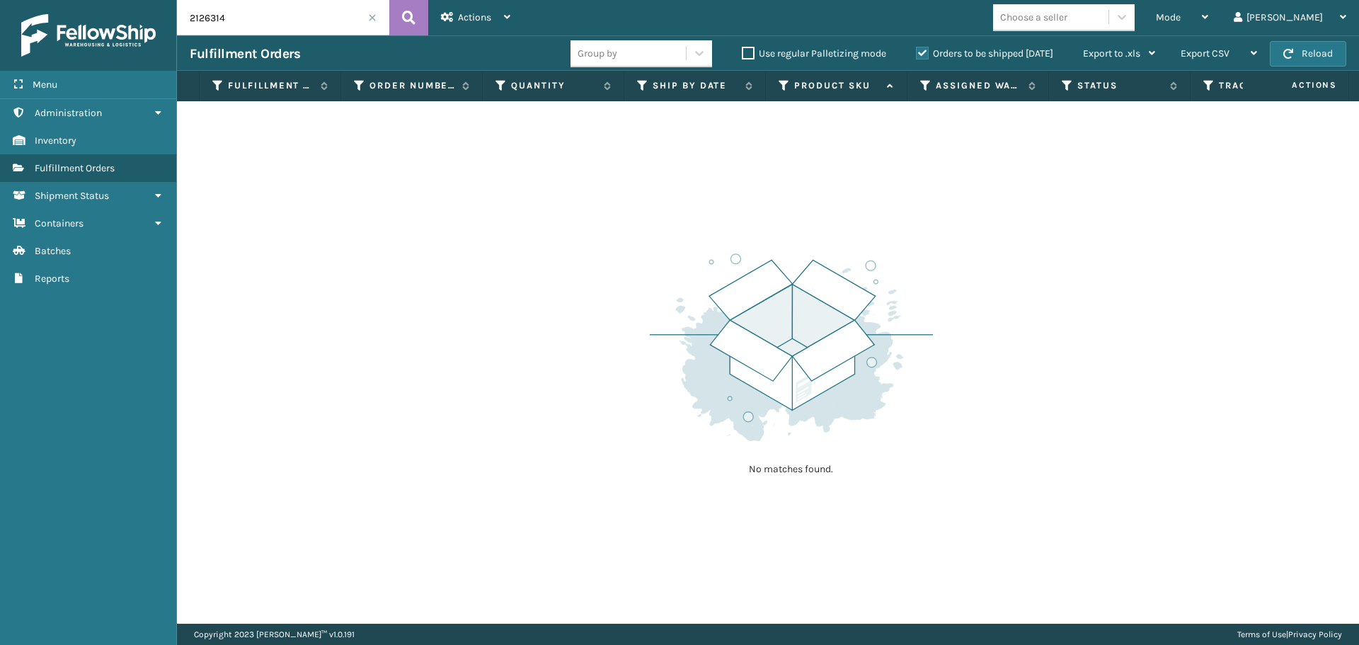
click at [372, 20] on span at bounding box center [372, 17] width 8 height 8
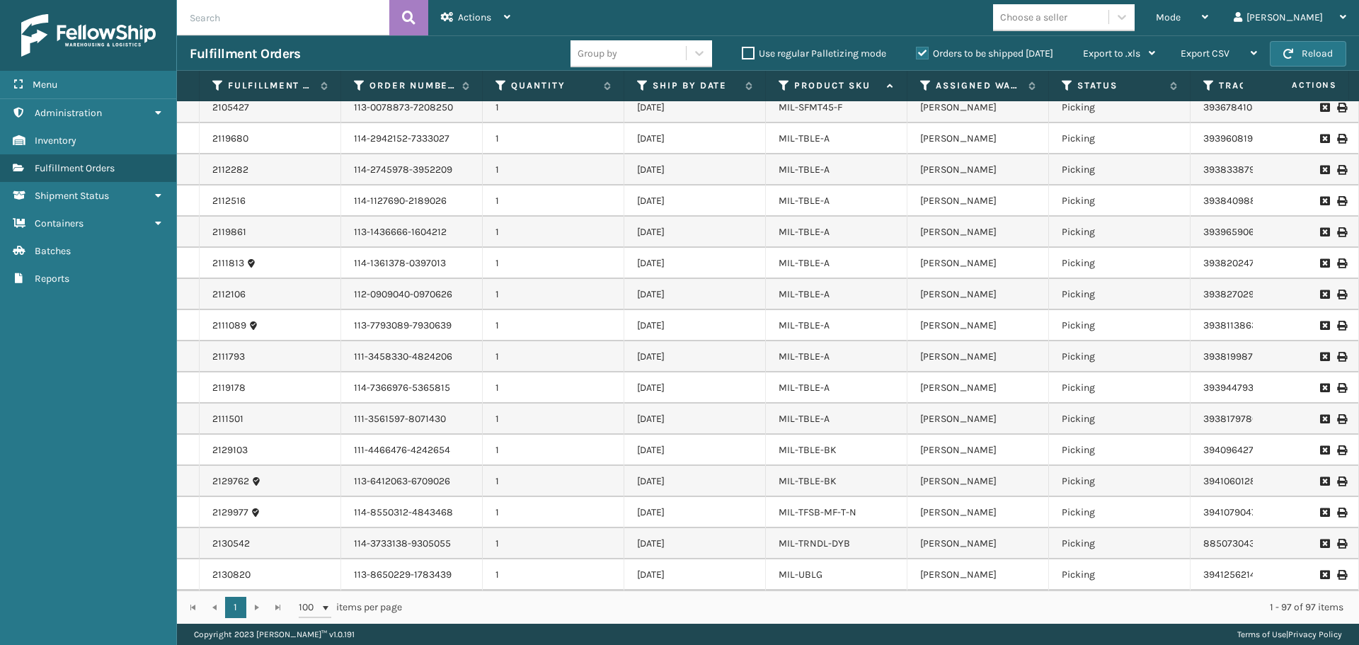
scroll to position [2533, 0]
click at [821, 456] on link "MIL-TBLE-BK" at bounding box center [808, 450] width 58 height 12
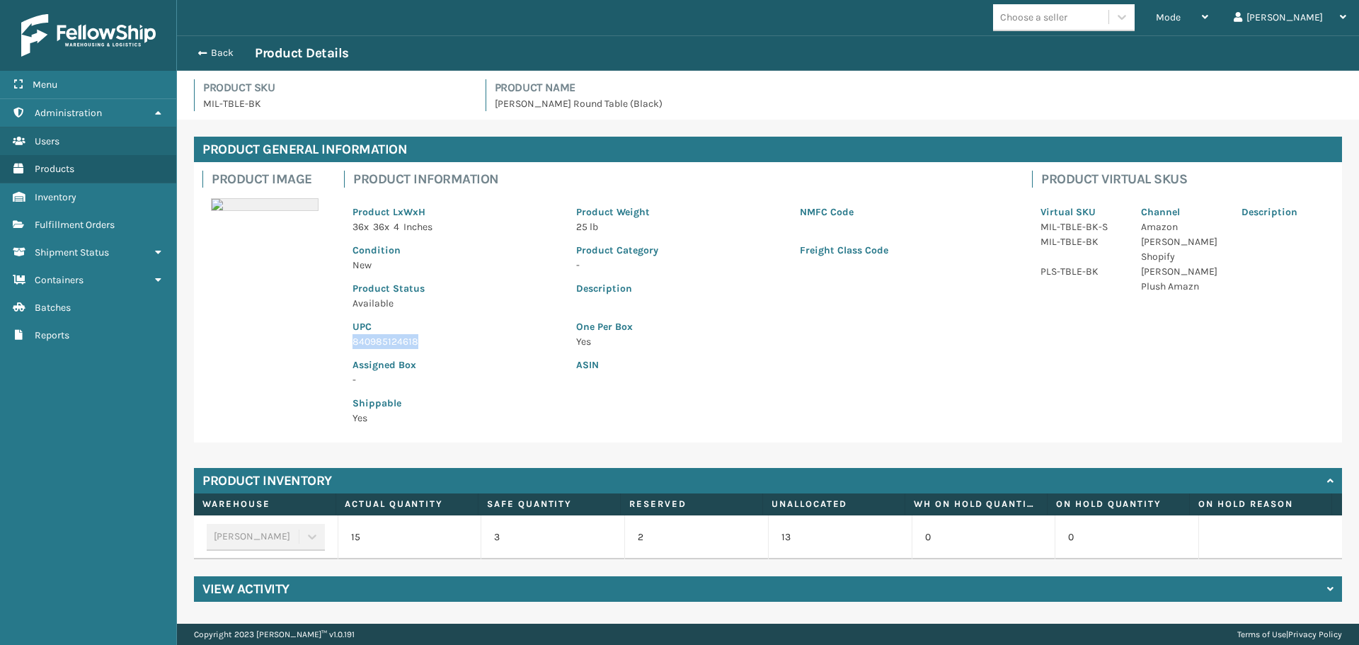
drag, startPoint x: 353, startPoint y: 343, endPoint x: 457, endPoint y: 336, distance: 105.1
click at [457, 336] on p "840985124618" at bounding box center [456, 341] width 207 height 15
click at [217, 47] on button "Back" at bounding box center [222, 53] width 65 height 13
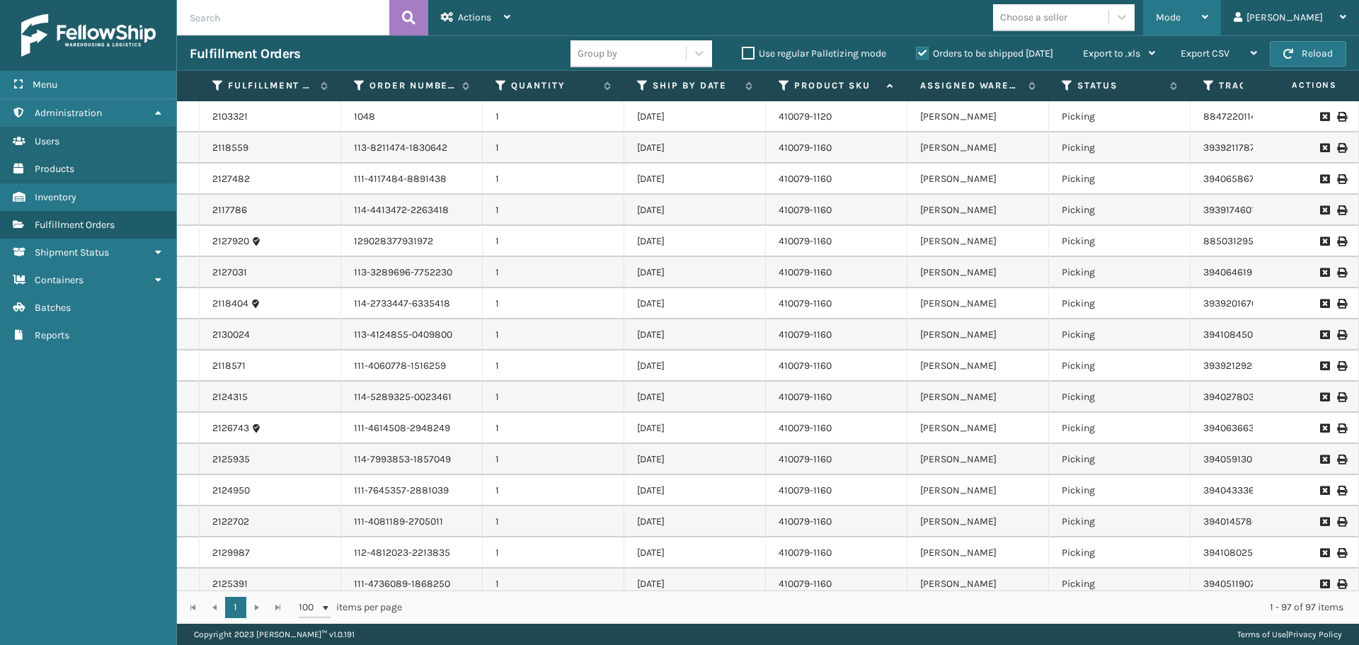
click at [1181, 18] on span "Mode" at bounding box center [1168, 17] width 25 height 12
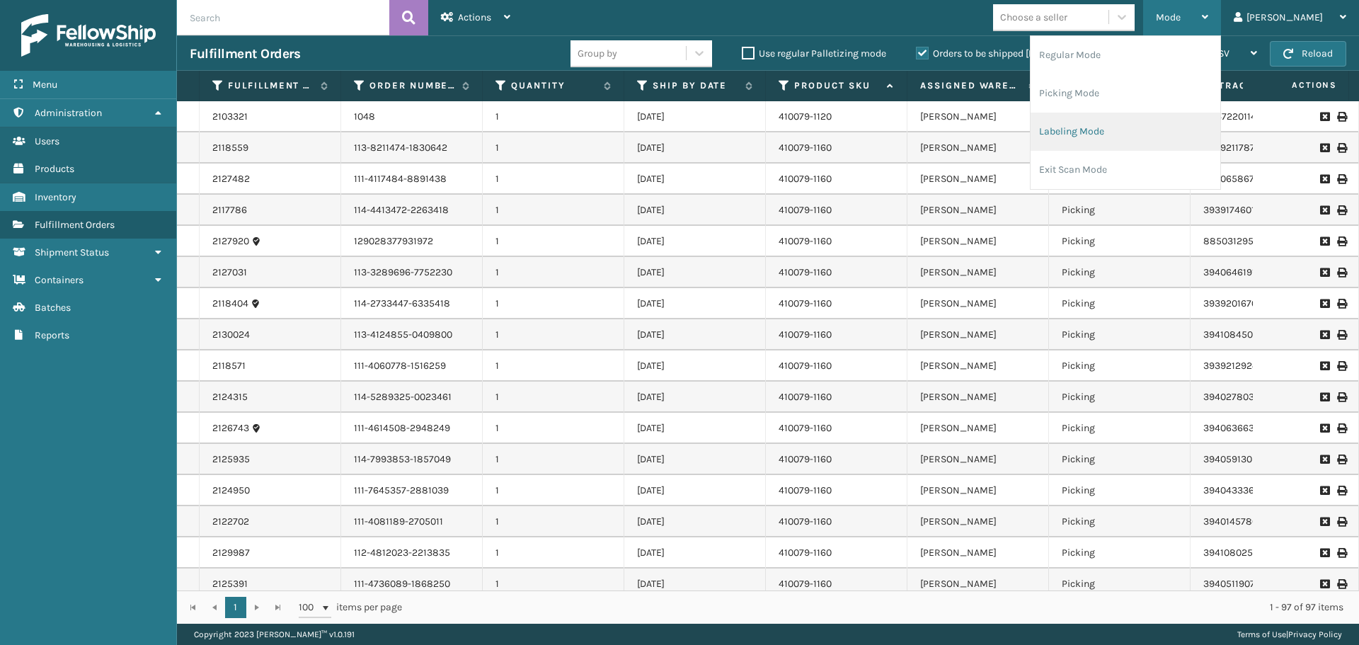
click at [1151, 128] on li "Labeling Mode" at bounding box center [1126, 132] width 190 height 38
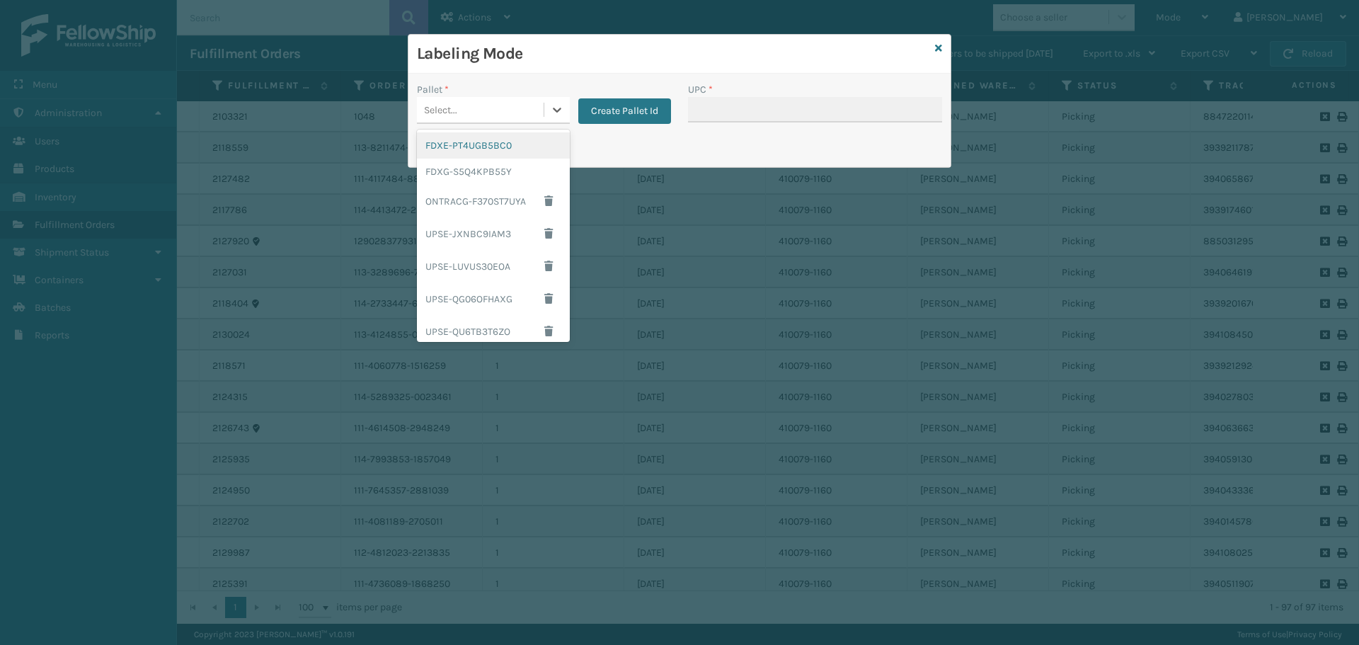
click at [495, 105] on div "Select..." at bounding box center [480, 109] width 127 height 23
click at [474, 176] on div "FDXG-S5Q4KPB55Y" at bounding box center [493, 172] width 153 height 26
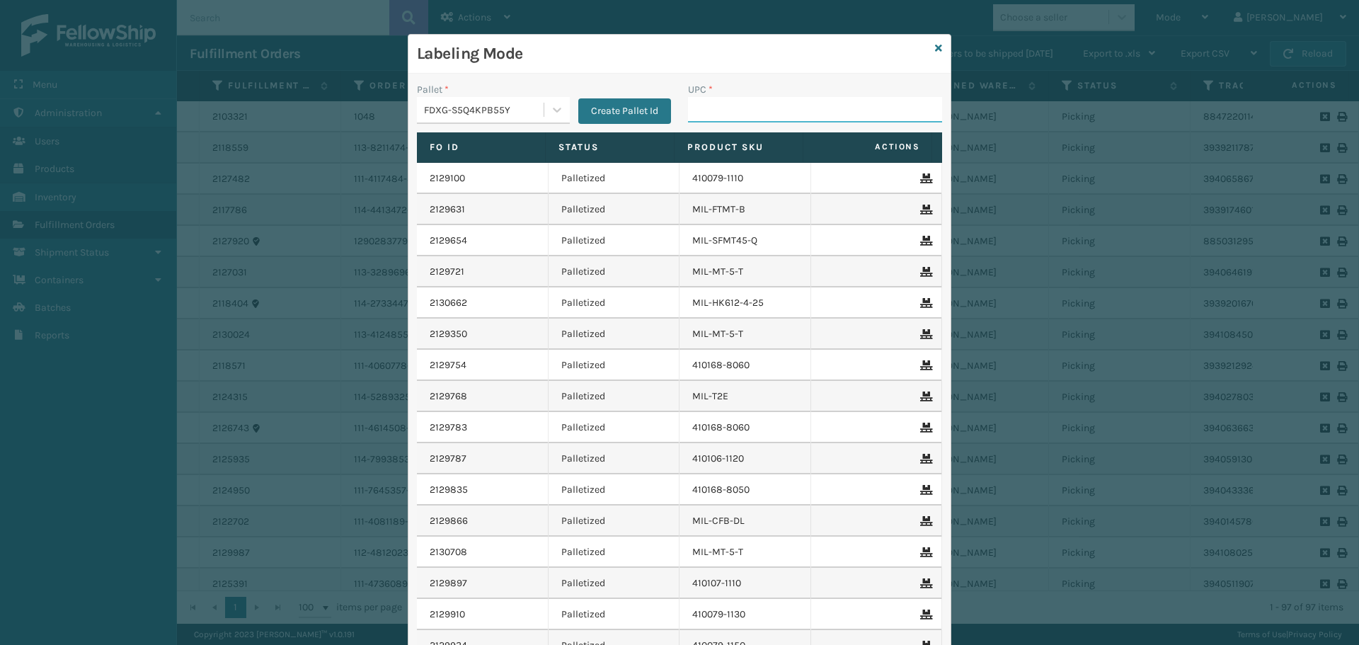
click at [853, 120] on input "UPC *" at bounding box center [815, 109] width 254 height 25
paste input "840985124618"
drag, startPoint x: 690, startPoint y: 108, endPoint x: 792, endPoint y: 103, distance: 102.1
click at [792, 103] on input "840985124618" at bounding box center [802, 109] width 229 height 25
type input "840985124618"
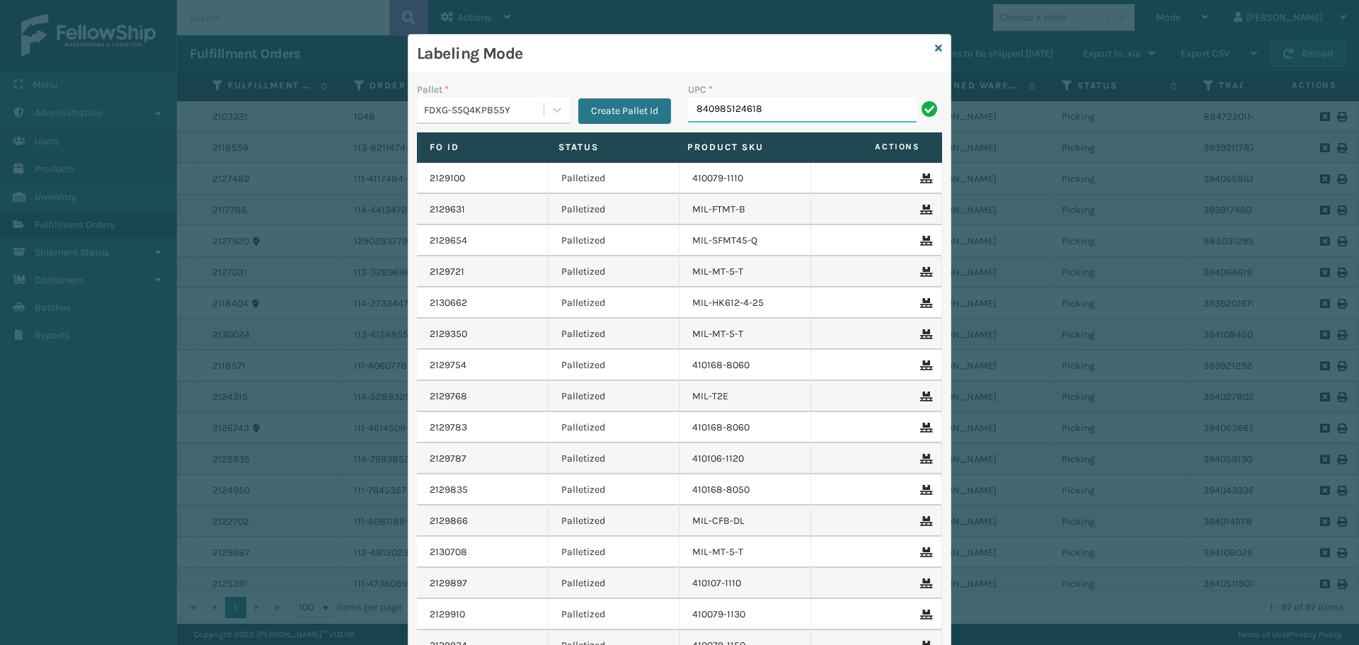
click at [782, 103] on input "840985124618" at bounding box center [802, 109] width 229 height 25
click at [782, 102] on input "840985124618" at bounding box center [802, 109] width 229 height 25
click at [788, 99] on input "840985124618" at bounding box center [802, 109] width 229 height 25
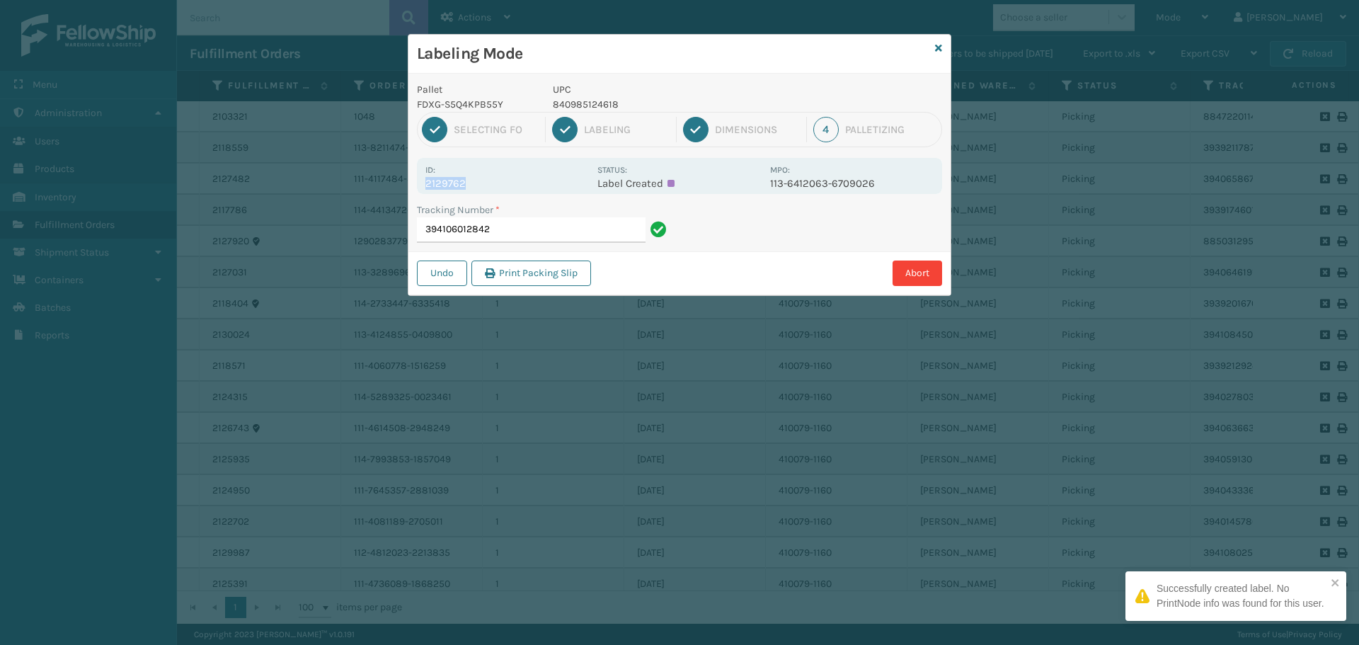
drag, startPoint x: 428, startPoint y: 182, endPoint x: 469, endPoint y: 185, distance: 41.2
click at [469, 185] on div "Id: 2129762 Status: Label Created MPO: 113-6412063-6709026" at bounding box center [679, 176] width 525 height 36
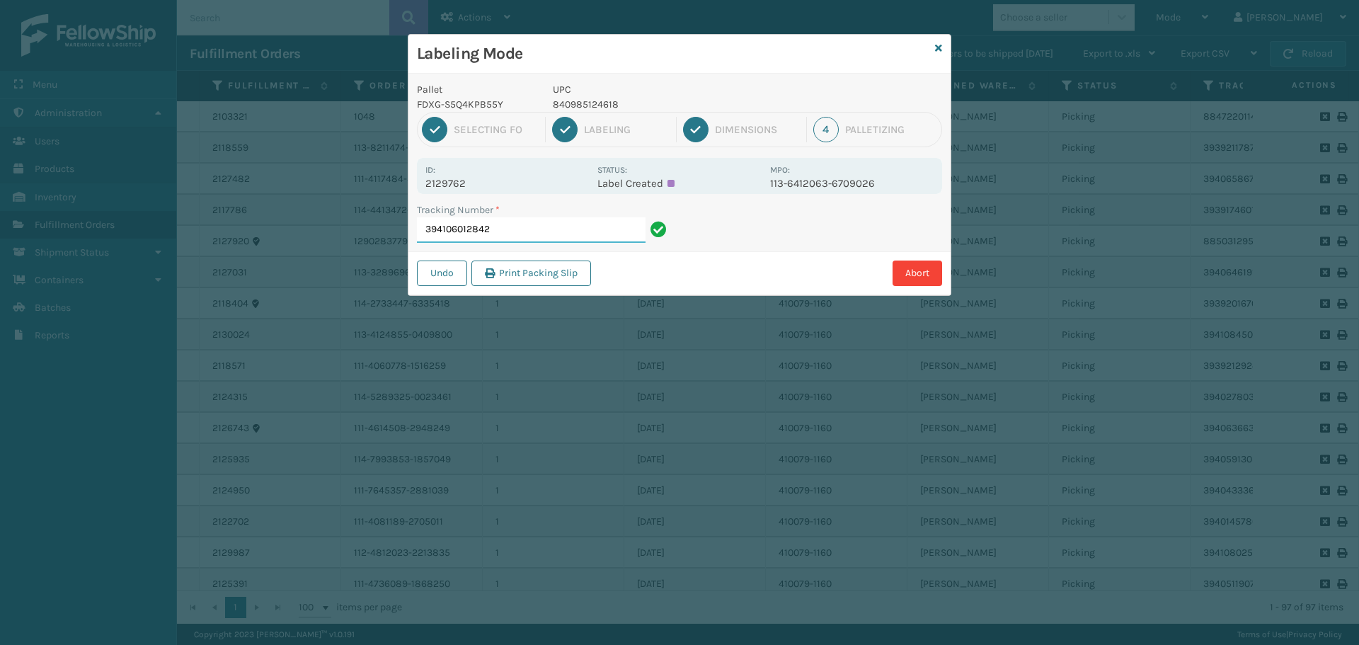
click at [510, 231] on input "394106012842" at bounding box center [531, 229] width 229 height 25
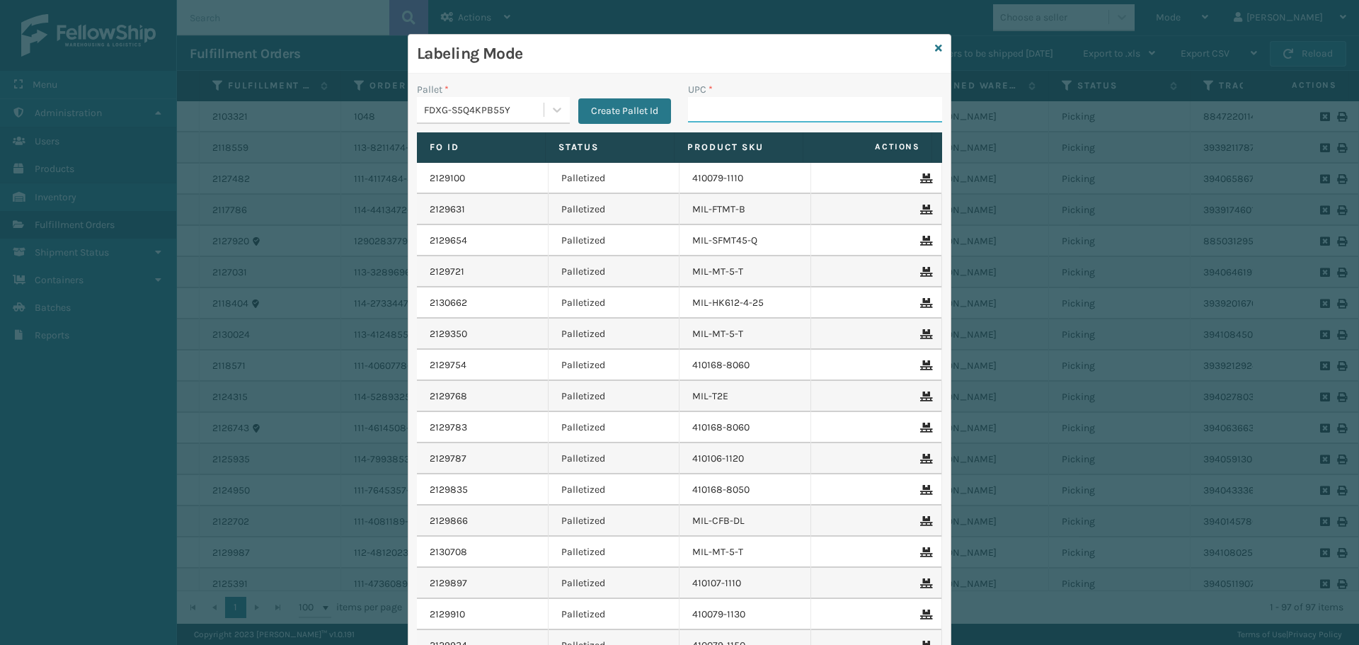
paste input "840985124618"
type input "840985124618"
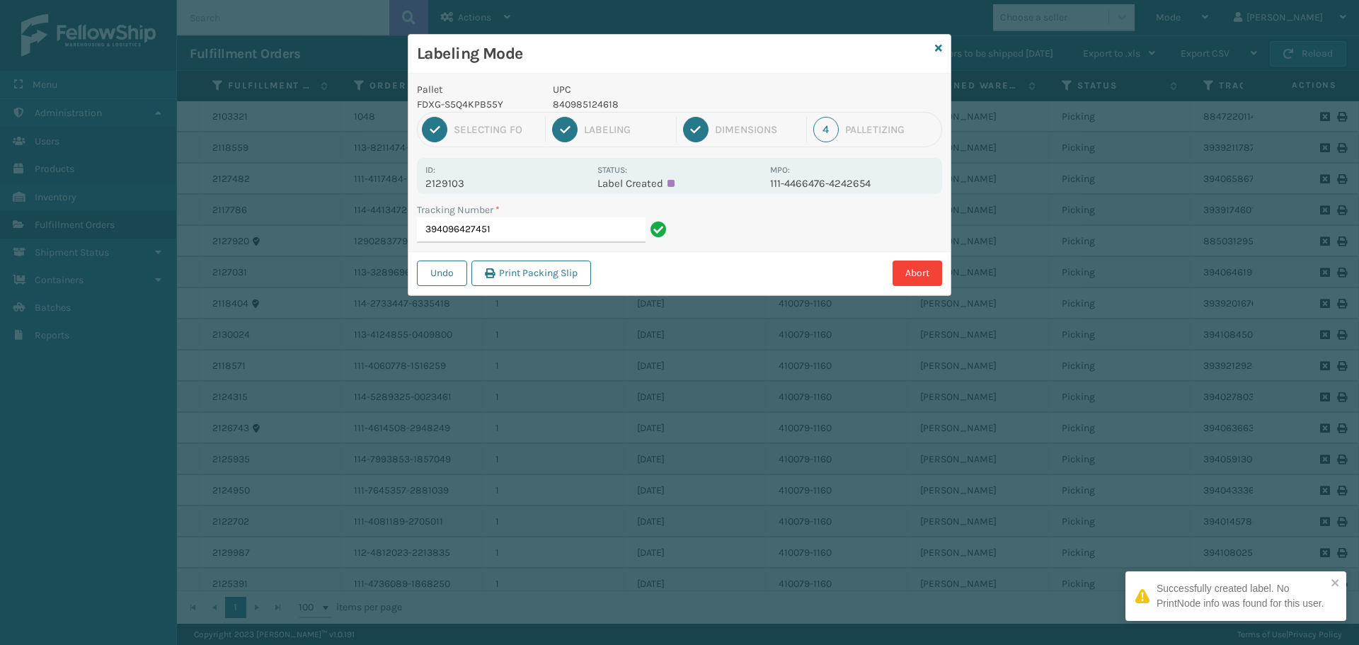
drag, startPoint x: 422, startPoint y: 185, endPoint x: 479, endPoint y: 176, distance: 57.4
click at [479, 176] on div "Id: 2129103 Status: Label Created MPO: 111-4466476-4242654" at bounding box center [679, 176] width 525 height 36
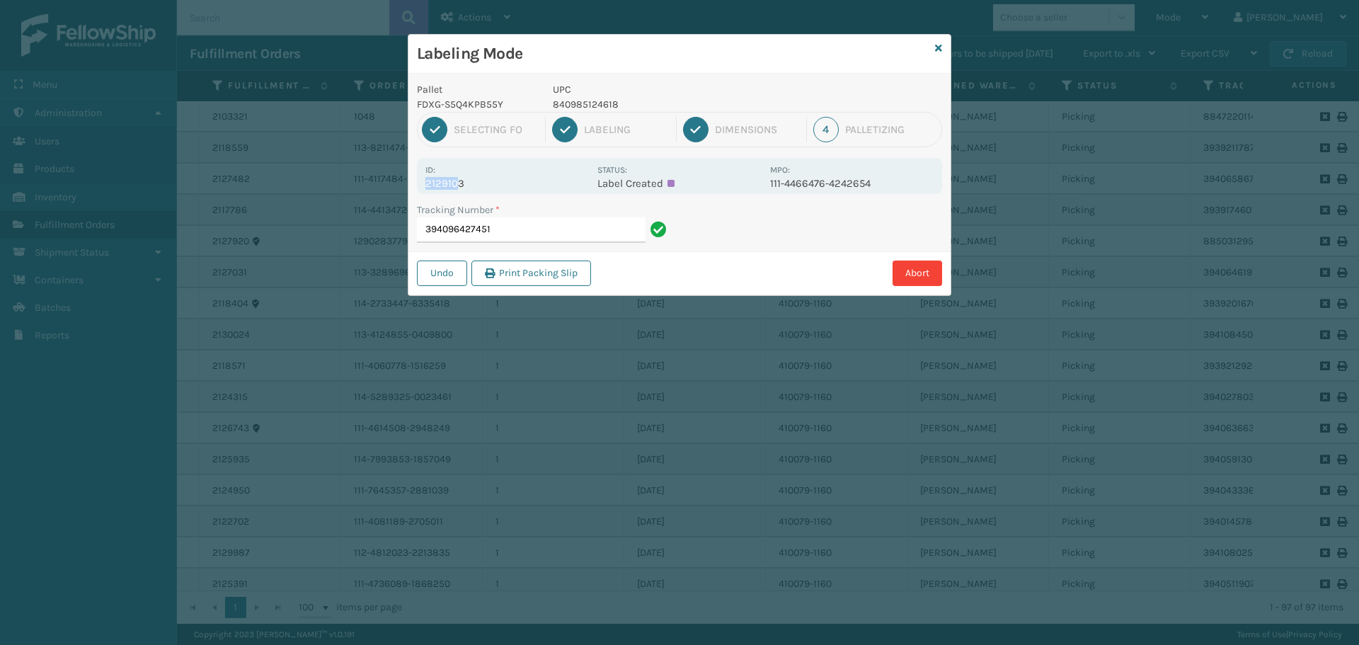
drag, startPoint x: 456, startPoint y: 183, endPoint x: 416, endPoint y: 193, distance: 41.4
click at [416, 193] on div "Pallet FDXG-S5Q4KPB55Y UPC 840985124618 1 Selecting FO 2 Labeling 3 Dimensions …" at bounding box center [679, 185] width 542 height 222
click at [464, 169] on div "Id: 2129103" at bounding box center [507, 176] width 164 height 28
drag, startPoint x: 464, startPoint y: 169, endPoint x: 438, endPoint y: 189, distance: 33.4
click at [465, 168] on div "Id: 2129103" at bounding box center [507, 176] width 164 height 28
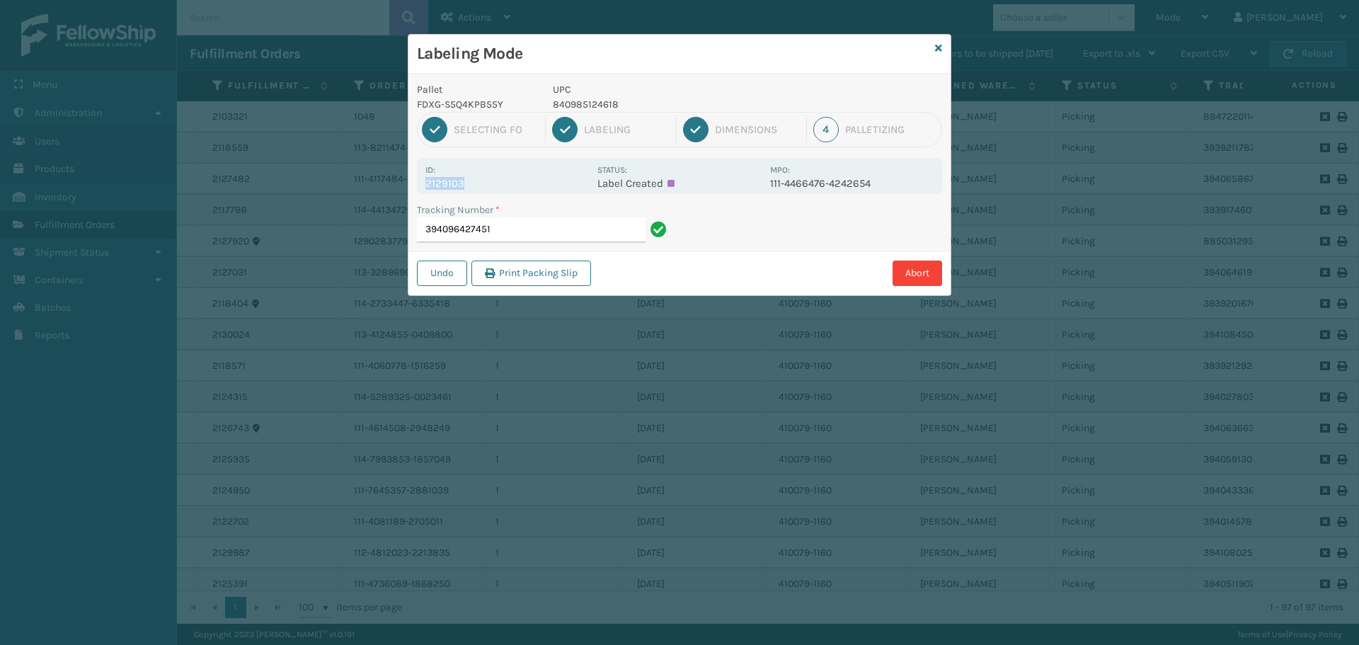
drag, startPoint x: 465, startPoint y: 187, endPoint x: 418, endPoint y: 193, distance: 47.1
click at [418, 193] on div "Id: 2129103 Status: Label Created MPO: 111-4466476-4242654" at bounding box center [679, 176] width 525 height 36
click at [513, 229] on input "394096427451" at bounding box center [531, 229] width 229 height 25
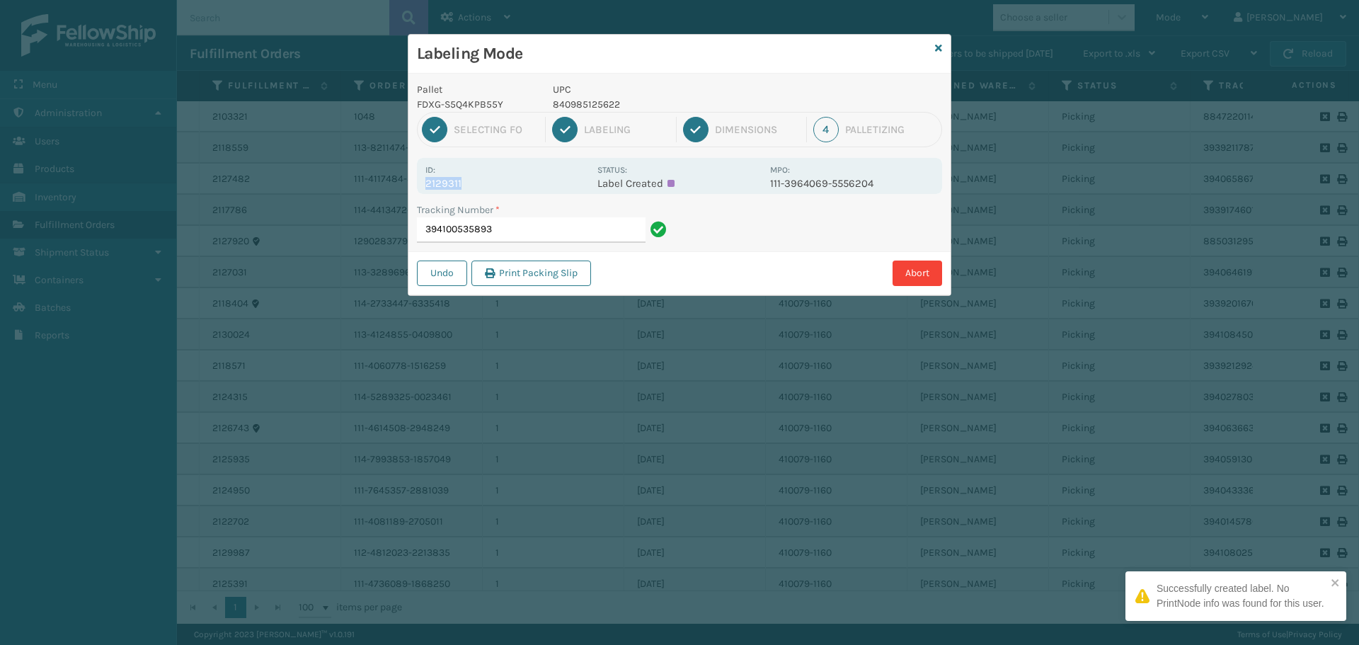
drag, startPoint x: 425, startPoint y: 181, endPoint x: 480, endPoint y: 185, distance: 54.7
click at [480, 185] on div "Id: 2129311 Status: Label Created MPO: 111-3964069-5556204" at bounding box center [679, 176] width 525 height 36
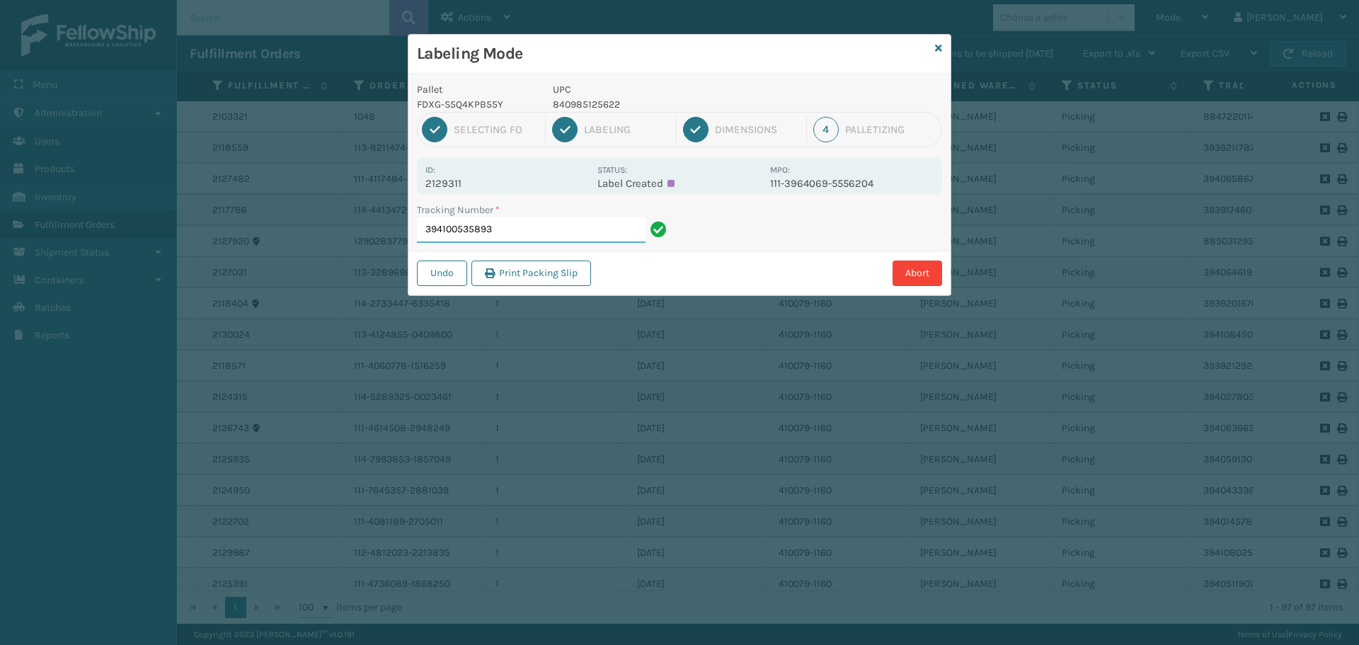
click at [509, 224] on input "394100535893" at bounding box center [531, 229] width 229 height 25
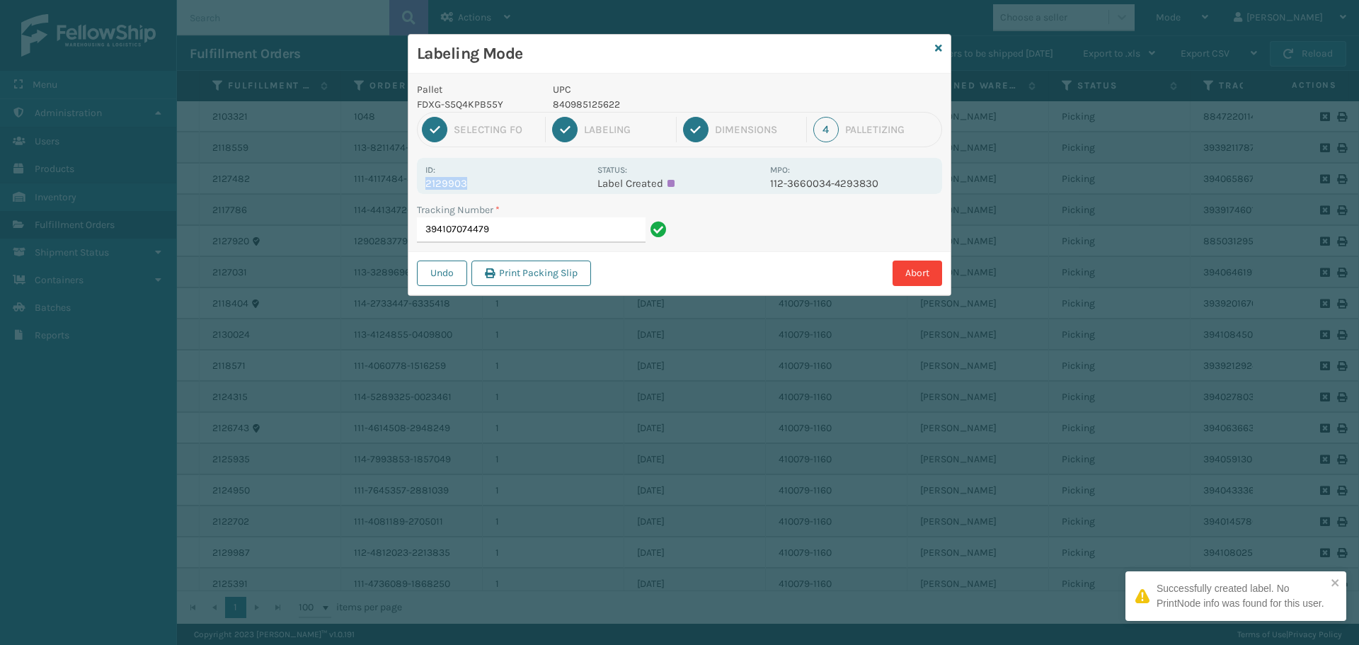
drag, startPoint x: 426, startPoint y: 181, endPoint x: 494, endPoint y: 185, distance: 68.1
click at [494, 185] on p "2129903" at bounding box center [507, 183] width 164 height 13
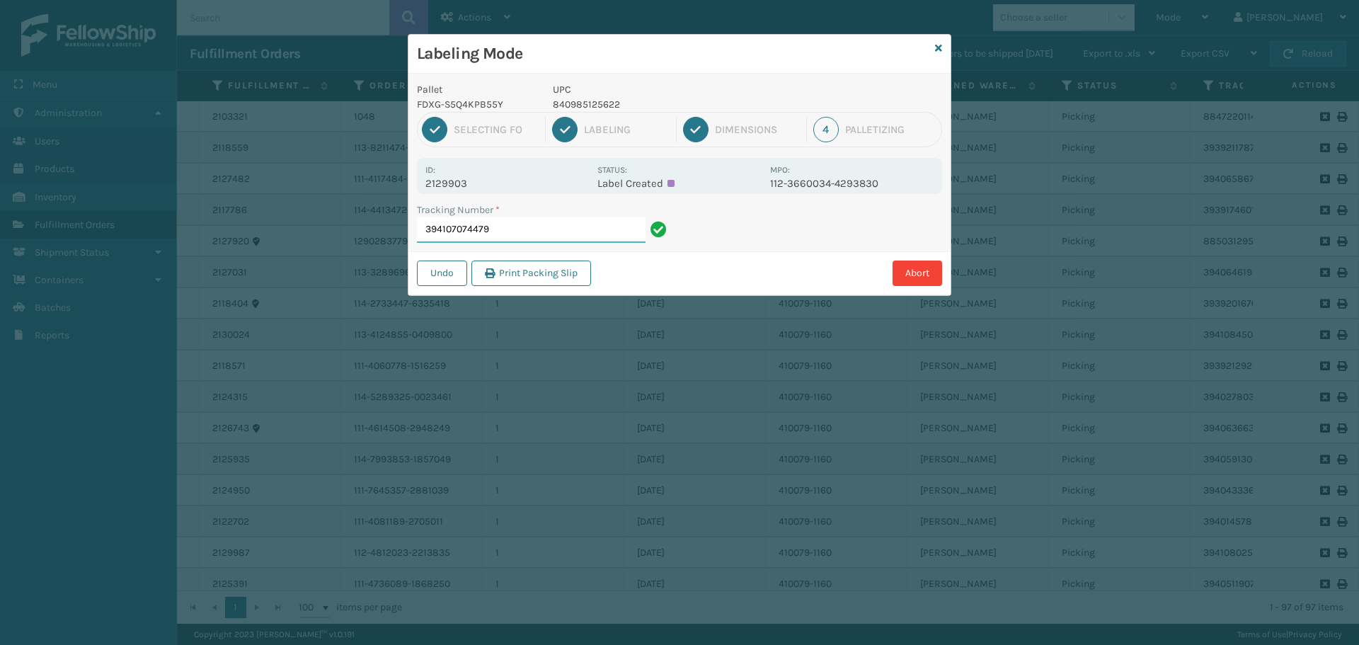
click at [559, 240] on input "394107074479" at bounding box center [531, 229] width 229 height 25
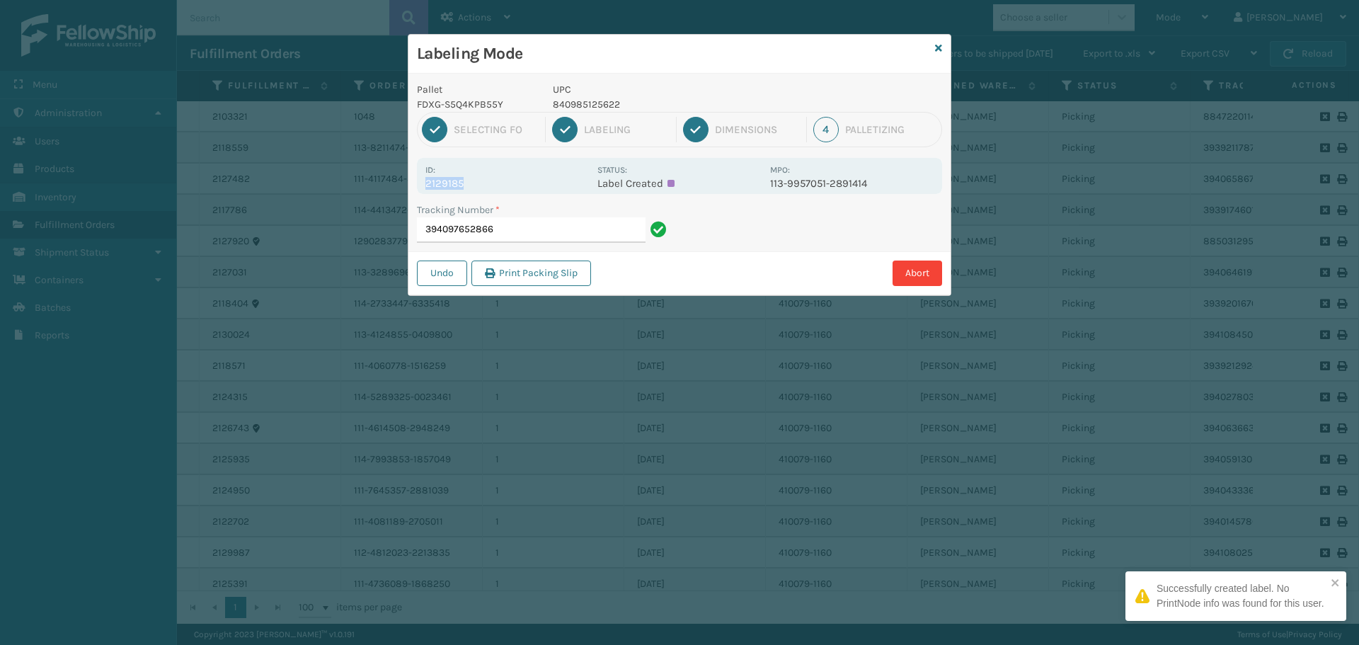
drag, startPoint x: 427, startPoint y: 182, endPoint x: 484, endPoint y: 180, distance: 57.4
click at [484, 180] on p "2129185" at bounding box center [507, 183] width 164 height 13
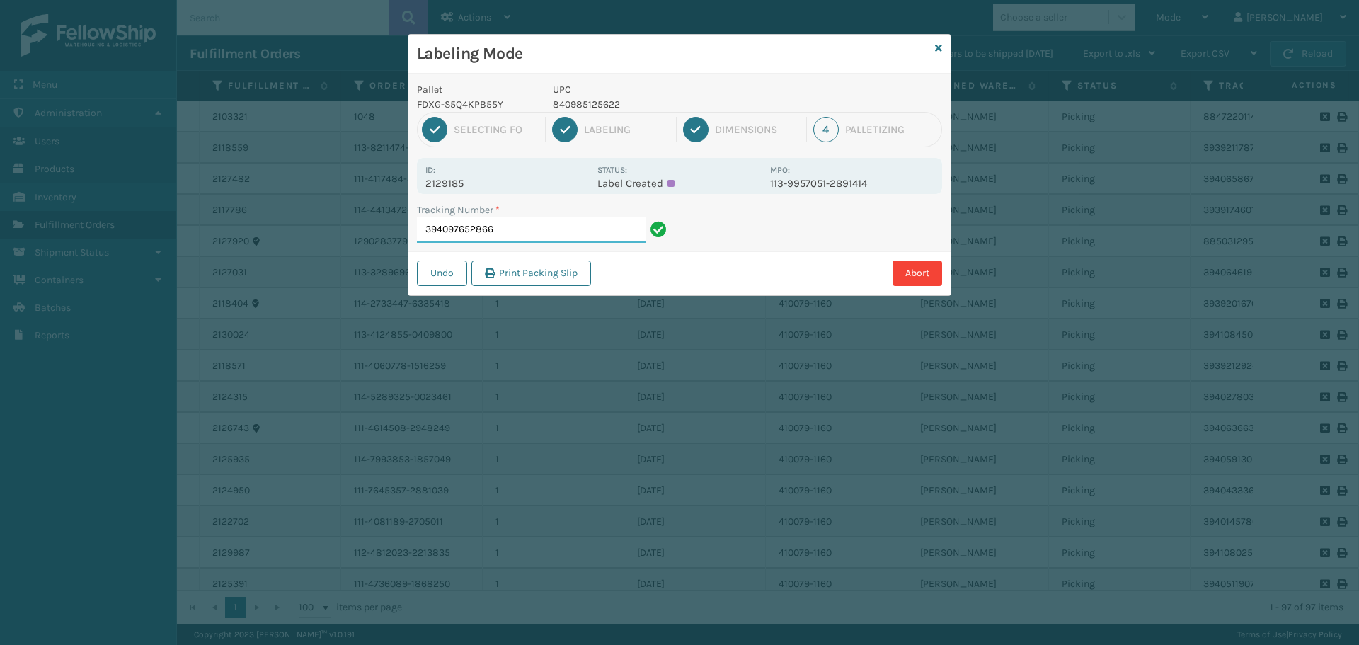
click at [571, 227] on input "394097652866" at bounding box center [531, 229] width 229 height 25
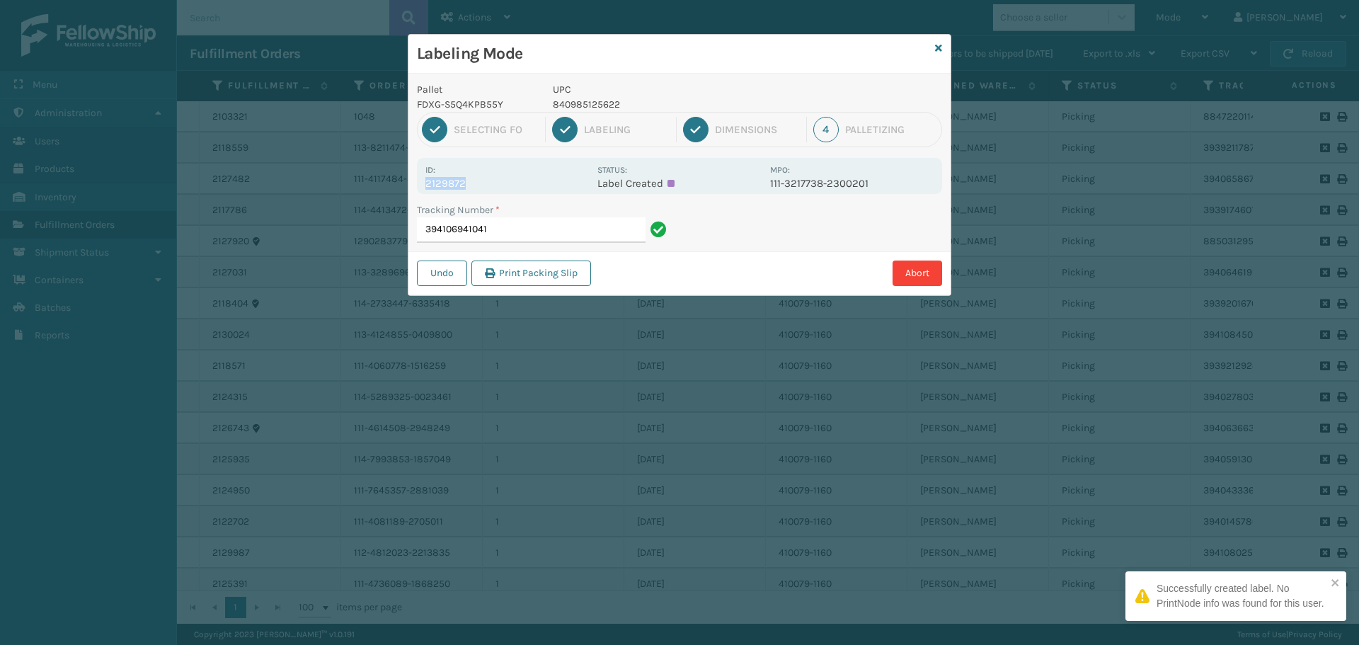
drag, startPoint x: 427, startPoint y: 186, endPoint x: 513, endPoint y: 184, distance: 85.7
click at [513, 184] on p "2129872" at bounding box center [507, 183] width 164 height 13
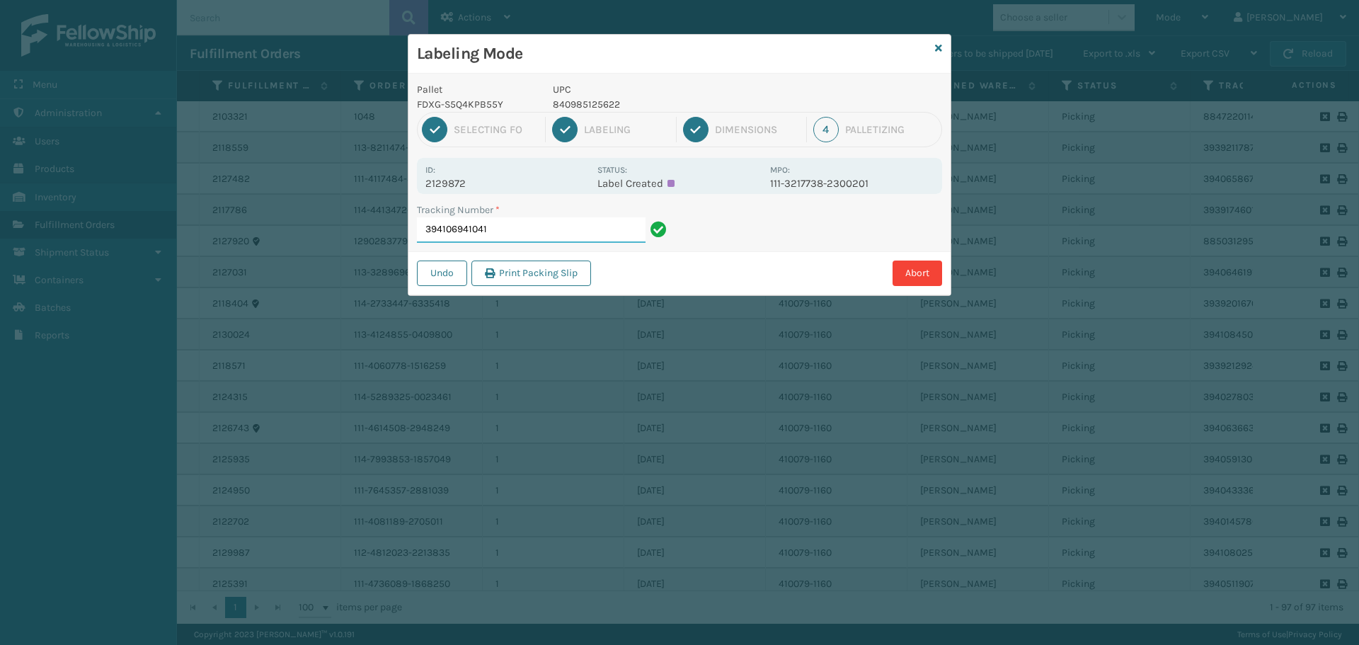
click at [548, 227] on input "394106941041" at bounding box center [531, 229] width 229 height 25
drag, startPoint x: 426, startPoint y: 181, endPoint x: 499, endPoint y: 181, distance: 72.9
click at [499, 181] on p "2129847" at bounding box center [507, 183] width 164 height 13
click at [532, 231] on input "394106657969" at bounding box center [531, 229] width 229 height 25
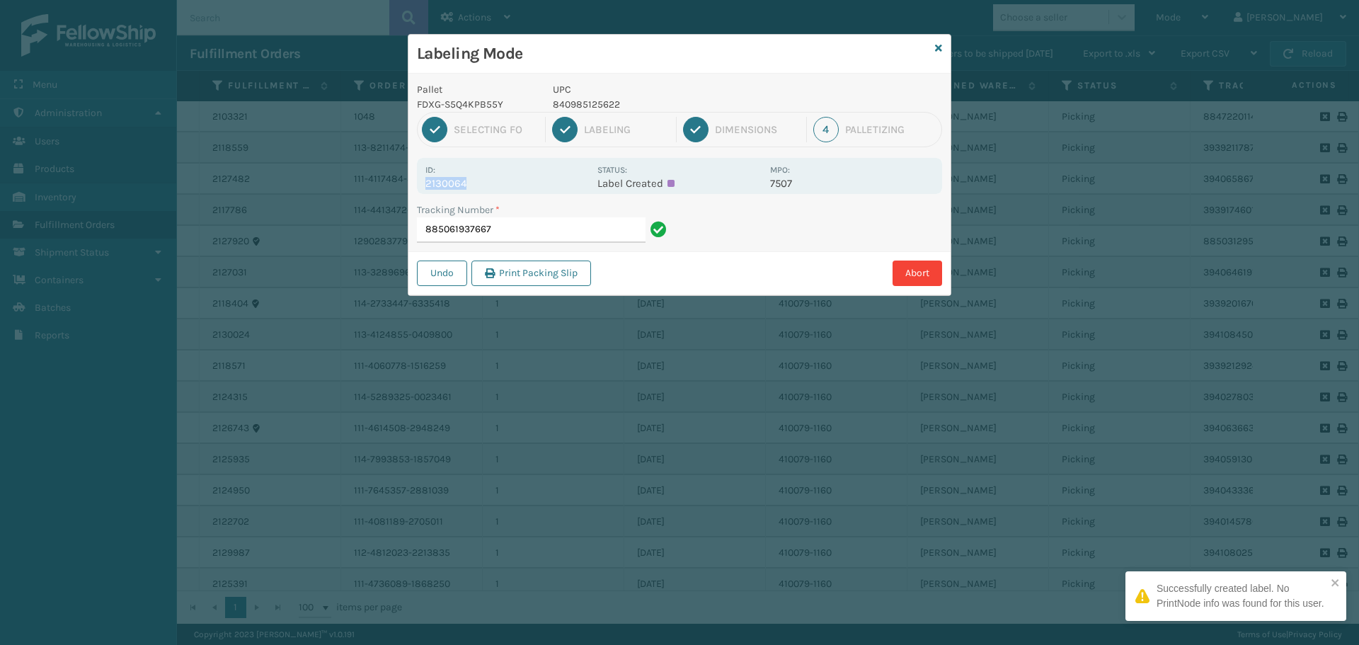
drag, startPoint x: 433, startPoint y: 183, endPoint x: 472, endPoint y: 185, distance: 39.7
click at [472, 185] on div "Id: 2130064 Status: Label Created MPO: 7507" at bounding box center [679, 176] width 525 height 36
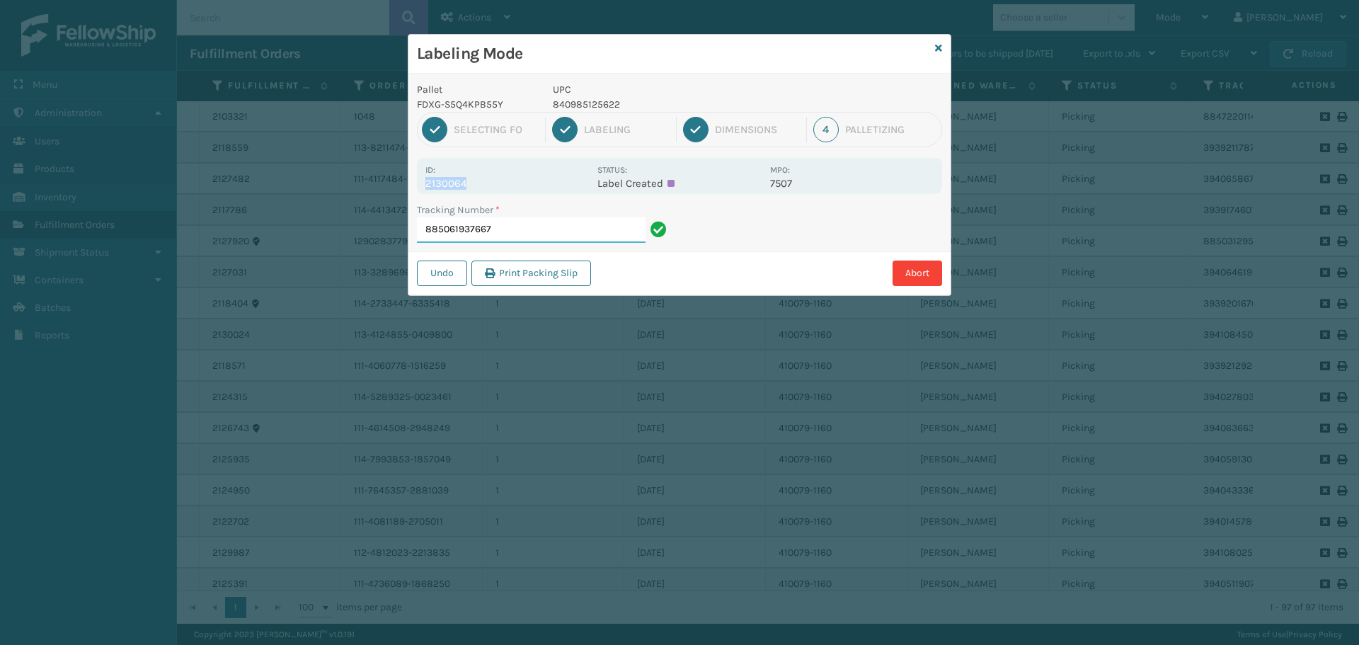
click at [591, 228] on input "885061937667" at bounding box center [531, 229] width 229 height 25
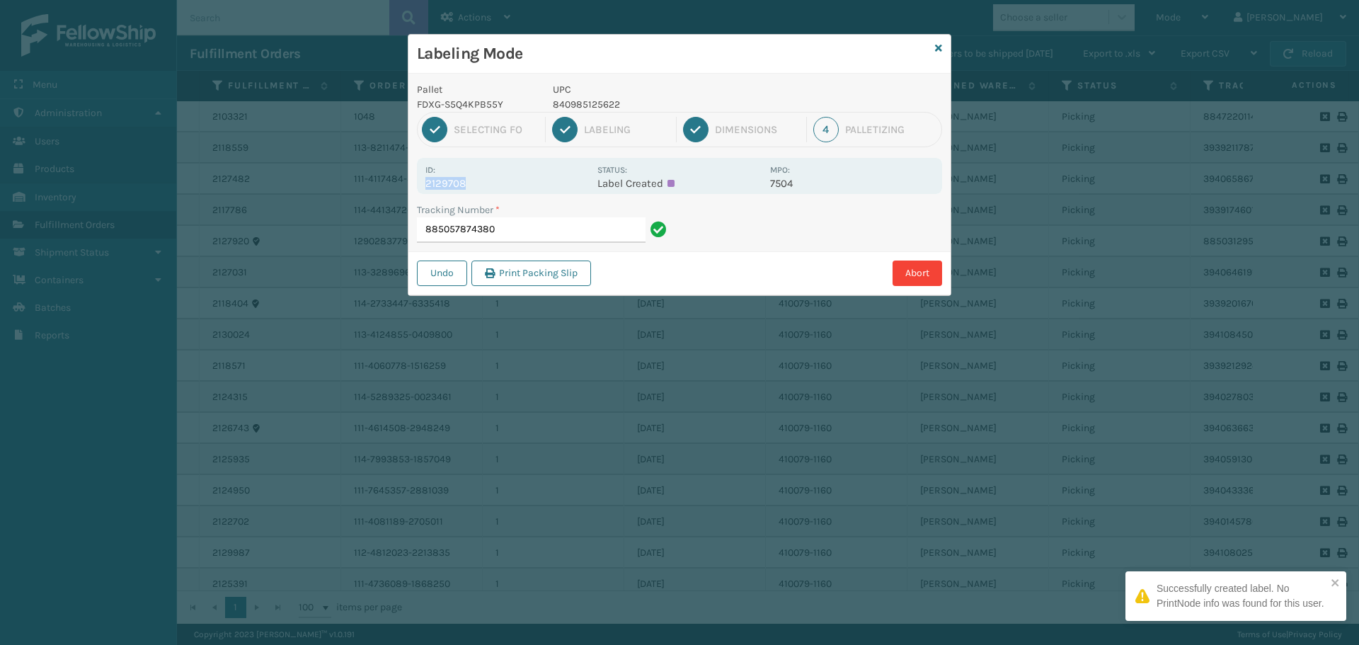
drag, startPoint x: 425, startPoint y: 185, endPoint x: 485, endPoint y: 180, distance: 59.7
click at [485, 180] on p "2129708" at bounding box center [507, 183] width 164 height 13
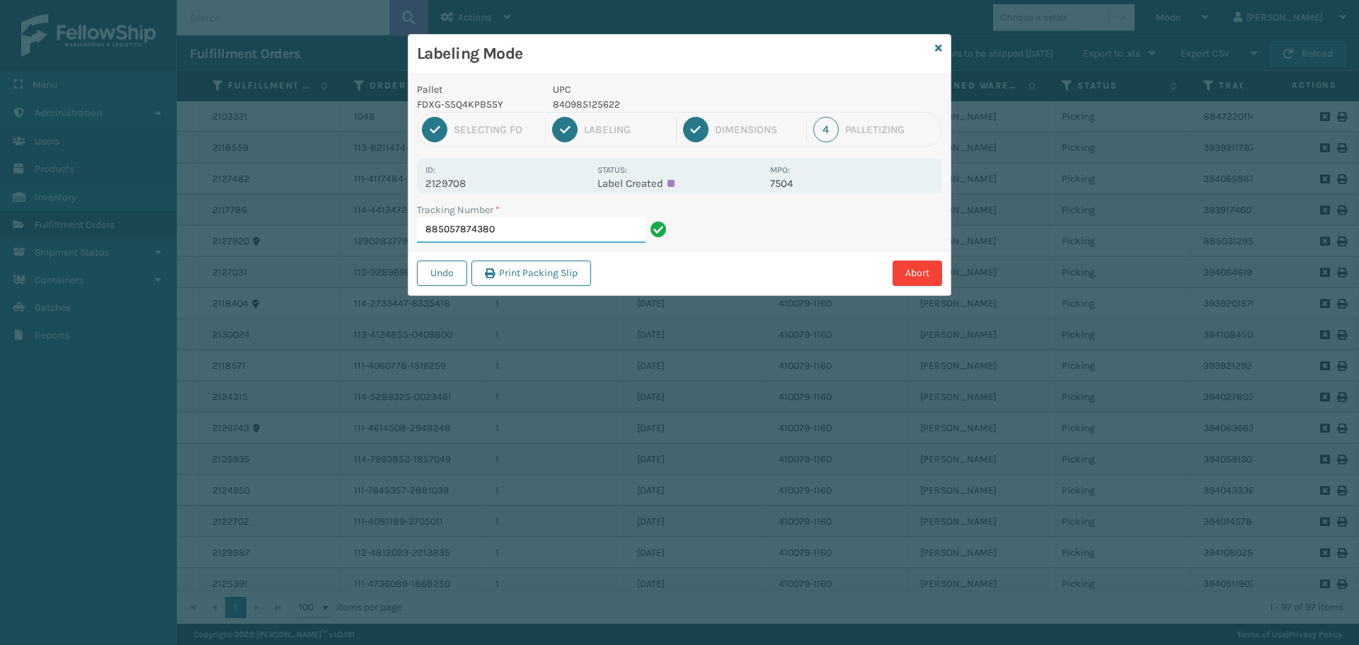
click at [568, 221] on input "885057874380" at bounding box center [531, 229] width 229 height 25
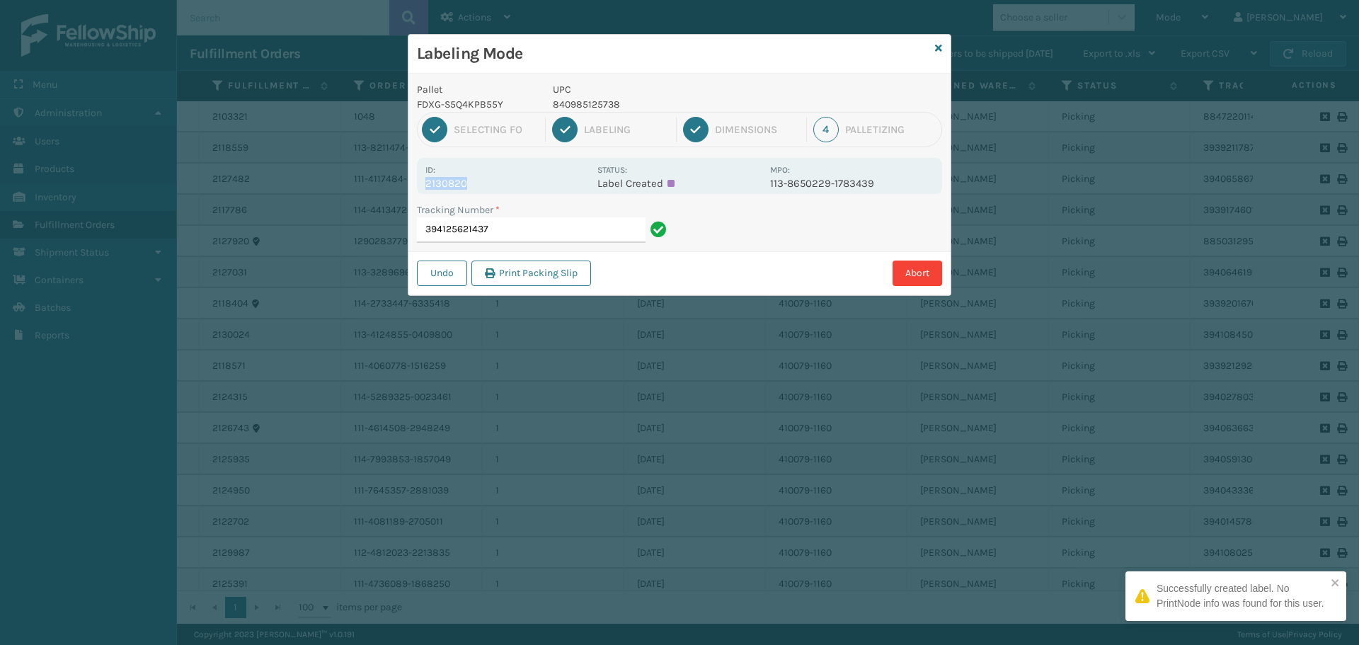
drag, startPoint x: 423, startPoint y: 179, endPoint x: 542, endPoint y: 195, distance: 120.0
click at [540, 194] on div "Pallet FDXG-S5Q4KPB55Y UPC 840985125738 1 Selecting FO 2 Labeling 3 Dimensions …" at bounding box center [679, 185] width 542 height 222
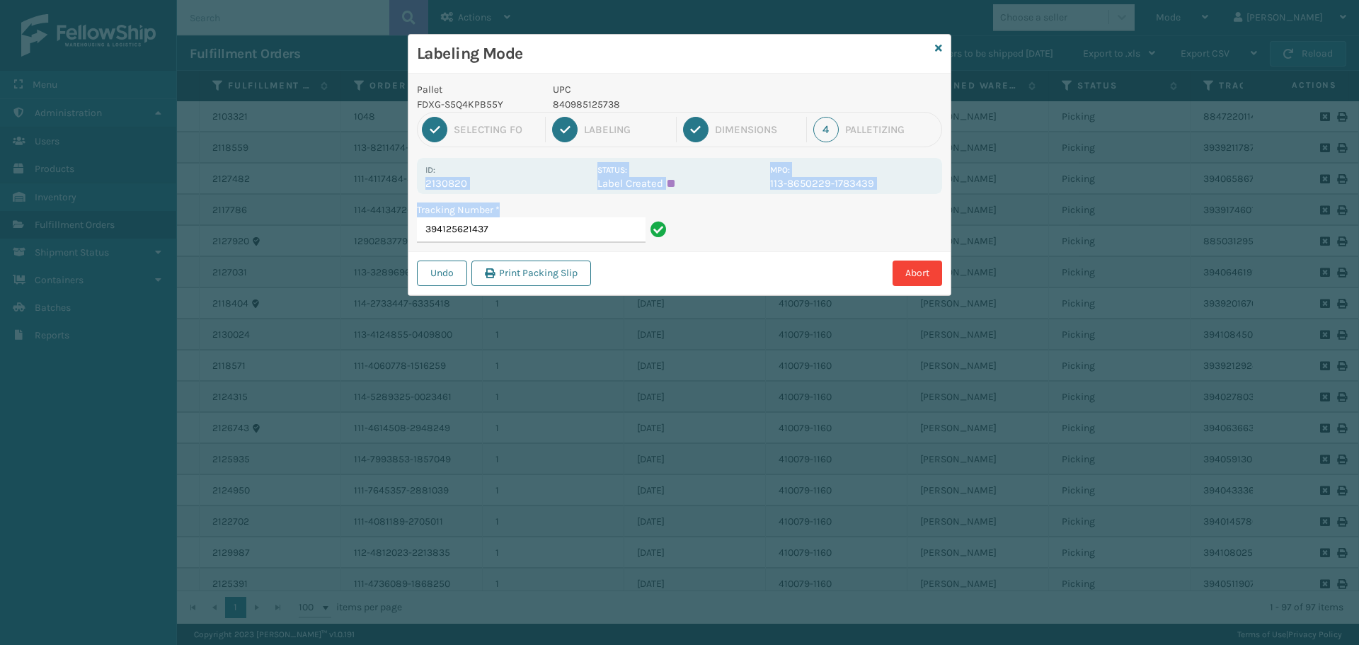
click at [534, 189] on p "2130820" at bounding box center [507, 183] width 164 height 13
drag, startPoint x: 428, startPoint y: 183, endPoint x: 496, endPoint y: 185, distance: 68.7
click at [496, 185] on p "2130820" at bounding box center [507, 183] width 164 height 13
click at [520, 228] on input "394125621437" at bounding box center [531, 229] width 229 height 25
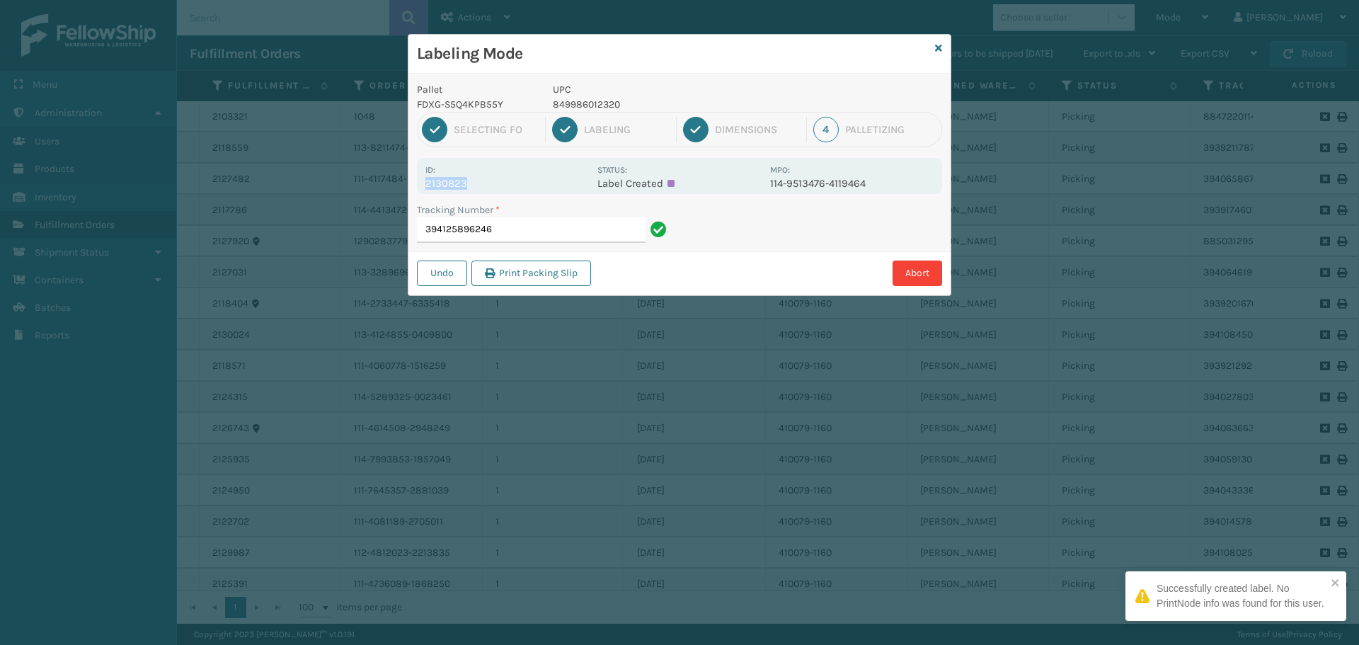
drag, startPoint x: 424, startPoint y: 185, endPoint x: 495, endPoint y: 178, distance: 71.1
click at [495, 178] on div "Id: 2130823 Status: Label Created MPO: 114-9513476-4119464" at bounding box center [679, 176] width 525 height 36
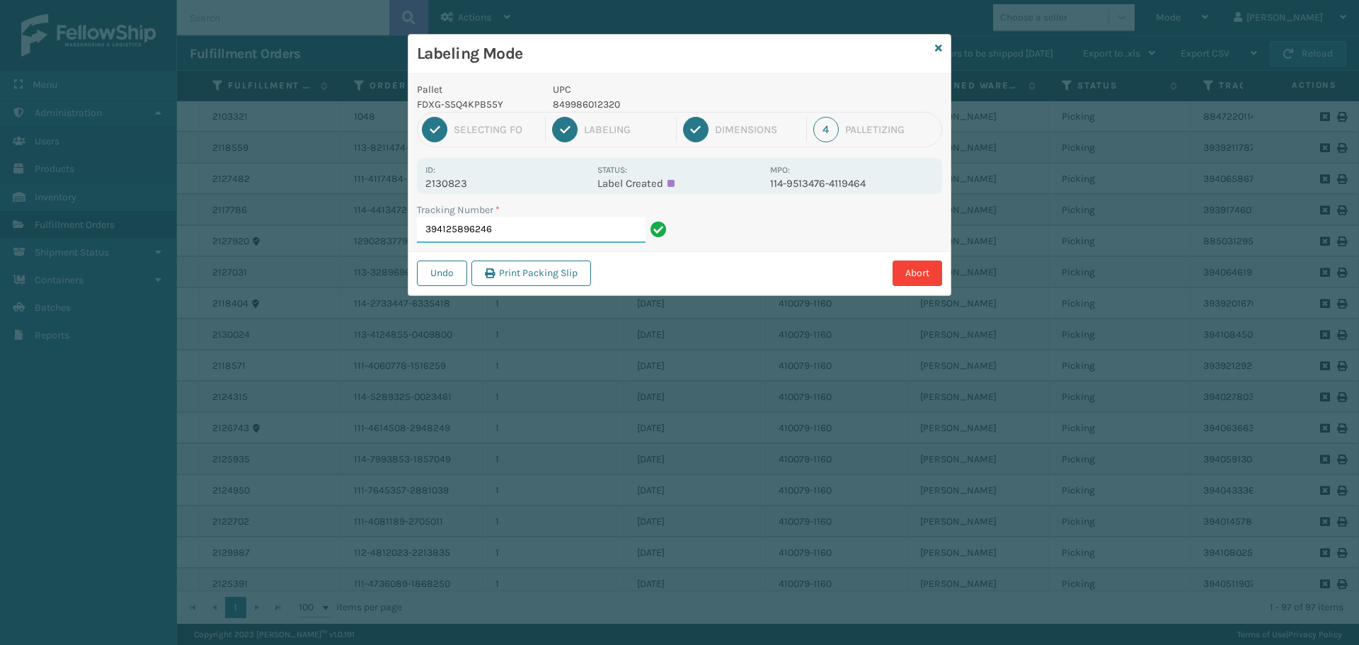
click at [540, 221] on input "394125896246" at bounding box center [531, 229] width 229 height 25
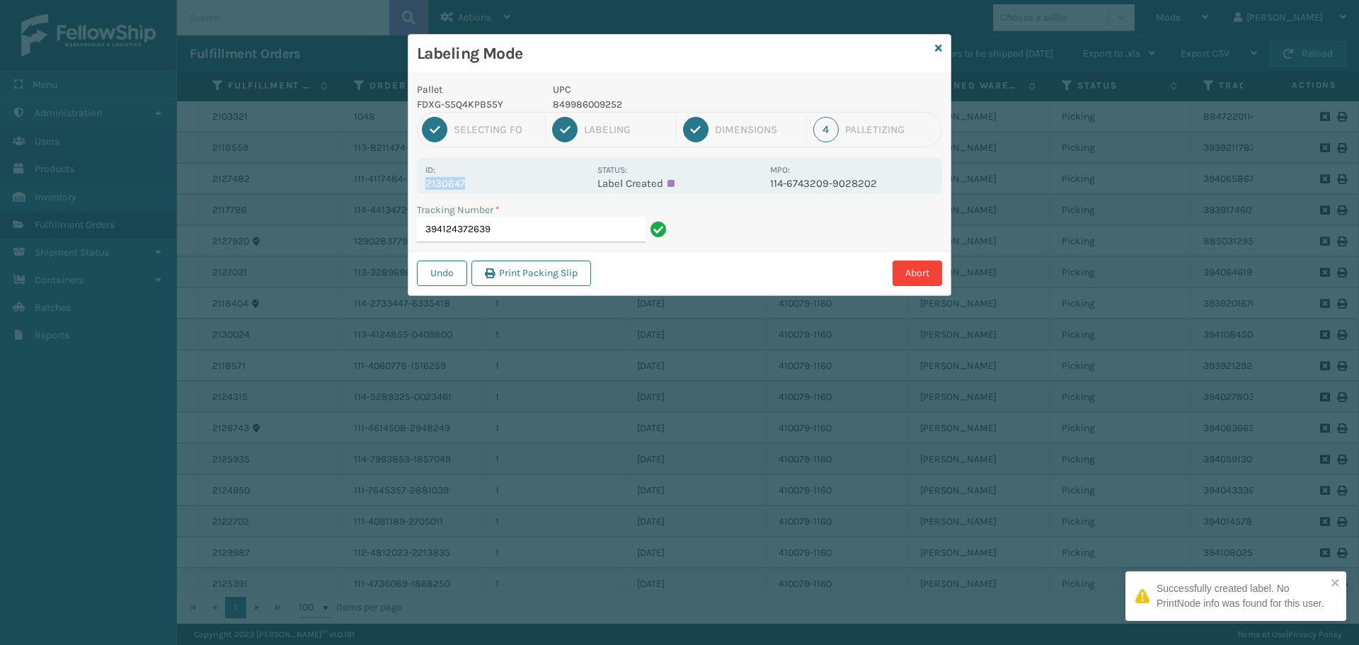
drag, startPoint x: 433, startPoint y: 182, endPoint x: 516, endPoint y: 188, distance: 83.0
click at [516, 188] on div "Id: 2130647 Status: Label Created MPO: 114-6743209-9028202" at bounding box center [679, 176] width 525 height 36
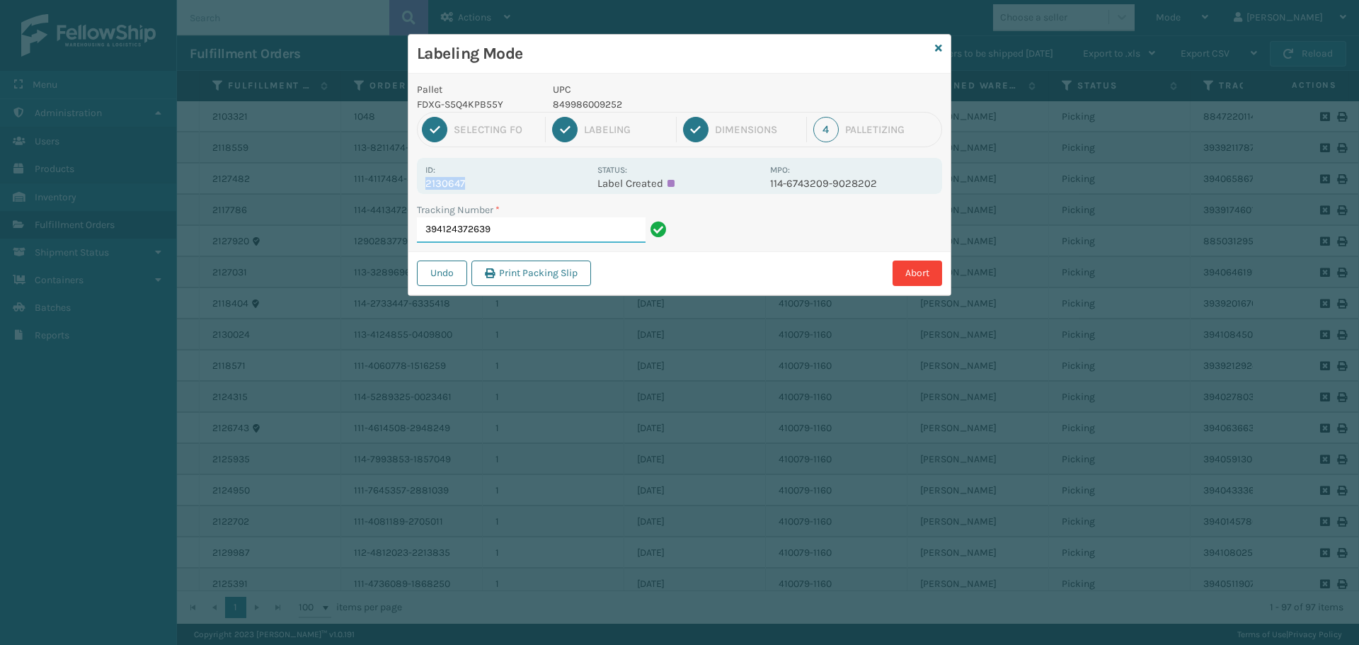
click at [518, 237] on input "394124372639" at bounding box center [531, 229] width 229 height 25
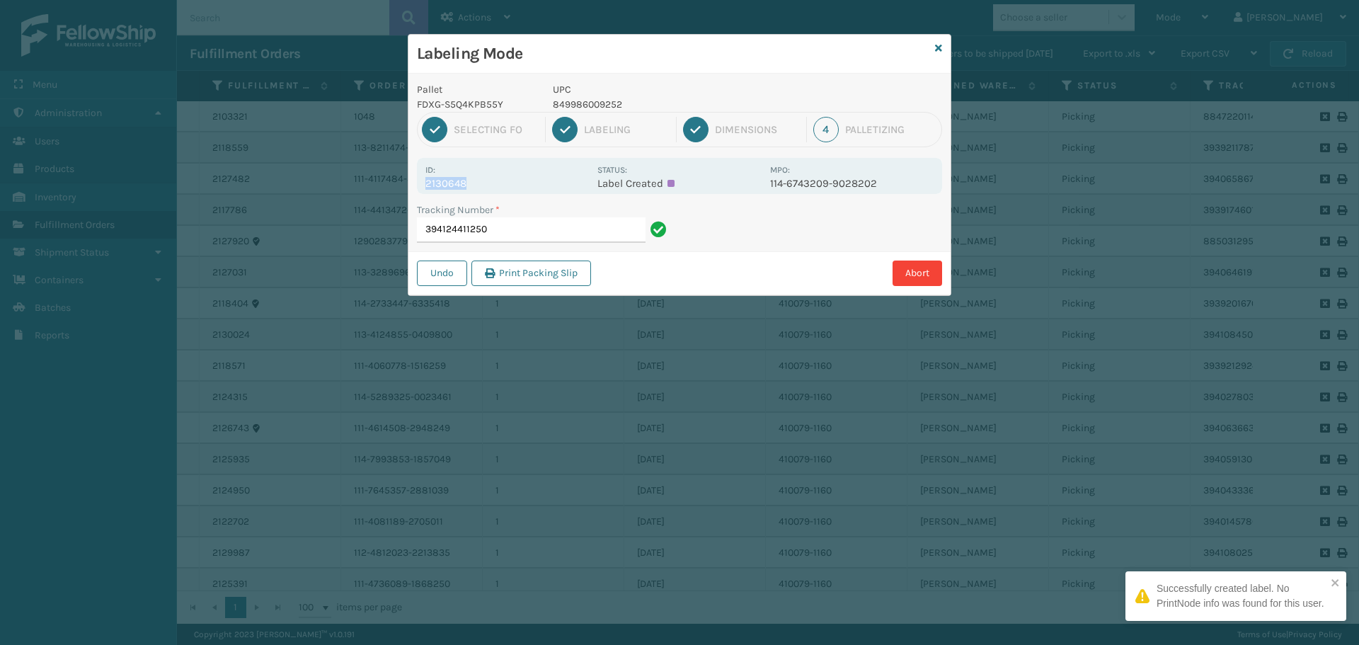
drag, startPoint x: 427, startPoint y: 183, endPoint x: 491, endPoint y: 181, distance: 64.5
click at [491, 181] on p "2130648" at bounding box center [507, 183] width 164 height 13
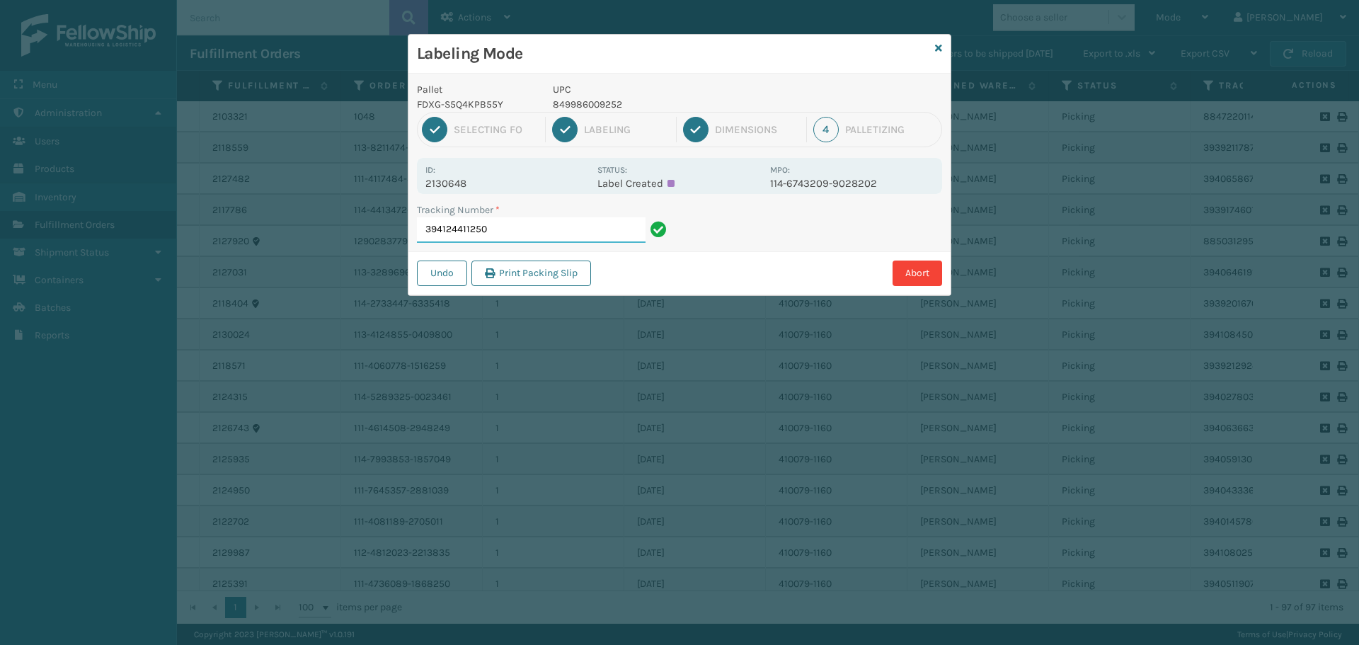
click at [548, 229] on input "394124411250" at bounding box center [531, 229] width 229 height 25
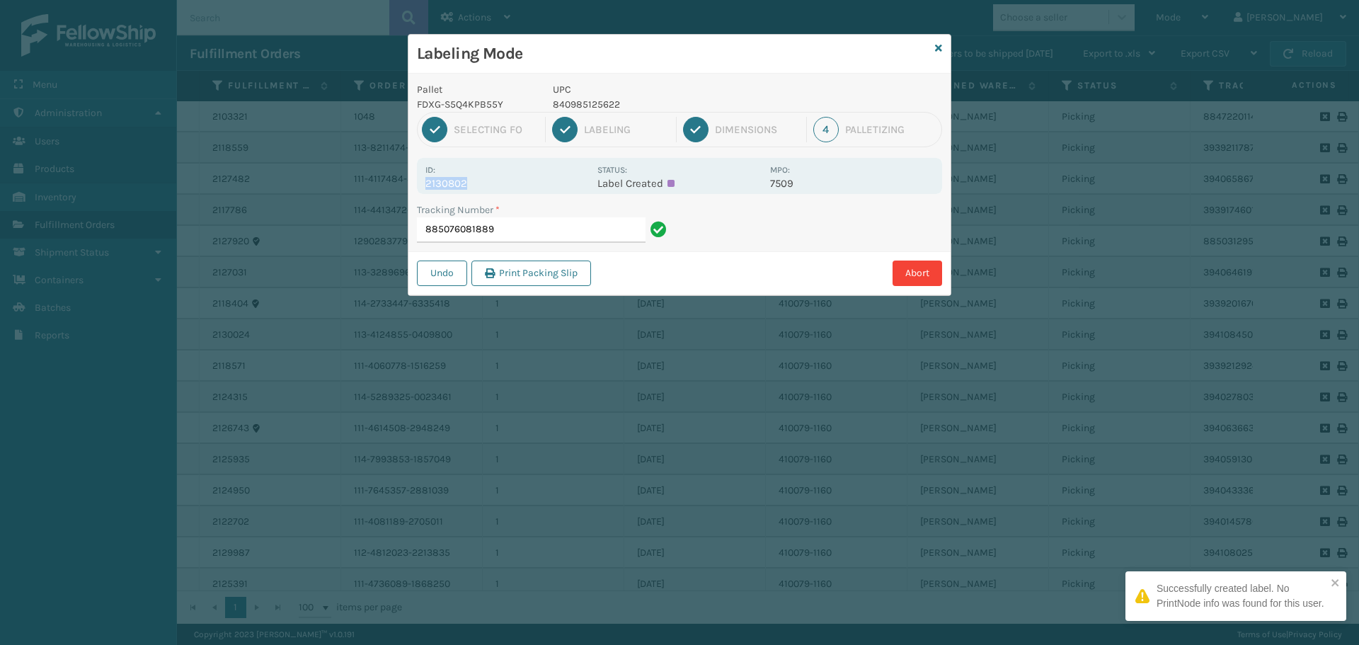
drag, startPoint x: 421, startPoint y: 186, endPoint x: 497, endPoint y: 188, distance: 75.8
click at [497, 188] on div "Id: 2130802 Status: Label Created MPO: 7509" at bounding box center [679, 176] width 525 height 36
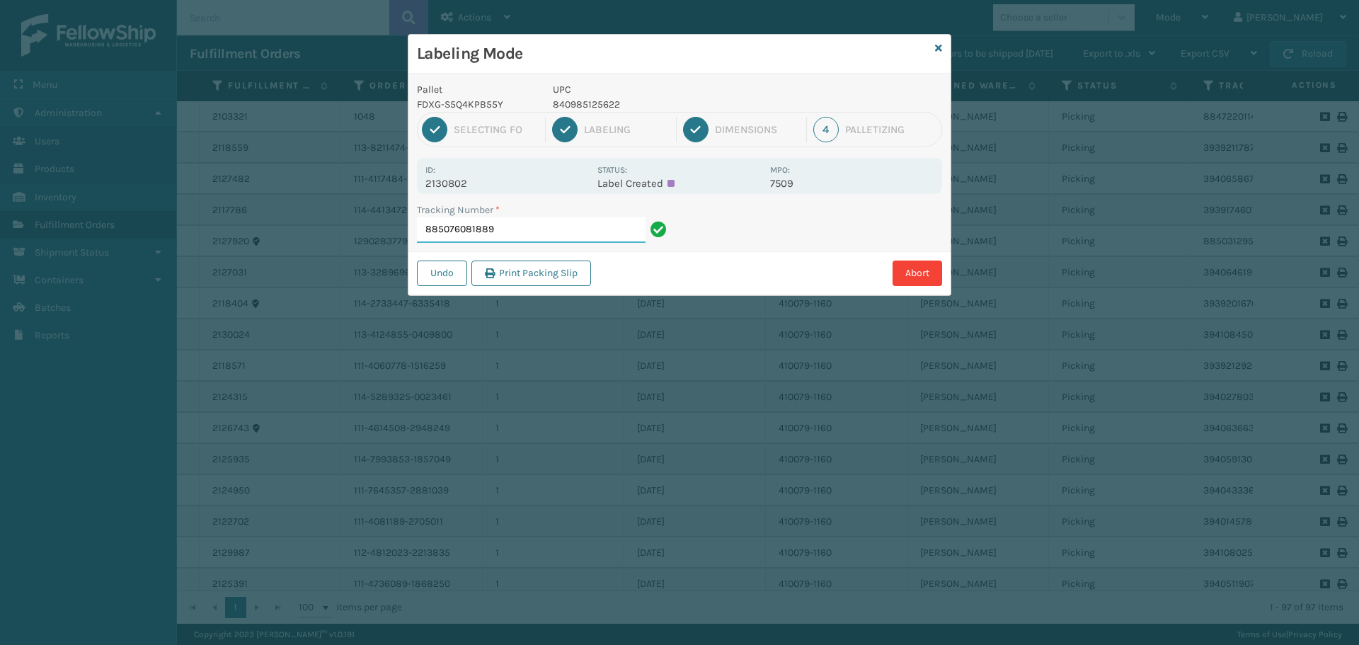
click at [523, 232] on input "885076081889" at bounding box center [531, 229] width 229 height 25
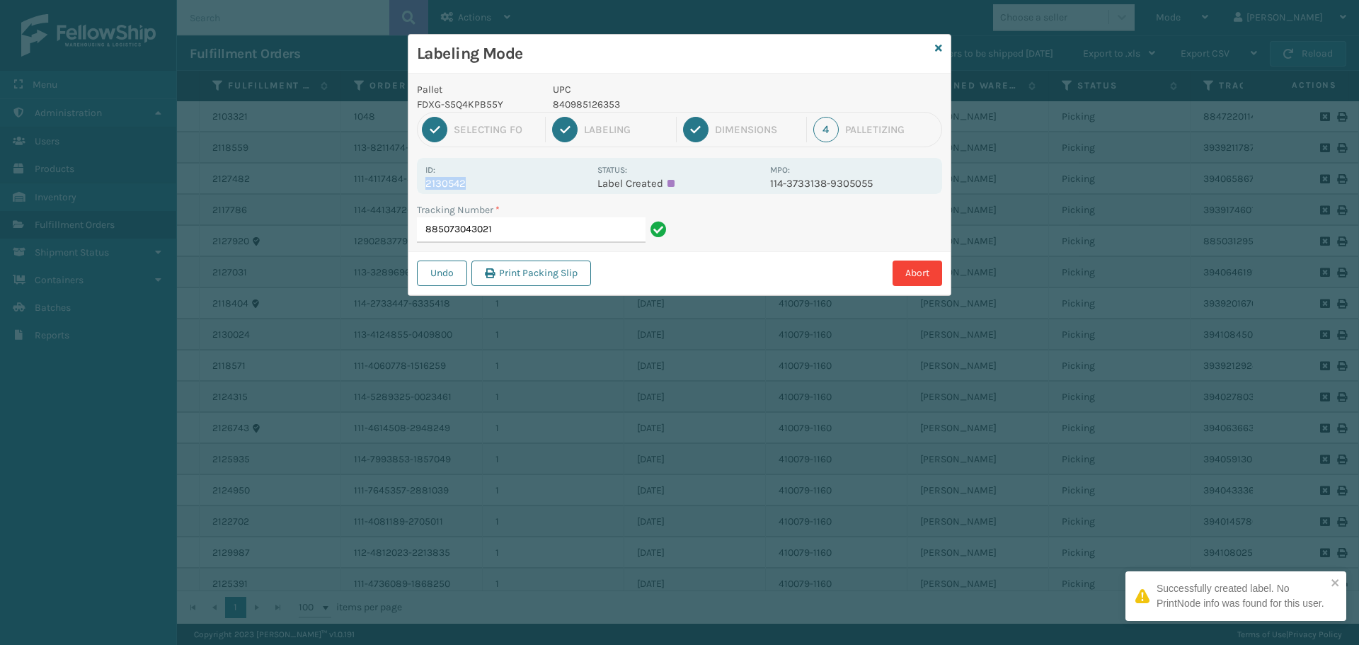
drag, startPoint x: 426, startPoint y: 185, endPoint x: 488, endPoint y: 180, distance: 62.5
click at [488, 180] on p "2130542" at bounding box center [507, 183] width 164 height 13
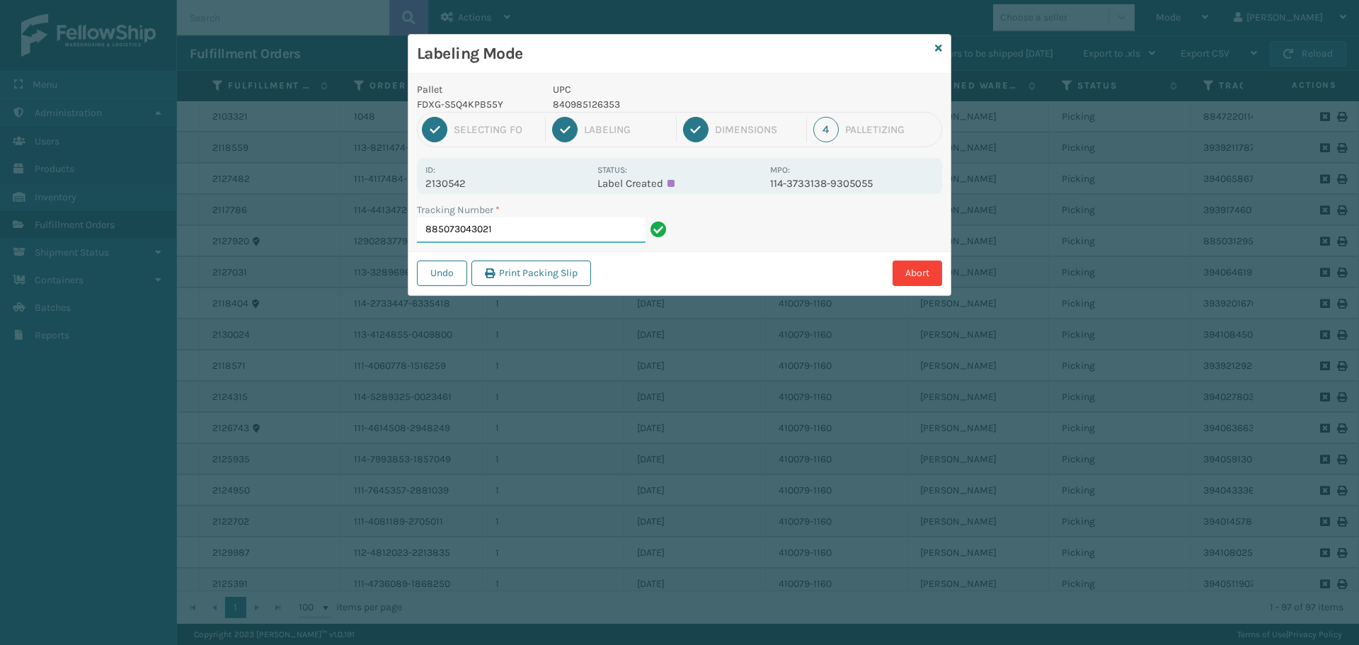
click at [577, 234] on input "885073043021" at bounding box center [531, 229] width 229 height 25
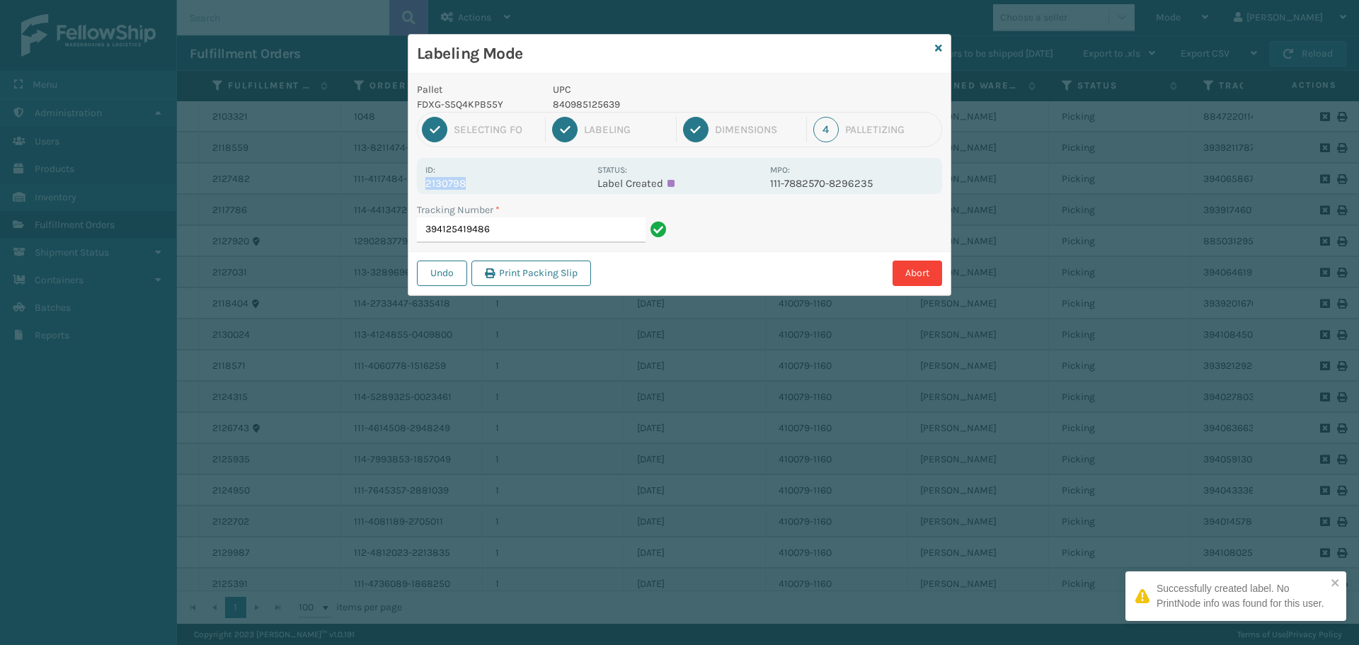
drag, startPoint x: 428, startPoint y: 181, endPoint x: 481, endPoint y: 180, distance: 52.4
click at [481, 180] on p "2130798" at bounding box center [507, 183] width 164 height 13
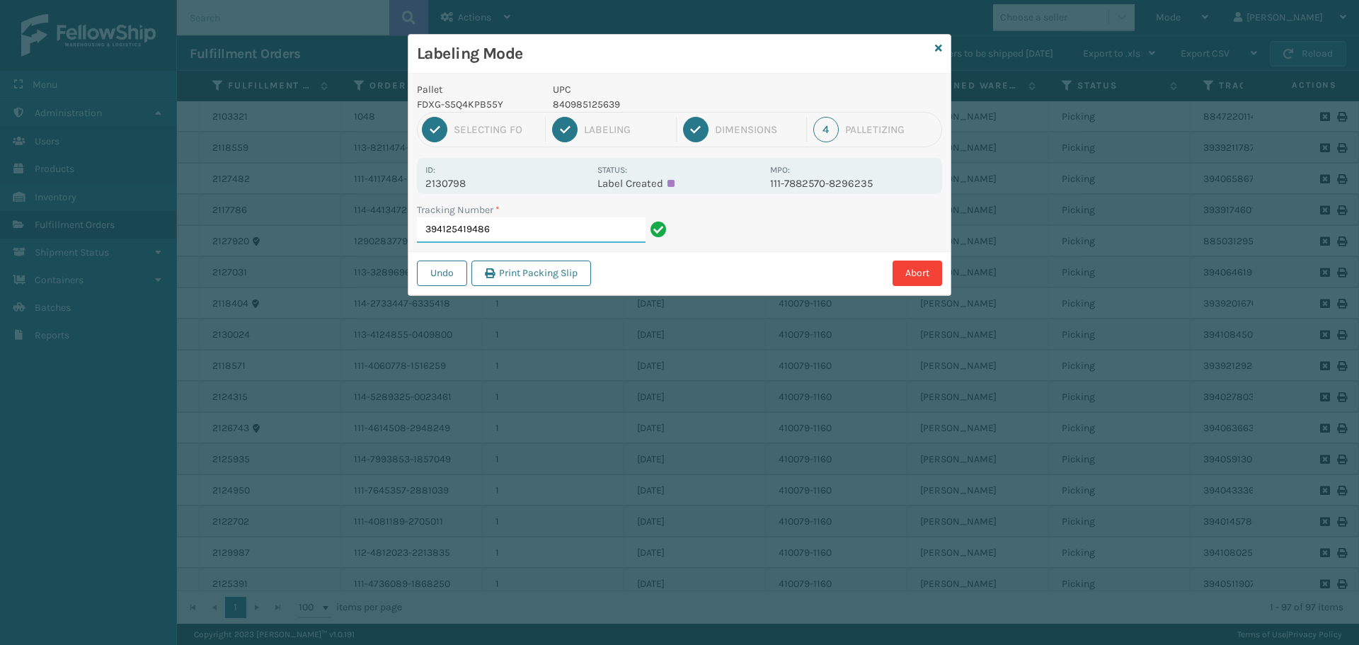
click at [578, 233] on input "394125419486" at bounding box center [531, 229] width 229 height 25
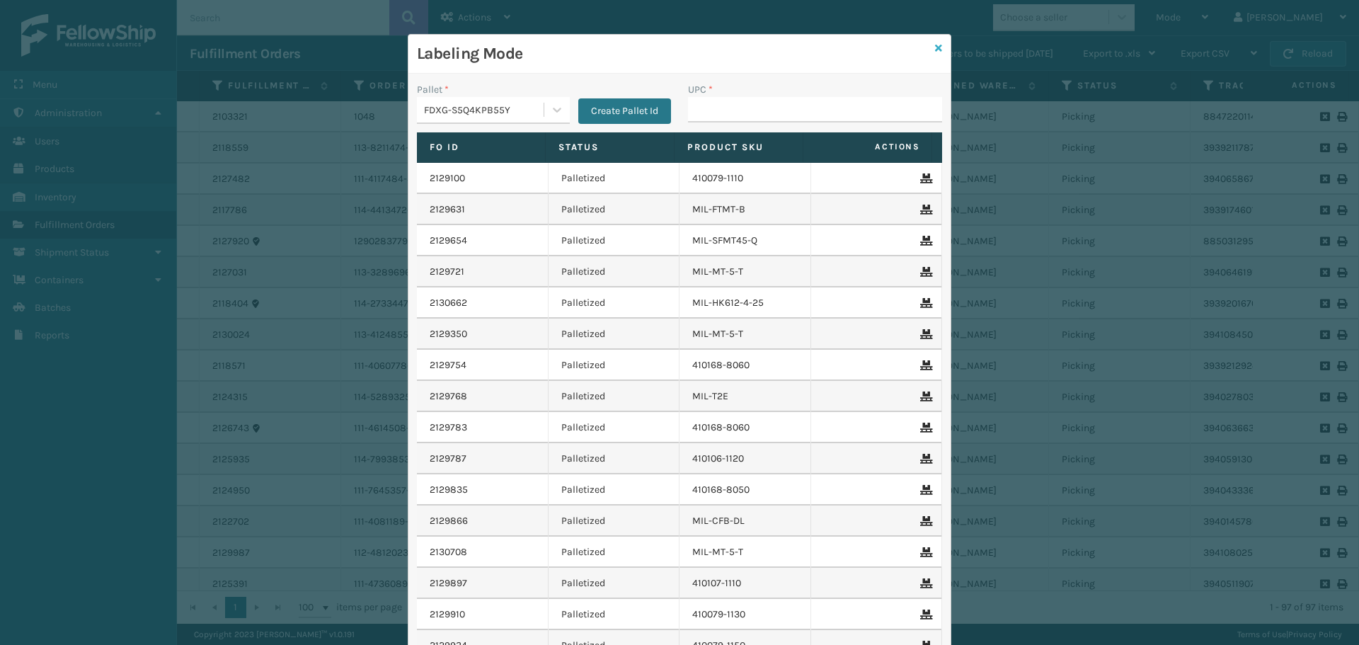
click at [936, 51] on icon at bounding box center [938, 48] width 7 height 10
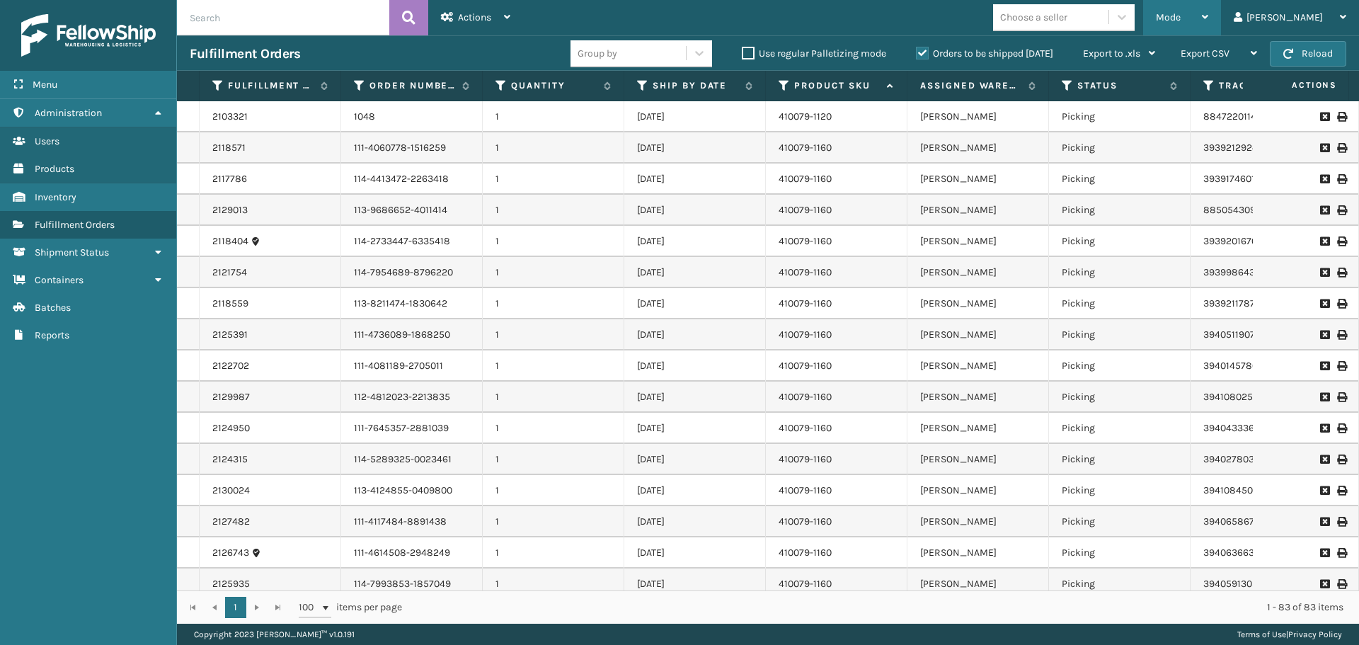
click at [1181, 16] on span "Mode" at bounding box center [1168, 17] width 25 height 12
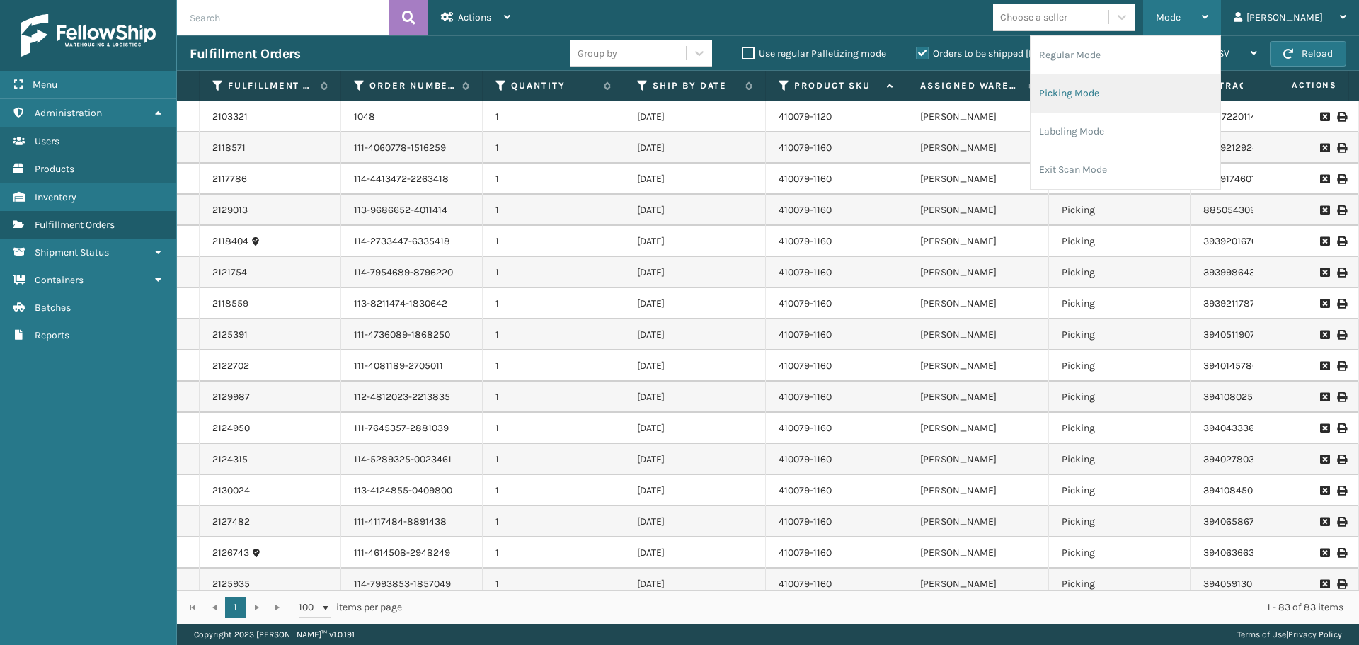
click at [1173, 100] on li "Picking Mode" at bounding box center [1126, 93] width 190 height 38
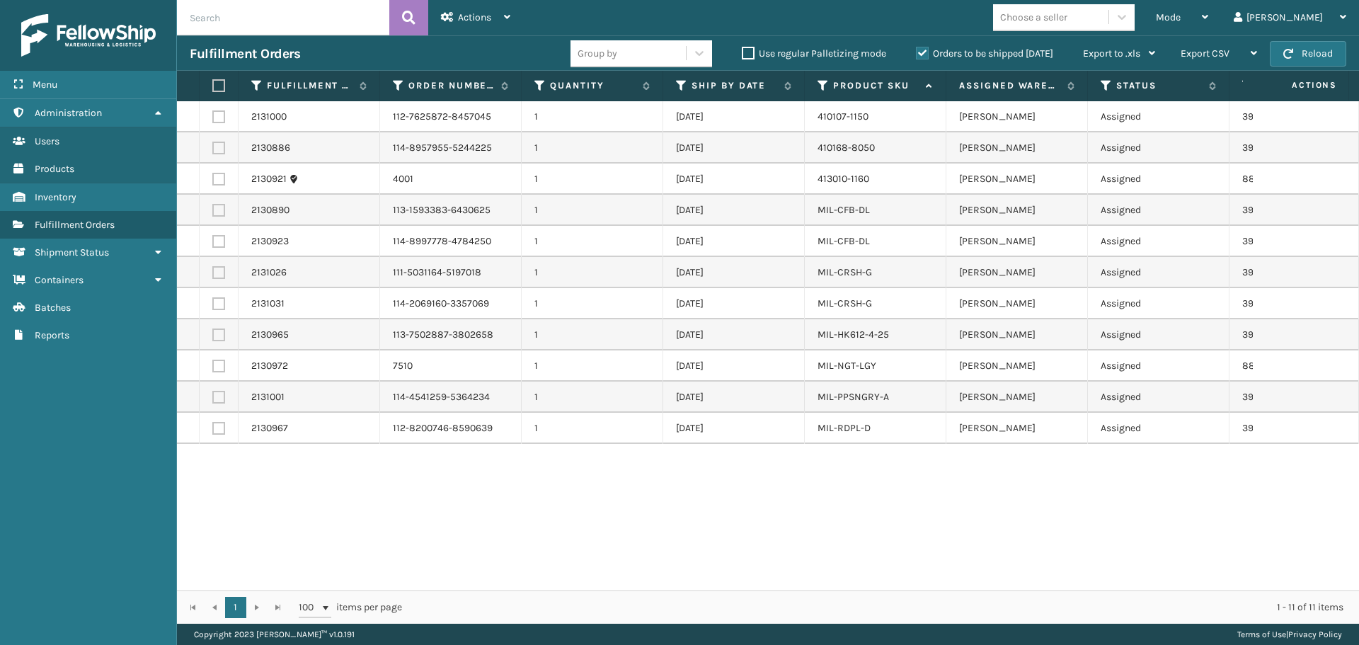
click at [221, 88] on label at bounding box center [216, 85] width 8 height 13
click at [213, 88] on input "checkbox" at bounding box center [212, 85] width 1 height 9
checkbox input "true"
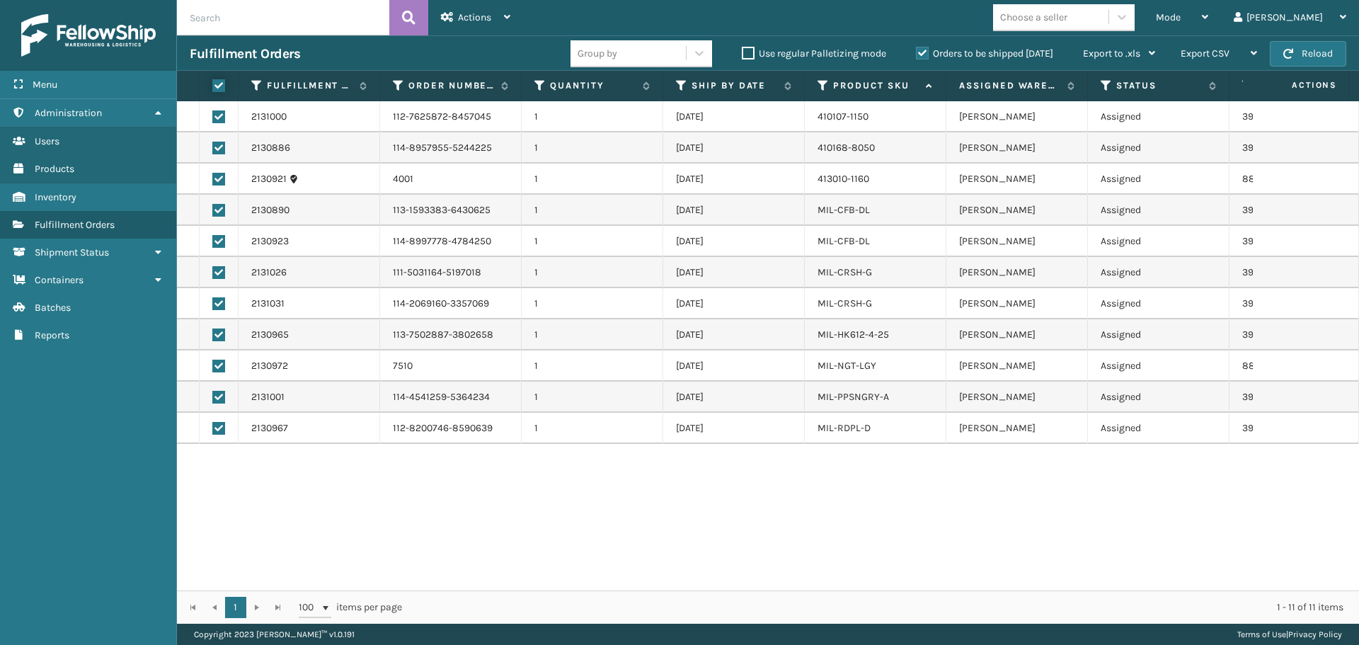
checkbox input "true"
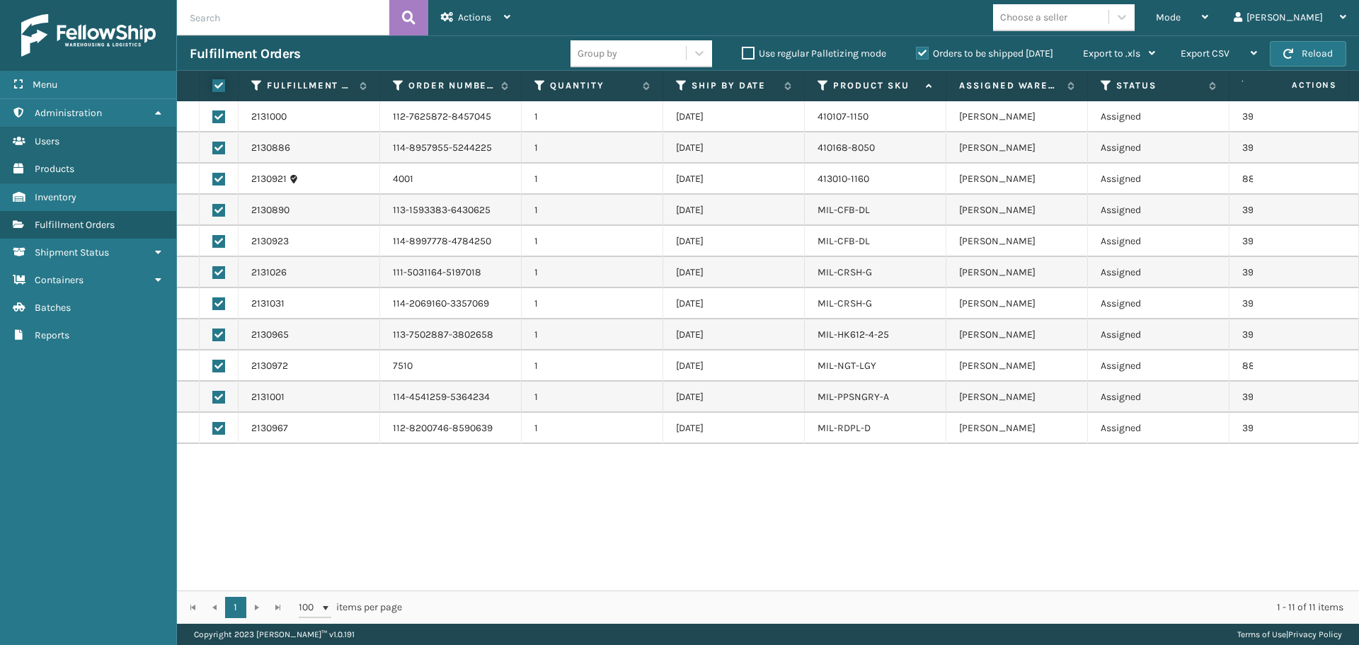
checkbox input "true"
click at [479, 27] on div "Actions" at bounding box center [475, 17] width 69 height 35
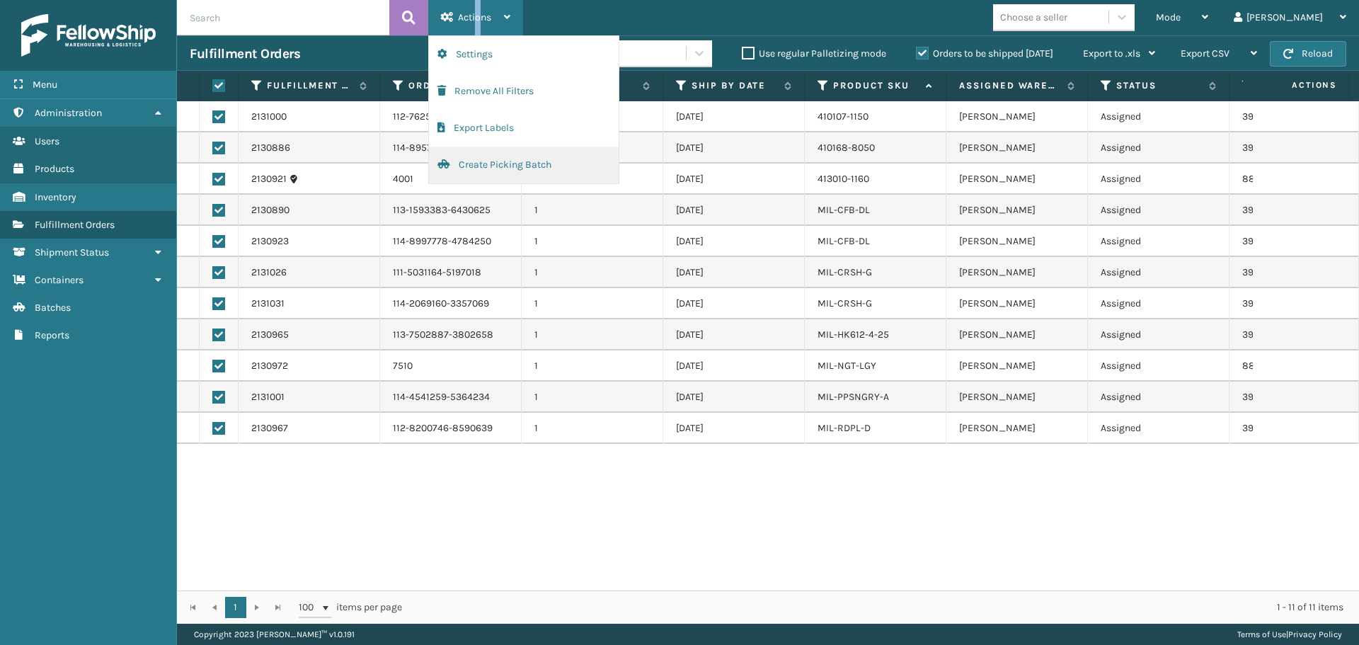
click at [505, 161] on button "Create Picking Batch" at bounding box center [524, 165] width 190 height 37
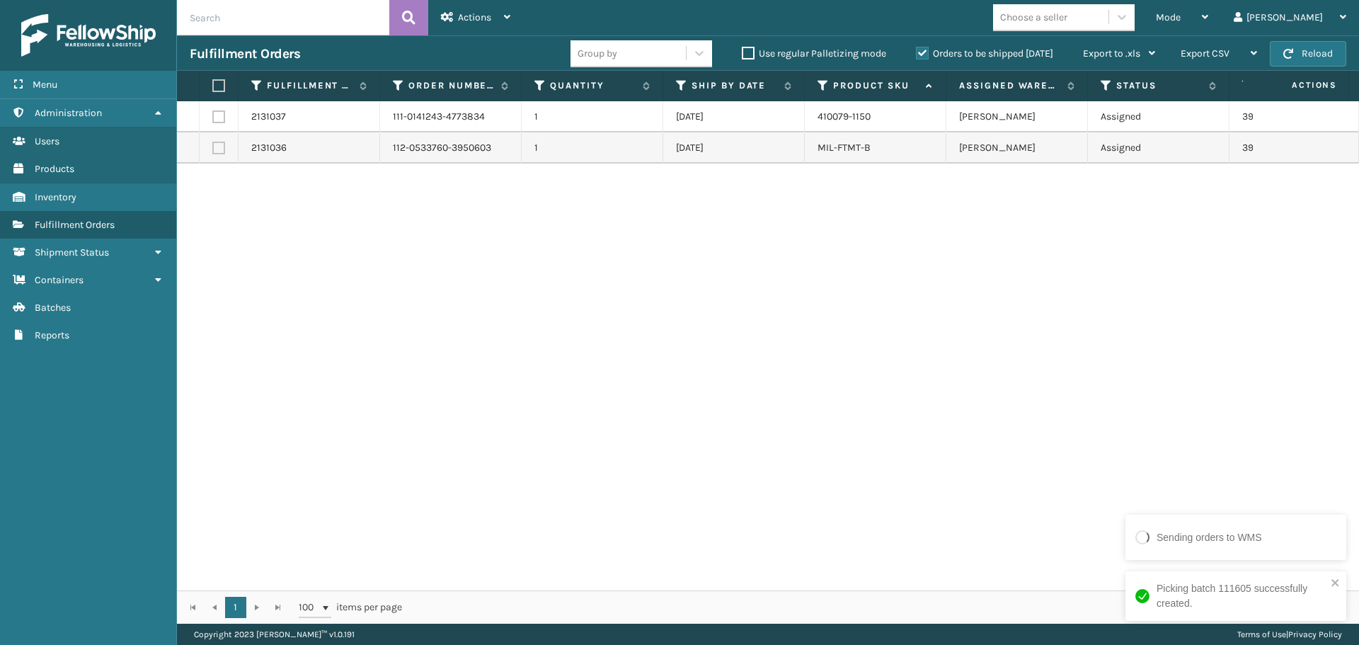
click at [964, 455] on div "2131037 111-0141243-4773834 1 [DATE] 410079-1150 [PERSON_NAME] Assigned 3941332…" at bounding box center [768, 345] width 1182 height 489
